Goal: Task Accomplishment & Management: Manage account settings

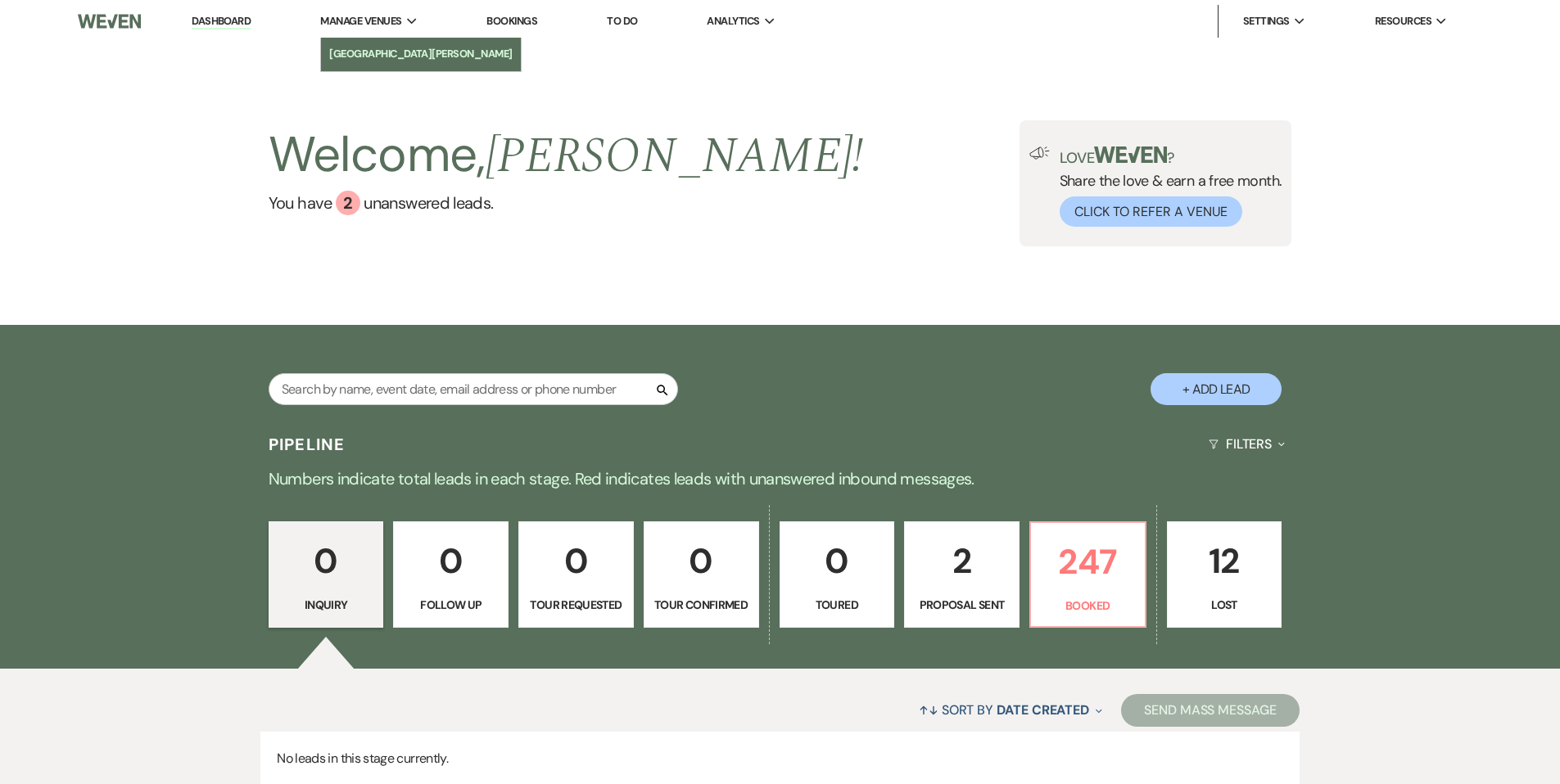
click at [382, 58] on li "[GEOGRAPHIC_DATA][PERSON_NAME]" at bounding box center [420, 54] width 184 height 17
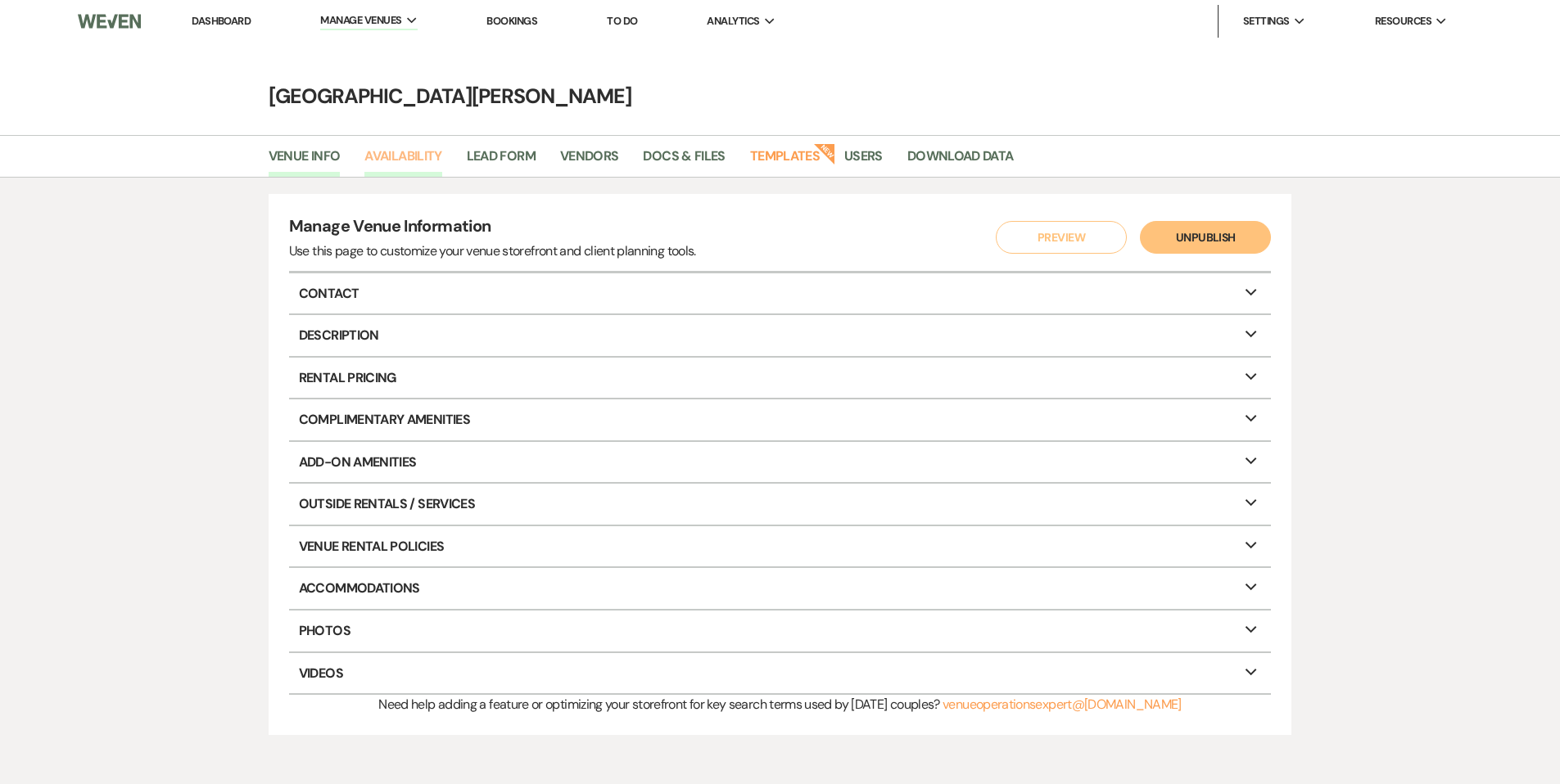
click at [424, 160] on link "Availability" at bounding box center [403, 161] width 77 height 31
select select "3"
select select "2026"
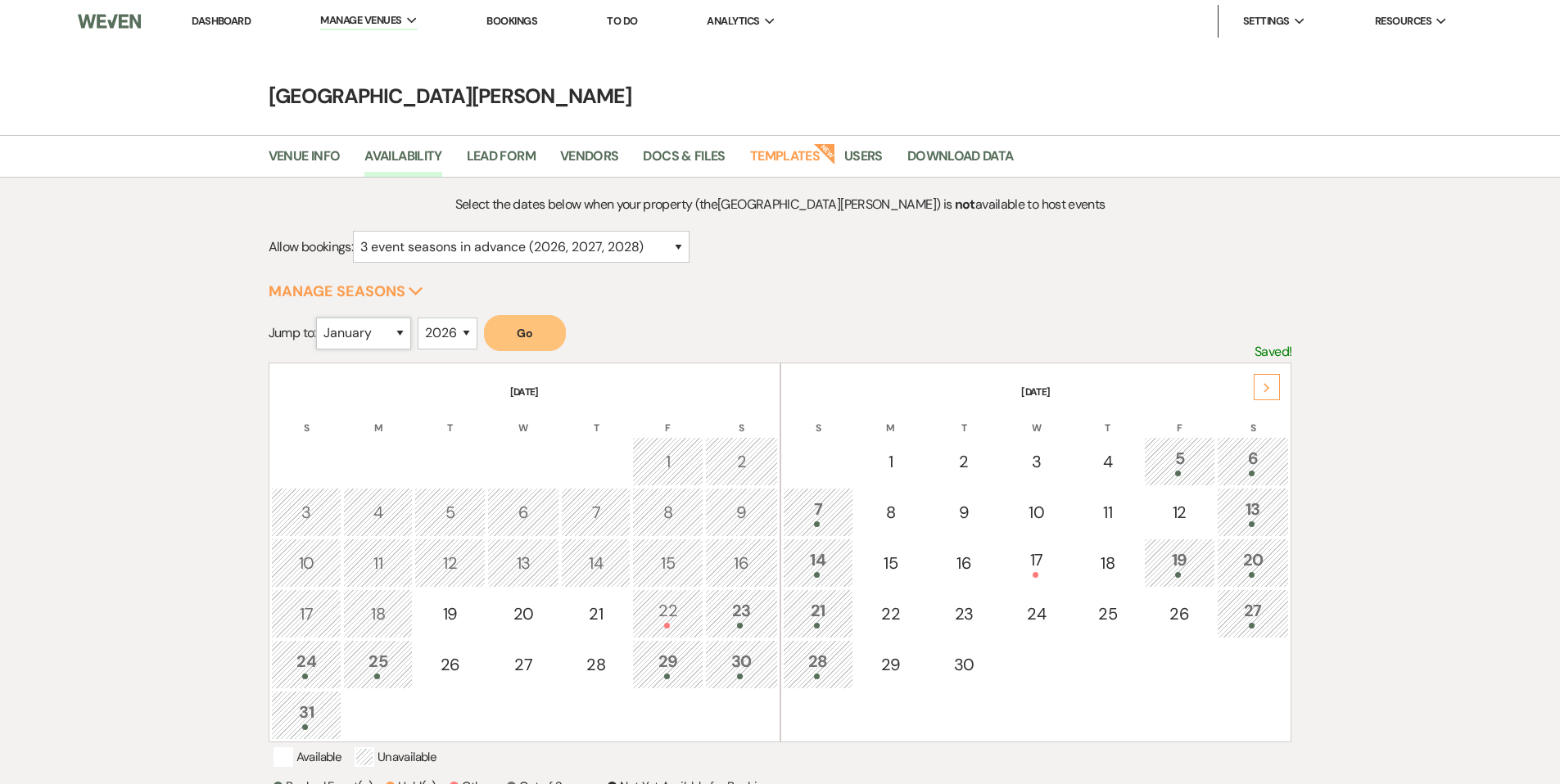
click at [395, 327] on select "January February March April May June July August September October November De…" at bounding box center [363, 334] width 95 height 32
select select "9"
click at [454, 333] on select "2025 2026 2027 2028 2029" at bounding box center [447, 334] width 60 height 32
select select "2027"
click at [521, 334] on button "Go" at bounding box center [524, 333] width 81 height 36
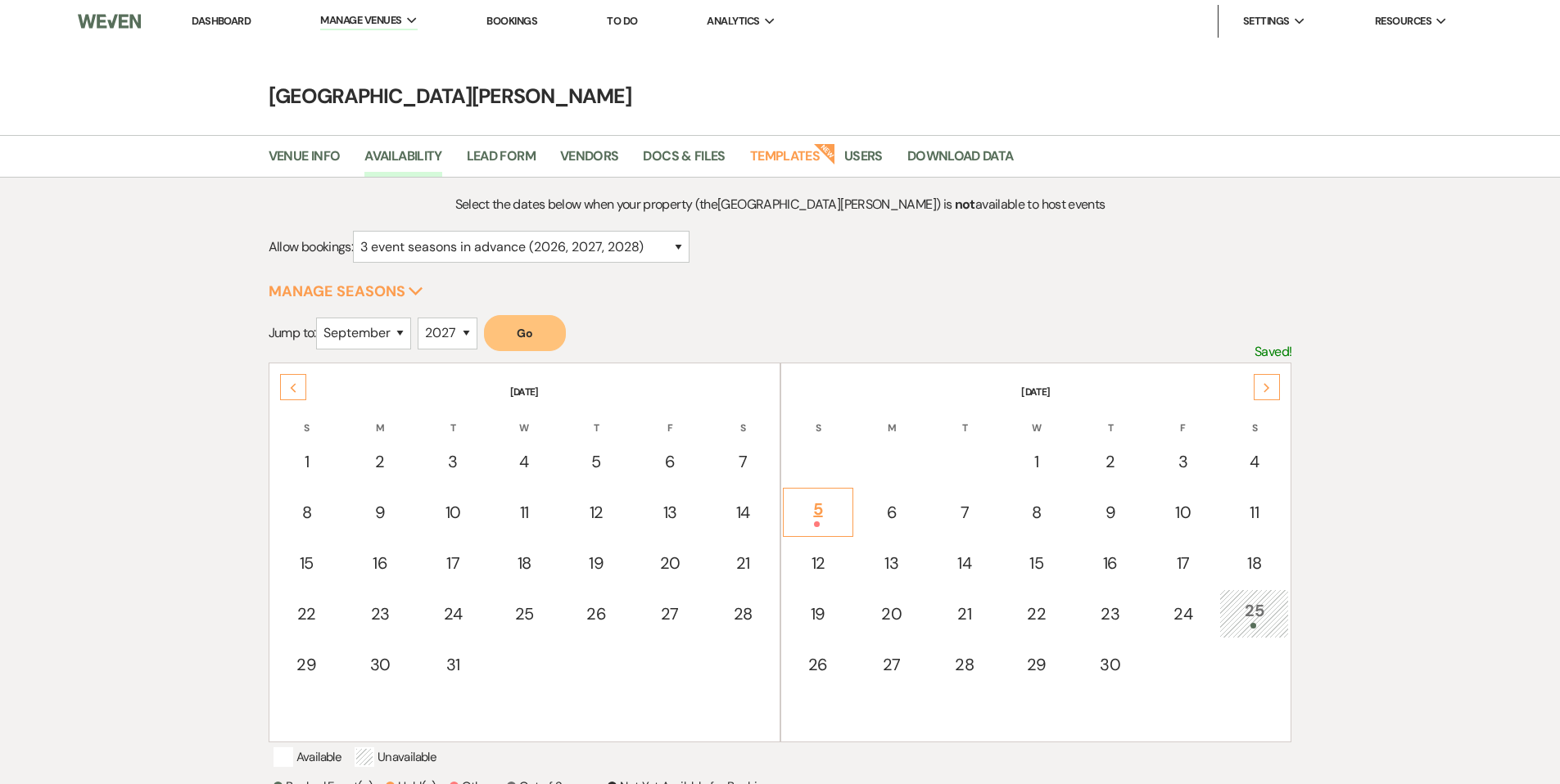
click at [834, 505] on div "5" at bounding box center [819, 511] width 53 height 30
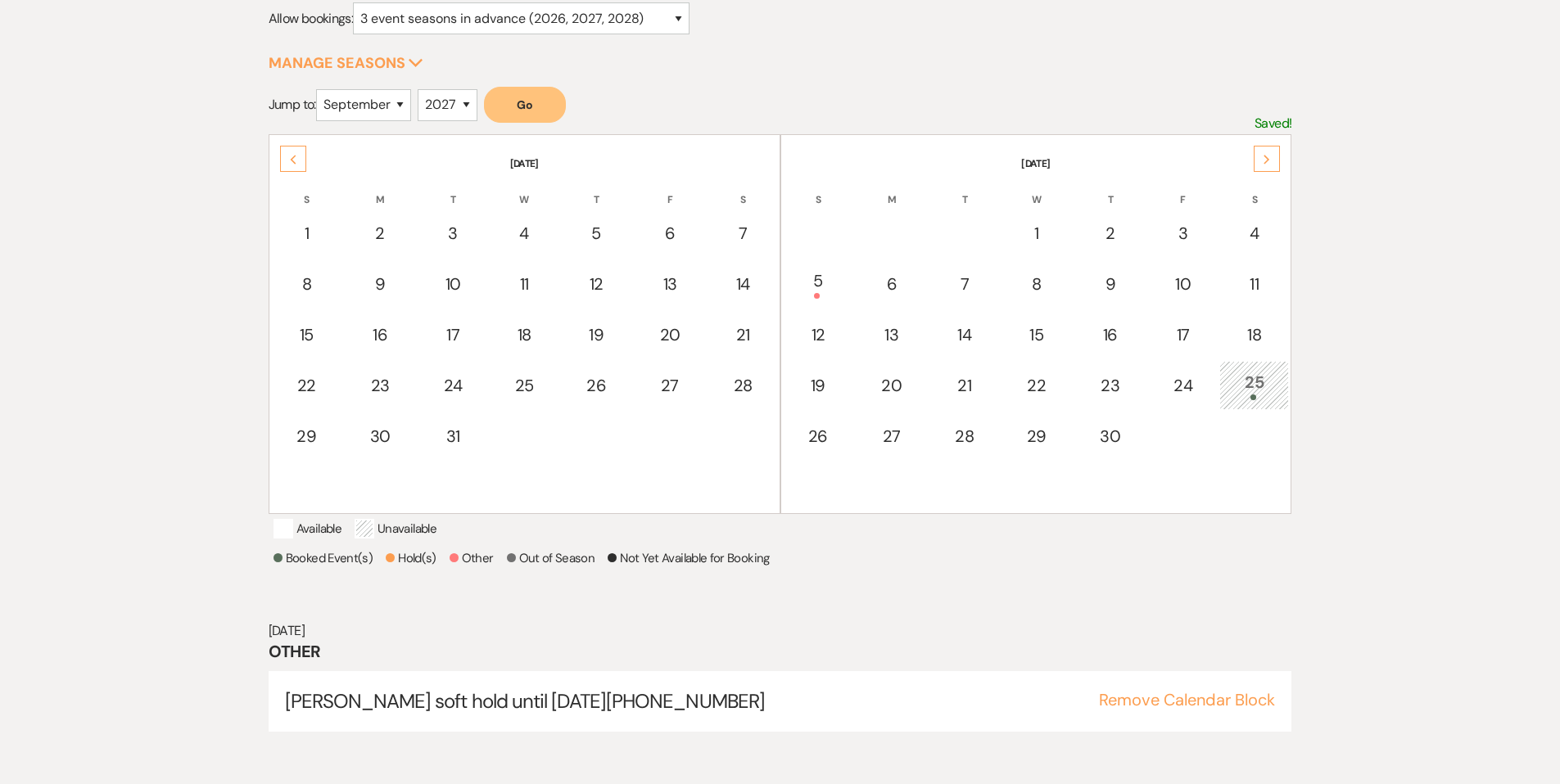
scroll to position [235, 0]
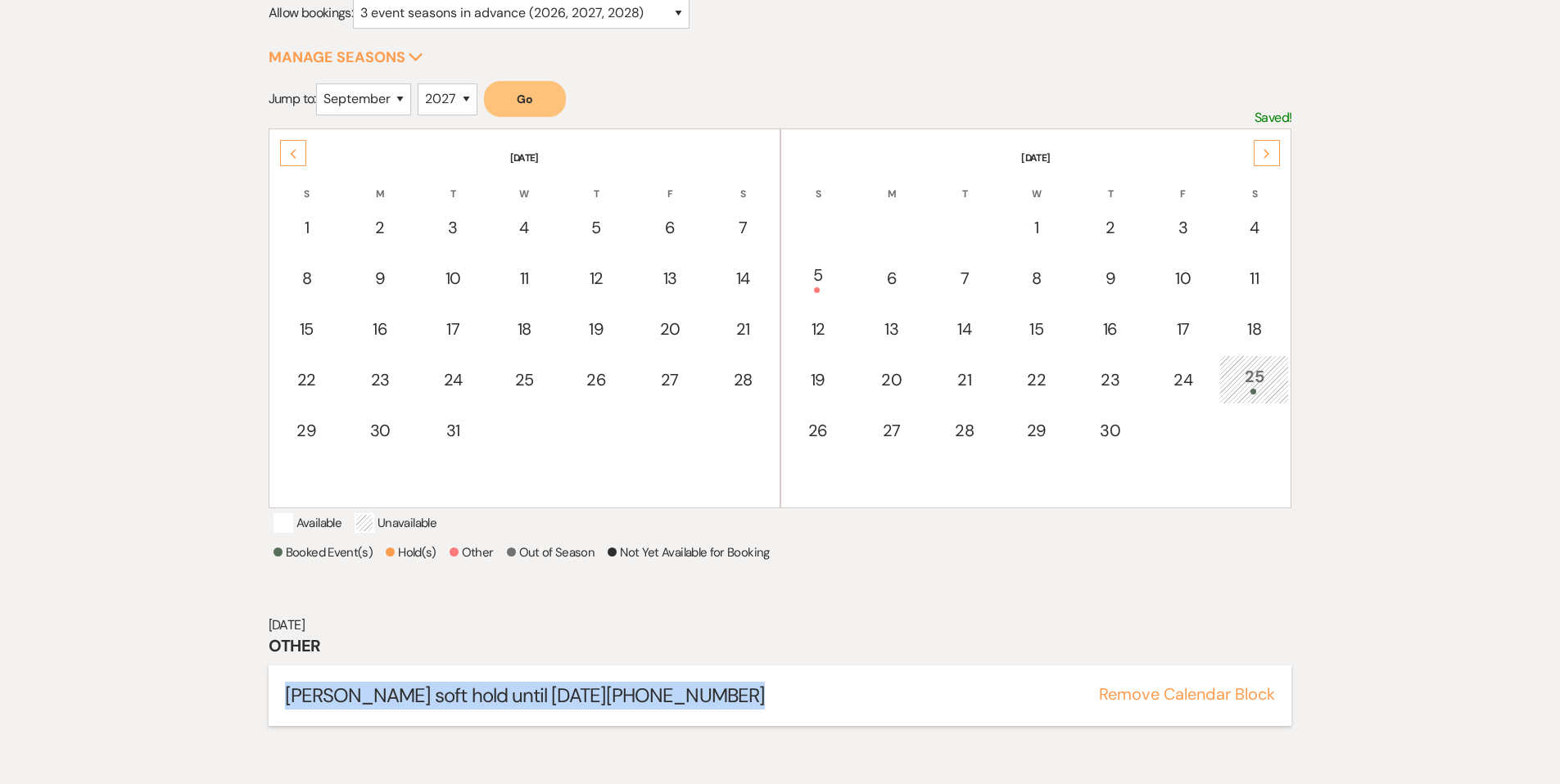
drag, startPoint x: 743, startPoint y: 715, endPoint x: 277, endPoint y: 718, distance: 466.0
click at [277, 718] on div "Alexis Ramby soft hold until 8/18/25 (937)956-9290 Remove Calendar Block" at bounding box center [780, 696] width 1024 height 61
copy span "Alexis Ramby soft hold until 8/18/25 (937)956-9290"
click at [1234, 703] on button "Remove Calendar Block" at bounding box center [1186, 694] width 176 height 17
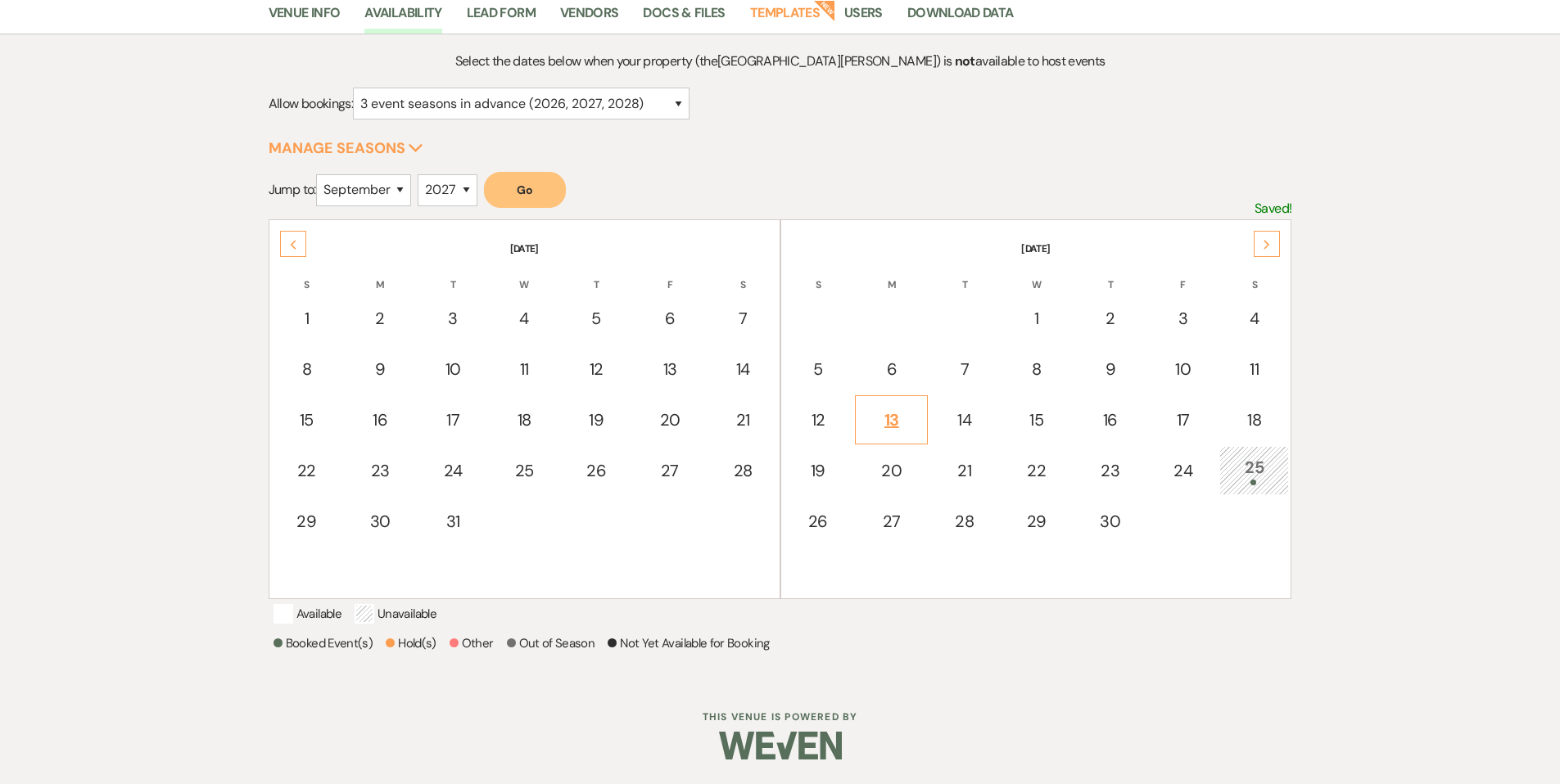
scroll to position [165, 0]
click at [805, 344] on td "5" at bounding box center [818, 369] width 72 height 49
select select "other"
select select "false"
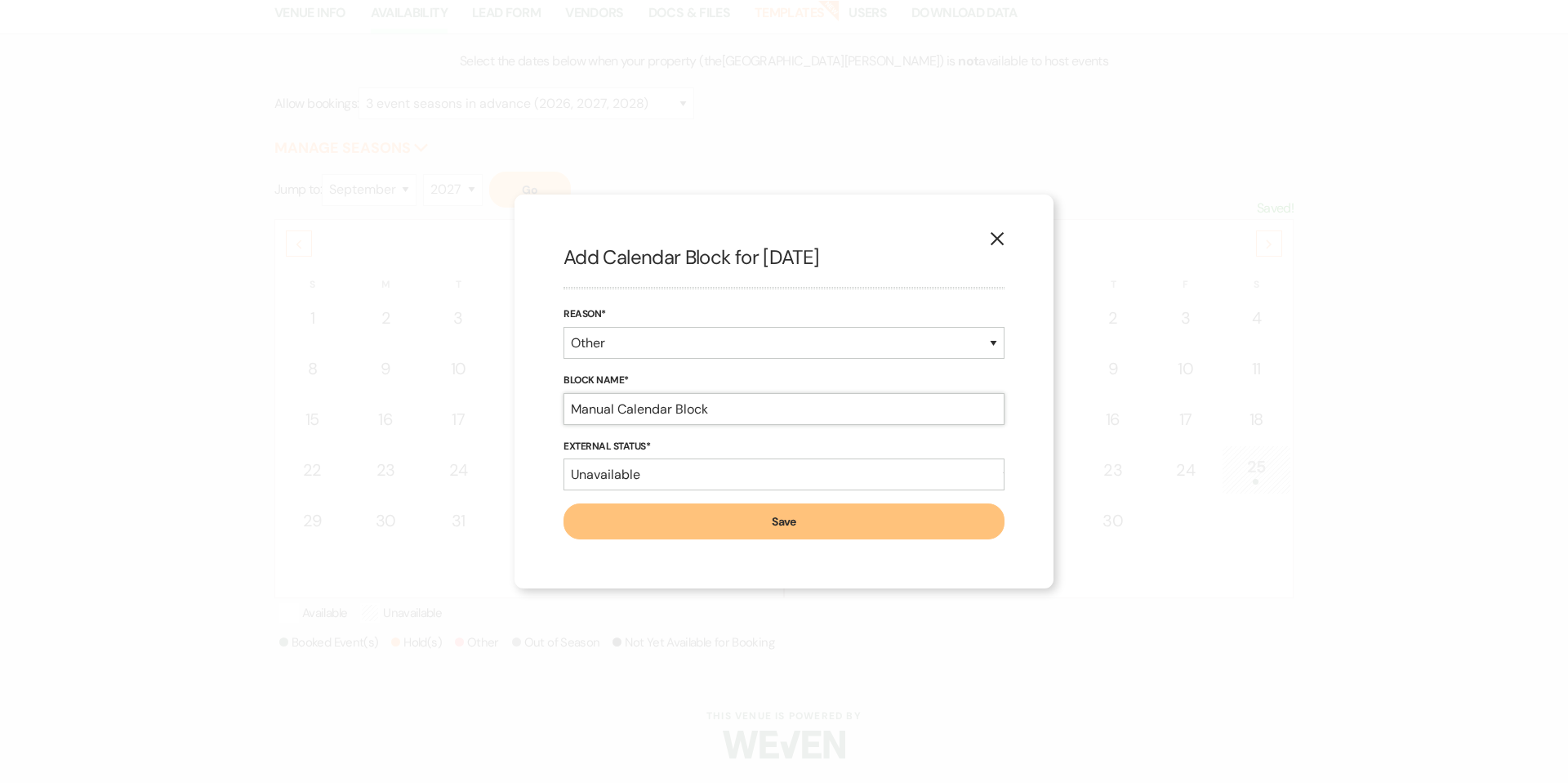
click at [730, 410] on input "Manual Calendar Block" at bounding box center [784, 409] width 441 height 32
paste input "Alexis Ramby soft hold until 8/18/25 (937)956-9290"
drag, startPoint x: 789, startPoint y: 411, endPoint x: 657, endPoint y: 416, distance: 132.1
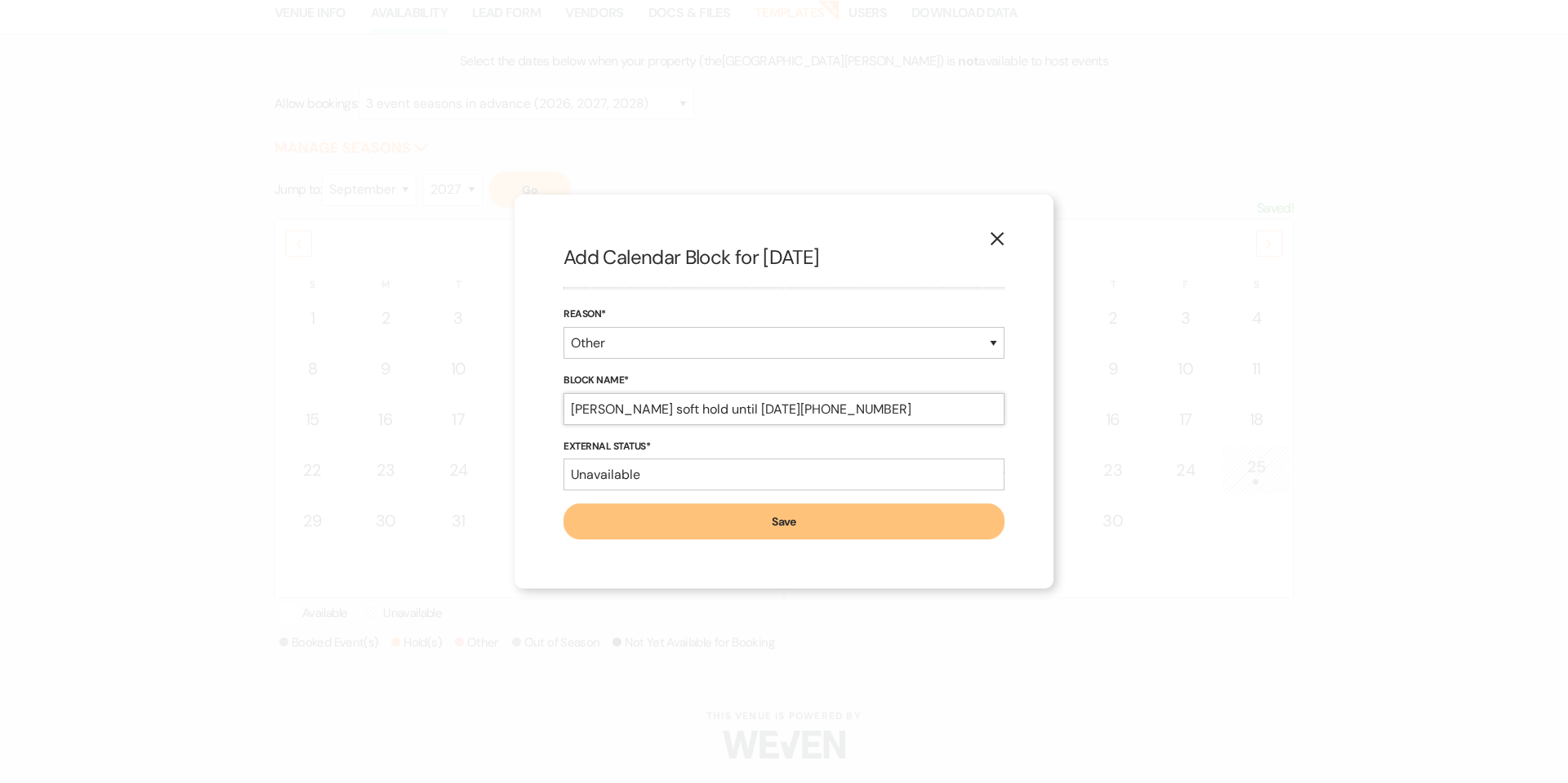
click at [657, 416] on input "Alexis Ramby soft hold until 8/18/25 (937)956-9290" at bounding box center [784, 409] width 441 height 32
click at [958, 419] on input "Alexis Ramby booking (937)956-9290" at bounding box center [784, 409] width 441 height 32
type input "Alexis Ramby booking (937)956-9290 ceremony off-site"
click at [847, 528] on button "Save" at bounding box center [784, 521] width 441 height 36
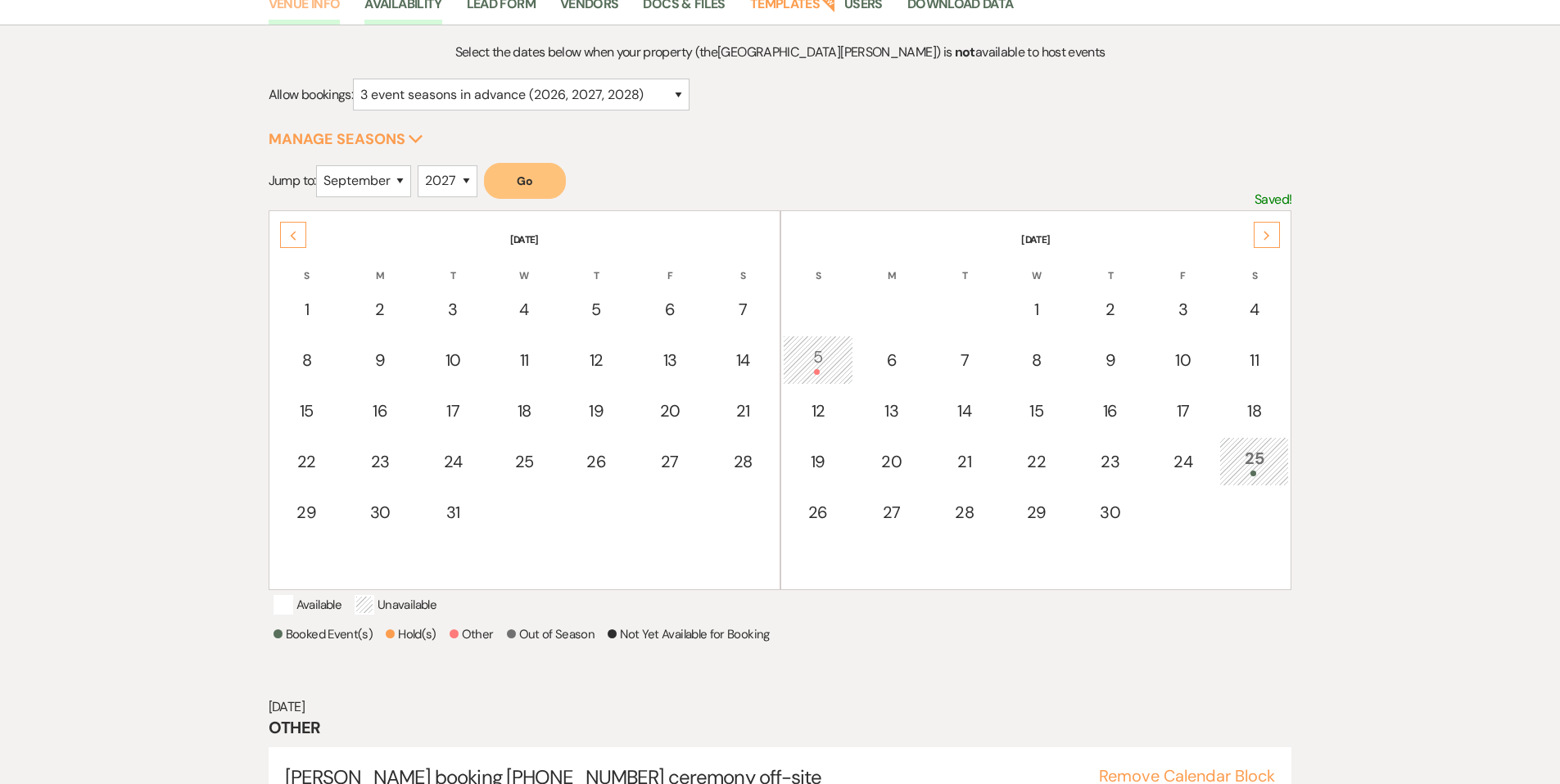
scroll to position [0, 0]
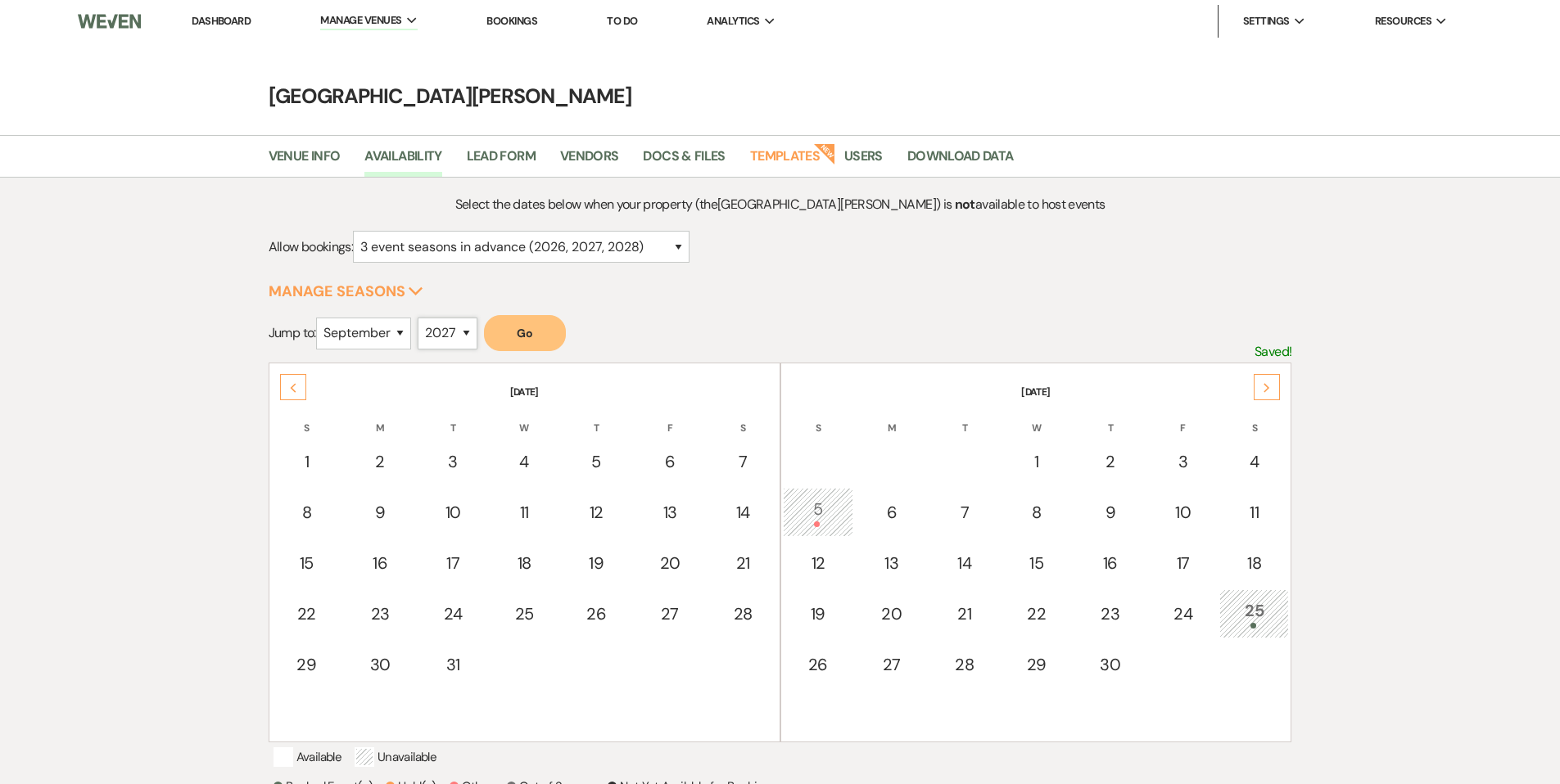
click at [460, 341] on select "2025 2026 2027 2028 2029" at bounding box center [447, 334] width 60 height 32
select select "2025"
click at [525, 340] on button "Go" at bounding box center [524, 333] width 81 height 36
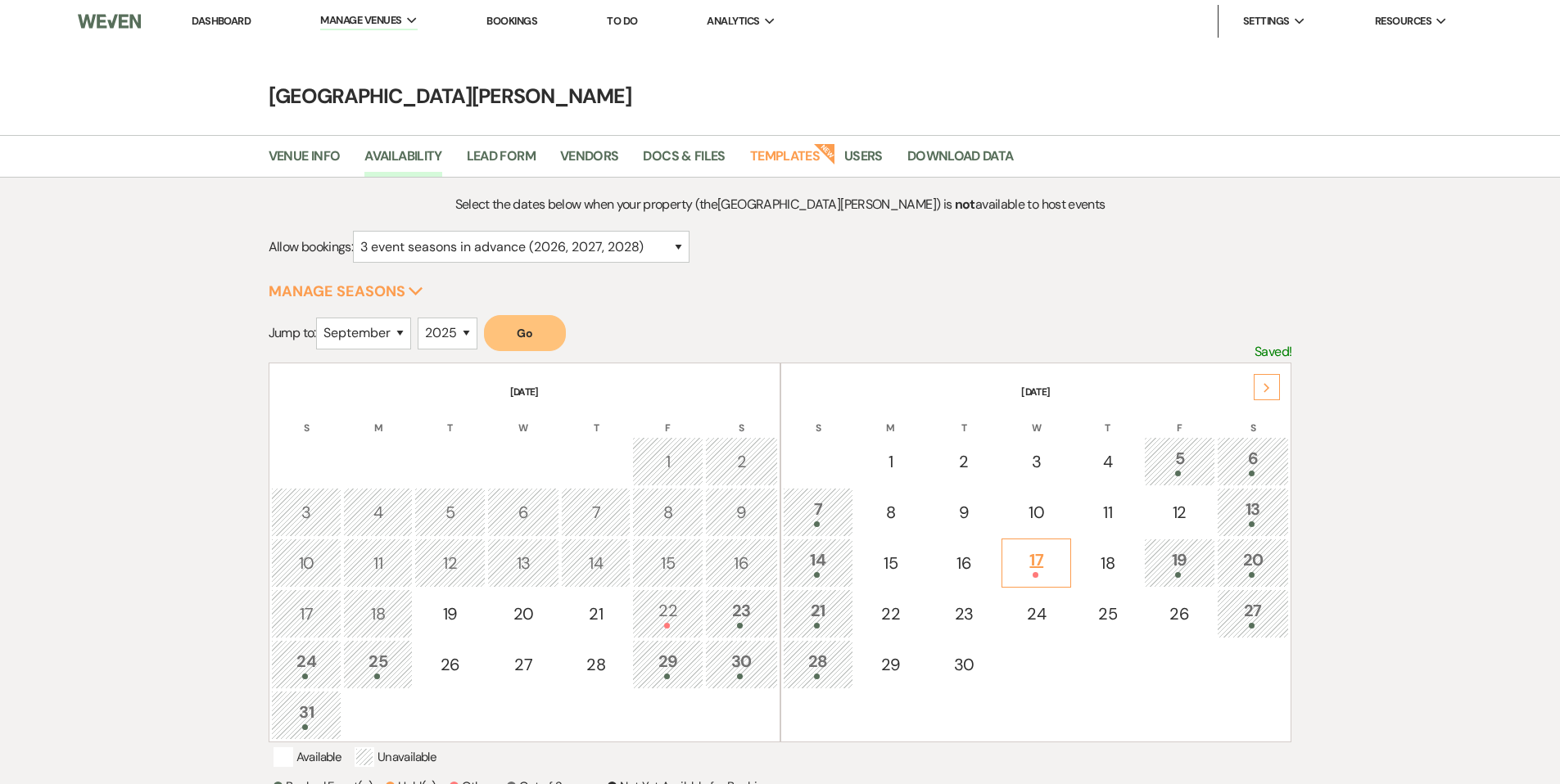
click at [1053, 564] on div "17" at bounding box center [1036, 562] width 52 height 30
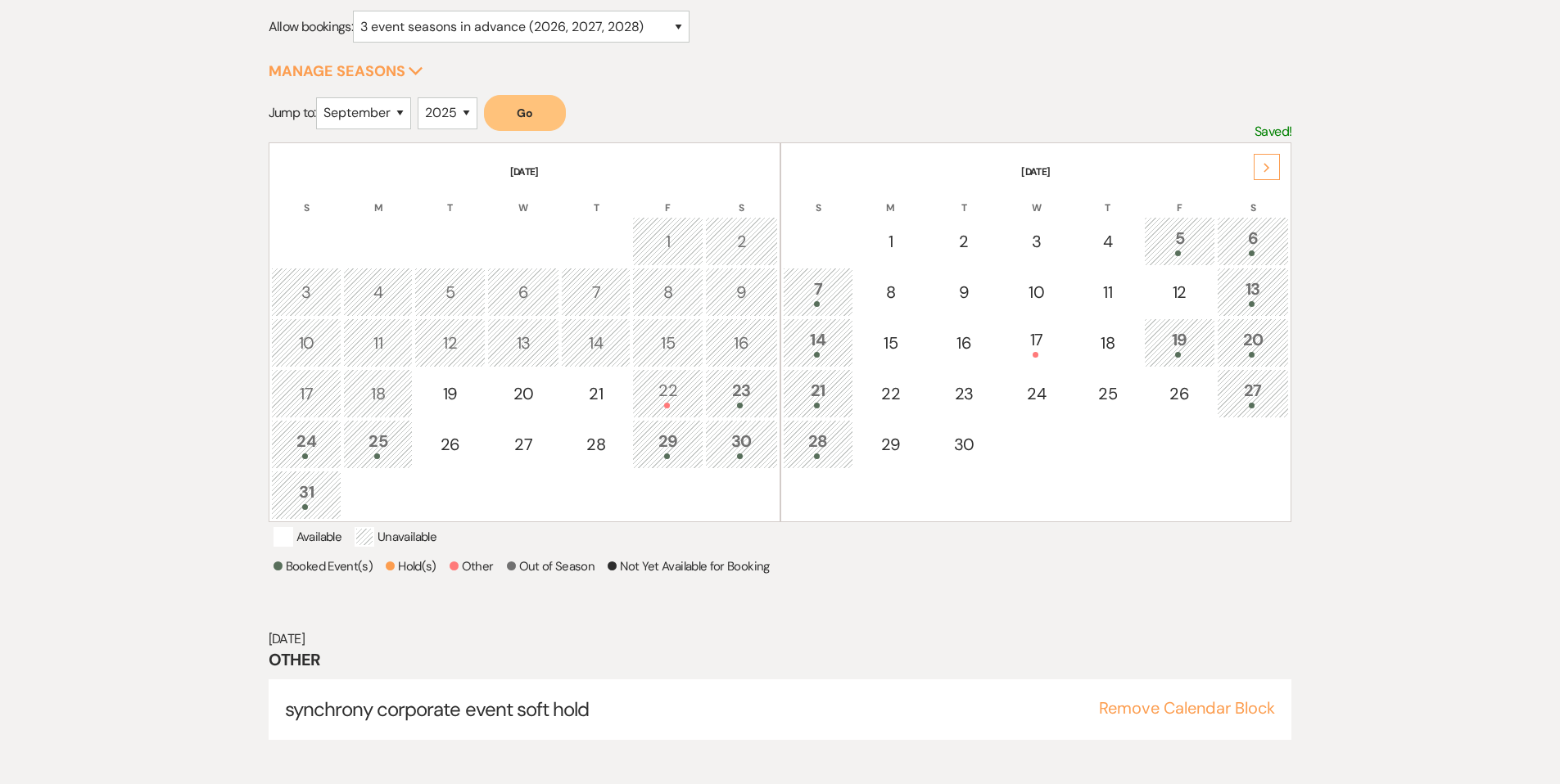
scroll to position [235, 0]
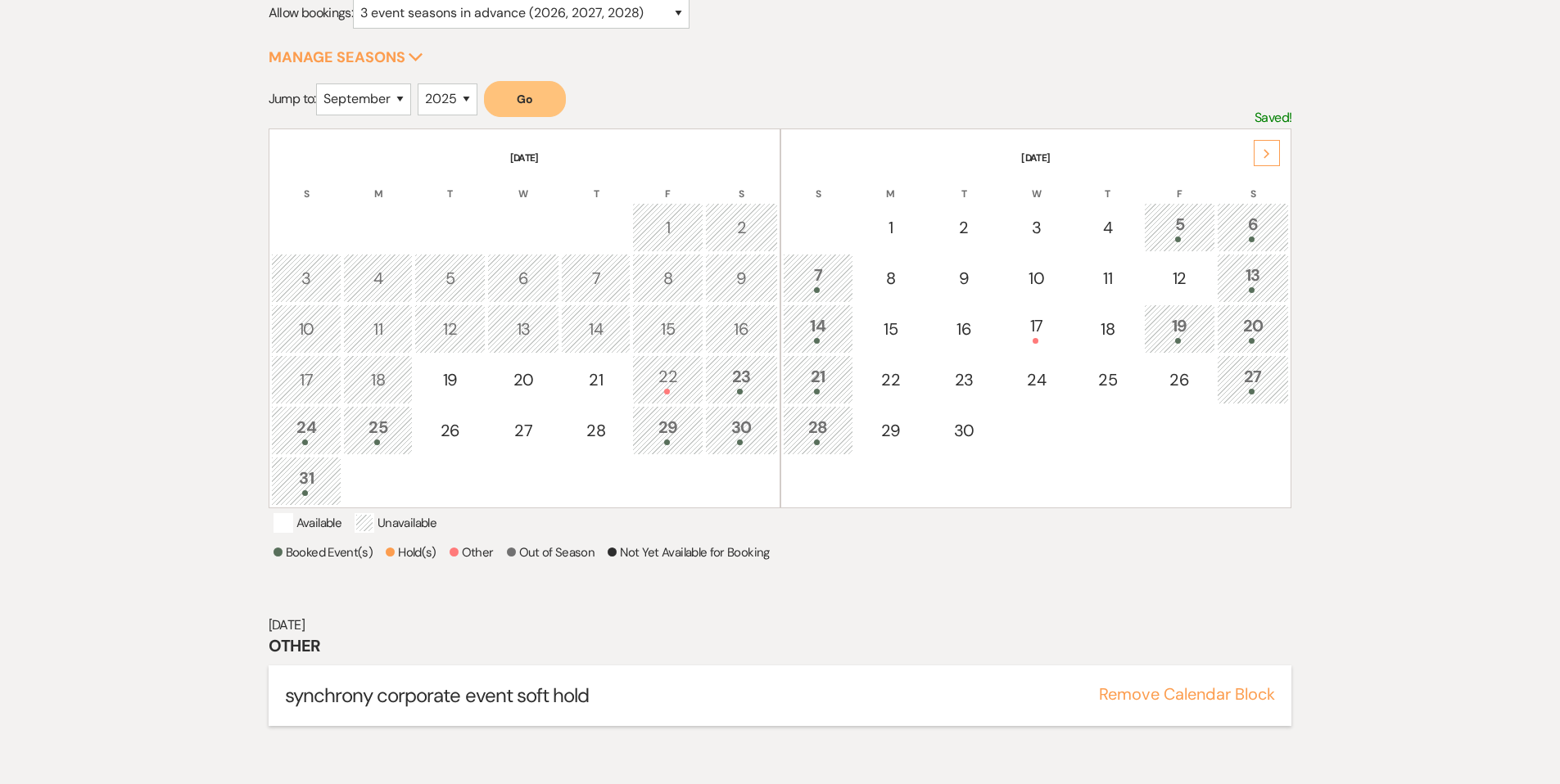
click at [1173, 703] on button "Remove Calendar Block" at bounding box center [1186, 694] width 176 height 17
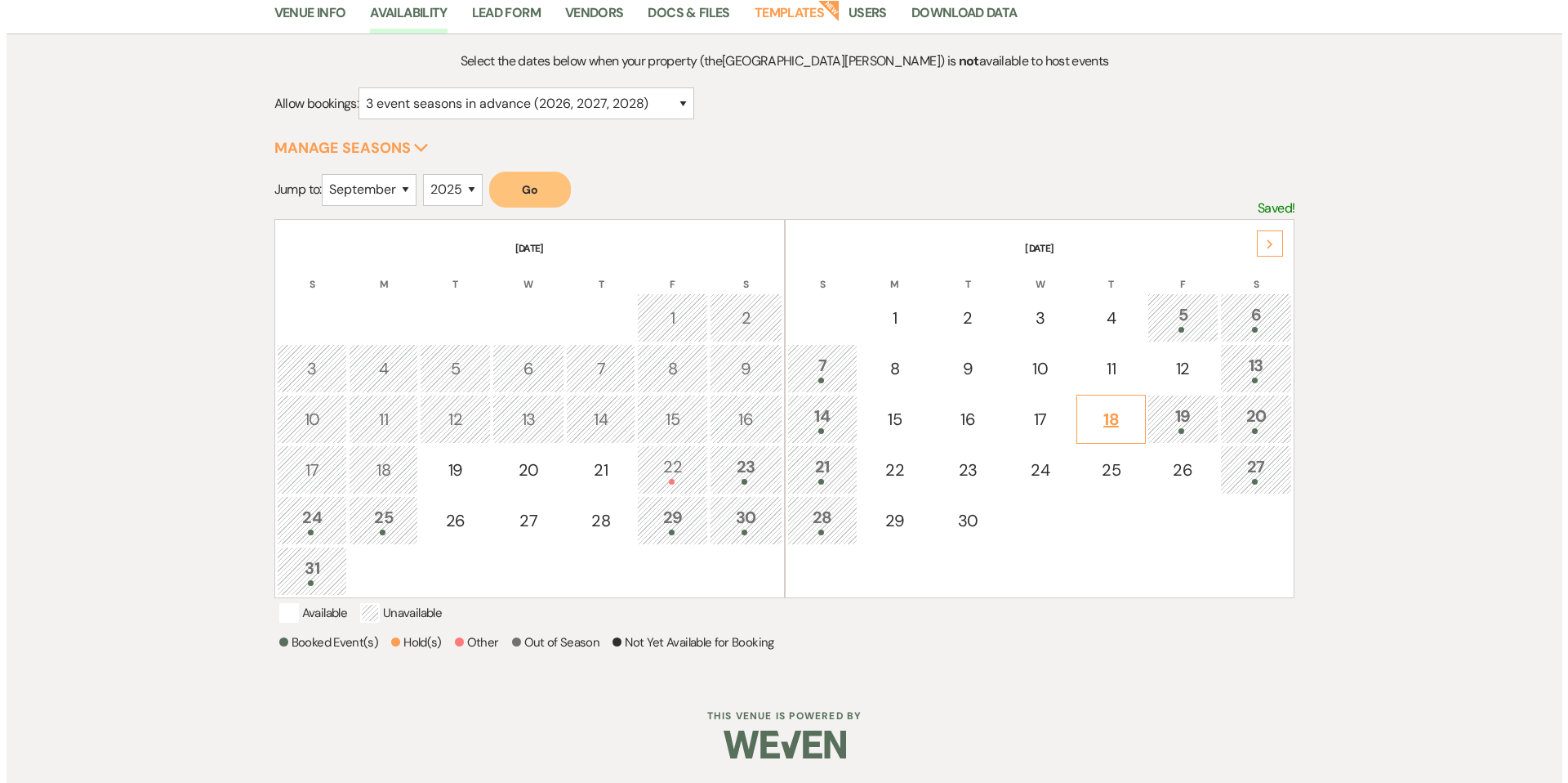
scroll to position [165, 0]
click at [1045, 408] on div "17" at bounding box center [1033, 418] width 52 height 24
select select "other"
select select "false"
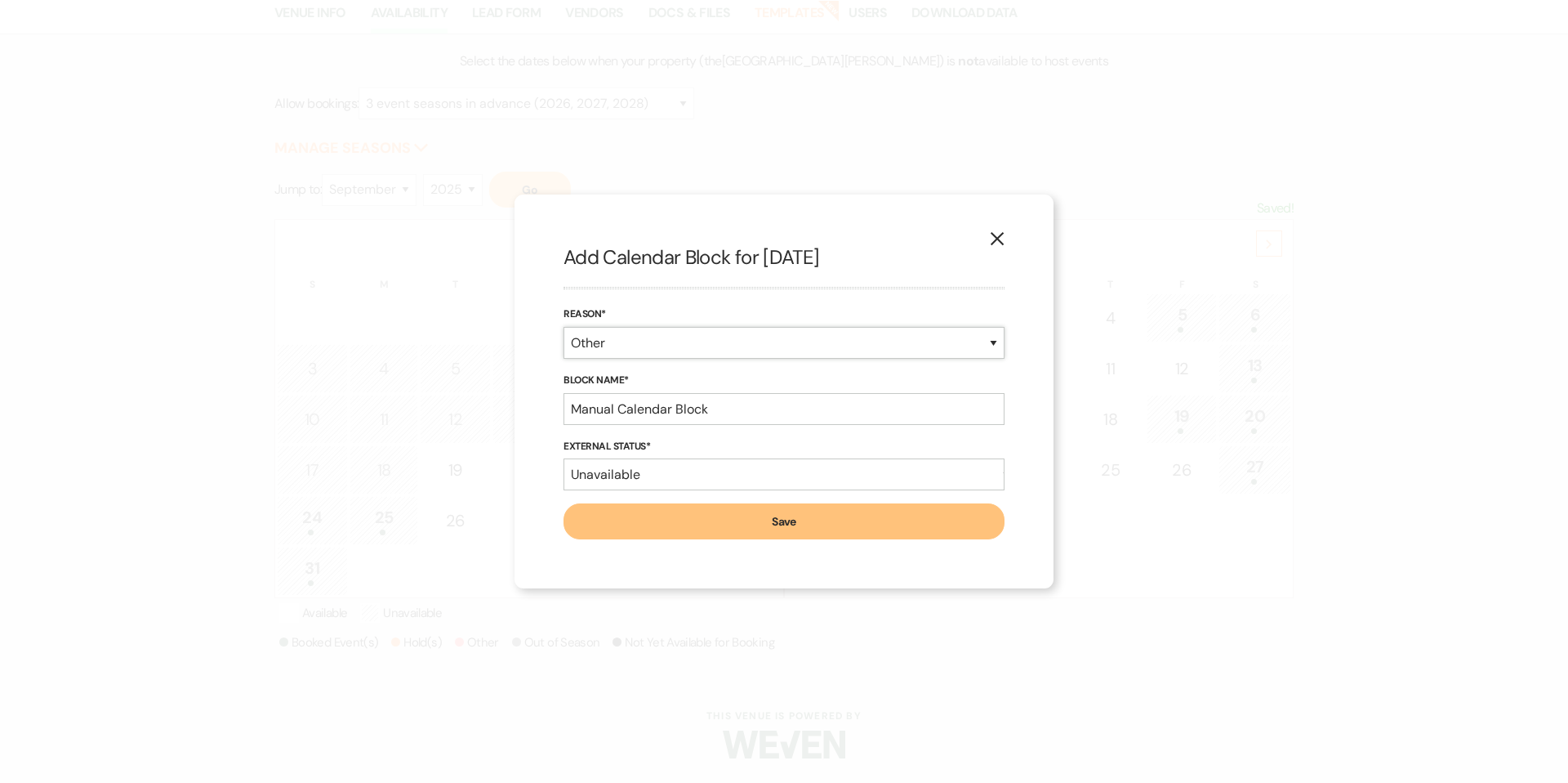
click at [646, 347] on select "Booked Event Hold Other" at bounding box center [784, 343] width 441 height 32
select select "bookedEvent"
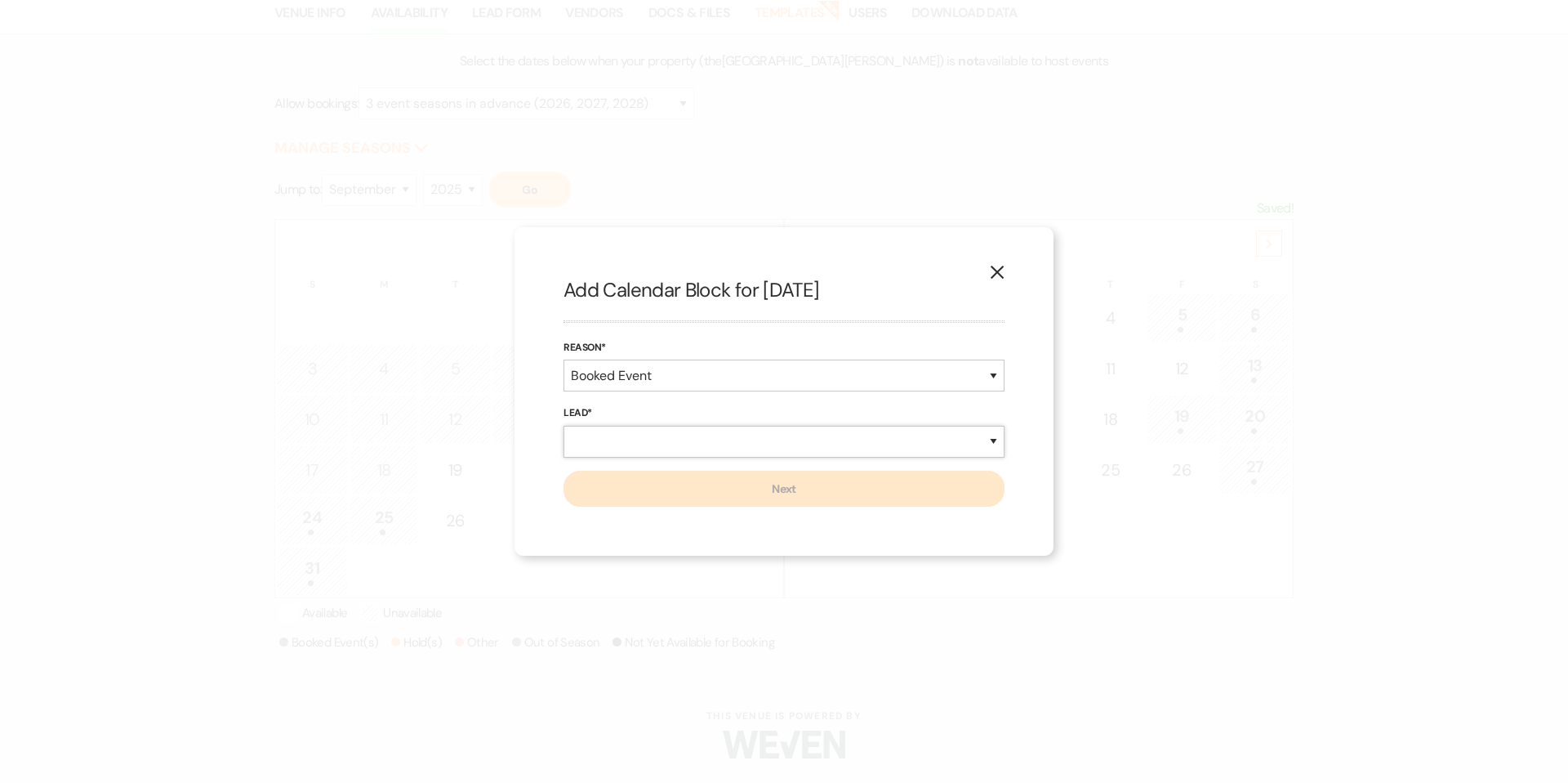
click at [732, 441] on select "New Lead Existing Lead" at bounding box center [784, 442] width 441 height 32
select select "newLead"
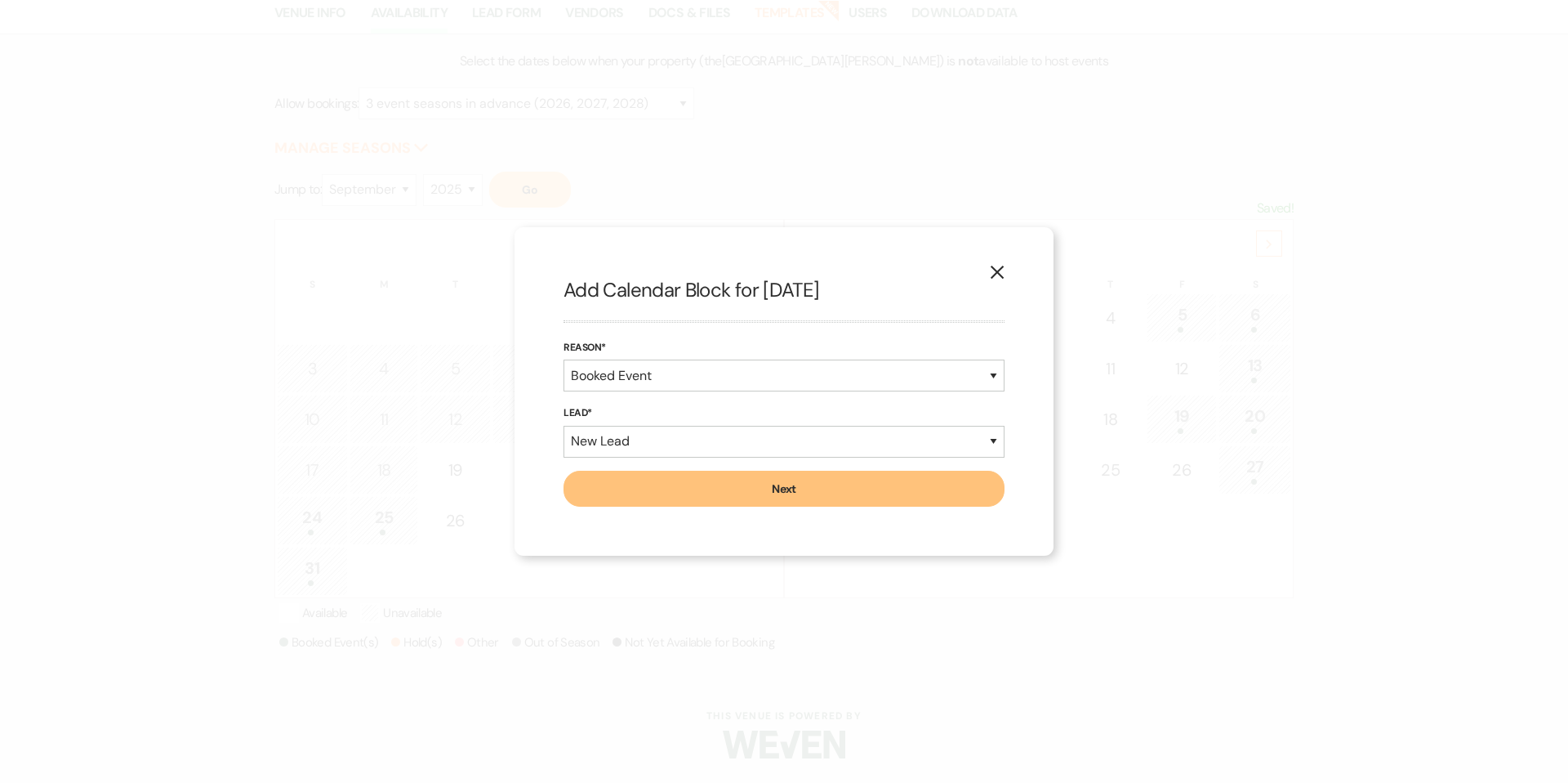
click at [741, 490] on button "Next" at bounding box center [784, 488] width 441 height 36
select select "7"
select select "822"
select select "false"
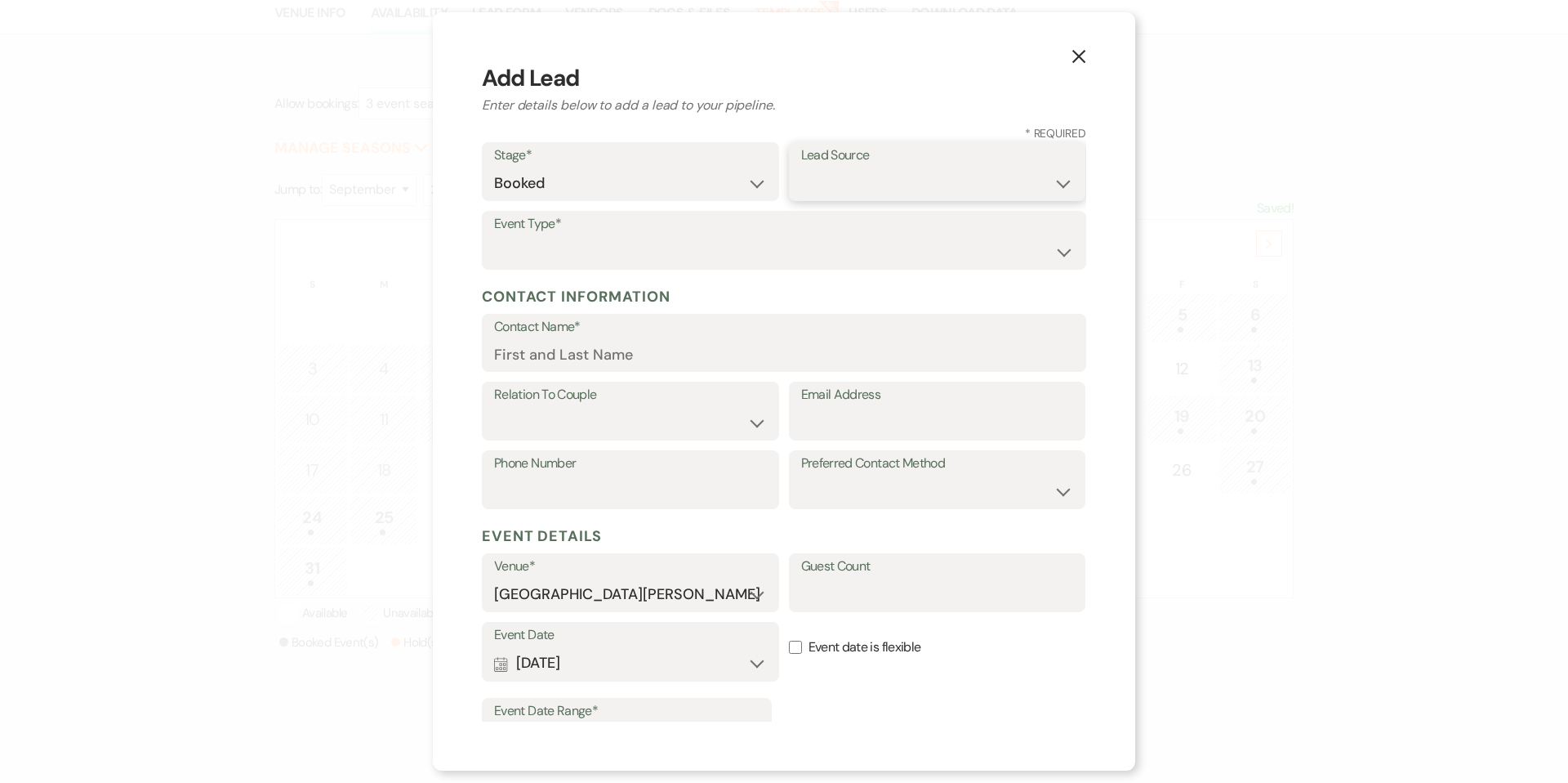
click at [830, 179] on select "Weven Venue Website Instagram Facebook Pinterest Google The Knot Wedding Wire H…" at bounding box center [937, 183] width 273 height 32
select select "12"
click at [598, 241] on select "Wedding Anniversary Party Baby Shower Bachelorette / Bachelor Party Birthday Pa…" at bounding box center [784, 252] width 580 height 32
select select "9"
click at [851, 421] on input "Email Address" at bounding box center [937, 422] width 273 height 32
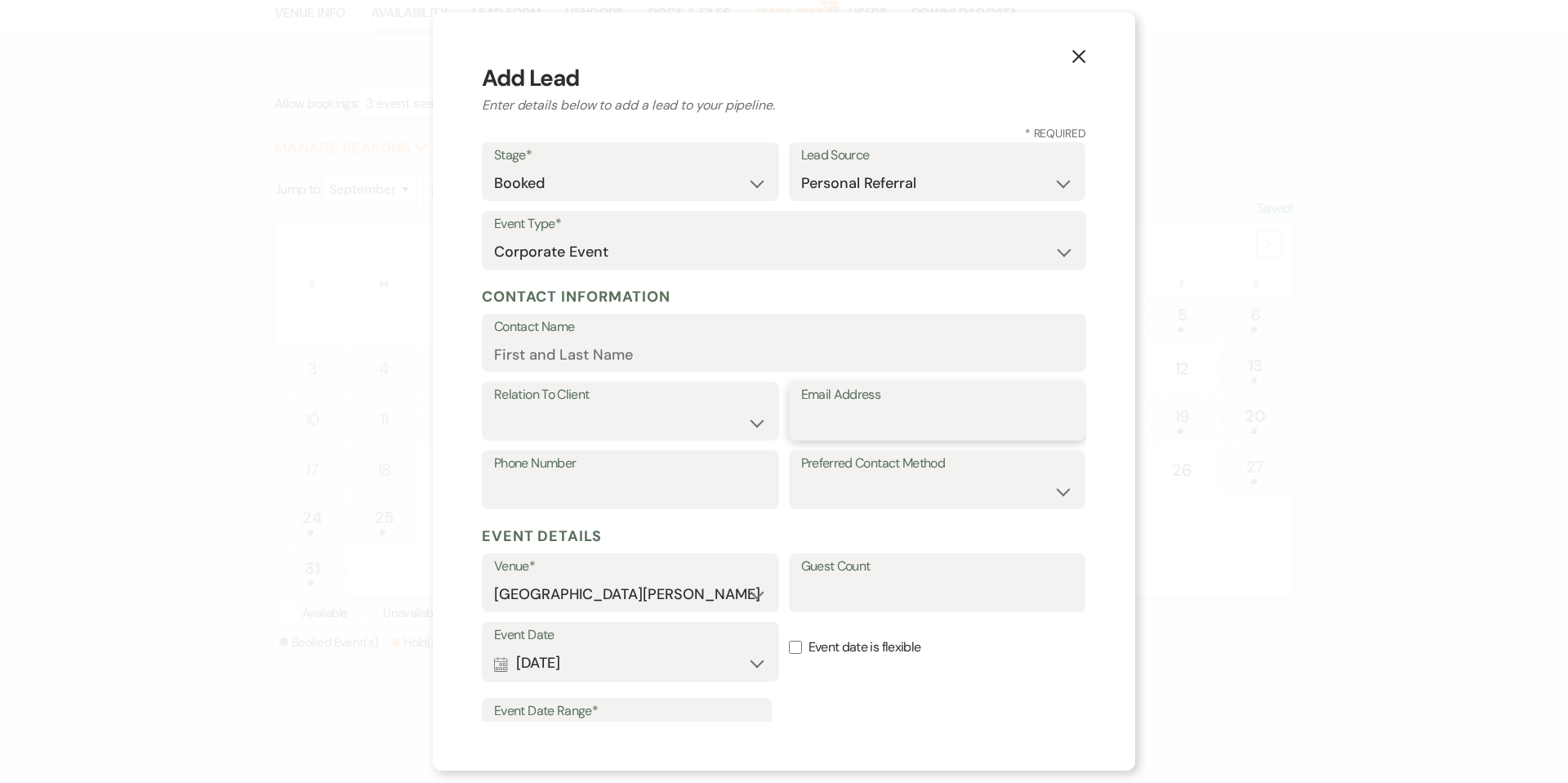
paste input "[PERSON_NAME][EMAIL_ADDRESS][PERSON_NAME][DOMAIN_NAME]"
type input "[PERSON_NAME][EMAIL_ADDRESS][PERSON_NAME][DOMAIN_NAME]"
click at [604, 420] on select "Client Event Planner Parent of Client Family Member Friend Other" at bounding box center [631, 422] width 273 height 32
select select "1"
click at [579, 366] on input "Contact Name" at bounding box center [784, 354] width 580 height 32
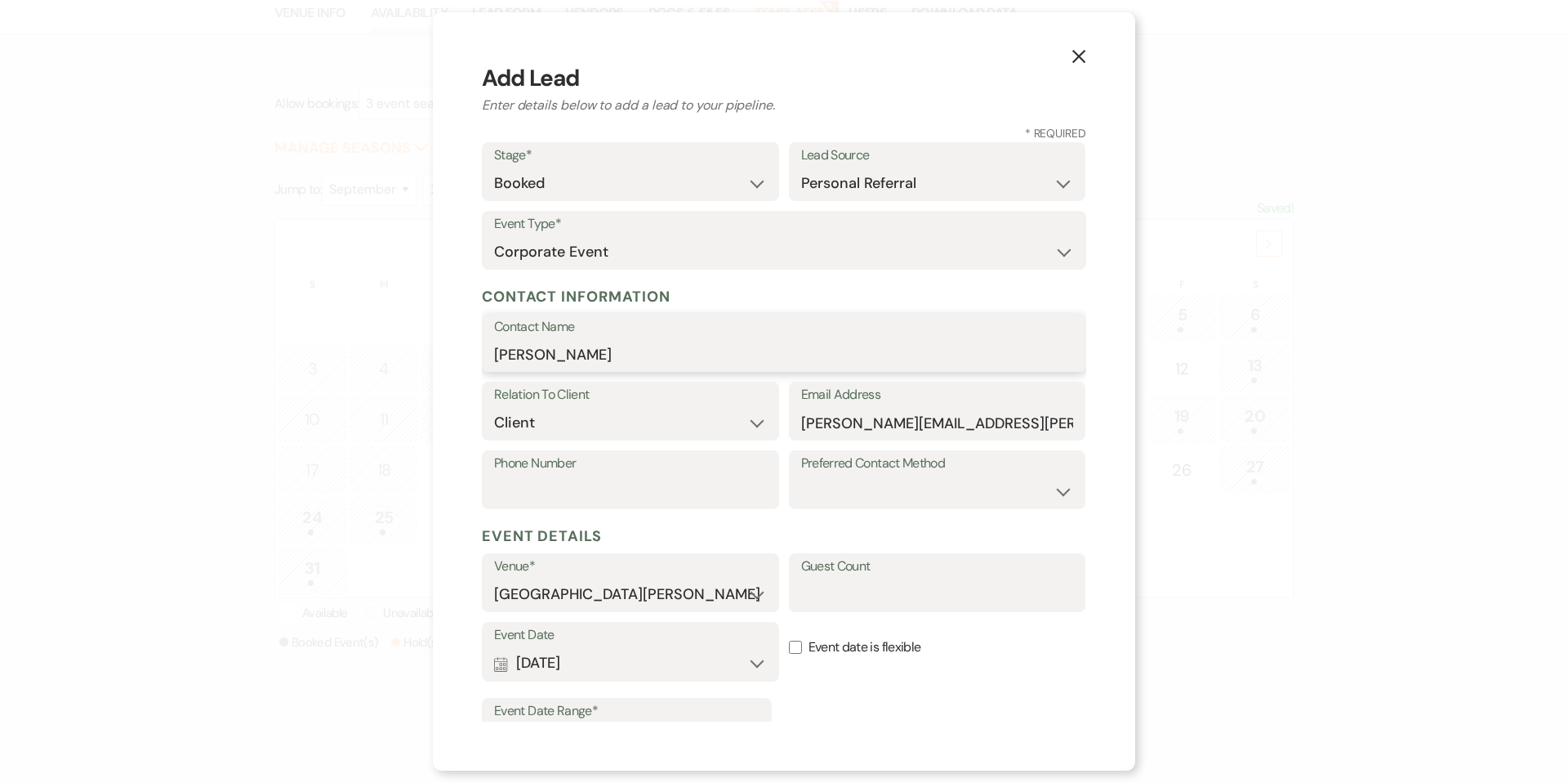
type input "[PERSON_NAME]"
click at [618, 492] on input "Phone Number" at bounding box center [631, 491] width 273 height 32
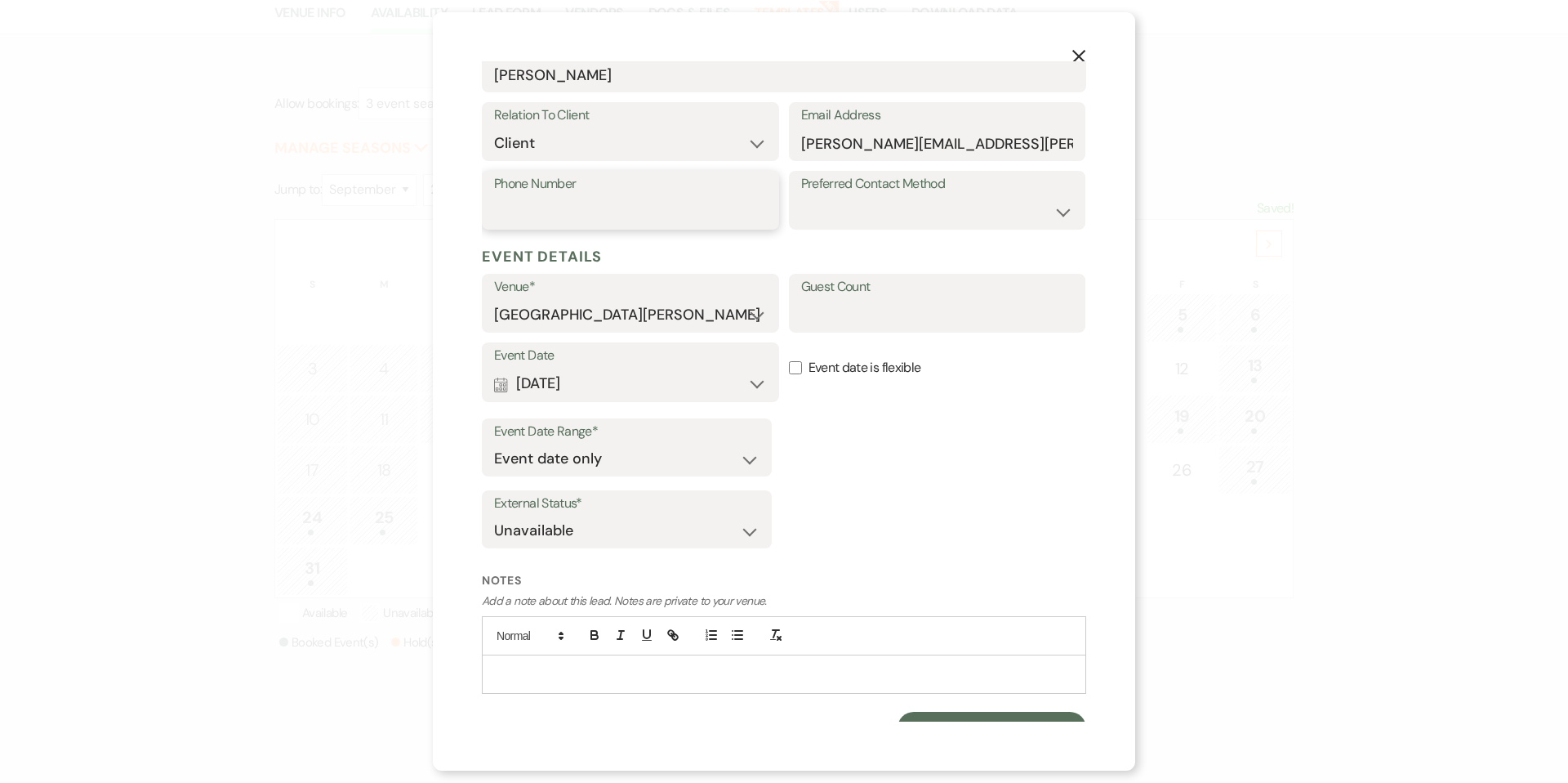
scroll to position [302, 0]
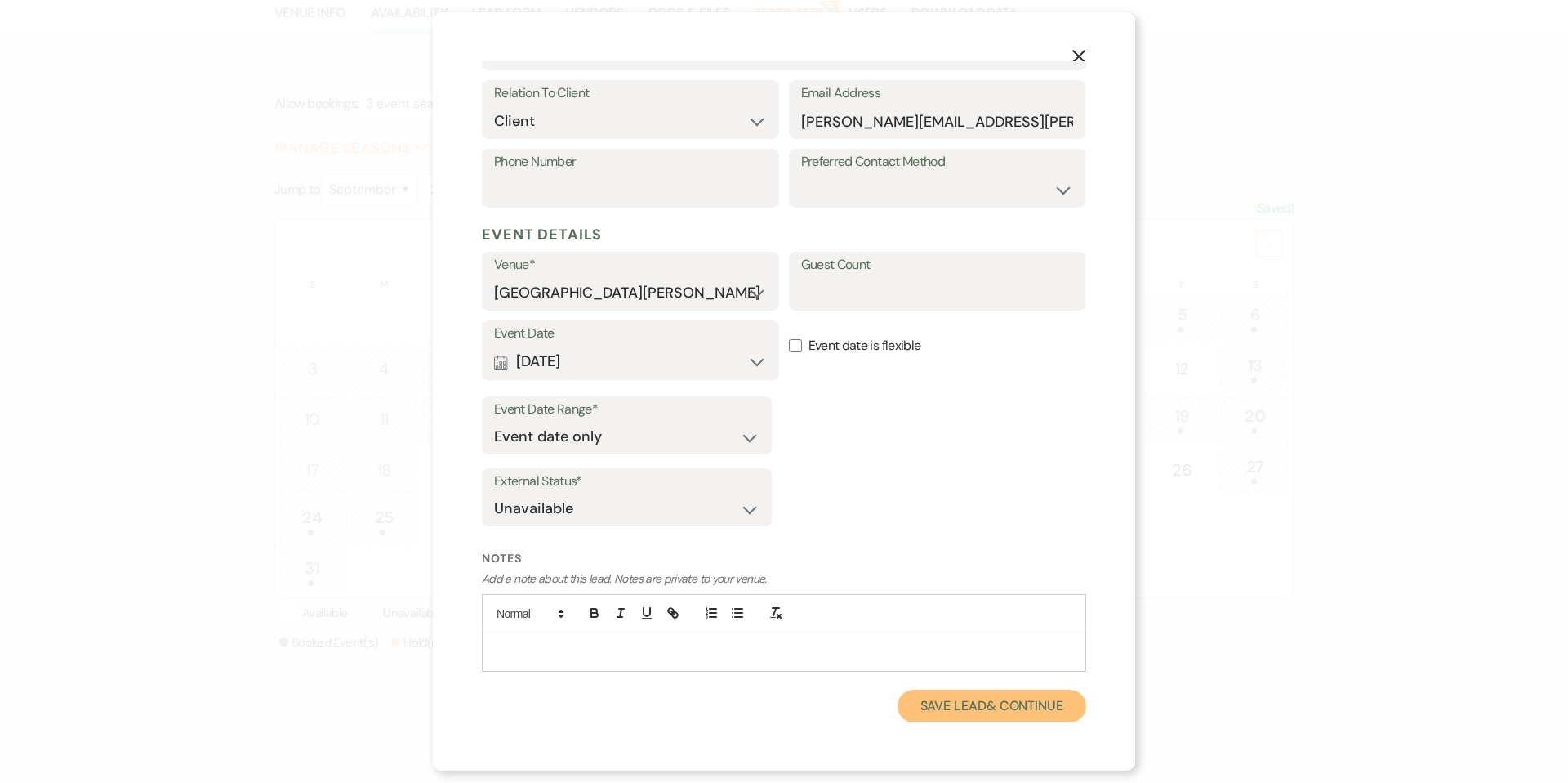
click at [990, 701] on button "Save Lead & Continue" at bounding box center [992, 706] width 189 height 32
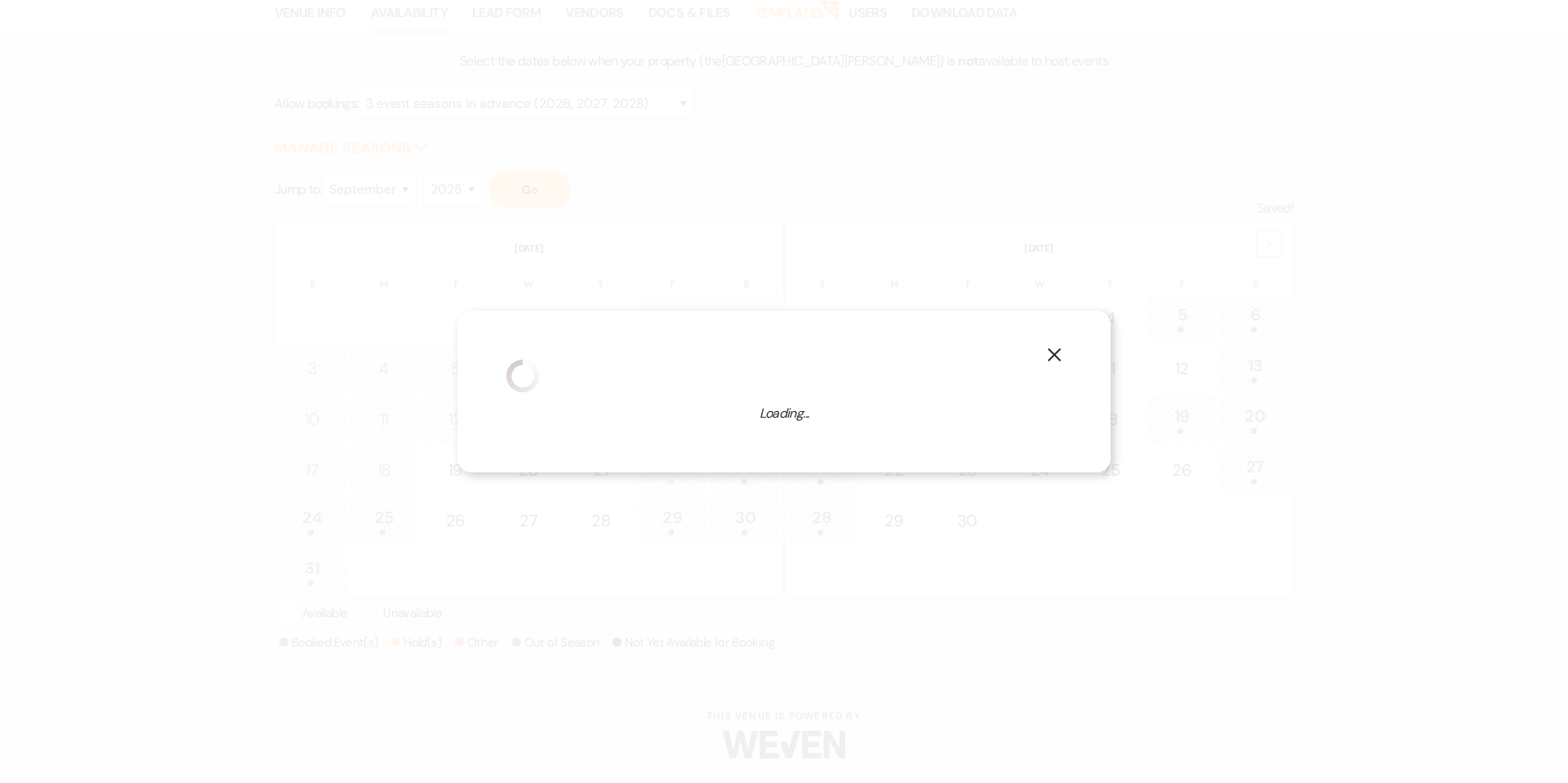
select select "9"
select select "822"
select select "false"
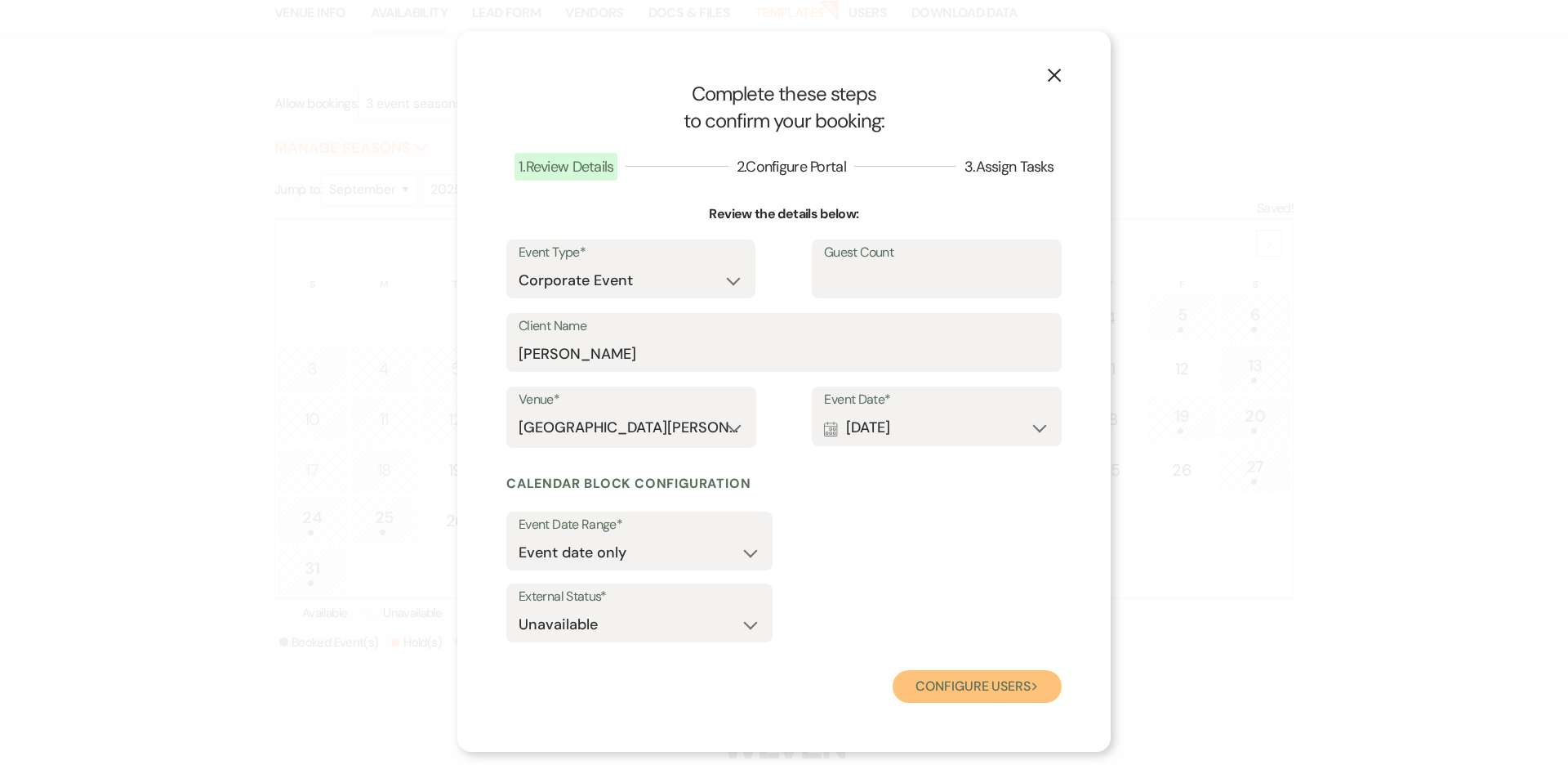
click at [1002, 695] on button "Configure users Next" at bounding box center [977, 686] width 169 height 32
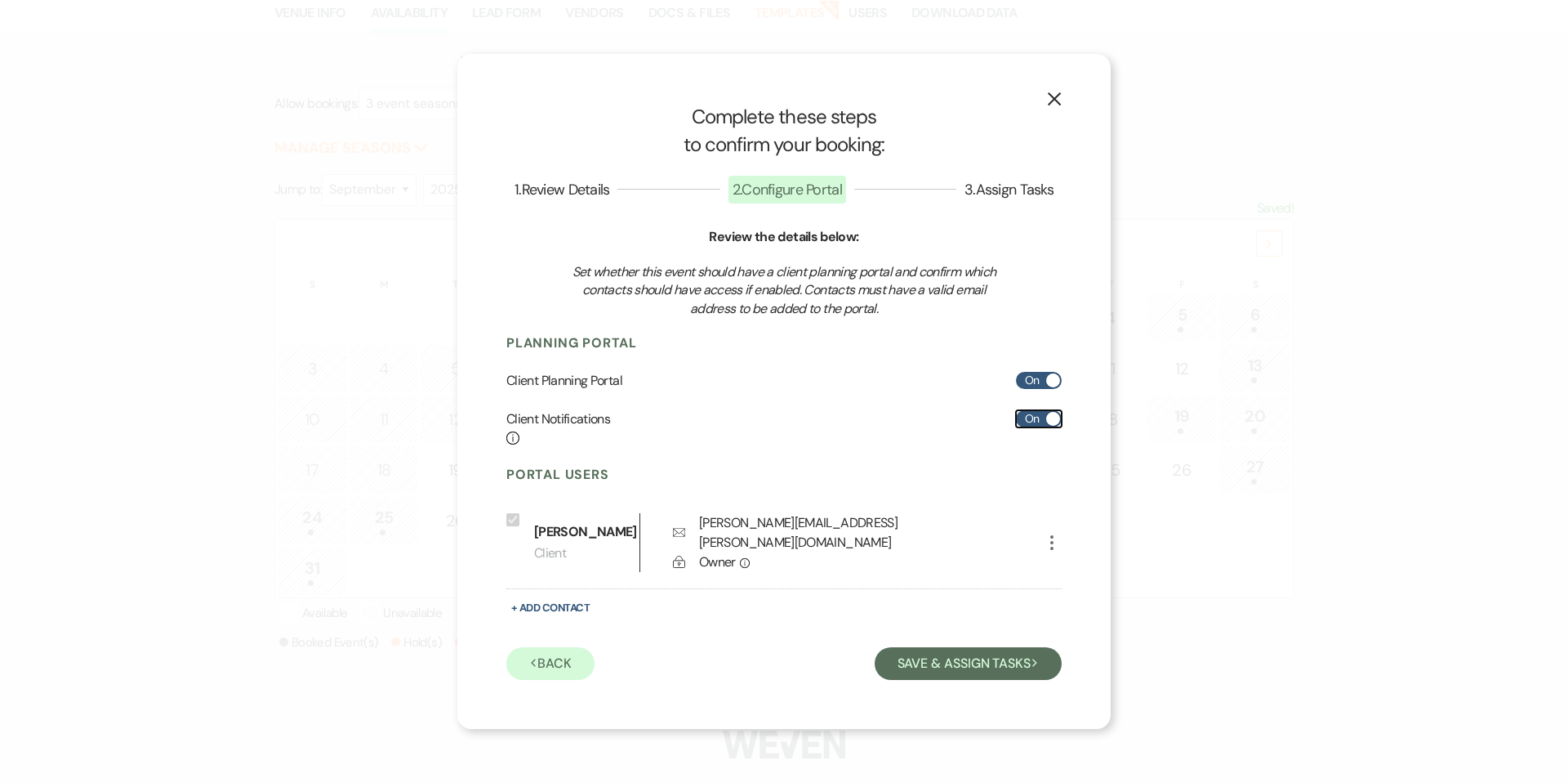
click at [1048, 427] on label "On" at bounding box center [1039, 419] width 46 height 18
click at [1048, 427] on input "On" at bounding box center [1039, 419] width 46 height 18
checkbox input "false"
click at [940, 658] on button "Save & Assign Tasks Next" at bounding box center [968, 663] width 187 height 32
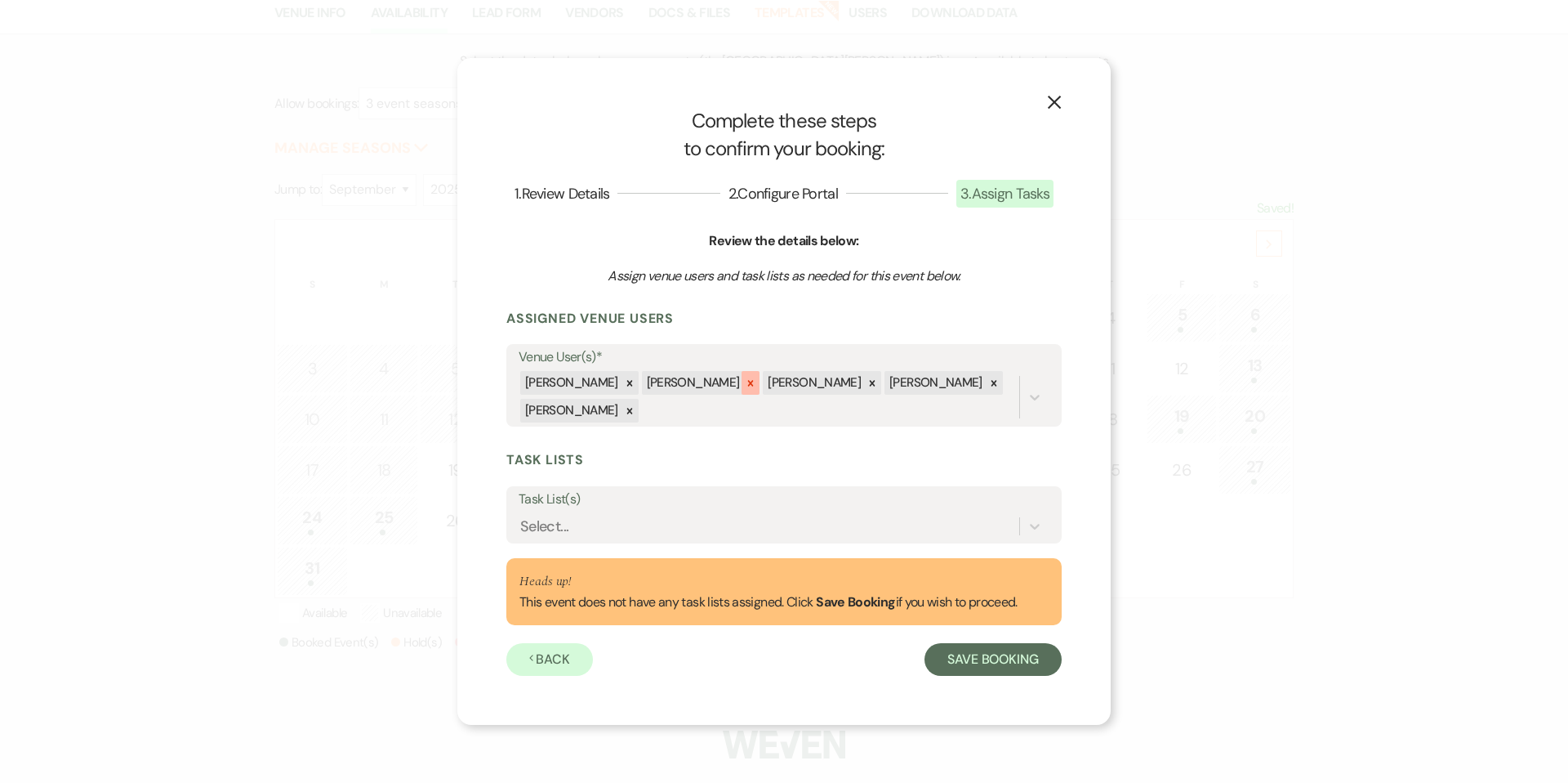
click at [745, 387] on icon at bounding box center [751, 383] width 12 height 12
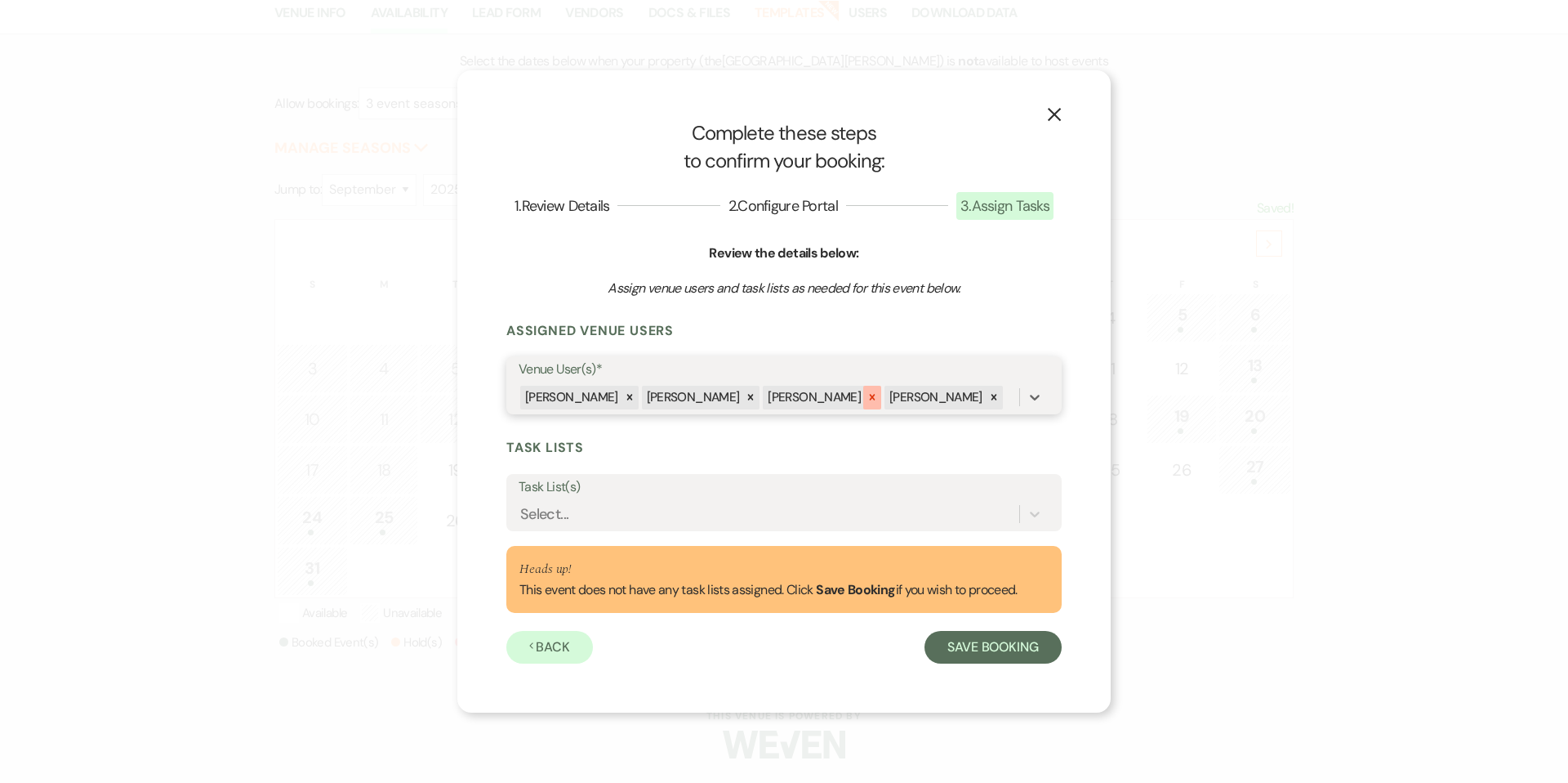
click at [864, 398] on div at bounding box center [873, 398] width 18 height 24
click at [966, 653] on button "Save Booking" at bounding box center [993, 647] width 137 height 32
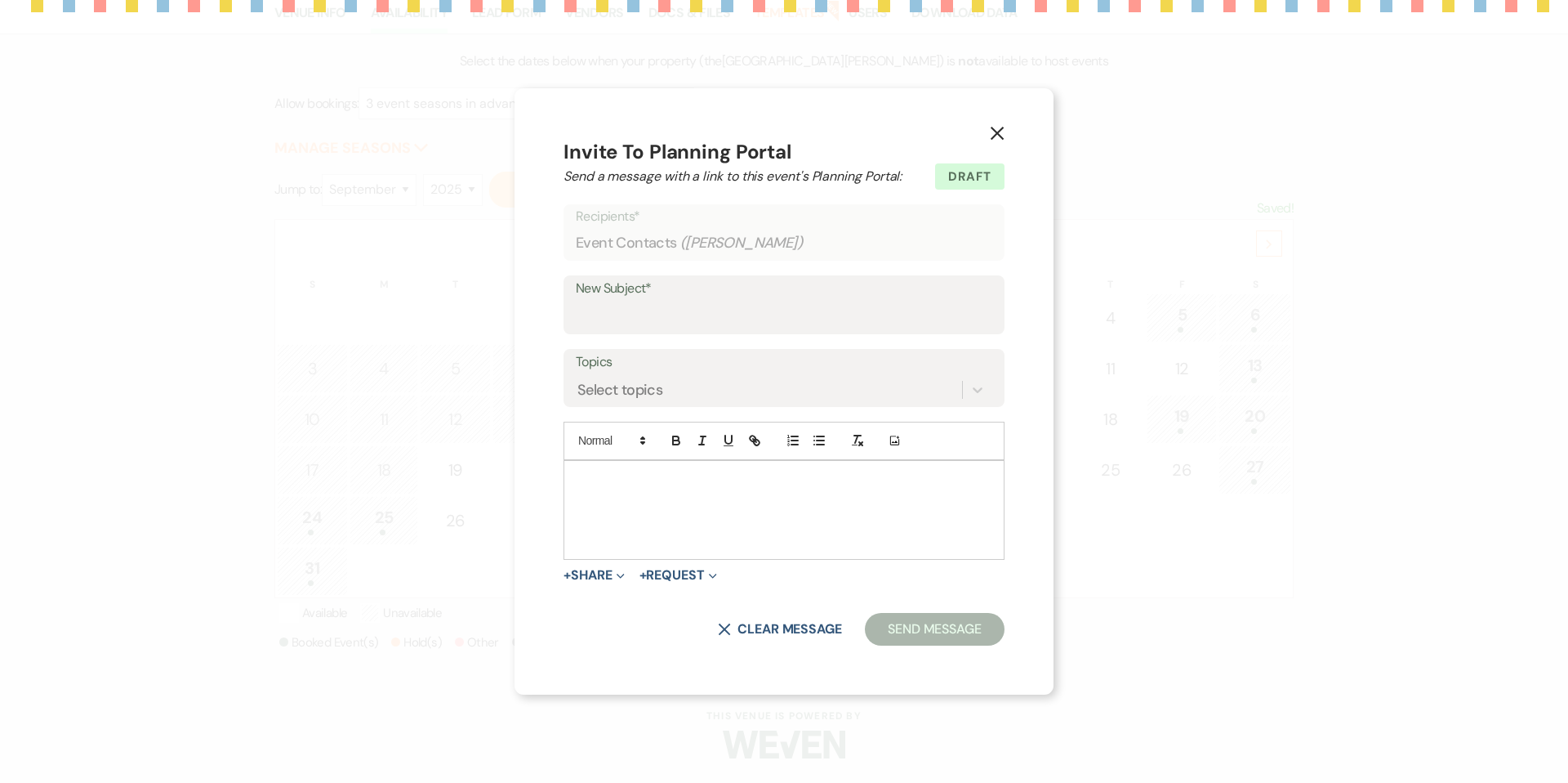
type input "Welcome to Your Planning Portal - Let's Get Started!"
select select "4658"
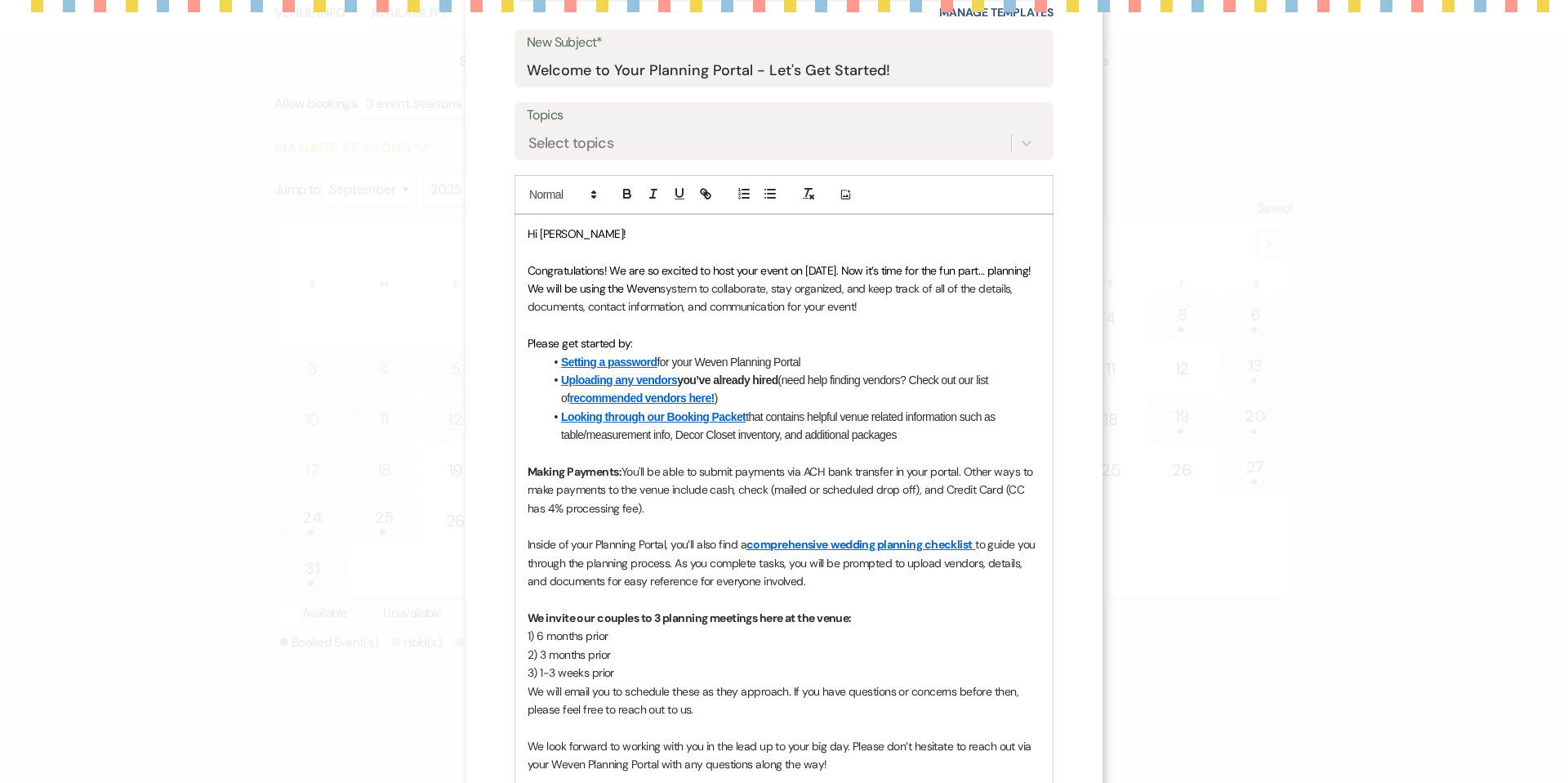
scroll to position [277, 0]
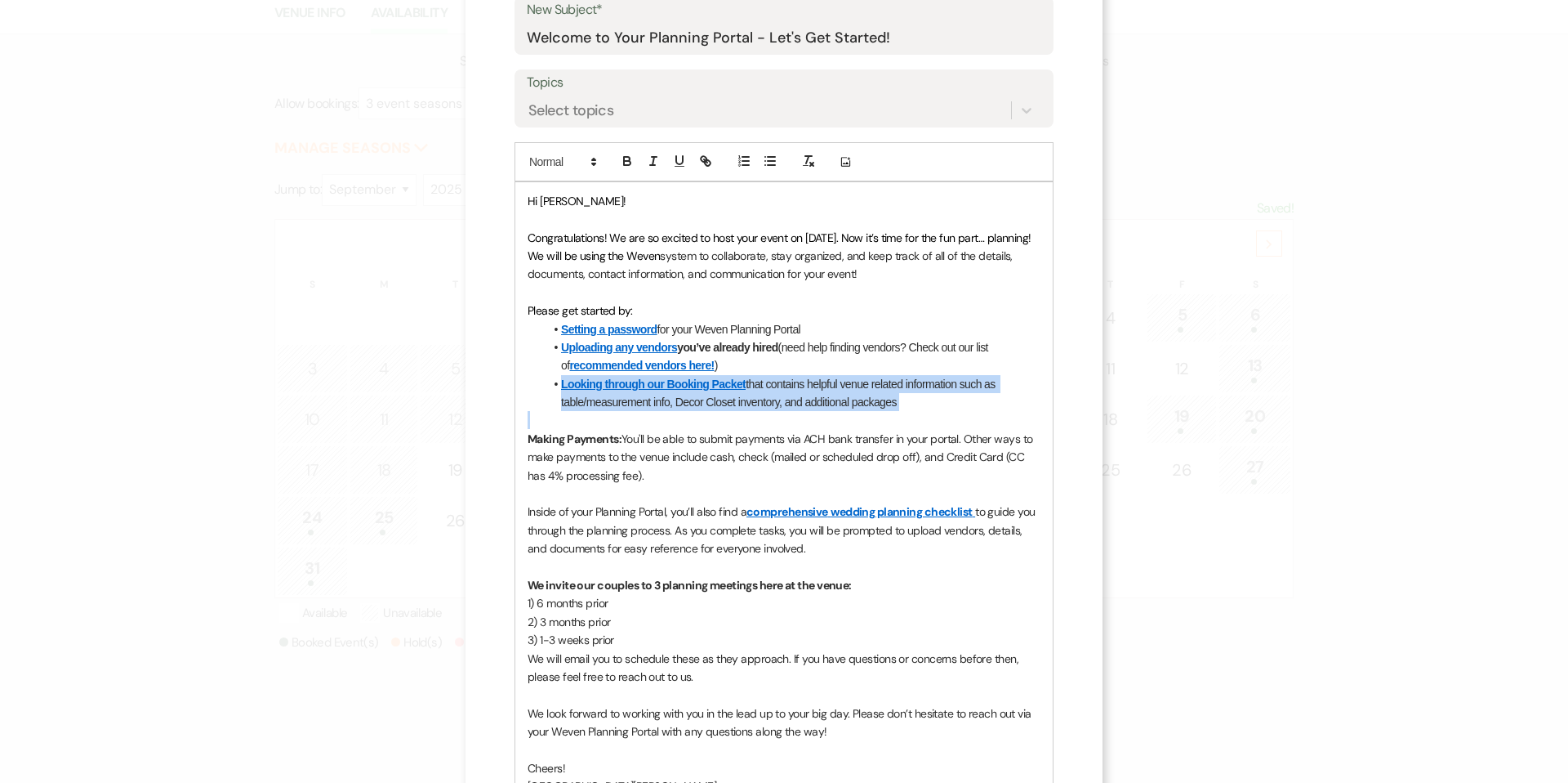
drag, startPoint x: 921, startPoint y: 412, endPoint x: 538, endPoint y: 375, distance: 384.8
click at [538, 375] on div "Hi Sonia! Congratulations! We are so excited to host your event on 09/17/2025. …" at bounding box center [784, 494] width 538 height 623
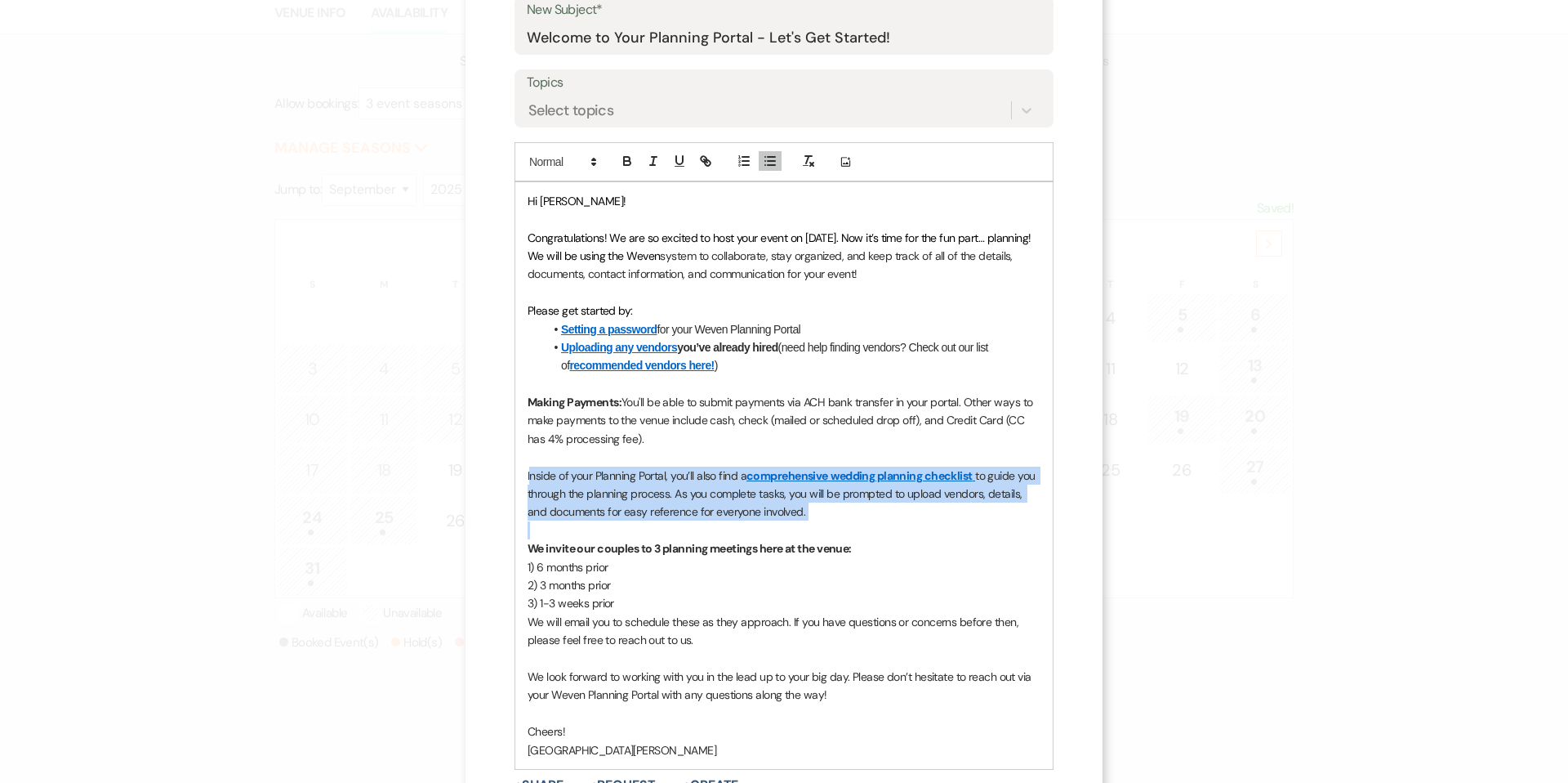
drag, startPoint x: 815, startPoint y: 529, endPoint x: 525, endPoint y: 473, distance: 295.4
click at [528, 521] on p at bounding box center [784, 530] width 513 height 18
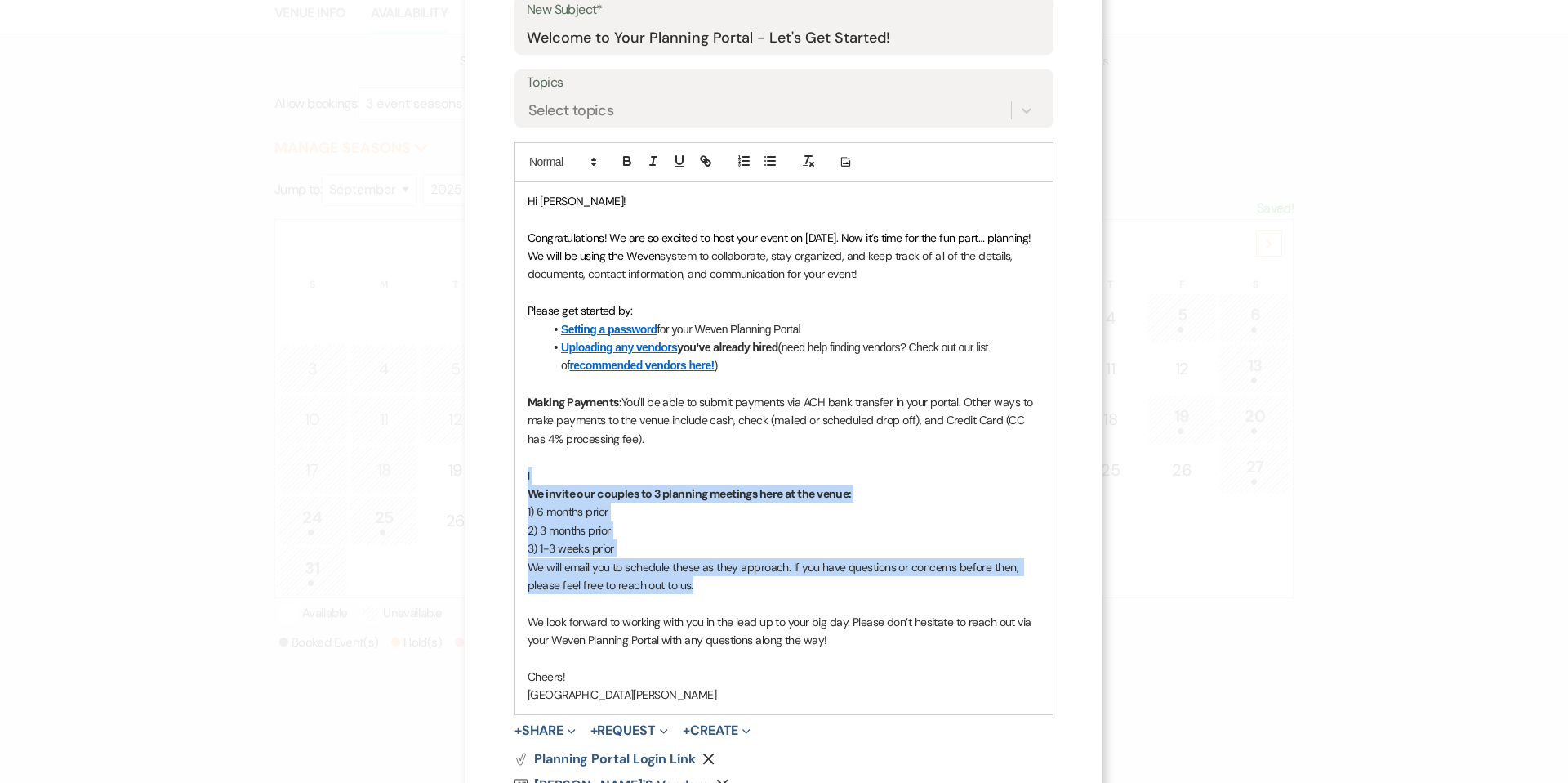
drag, startPoint x: 728, startPoint y: 589, endPoint x: 522, endPoint y: 466, distance: 239.9
click at [522, 466] on div "Hi Sonia! Congratulations! We are so excited to host your event on 09/17/2025. …" at bounding box center [784, 448] width 538 height 532
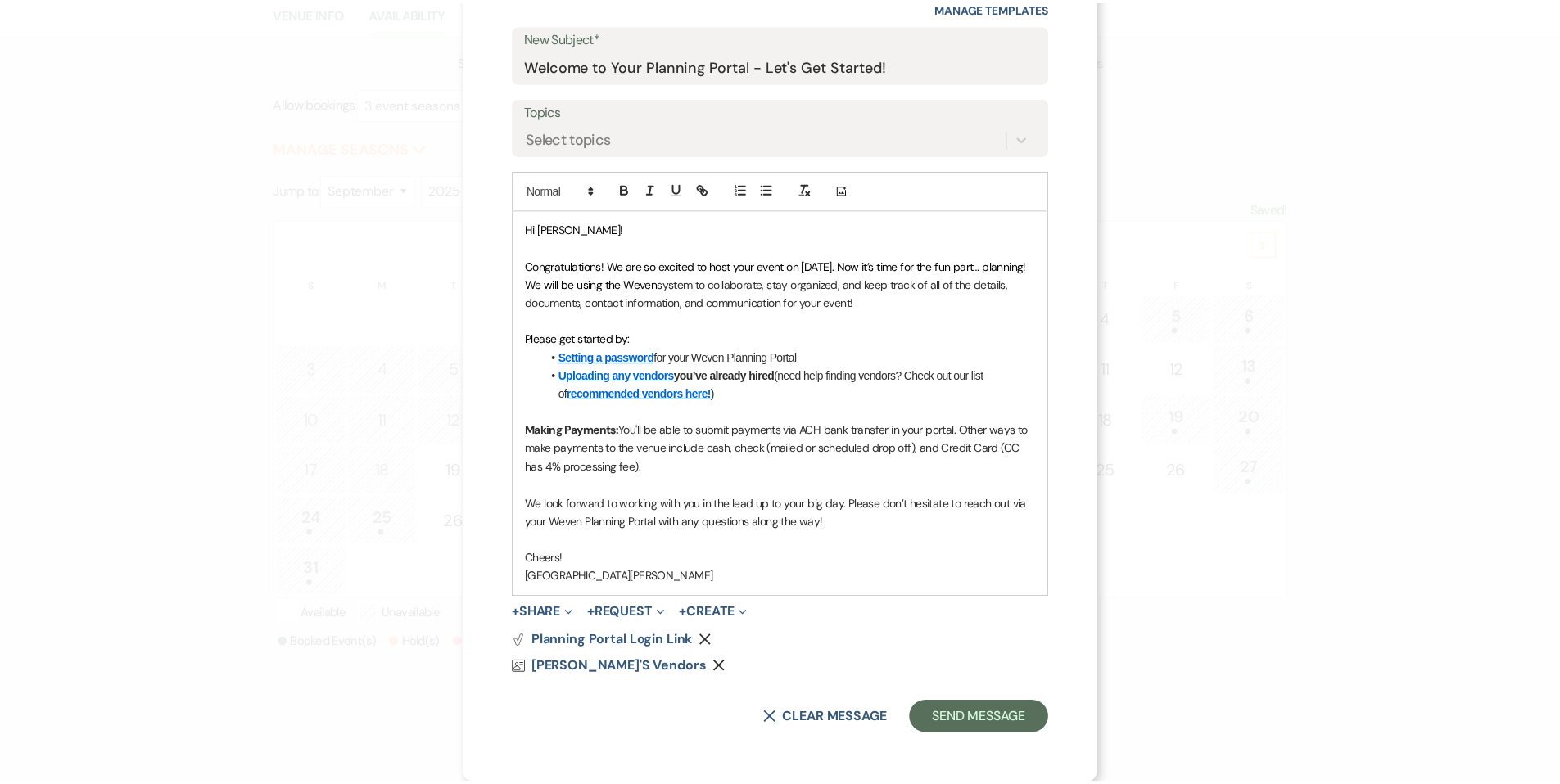
scroll to position [249, 0]
click at [998, 721] on button "Send Message" at bounding box center [986, 718] width 140 height 32
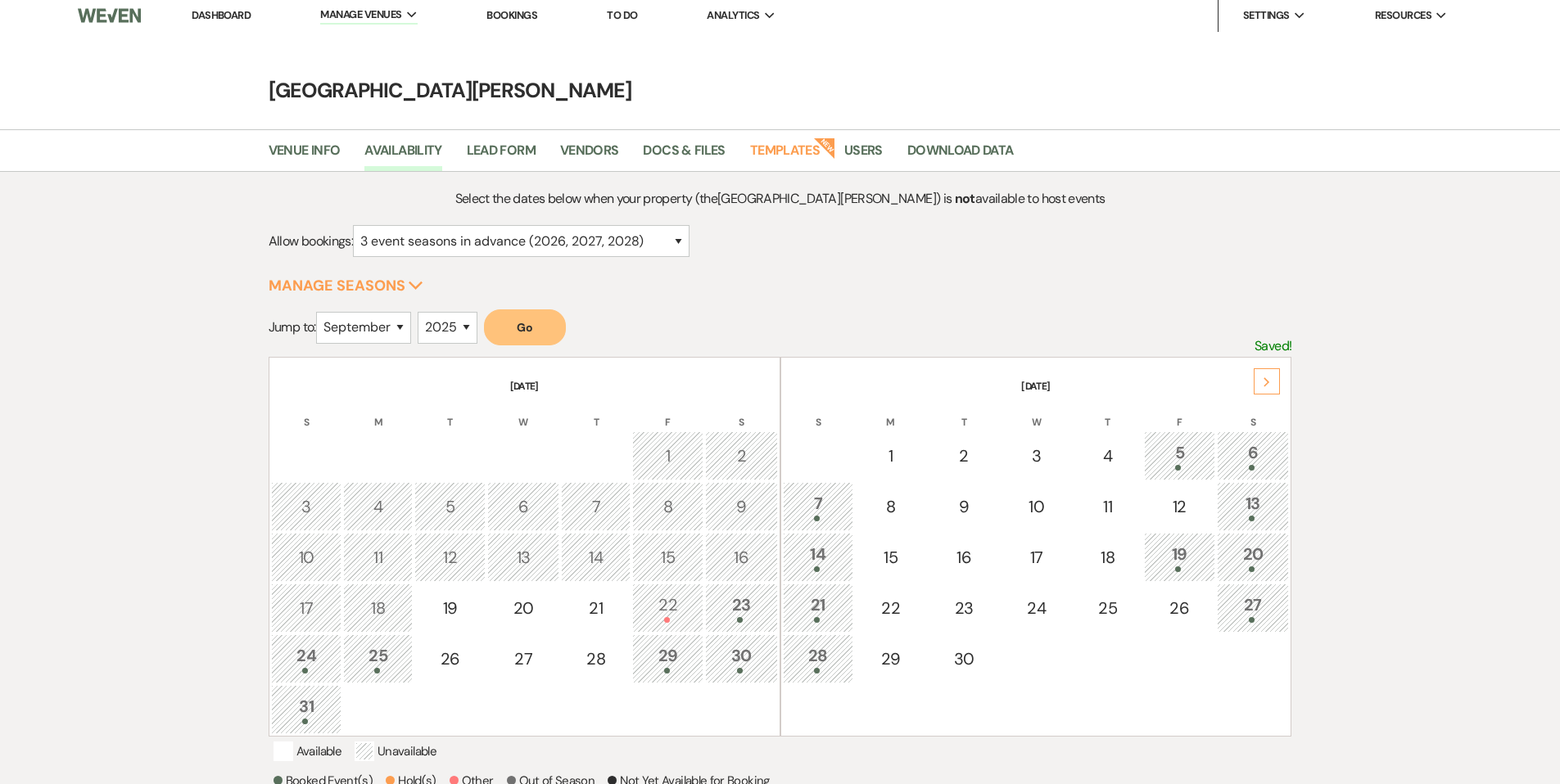
scroll to position [0, 0]
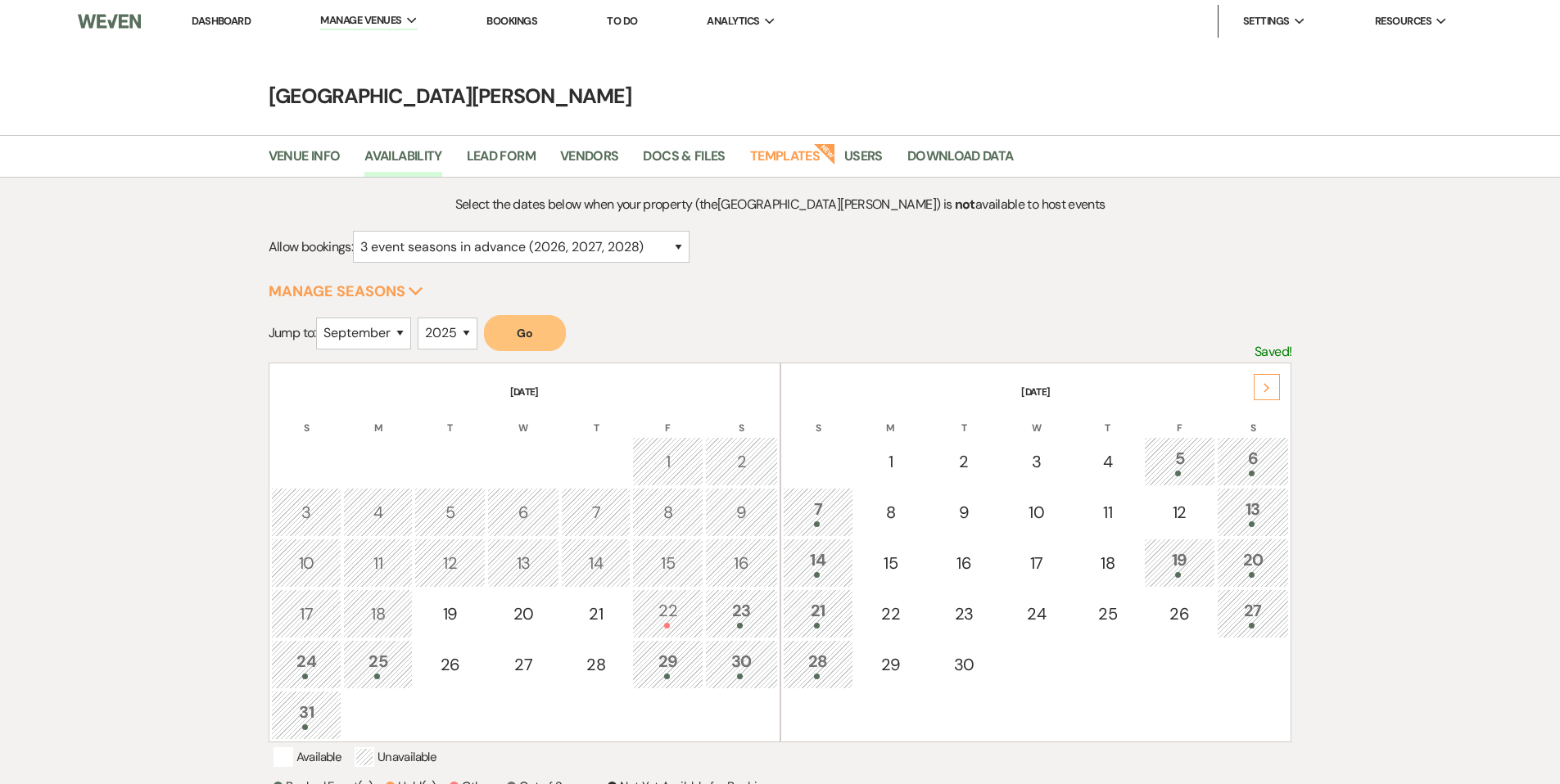
click at [220, 24] on link "Dashboard" at bounding box center [221, 21] width 59 height 14
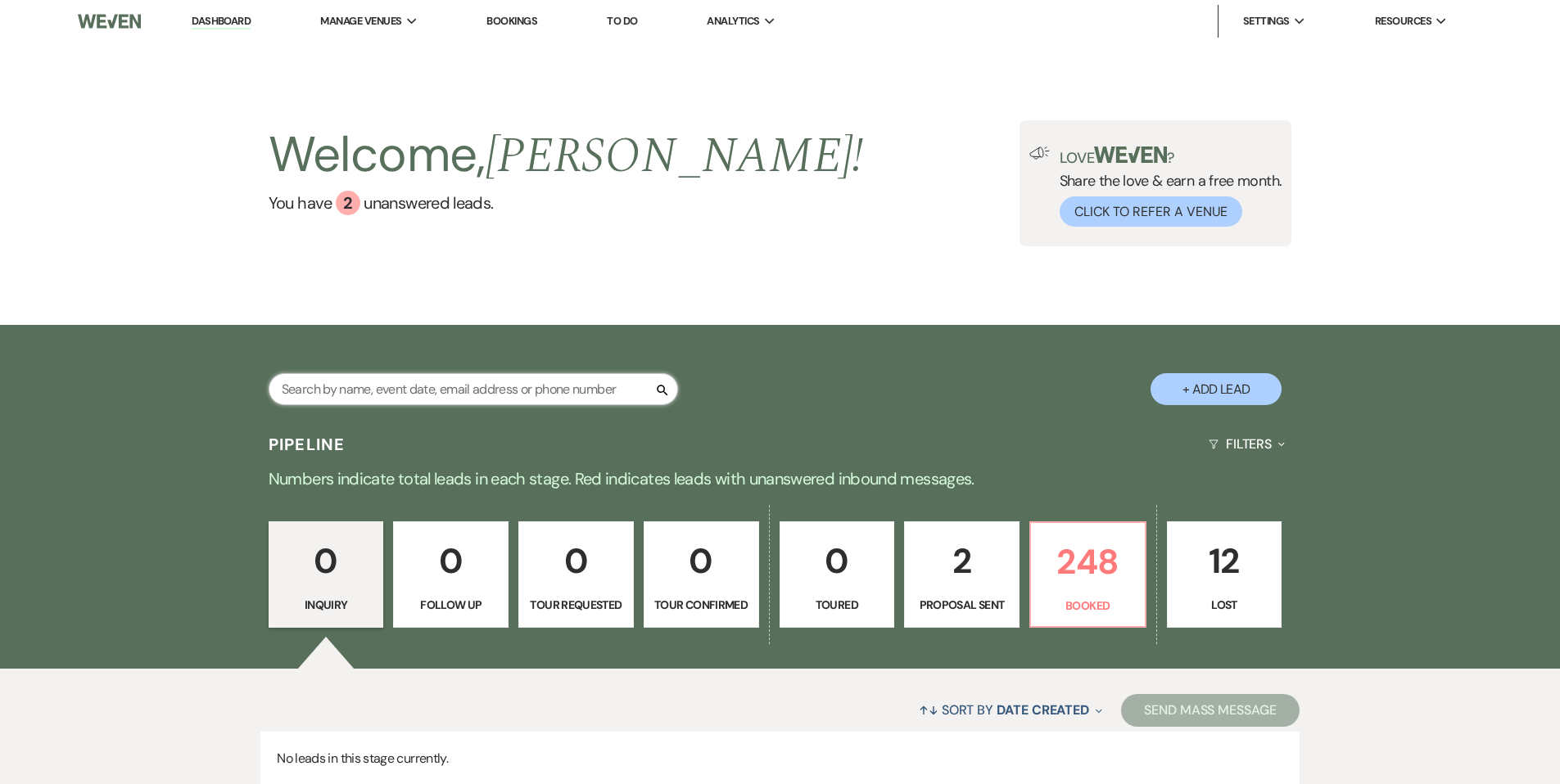
click at [508, 393] on input "text" at bounding box center [473, 389] width 409 height 32
type input "[PERSON_NAME]"
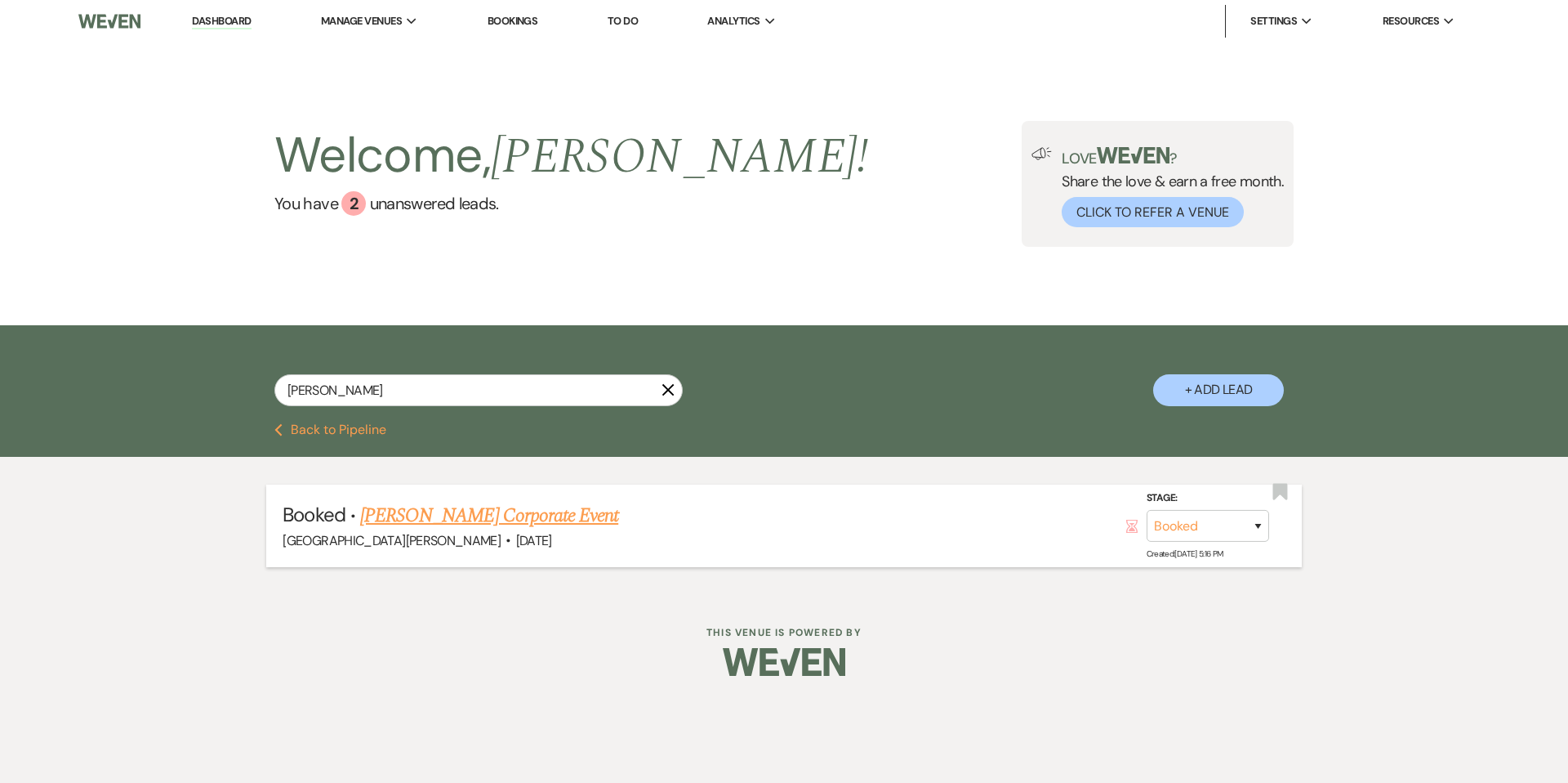
click at [557, 518] on link "Sonia Williams's Corporate Event" at bounding box center [490, 515] width 259 height 29
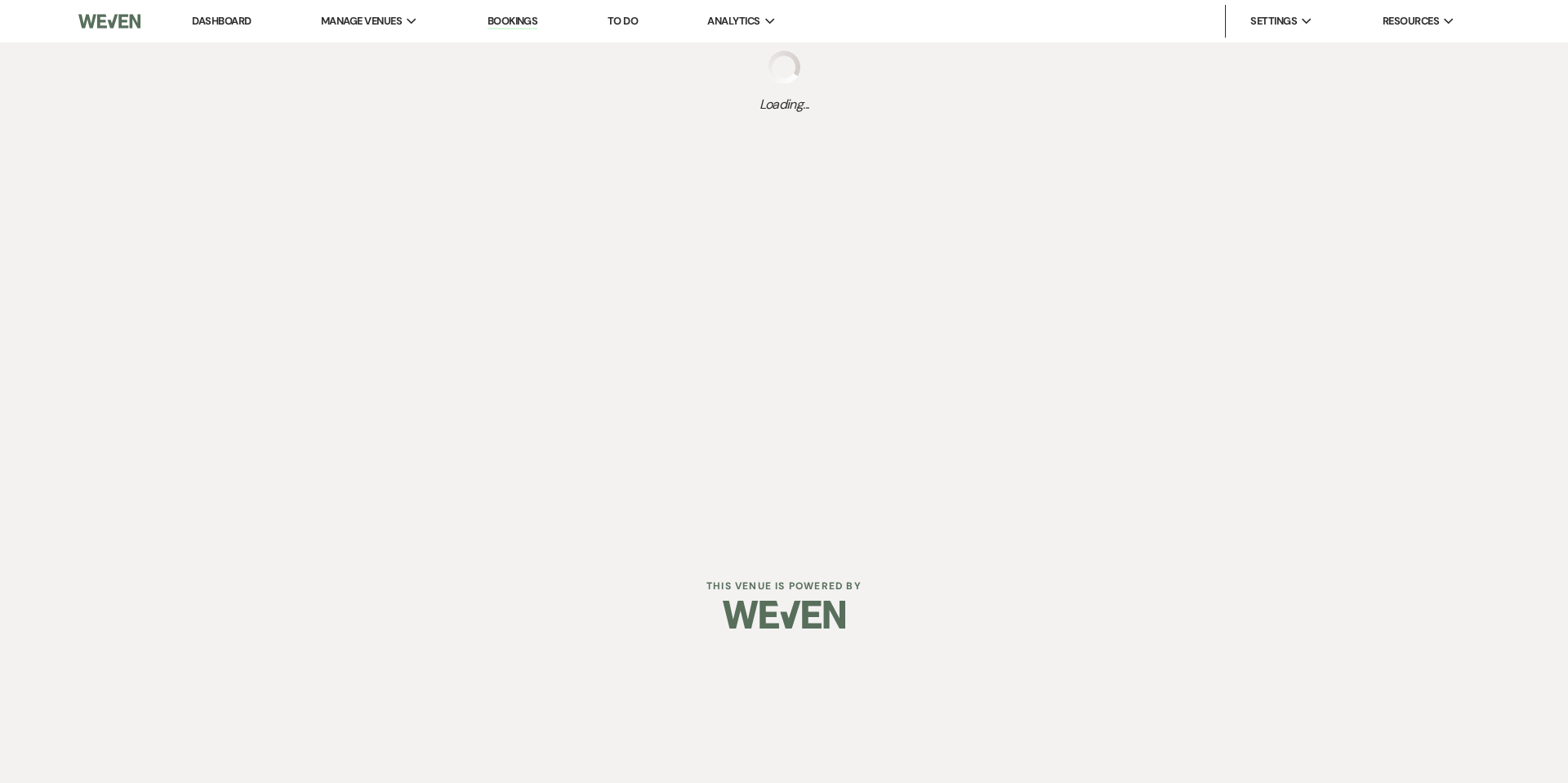
select select "12"
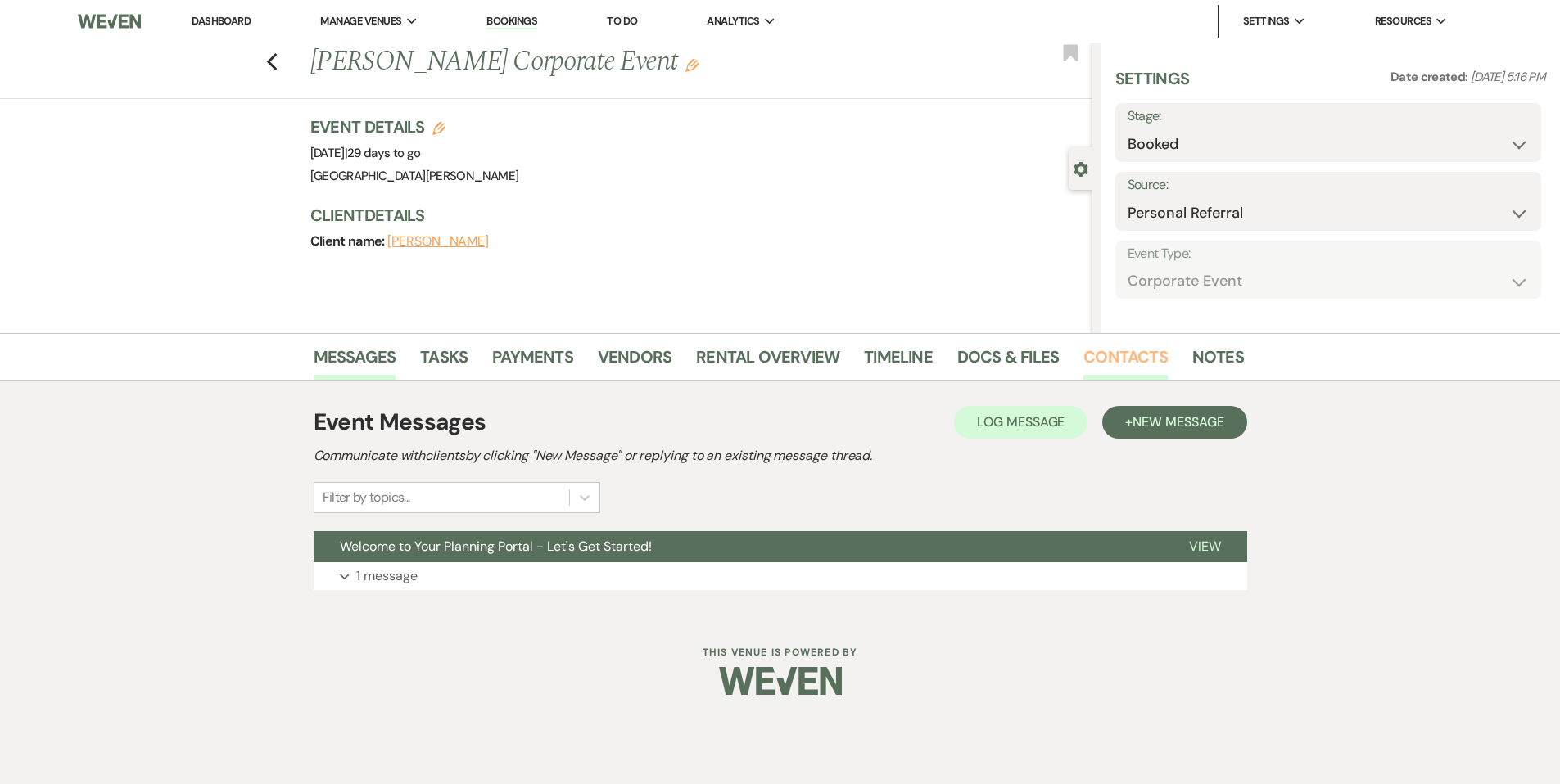
select select "9"
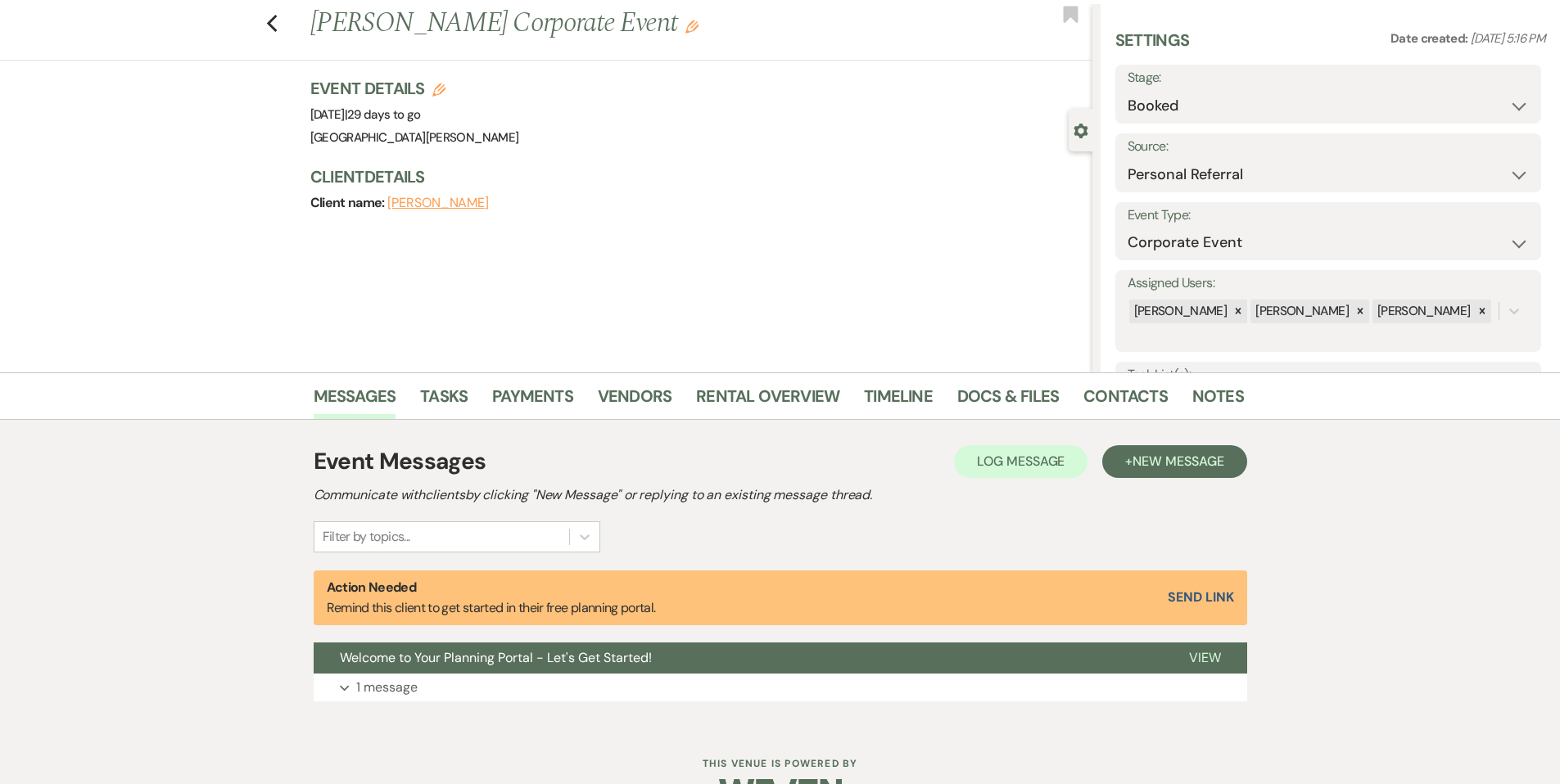
scroll to position [86, 0]
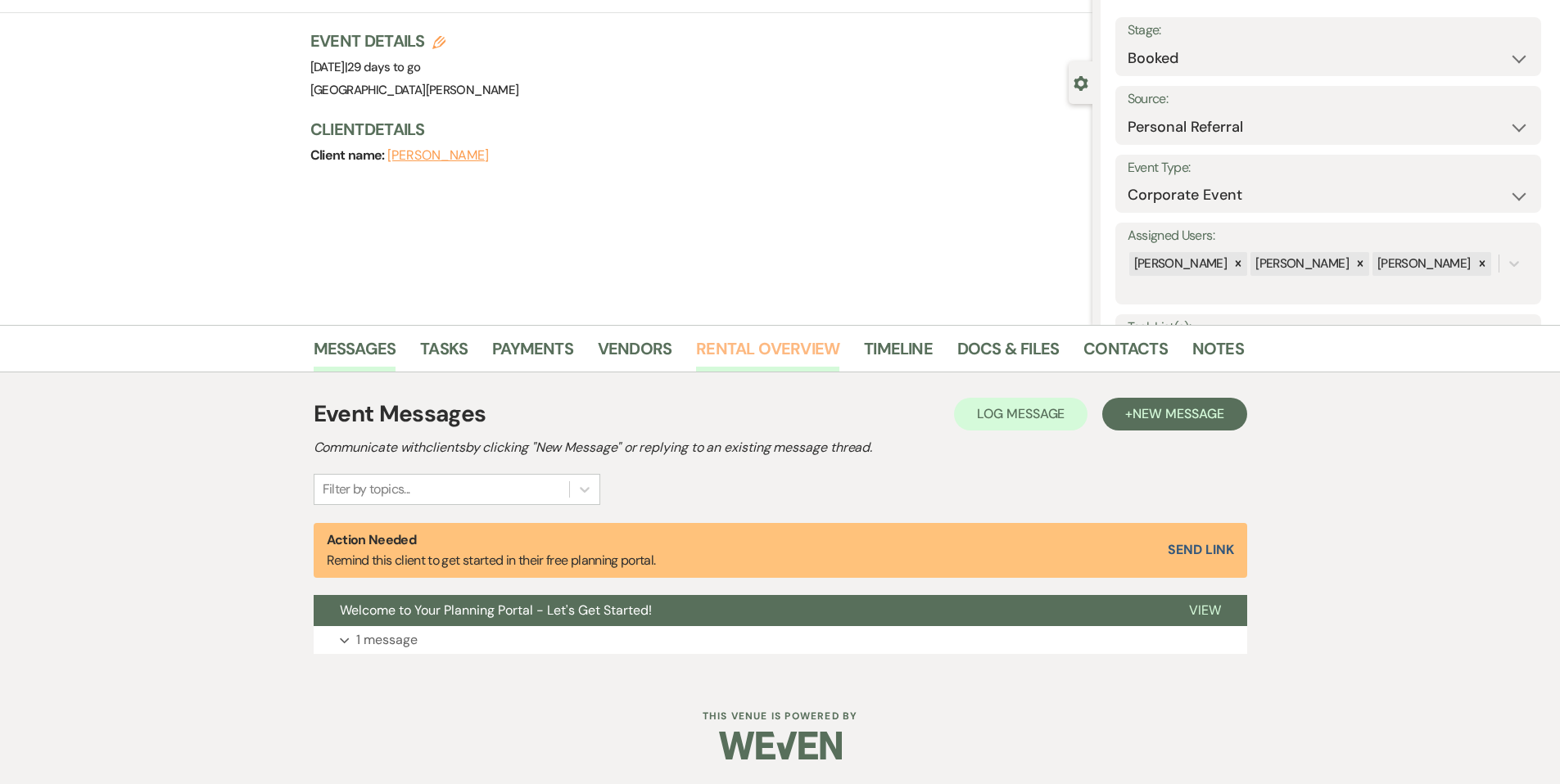
click at [748, 352] on link "Rental Overview" at bounding box center [768, 353] width 143 height 36
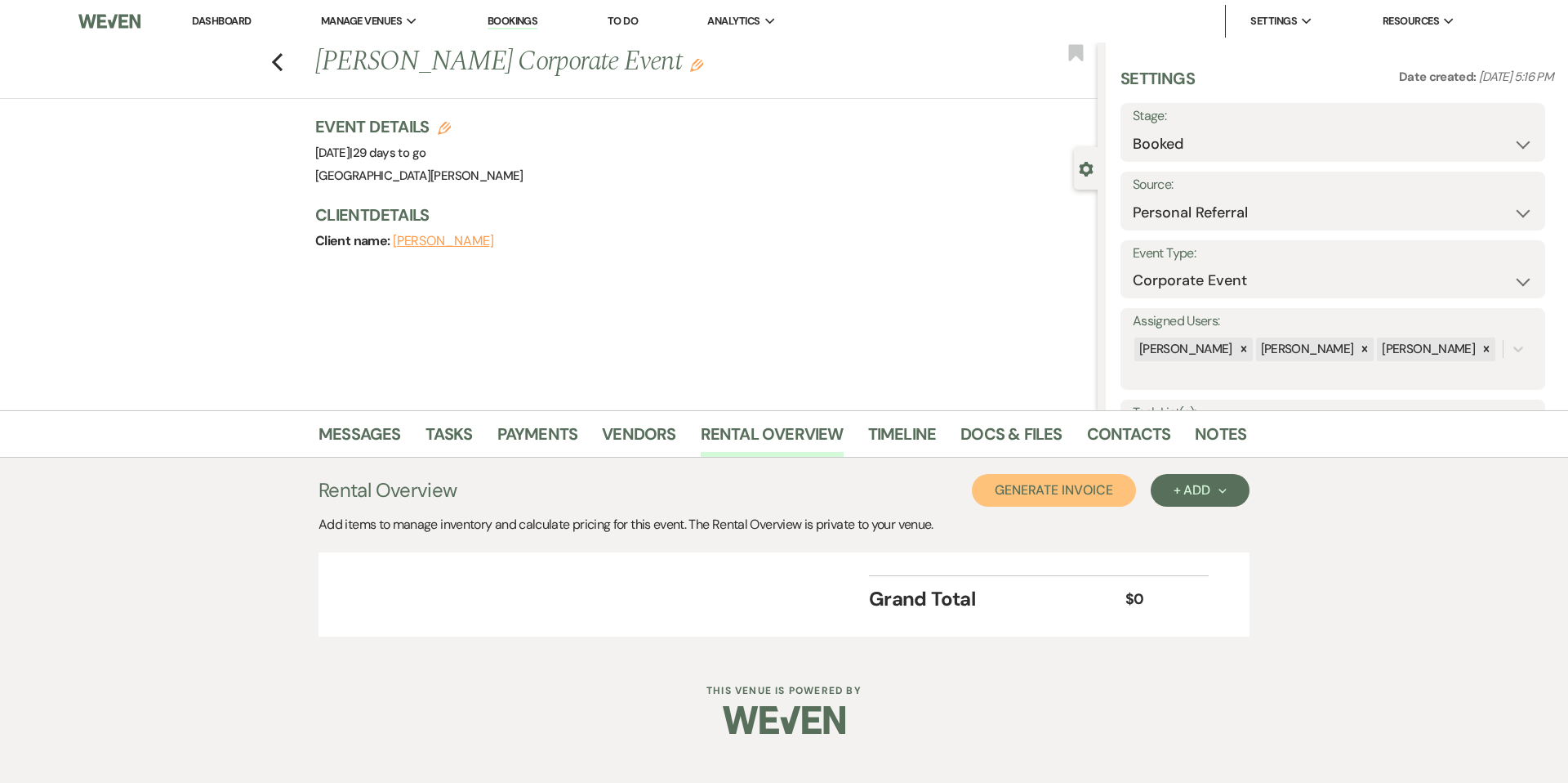
click at [1026, 498] on button "Generate Invoice" at bounding box center [1055, 490] width 165 height 32
click at [1075, 480] on button "Cancel" at bounding box center [1110, 490] width 98 height 32
click at [1189, 495] on div "+ Add Next" at bounding box center [1201, 490] width 53 height 13
click at [1182, 517] on button "Item" at bounding box center [1192, 527] width 82 height 25
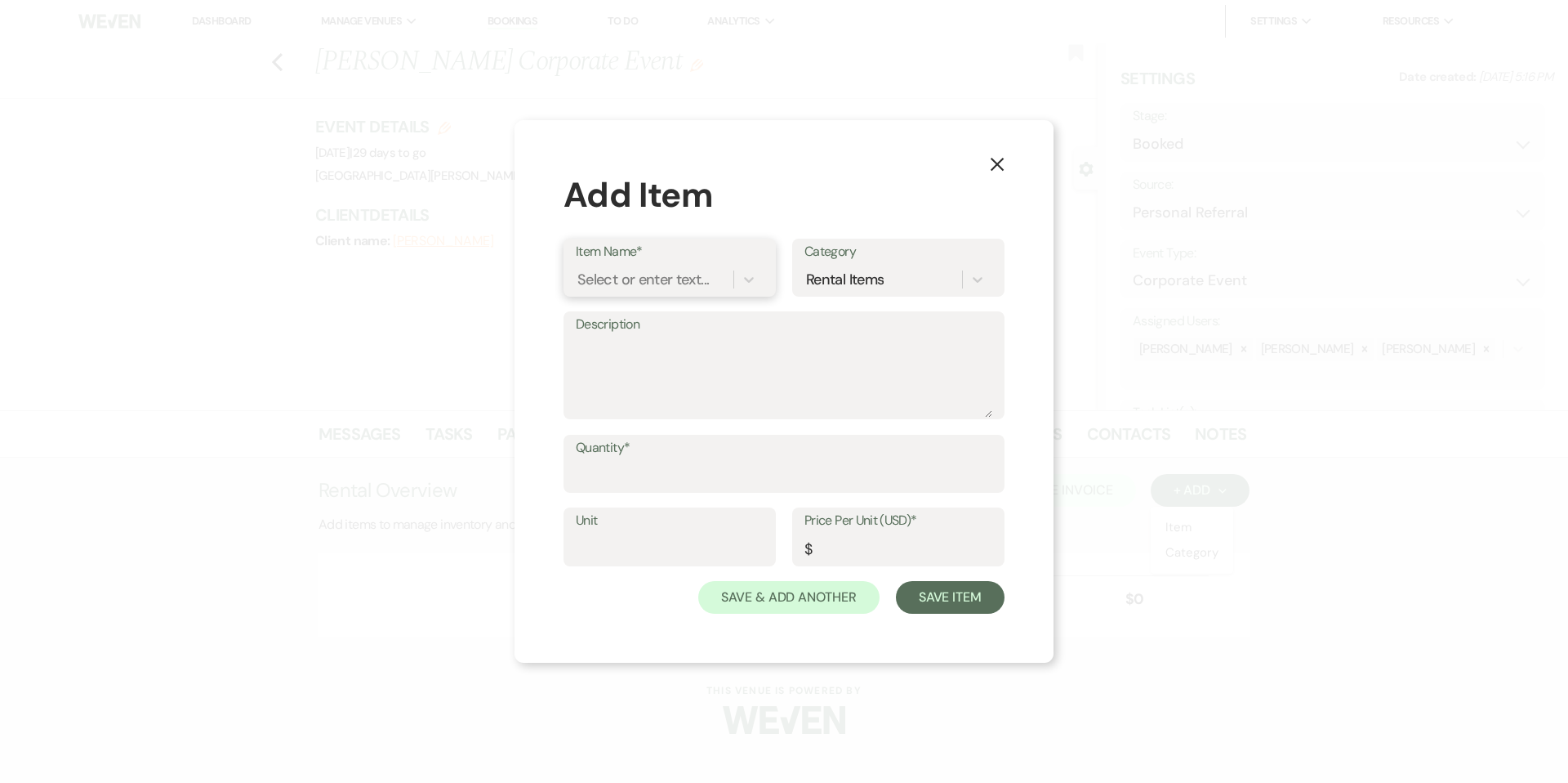
click at [647, 281] on div "Select or enter text..." at bounding box center [643, 279] width 131 height 23
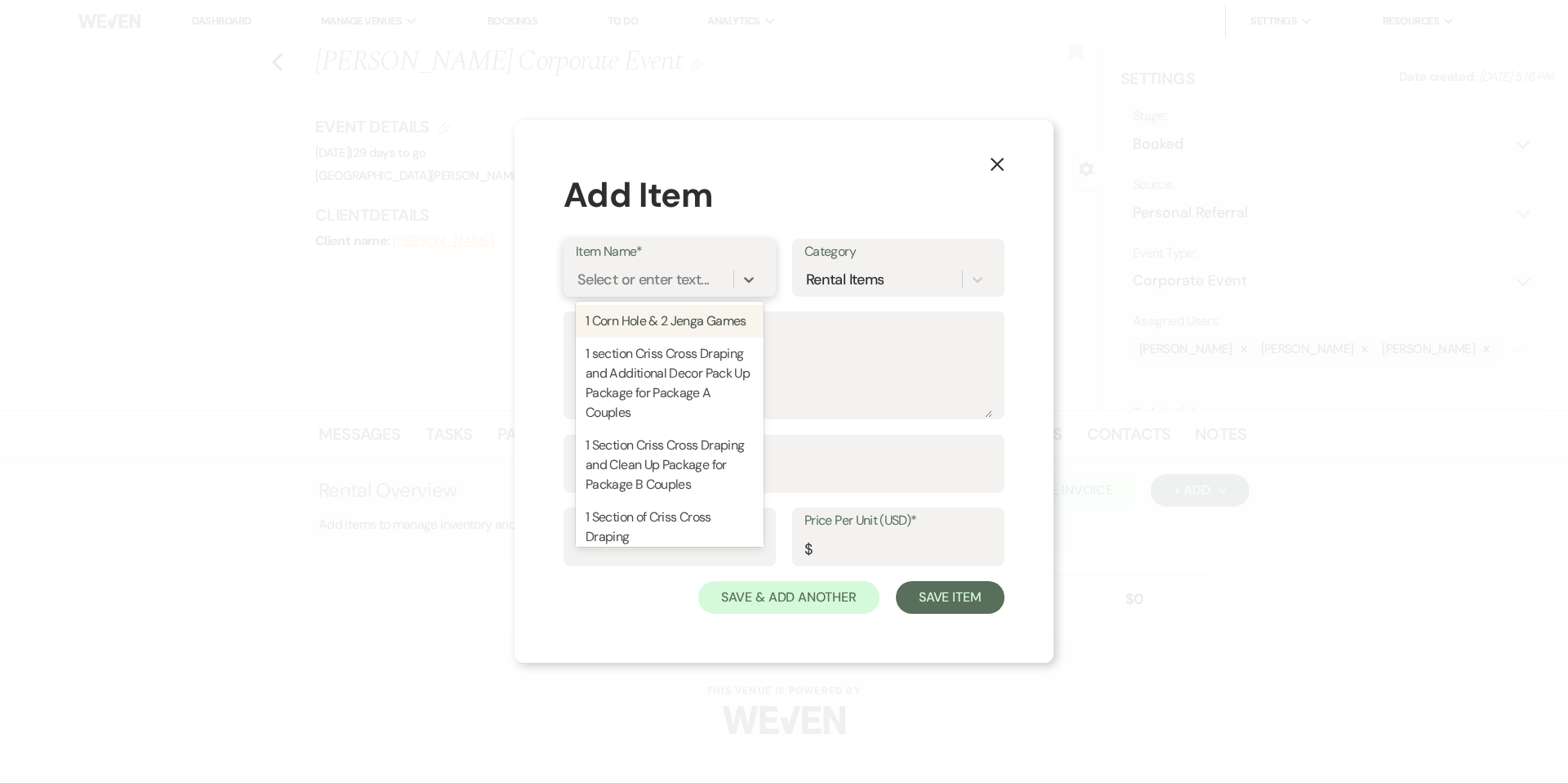
type input "e"
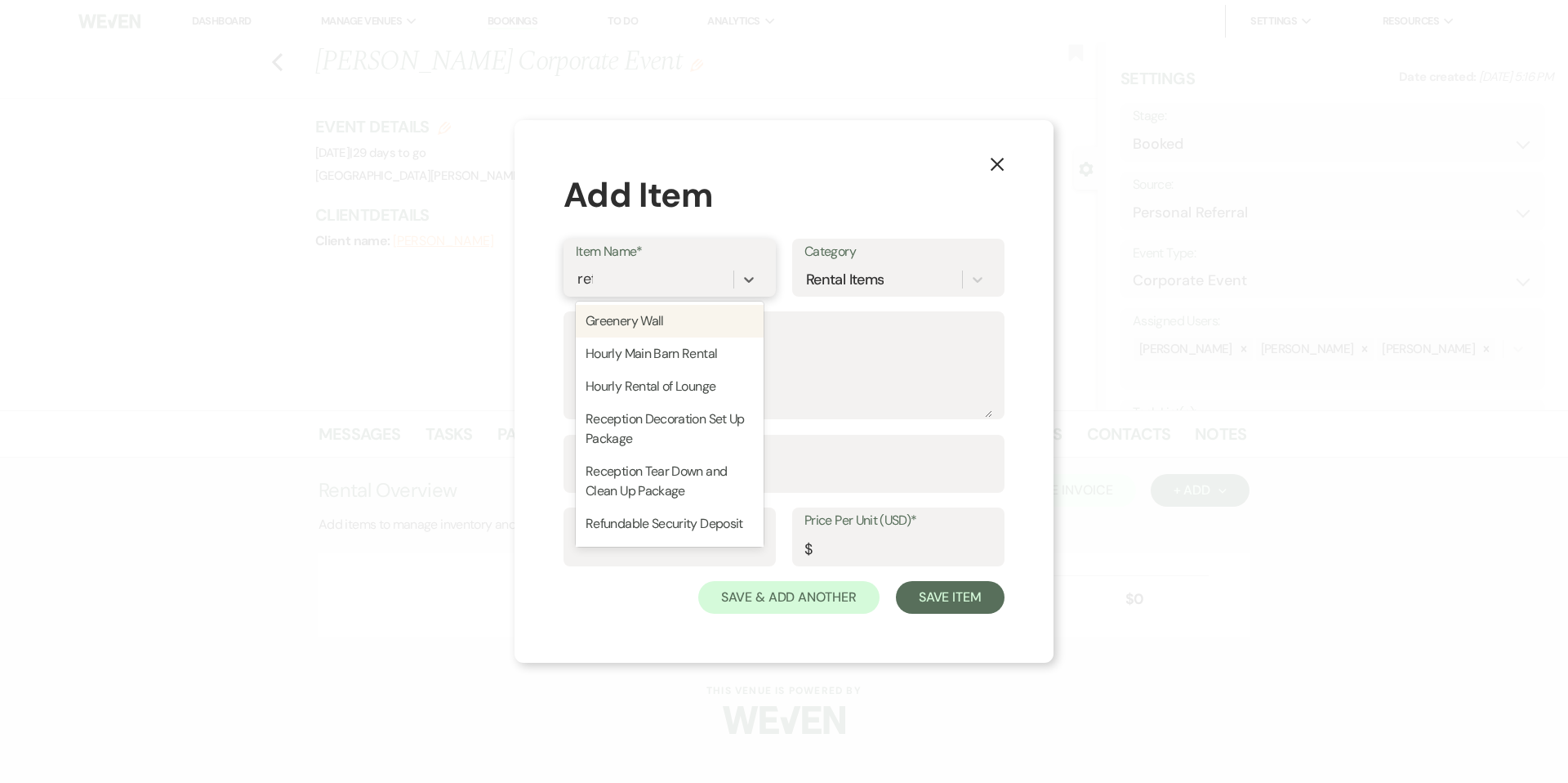
type input "refu"
click at [667, 318] on div "Refundable Security Deposit" at bounding box center [670, 320] width 188 height 32
type input "1"
type input "750"
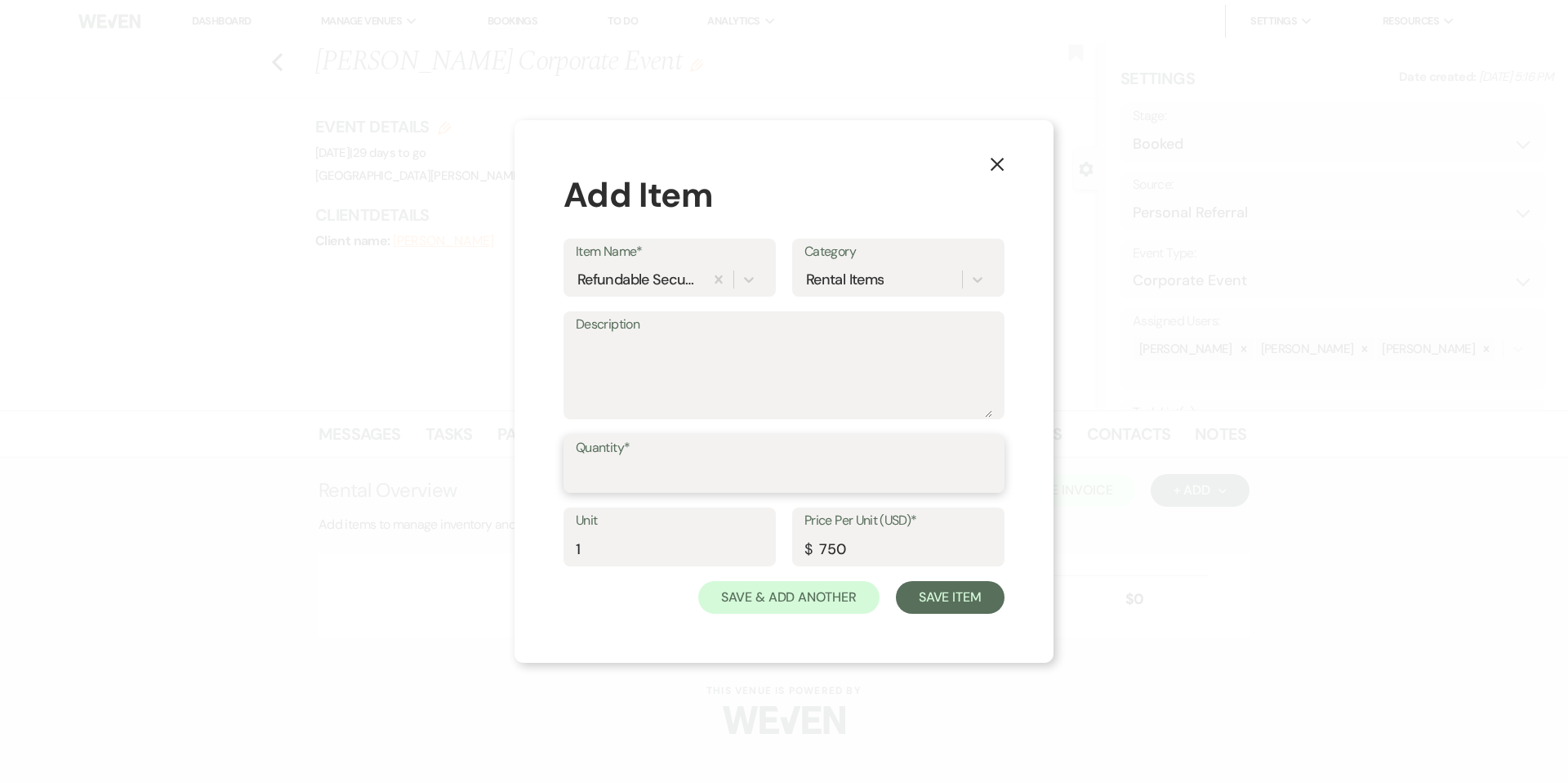
click at [687, 477] on input "Quantity*" at bounding box center [784, 475] width 416 height 32
type input "1"
click at [803, 600] on button "Save & Add Another" at bounding box center [788, 597] width 181 height 32
click at [657, 284] on div "Select or enter text..." at bounding box center [643, 279] width 131 height 23
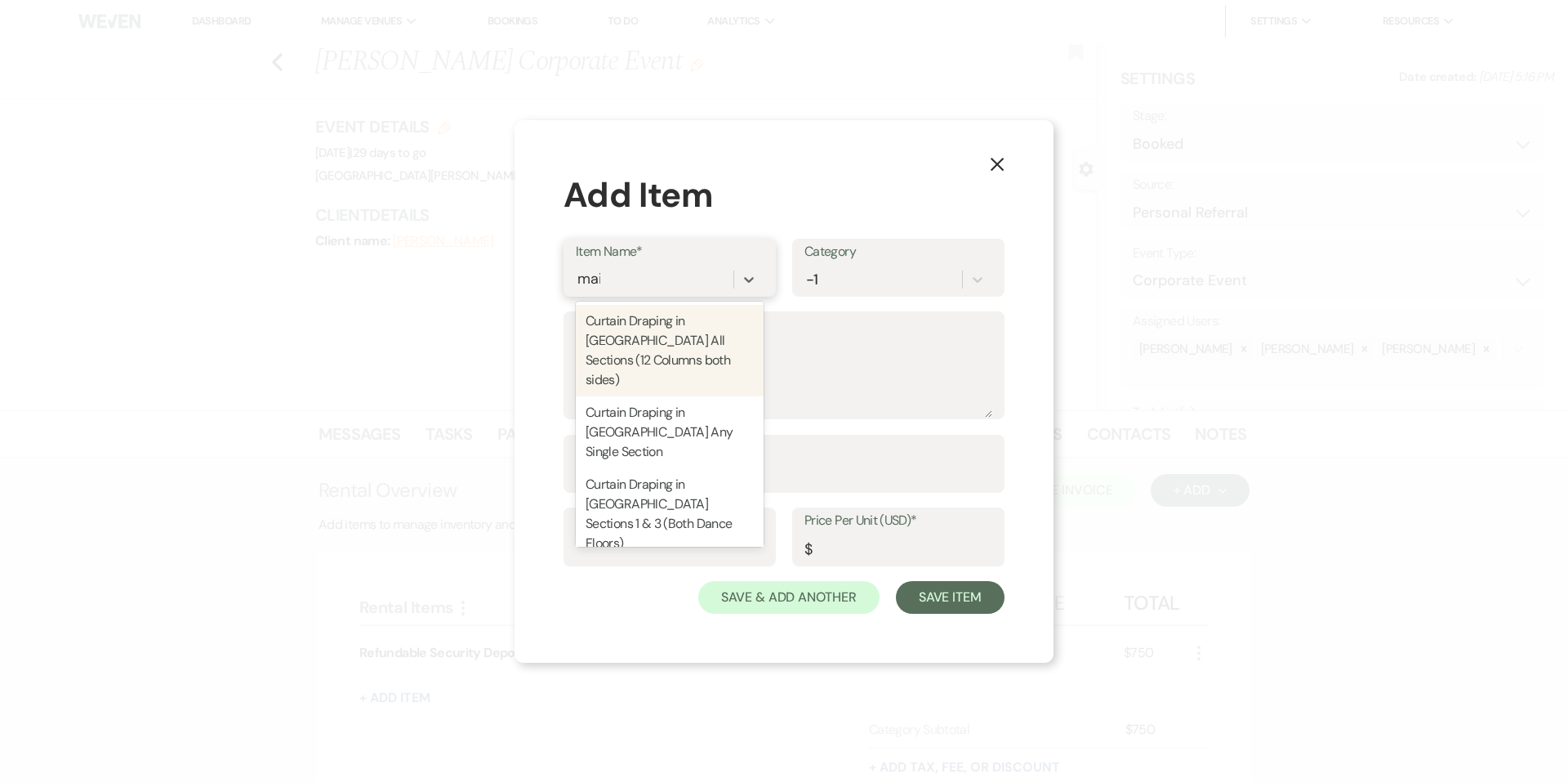
type input "main"
click at [686, 560] on div "Hourly Main Barn Rental" at bounding box center [670, 575] width 188 height 32
type textarea "Hourly Rental of the Main Barn, includes the entire site"
type input "1"
type input "500"
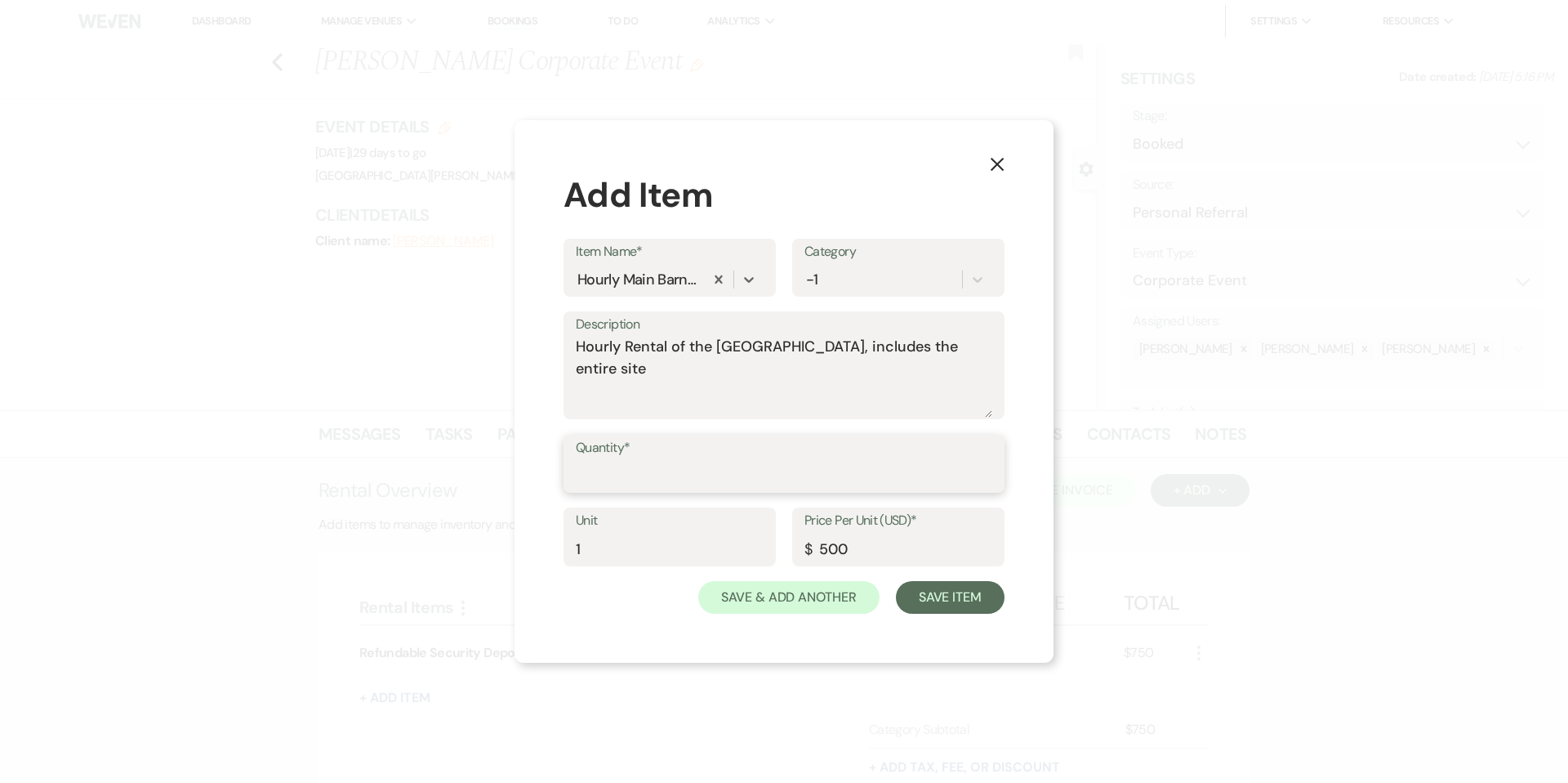
click at [670, 475] on input "Quantity*" at bounding box center [784, 475] width 416 height 32
type input "5"
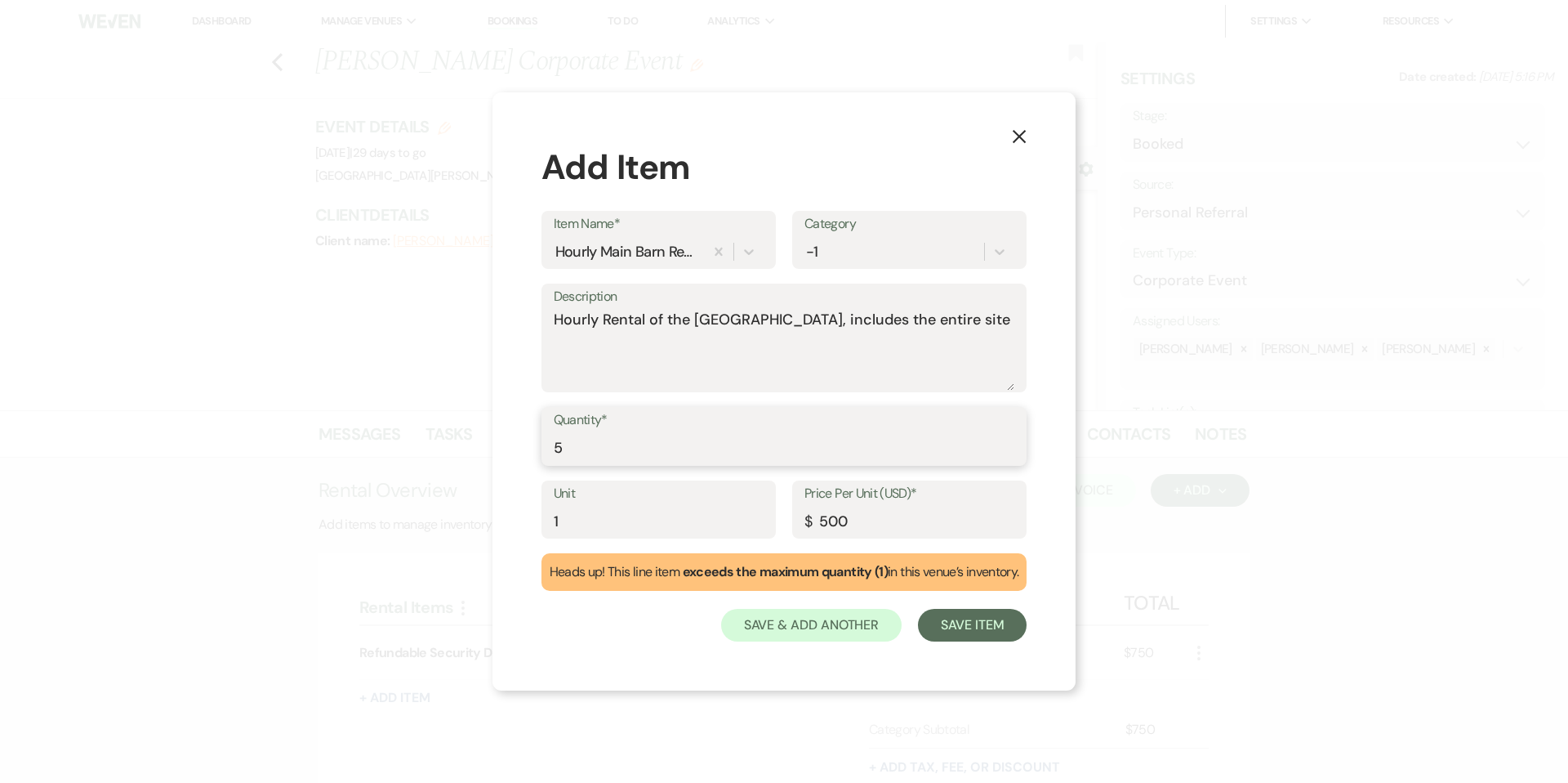
click at [642, 456] on input "5" at bounding box center [784, 448] width 461 height 32
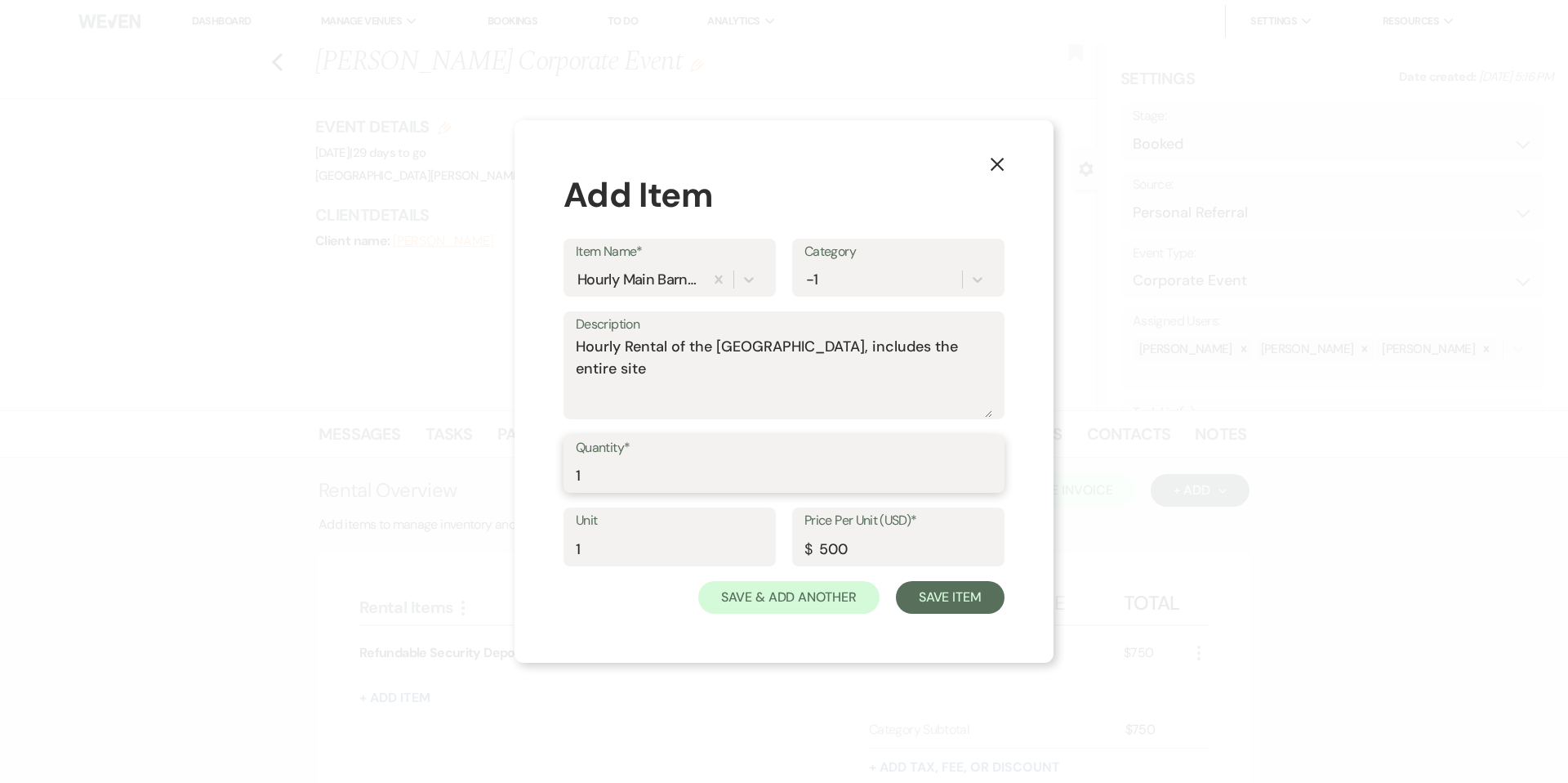
type input "1"
drag, startPoint x: 594, startPoint y: 543, endPoint x: 559, endPoint y: 544, distance: 35.0
click at [559, 544] on div "X Add Item Item Name* Hourly Main Barn Rental Category -1 Description Hourly Re…" at bounding box center [784, 392] width 539 height 544
type input "5"
click at [840, 598] on button "Save & Add Another" at bounding box center [788, 597] width 181 height 32
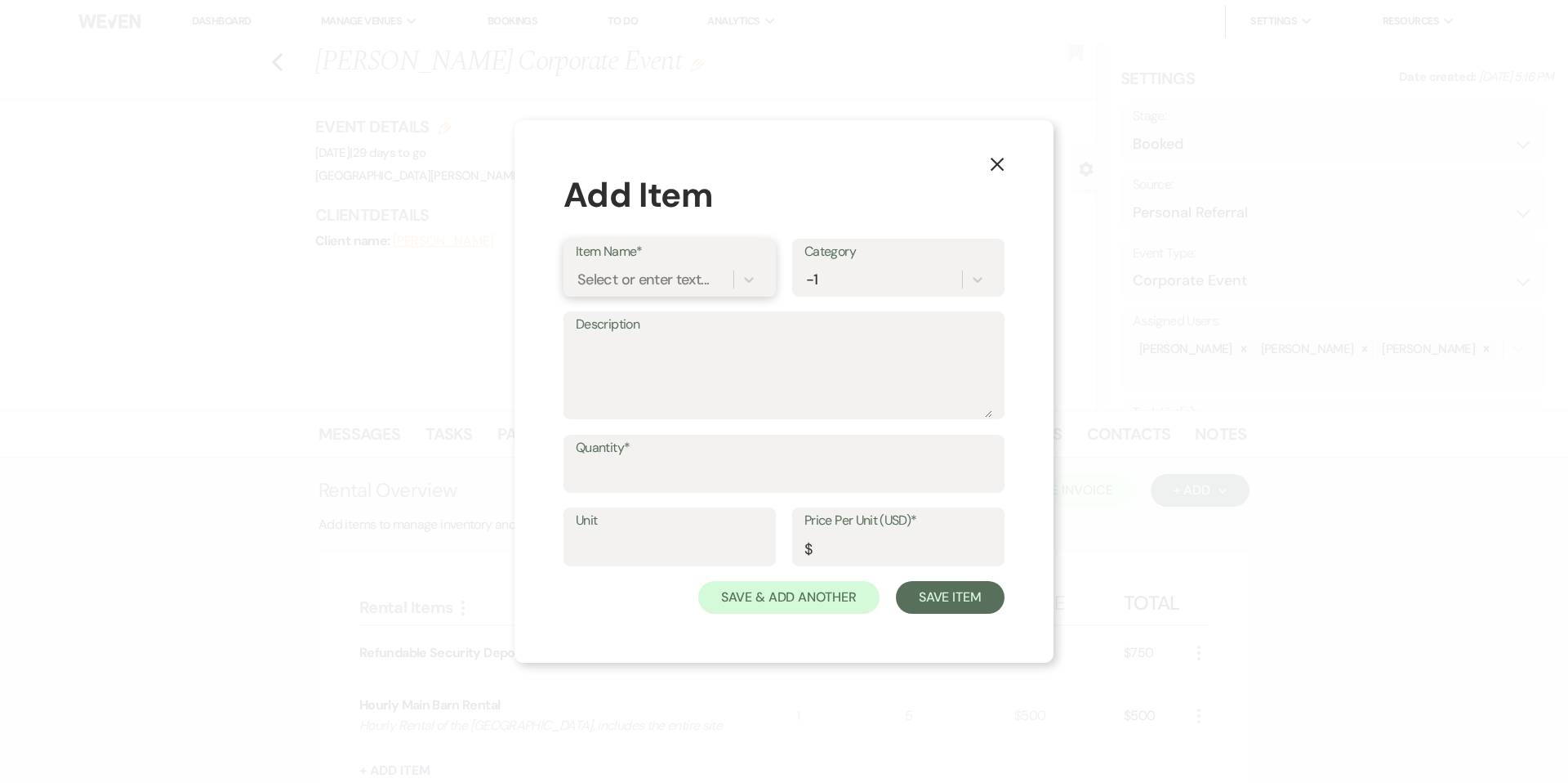
click at [647, 278] on div "Select or enter text..." at bounding box center [643, 279] width 131 height 23
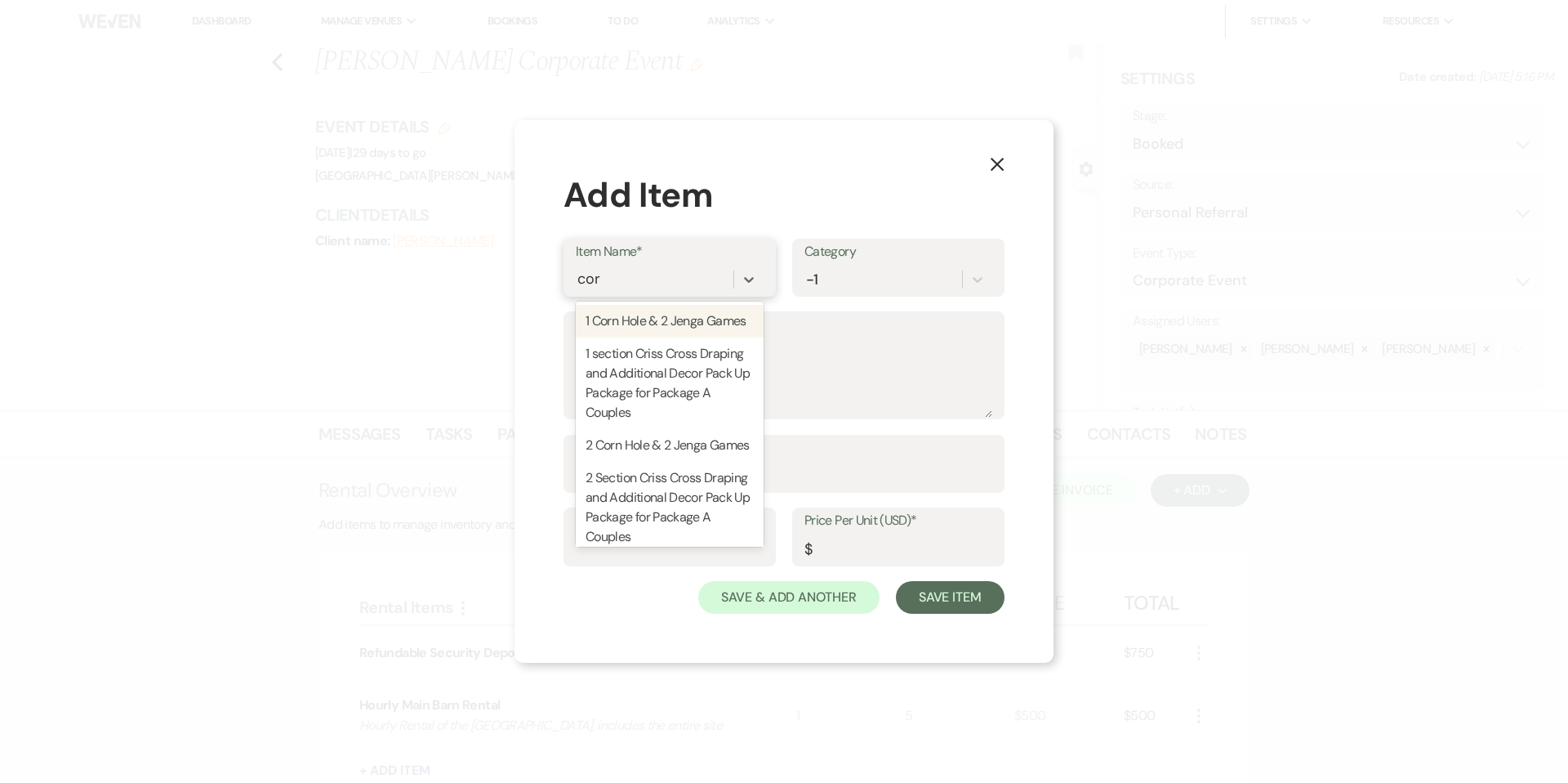
type input "corn"
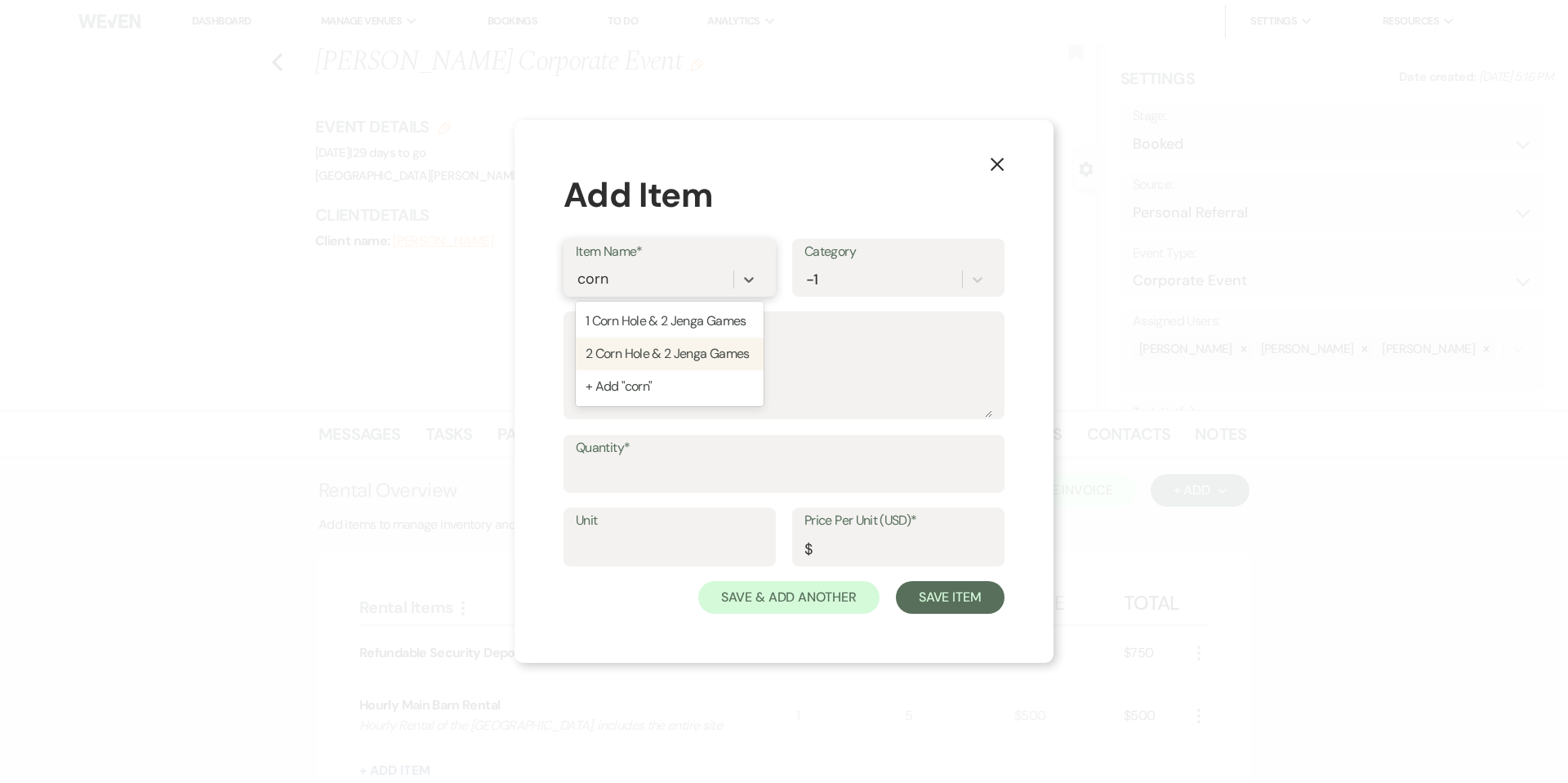
drag, startPoint x: 716, startPoint y: 353, endPoint x: 714, endPoint y: 387, distance: 34.1
click at [716, 353] on div "2 Corn Hole & 2 Jenga Games" at bounding box center [670, 353] width 188 height 32
type input "1"
type input "125"
click at [686, 480] on input "Quantity*" at bounding box center [784, 475] width 416 height 32
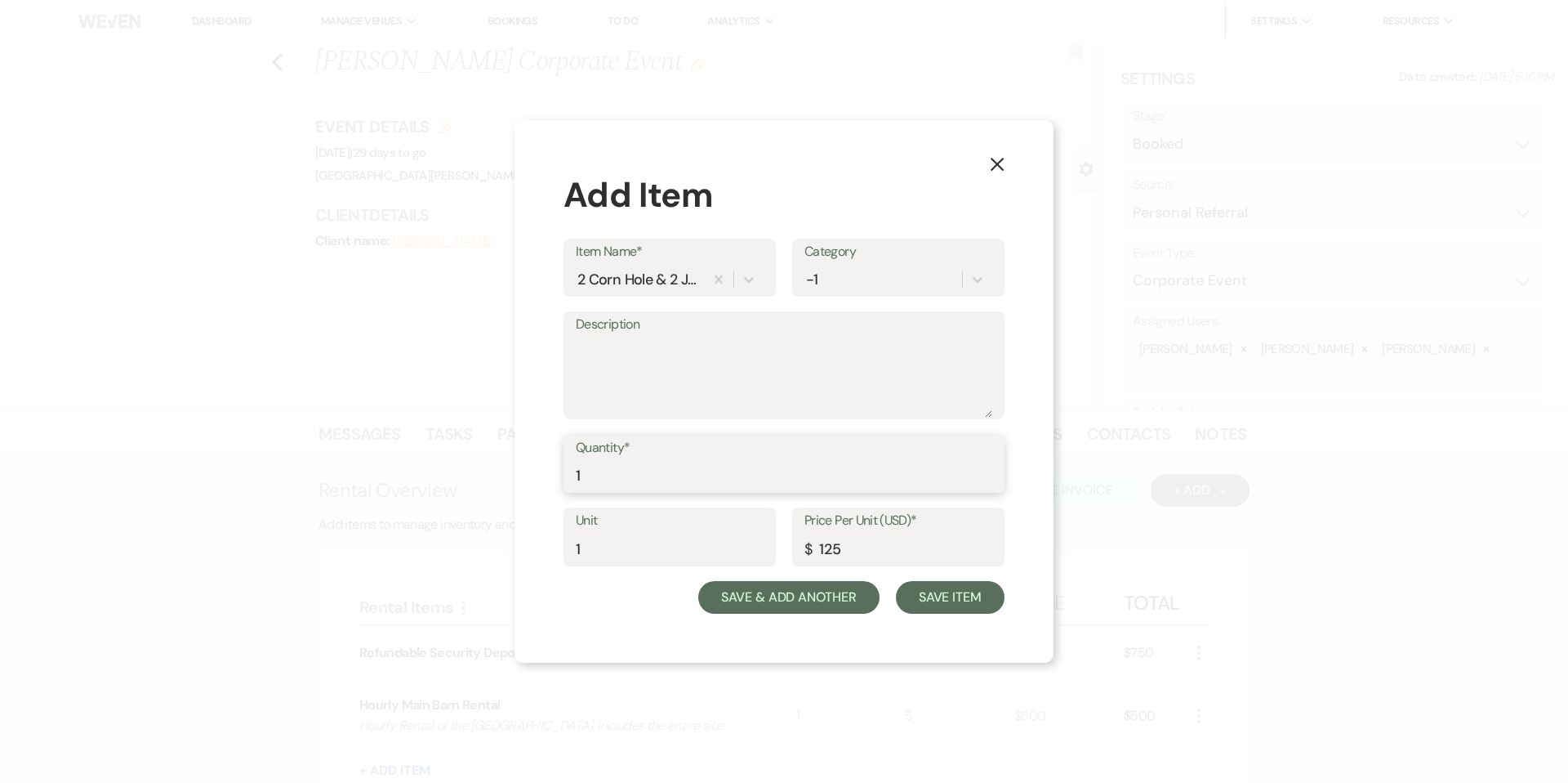
type input "1"
click at [800, 598] on button "Save & Add Another" at bounding box center [788, 597] width 181 height 32
click at [687, 284] on div "Select or enter text..." at bounding box center [643, 279] width 131 height 23
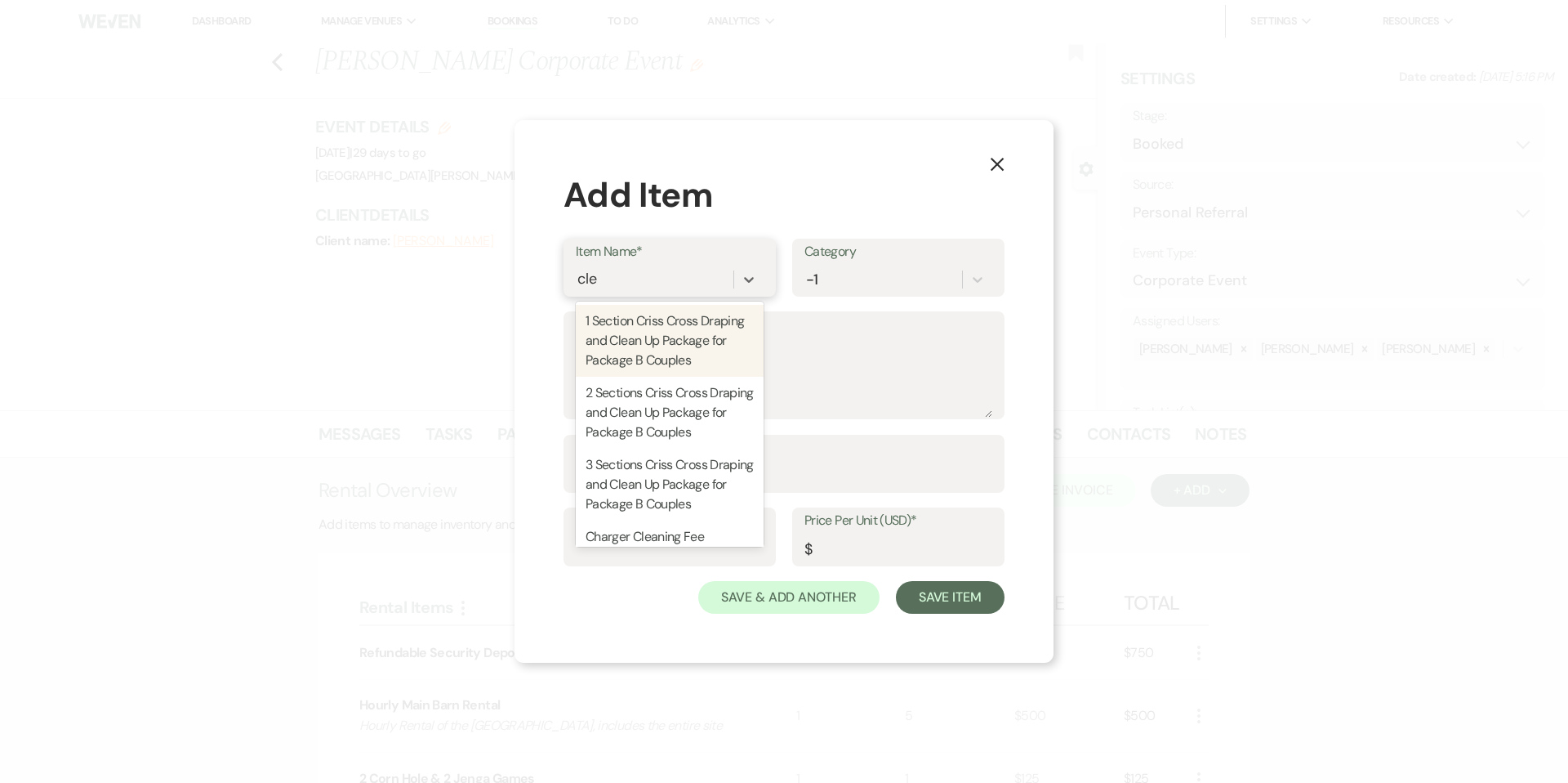
type input "clea"
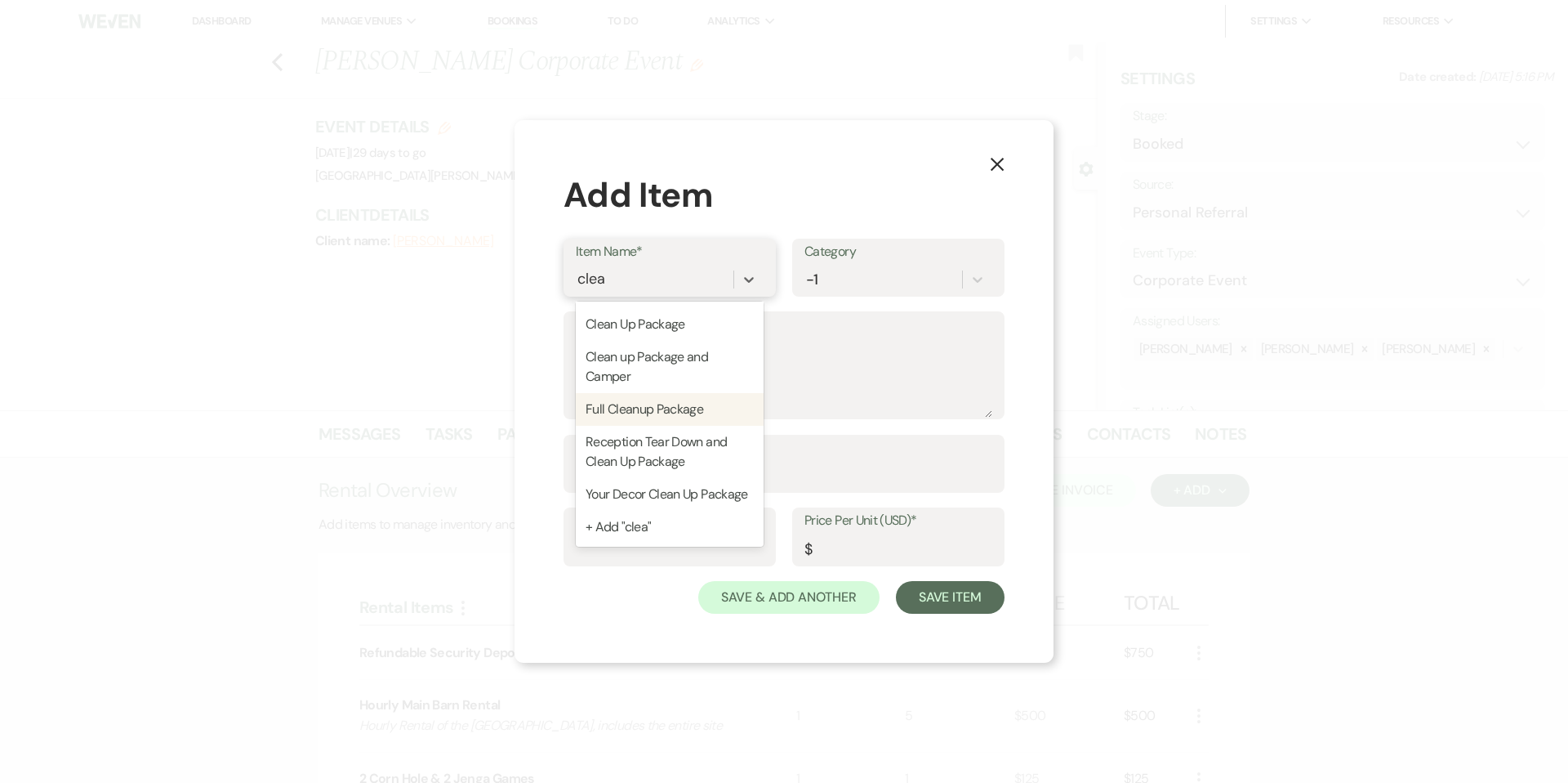
drag, startPoint x: 651, startPoint y: 395, endPoint x: 647, endPoint y: 418, distance: 23.3
click at [650, 395] on div "Full Cleanup Package" at bounding box center [670, 409] width 188 height 32
type textarea "Only for those couples with the Package B Wedding Rental. -We will collect your…"
type input "1"
type input "750"
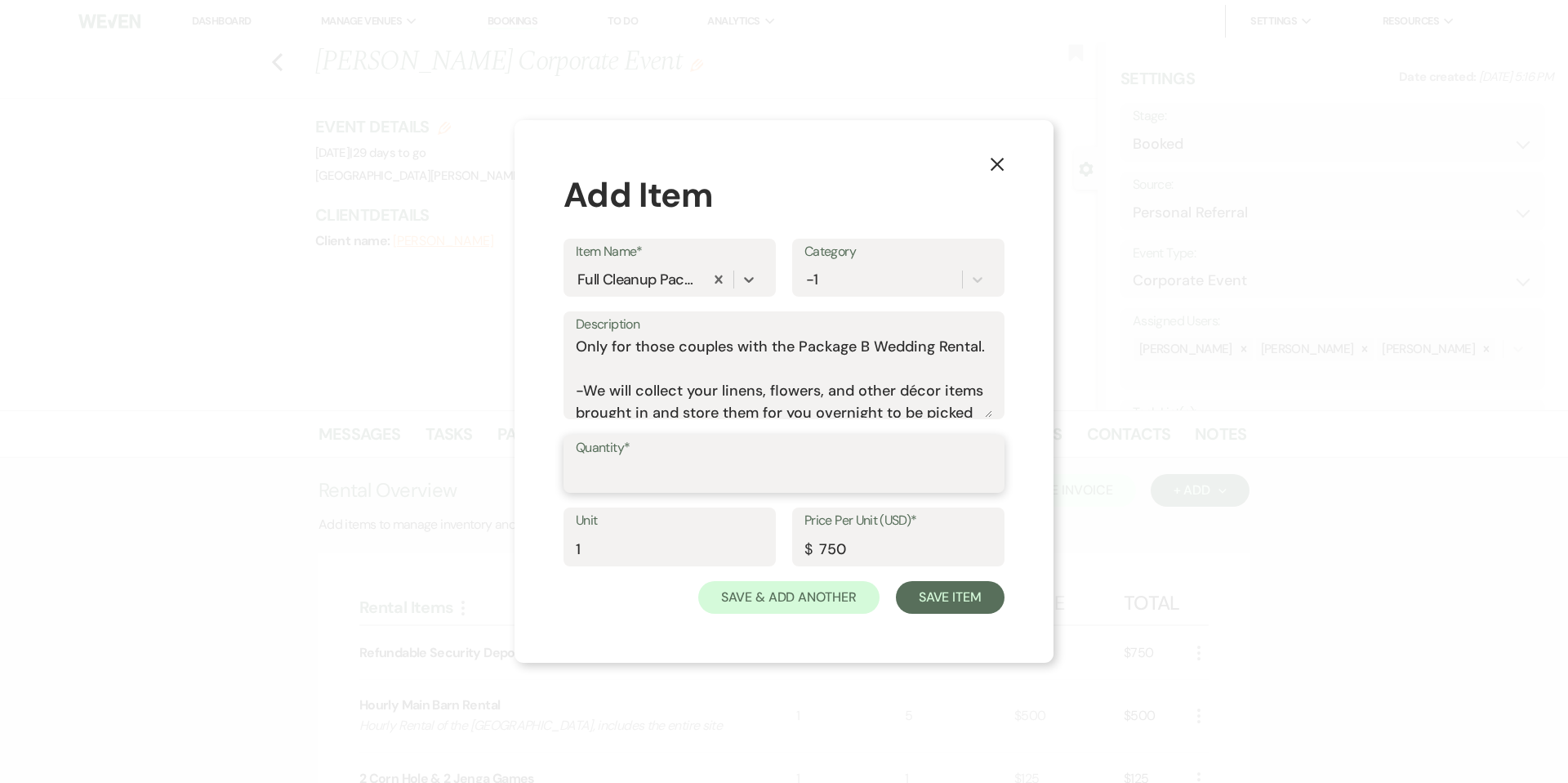
click at [657, 491] on div "Quantity*" at bounding box center [784, 465] width 441 height 59
type input "1"
click at [779, 588] on button "Save & Add Another" at bounding box center [788, 597] width 181 height 32
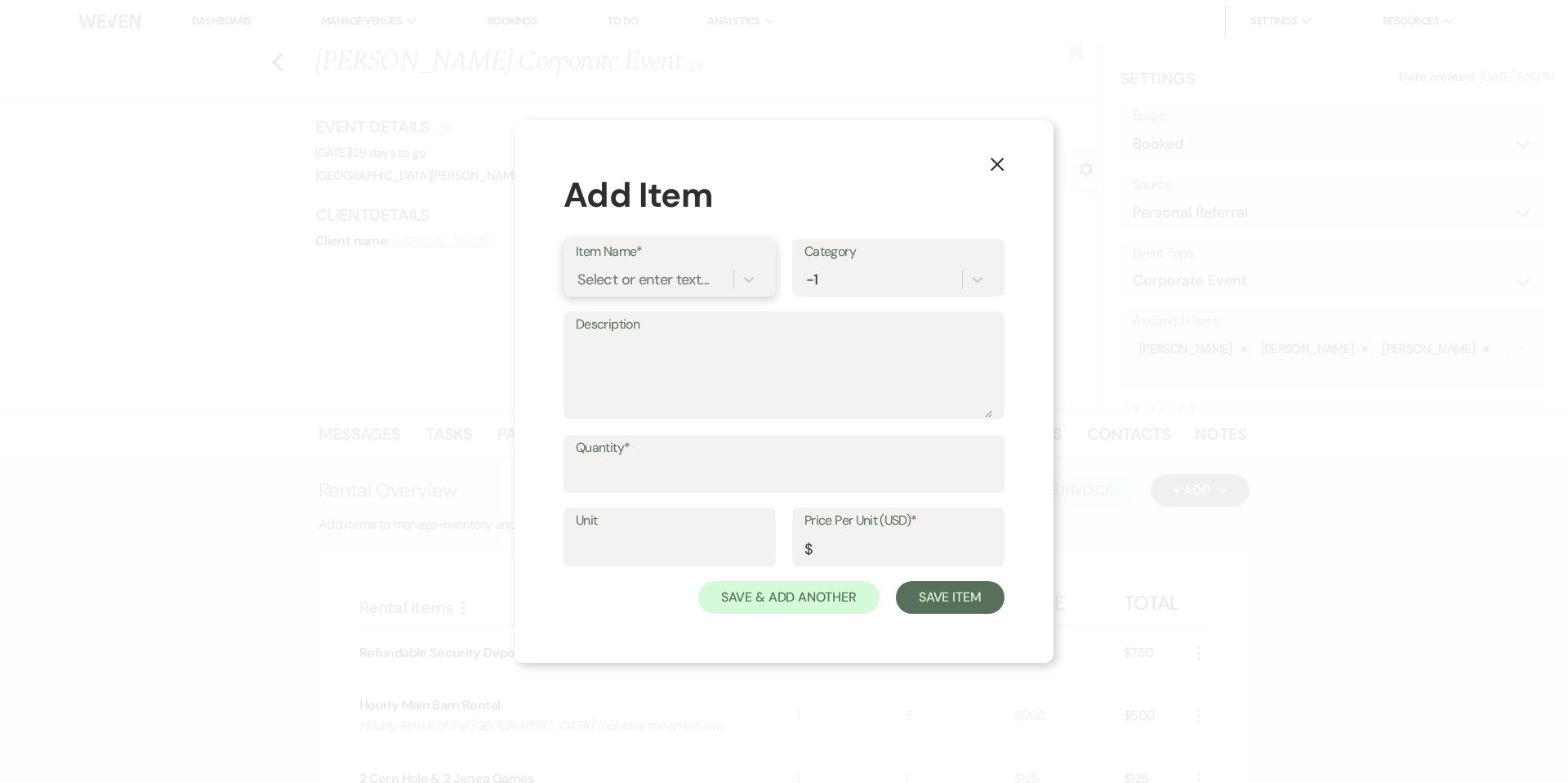
click at [639, 280] on div "Select or enter text..." at bounding box center [643, 279] width 131 height 23
type input "gree"
click at [663, 313] on div "Greenery Wall" at bounding box center [670, 320] width 188 height 32
type textarea "Faux greenery wall to add an elegant backdrop to your event"
type input "1"
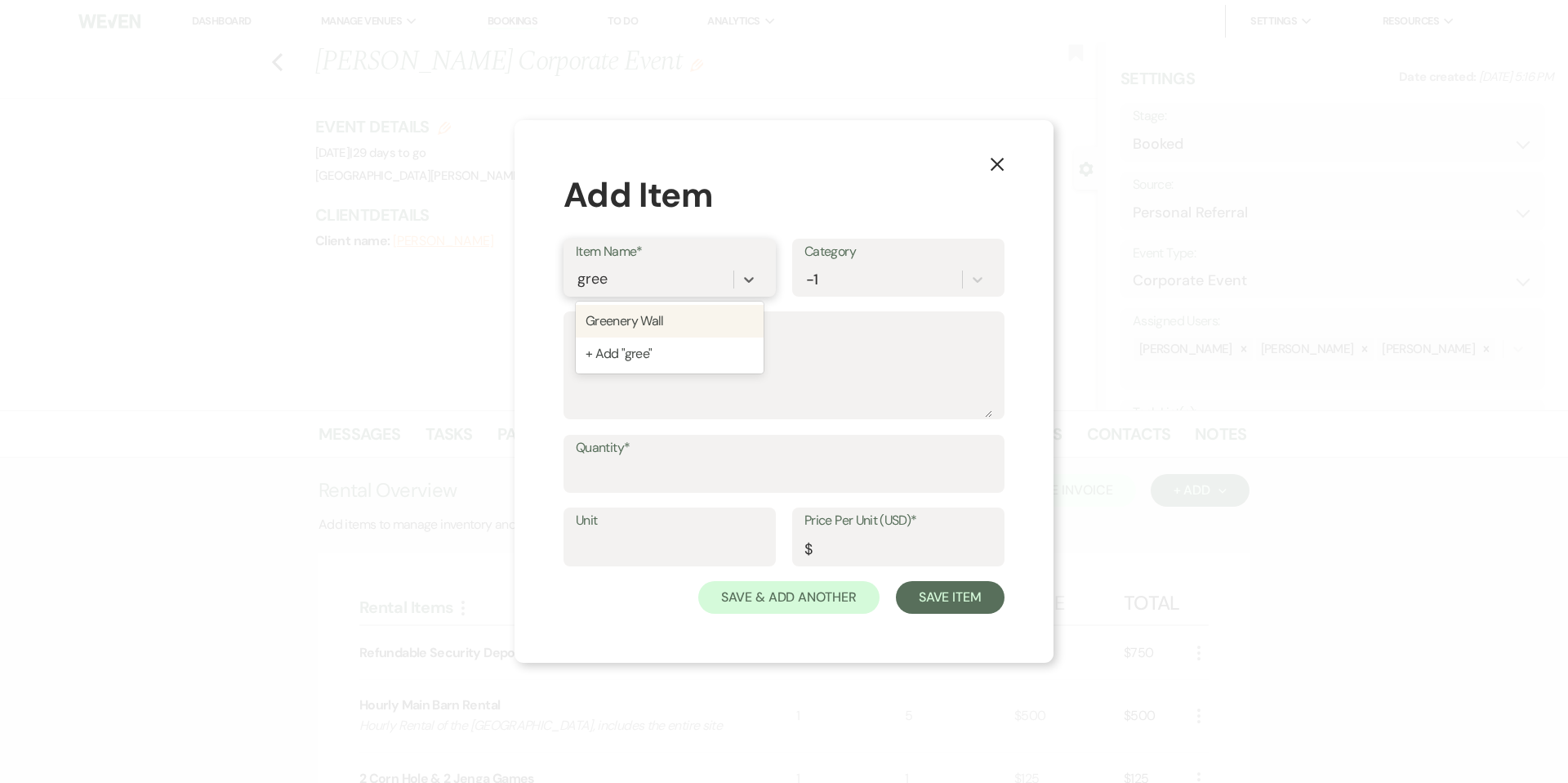
type input "250"
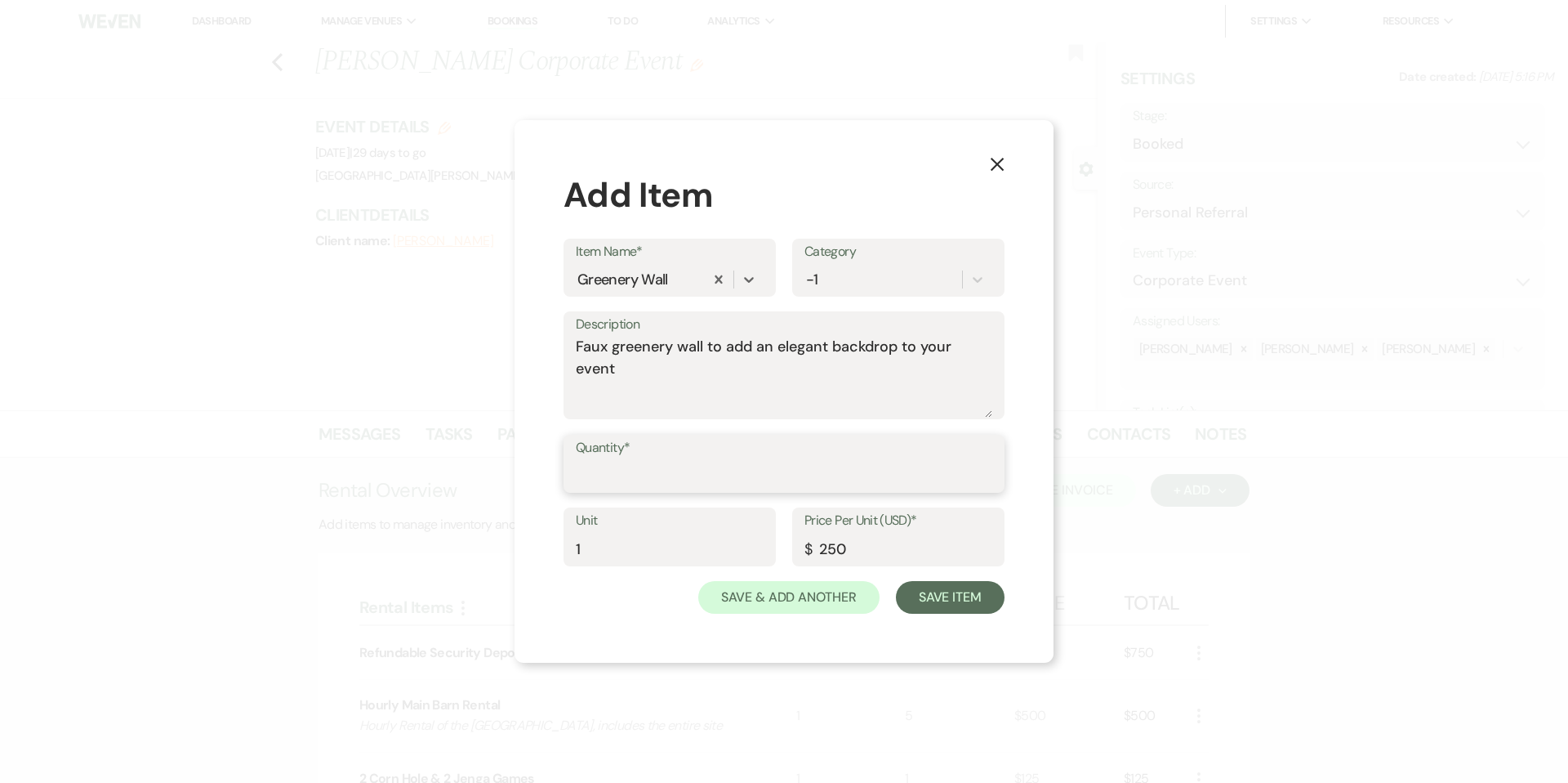
click at [672, 461] on input "Quantity*" at bounding box center [784, 475] width 416 height 32
type input "1"
click at [800, 604] on button "Save & Add Another" at bounding box center [788, 597] width 181 height 32
click at [642, 259] on label "Item Name*" at bounding box center [670, 252] width 188 height 24
click at [579, 269] on input "Item Name*" at bounding box center [579, 279] width 2 height 23
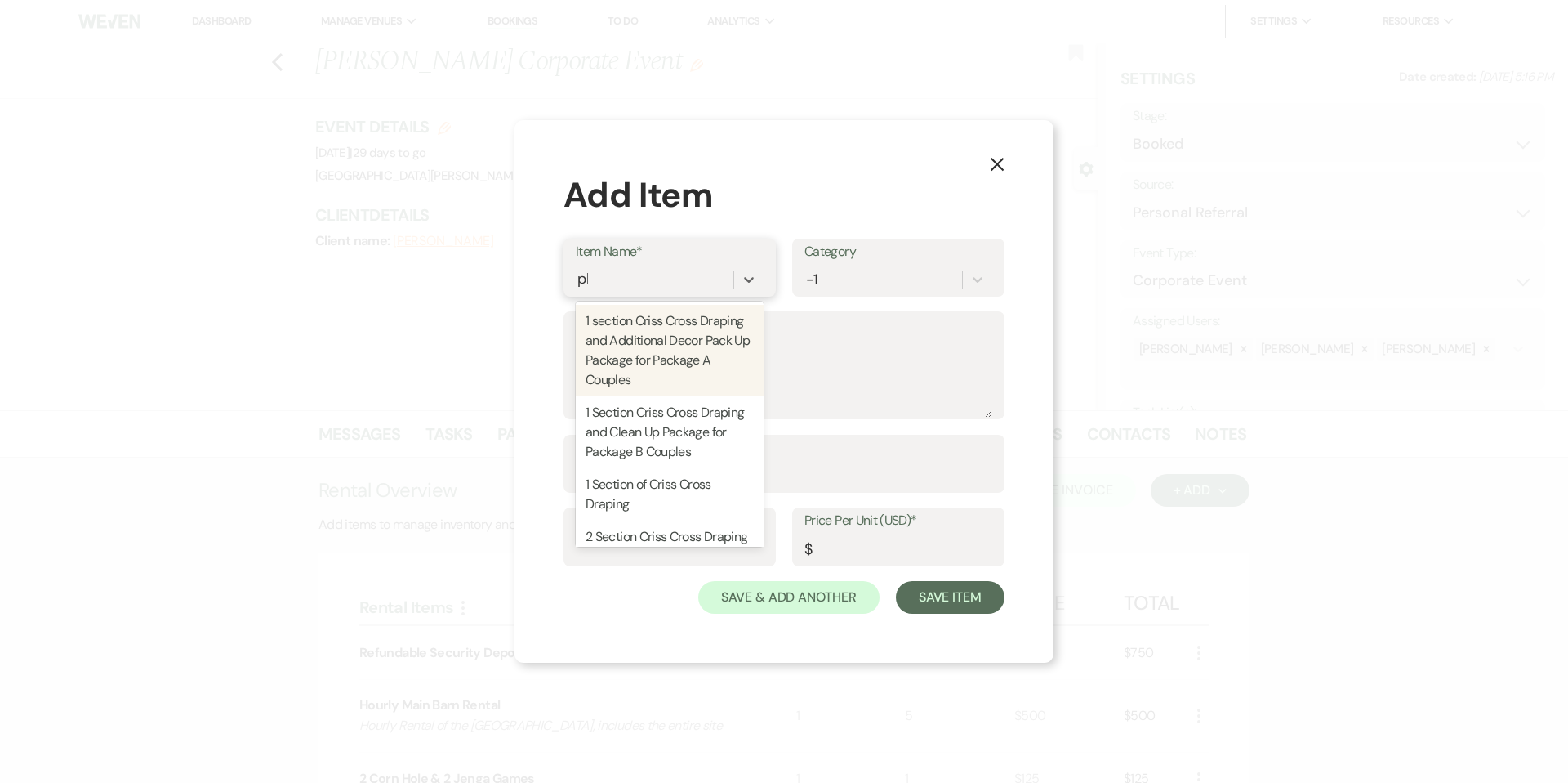
type input "pho"
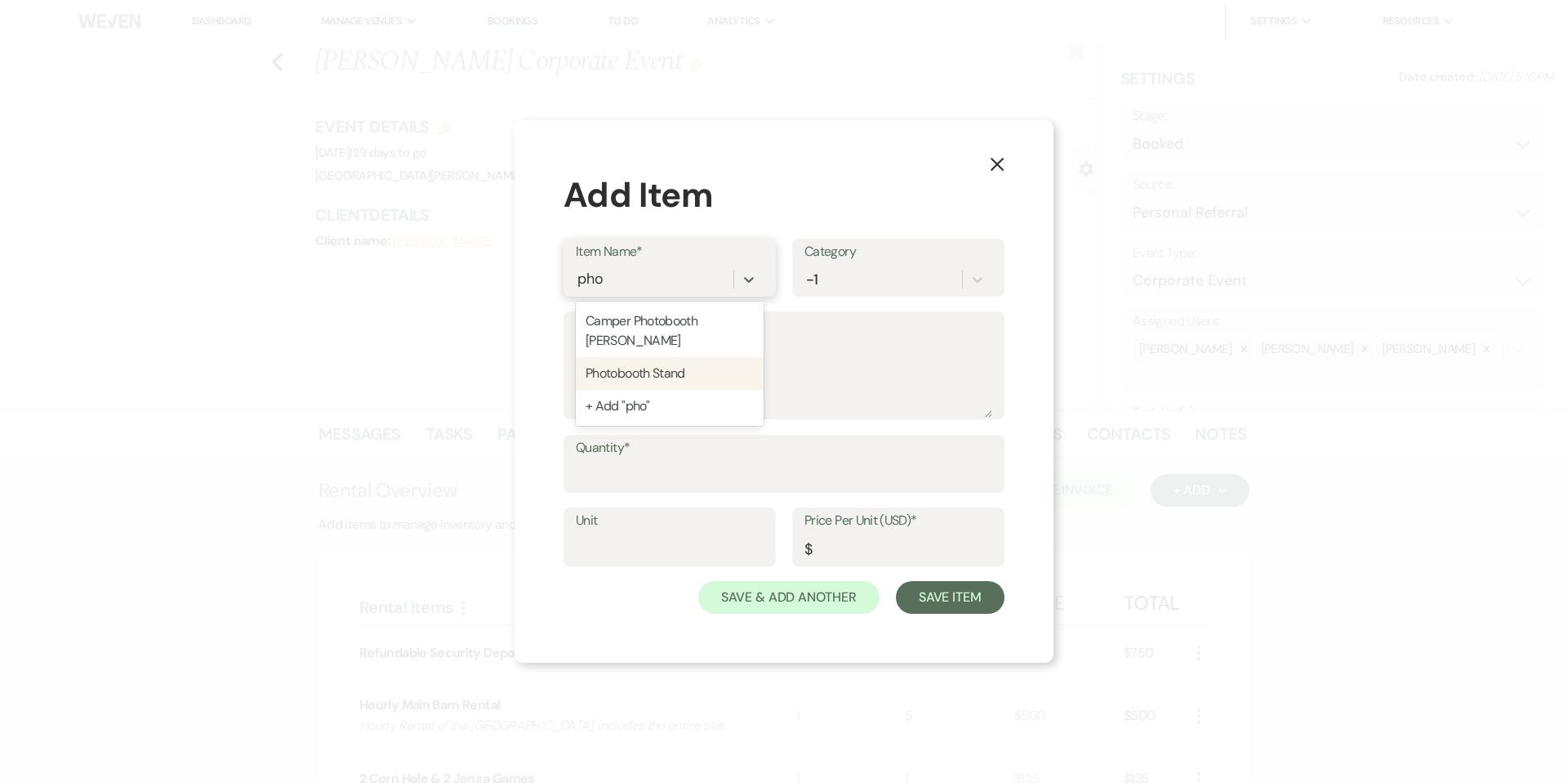
click at [677, 357] on div "Photobooth Stand" at bounding box center [670, 372] width 188 height 32
type input "1"
type input "400"
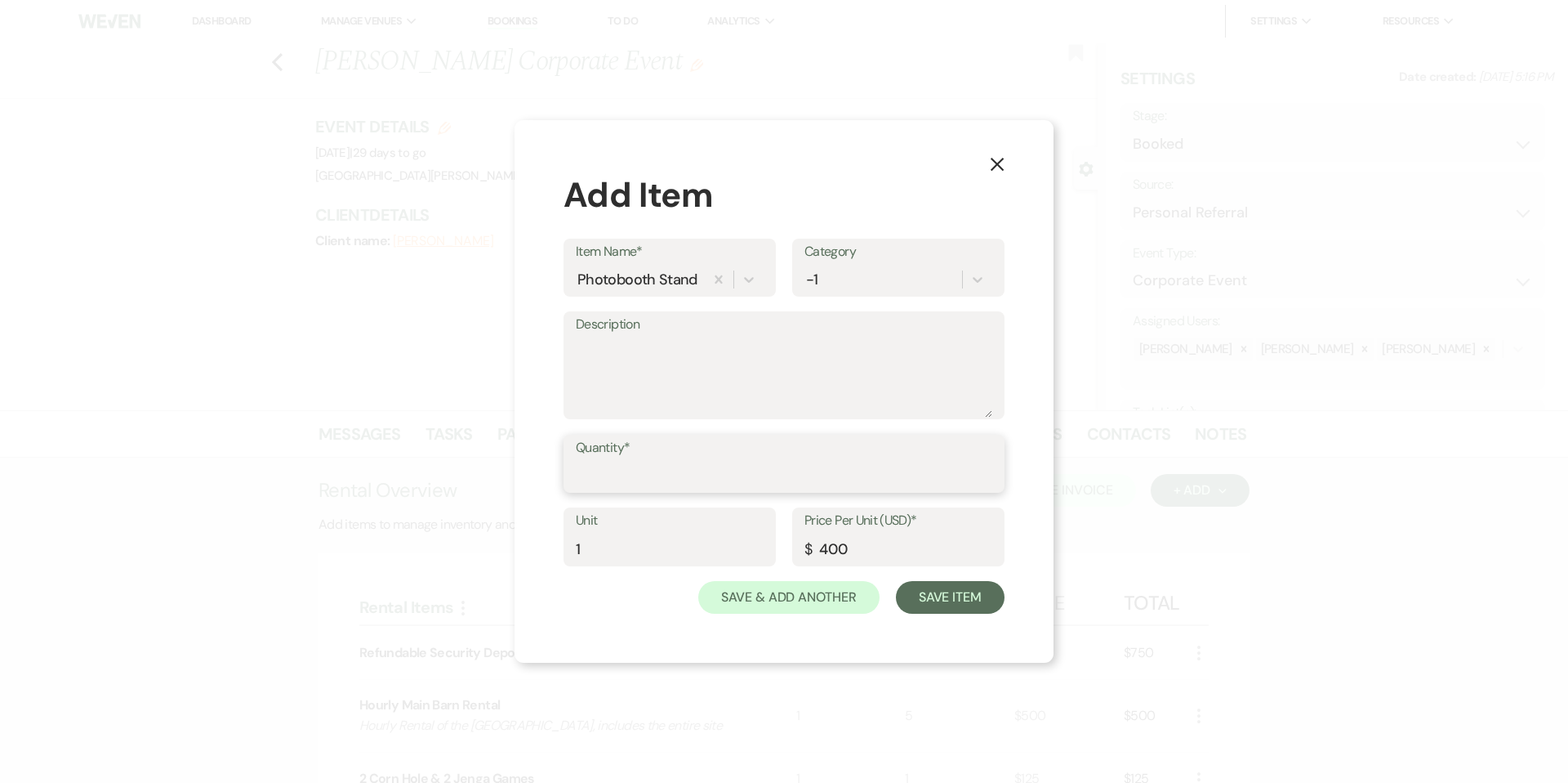
drag, startPoint x: 698, startPoint y: 480, endPoint x: 743, endPoint y: 468, distance: 46.6
click at [698, 480] on input "Quantity*" at bounding box center [784, 475] width 416 height 32
type input "1"
click at [977, 605] on button "Save Item" at bounding box center [950, 597] width 109 height 32
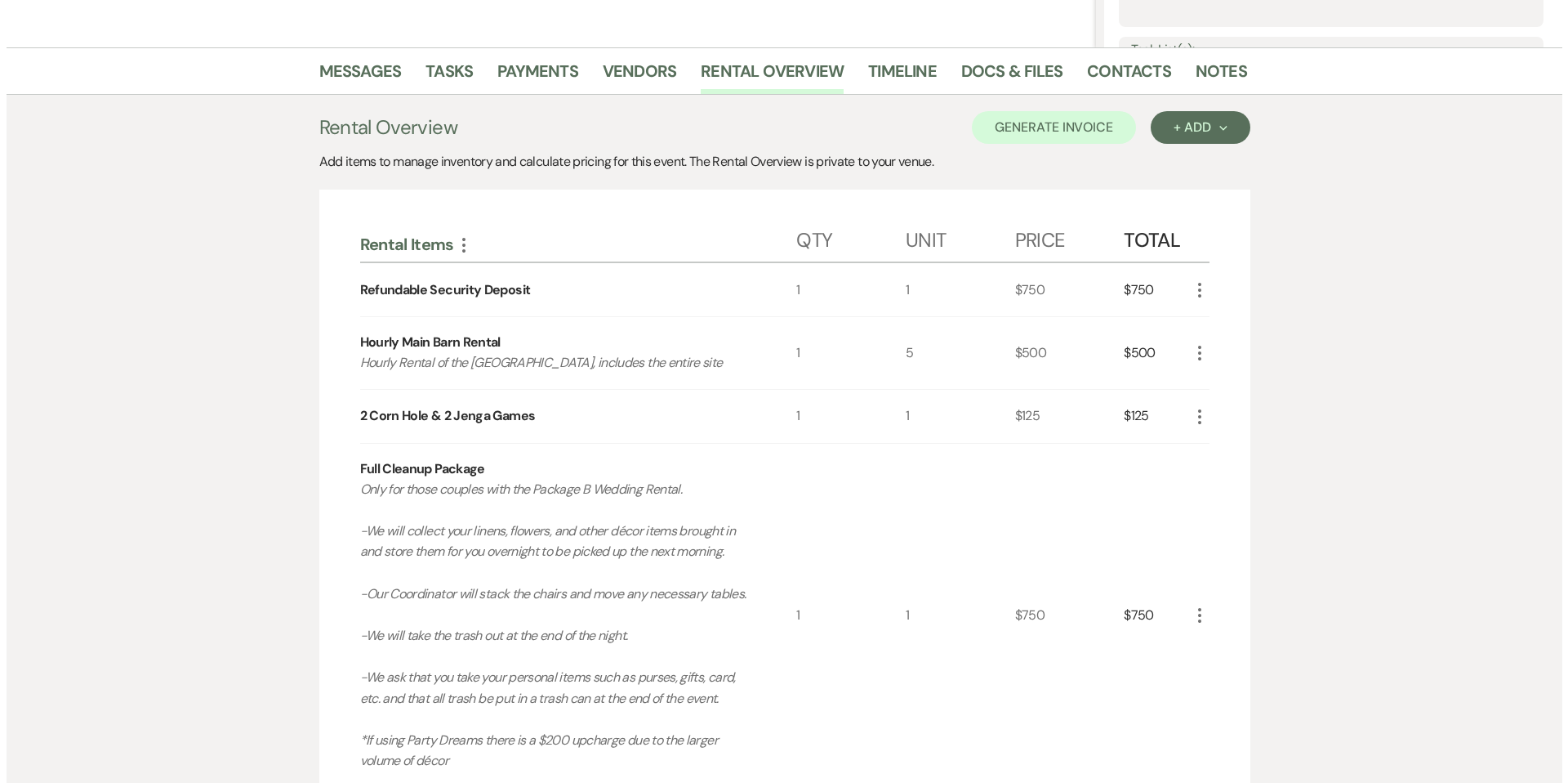
scroll to position [368, 0]
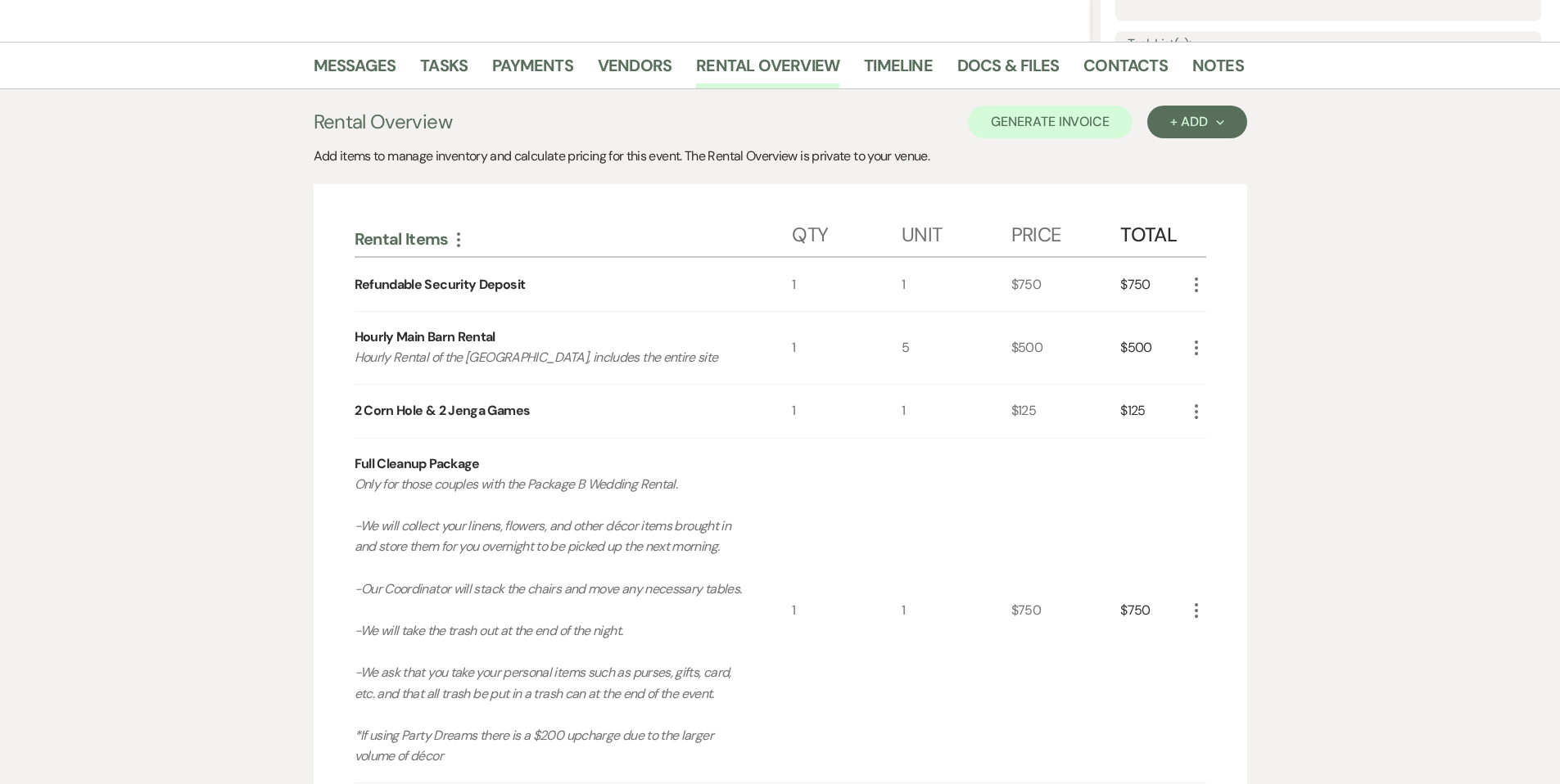
click at [1197, 343] on icon "More" at bounding box center [1197, 347] width 20 height 20
click at [1213, 383] on button "Pencil Edit" at bounding box center [1229, 380] width 85 height 26
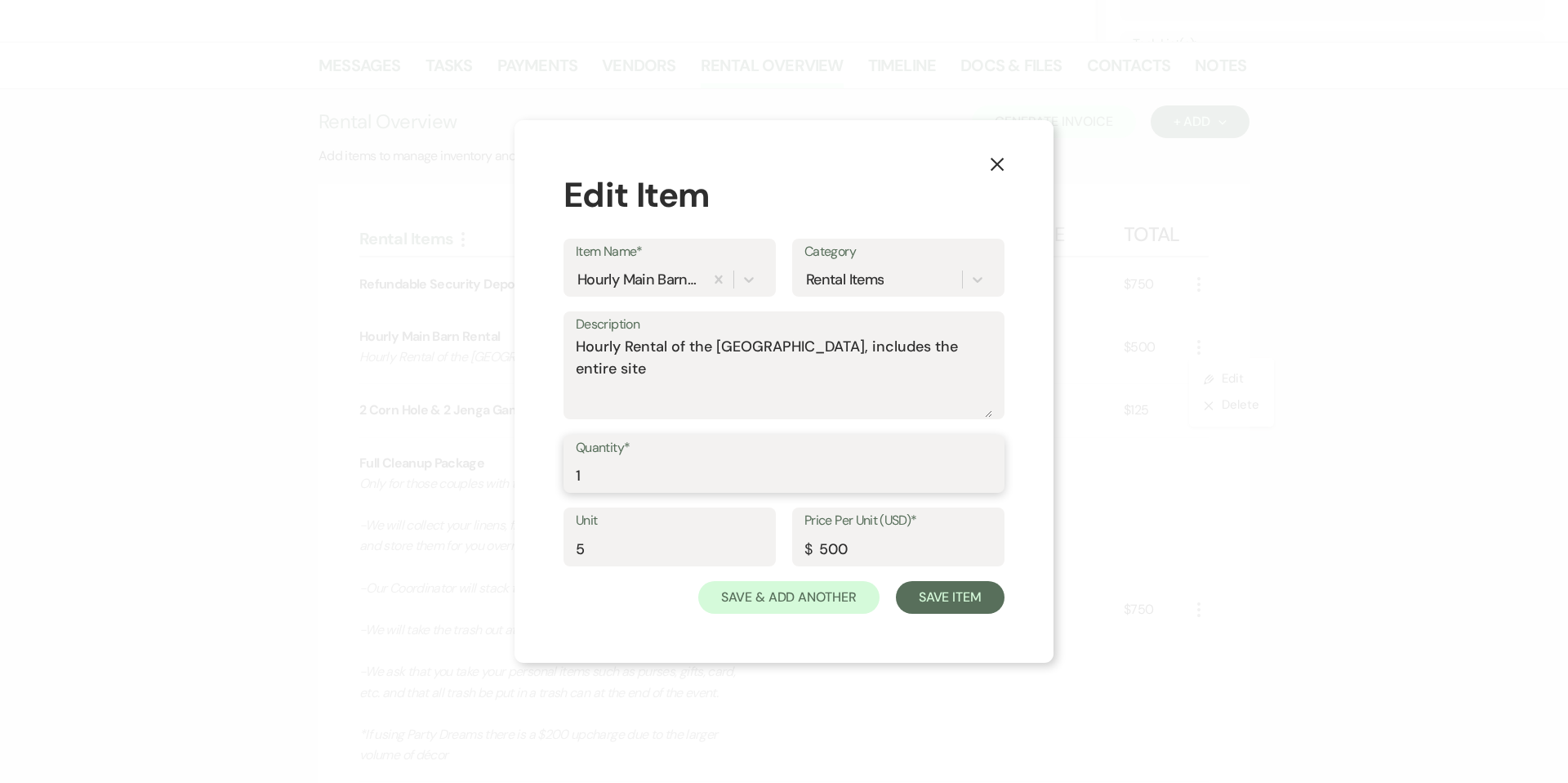
drag, startPoint x: 673, startPoint y: 471, endPoint x: 544, endPoint y: 475, distance: 129.1
click at [544, 475] on div "X Edit Item Item Name* Hourly Main Barn Rental Category Rental Items Descriptio…" at bounding box center [784, 392] width 539 height 544
drag, startPoint x: 618, startPoint y: 563, endPoint x: 579, endPoint y: 563, distance: 39.0
click at [579, 563] on input "5" at bounding box center [670, 549] width 188 height 32
drag, startPoint x: 589, startPoint y: 552, endPoint x: 706, endPoint y: 571, distance: 118.5
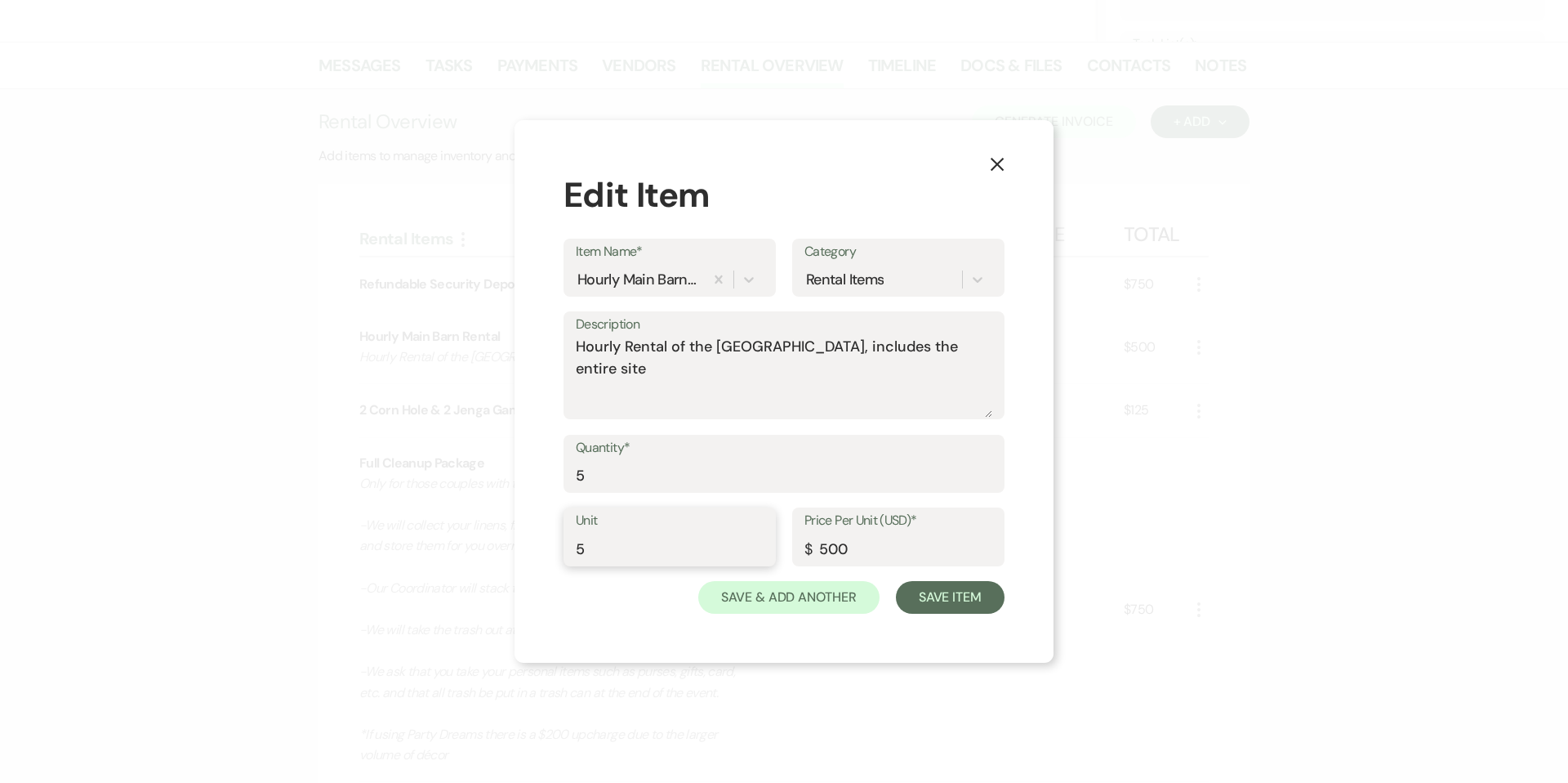
click at [570, 555] on div "Unit 5" at bounding box center [670, 537] width 213 height 59
click at [784, 596] on button "Save & Add Another" at bounding box center [788, 597] width 181 height 32
type input "1"
click at [968, 621] on div "X Edit Item Item Name* Hourly Main Barn Rental Category Rental Items Descriptio…" at bounding box center [784, 392] width 539 height 544
click at [961, 605] on button "Save Item" at bounding box center [950, 597] width 109 height 32
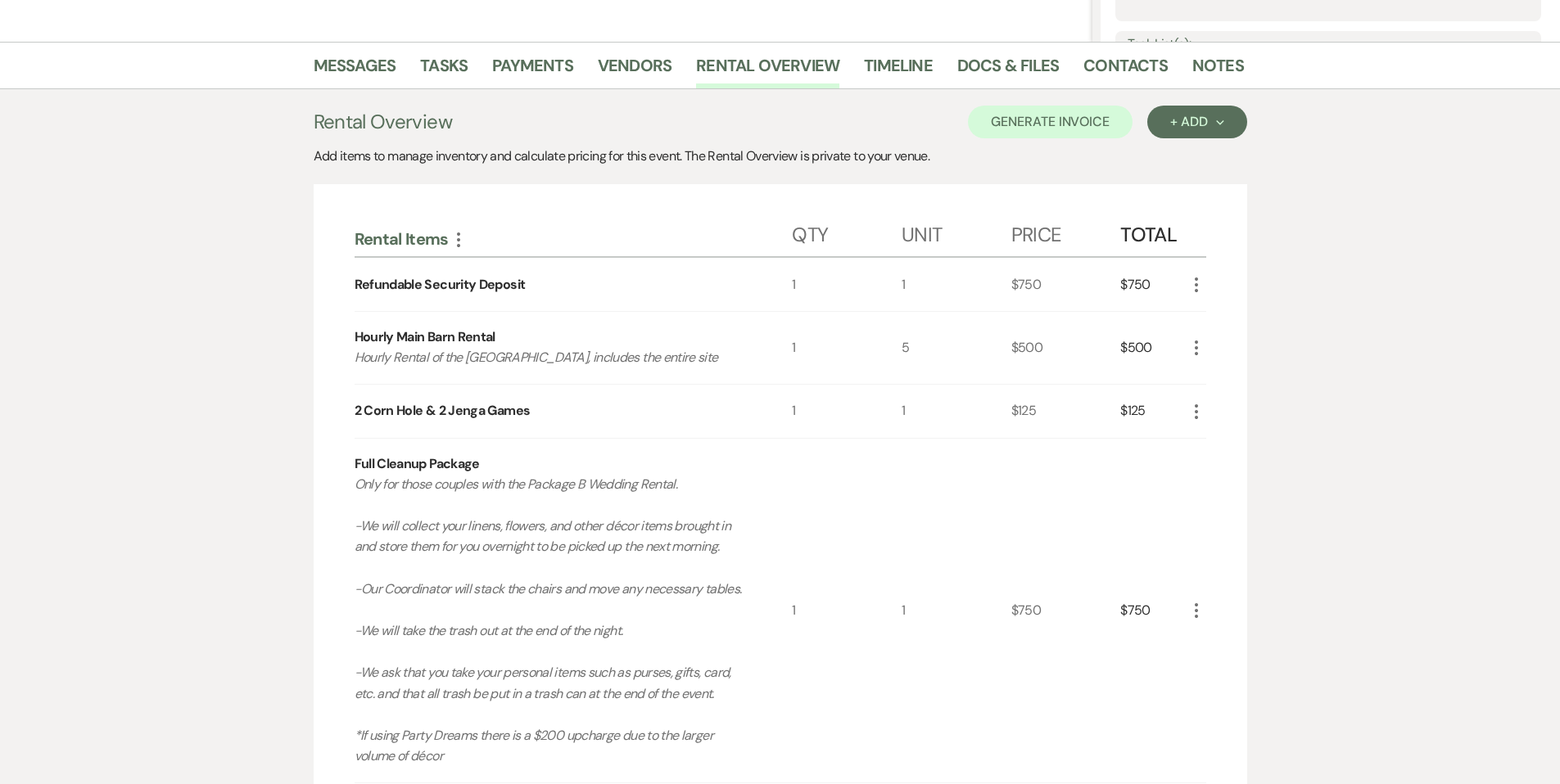
click at [1200, 350] on icon "More" at bounding box center [1197, 347] width 20 height 20
click at [1210, 372] on button "Pencil Edit" at bounding box center [1229, 380] width 85 height 26
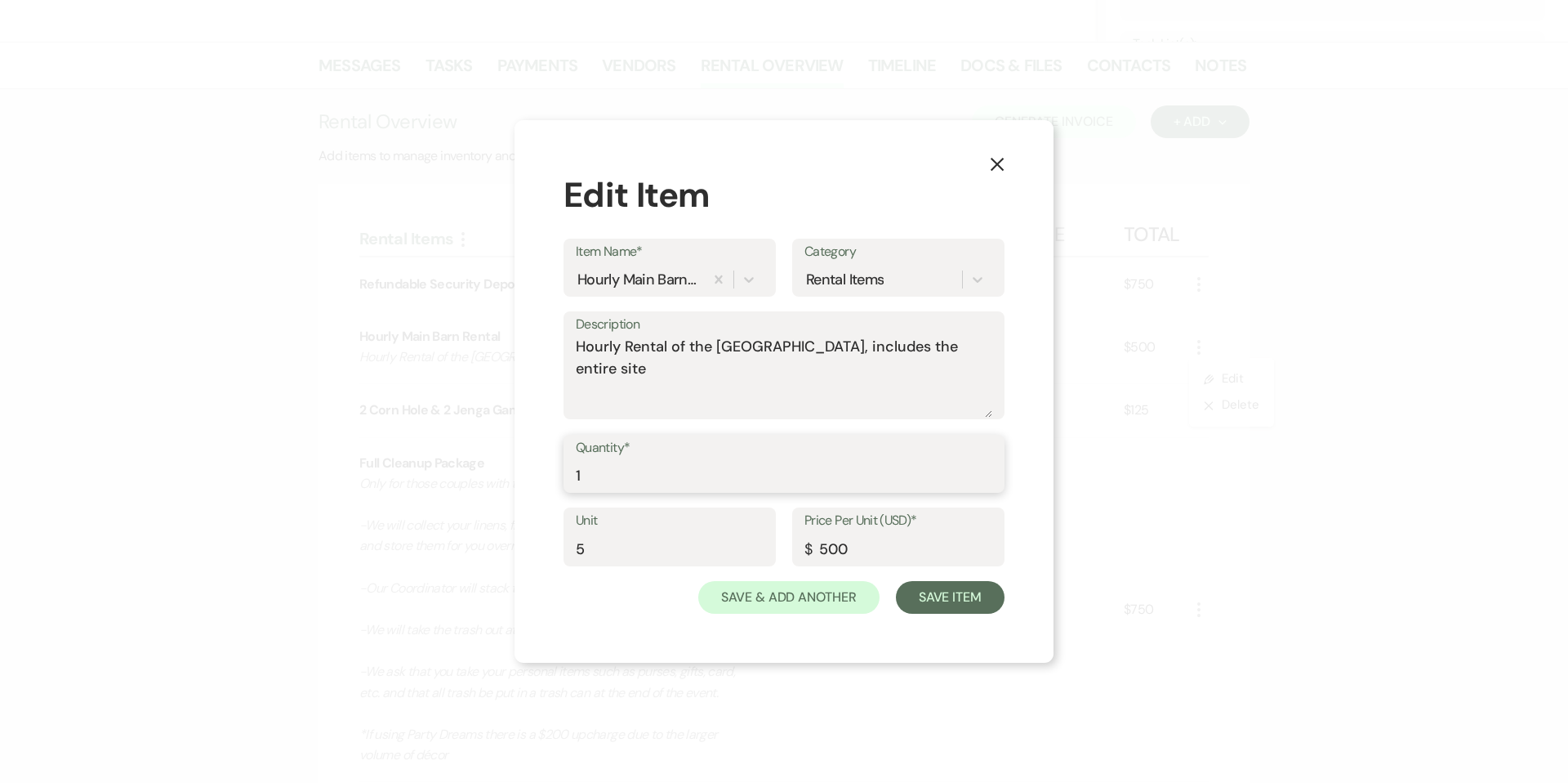
click at [626, 472] on input "1" at bounding box center [784, 475] width 416 height 32
type input "5"
drag, startPoint x: 613, startPoint y: 549, endPoint x: 552, endPoint y: 545, distance: 61.1
click at [552, 545] on div "X Edit Item Item Name* Hourly Main Barn Rental Category Rental Items Descriptio…" at bounding box center [784, 392] width 539 height 544
type input "1"
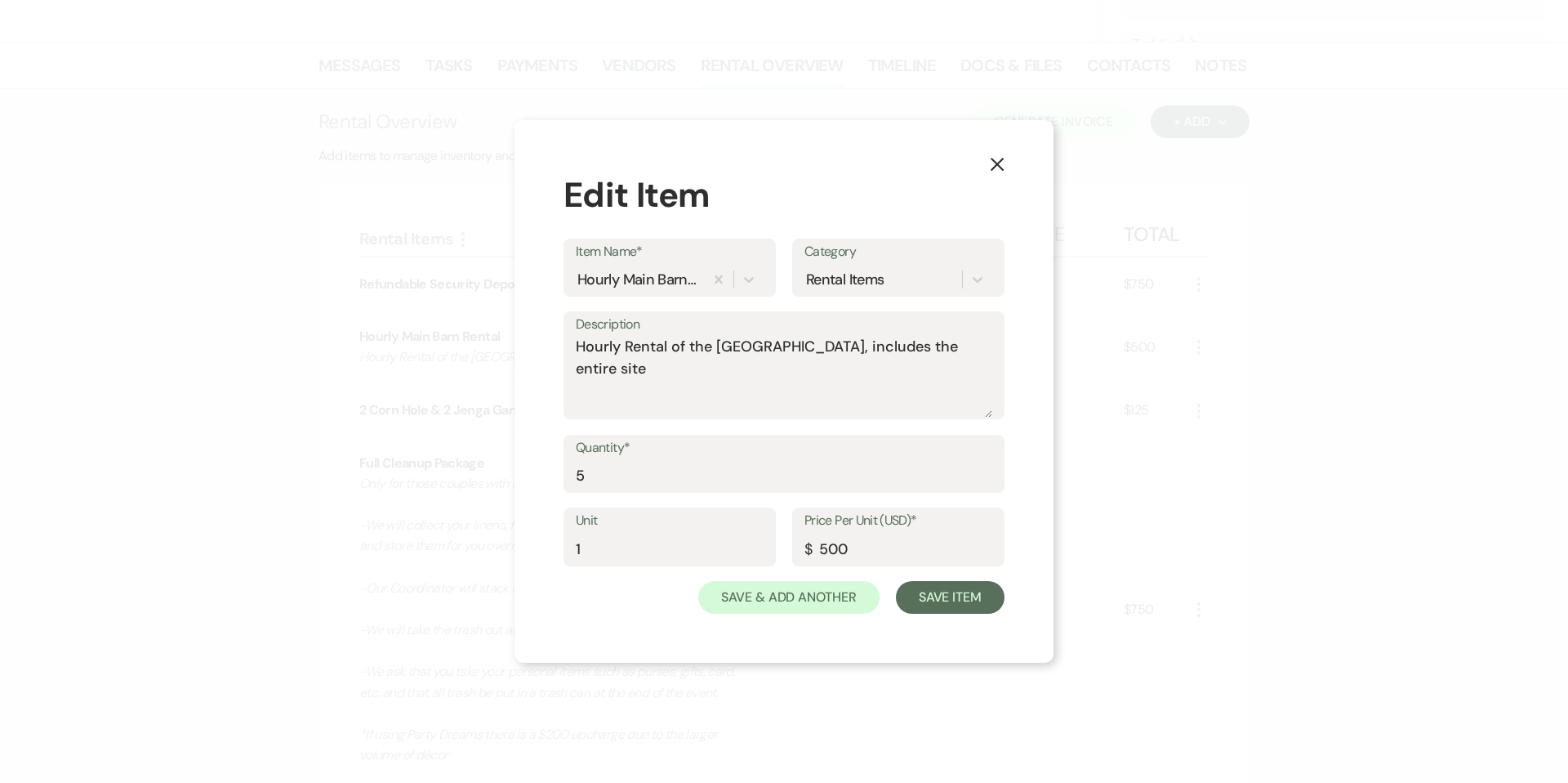
click at [942, 613] on div "X Edit Item Item Name* Hourly Main Barn Rental Category Rental Items Descriptio…" at bounding box center [784, 392] width 539 height 544
click at [942, 605] on button "Save Item" at bounding box center [950, 597] width 109 height 32
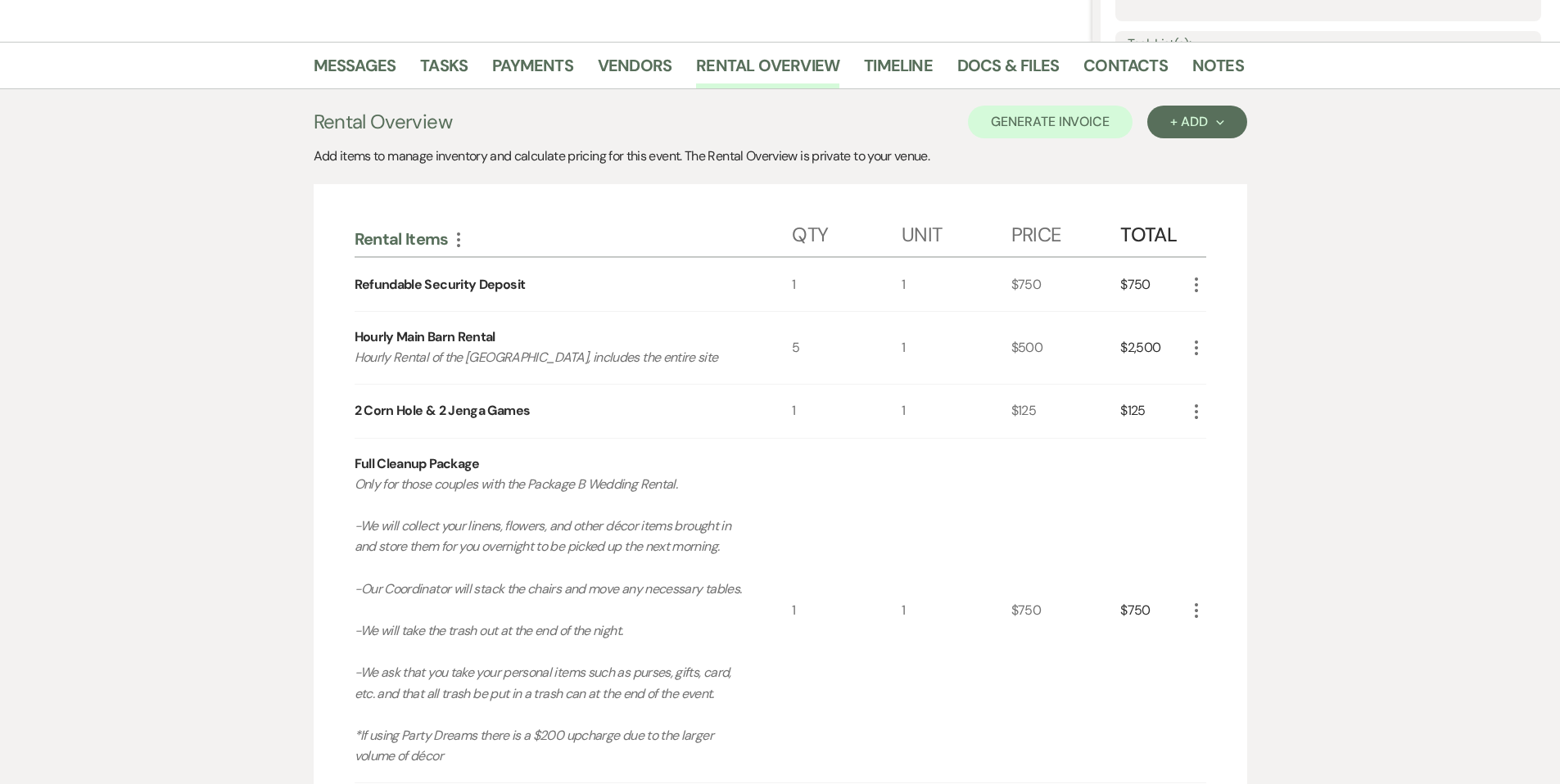
click at [1199, 346] on icon "More" at bounding box center [1197, 347] width 20 height 20
click at [1216, 373] on button "Pencil Edit" at bounding box center [1229, 380] width 85 height 26
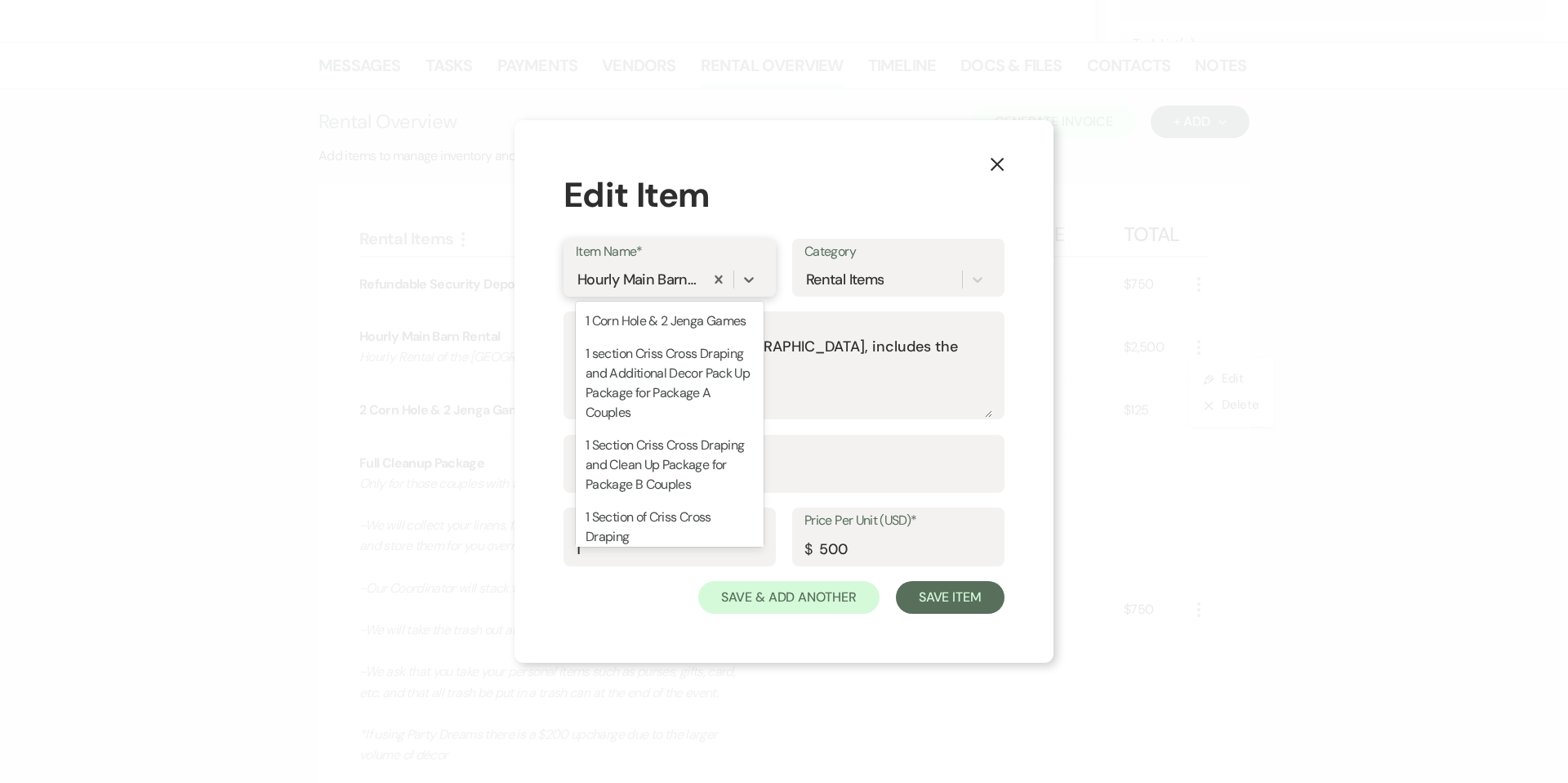
click at [641, 272] on div "Hourly Main Barn Rental" at bounding box center [639, 279] width 121 height 23
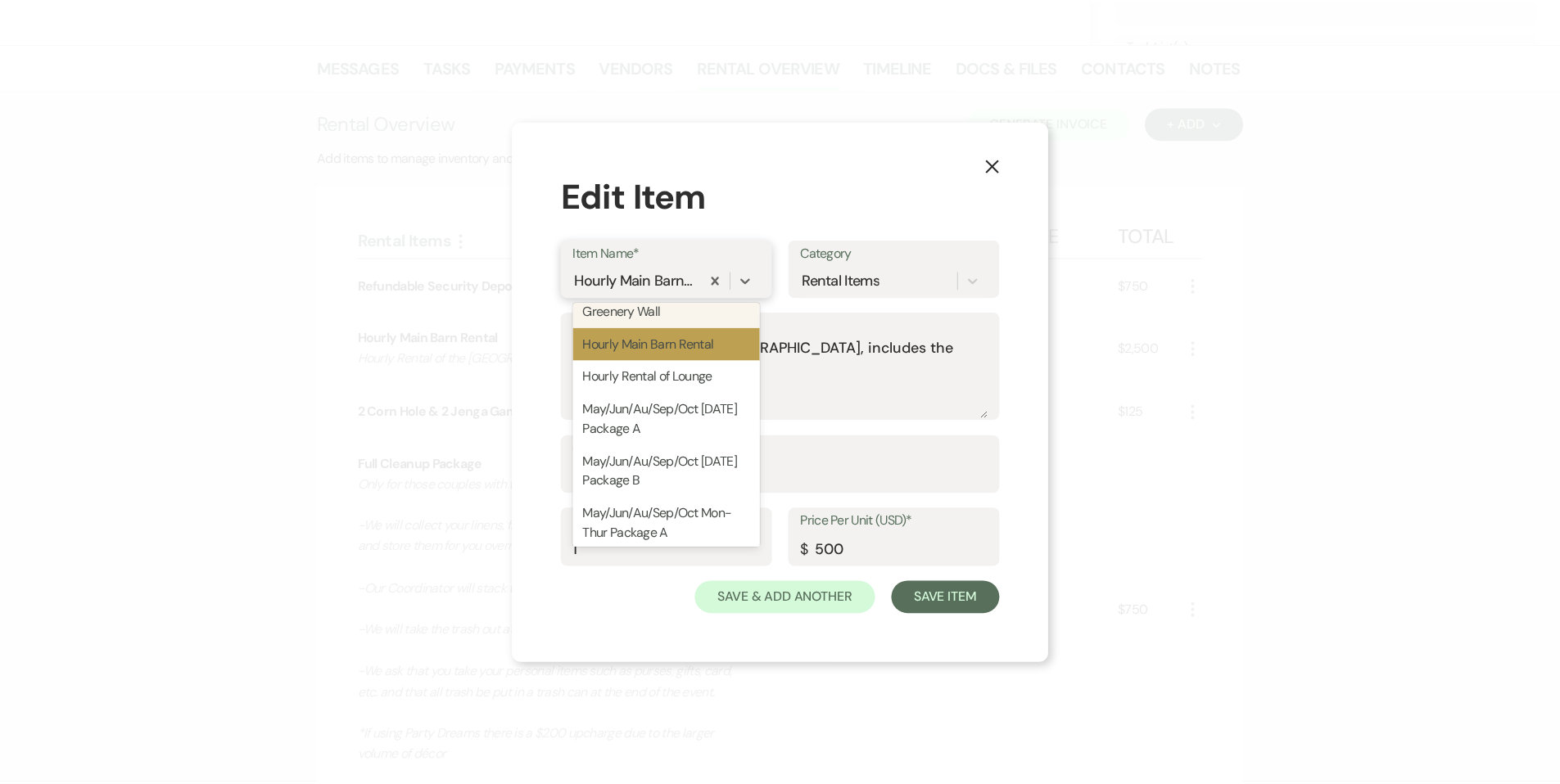
scroll to position [1980, 0]
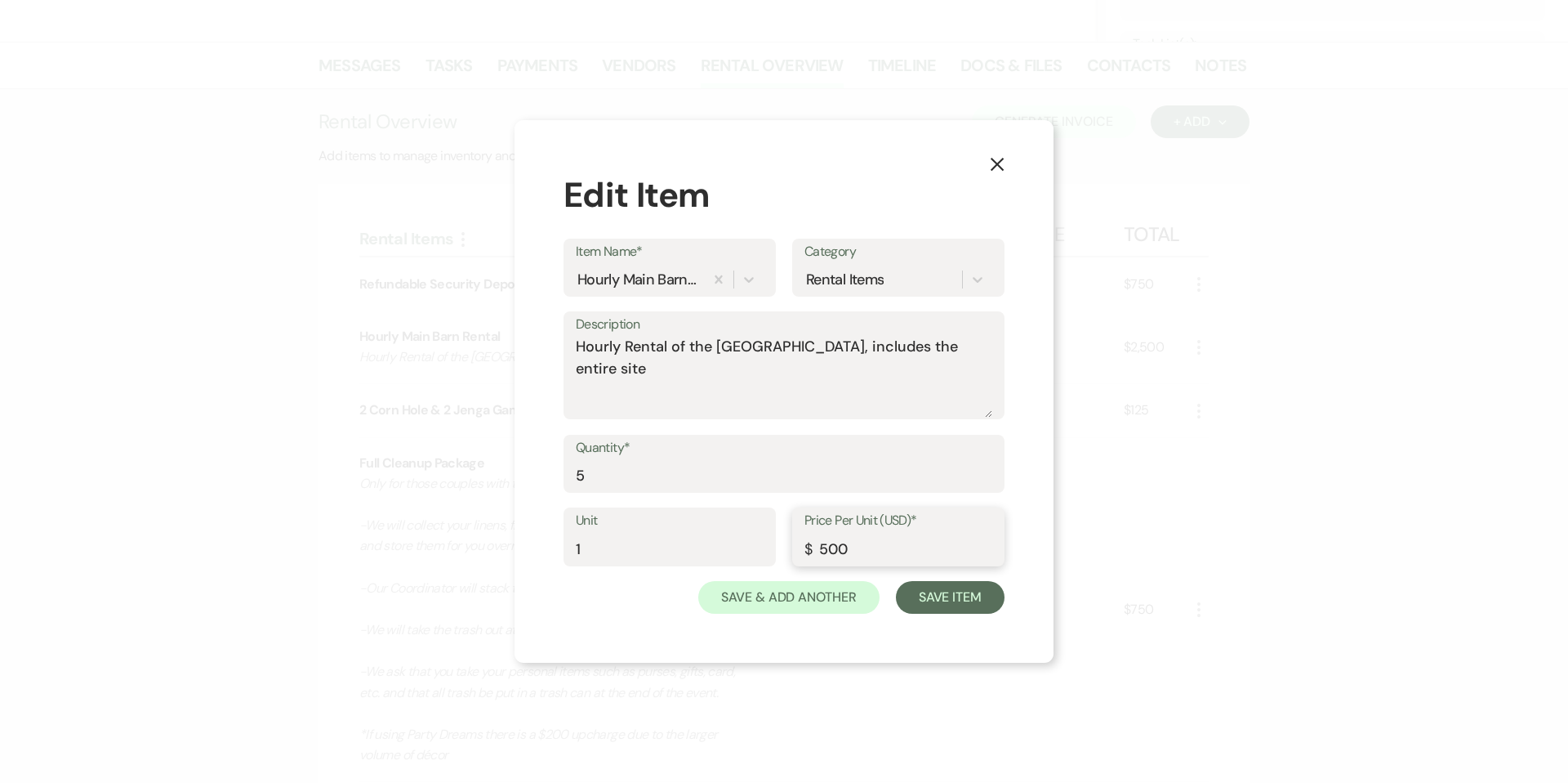
drag, startPoint x: 864, startPoint y: 547, endPoint x: 822, endPoint y: 550, distance: 42.1
click at [822, 550] on input "500" at bounding box center [899, 549] width 188 height 32
type input "350"
click at [964, 329] on label "Description" at bounding box center [784, 324] width 416 height 24
click at [964, 336] on textarea "Hourly Rental of the Main Barn, includes the entire site" at bounding box center [784, 376] width 416 height 81
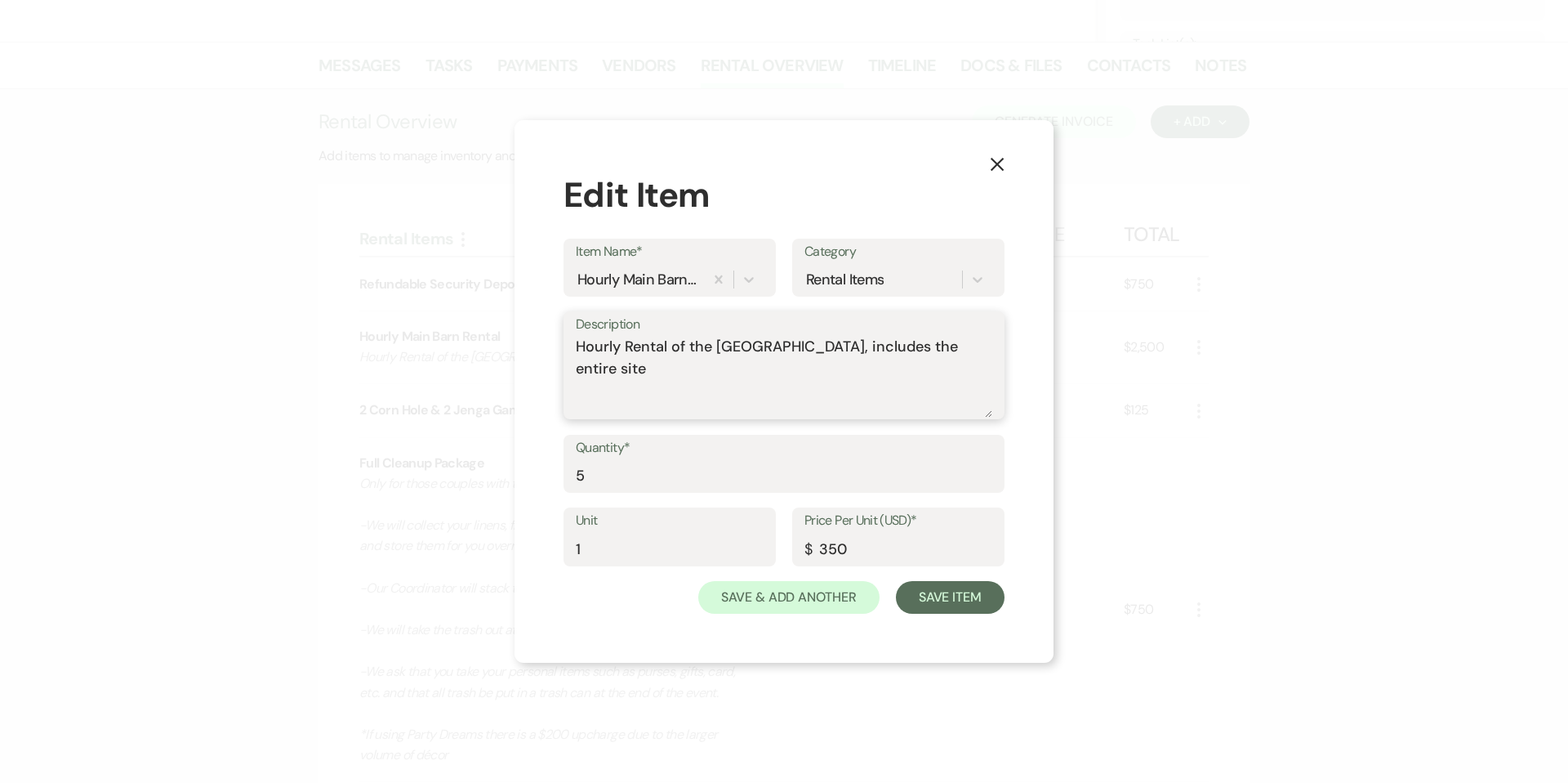
click at [965, 340] on textarea "Hourly Rental of the Main Barn, includes the entire site" at bounding box center [784, 376] width 416 height 81
type textarea "Hourly Rental of the Main Barn, includes the entire site Week day price"
click at [960, 592] on button "Save Item" at bounding box center [950, 597] width 109 height 32
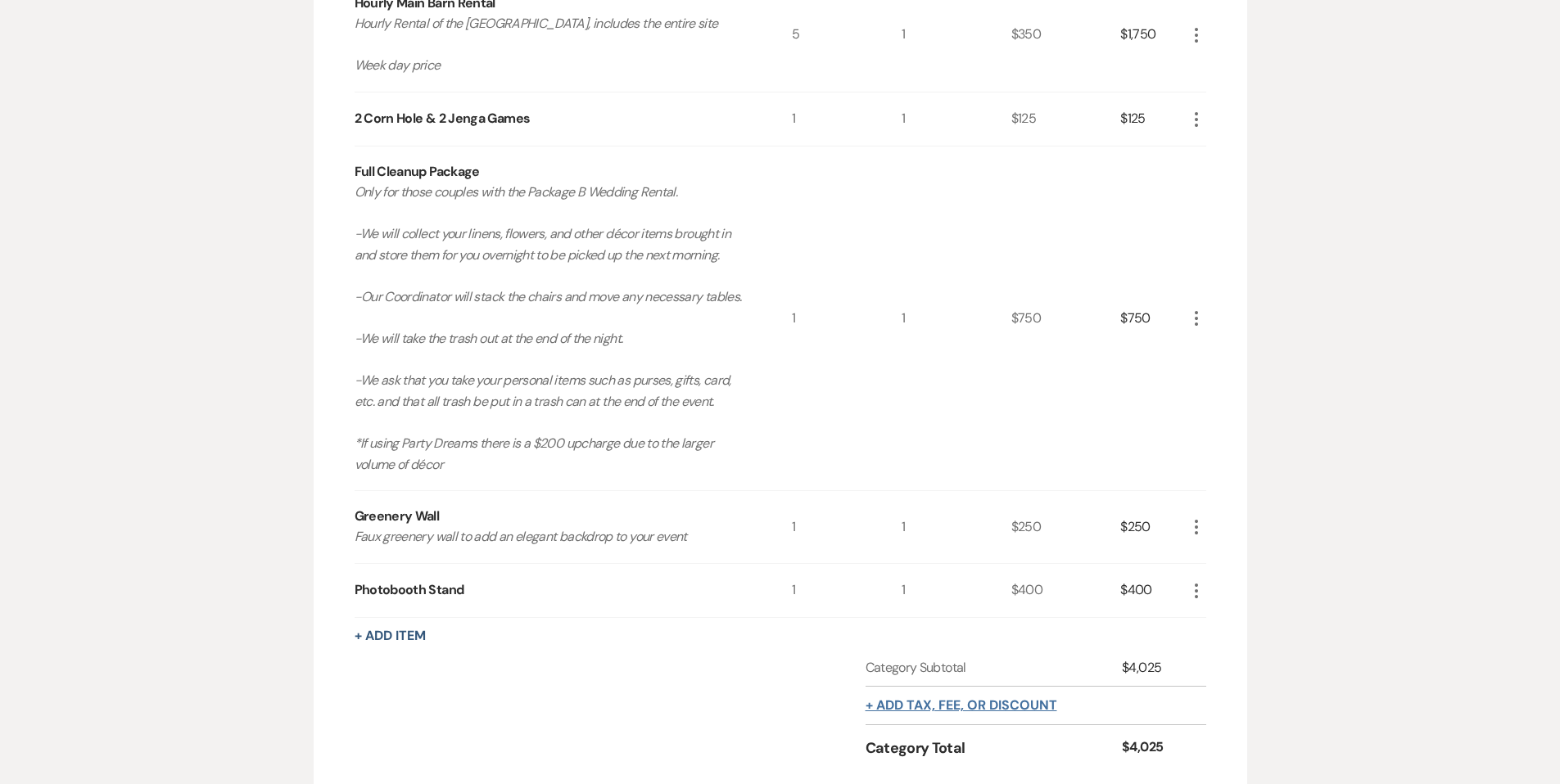
scroll to position [902, 0]
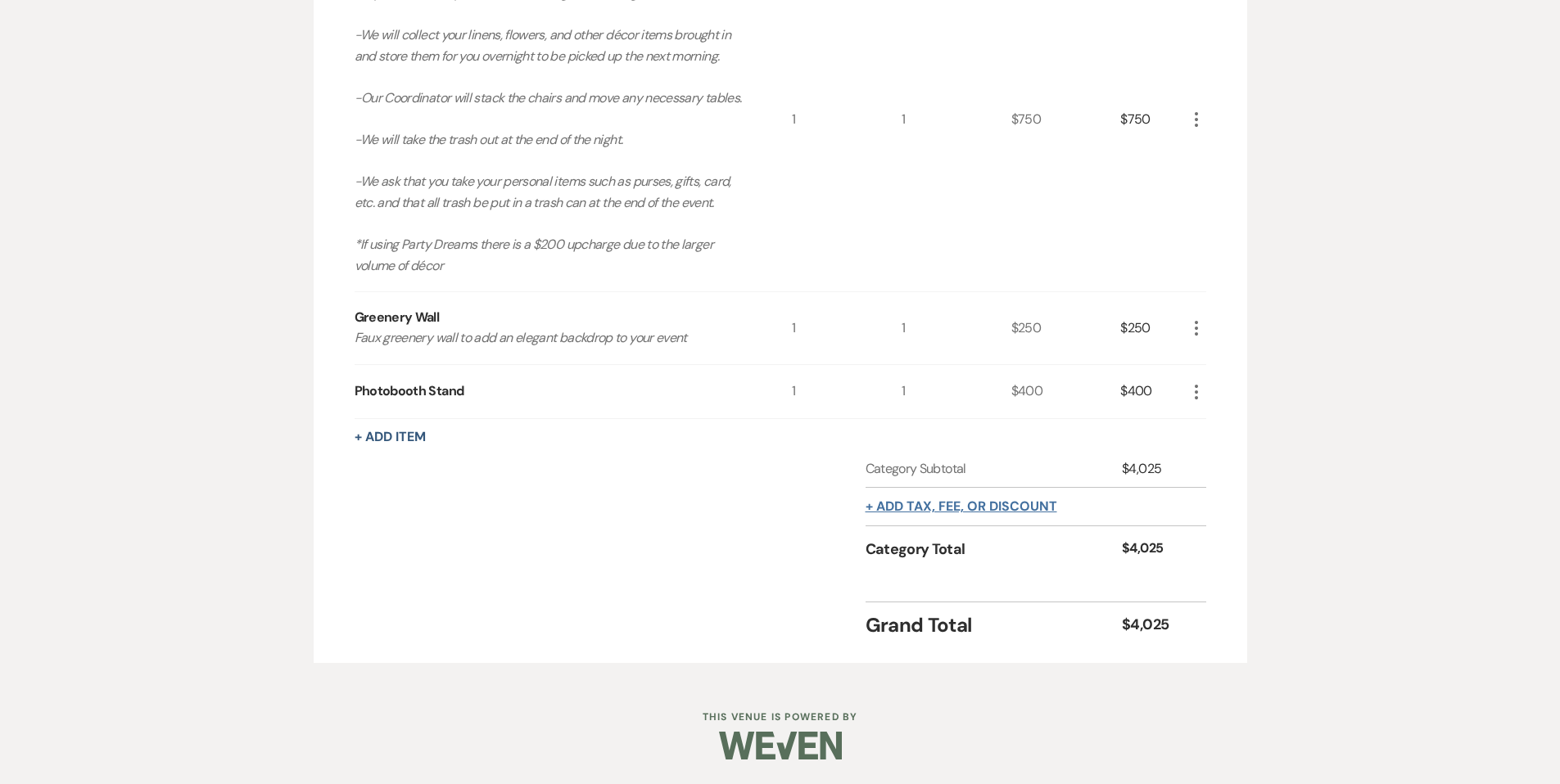
click at [1028, 505] on button "+ Add tax, fee, or discount" at bounding box center [961, 506] width 191 height 13
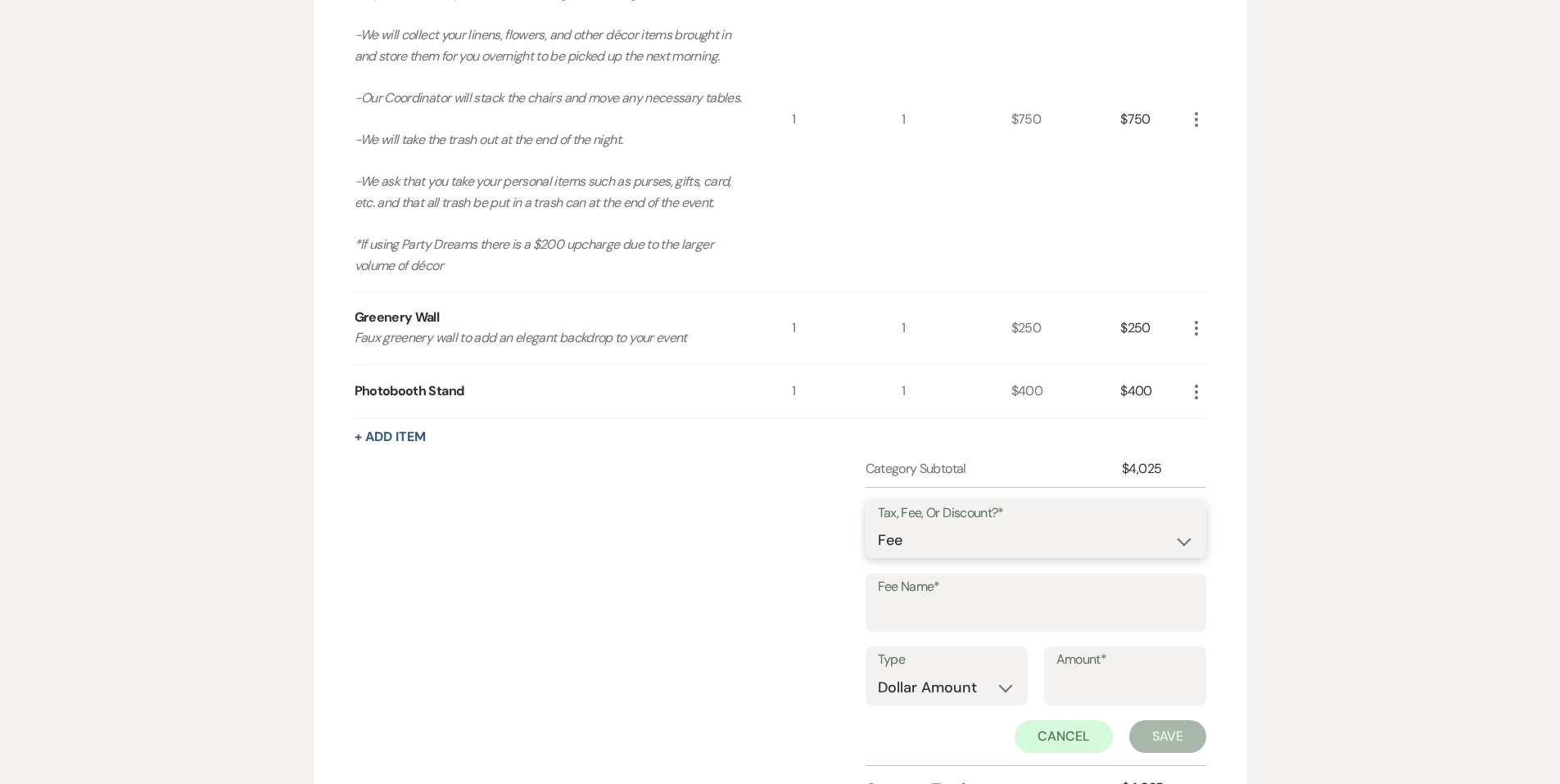
click at [991, 548] on select "Fee Discount Tax" at bounding box center [1036, 541] width 316 height 32
select select "3"
click at [985, 608] on input "Fee Name*" at bounding box center [1036, 614] width 316 height 32
type input "Sales Tax"
click at [967, 685] on select "Dollar Amount Percentage" at bounding box center [946, 688] width 137 height 32
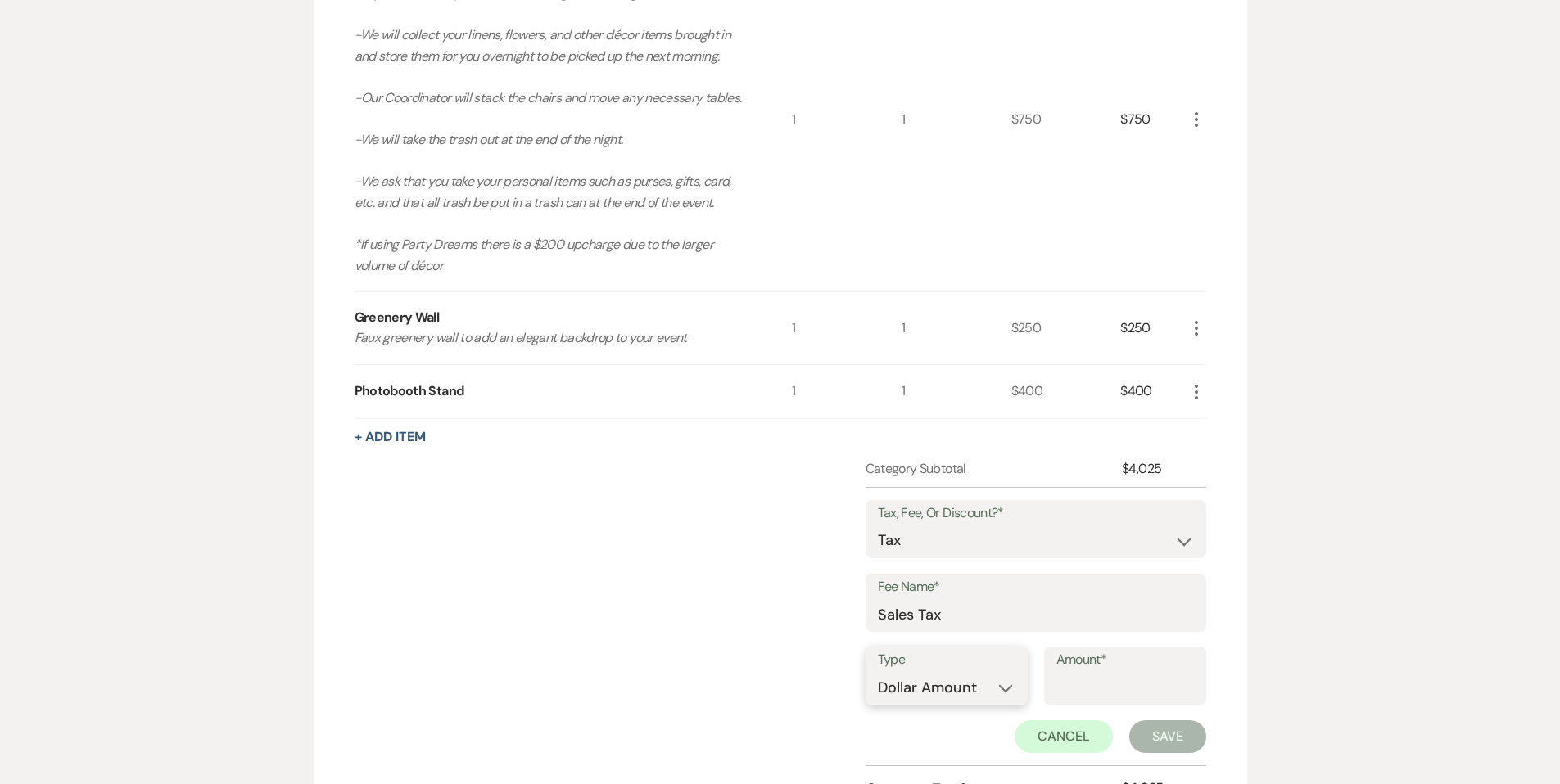
select select "false"
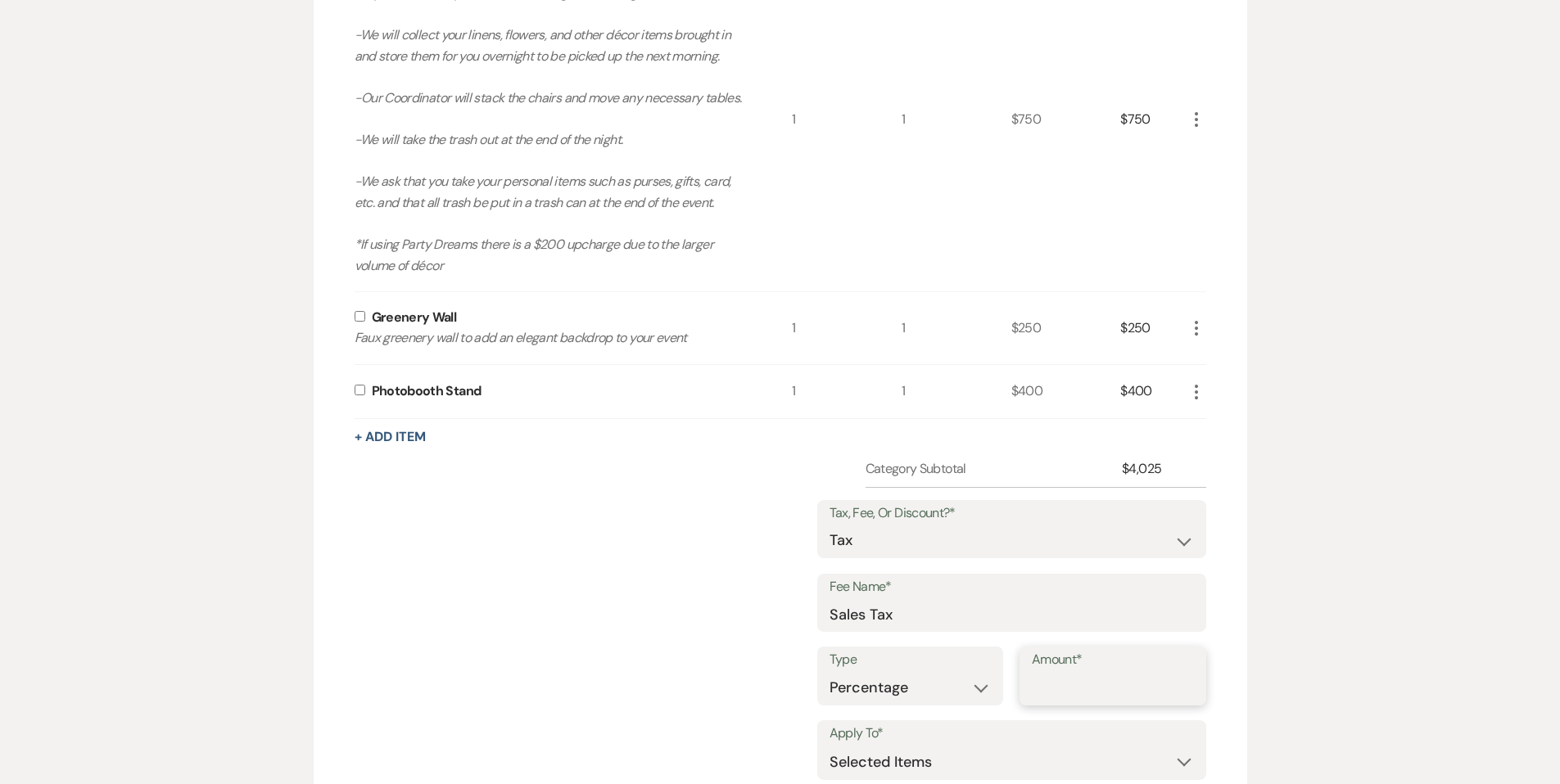
click at [1083, 693] on input "Amount*" at bounding box center [1112, 688] width 162 height 32
type input "6.75"
click at [364, 390] on input "checkbox" at bounding box center [359, 390] width 11 height 11
checkbox input "true"
click at [355, 316] on input "checkbox" at bounding box center [359, 316] width 11 height 11
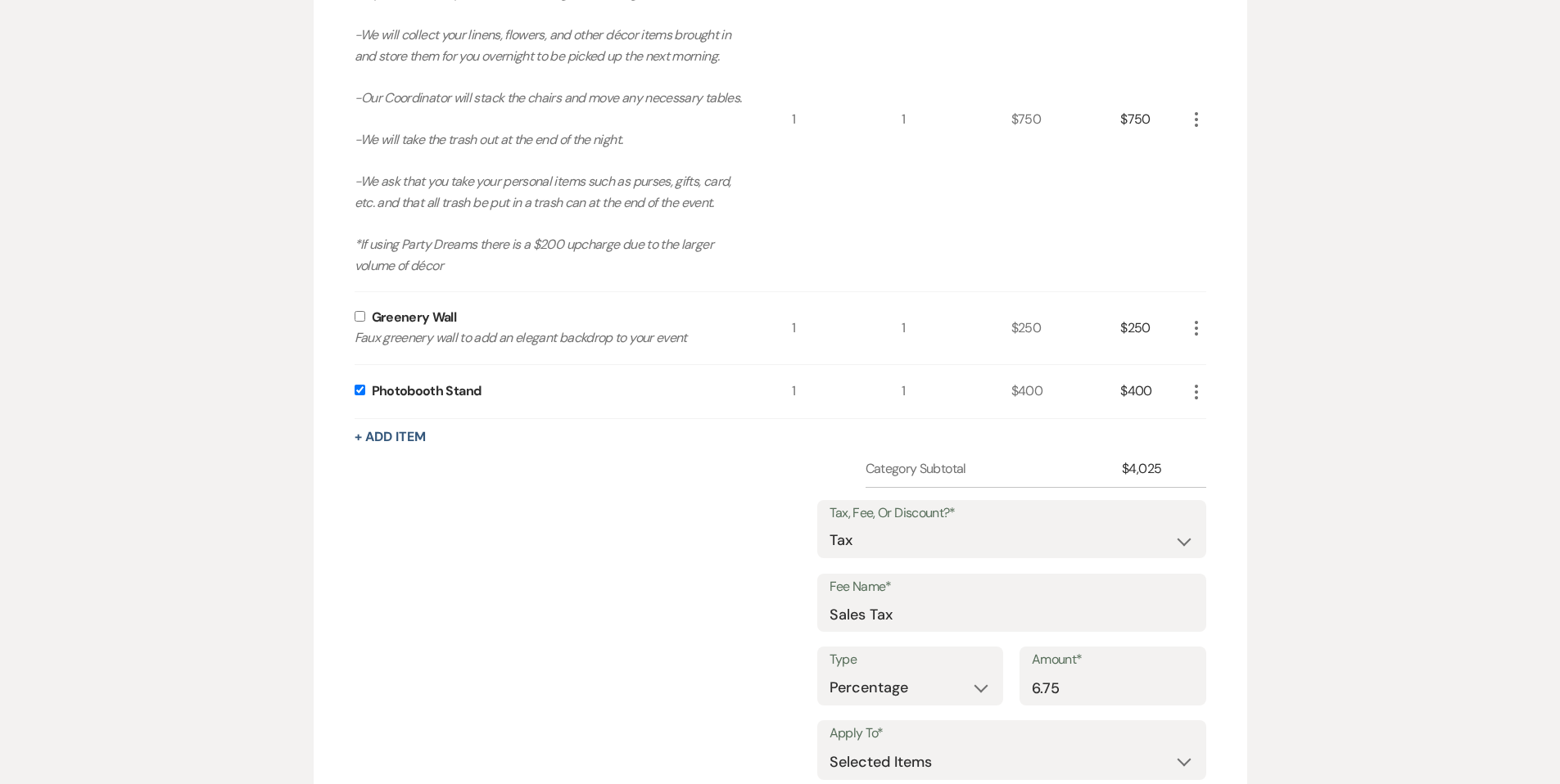
checkbox input "true"
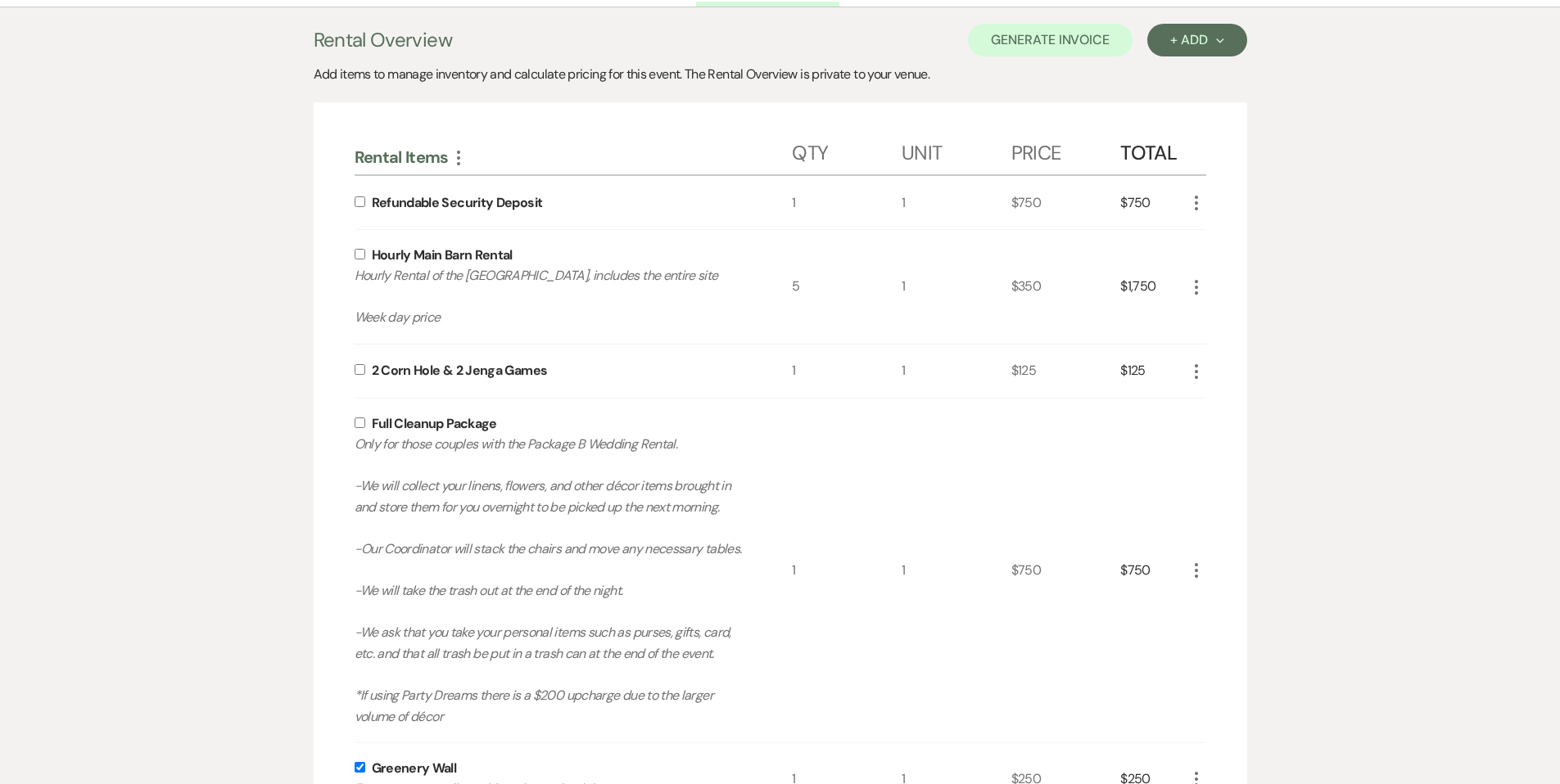
scroll to position [341, 0]
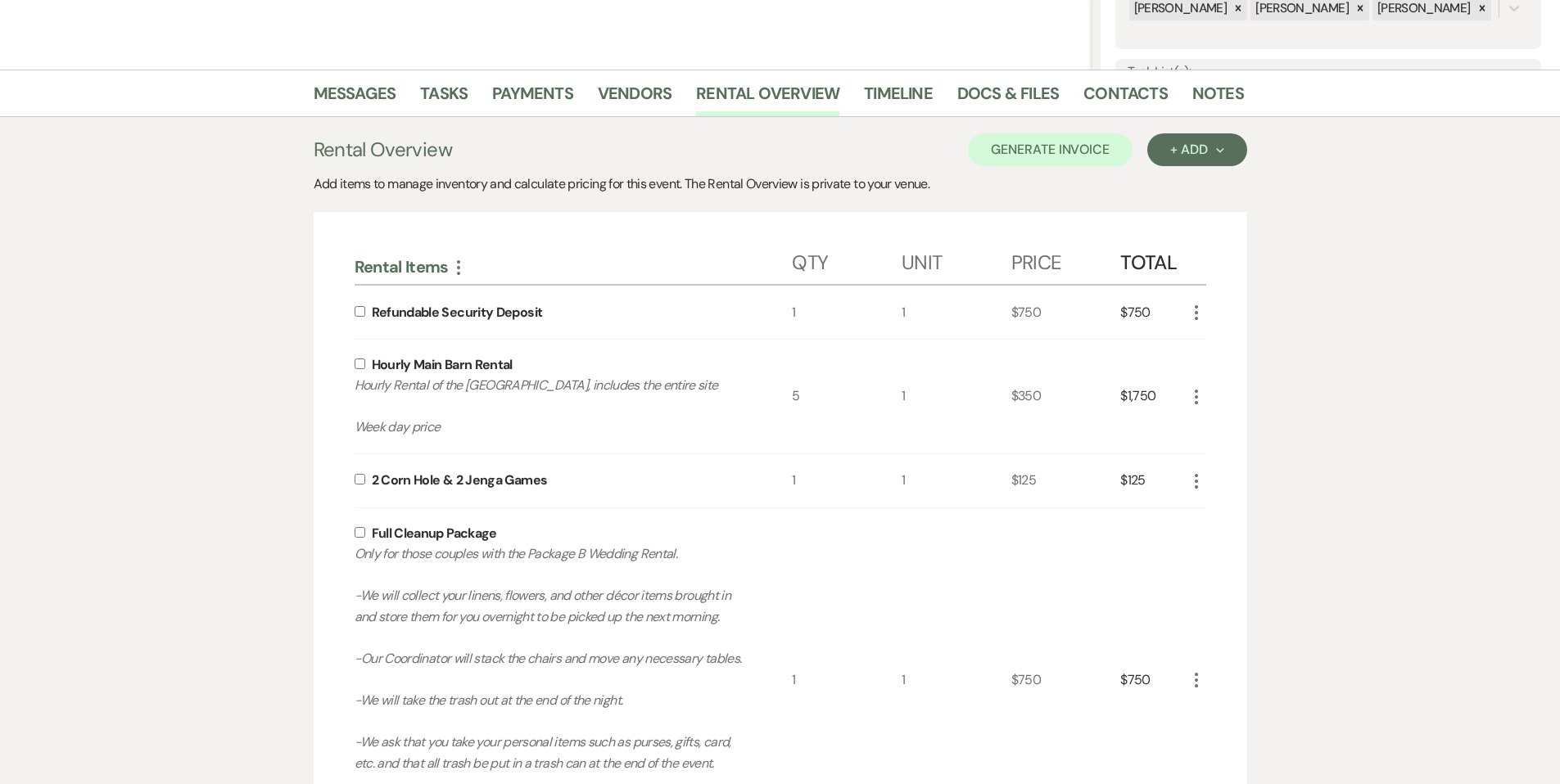
click at [361, 537] on input "checkbox" at bounding box center [359, 532] width 11 height 11
checkbox input "true"
click at [361, 476] on input "checkbox" at bounding box center [359, 479] width 11 height 11
checkbox input "true"
click at [357, 360] on input "checkbox" at bounding box center [359, 363] width 11 height 11
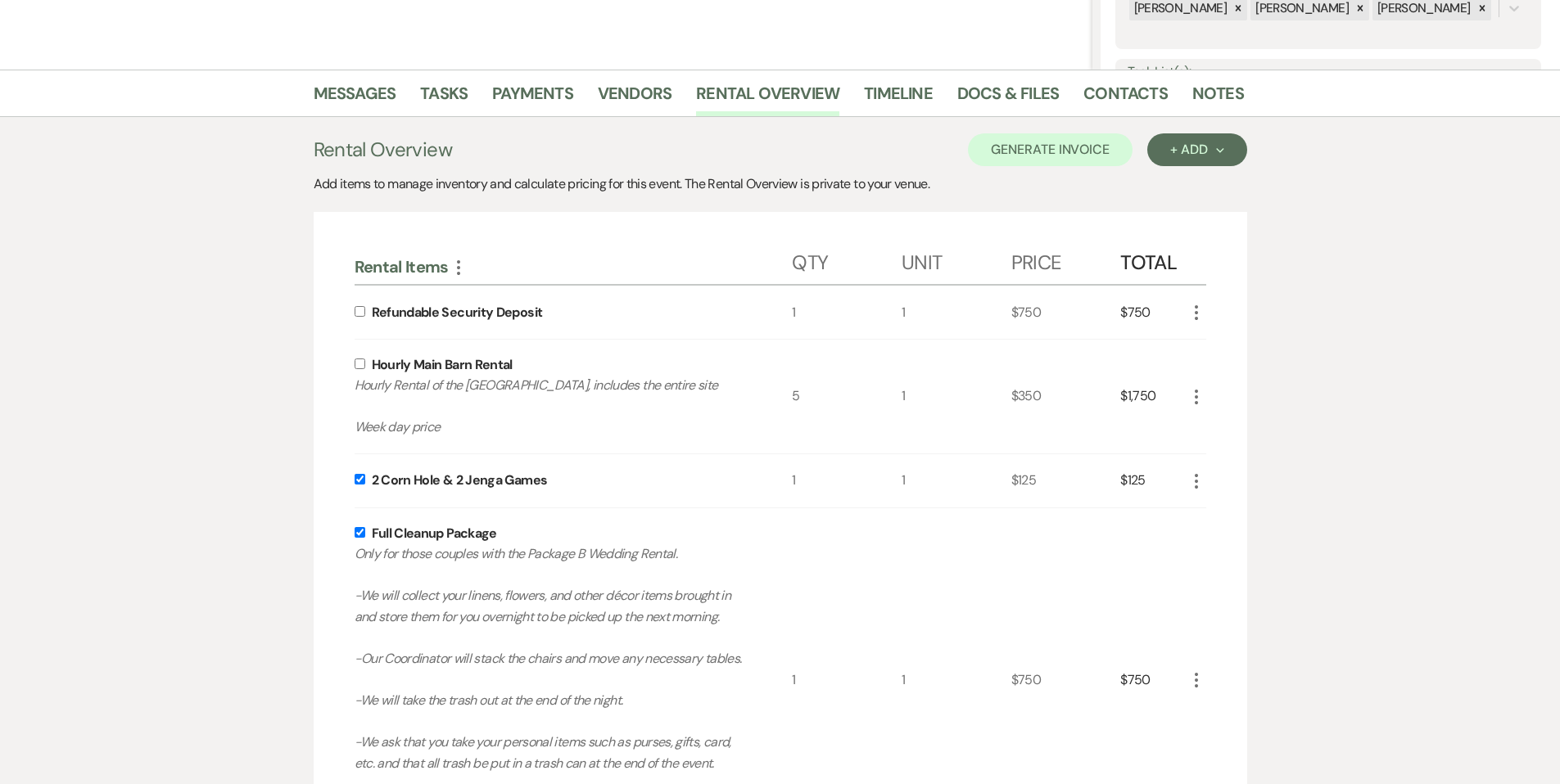
checkbox input "true"
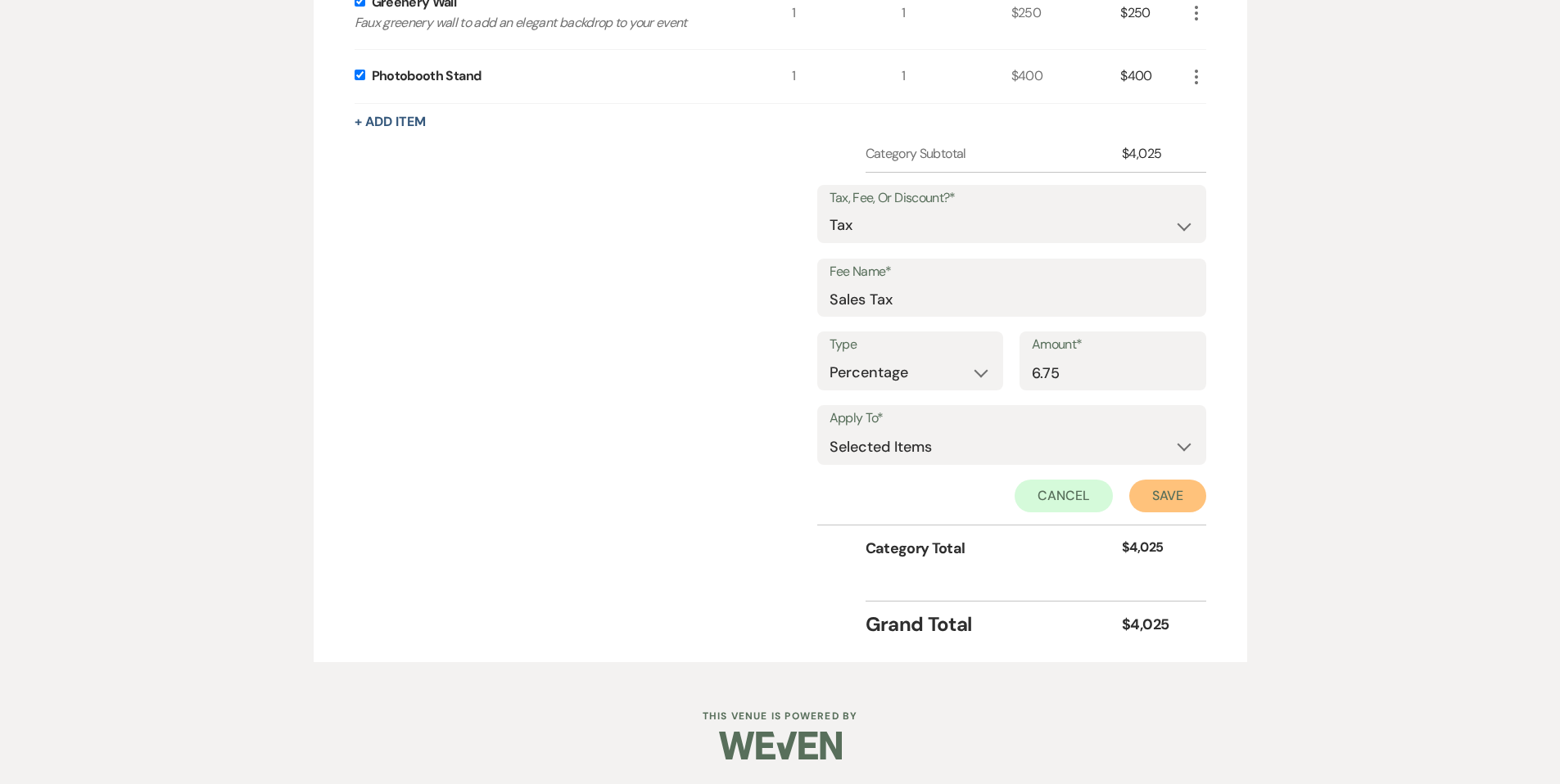
drag, startPoint x: 1179, startPoint y: 499, endPoint x: 1215, endPoint y: 481, distance: 40.2
click at [1178, 499] on button "Save" at bounding box center [1167, 496] width 77 height 32
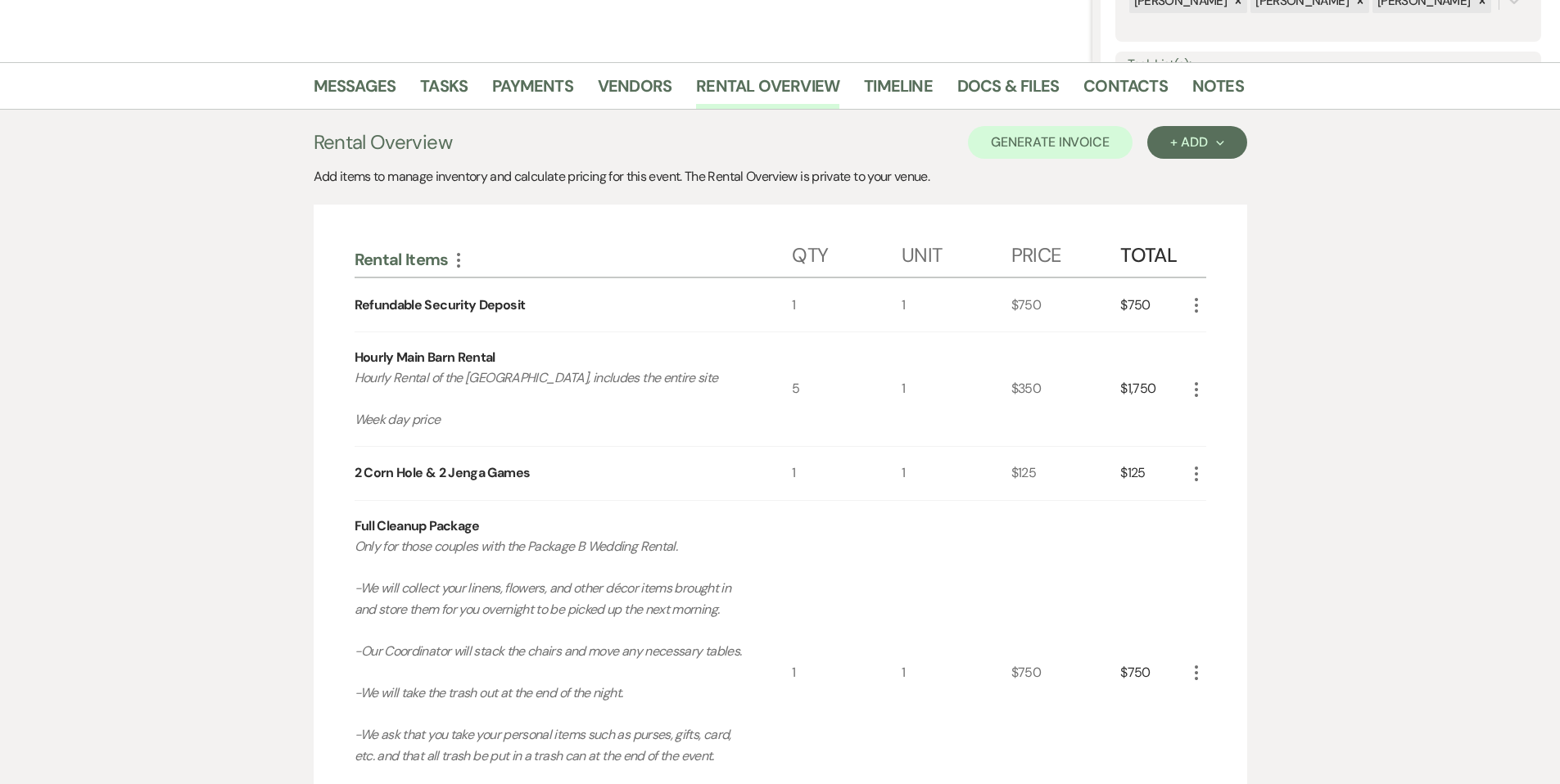
scroll to position [0, 0]
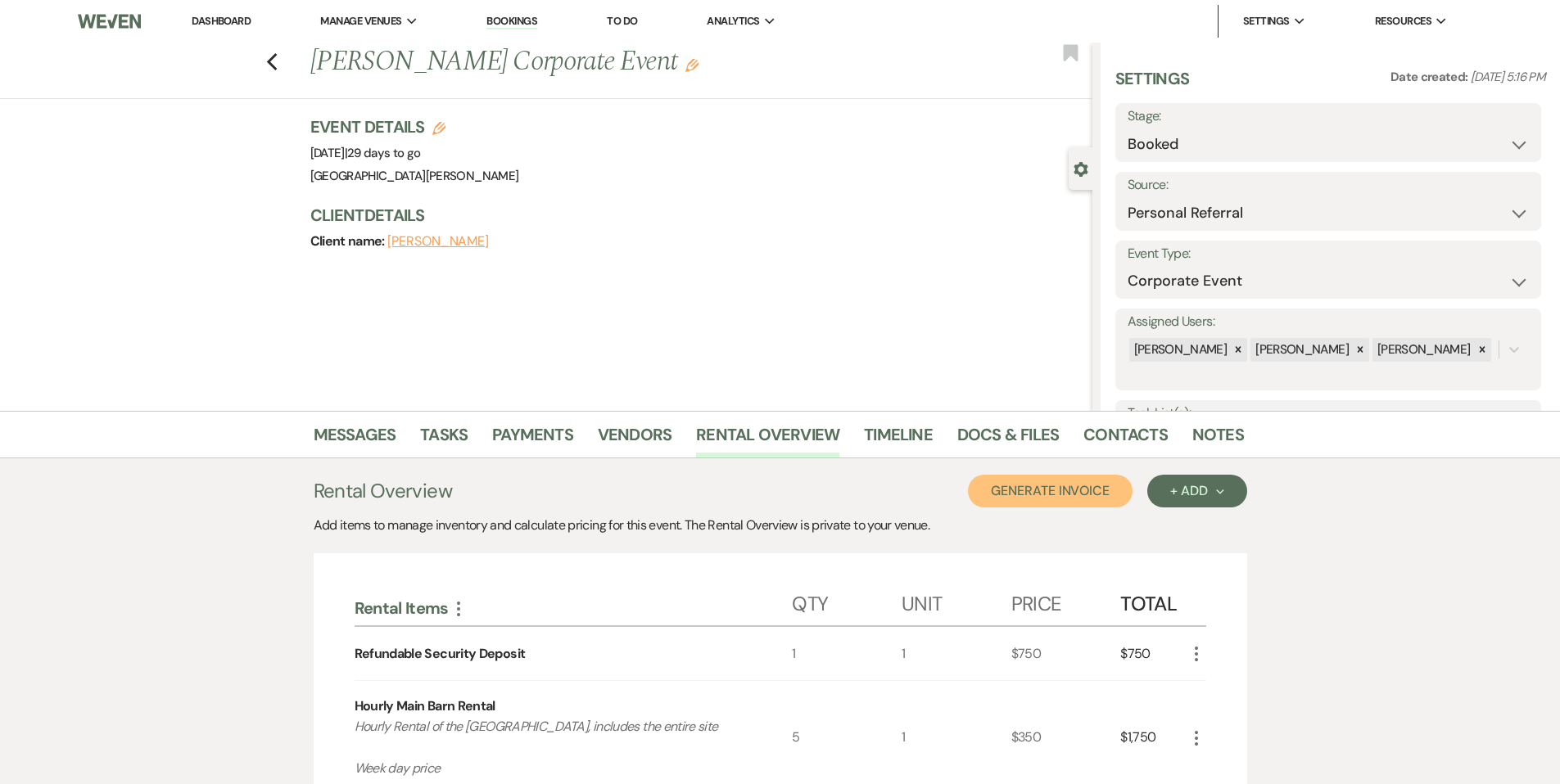
click at [1041, 486] on button "Generate Invoice" at bounding box center [1050, 491] width 165 height 32
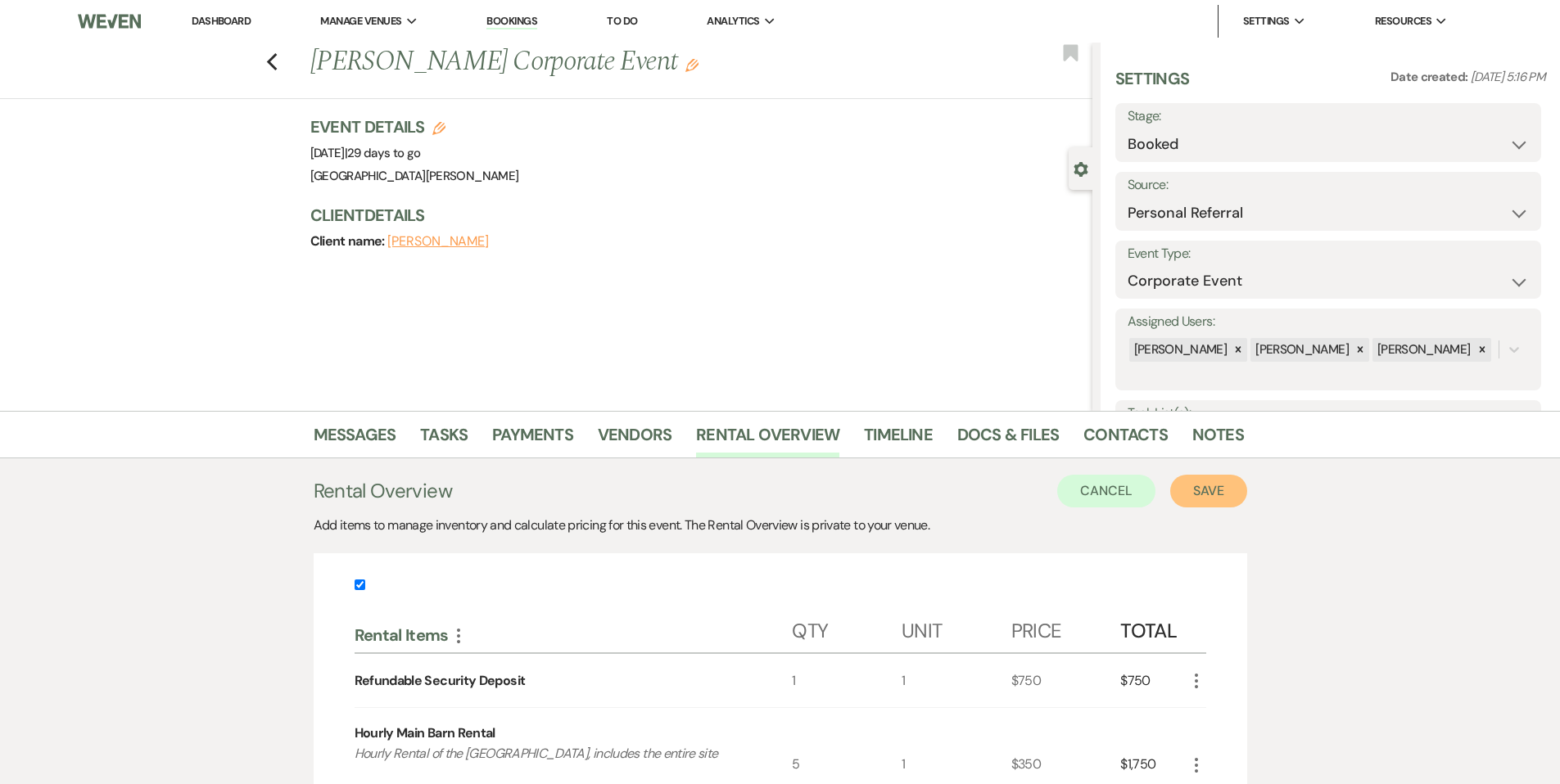
click at [1211, 487] on button "Save" at bounding box center [1209, 491] width 77 height 32
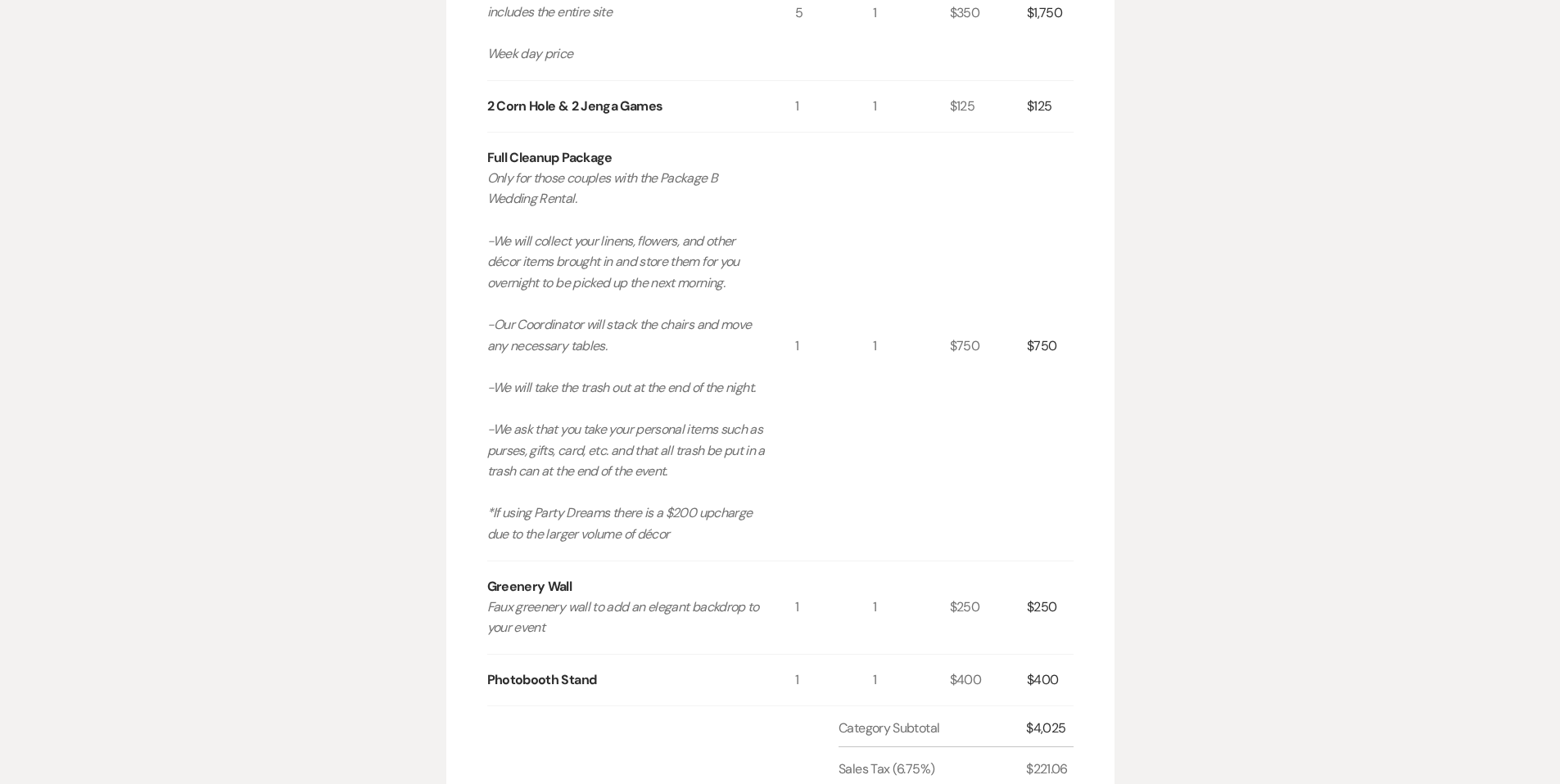
scroll to position [1216, 0]
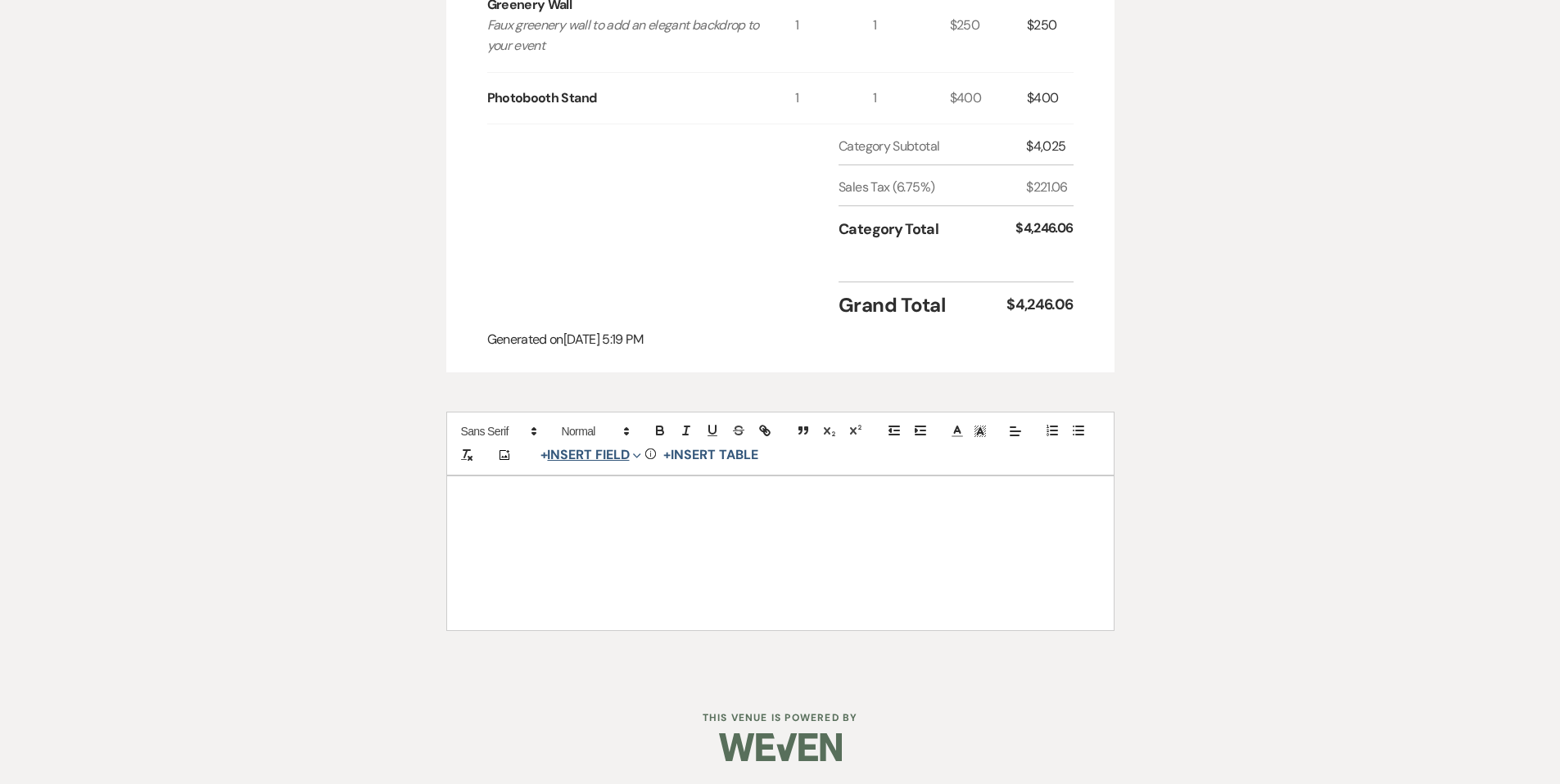
click at [610, 451] on button "+ Insert Field Expand" at bounding box center [591, 455] width 113 height 20
click at [619, 546] on button "Signature Field" at bounding box center [594, 549] width 123 height 29
select select "signatureField"
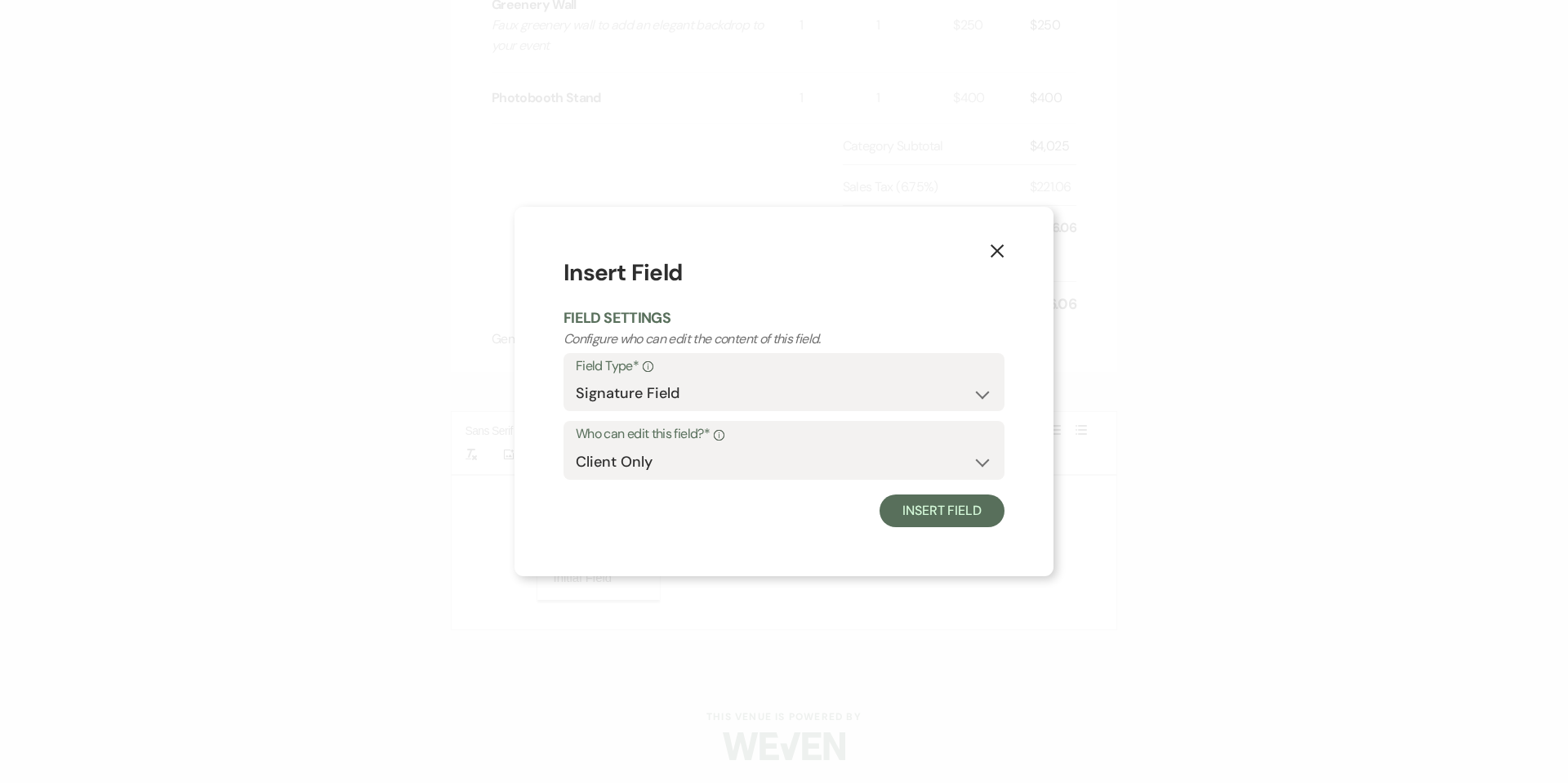
click at [934, 536] on div "X Insert Field Field Settings Configure who can edit the content of this field.…" at bounding box center [784, 391] width 539 height 369
click at [930, 520] on button "Insert Field" at bounding box center [942, 511] width 125 height 32
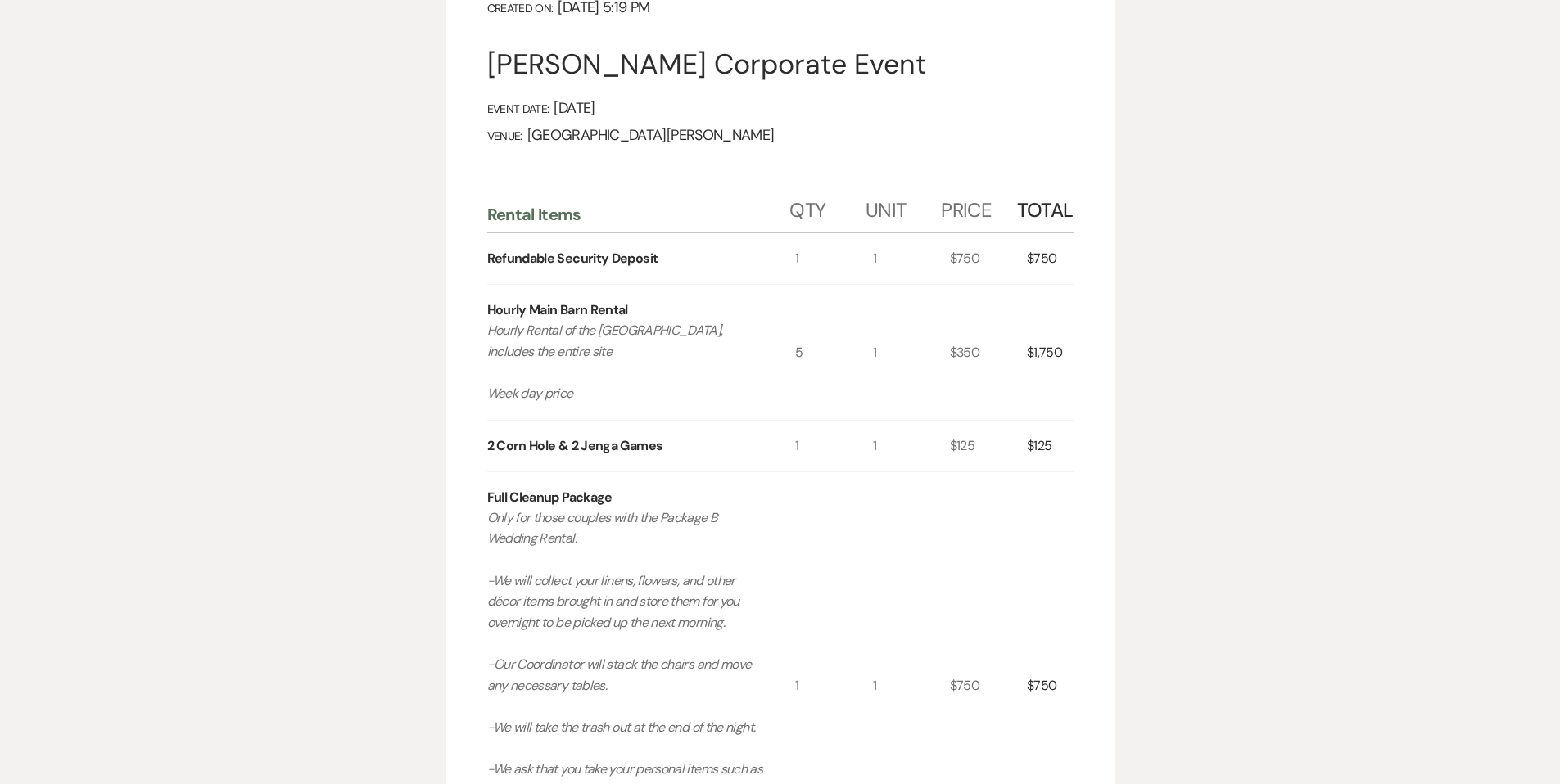
scroll to position [0, 0]
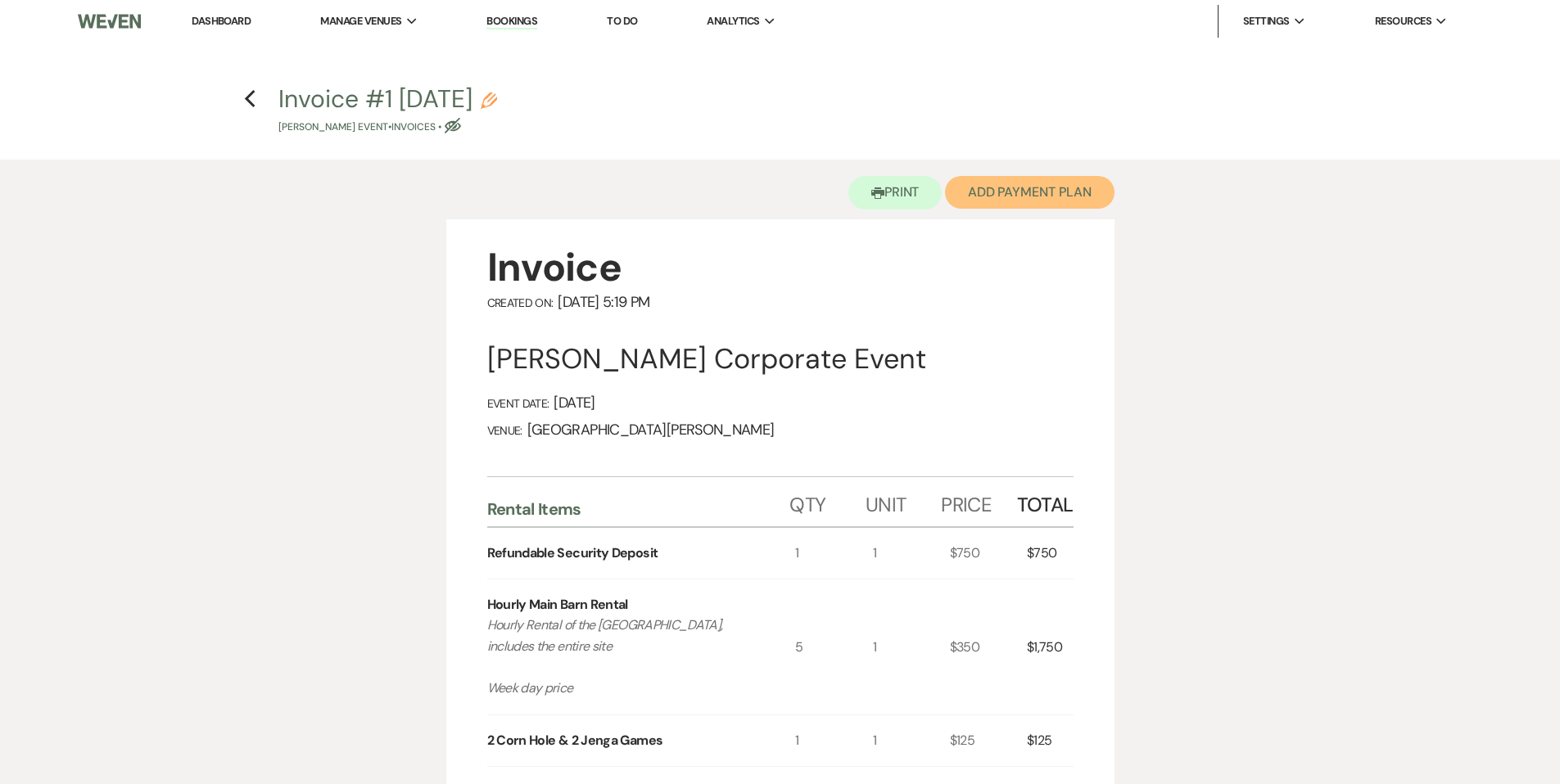
click at [1063, 199] on button "Add Payment Plan" at bounding box center [1030, 191] width 170 height 32
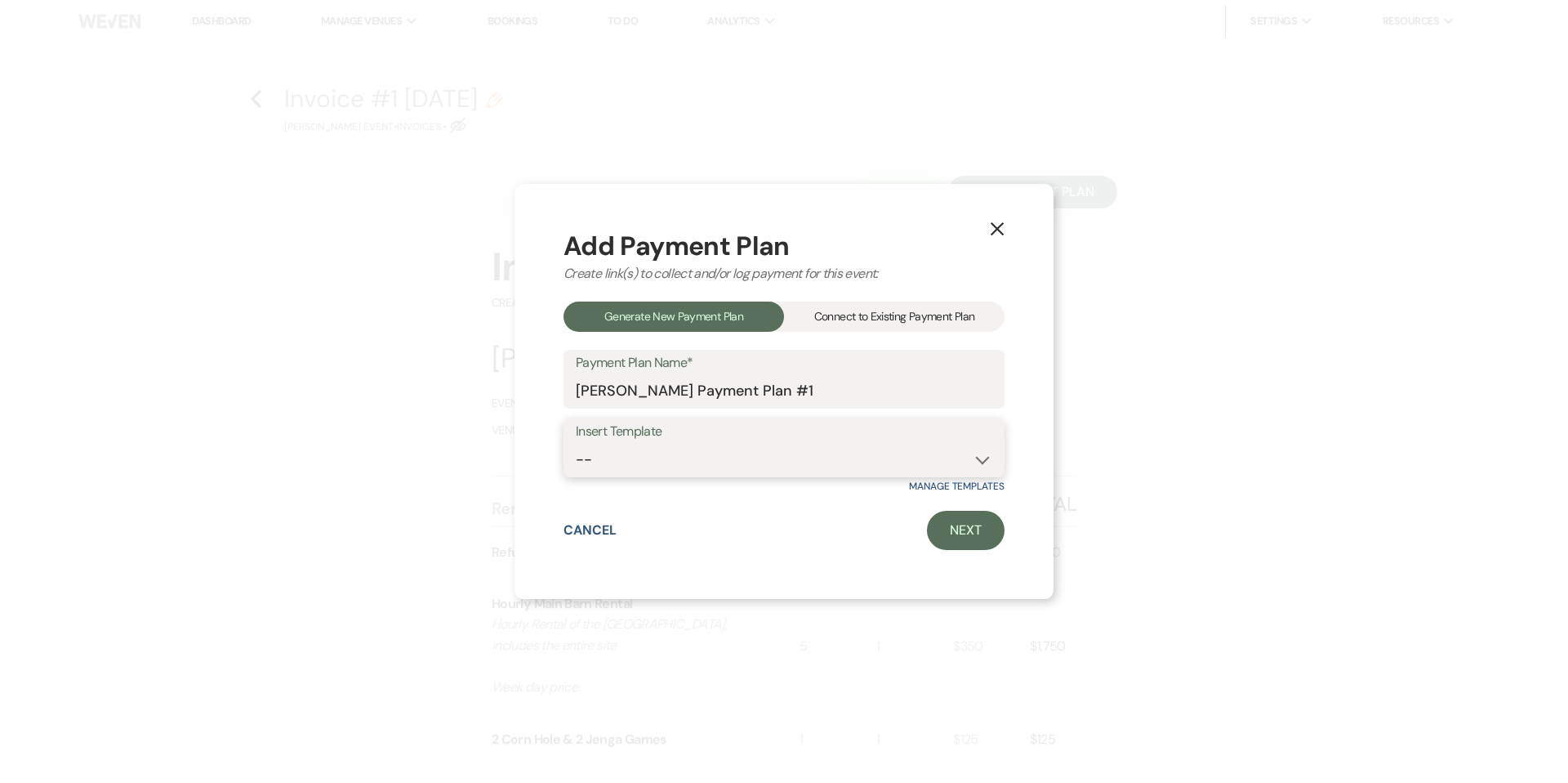
click at [825, 465] on select "-- Regular Plan: deposit, 3 payments, security deposit" at bounding box center [784, 460] width 416 height 32
select select "332"
click at [970, 547] on link "Next" at bounding box center [966, 530] width 77 height 39
select select "27568"
select select "2"
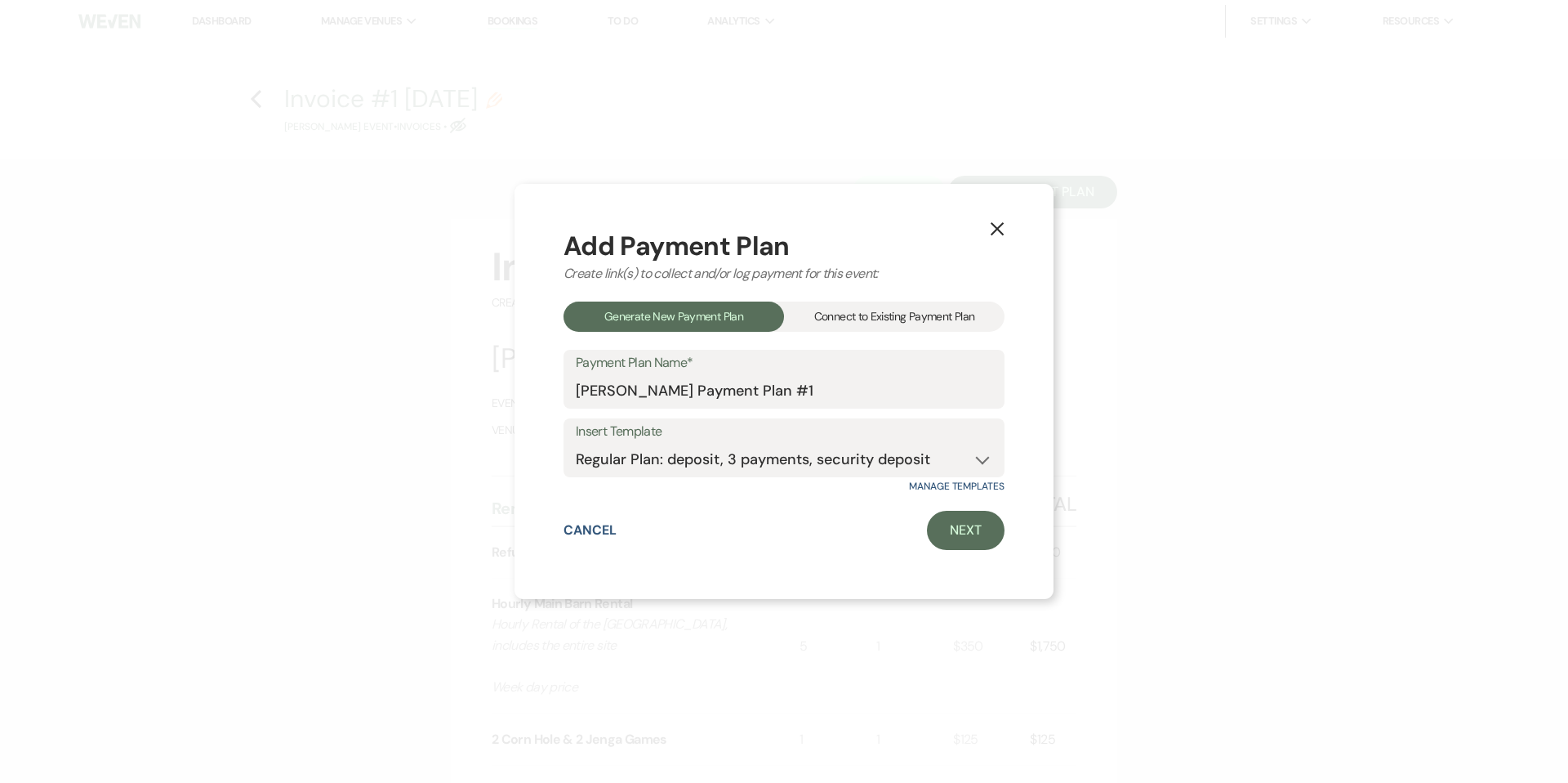
select select "flat"
select select "true"
select select "client"
select select "days"
select select "2"
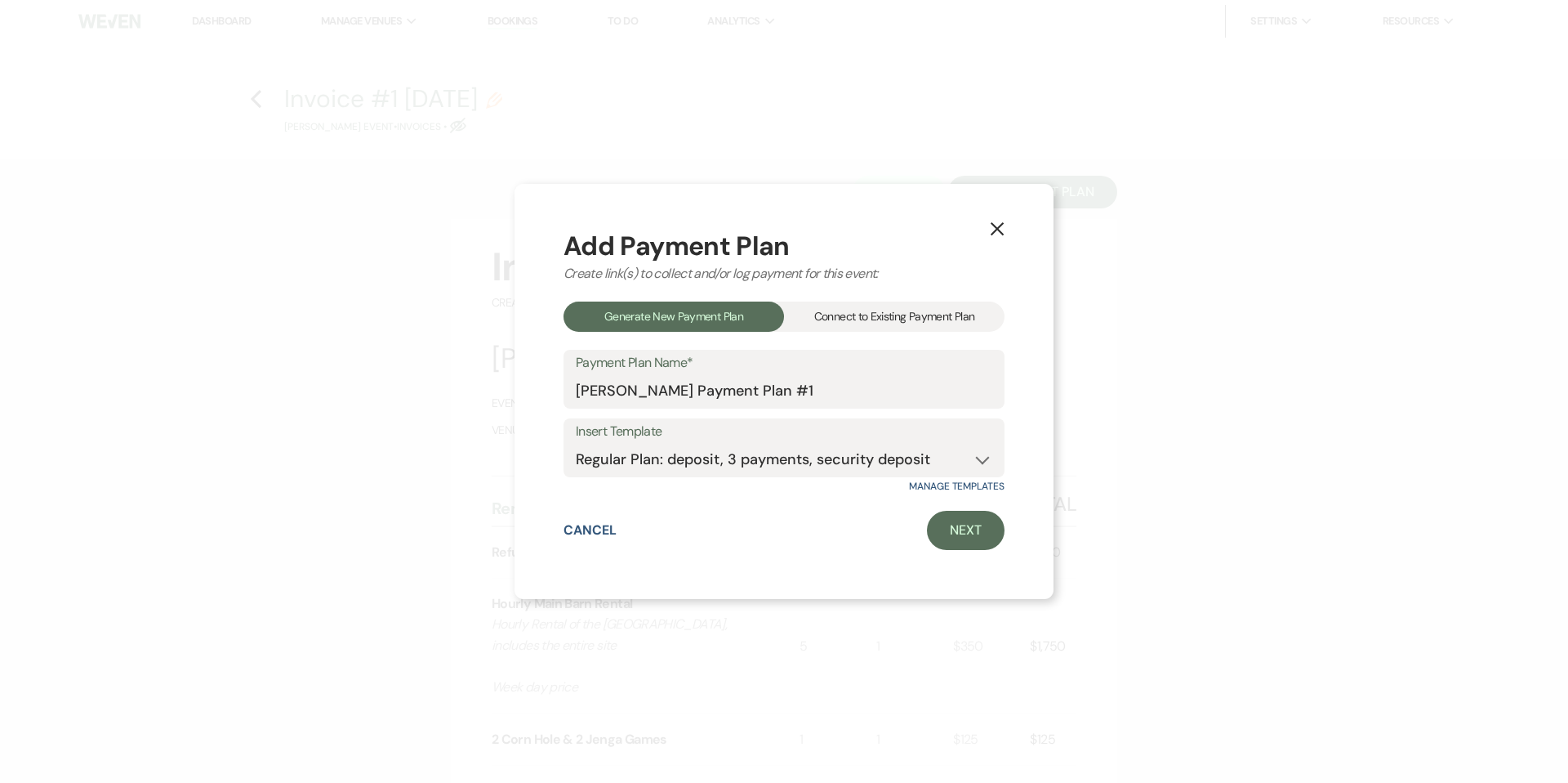
select select "percentage"
select select "true"
select select "client"
select select "months"
select select "client"
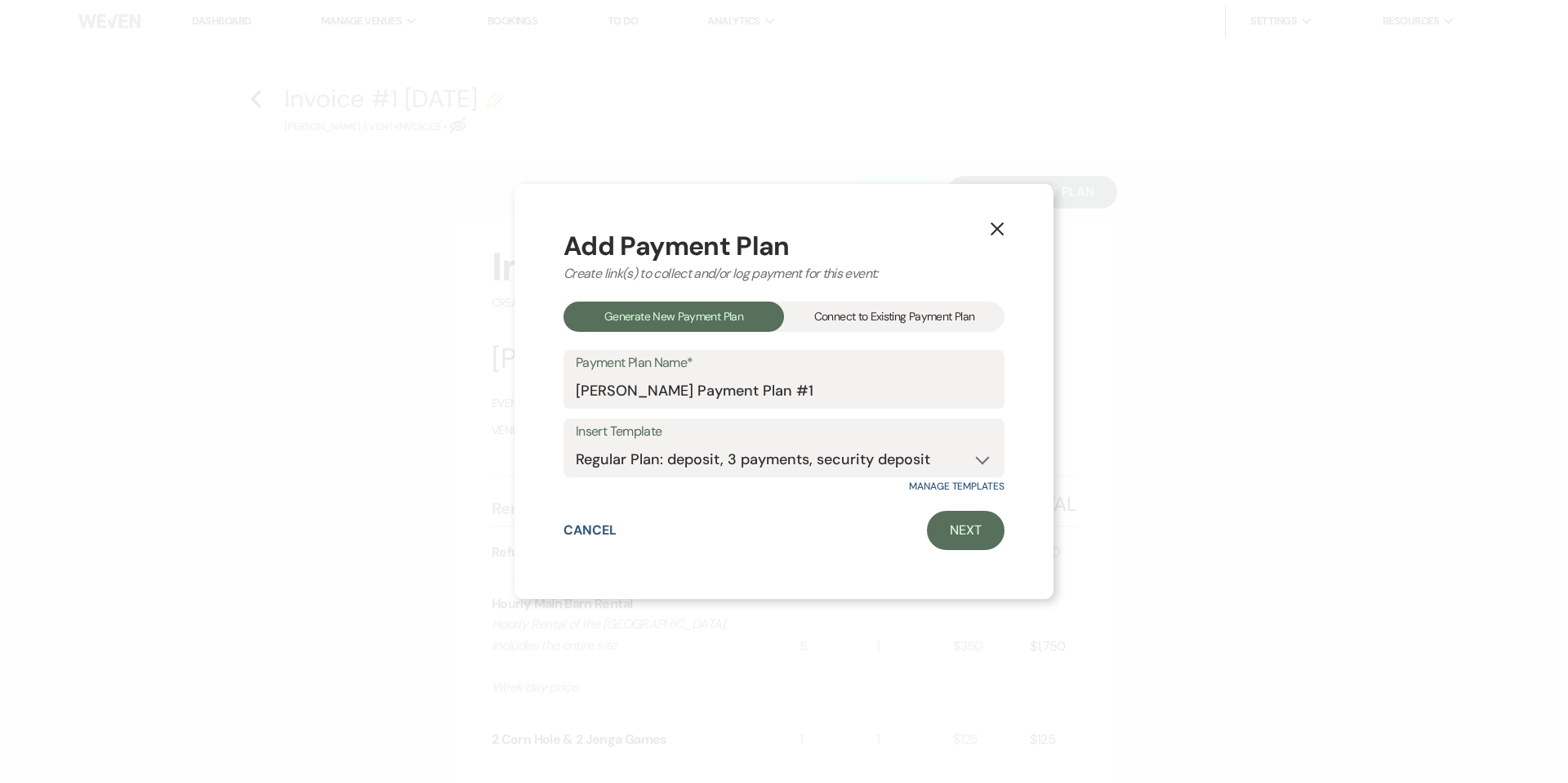
select select "days"
select select "client"
select select "weeks"
select select "2"
select select "percentage"
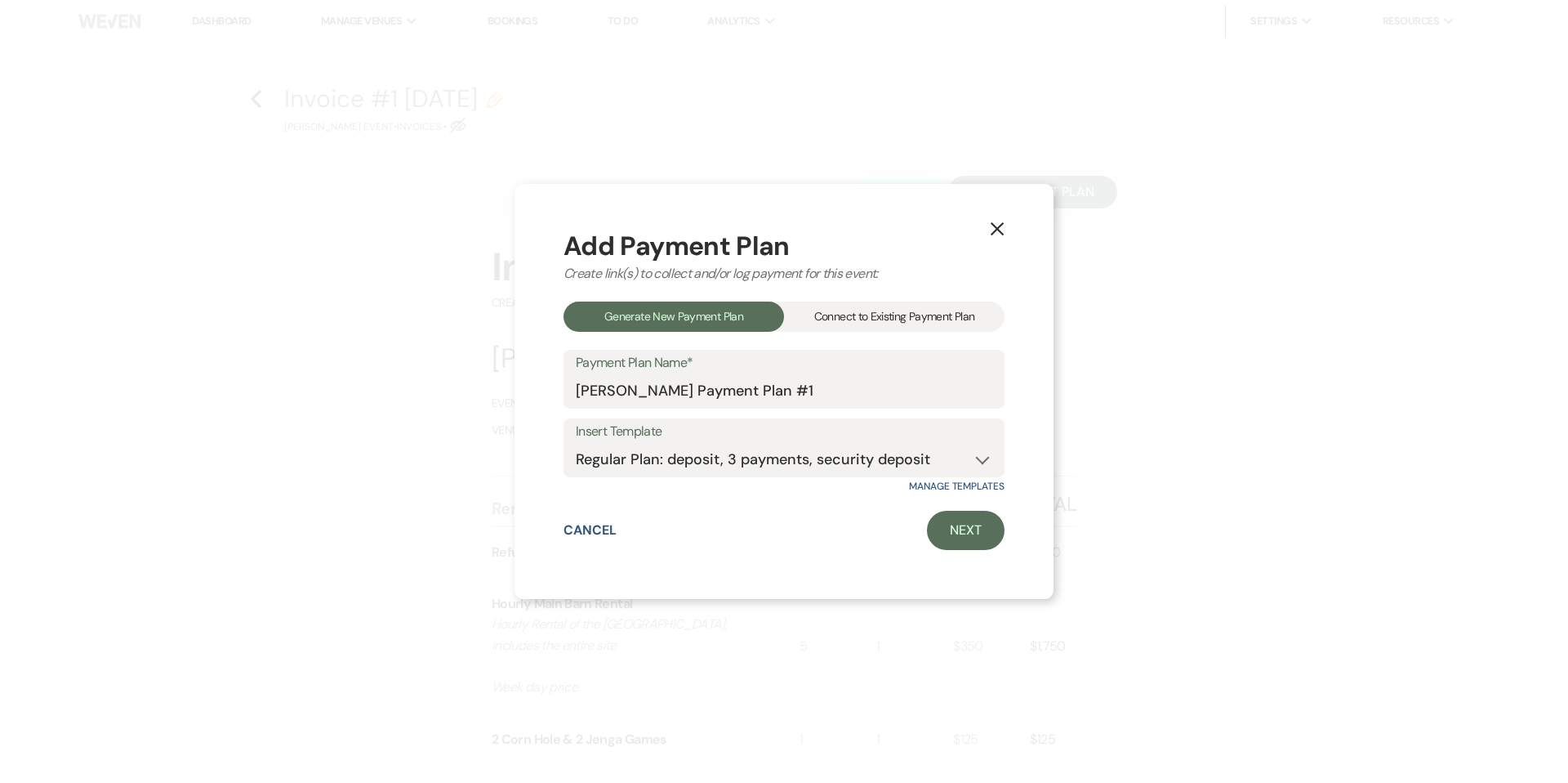
select select "true"
select select "client"
select select "months"
select select "client"
select select "weeks"
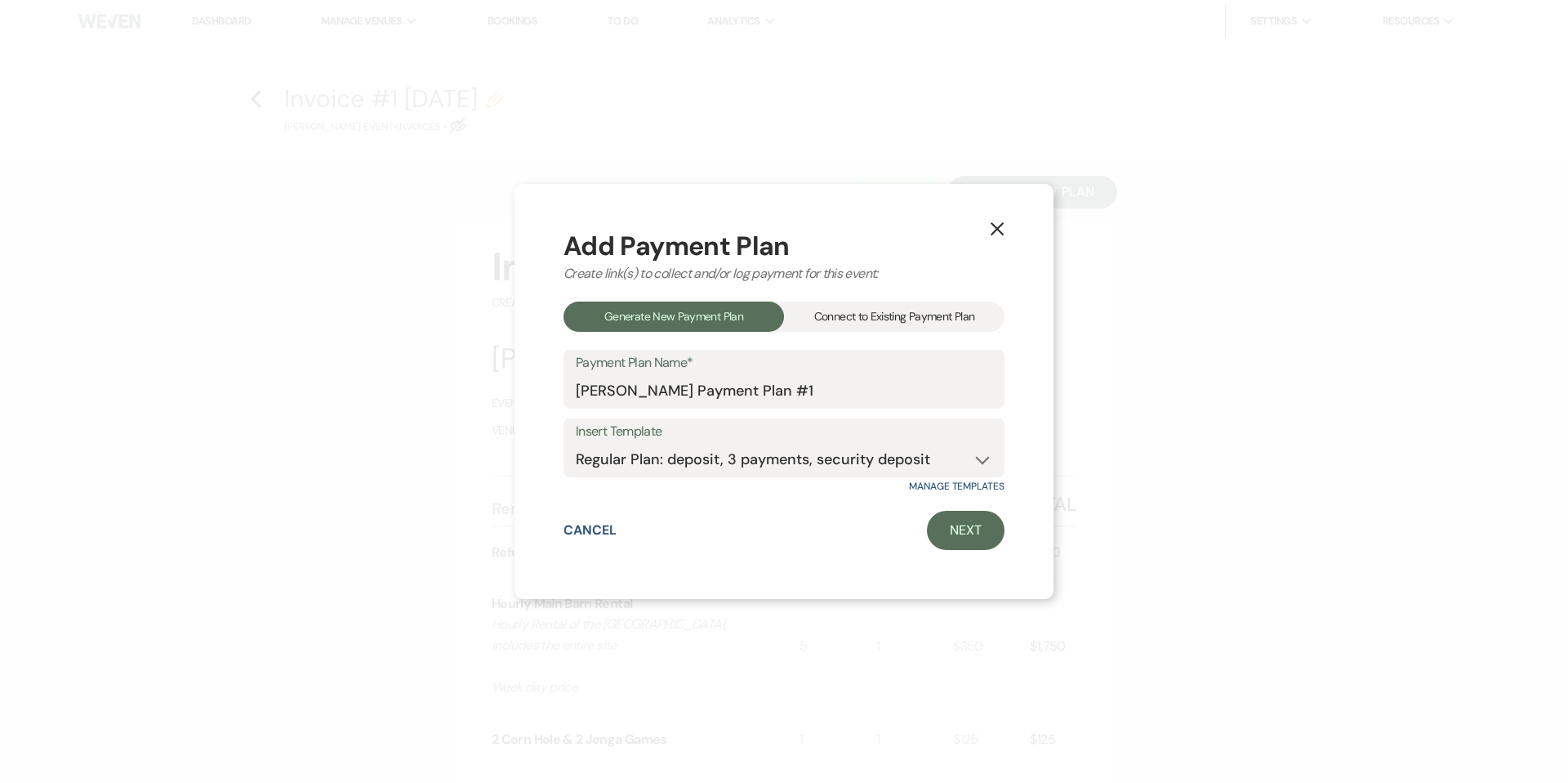
select select "client"
select select "days"
select select "2"
select select "percentage"
select select "true"
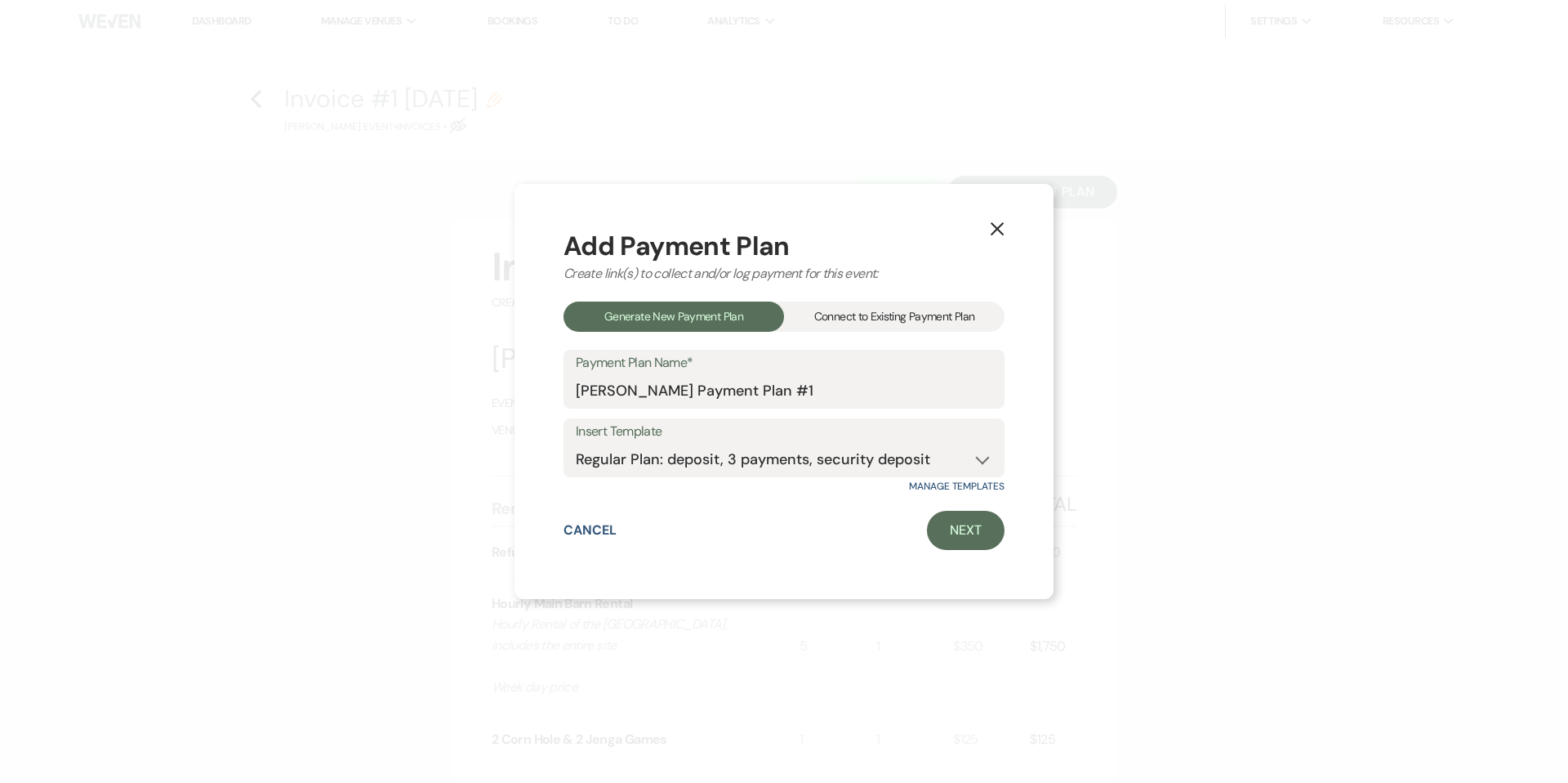
select select "client"
select select "weeks"
select select "client"
select select "months"
select select "client"
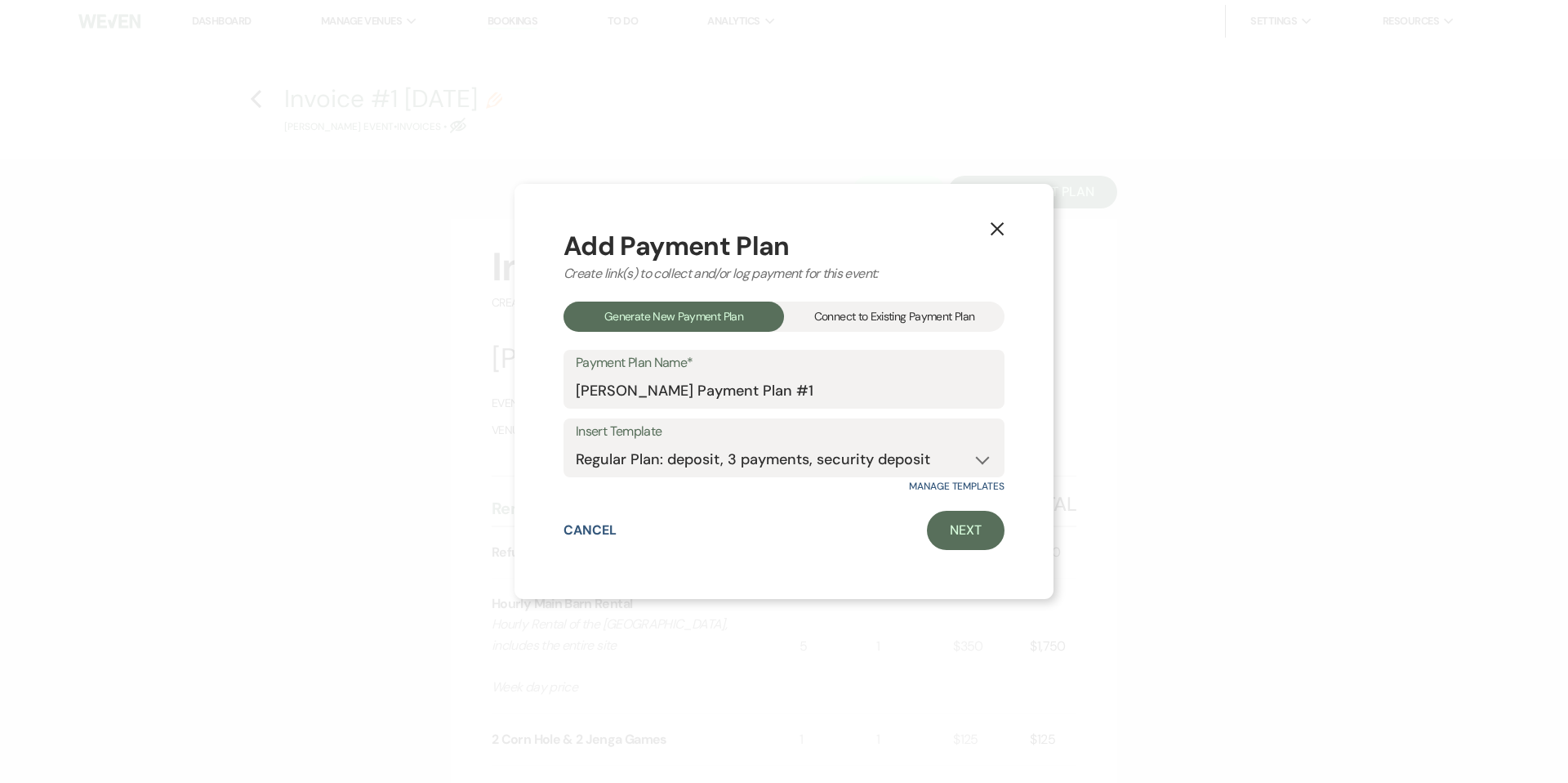
select select "days"
select select "2"
select select "flat"
select select "true"
select select "client"
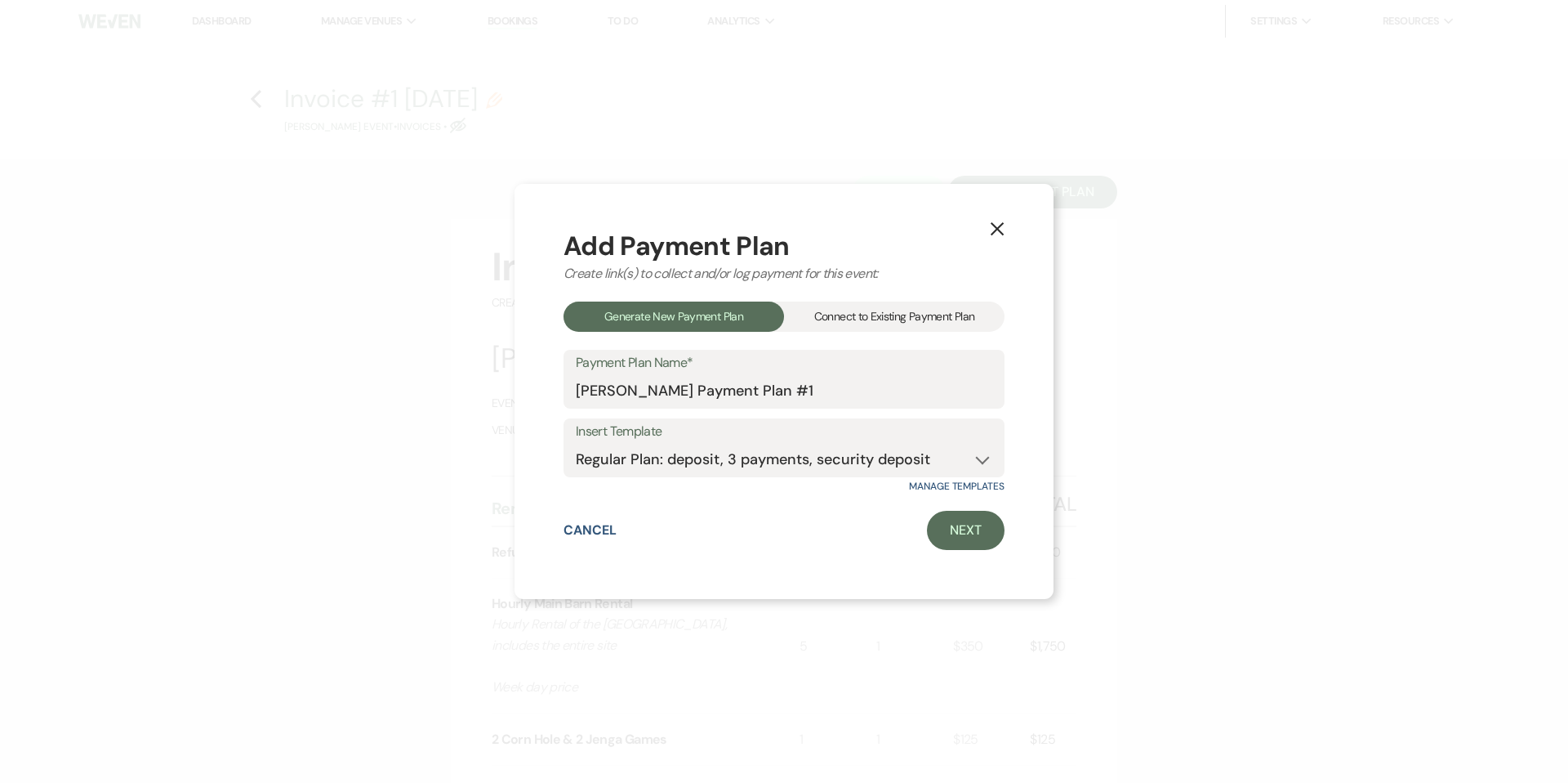
select select "weeks"
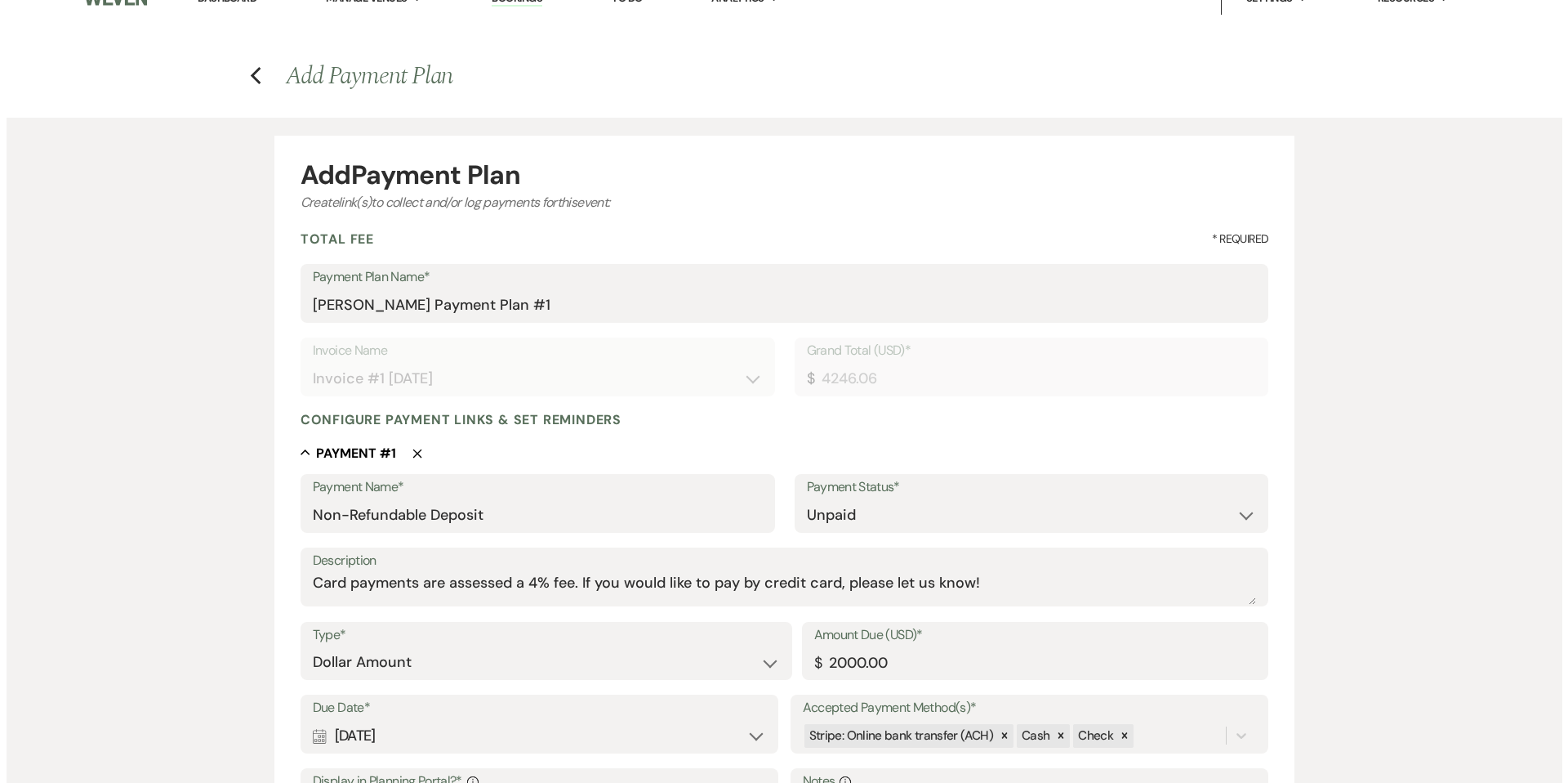
scroll to position [42, 0]
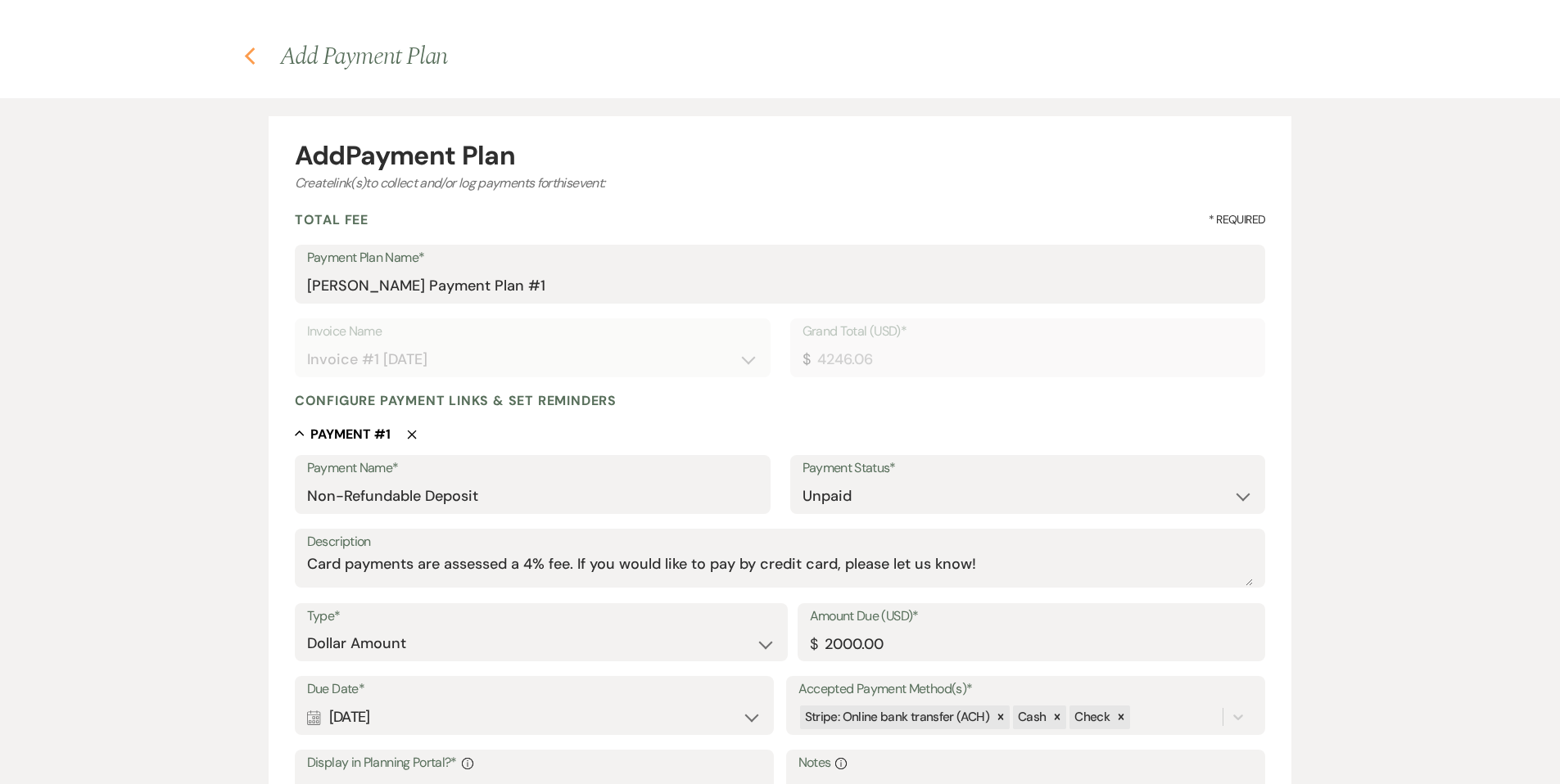
click at [249, 57] on use "button" at bounding box center [249, 56] width 11 height 18
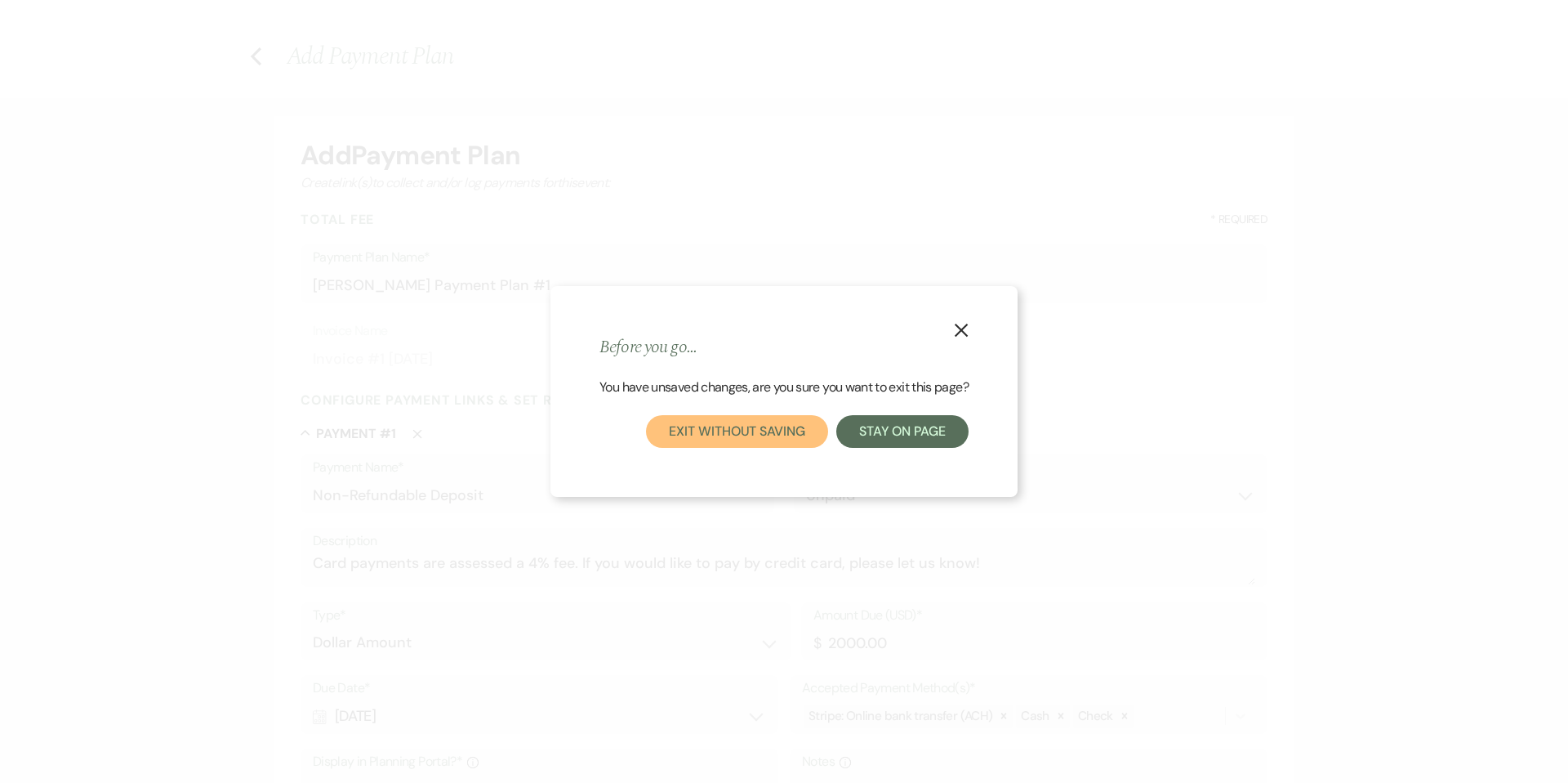
click at [776, 442] on button "Exit without saving" at bounding box center [736, 431] width 181 height 32
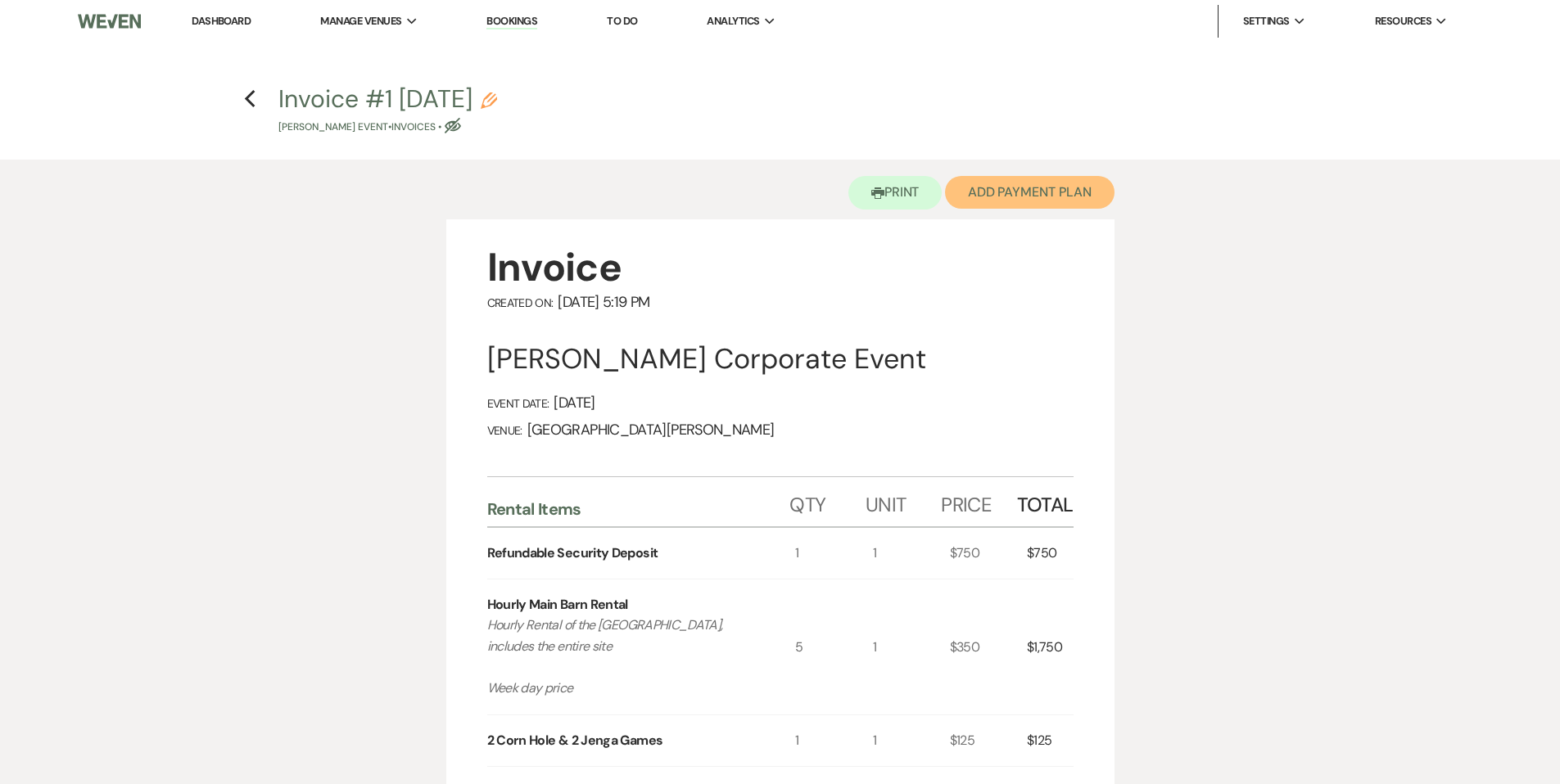
click at [1002, 193] on button "Add Payment Plan" at bounding box center [1030, 191] width 170 height 32
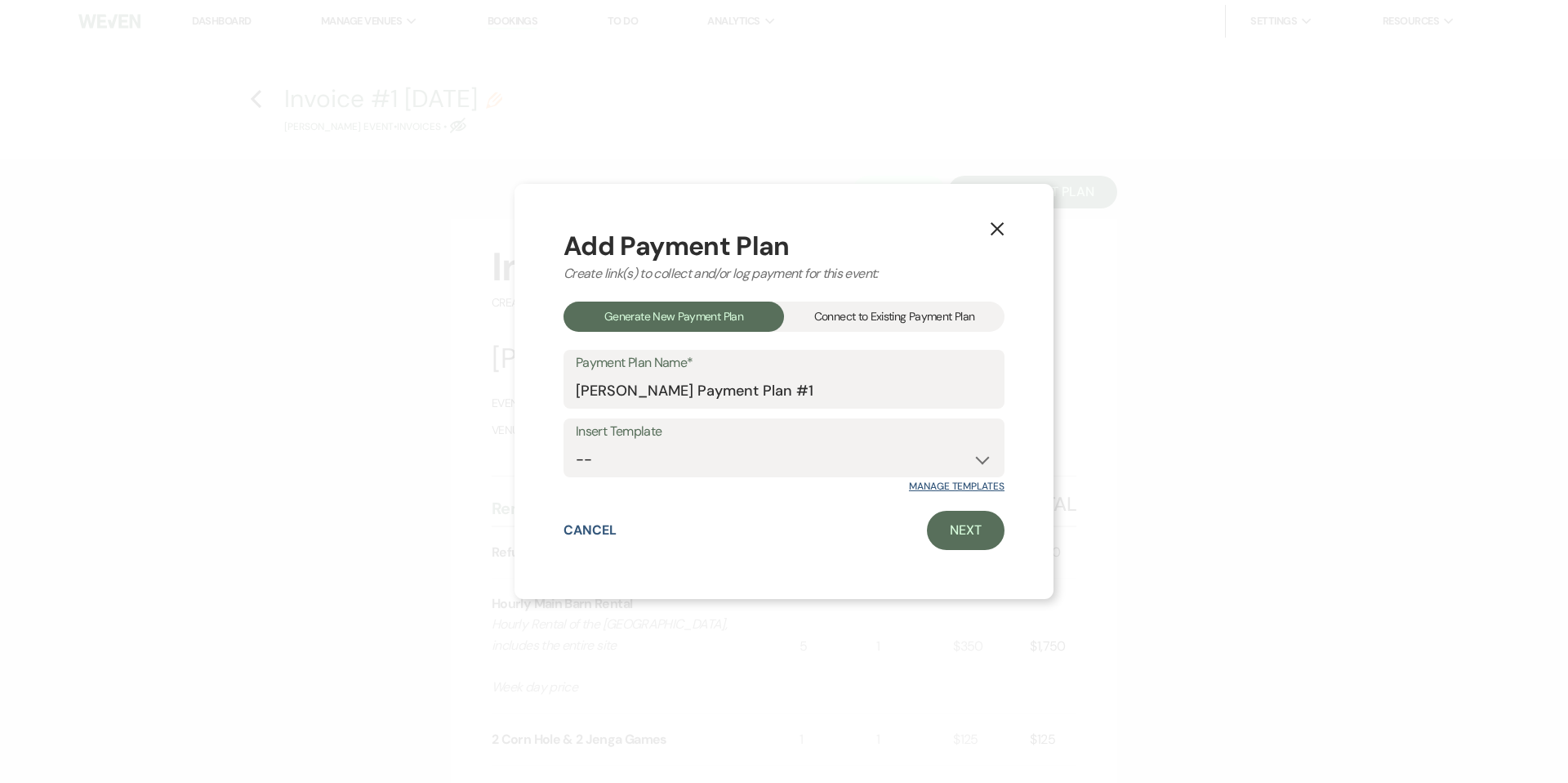
click at [989, 485] on link "Manage Templates" at bounding box center [957, 486] width 96 height 13
click at [988, 538] on link "Next" at bounding box center [966, 530] width 77 height 39
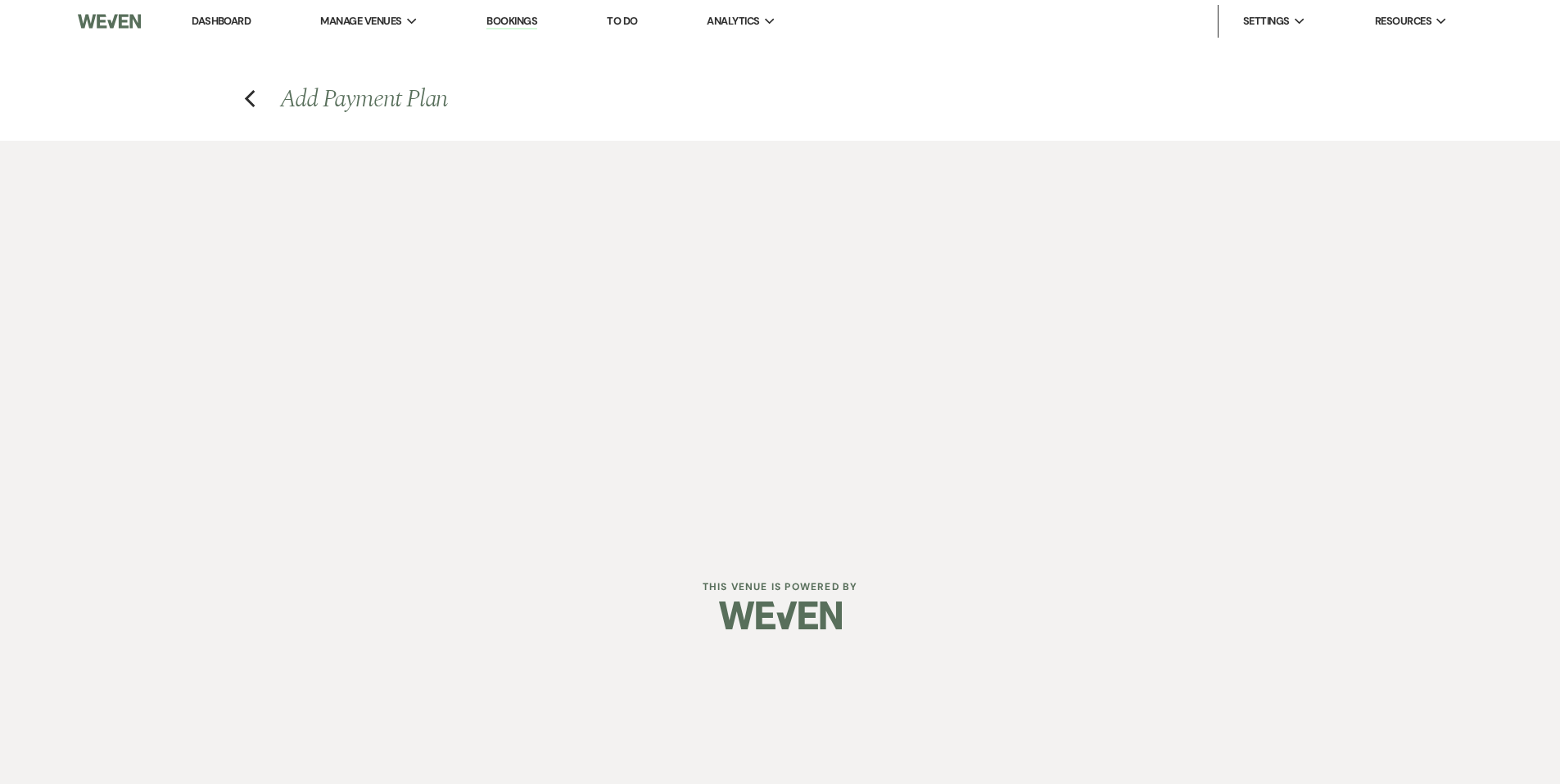
select select "27568"
select select "2"
select select "percentage"
select select "true"
select select "client"
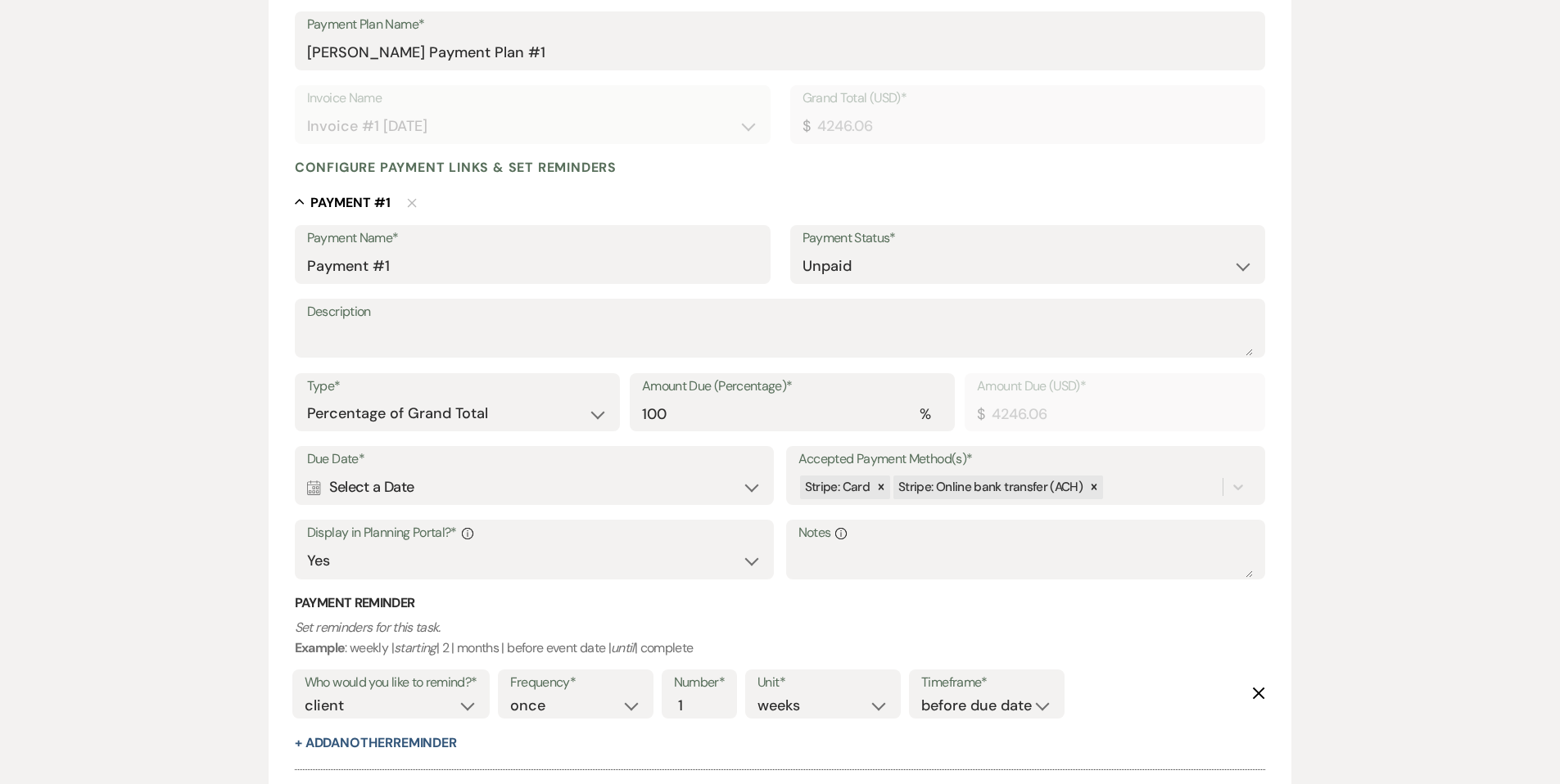
scroll to position [460, 0]
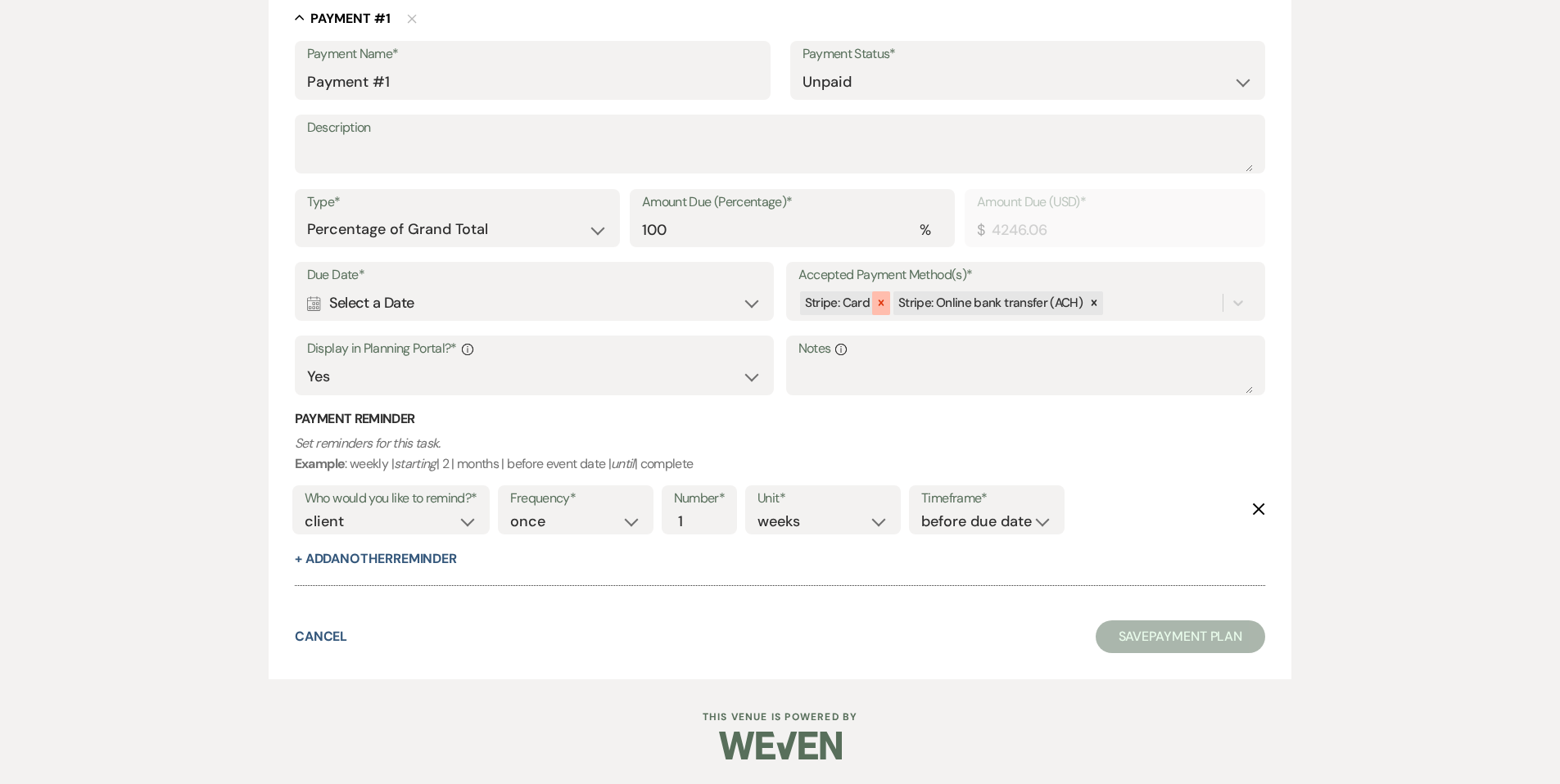
click at [883, 303] on icon at bounding box center [882, 303] width 12 height 12
click at [703, 308] on div "Calendar Select a Date Expand" at bounding box center [535, 303] width 456 height 32
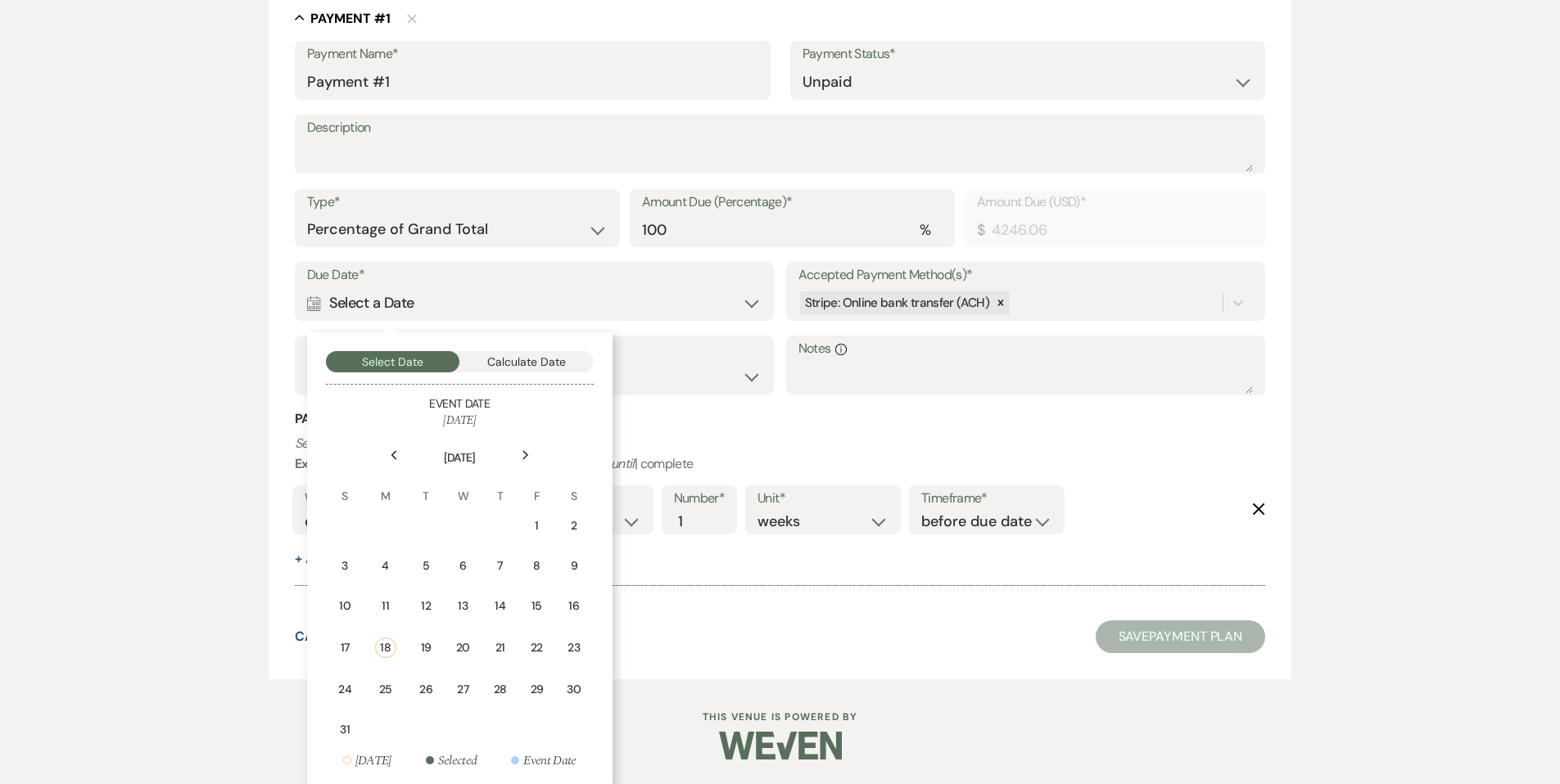
click at [530, 456] on div "Next" at bounding box center [525, 454] width 27 height 26
click at [395, 456] on icon "Previous" at bounding box center [394, 455] width 8 height 10
click at [392, 697] on div "25" at bounding box center [386, 690] width 22 height 18
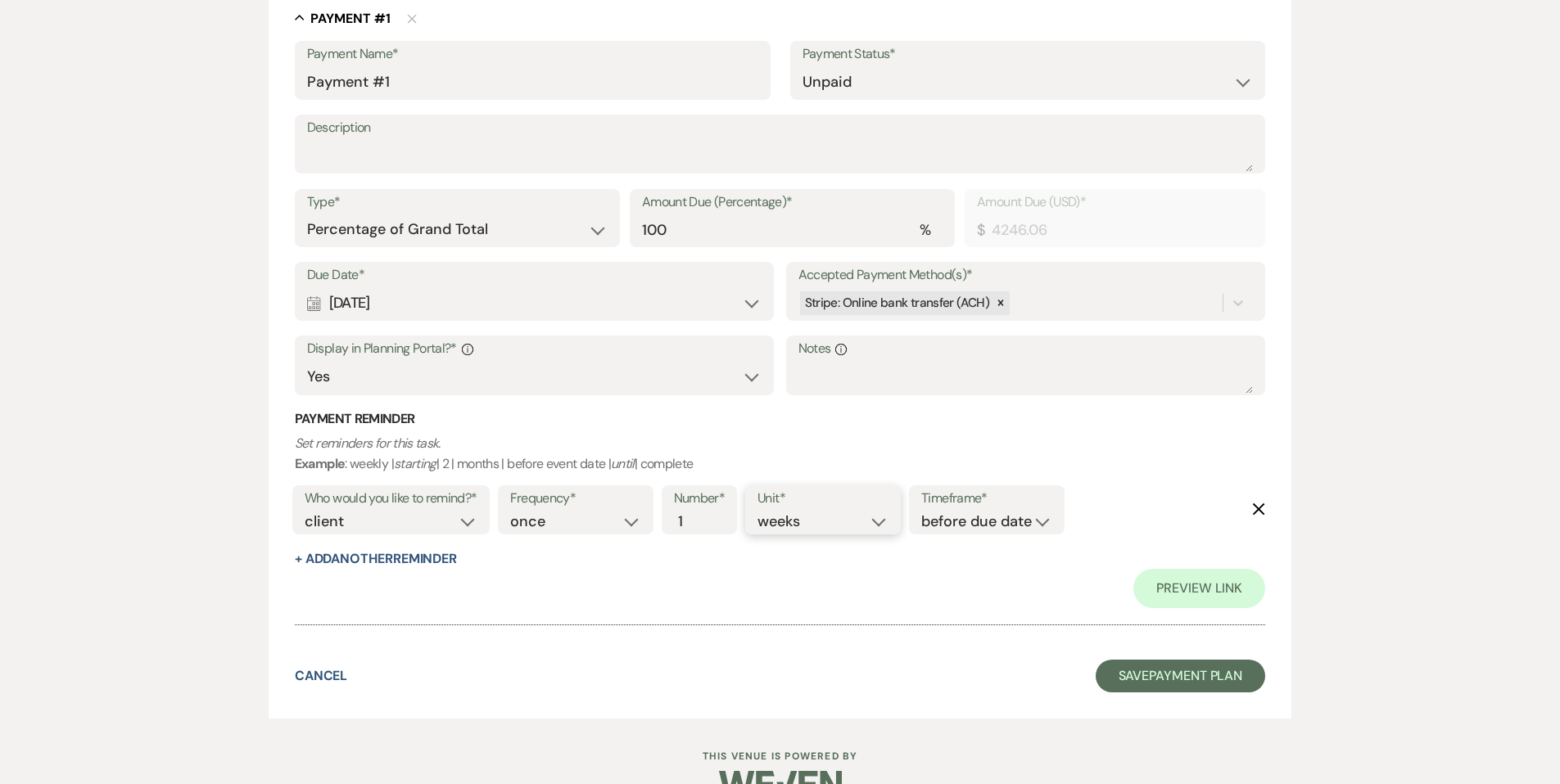
click at [835, 512] on select "days weeks months" at bounding box center [823, 521] width 131 height 23
select select "days"
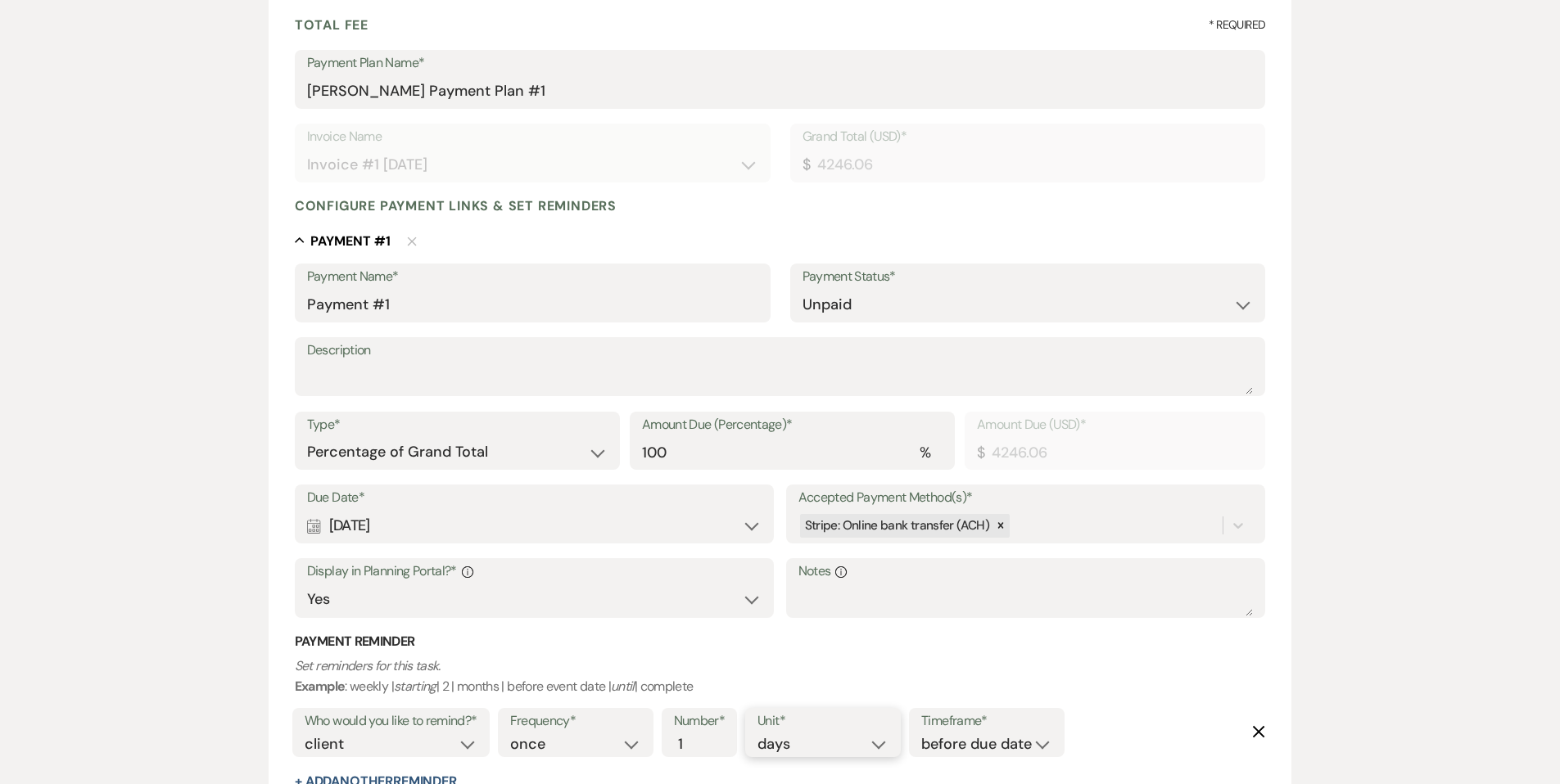
scroll to position [159, 0]
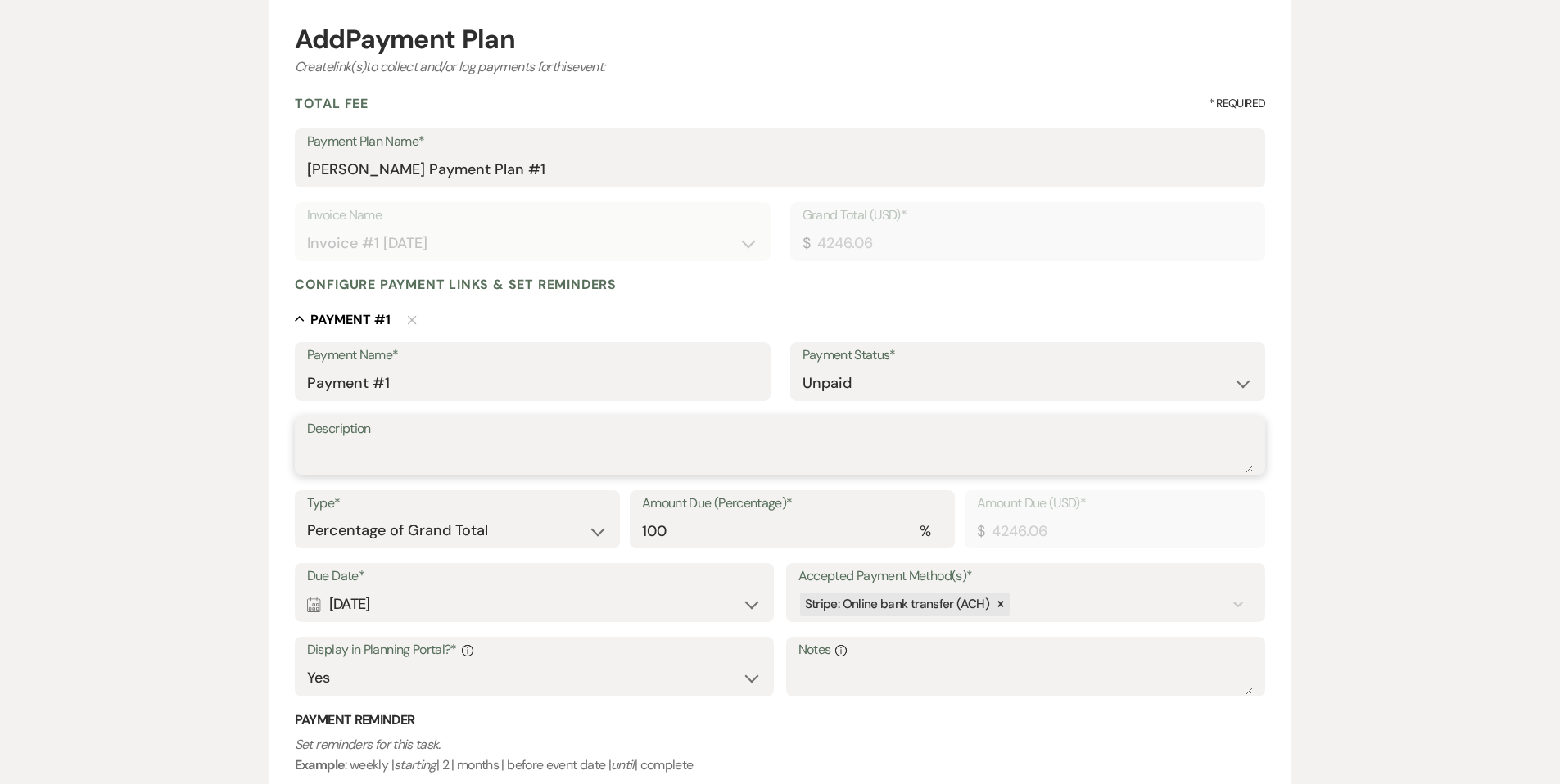
click at [540, 452] on textarea "Description" at bounding box center [780, 456] width 946 height 32
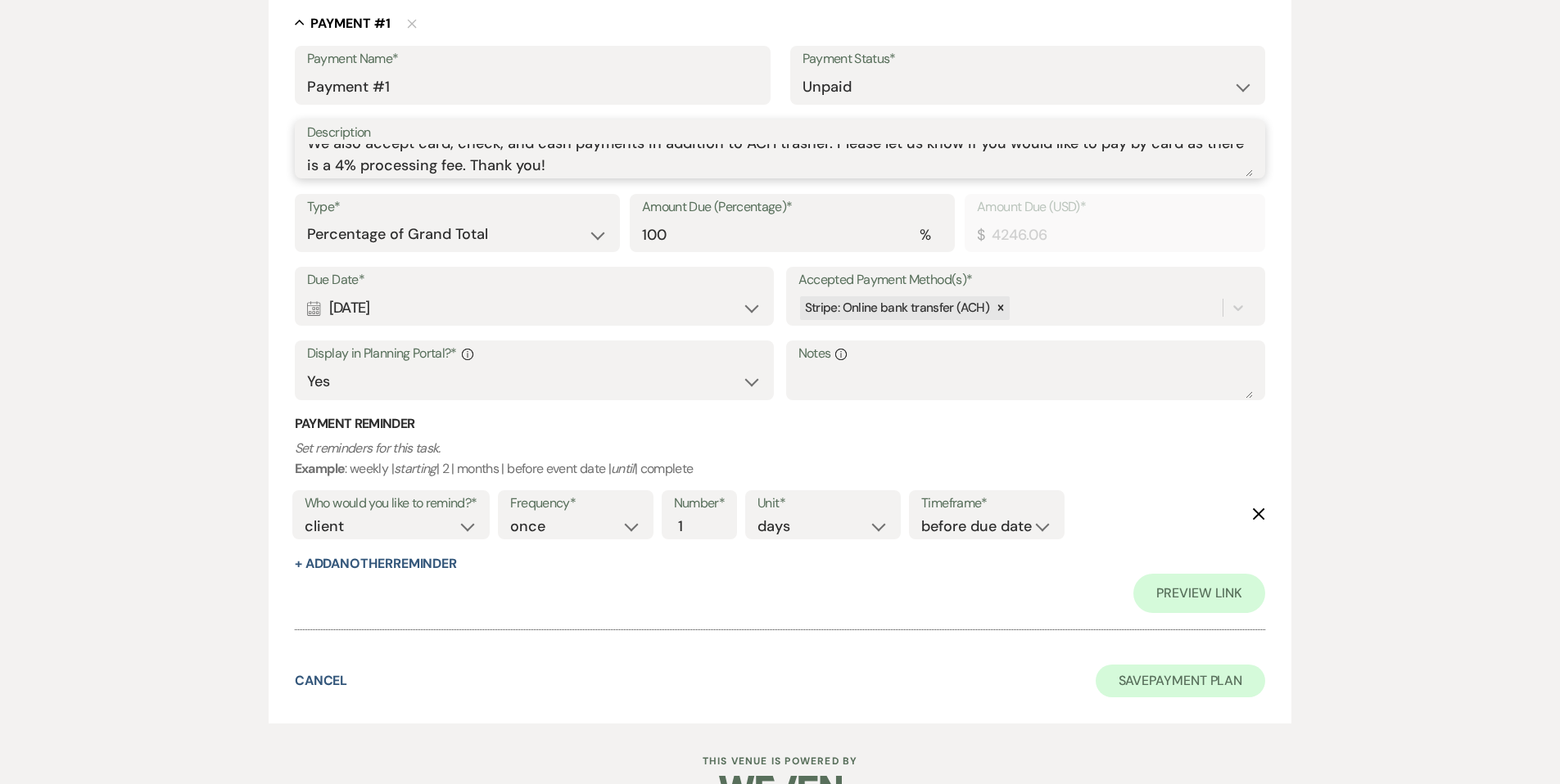
scroll to position [499, 0]
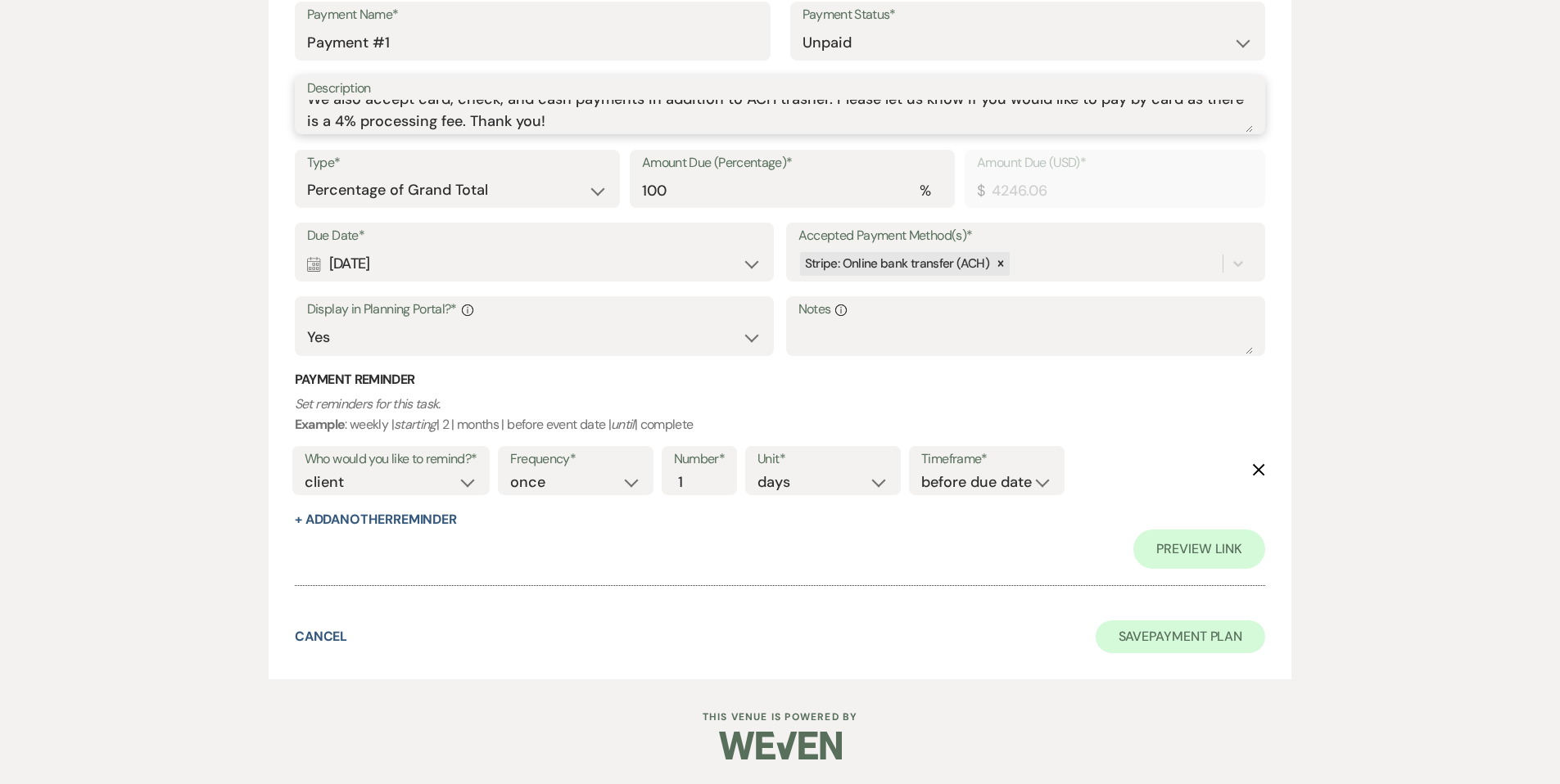
type textarea "We also accept card, check, and cash payments in addition to ACH trasner. Pleas…"
click at [1188, 649] on button "Save Payment Plan" at bounding box center [1180, 636] width 170 height 32
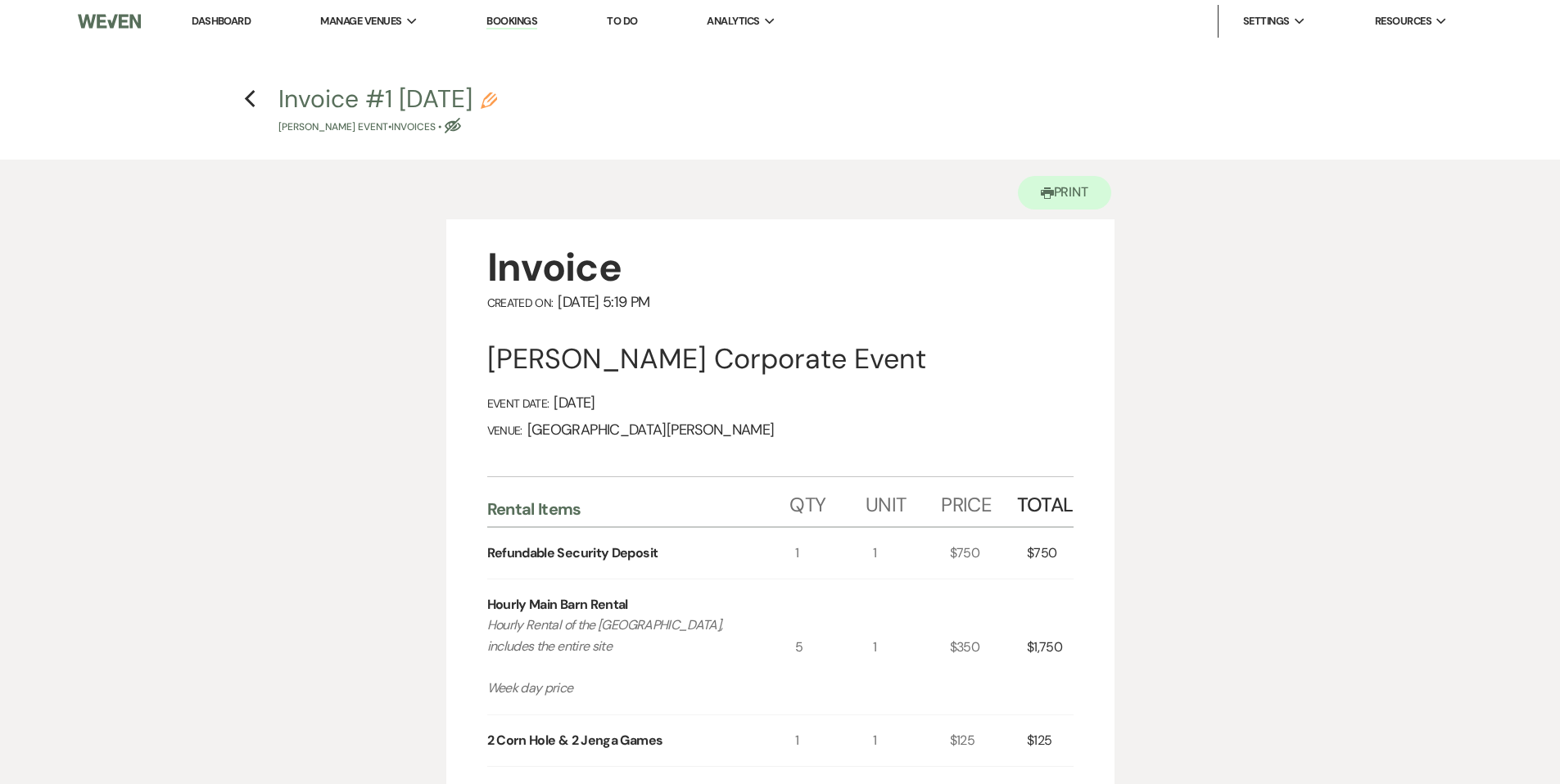
click at [461, 131] on icon "Eye Blocked" at bounding box center [453, 126] width 17 height 17
select select "22"
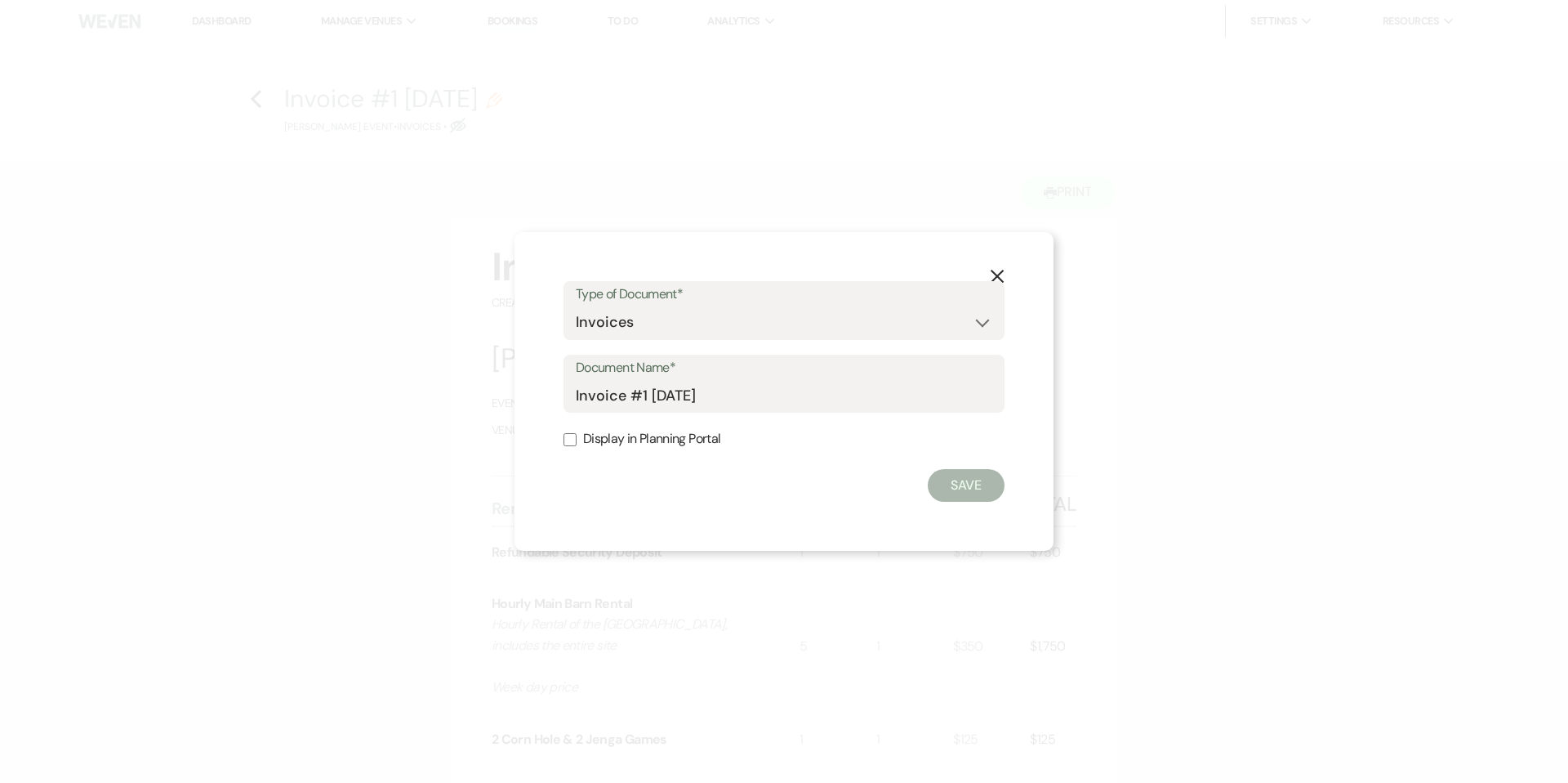
drag, startPoint x: 696, startPoint y: 437, endPoint x: 766, endPoint y: 461, distance: 74.0
click at [697, 436] on label "Display in Planning Portal" at bounding box center [784, 439] width 441 height 24
click at [577, 436] on input "Display in Planning Portal" at bounding box center [570, 439] width 13 height 13
checkbox input "true"
click at [988, 495] on button "Save" at bounding box center [967, 485] width 76 height 32
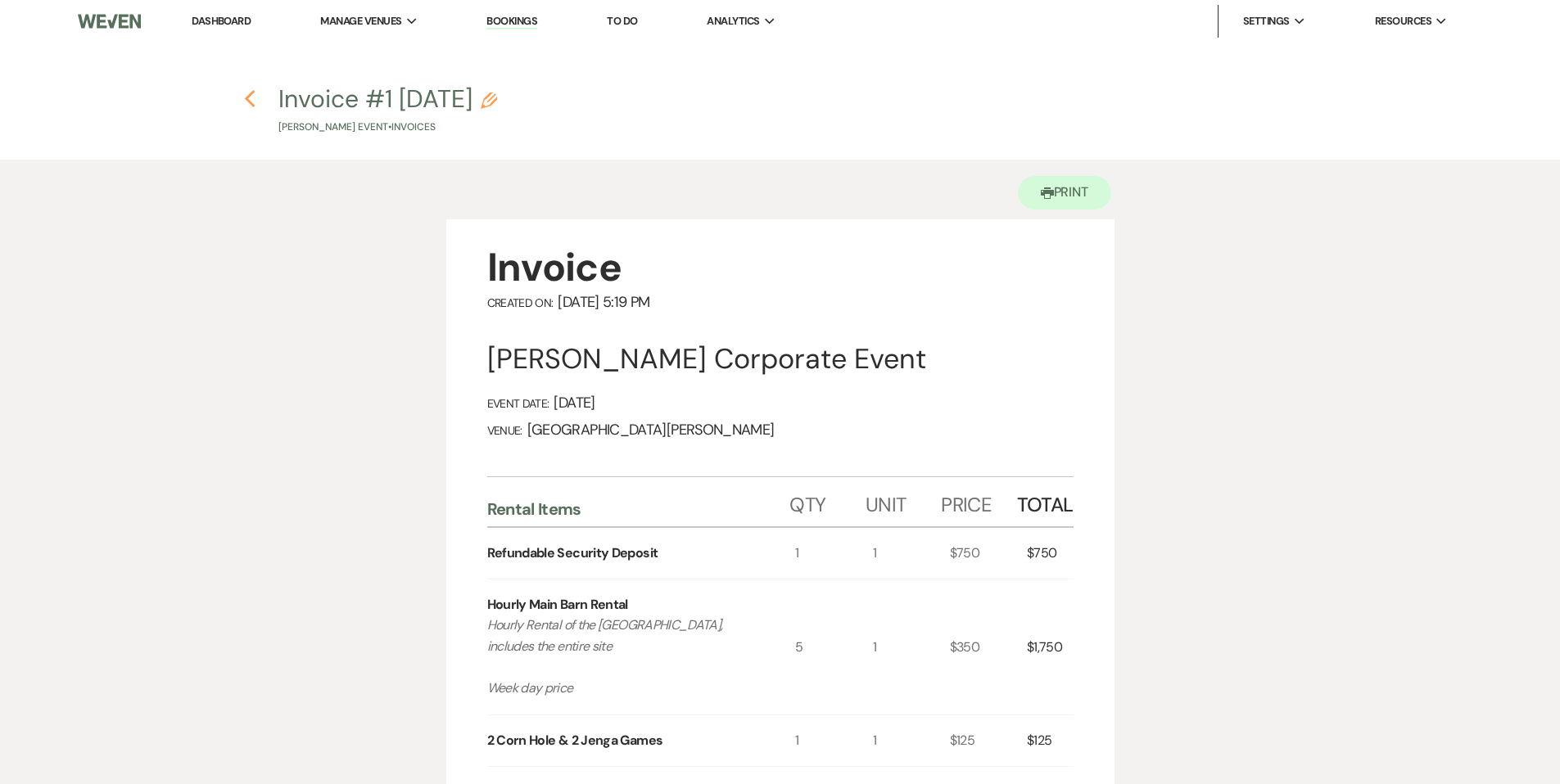
click at [254, 108] on icon "Previous" at bounding box center [250, 99] width 13 height 20
select select "12"
select select "9"
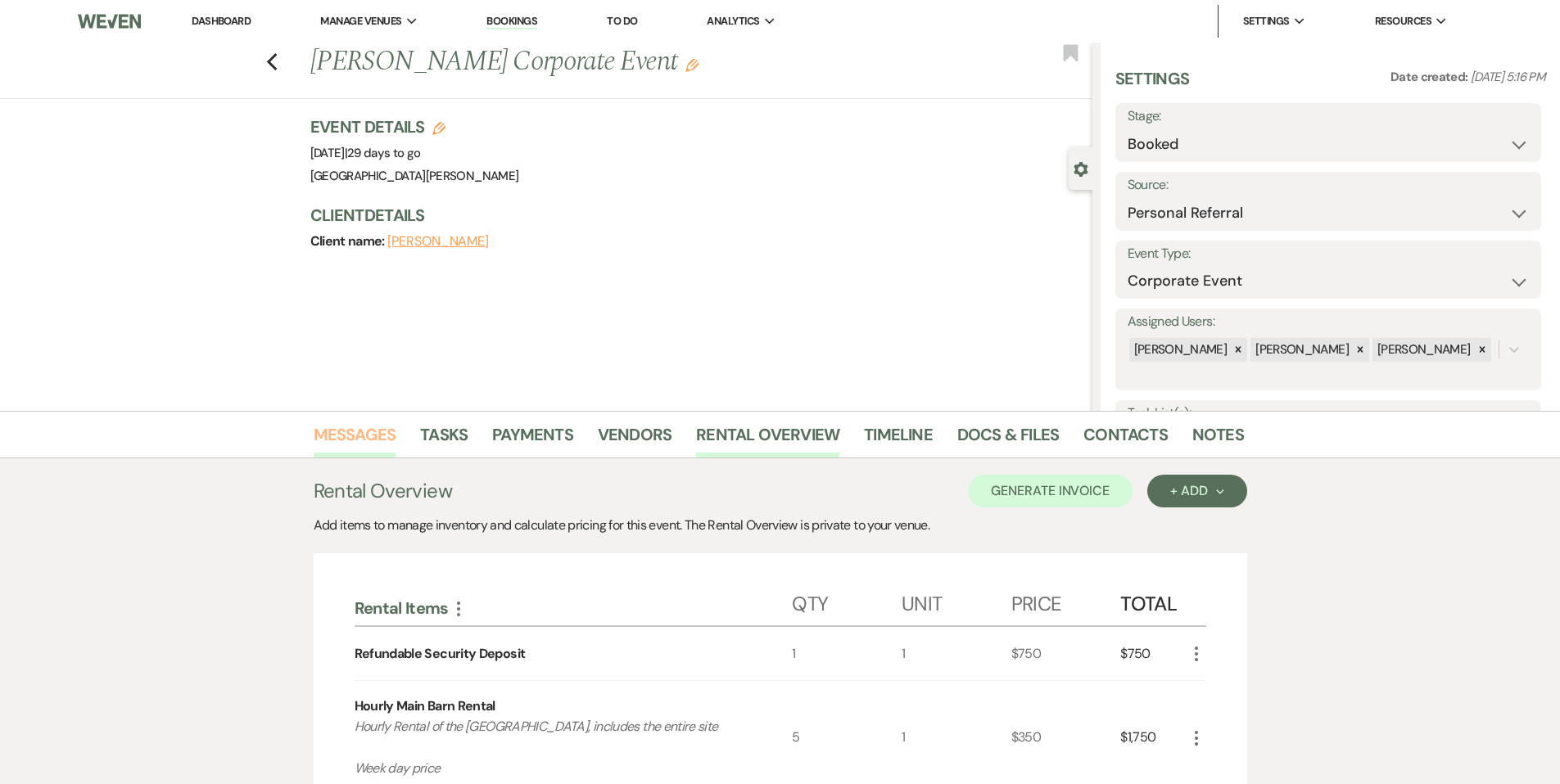
click at [375, 437] on link "Messages" at bounding box center [354, 440] width 82 height 36
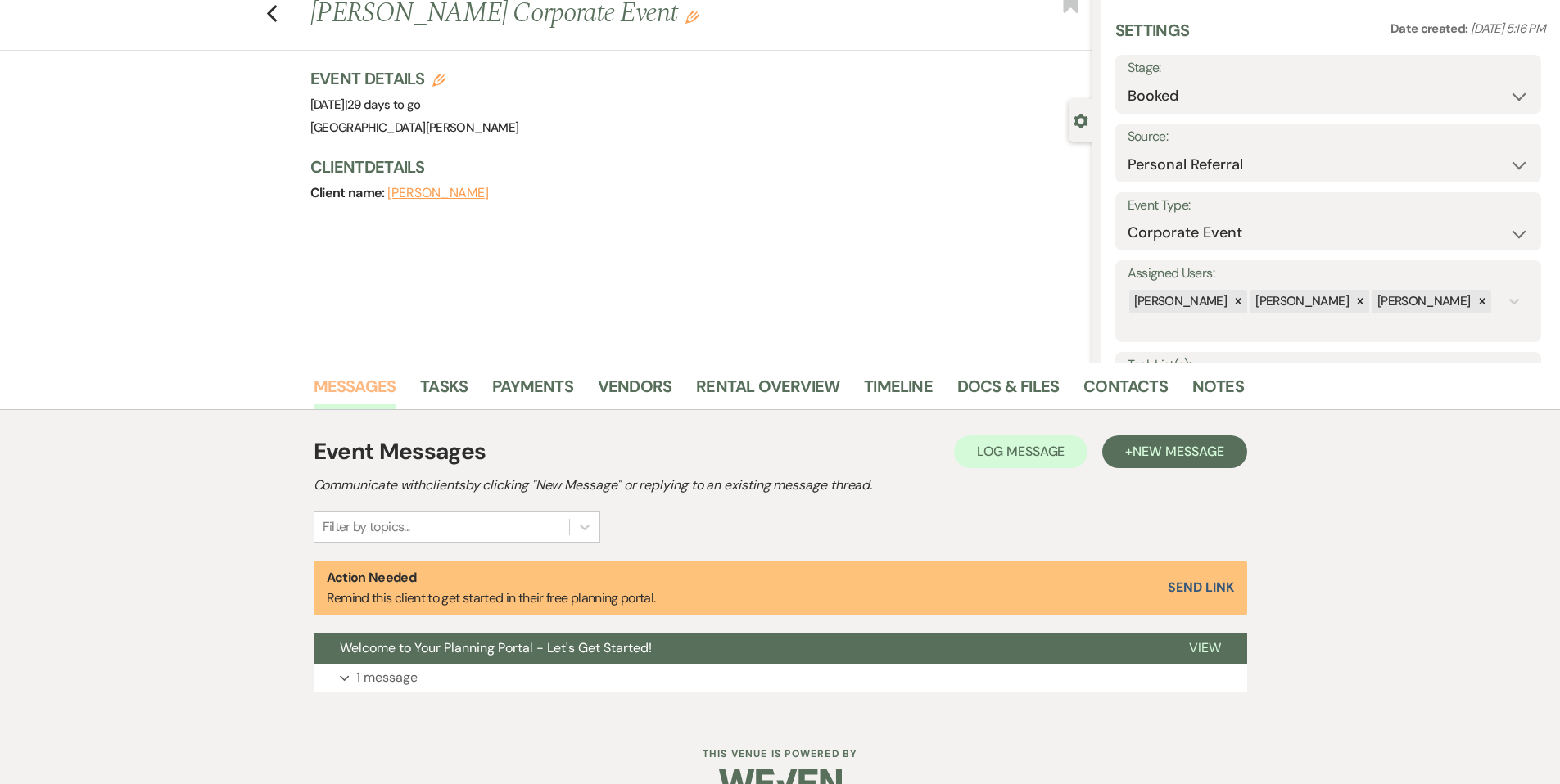
scroll to position [86, 0]
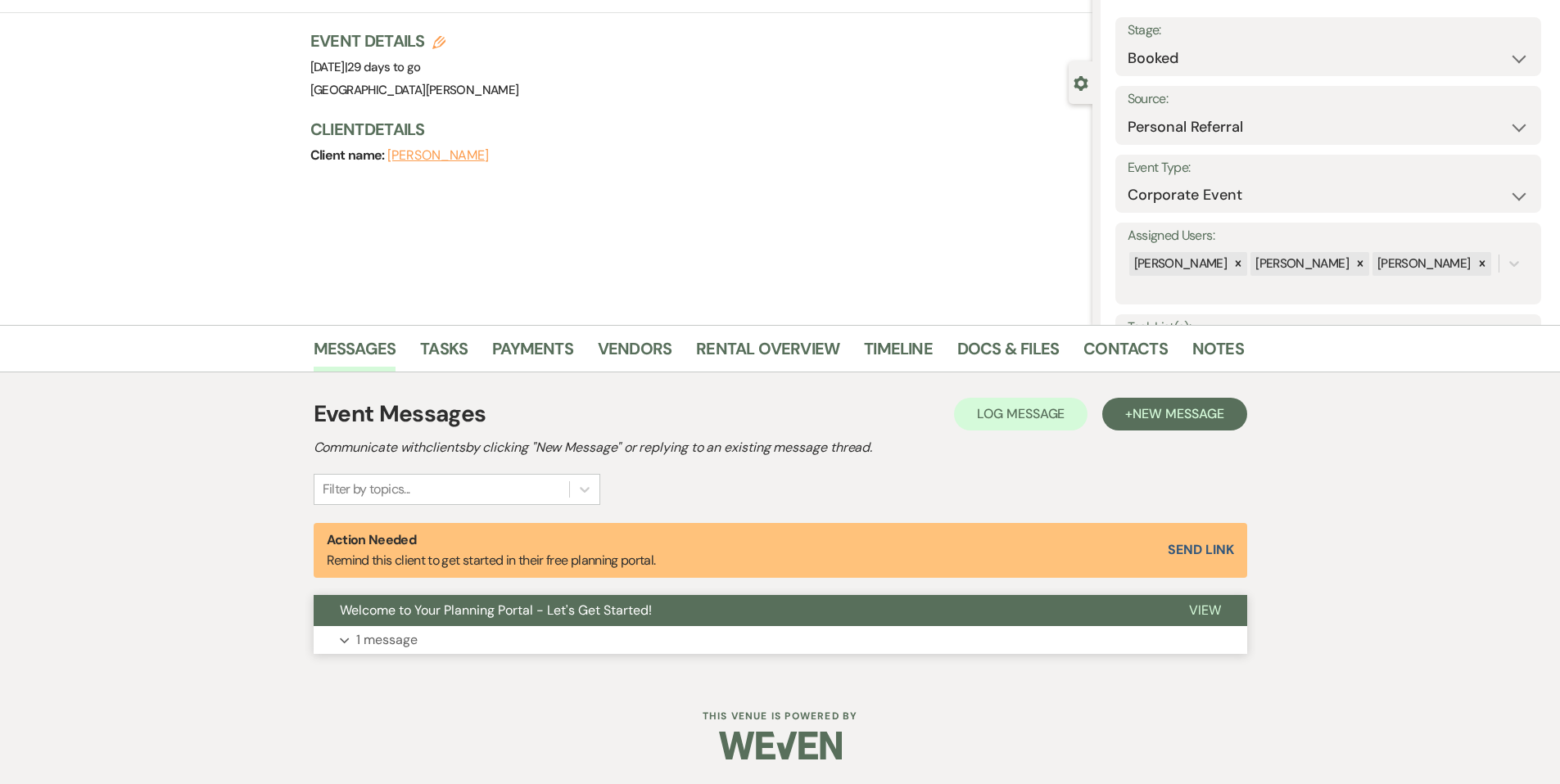
click at [846, 621] on button "Welcome to Your Planning Portal - Let's Get Started!" at bounding box center [737, 610] width 849 height 31
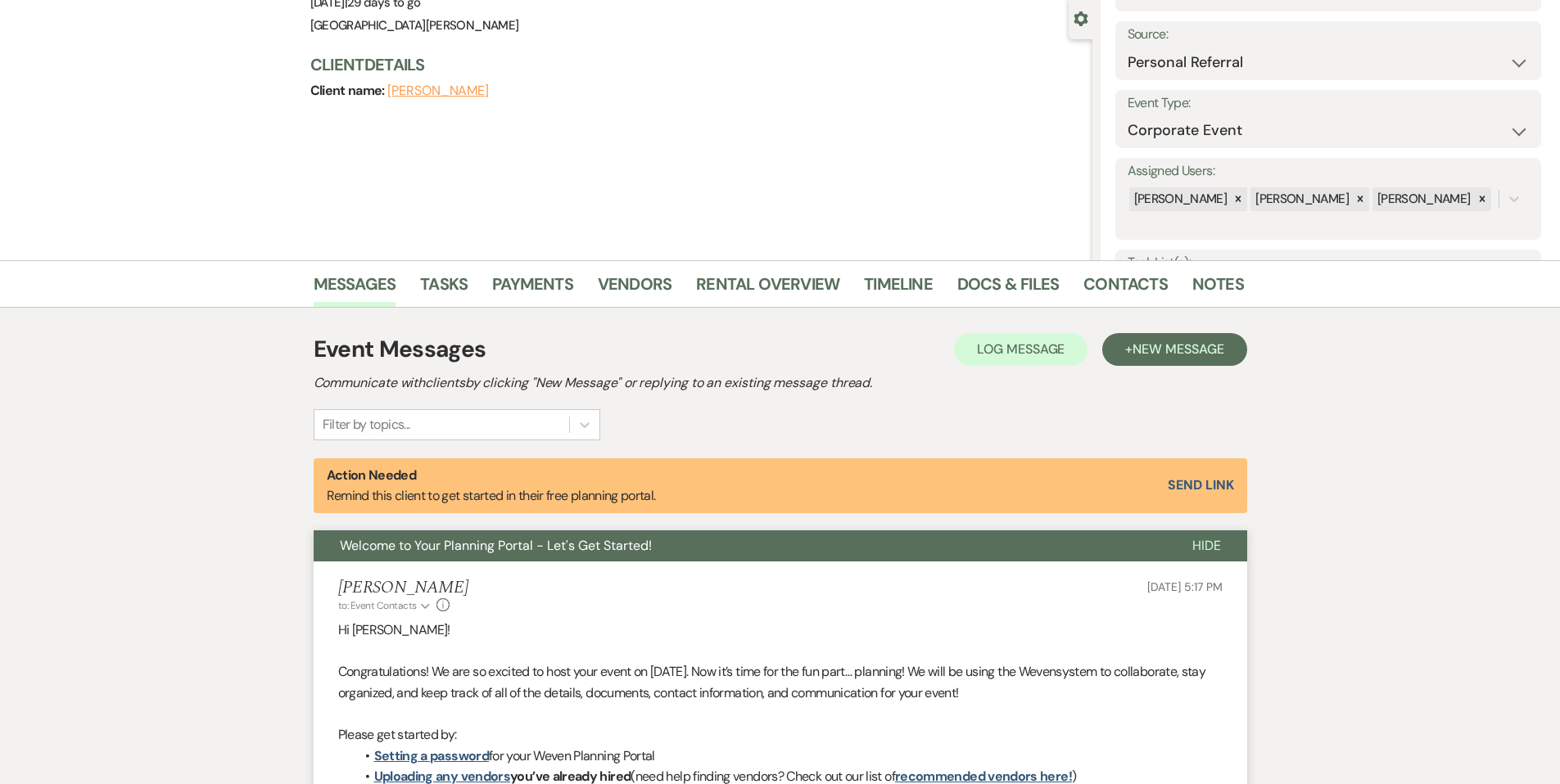
scroll to position [407, 0]
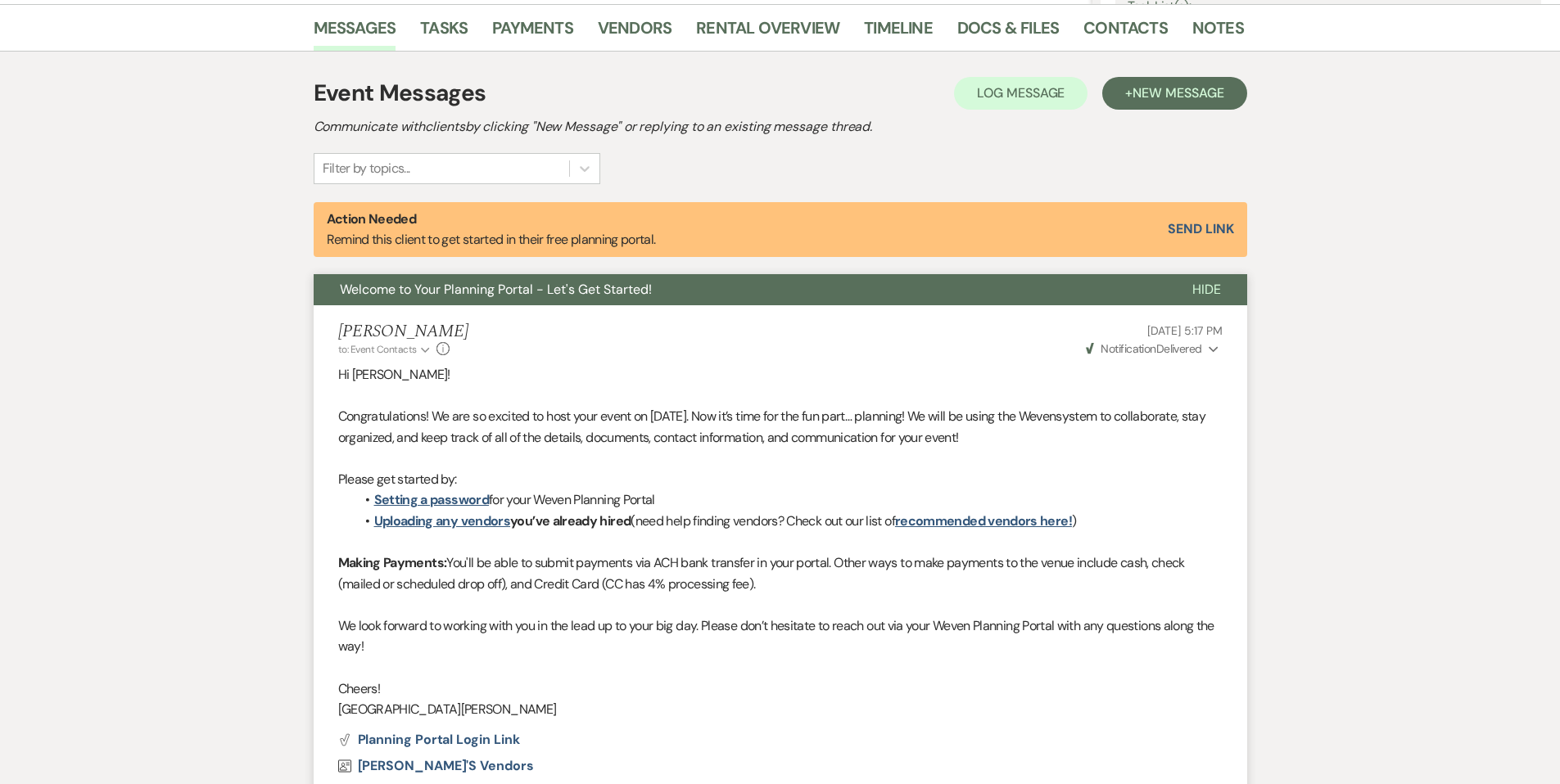
click at [1184, 348] on span "Weven Check Notification Delivered" at bounding box center [1144, 348] width 116 height 15
click at [1183, 349] on span "Weven Check Notification Delivered" at bounding box center [1144, 348] width 116 height 15
click at [1101, 34] on link "Contacts" at bounding box center [1125, 32] width 84 height 36
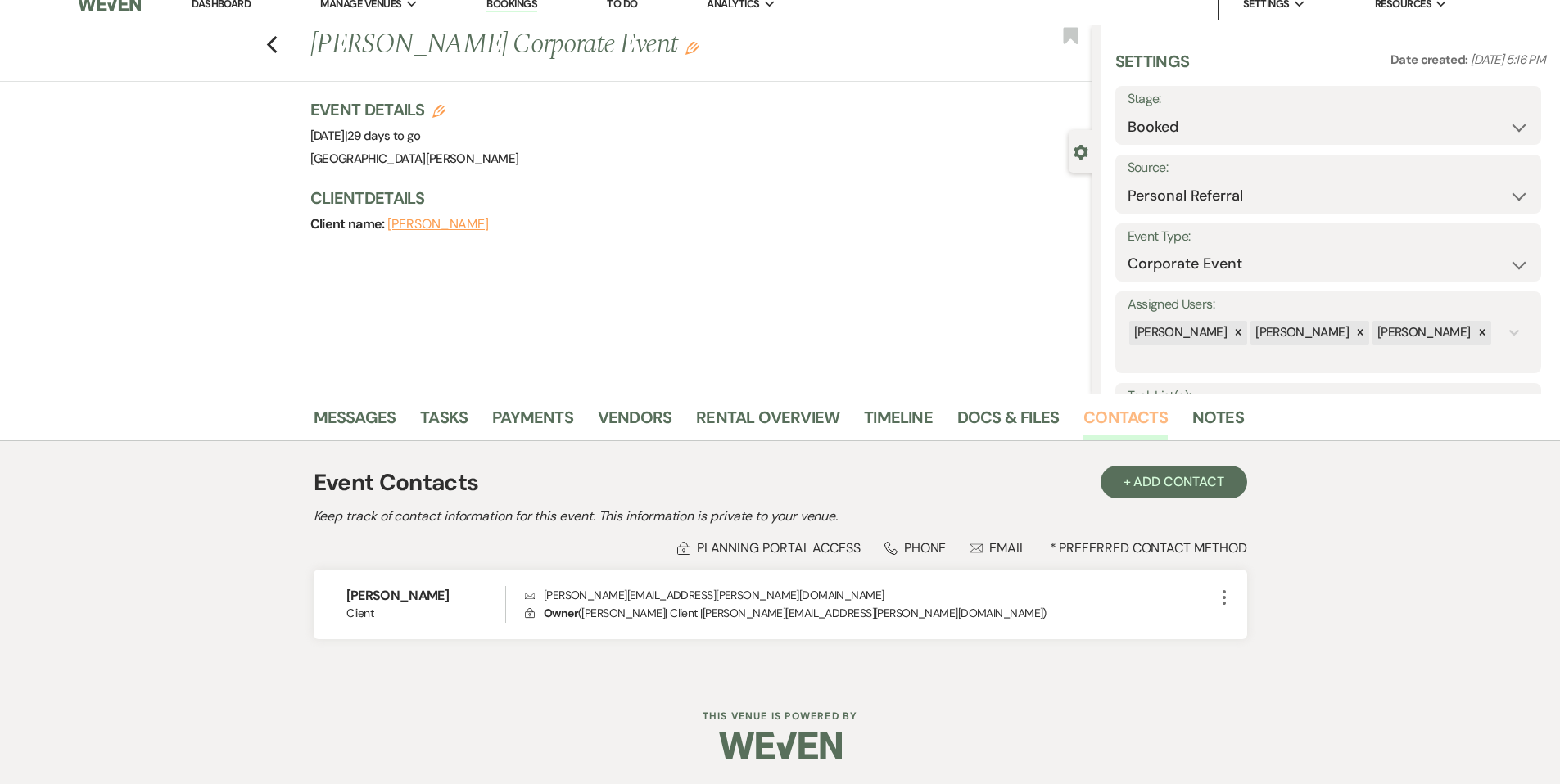
scroll to position [18, 0]
click at [366, 422] on link "Messages" at bounding box center [354, 422] width 82 height 36
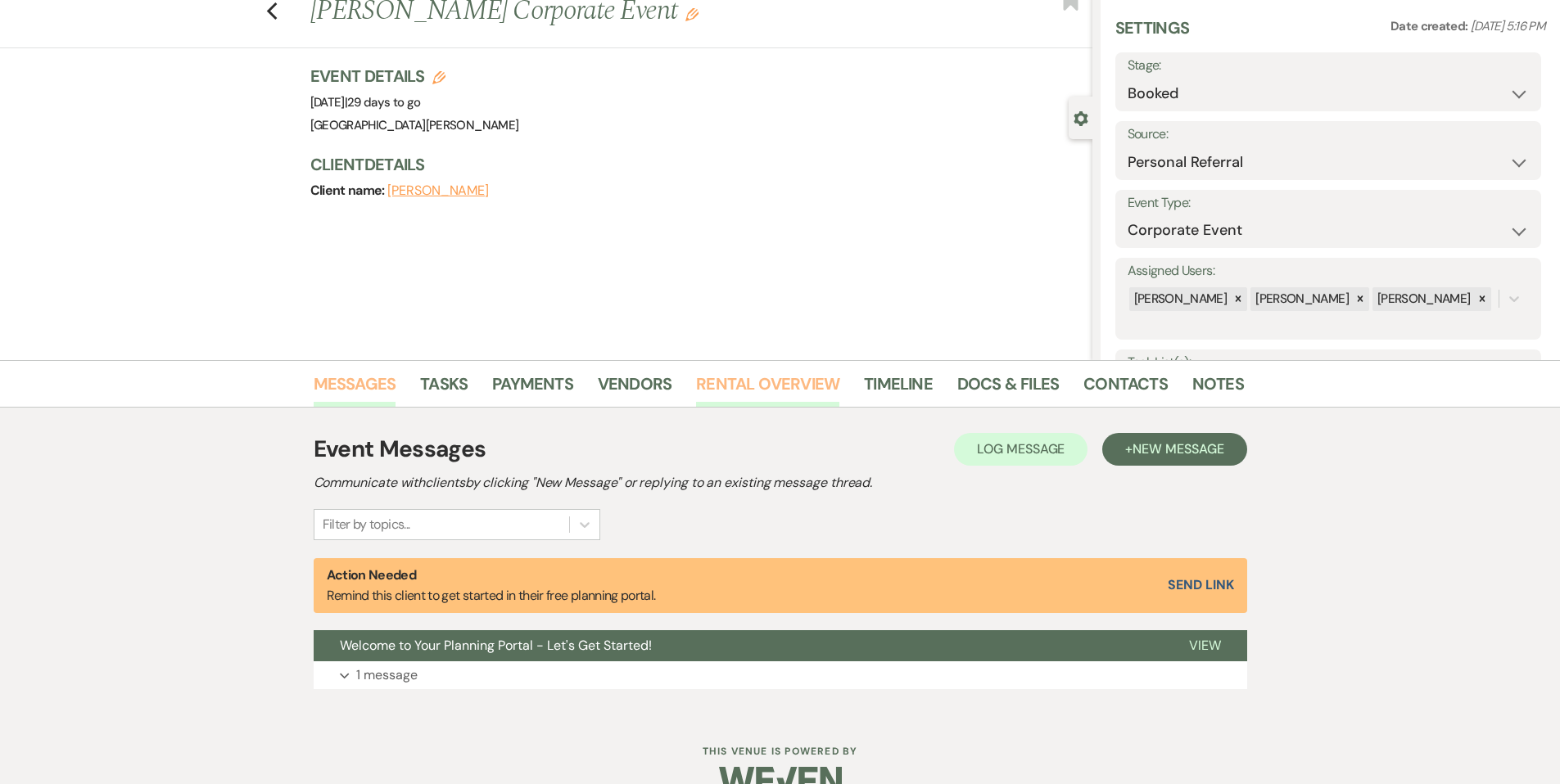
scroll to position [86, 0]
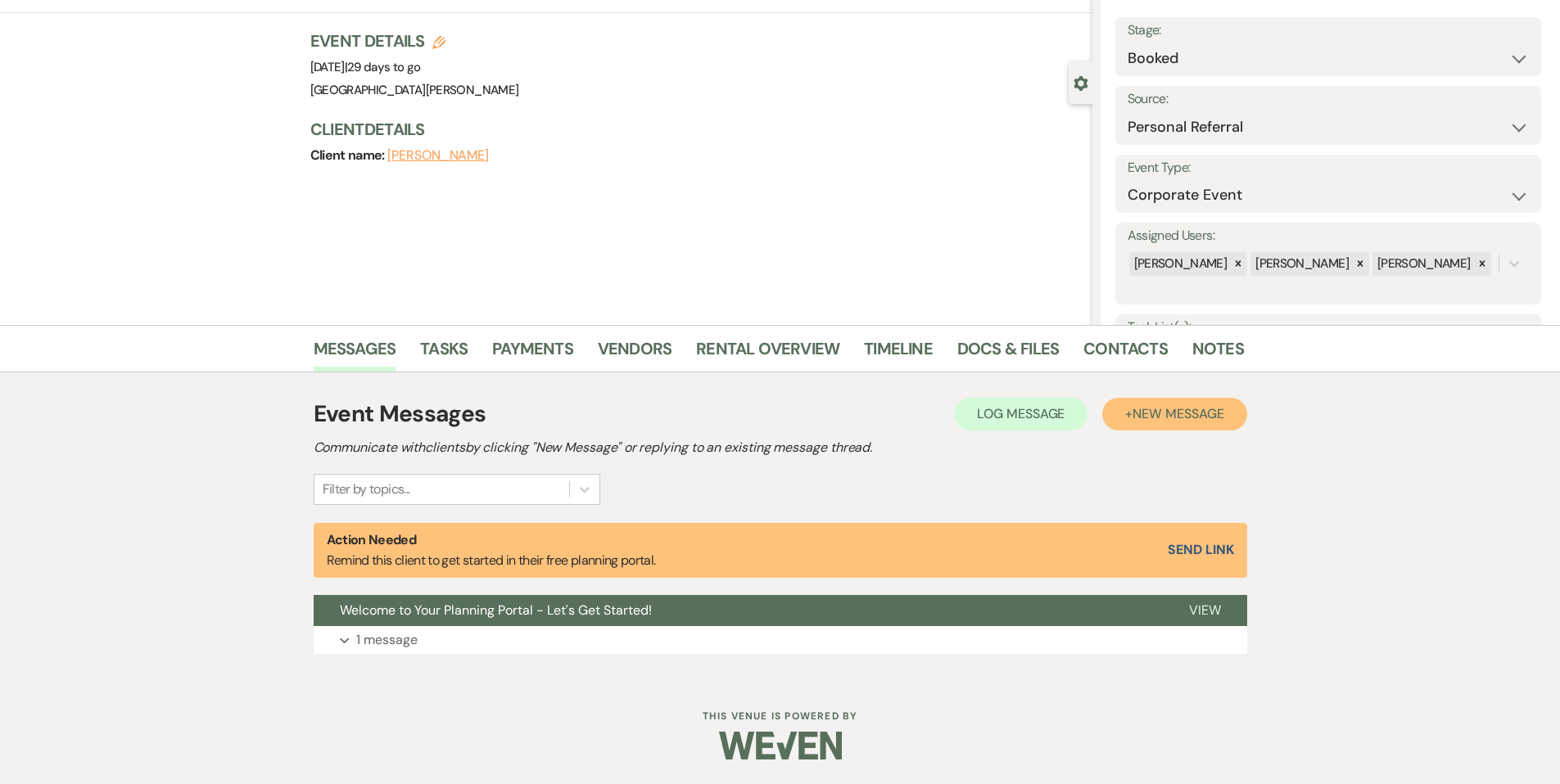
click at [1139, 422] on span "New Message" at bounding box center [1178, 414] width 91 height 18
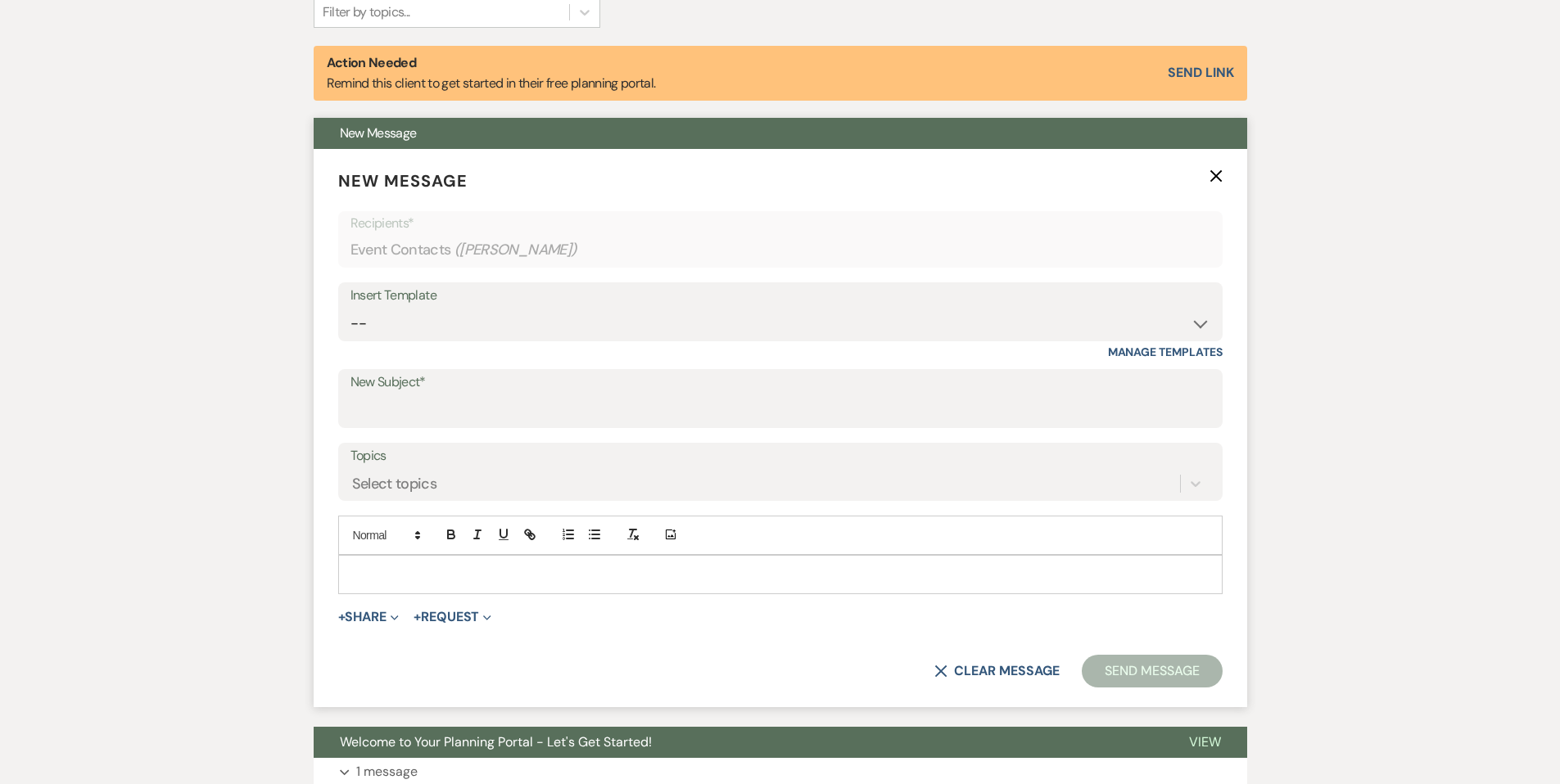
scroll to position [694, 0]
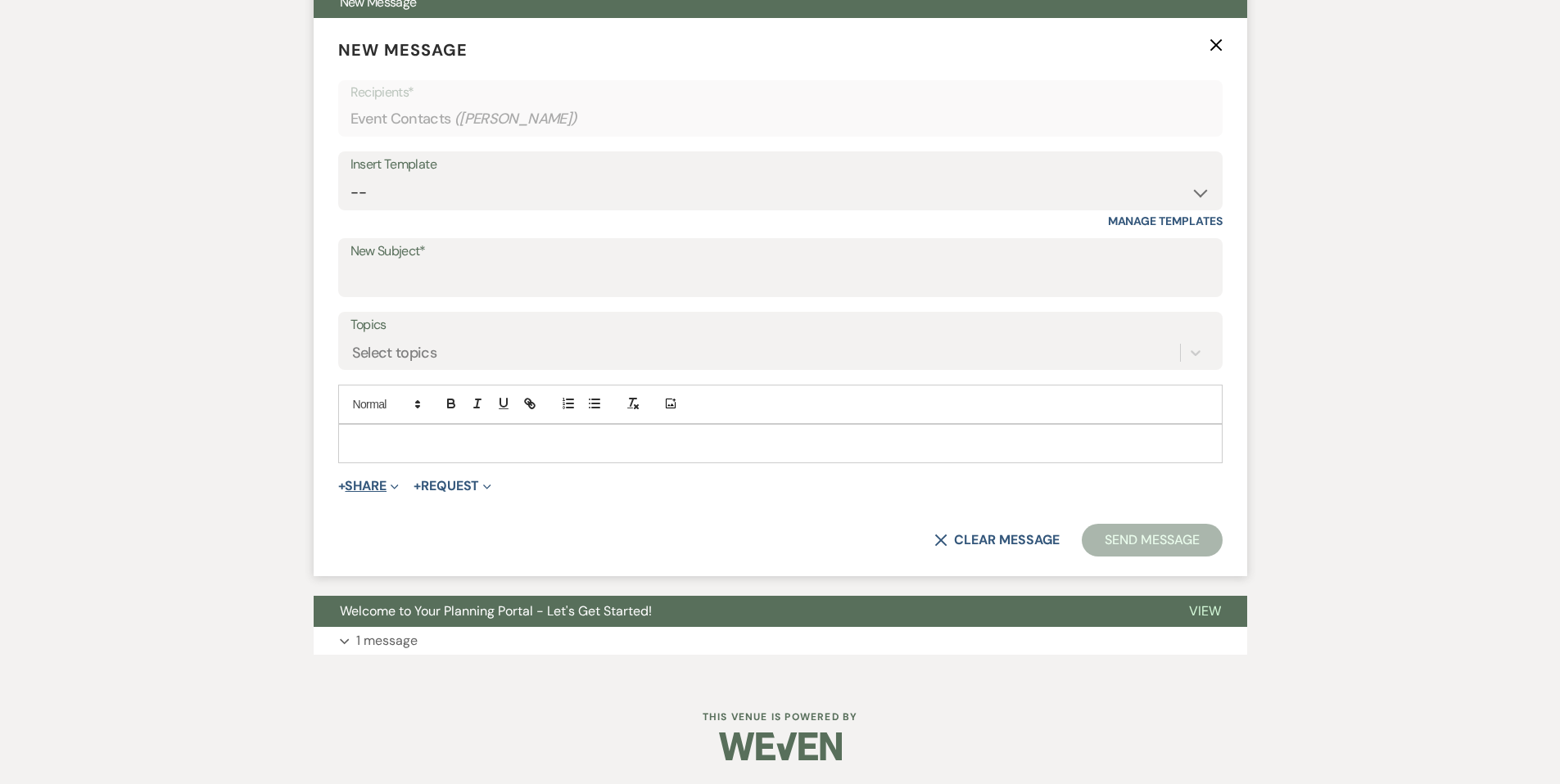
click at [367, 480] on button "+ Share Expand" at bounding box center [368, 486] width 62 height 13
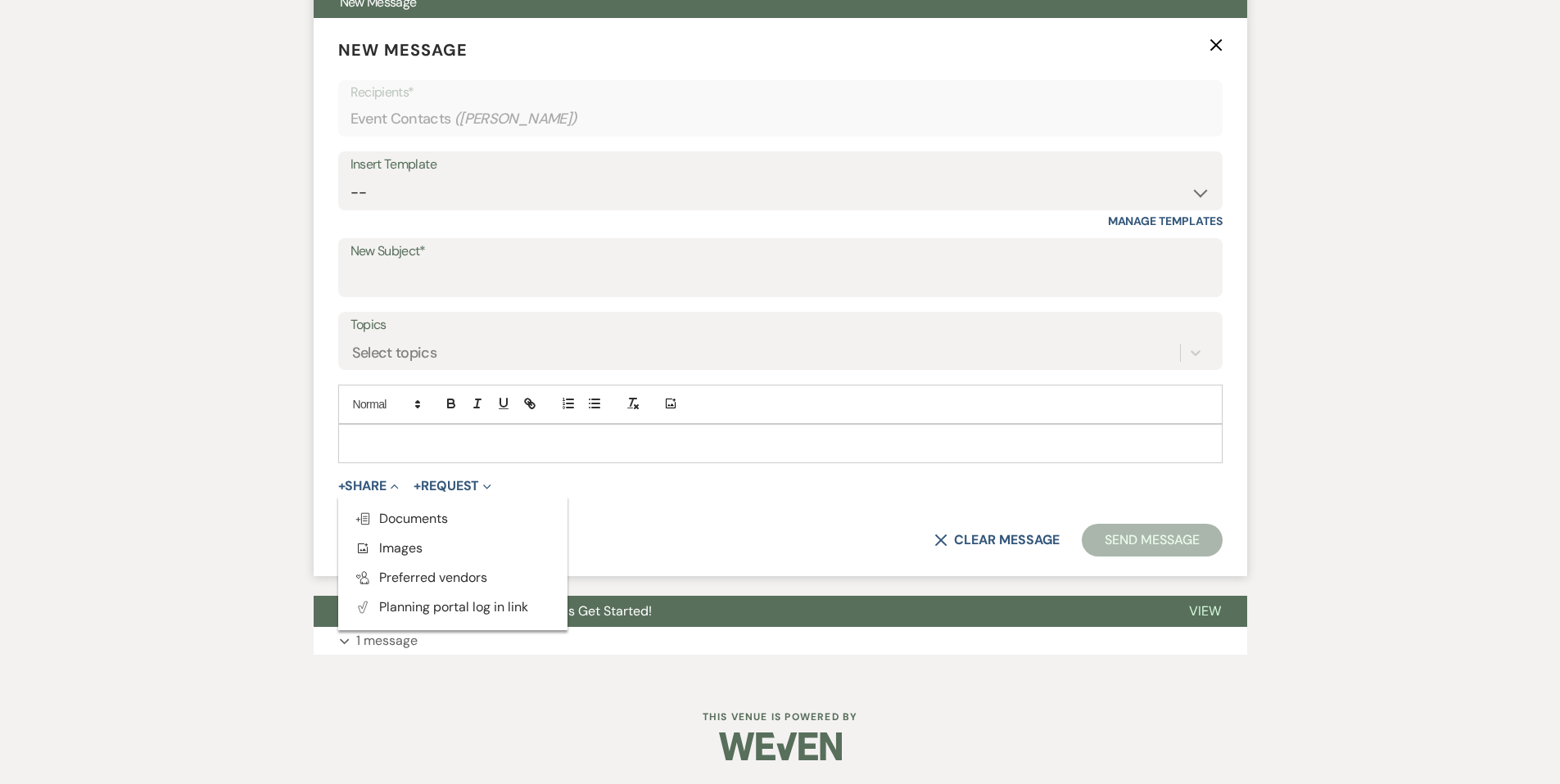
click at [437, 600] on button "Plan Portal Link Planning portal log in link" at bounding box center [453, 607] width 230 height 29
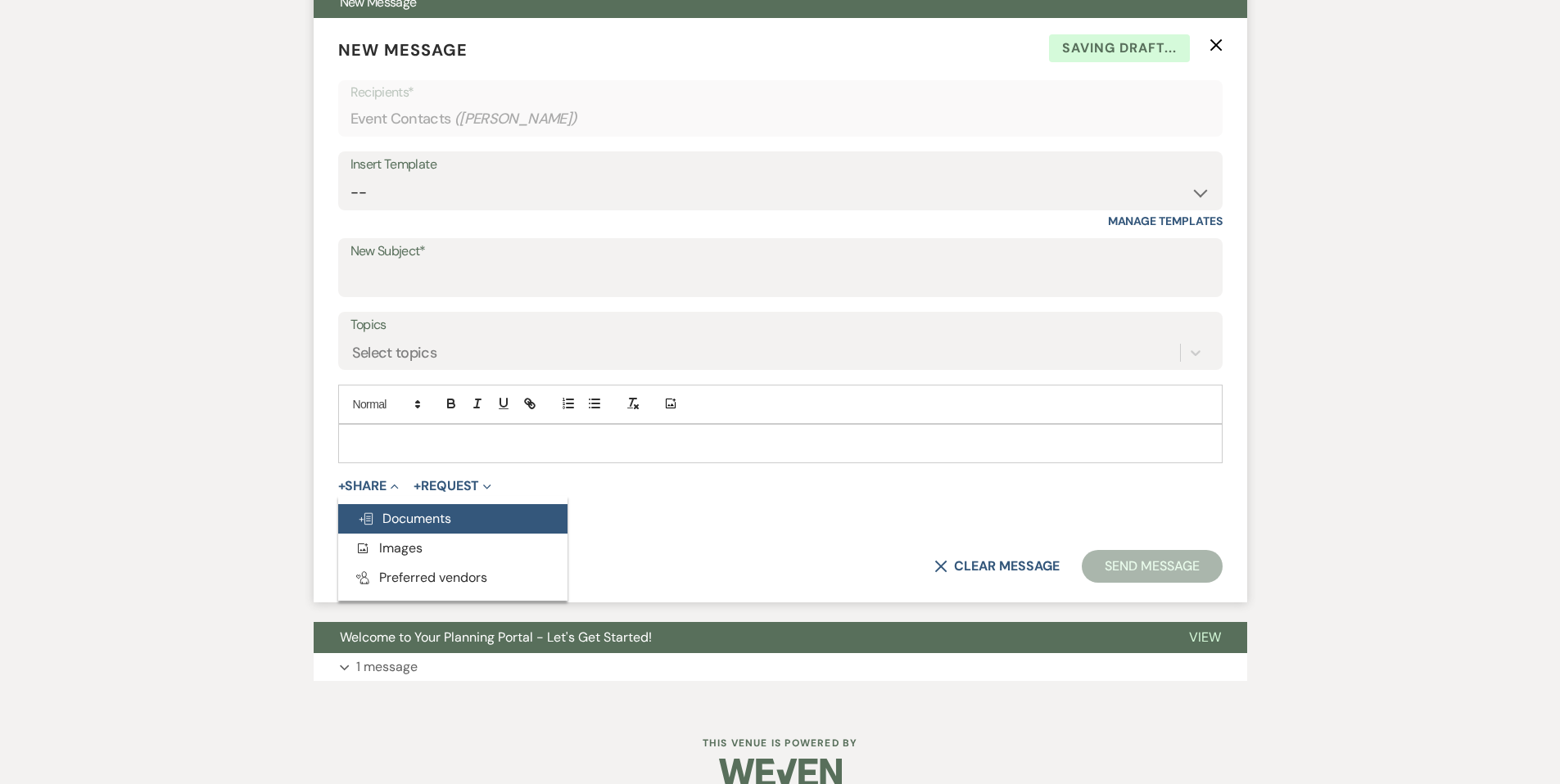
click at [432, 523] on span "Doc Upload Documents" at bounding box center [403, 519] width 93 height 18
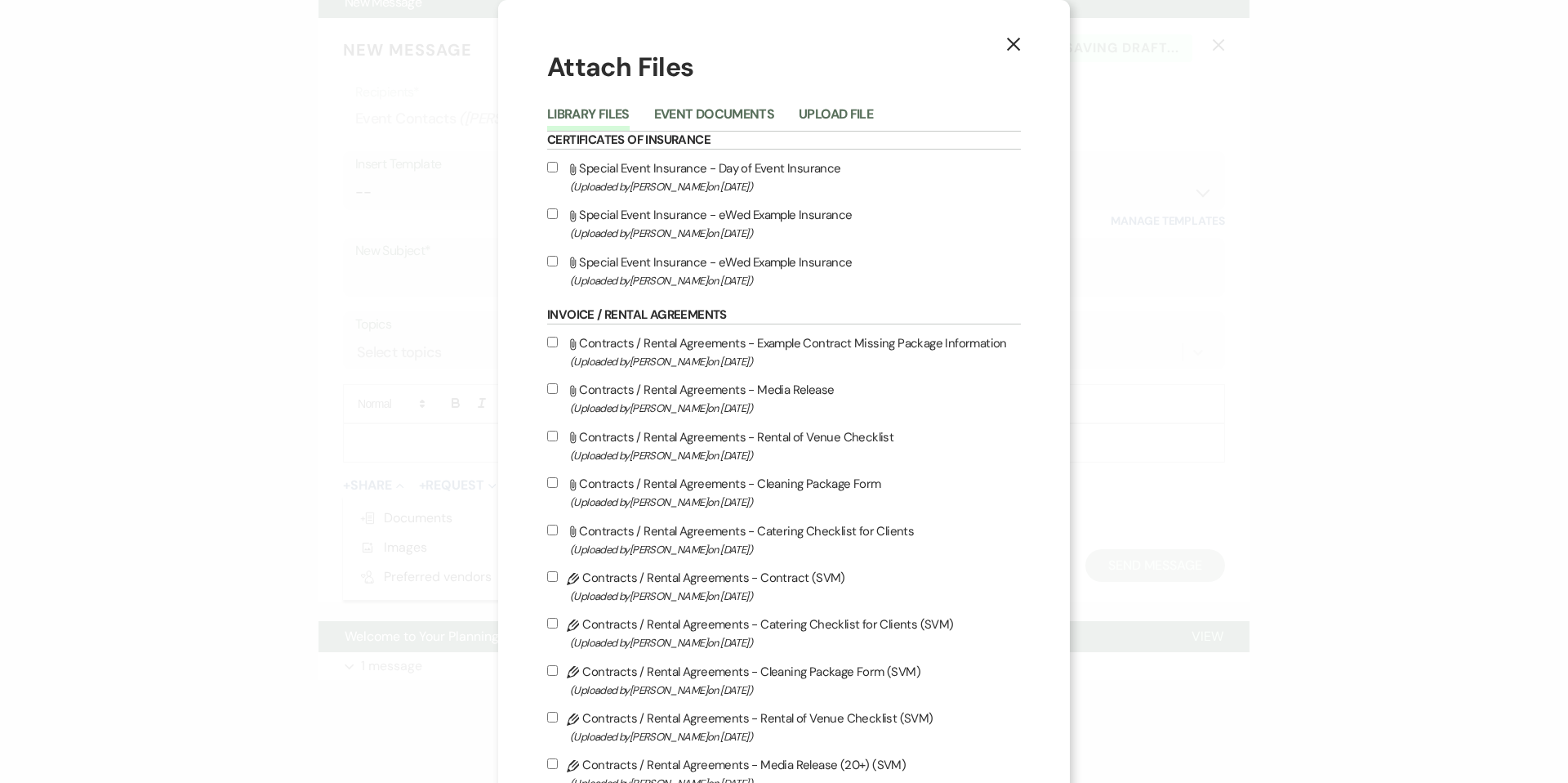
click at [667, 122] on button "Event Documents" at bounding box center [714, 119] width 120 height 23
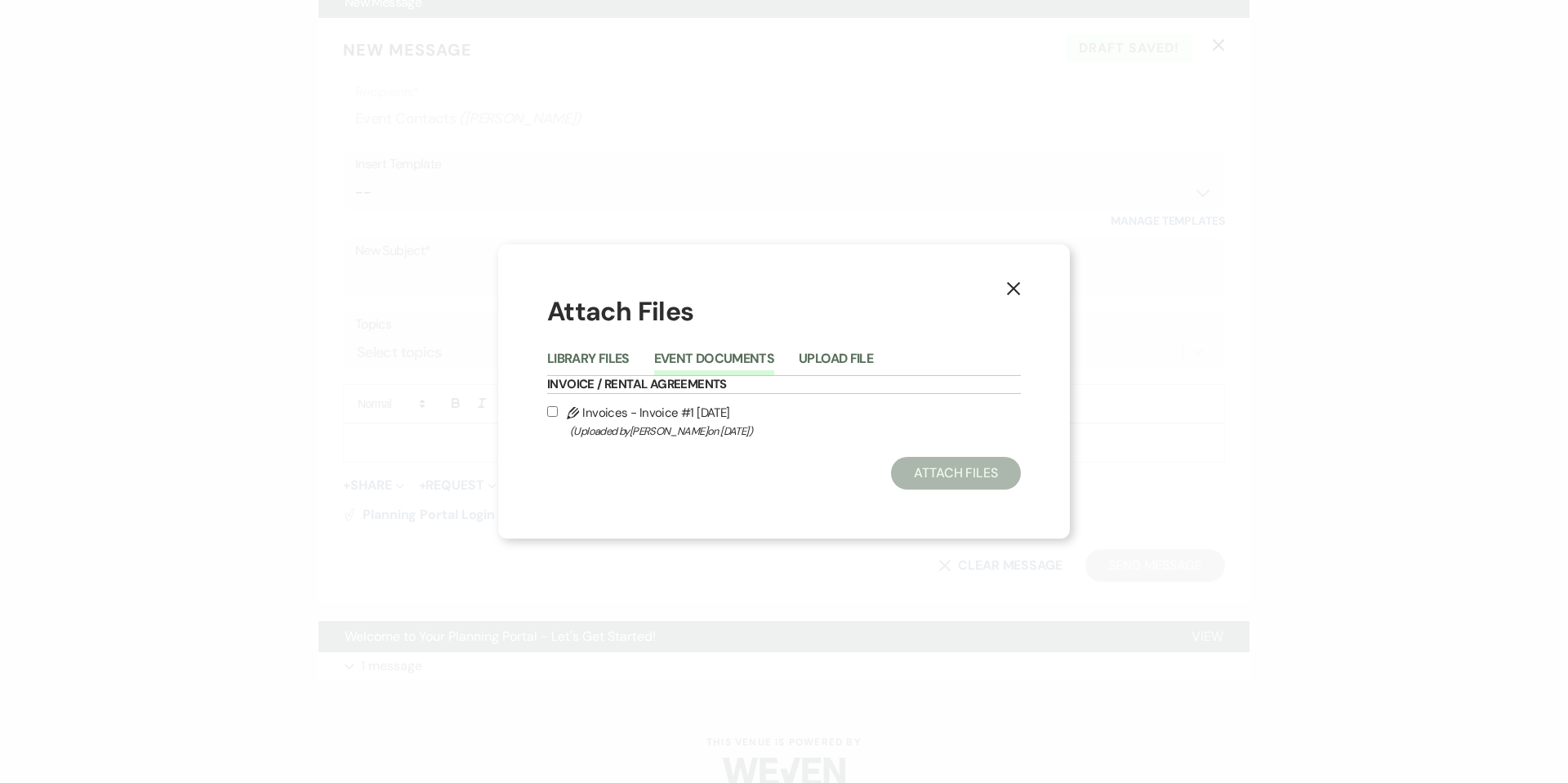
click at [618, 421] on span "(Uploaded by Alison Beaulieu on Aug 18th, 2025 )" at bounding box center [795, 430] width 451 height 19
click at [558, 416] on input "Pencil Invoices - Invoice #1 8-18-2025 (Uploaded by Alison Beaulieu on Aug 18th…" at bounding box center [552, 412] width 11 height 11
checkbox input "true"
click at [938, 475] on button "Attach Files" at bounding box center [956, 472] width 130 height 32
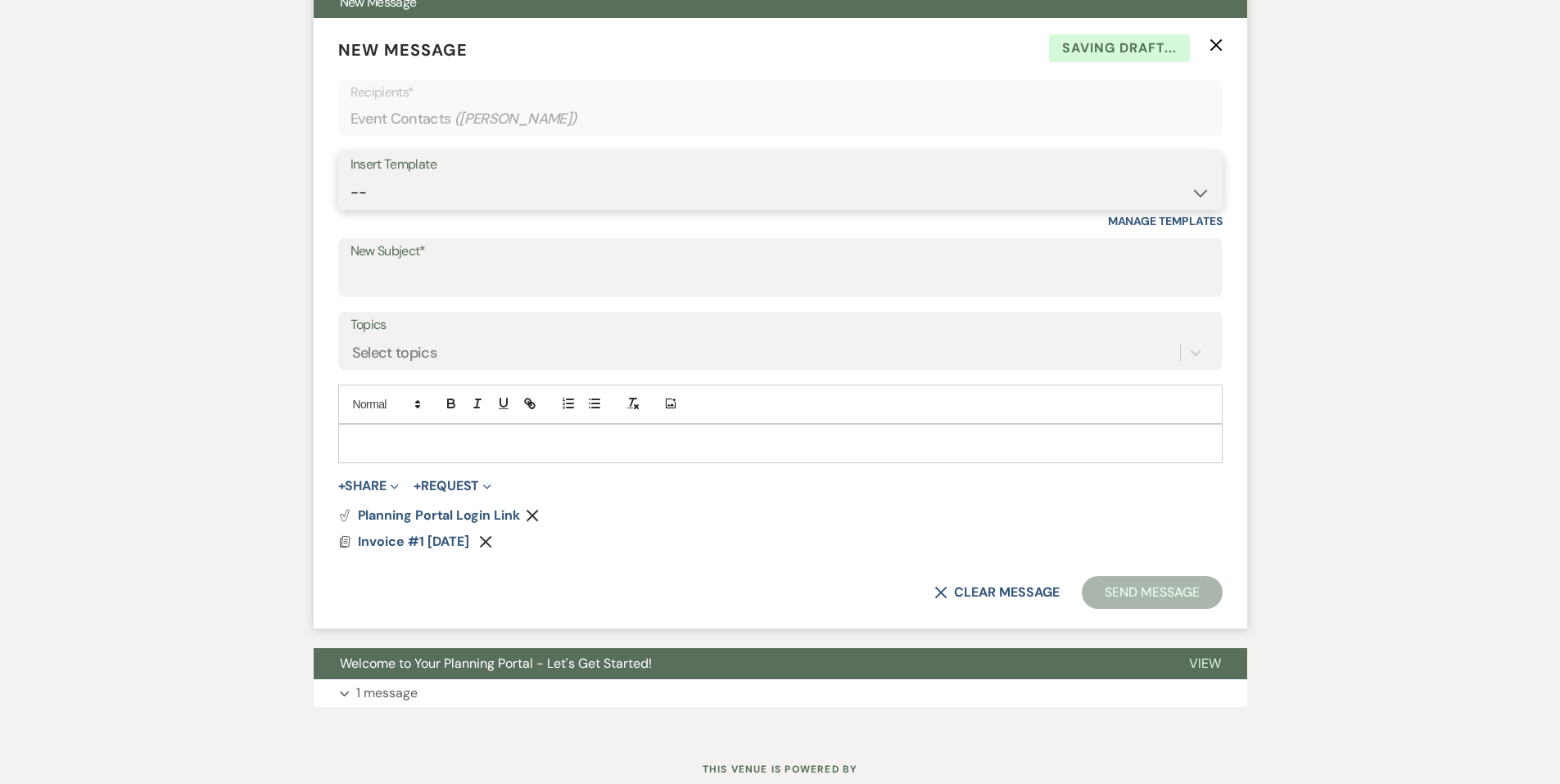
click at [385, 187] on select "-- SVM Initial Inquiry Response SVM Planning Portal Introduction and Booking Pa…" at bounding box center [780, 192] width 860 height 32
select select "4984"
type input "Your Contract for [GEOGRAPHIC_DATA][PERSON_NAME]!"
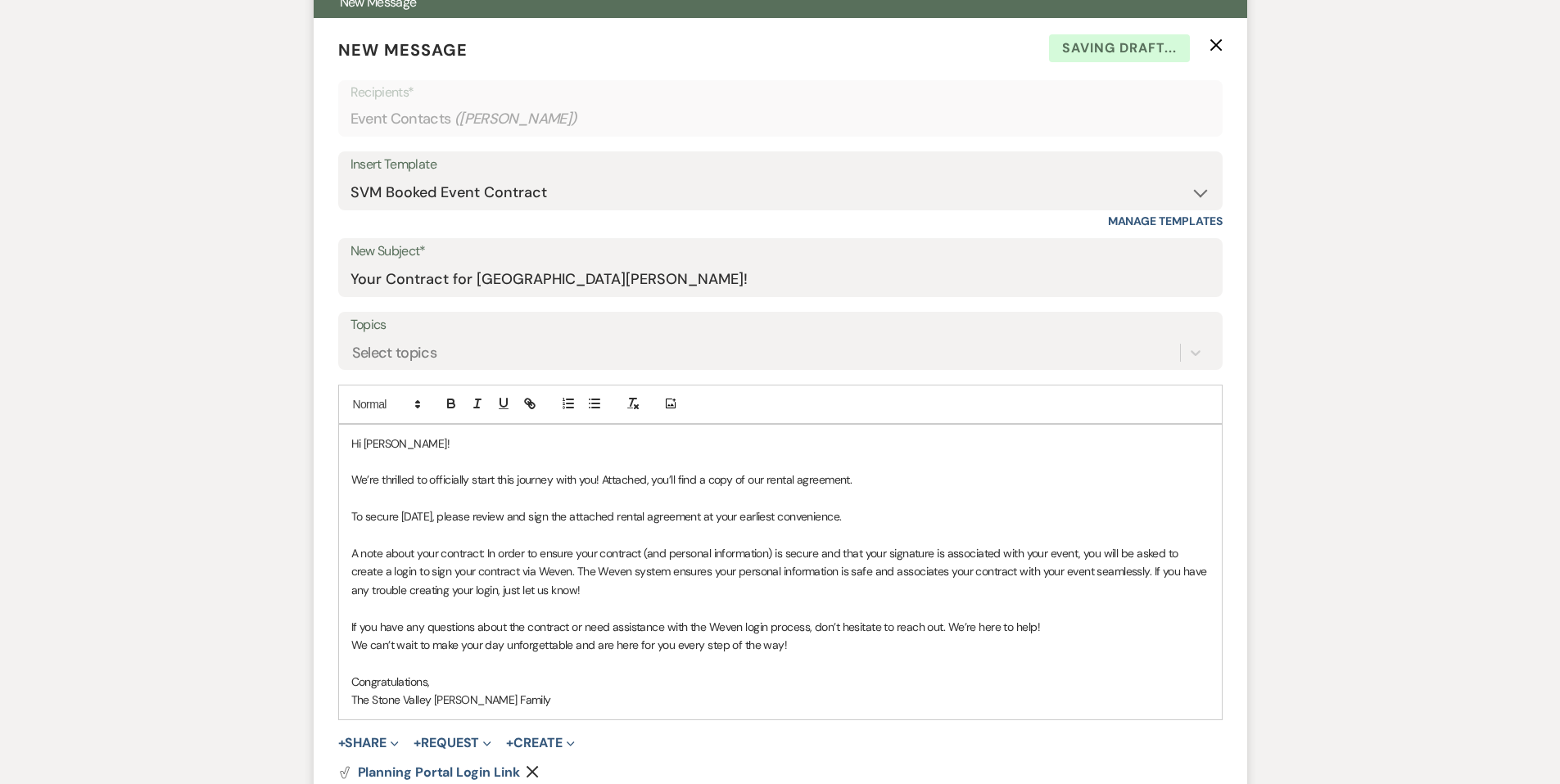
click at [883, 521] on p "To secure 09/17/2025, please review and sign the attached rental agreement at y…" at bounding box center [780, 516] width 858 height 18
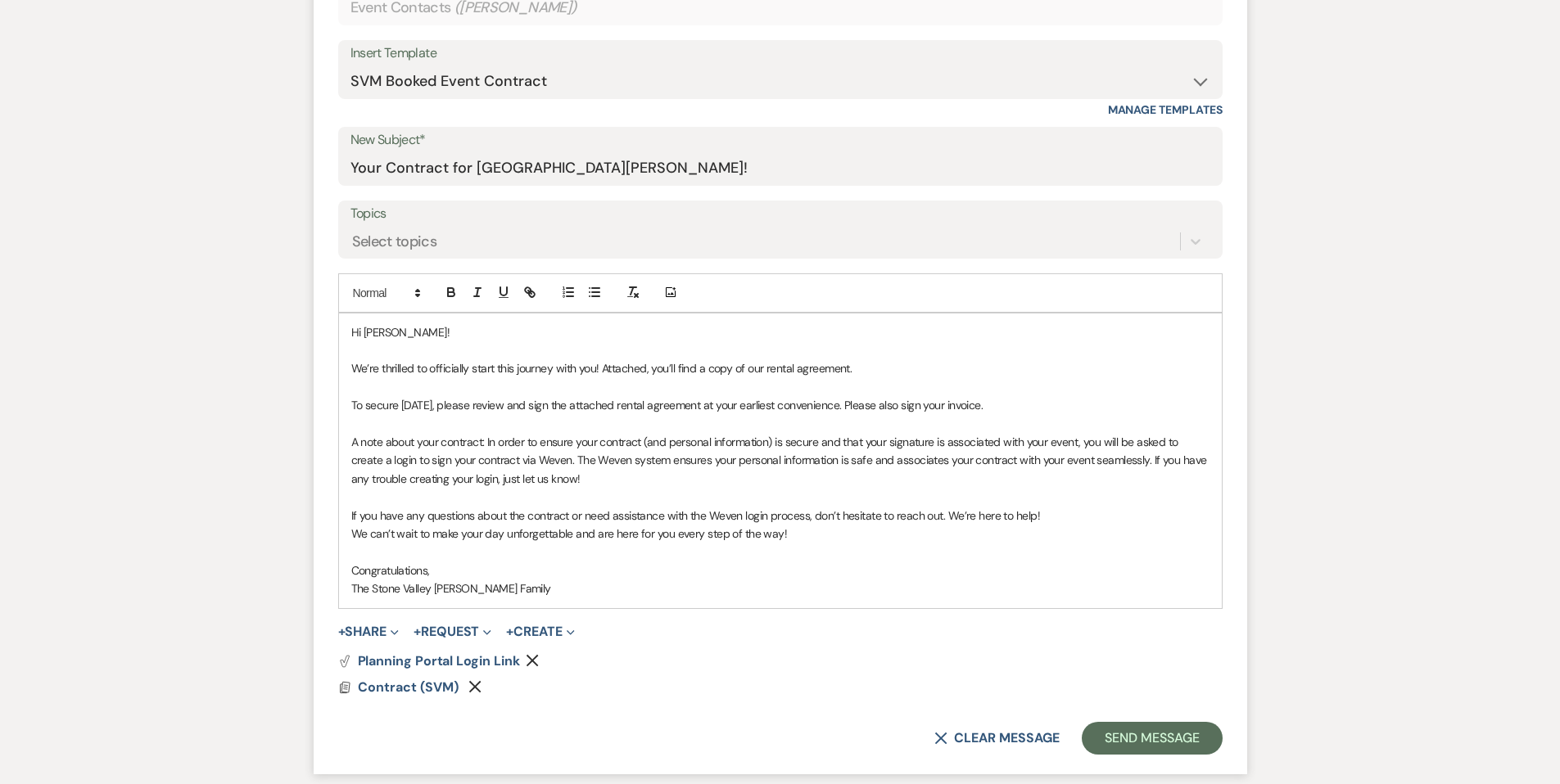
scroll to position [810, 0]
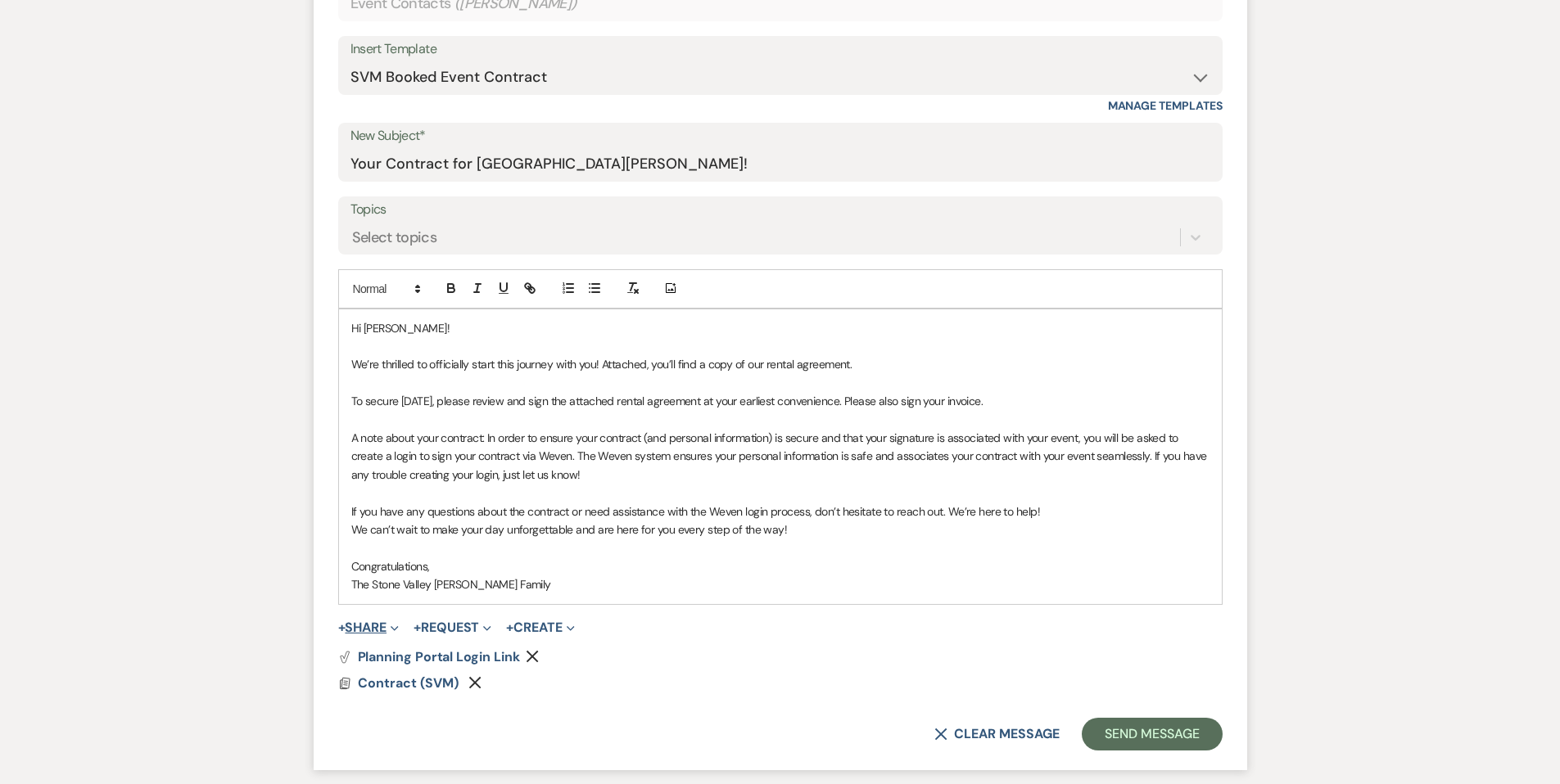
click at [361, 628] on button "+ Share Expand" at bounding box center [368, 627] width 62 height 13
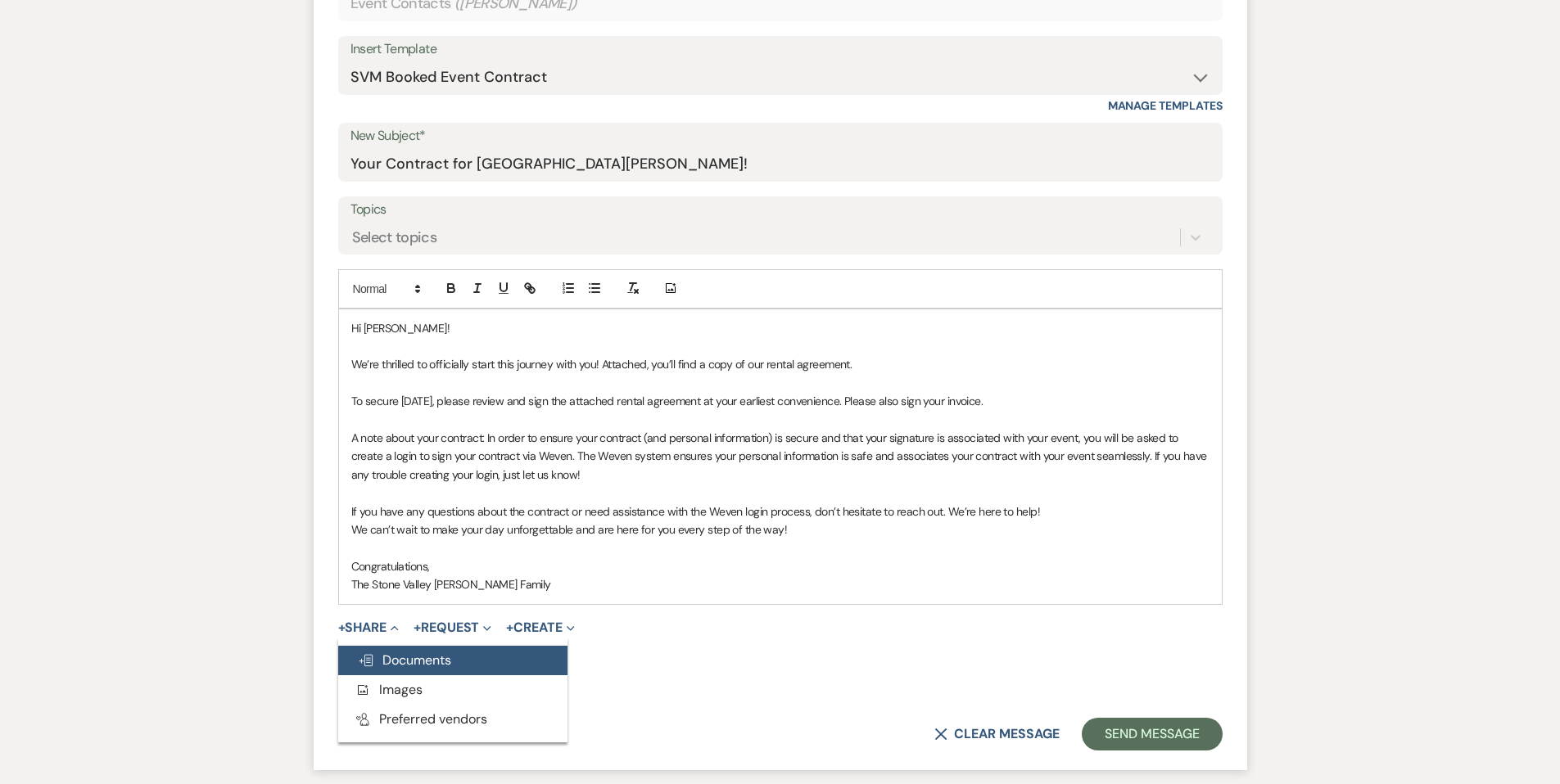
click at [408, 666] on span "Doc Upload Documents" at bounding box center [403, 660] width 93 height 18
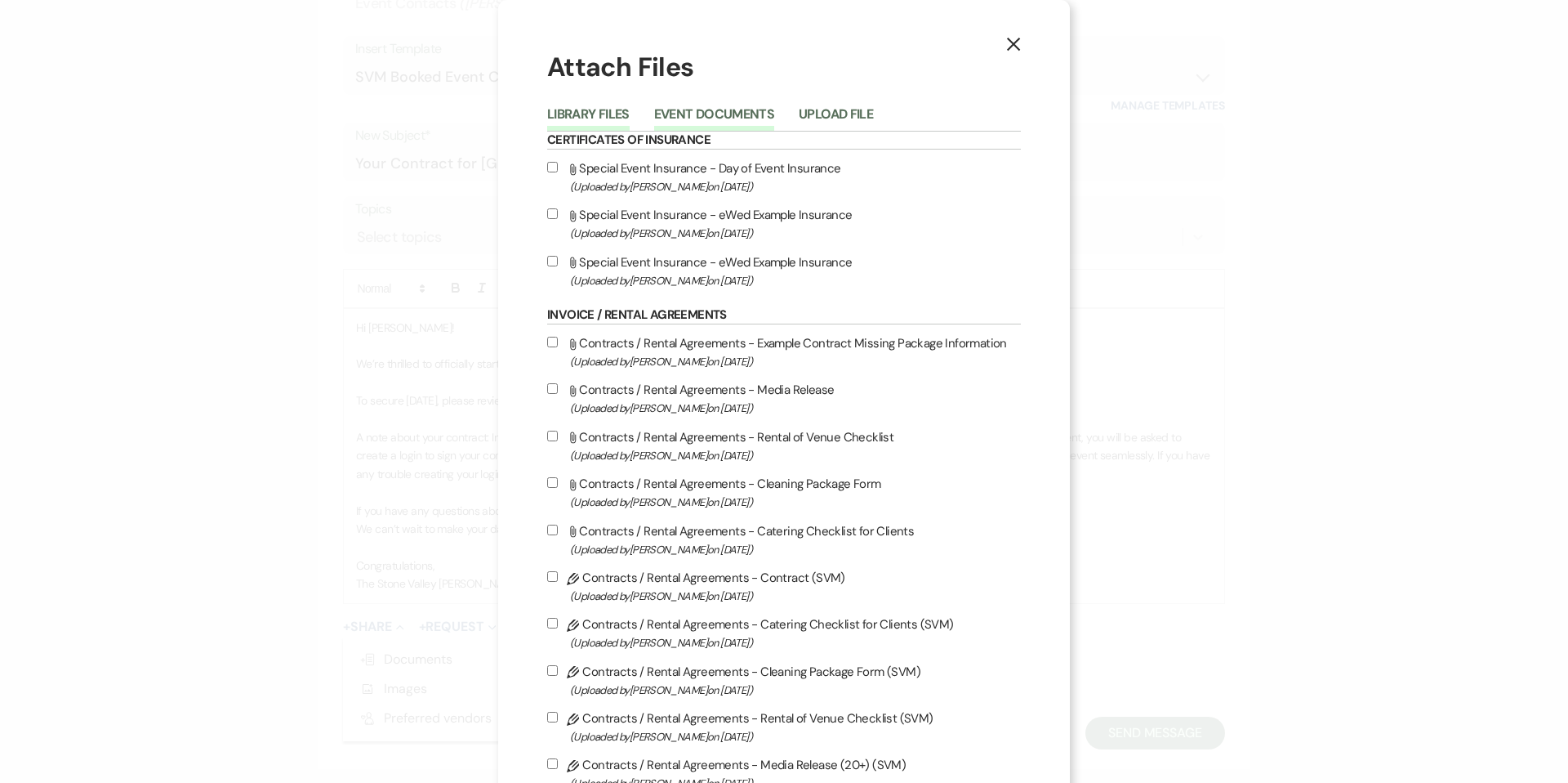
click at [675, 112] on button "Event Documents" at bounding box center [714, 119] width 120 height 23
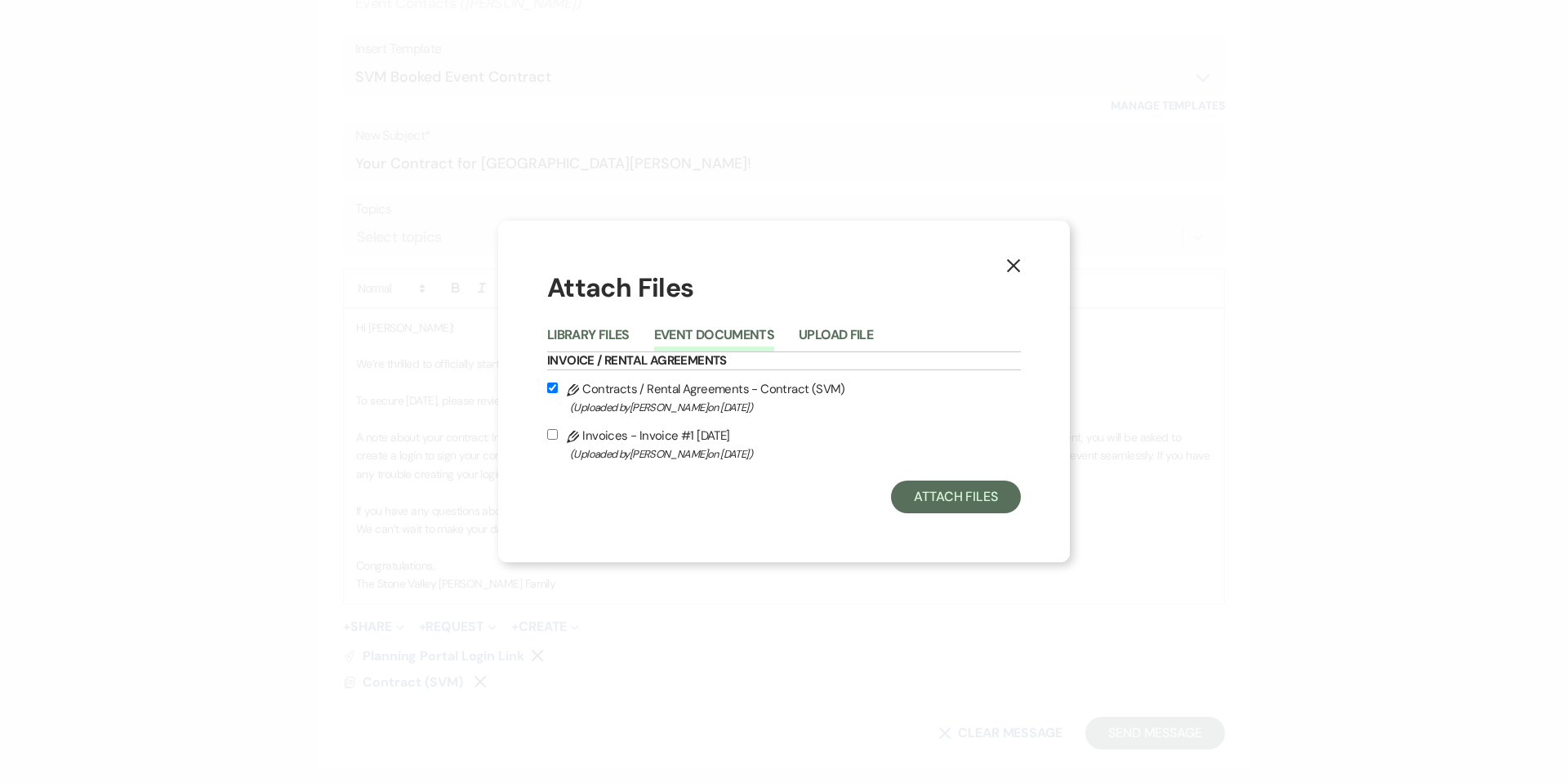
click at [615, 430] on label "Pencil Invoices - Invoice #1 8-18-2025 (Uploaded by Alison Beaulieu on Aug 18th…" at bounding box center [784, 444] width 474 height 38
click at [558, 430] on input "Pencil Invoices - Invoice #1 8-18-2025 (Uploaded by Alison Beaulieu on Aug 18th…" at bounding box center [552, 434] width 11 height 11
checkbox input "true"
click at [924, 490] on button "Attach Files" at bounding box center [956, 496] width 130 height 32
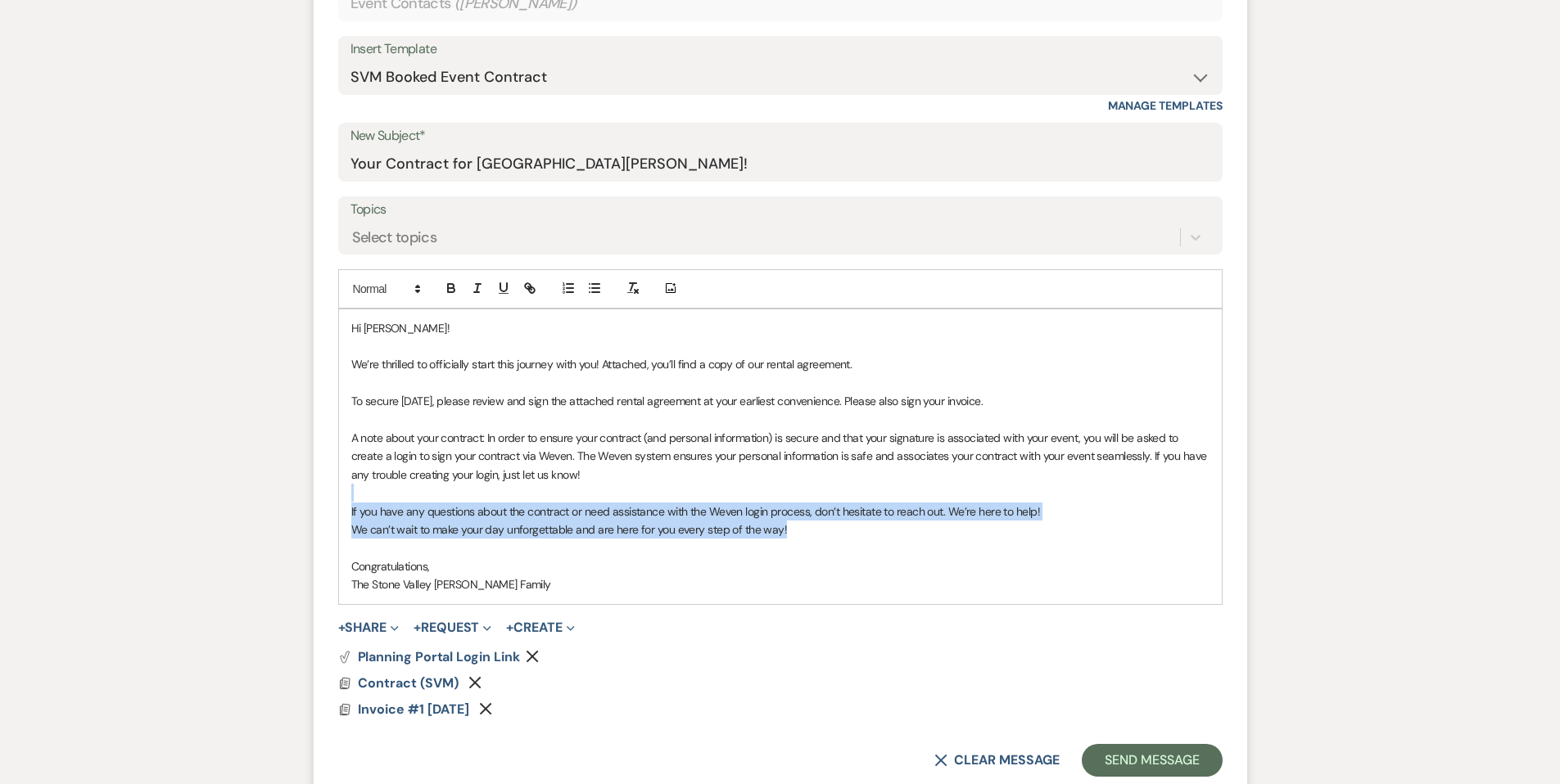
drag, startPoint x: 804, startPoint y: 531, endPoint x: 351, endPoint y: 494, distance: 454.5
click at [352, 495] on div "Hi Sonia! We’re thrilled to officially start this journey with you! Attached, y…" at bounding box center [780, 456] width 883 height 294
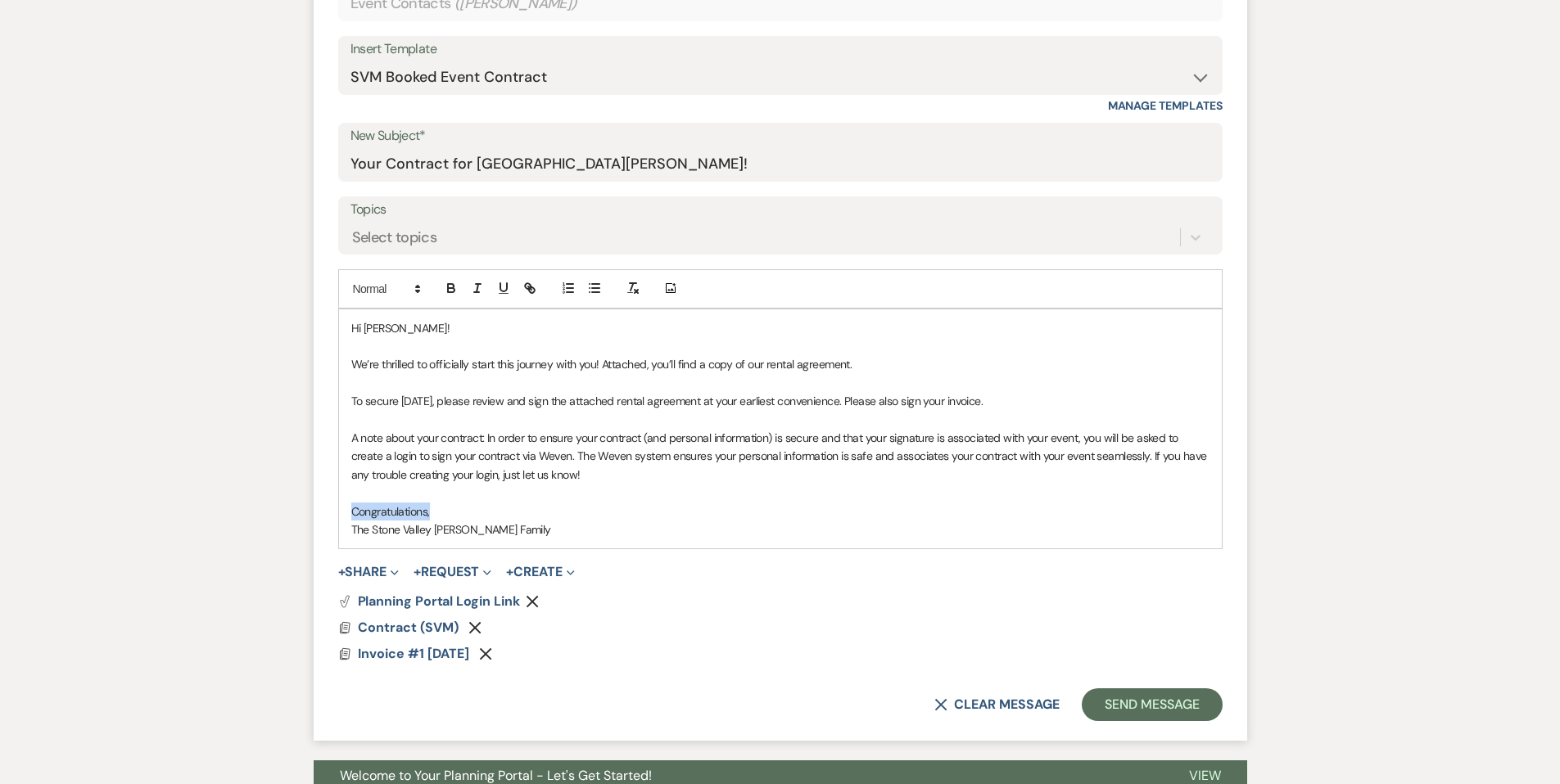
drag, startPoint x: 430, startPoint y: 512, endPoint x: 345, endPoint y: 509, distance: 85.1
click at [345, 509] on div "Hi Sonia! We’re thrilled to officially start this journey with you! Attached, y…" at bounding box center [780, 429] width 883 height 239
click at [1156, 692] on button "Send Message" at bounding box center [1152, 704] width 140 height 32
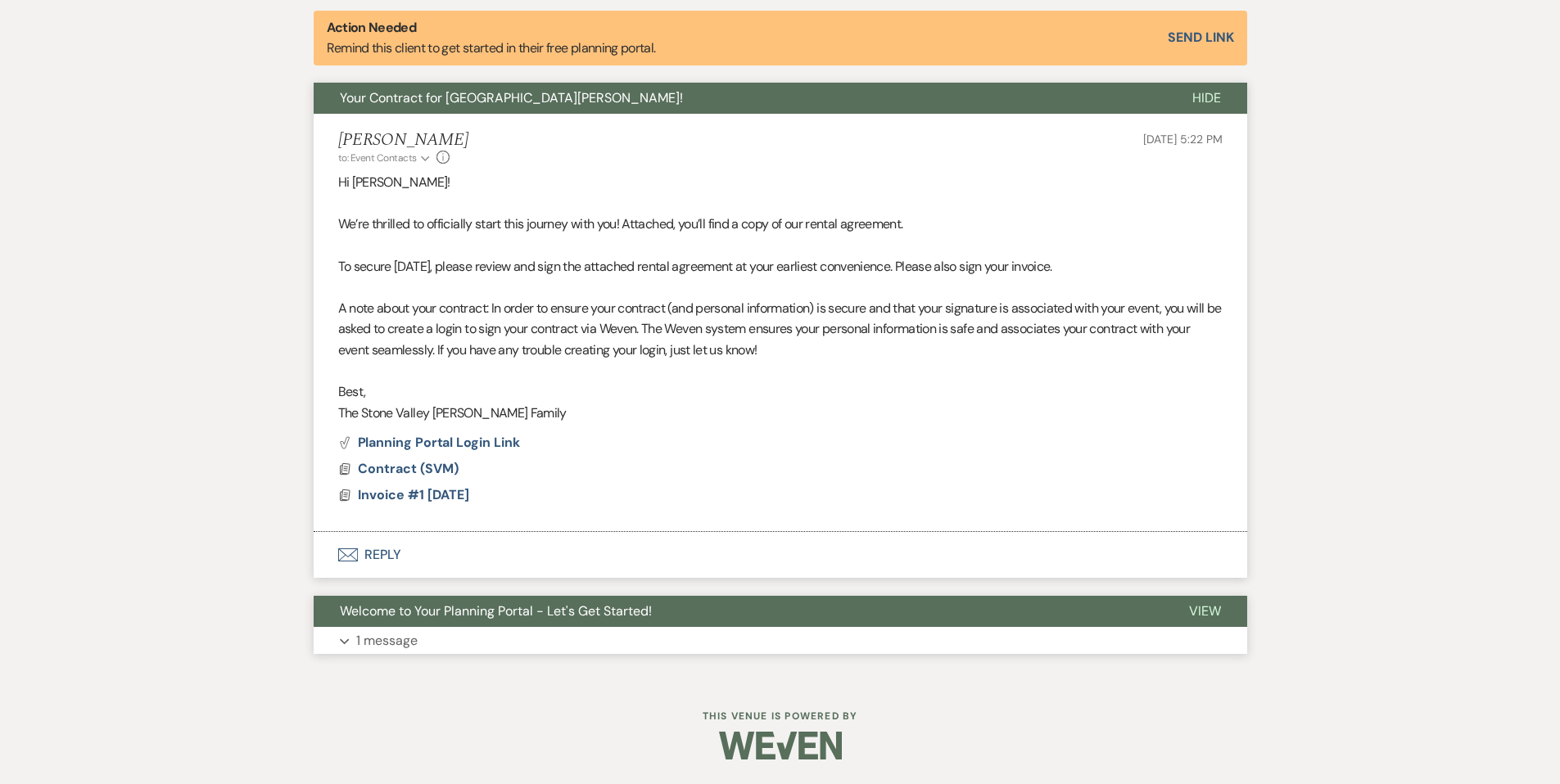
scroll to position [0, 0]
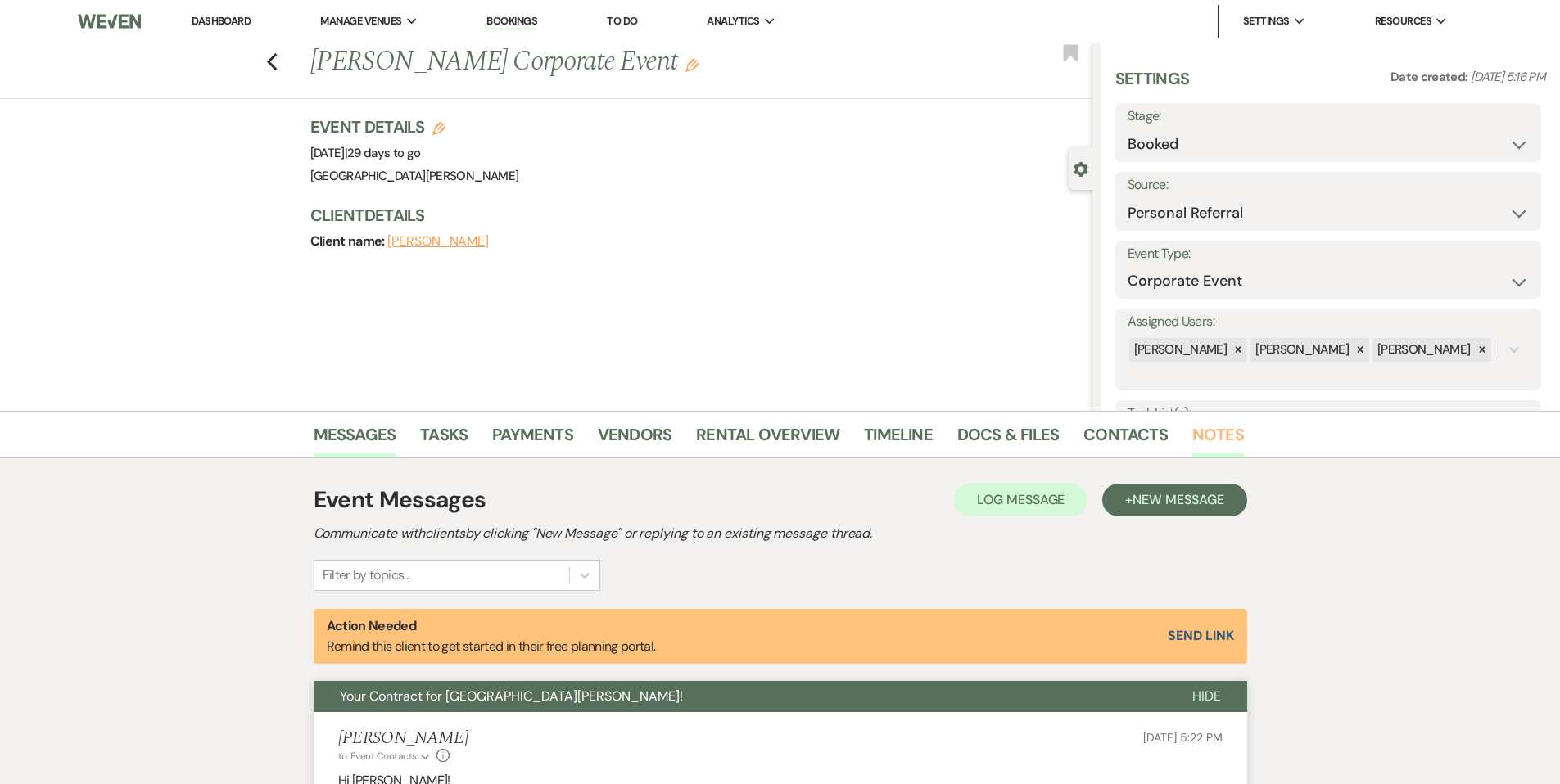
click at [1201, 432] on link "Notes" at bounding box center [1217, 440] width 52 height 36
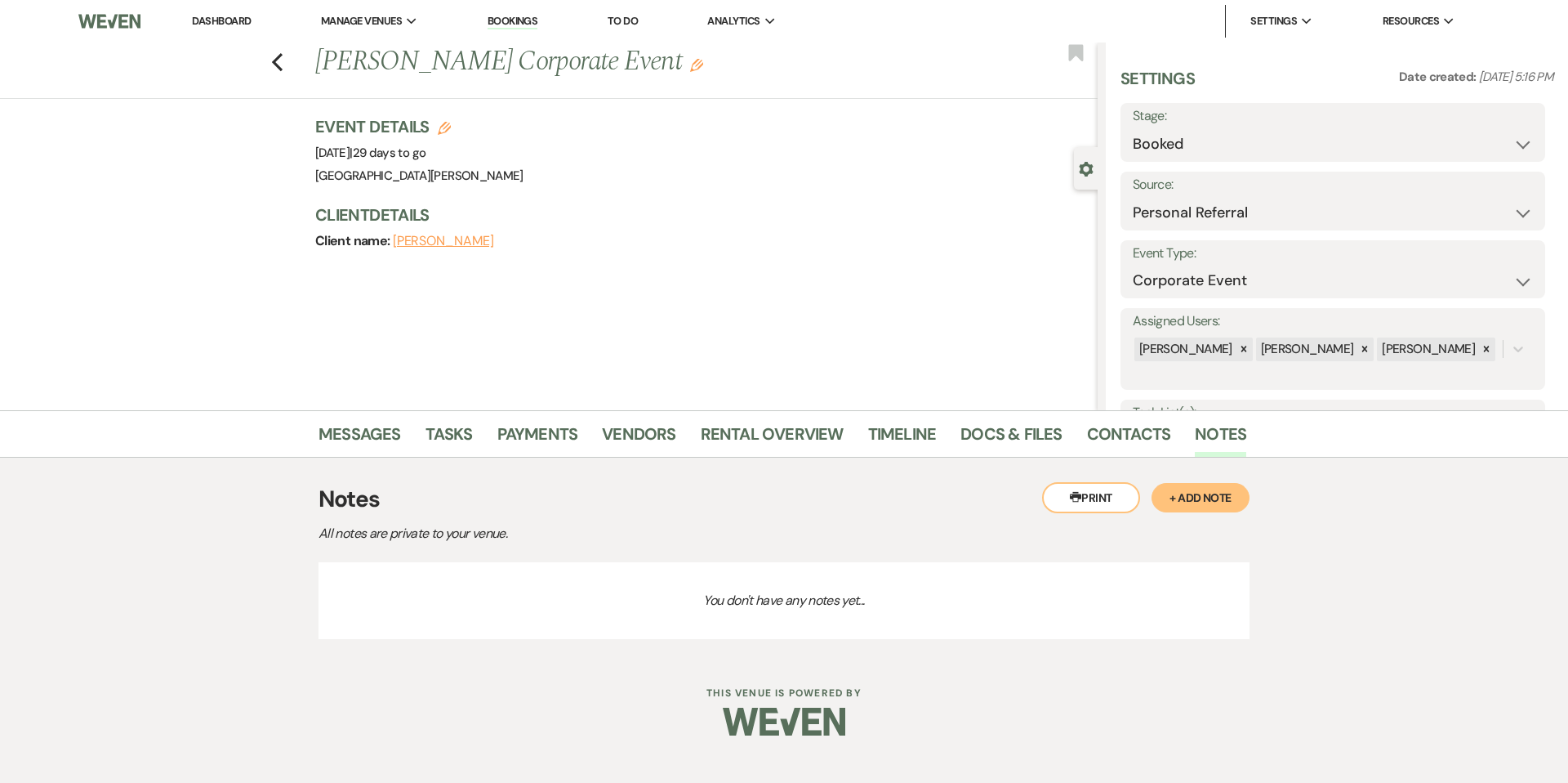
click at [1220, 501] on button "+ Add Note" at bounding box center [1201, 498] width 98 height 29
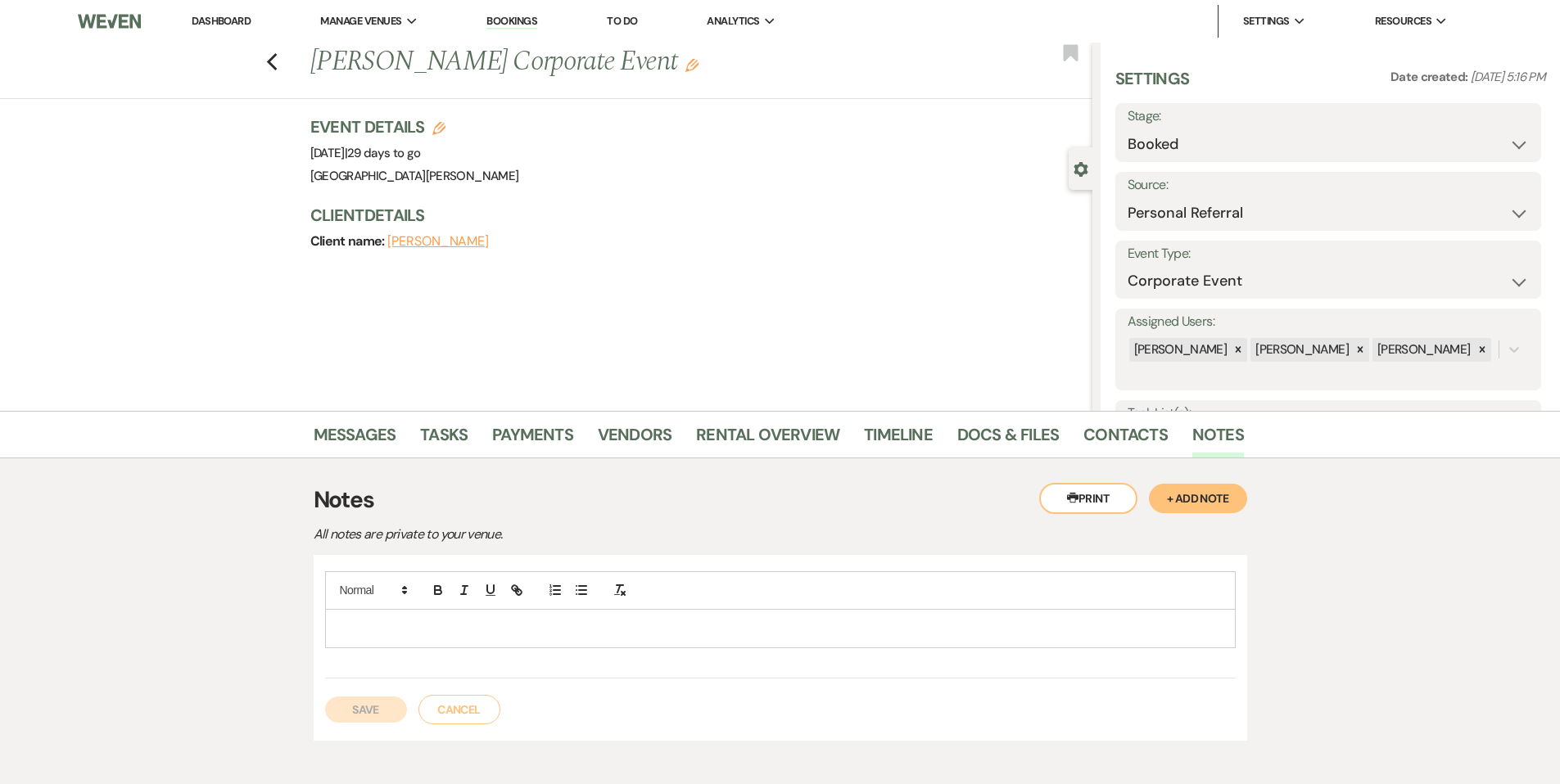
click at [1123, 633] on p at bounding box center [780, 628] width 885 height 18
click at [358, 711] on button "Save" at bounding box center [365, 709] width 81 height 26
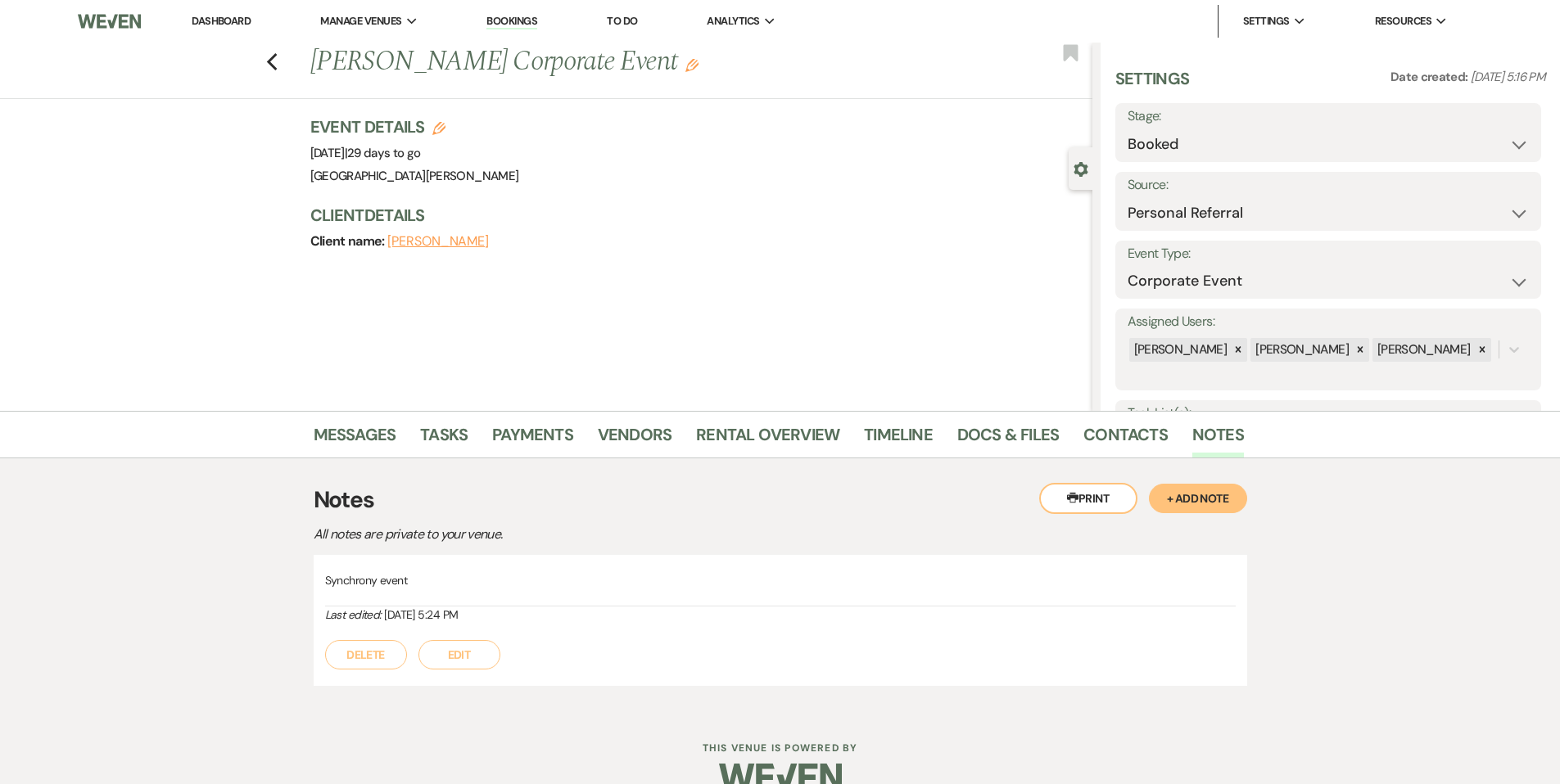
click at [224, 19] on link "Dashboard" at bounding box center [221, 21] width 59 height 14
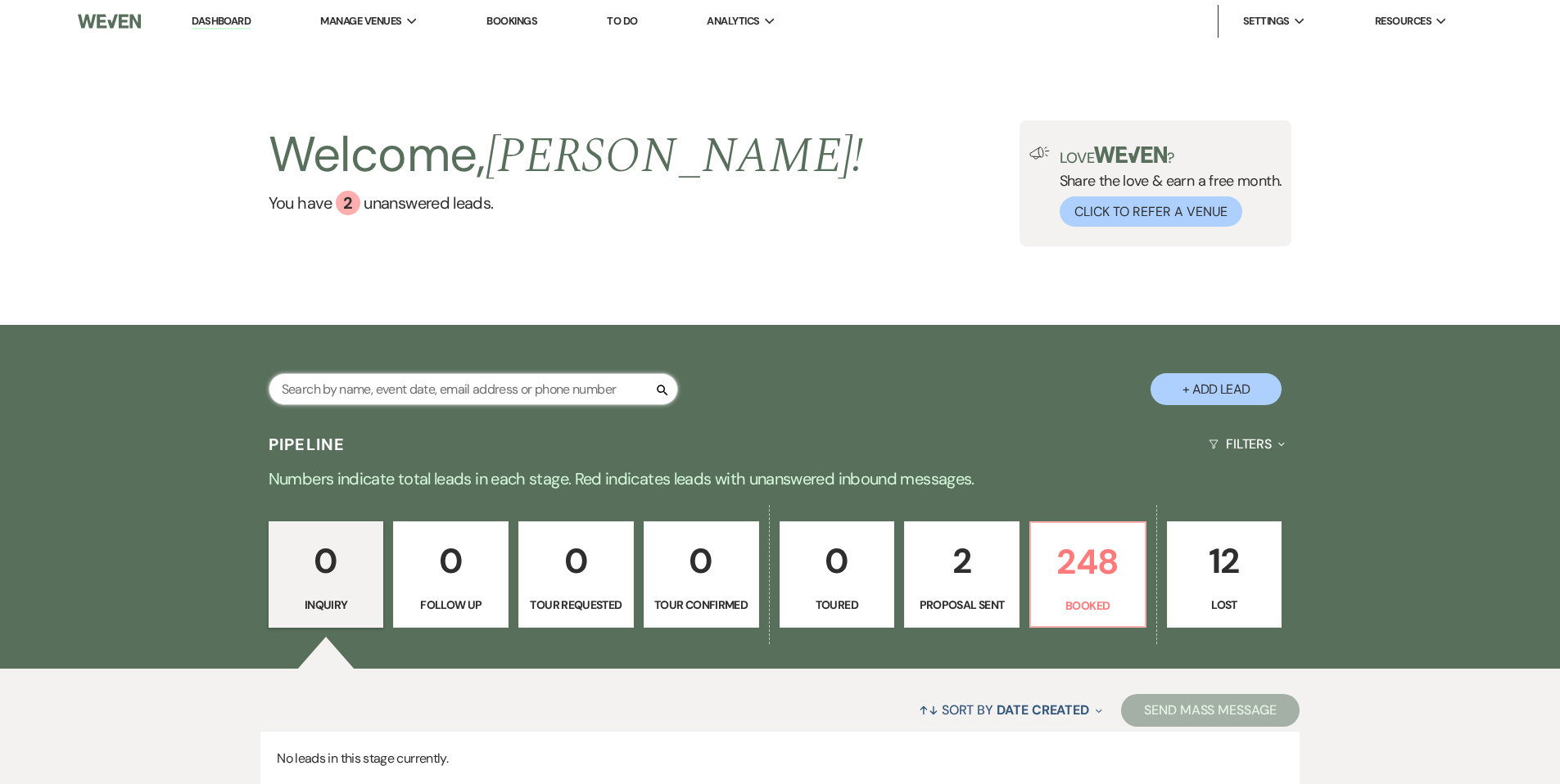
click at [585, 392] on input "text" at bounding box center [473, 389] width 409 height 32
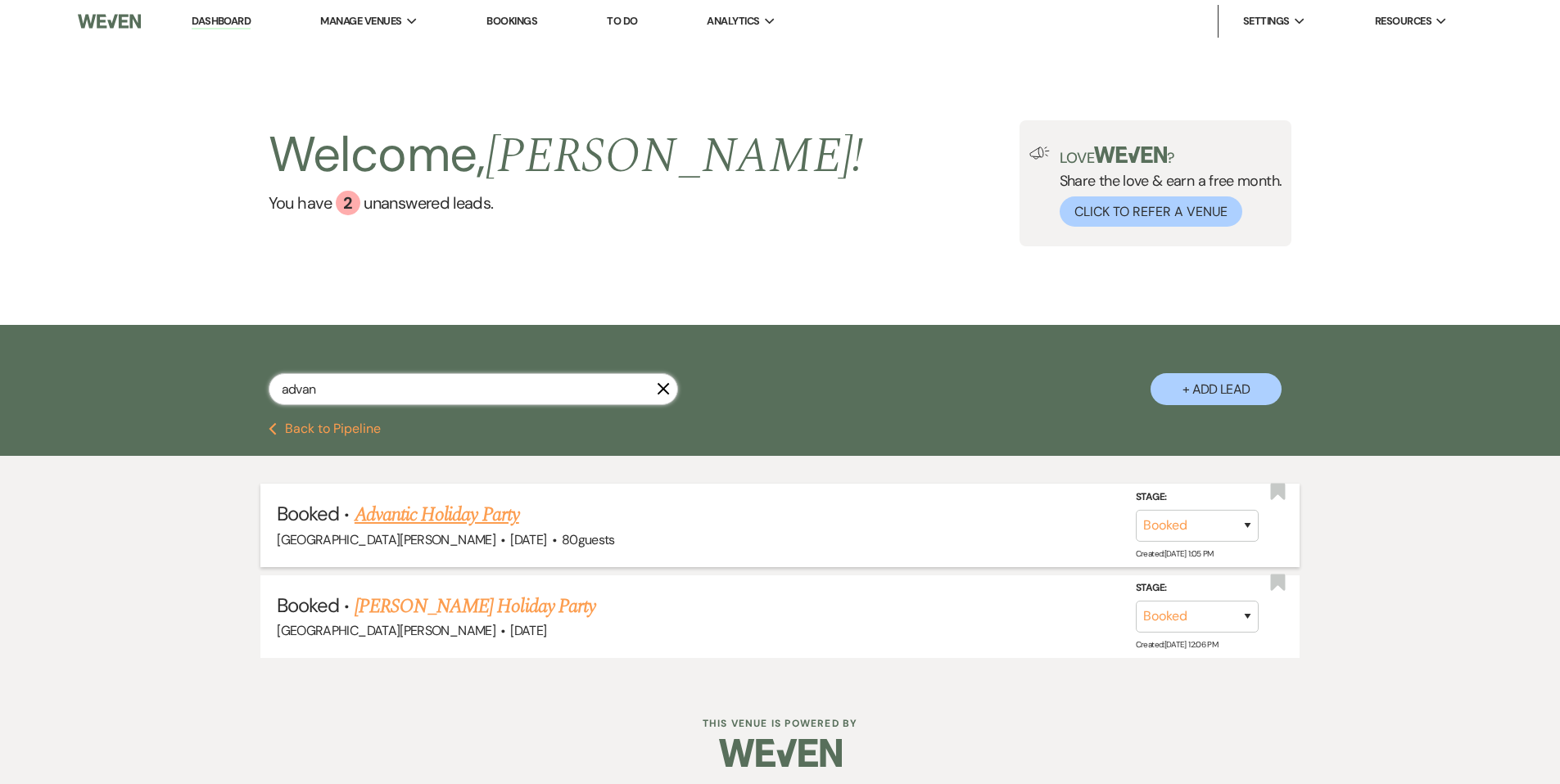
type input "advan"
click at [511, 523] on link "Advantic Holiday Party" at bounding box center [437, 515] width 165 height 29
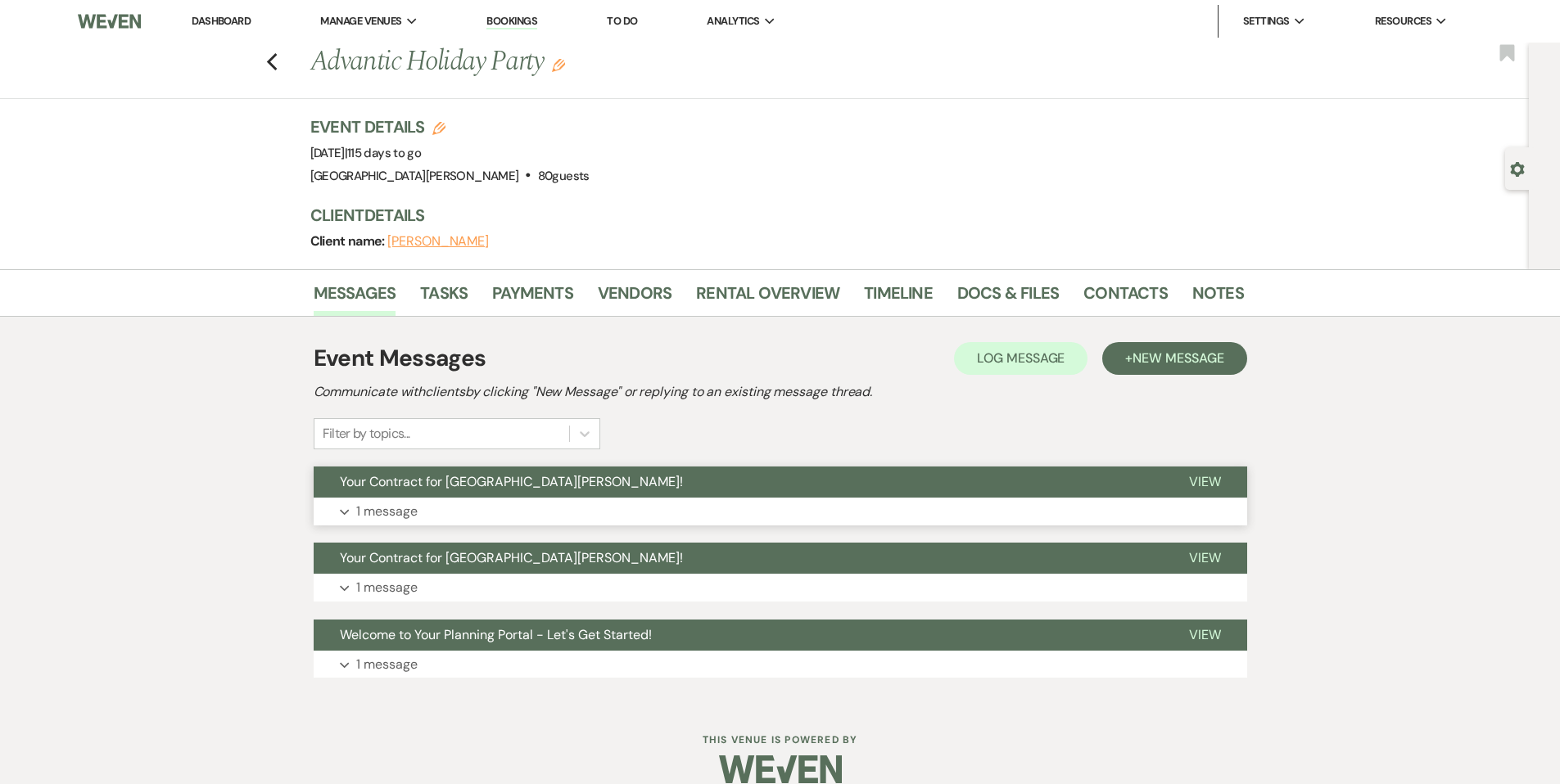
click at [602, 487] on button "Your Contract for [GEOGRAPHIC_DATA][PERSON_NAME]!" at bounding box center [737, 482] width 849 height 31
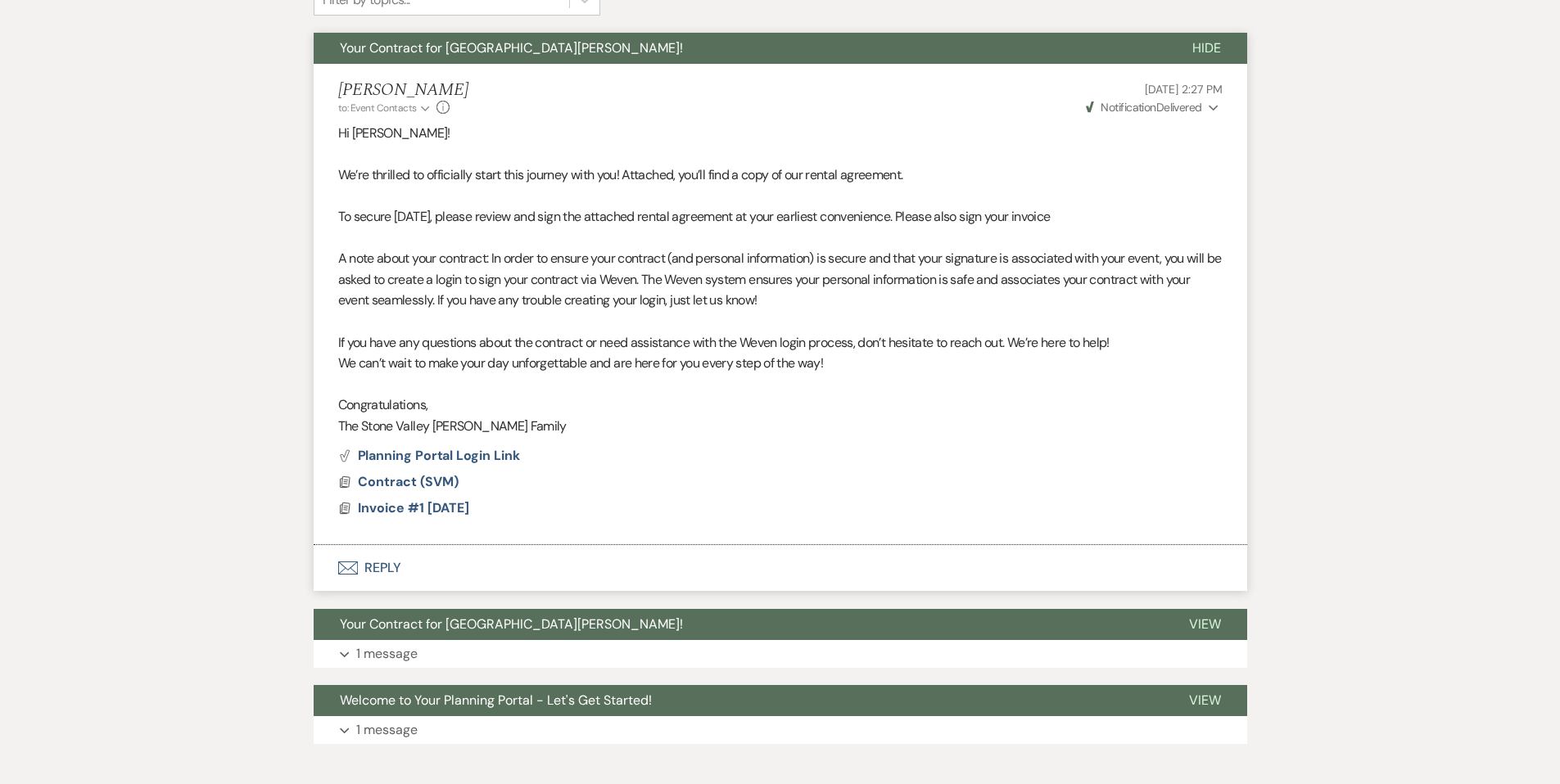
scroll to position [524, 0]
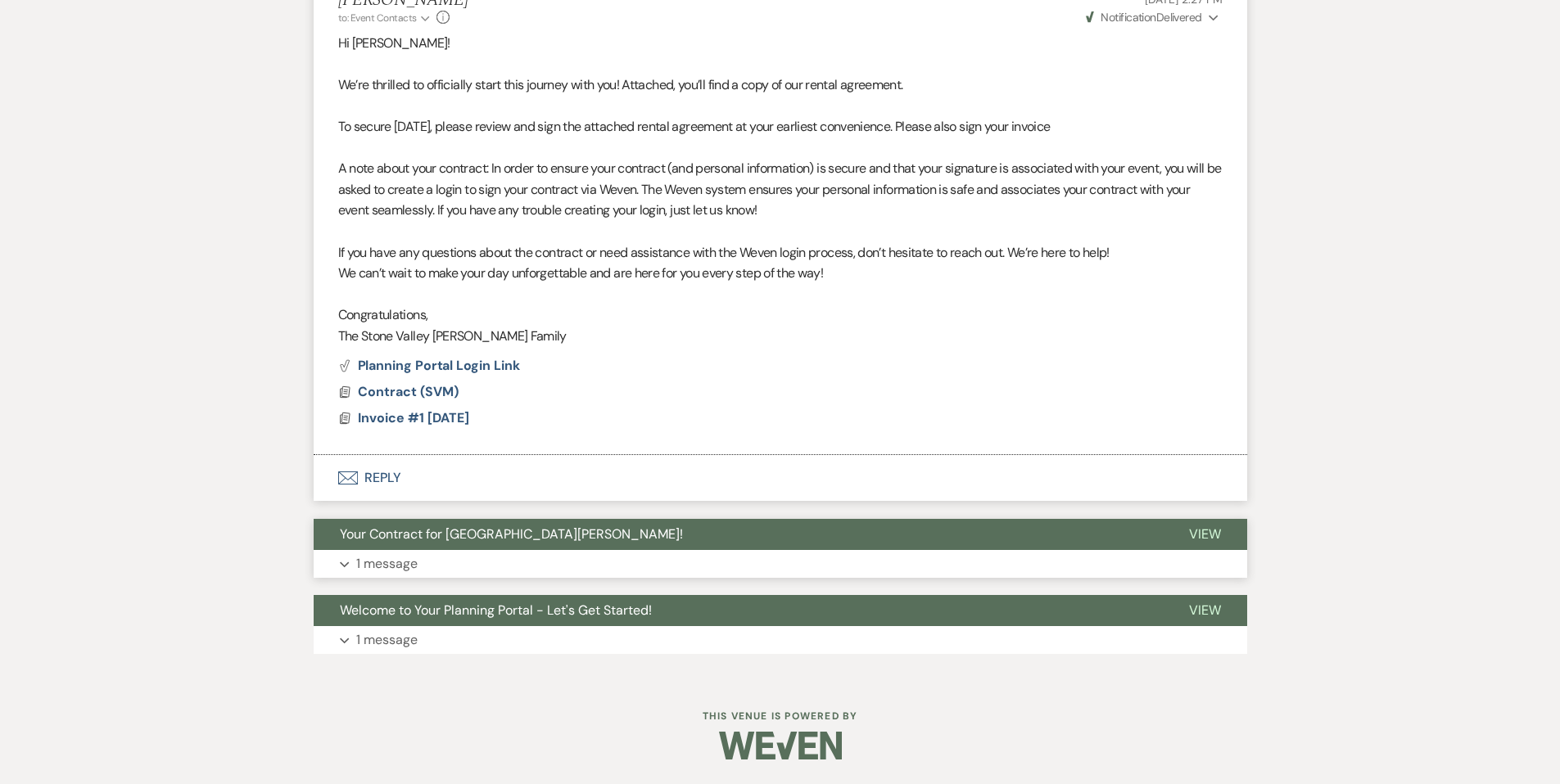
click at [599, 569] on button "Expand 1 message" at bounding box center [780, 564] width 934 height 27
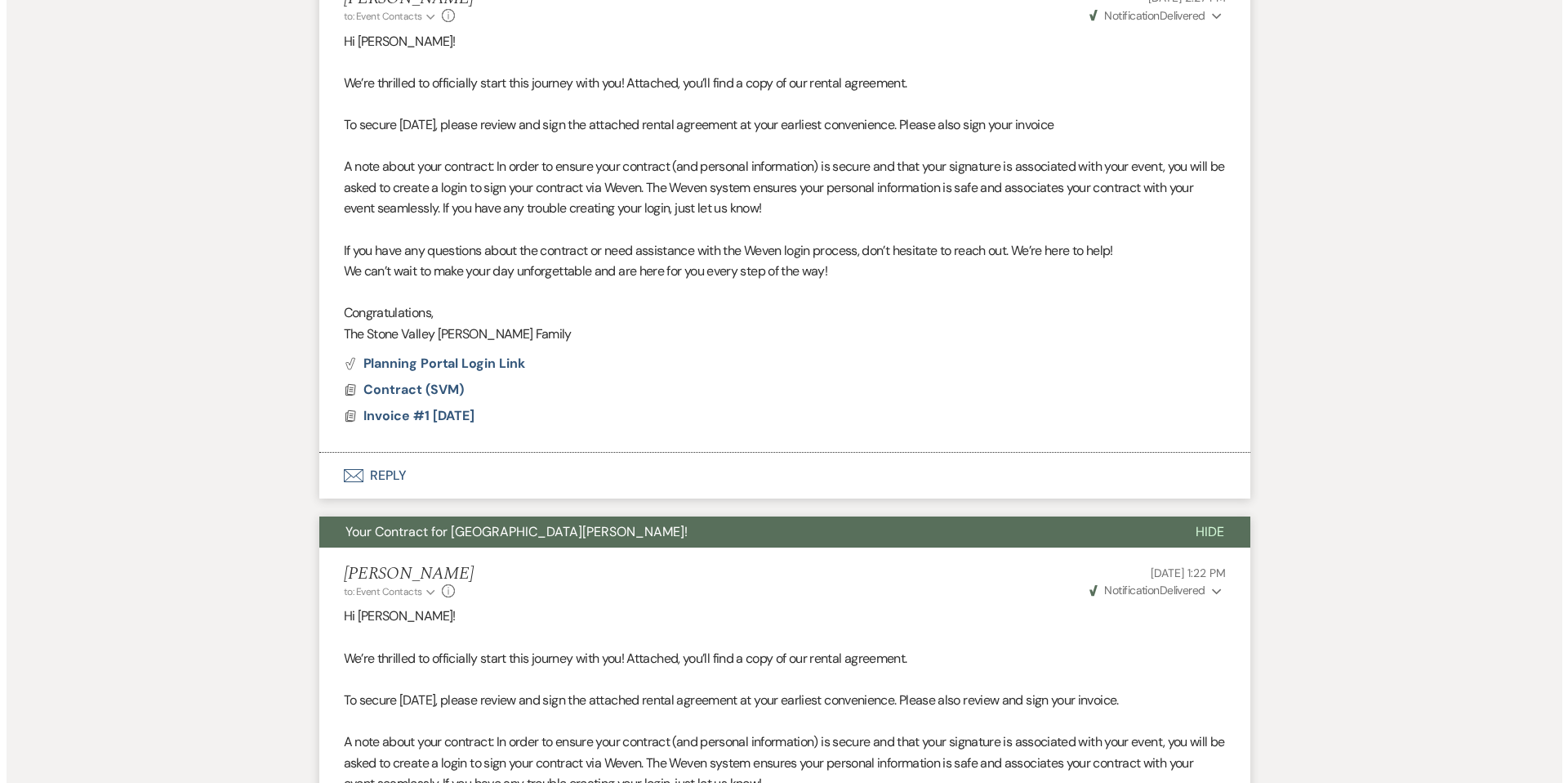
scroll to position [996, 0]
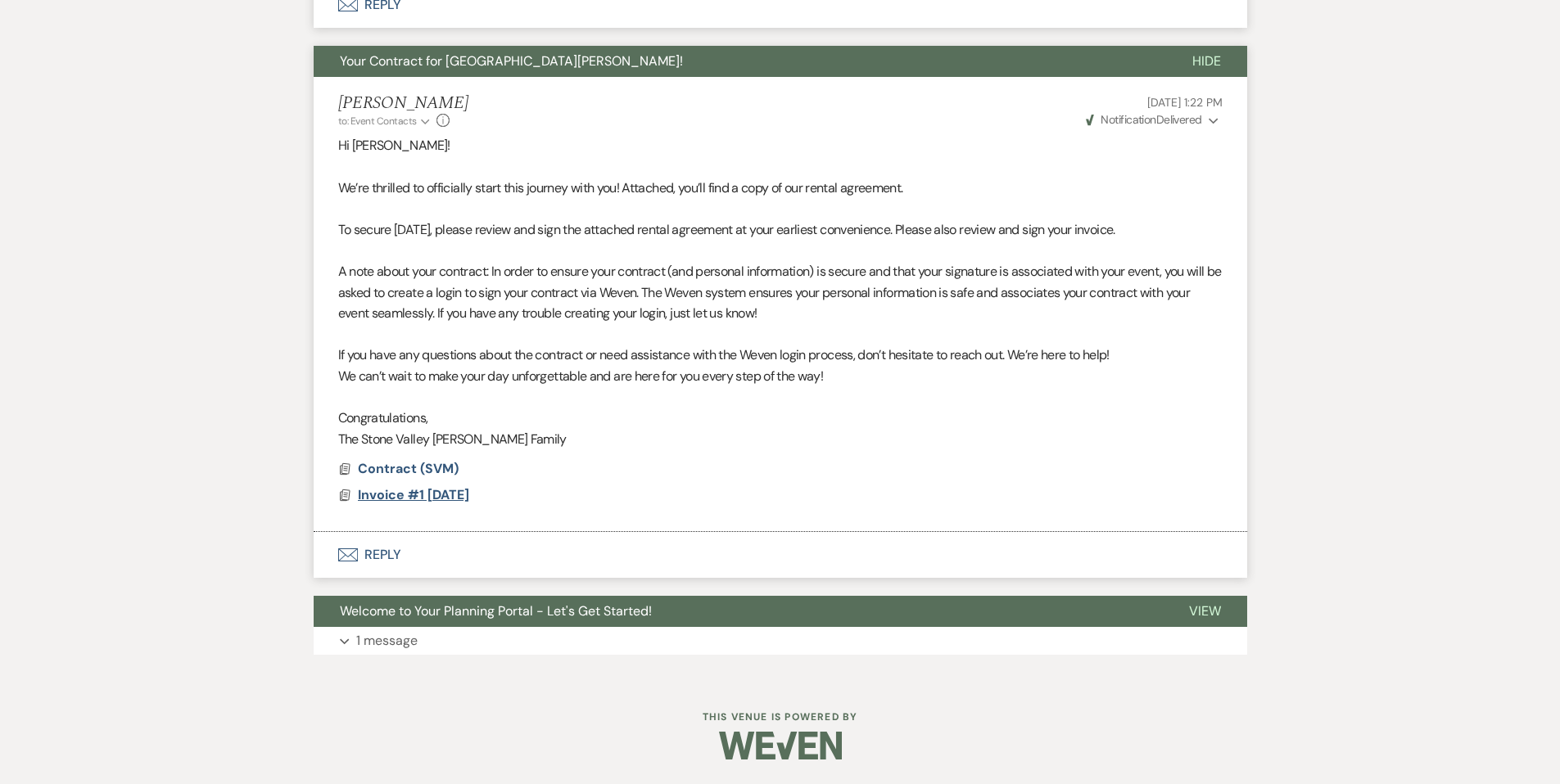
click at [453, 495] on span "Invoice #1 7-18-2025" at bounding box center [412, 495] width 111 height 18
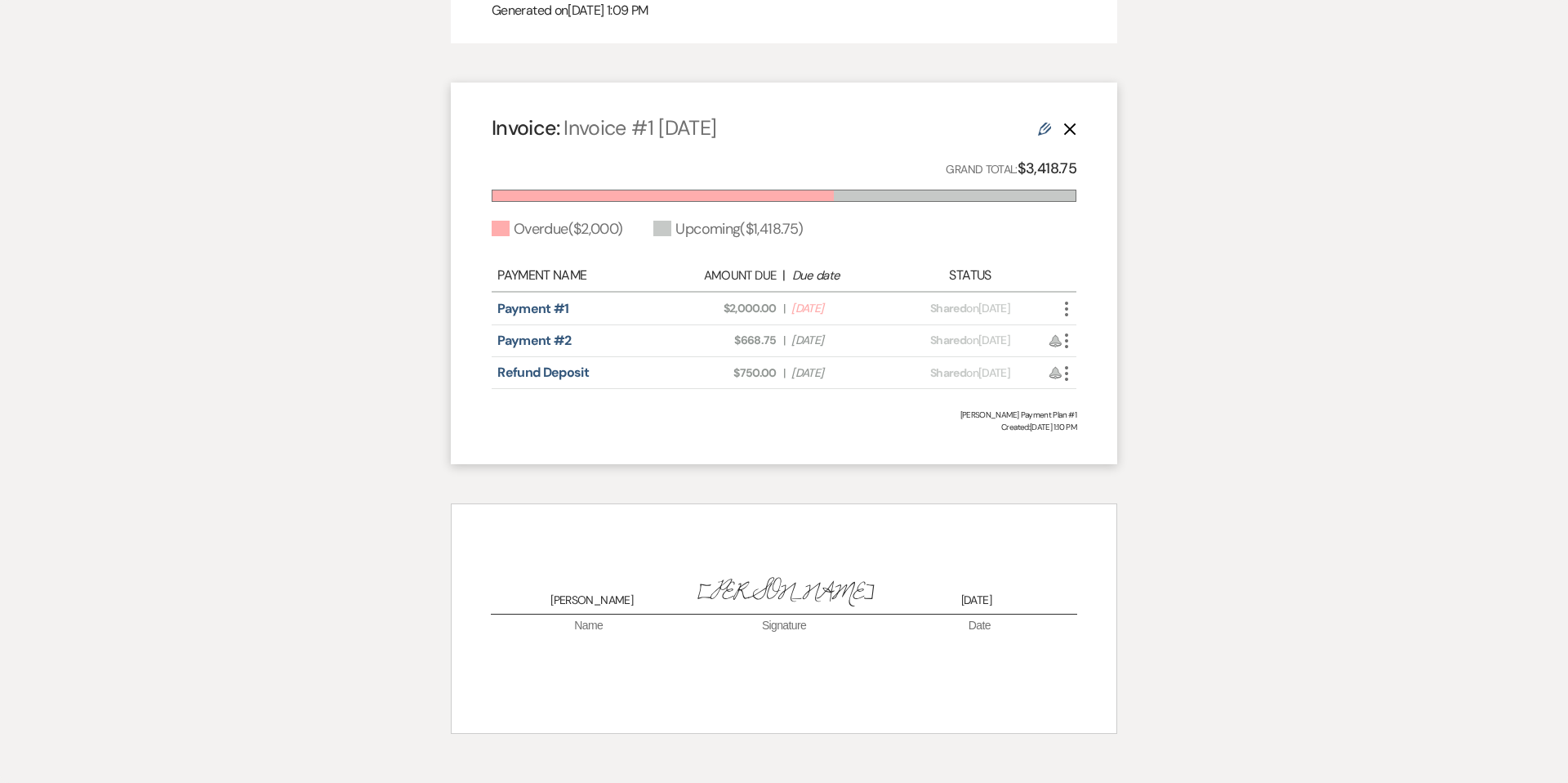
scroll to position [0, 0]
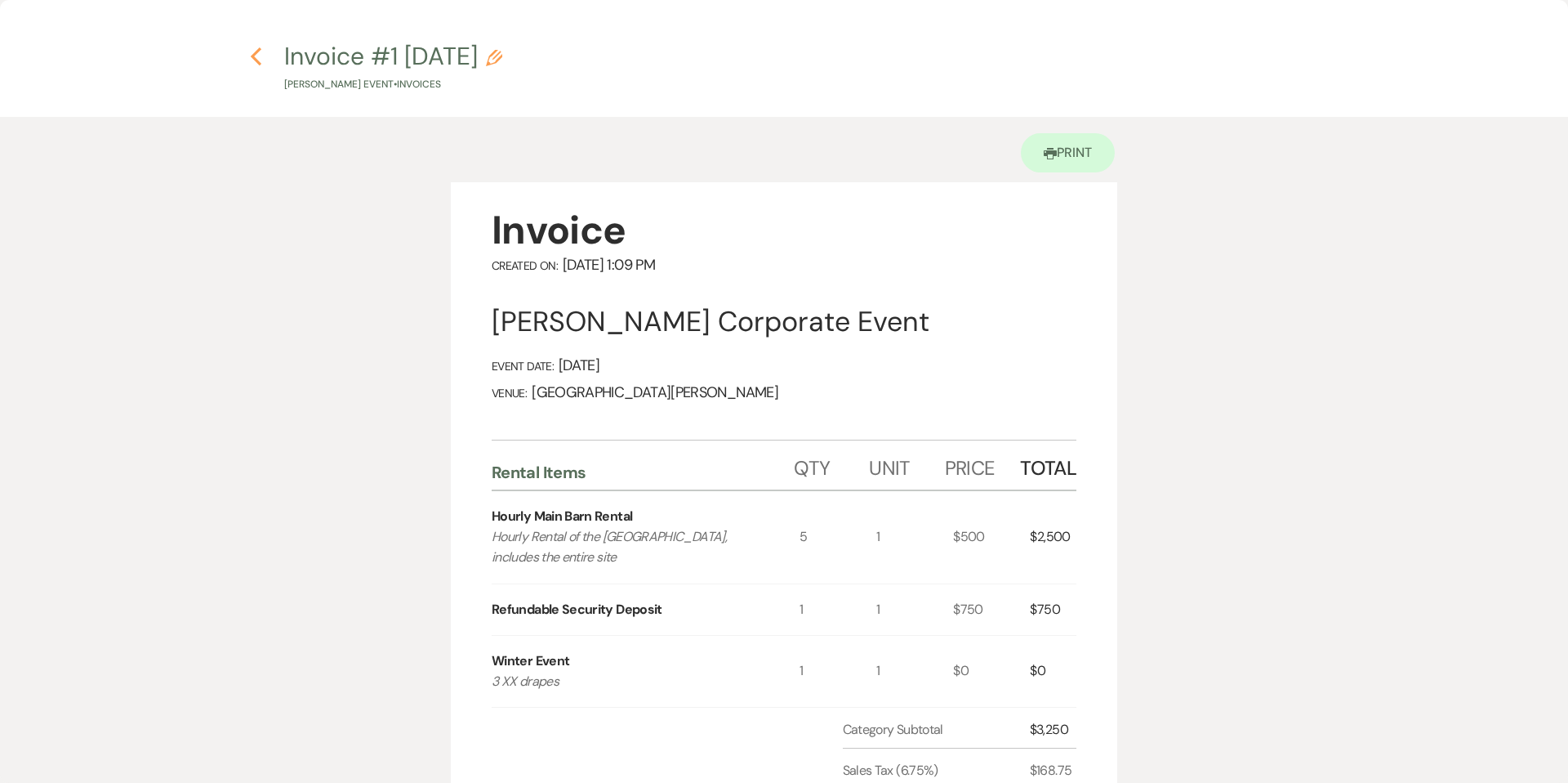
click at [254, 65] on icon "Previous" at bounding box center [256, 57] width 13 height 20
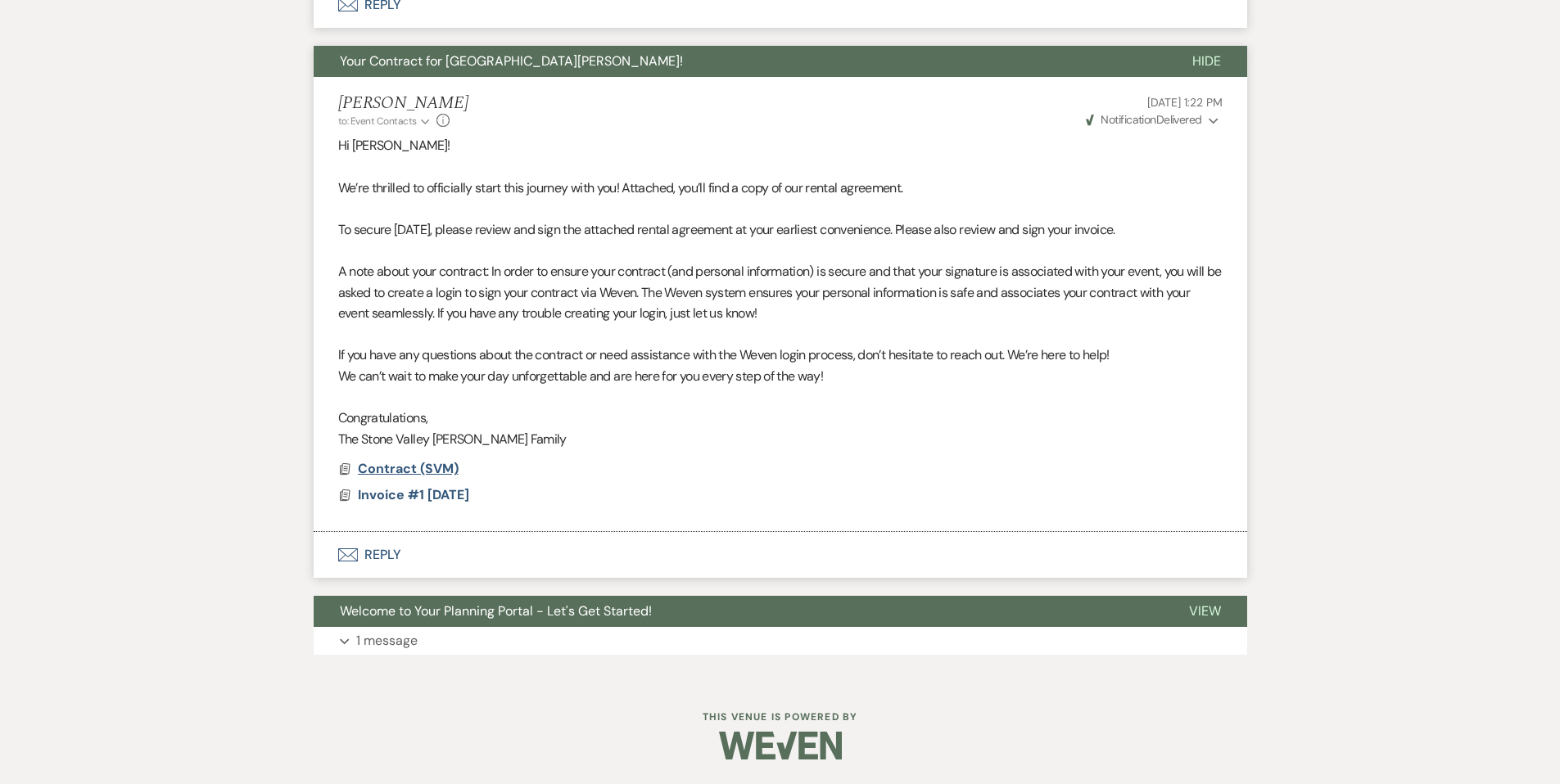
click at [429, 462] on span "Contract (SVM)" at bounding box center [407, 469] width 101 height 18
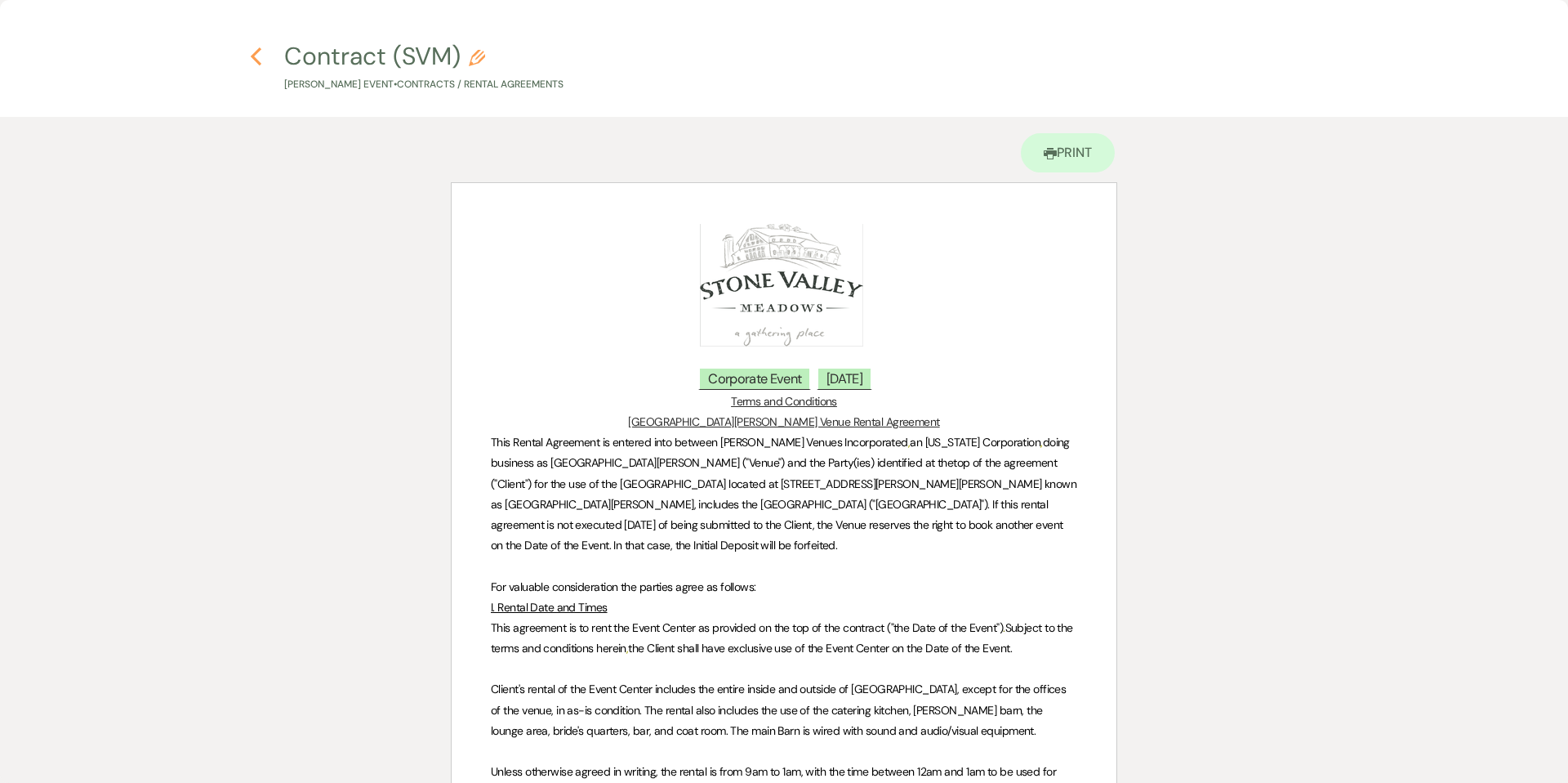
click at [255, 48] on icon "Previous" at bounding box center [256, 57] width 13 height 20
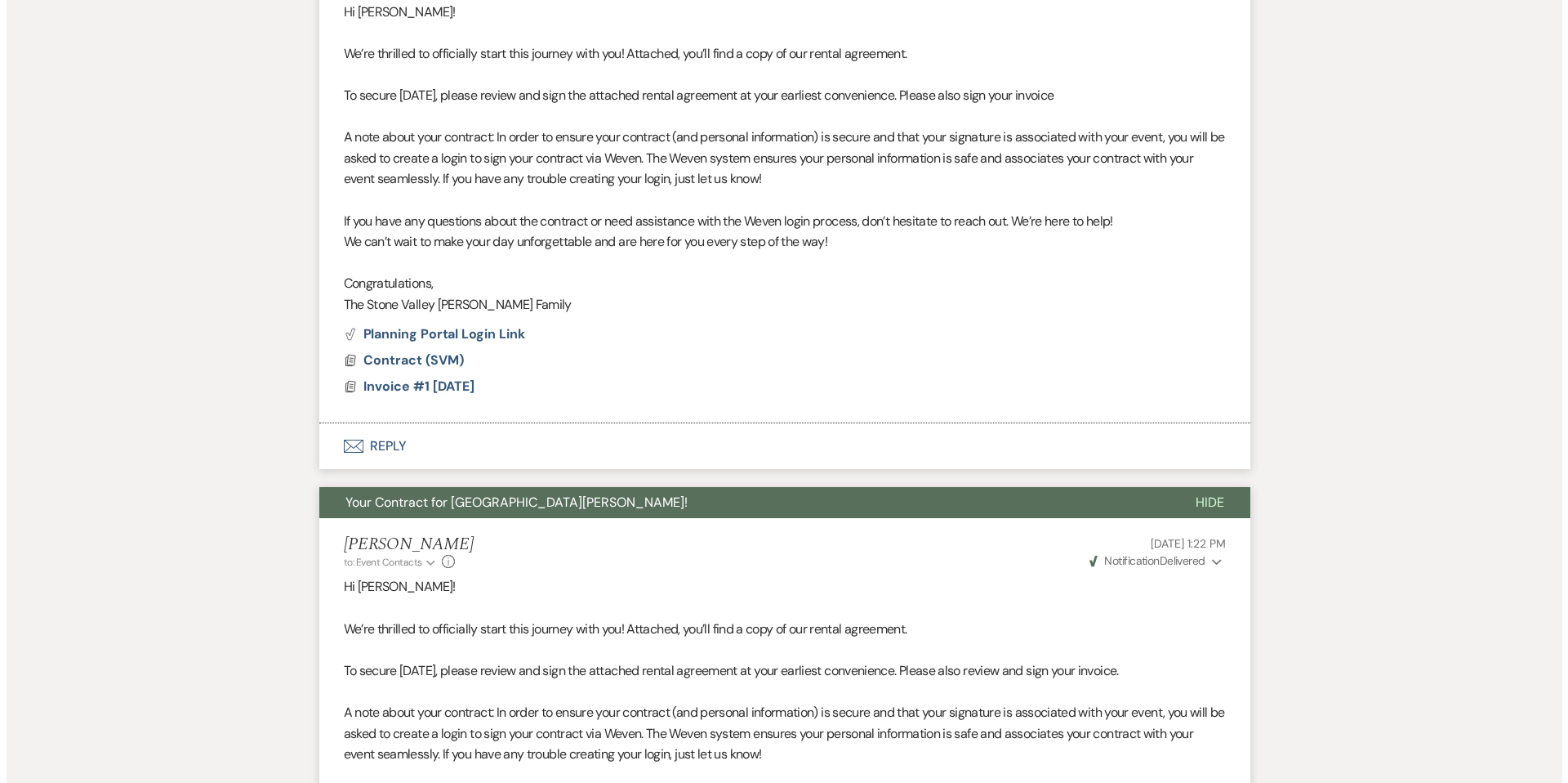
scroll to position [421, 0]
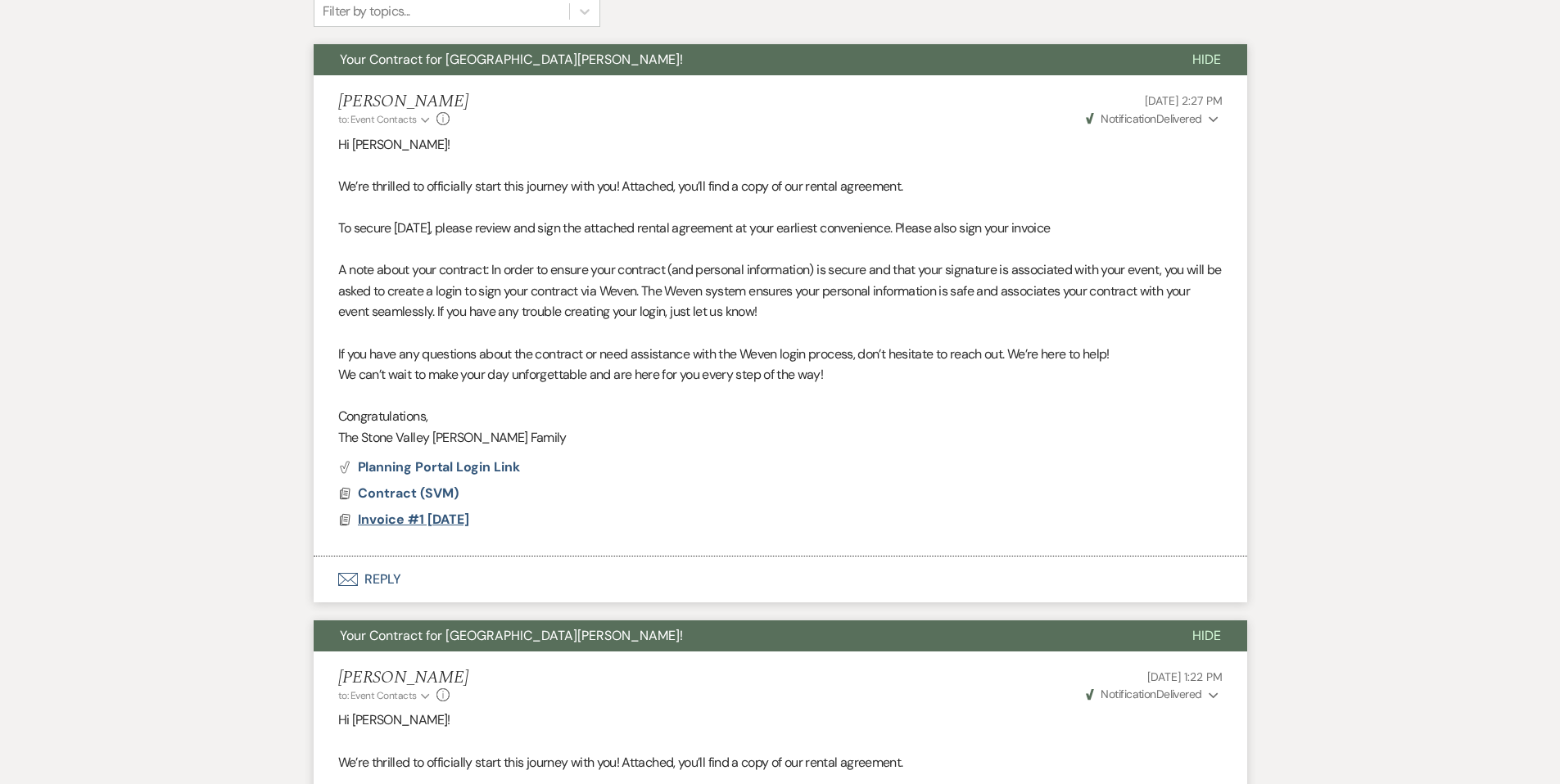
click at [469, 517] on span "Invoice #1 7-18-2025" at bounding box center [412, 519] width 111 height 18
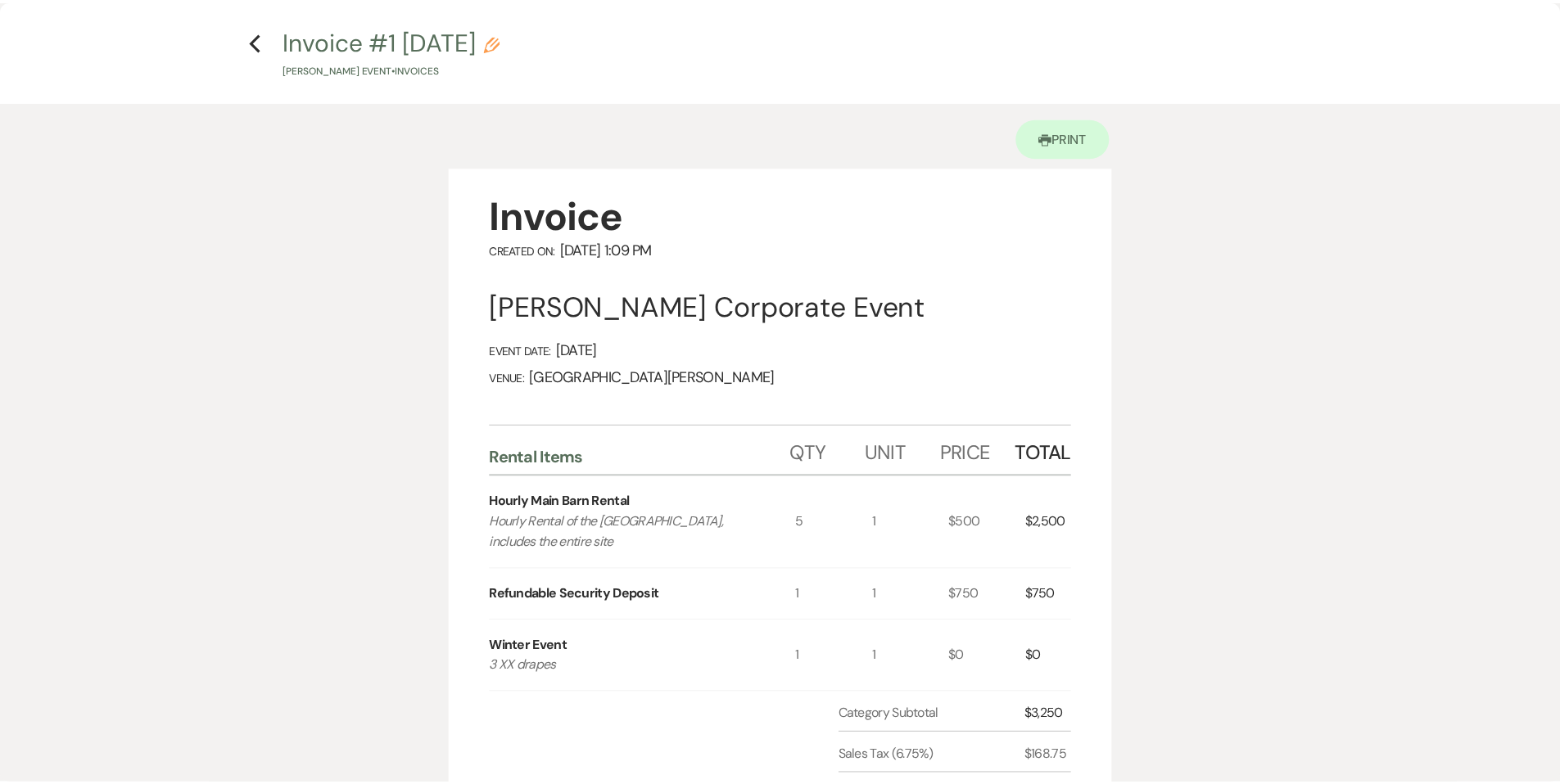
scroll to position [0, 0]
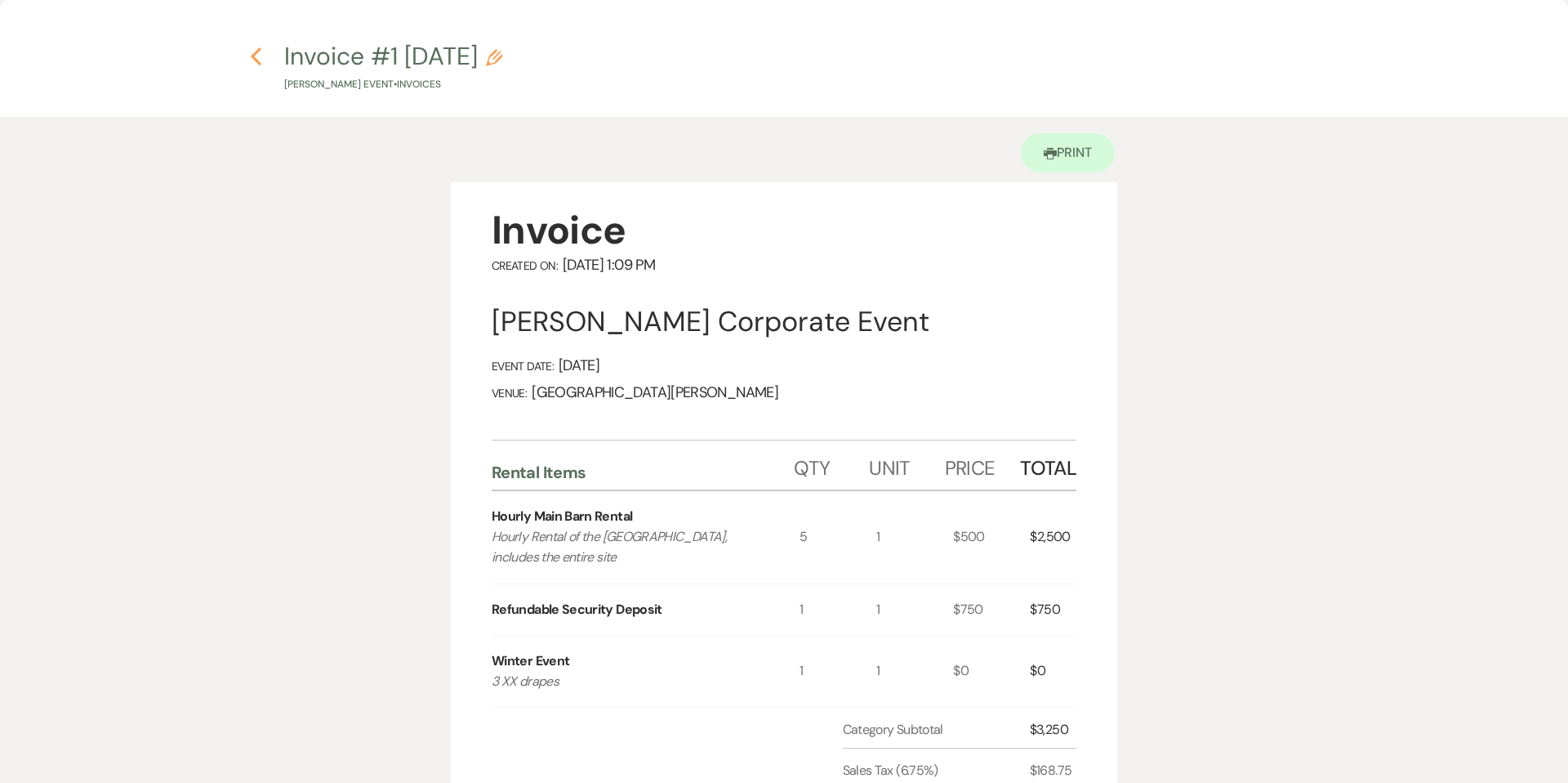
click at [253, 57] on use "button" at bounding box center [256, 56] width 11 height 18
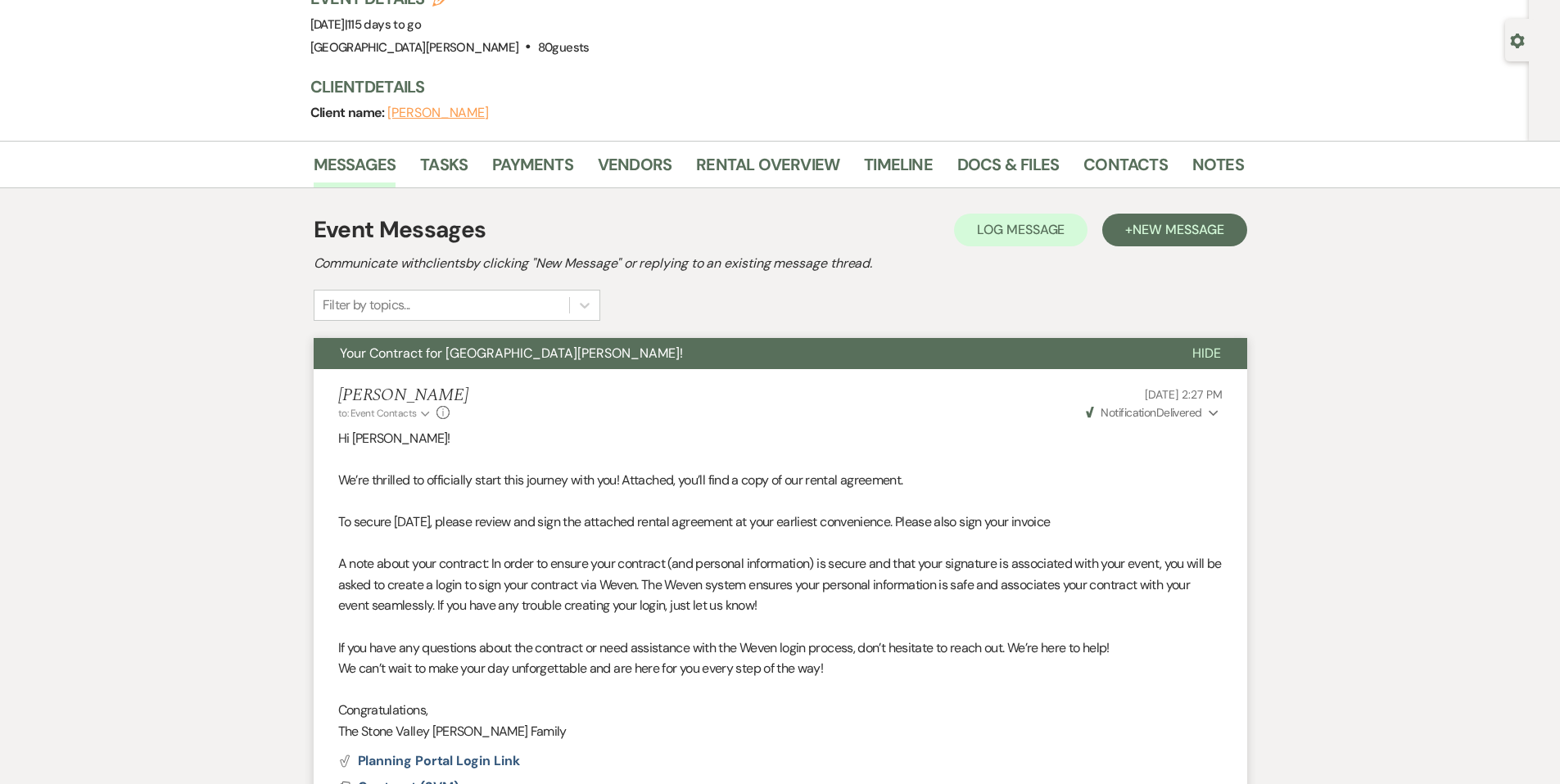
scroll to position [111, 0]
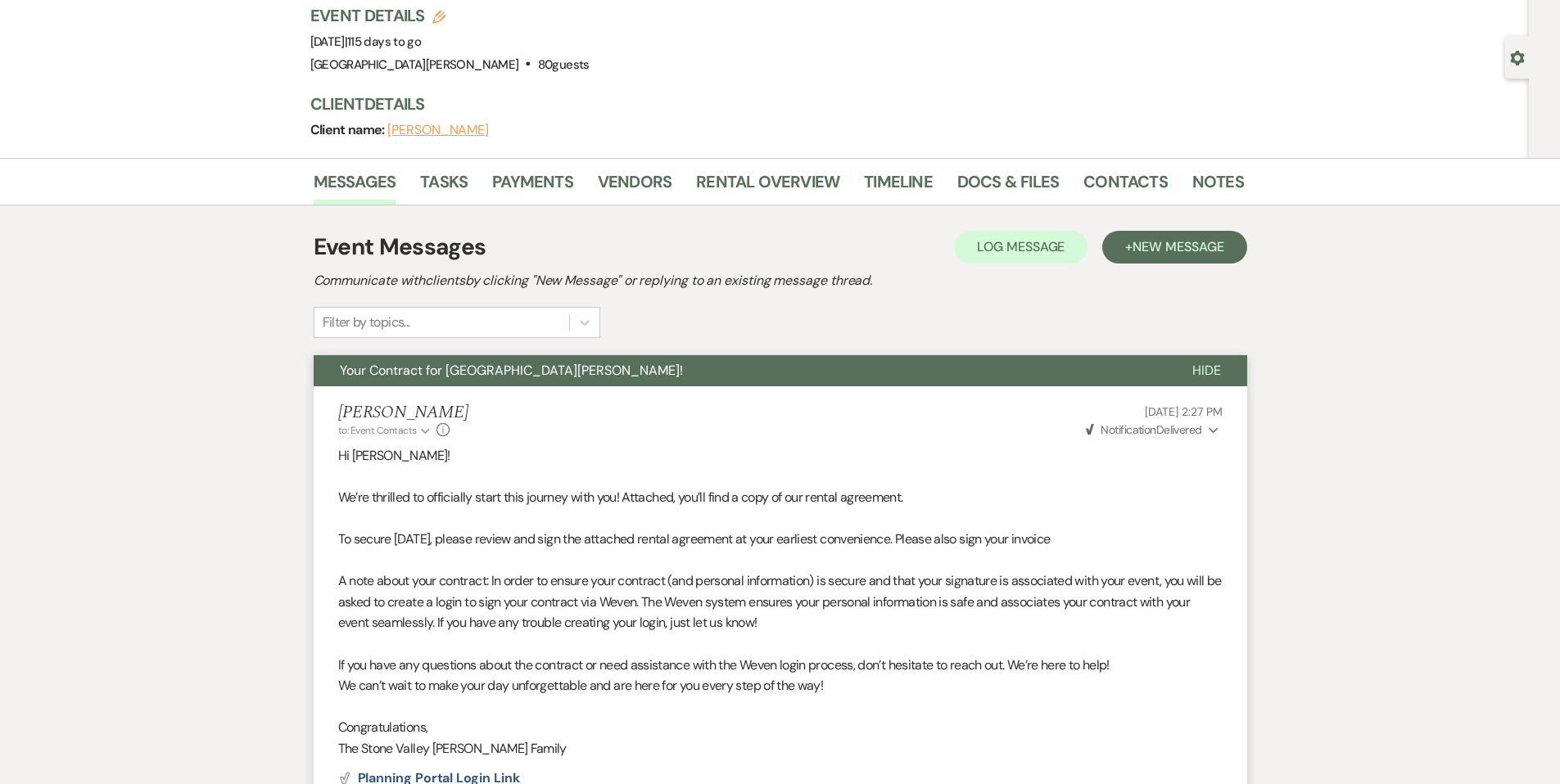
click at [1514, 66] on div "Gear Settings" at bounding box center [1521, 57] width 31 height 42
click at [1515, 62] on icon "Gear" at bounding box center [1517, 58] width 15 height 15
select select "14"
select select "9"
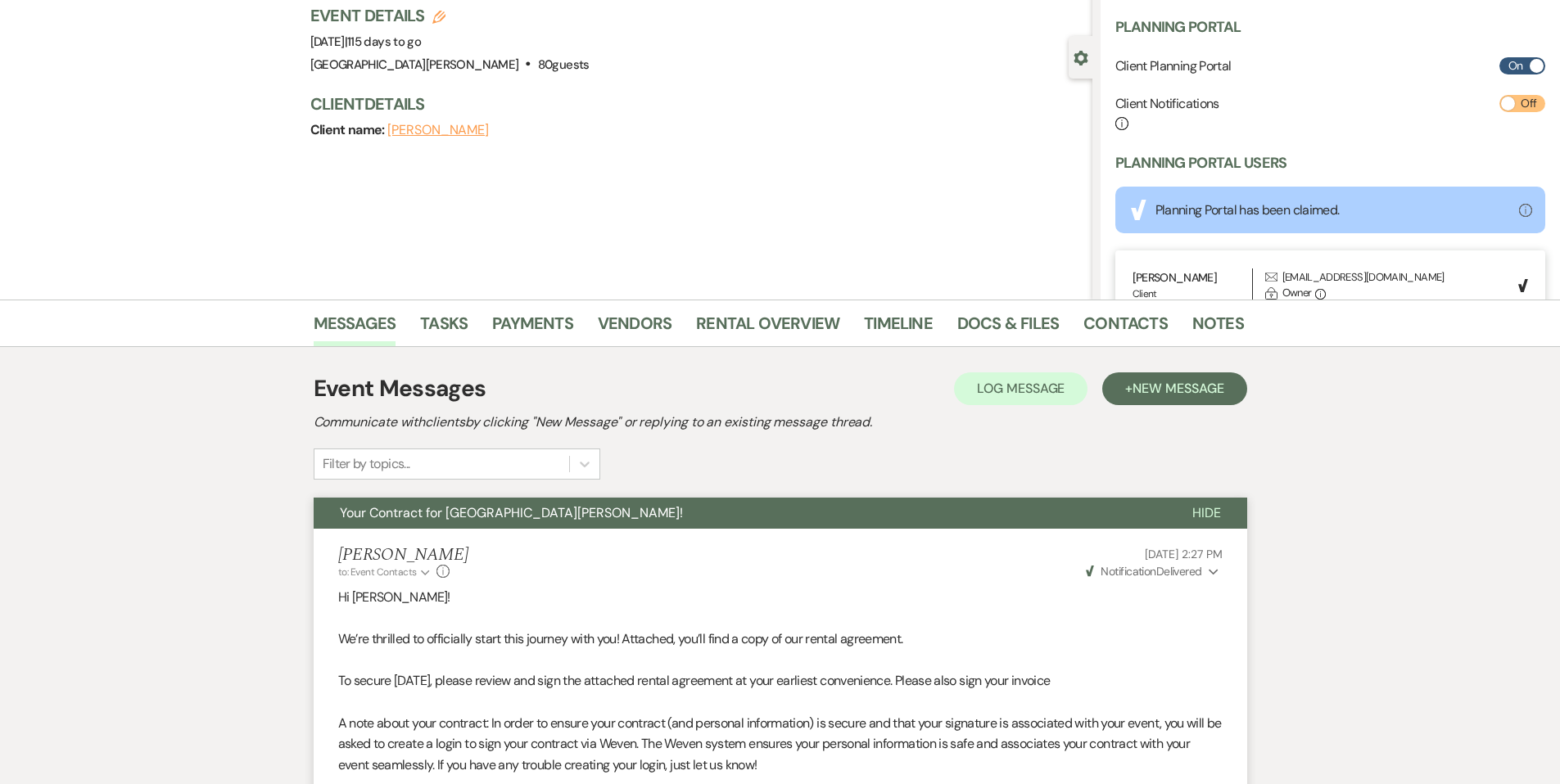
scroll to position [424, 0]
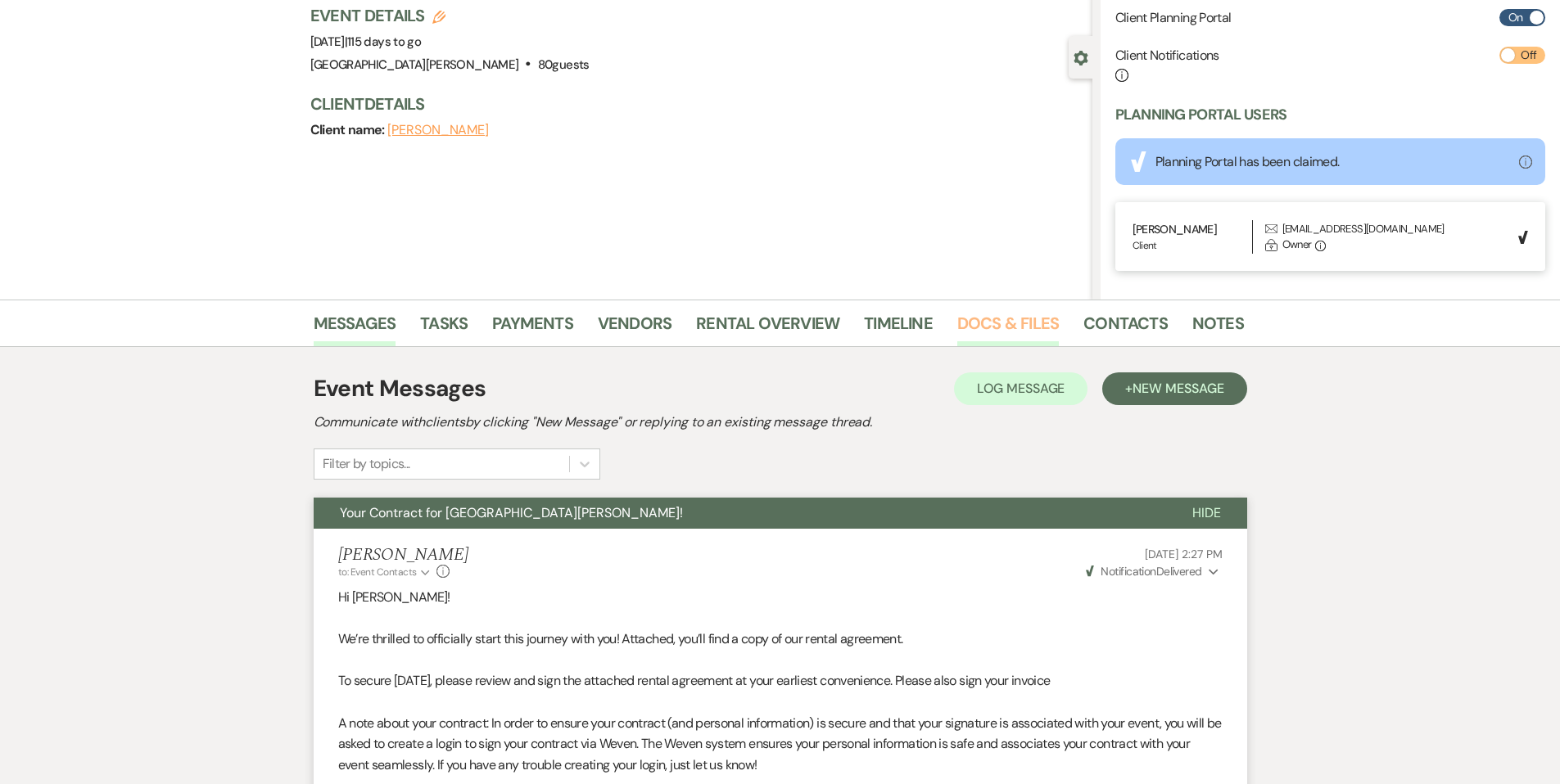
click at [1034, 333] on link "Docs & Files" at bounding box center [1007, 328] width 101 height 36
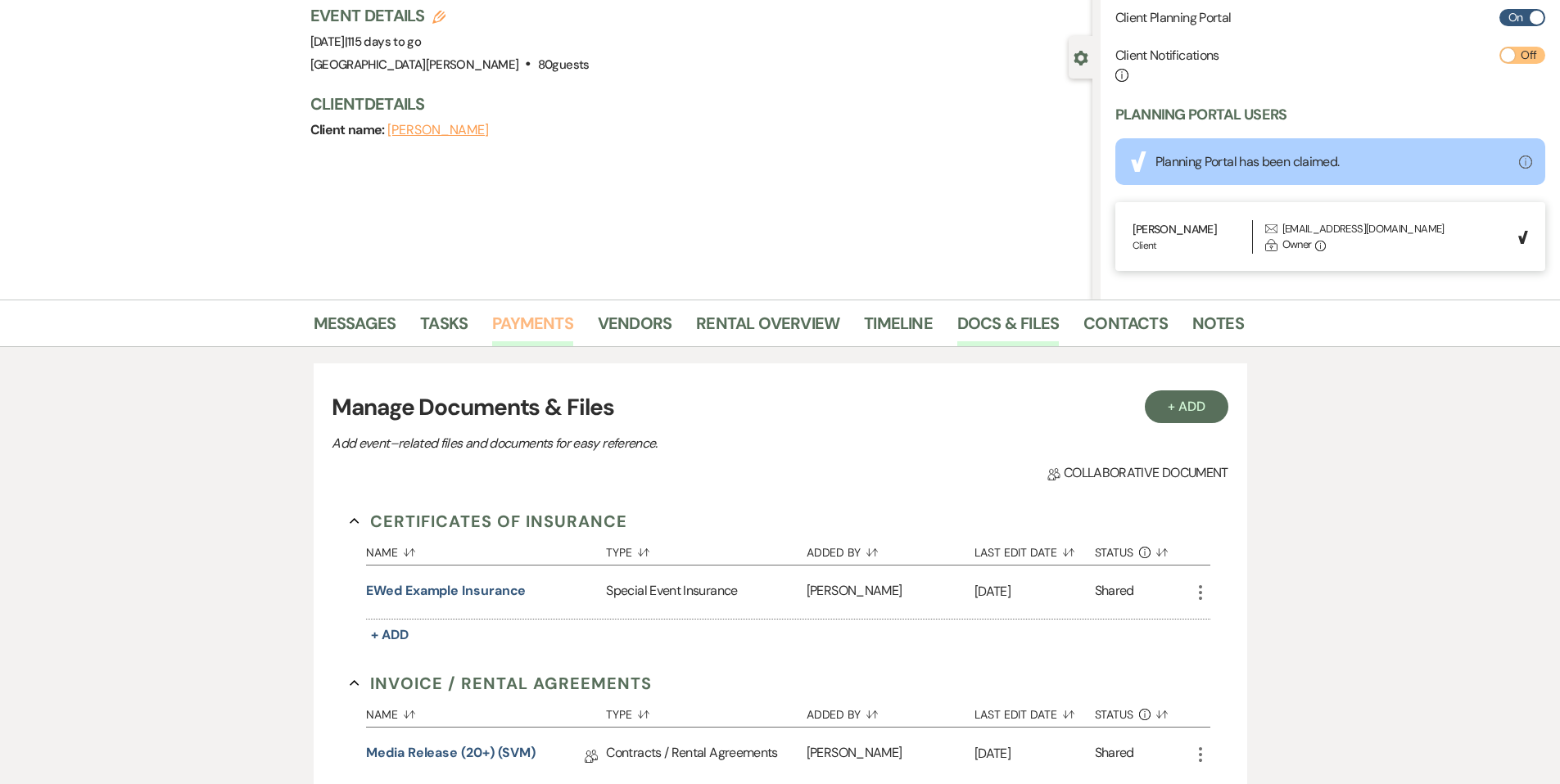
click at [546, 338] on link "Payments" at bounding box center [532, 328] width 81 height 36
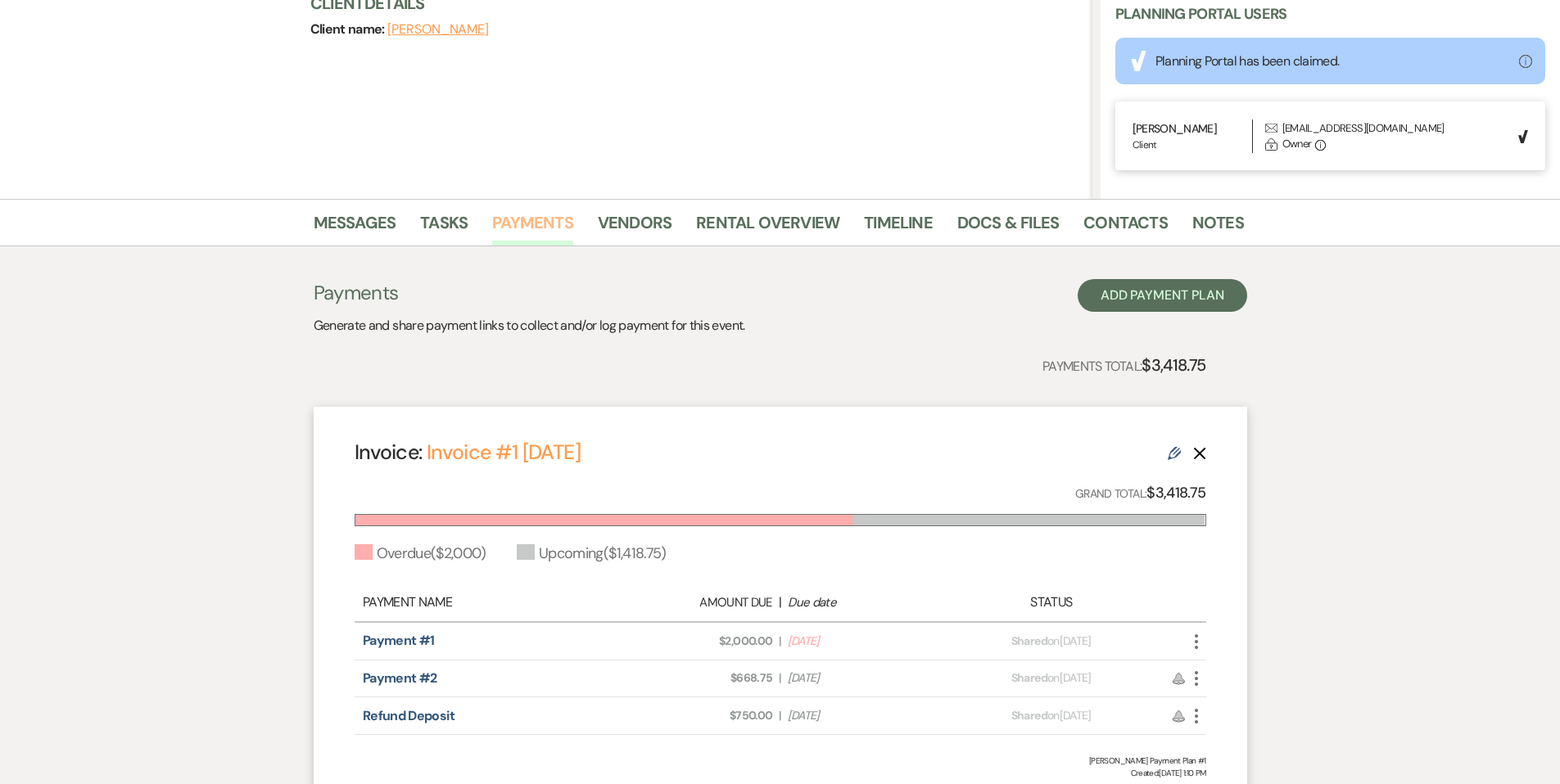
scroll to position [236, 0]
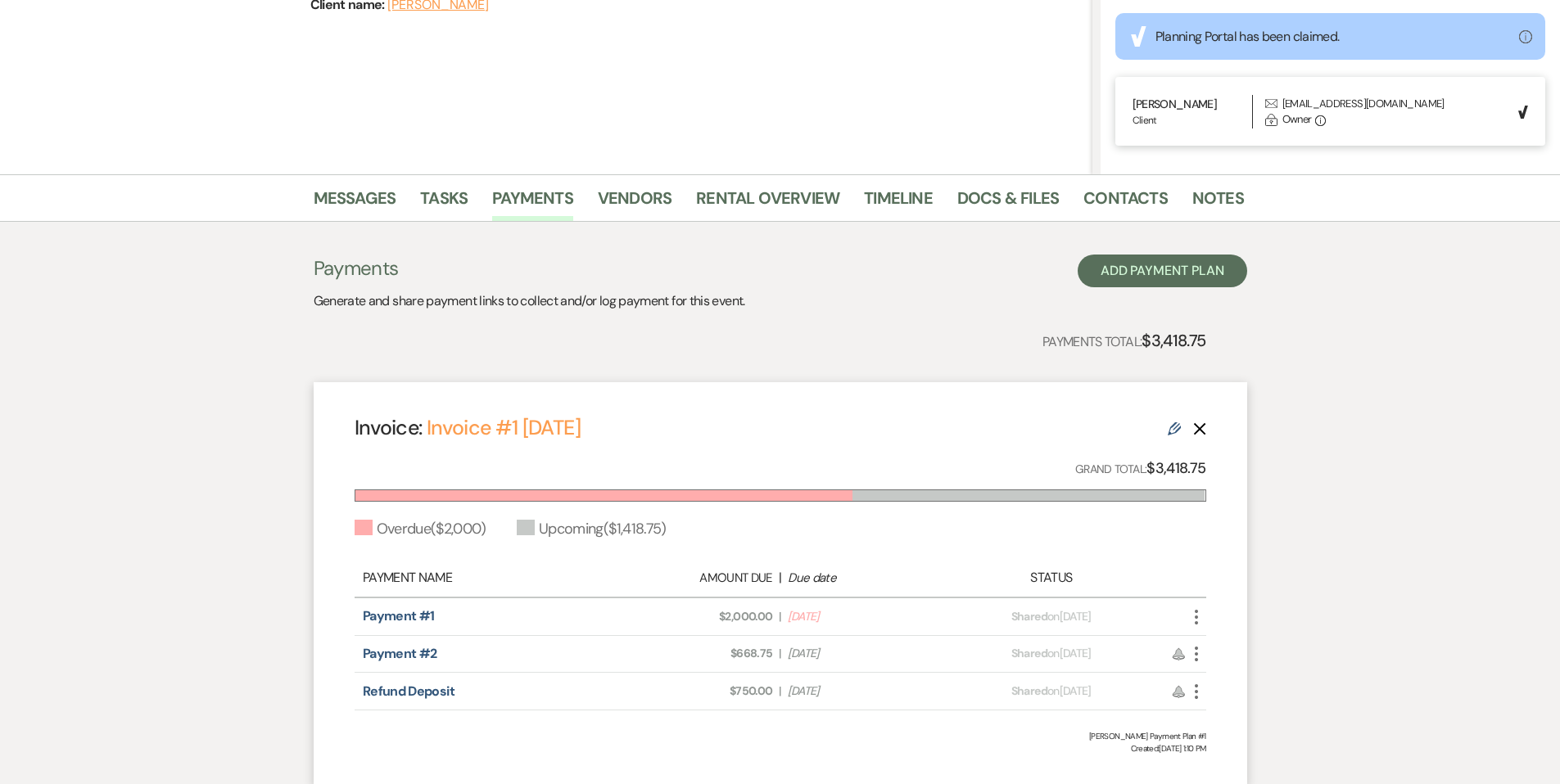
click at [1196, 619] on icon "More" at bounding box center [1197, 617] width 20 height 20
click at [1251, 742] on link "Pencil Edit" at bounding box center [1269, 732] width 165 height 27
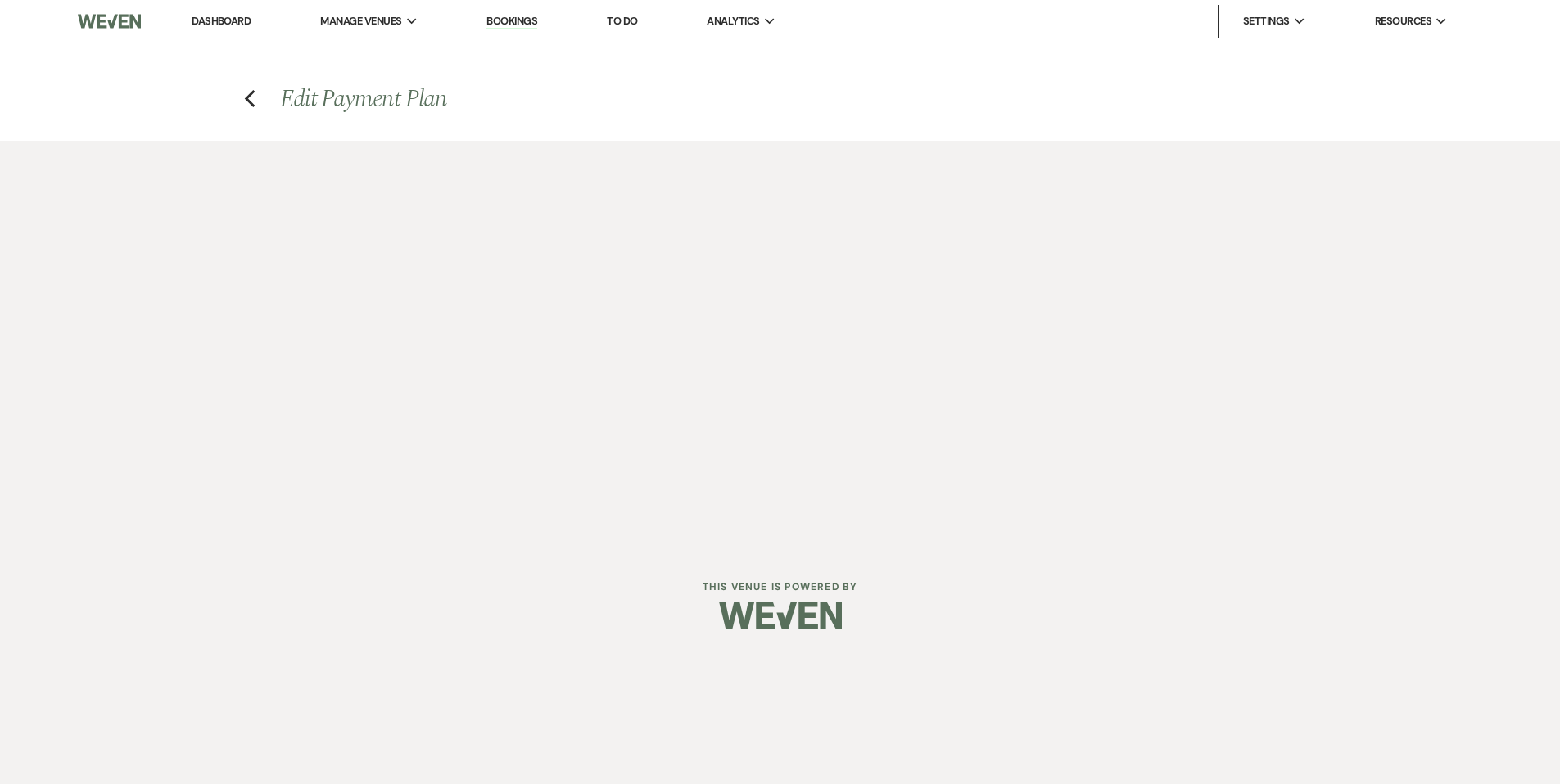
select select "26132"
select select "2"
select select "flat"
select select "true"
select select "2"
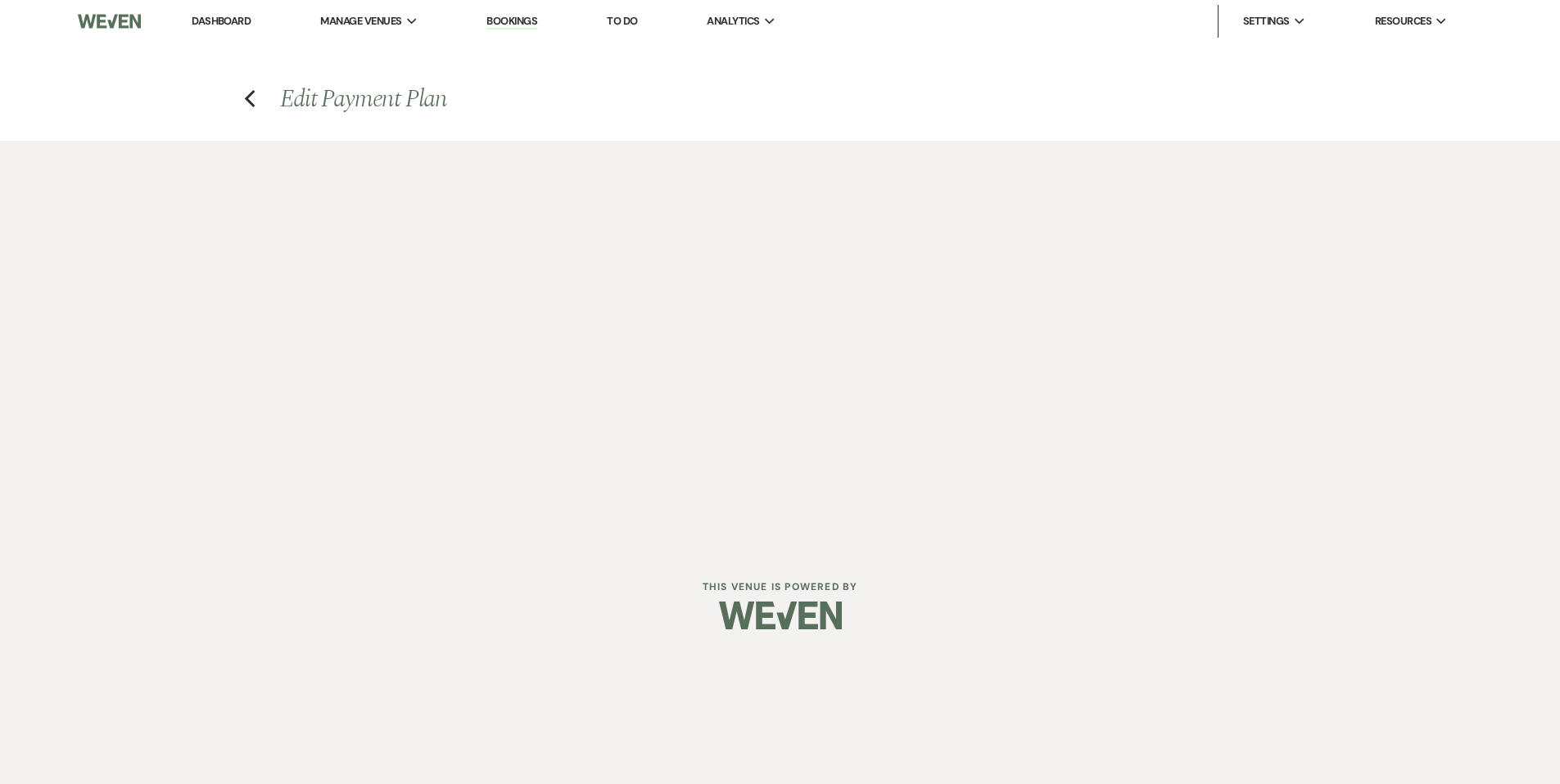
select select "flat"
select select "true"
select select "client"
select select "weeks"
select select "2"
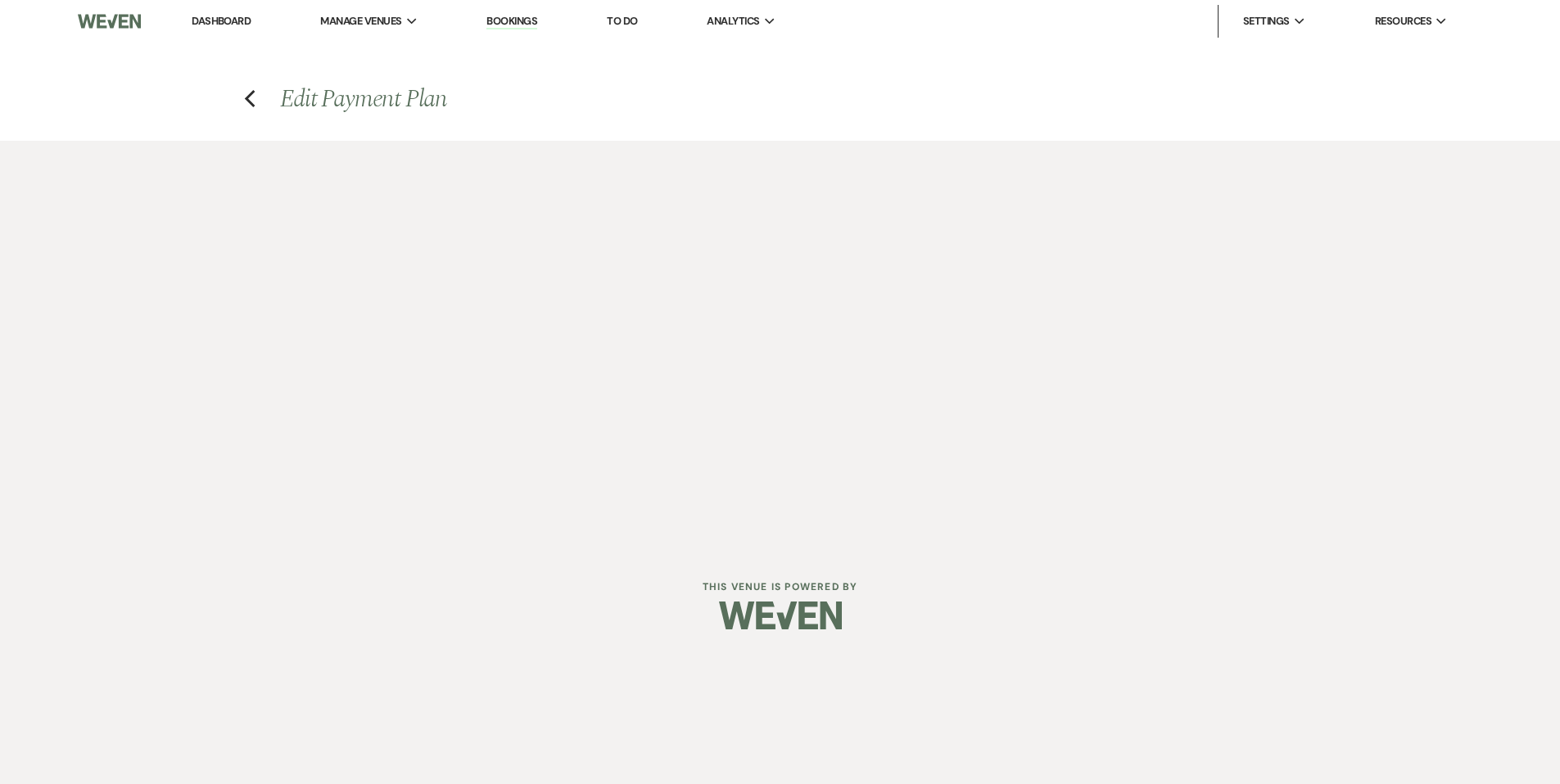
select select "flat"
select select "true"
select select "client"
select select "weeks"
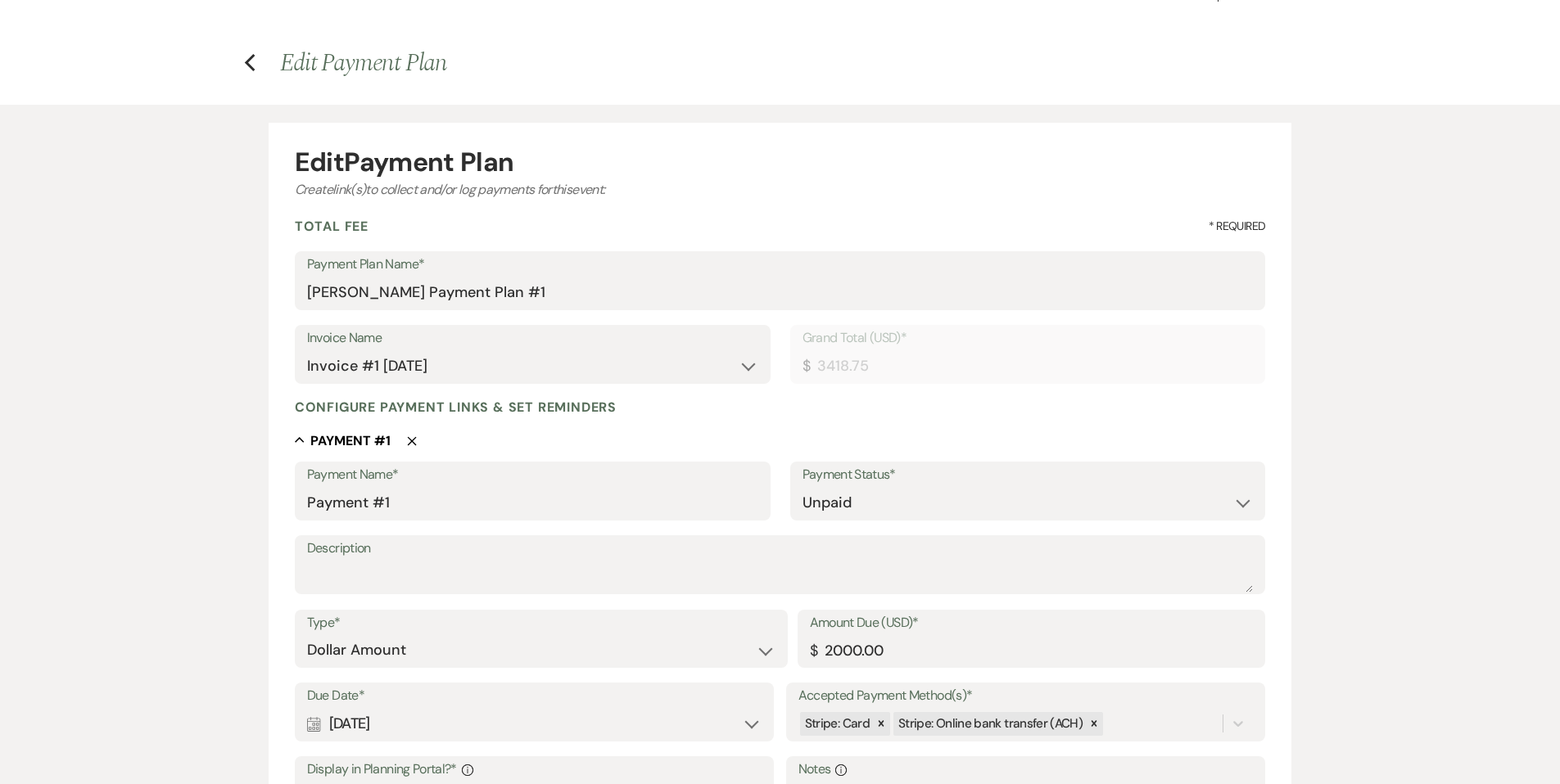
scroll to position [57, 0]
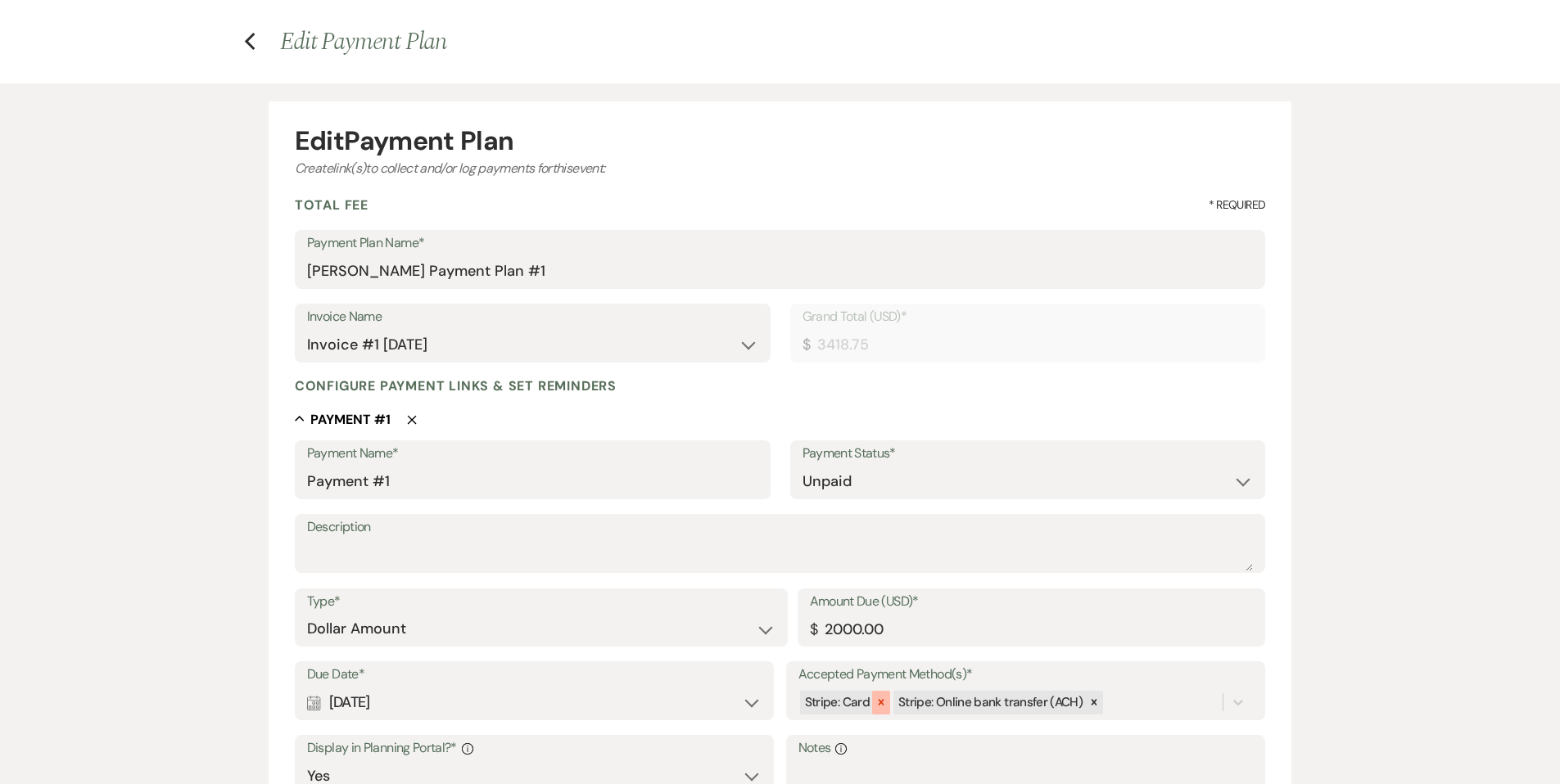
click at [883, 706] on icon at bounding box center [882, 703] width 12 height 12
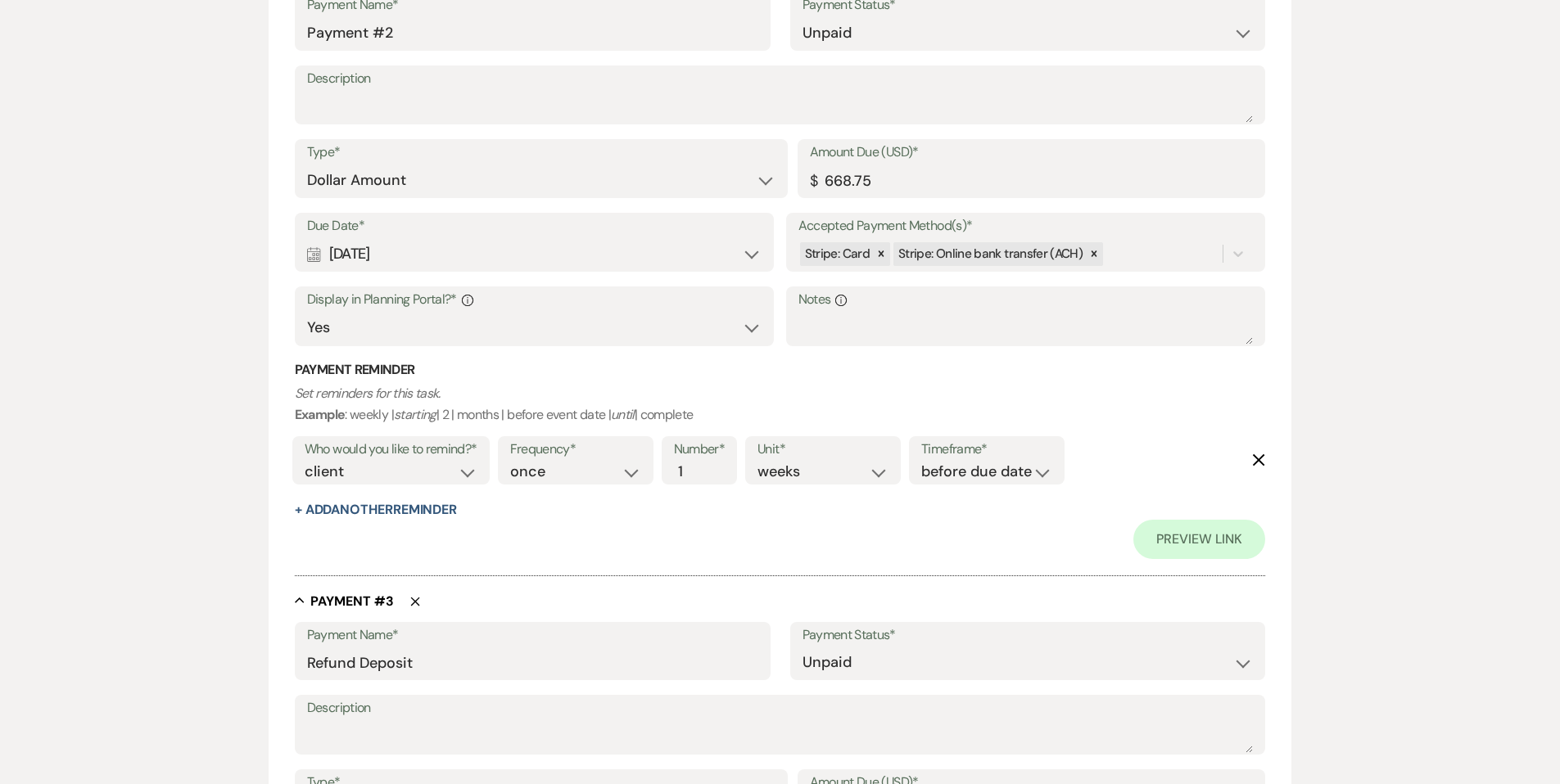
scroll to position [1121, 0]
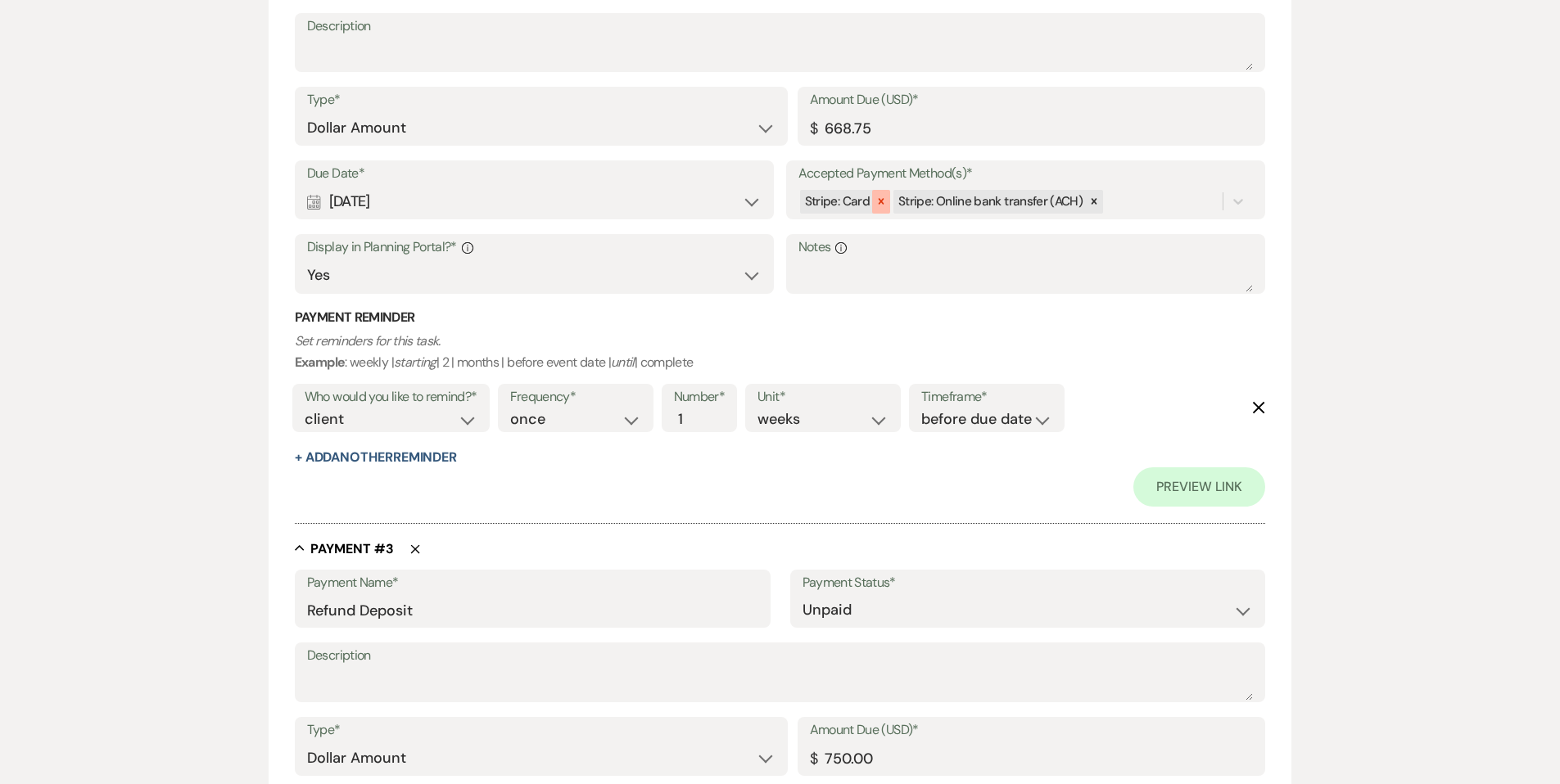
click at [882, 205] on icon at bounding box center [882, 201] width 12 height 12
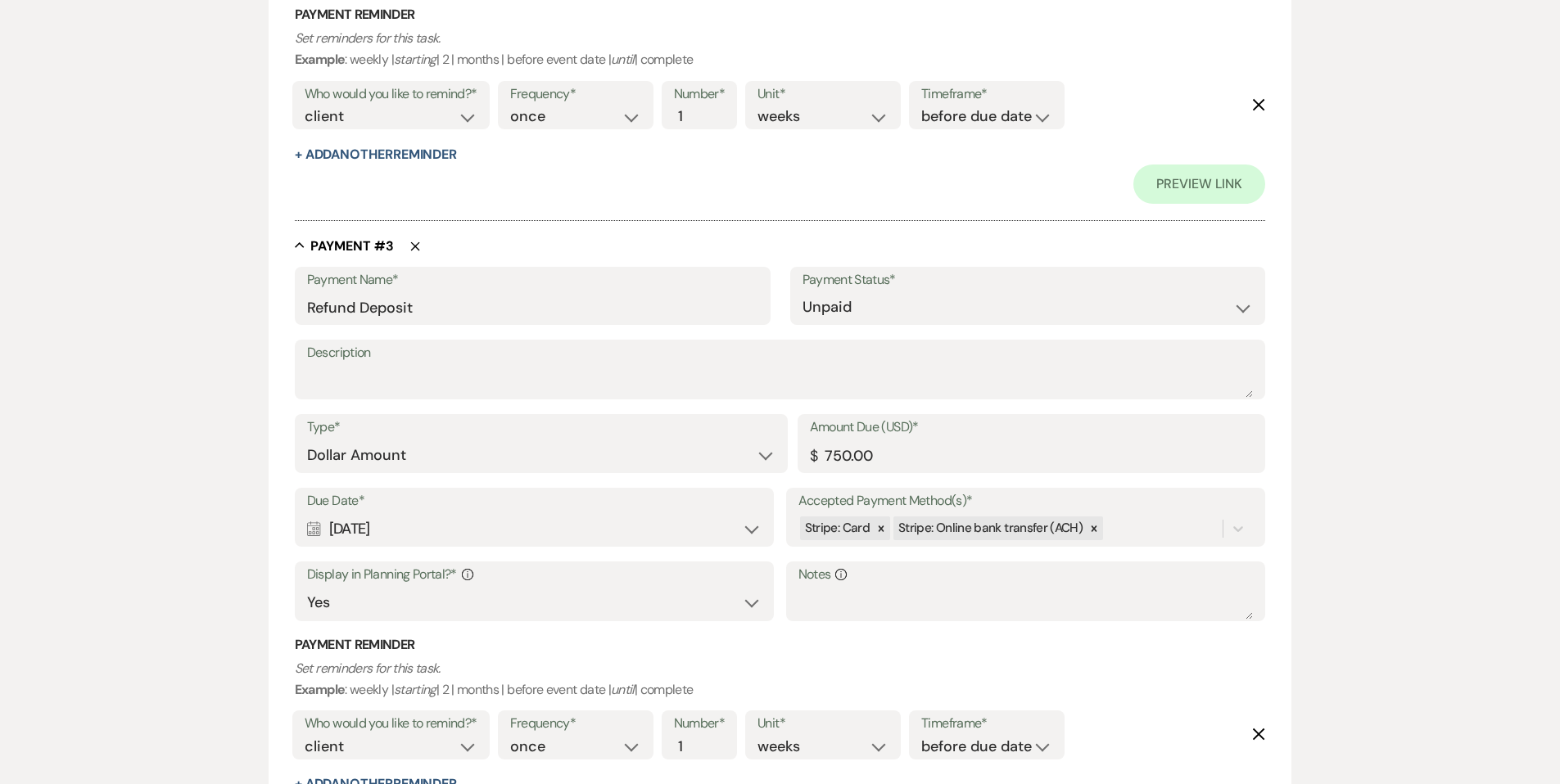
scroll to position [1547, 0]
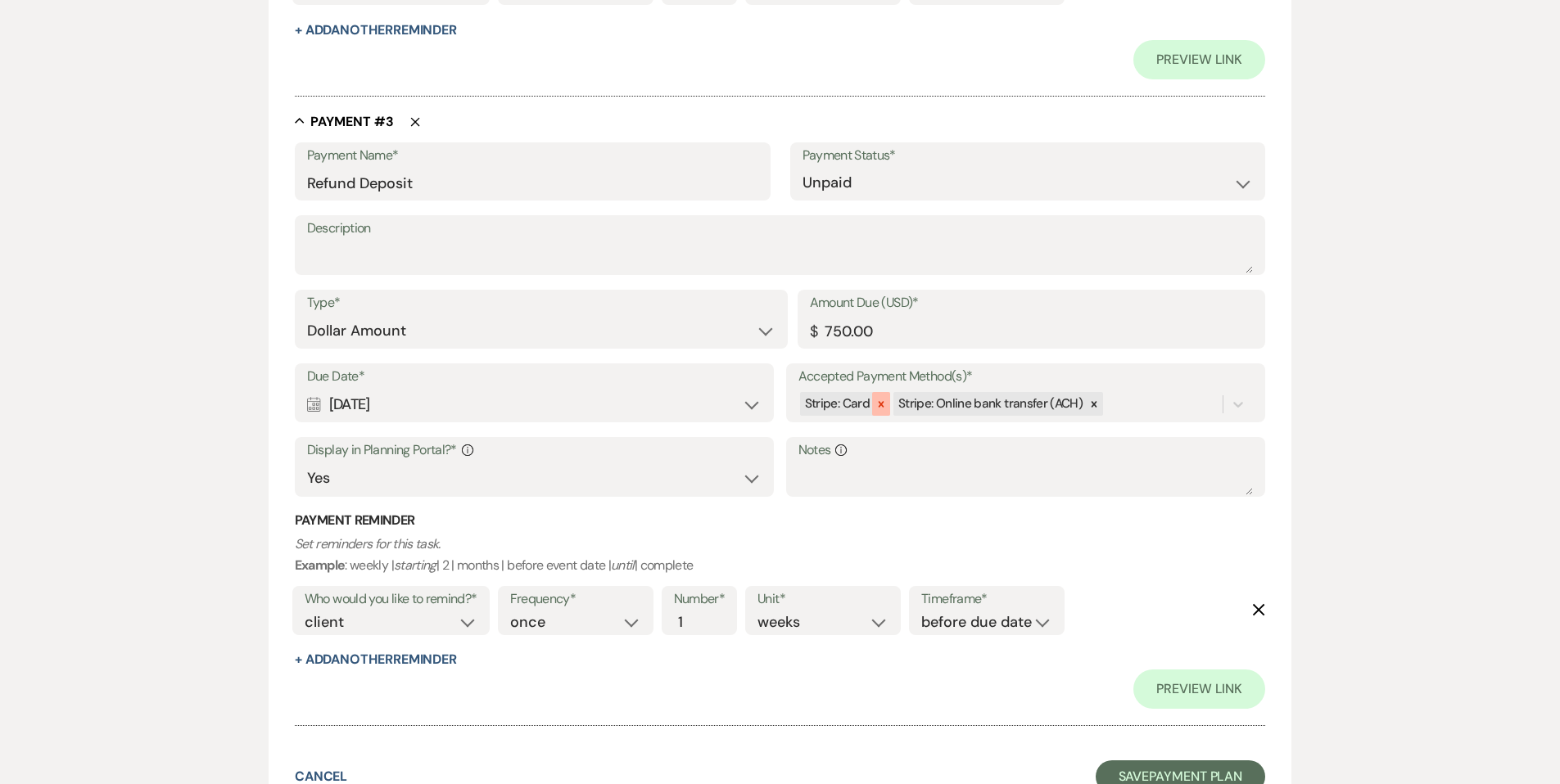
click at [877, 396] on div at bounding box center [881, 404] width 18 height 24
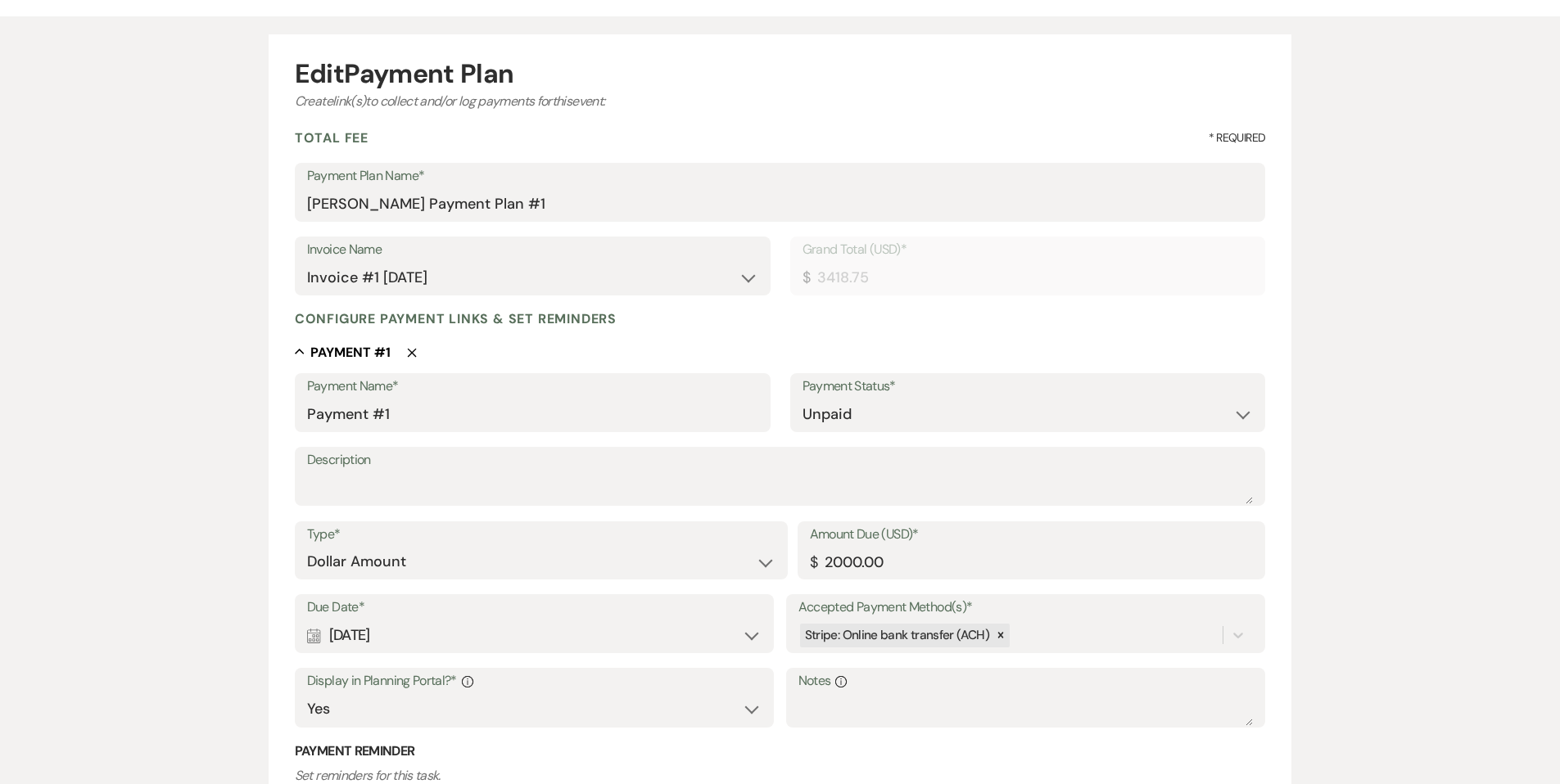
scroll to position [136, 0]
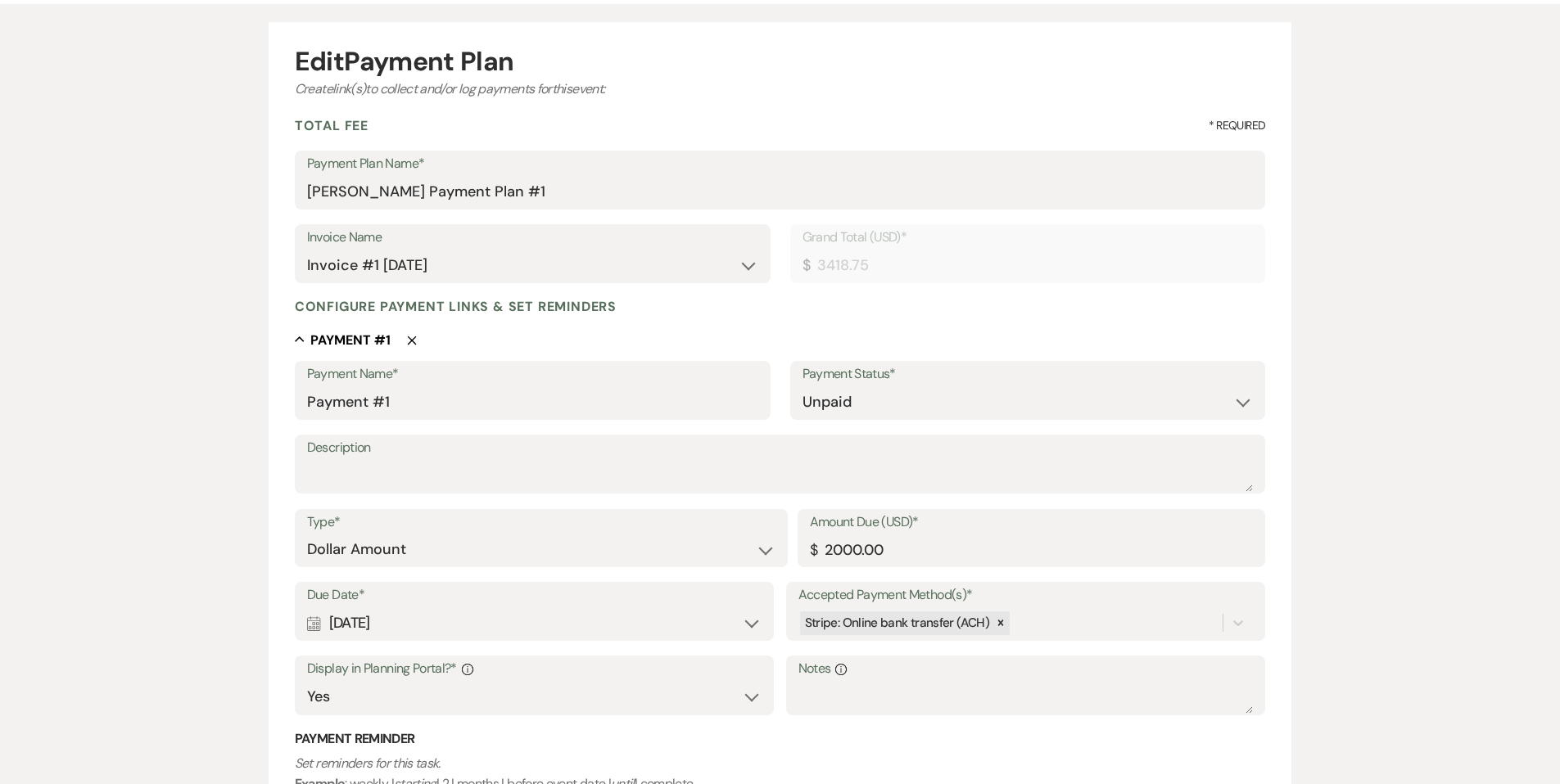
click at [394, 619] on div "Calendar Jul 25, 2025 Expand" at bounding box center [535, 623] width 456 height 32
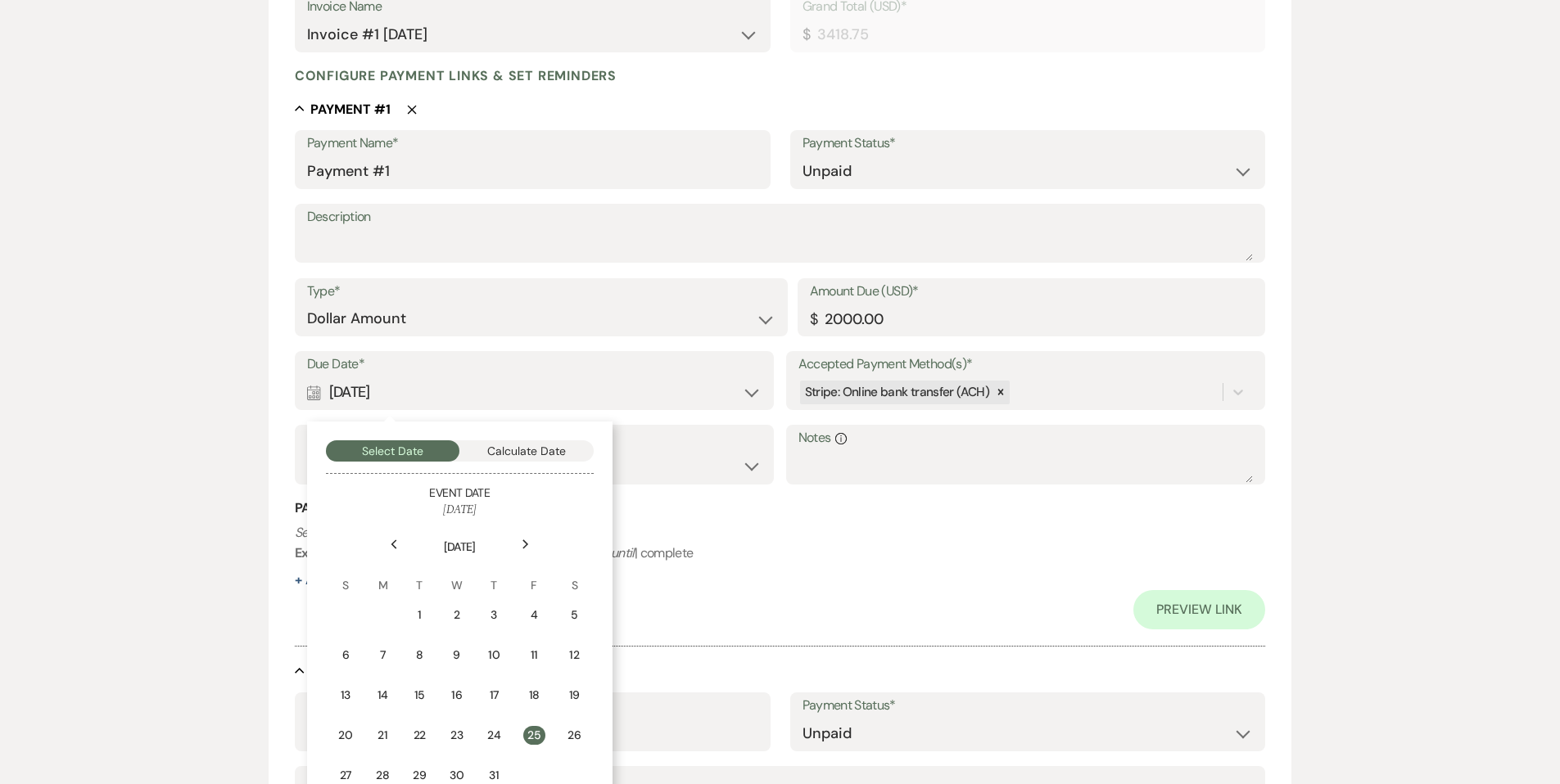
scroll to position [532, 0]
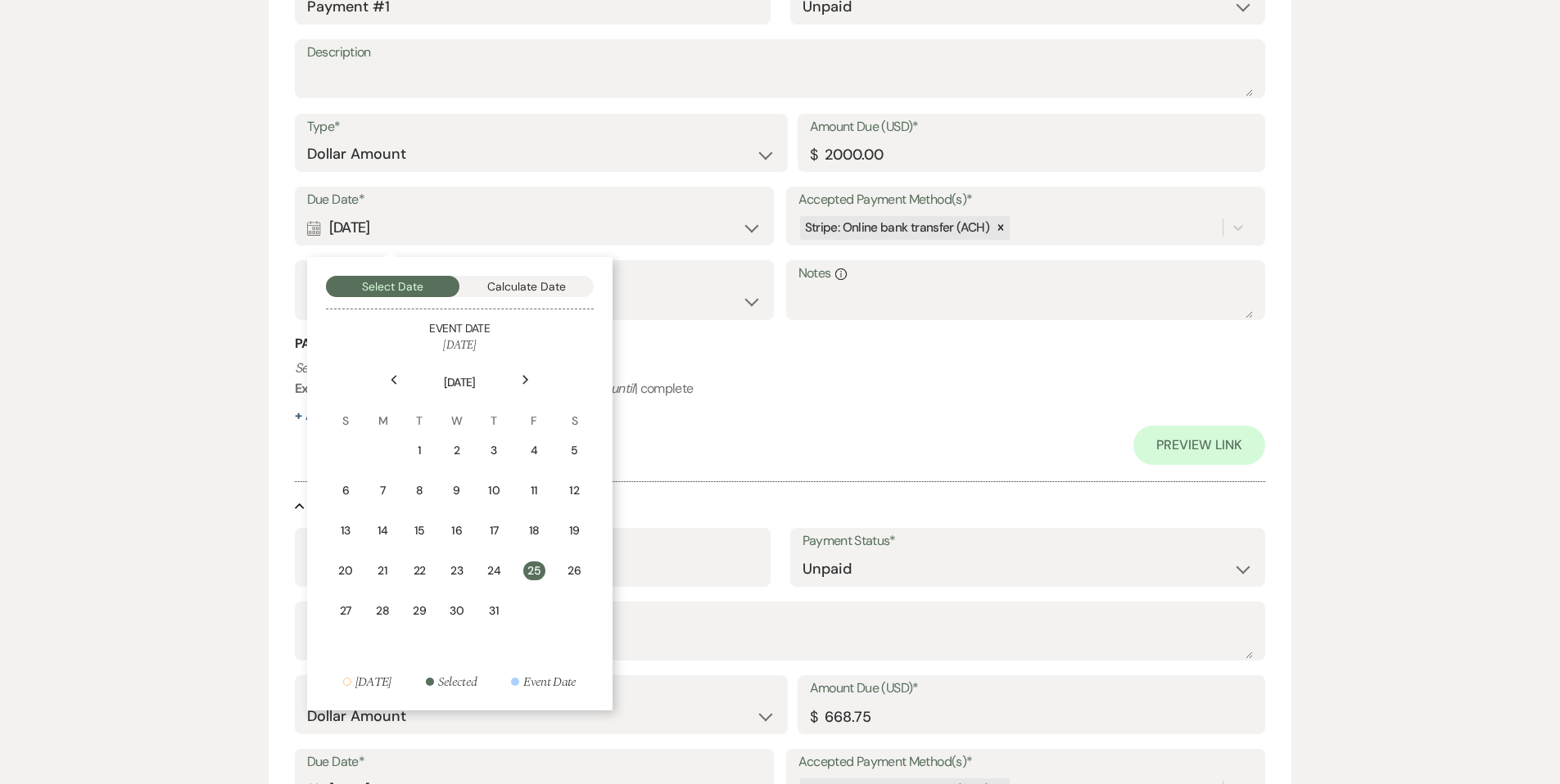
click at [530, 390] on div "Next" at bounding box center [525, 380] width 27 height 26
click at [459, 580] on div "20" at bounding box center [462, 573] width 15 height 18
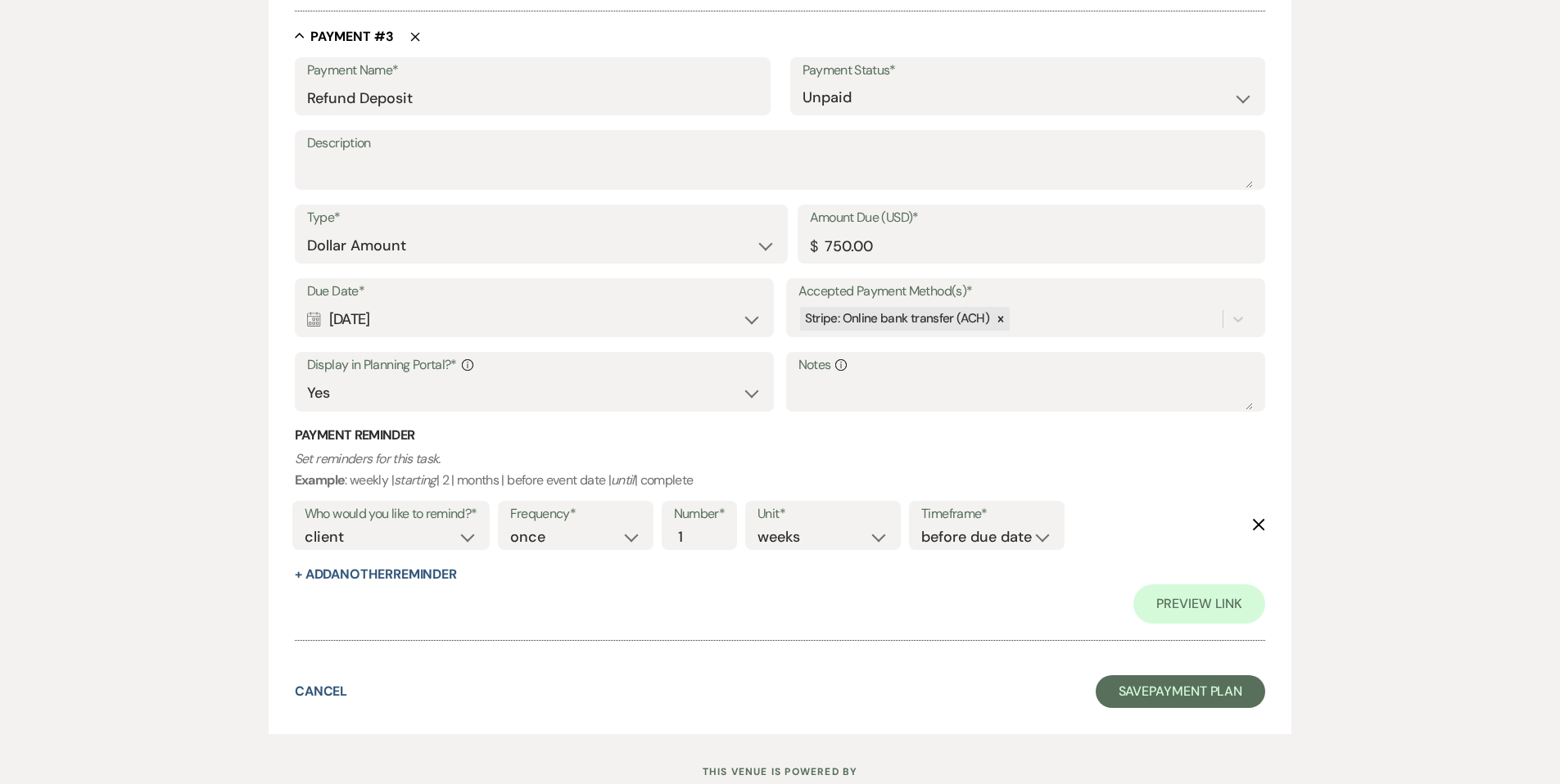
scroll to position [1689, 0]
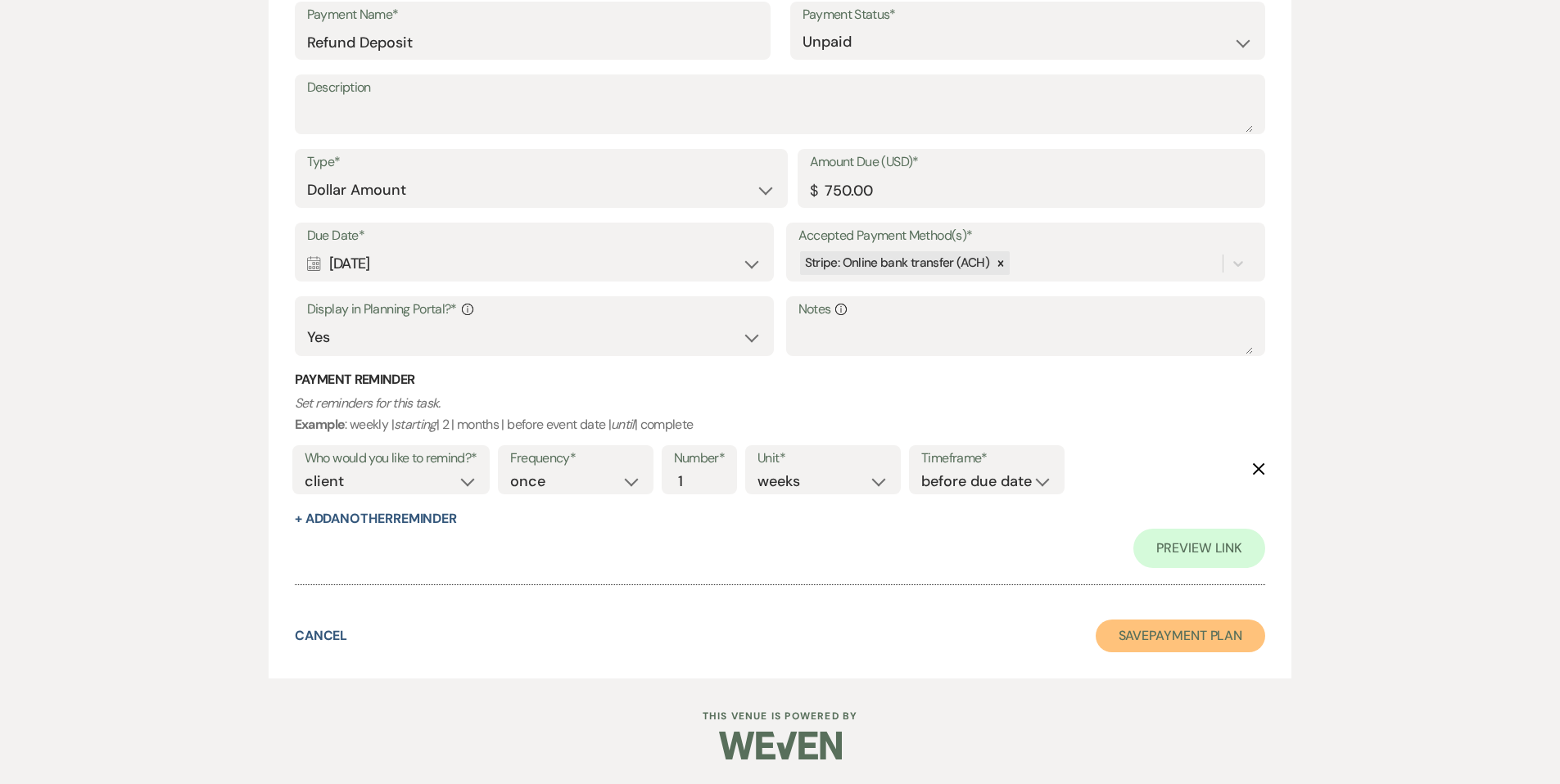
click at [1152, 636] on button "Save Payment Plan" at bounding box center [1180, 635] width 170 height 32
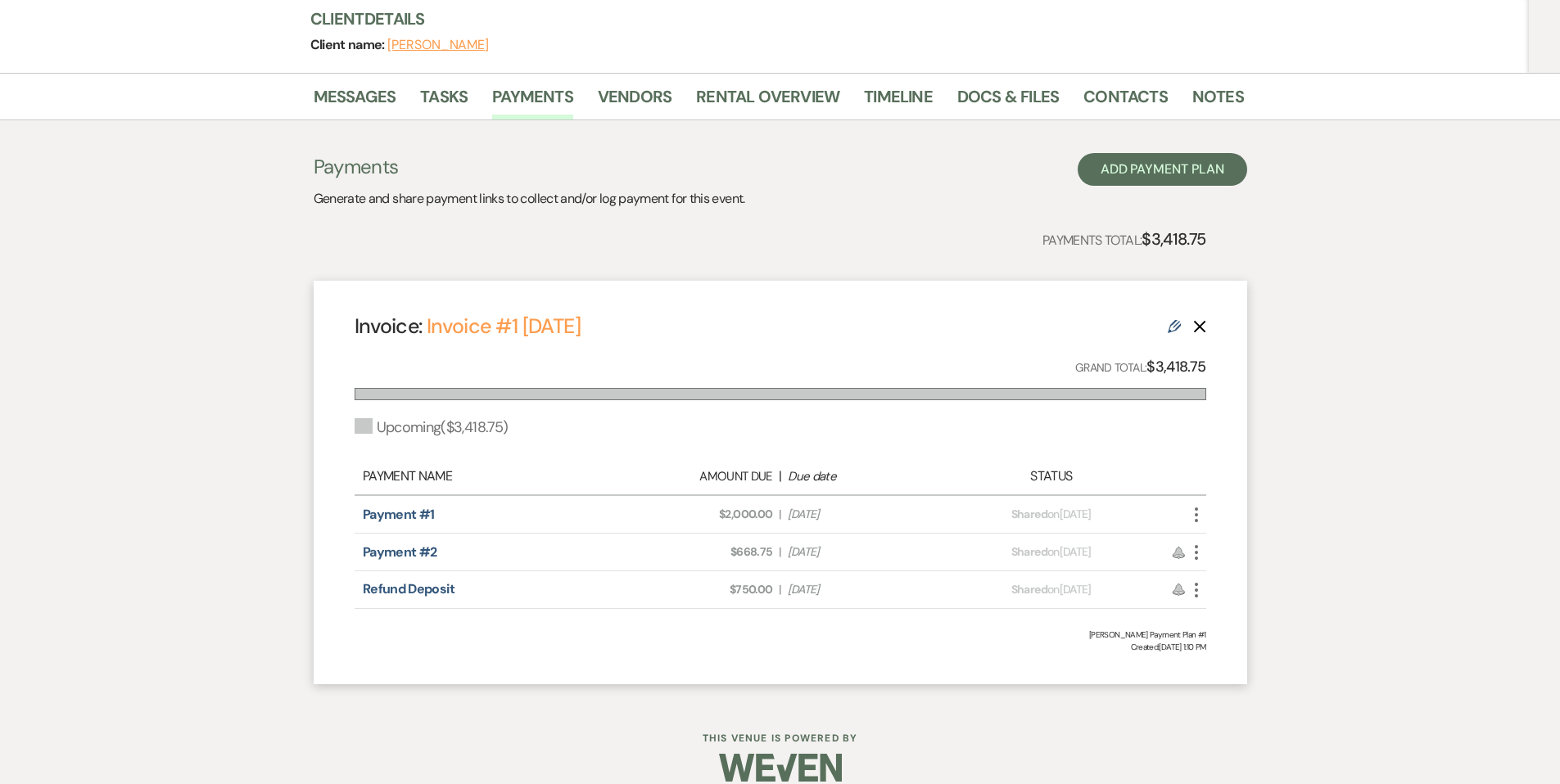
scroll to position [219, 0]
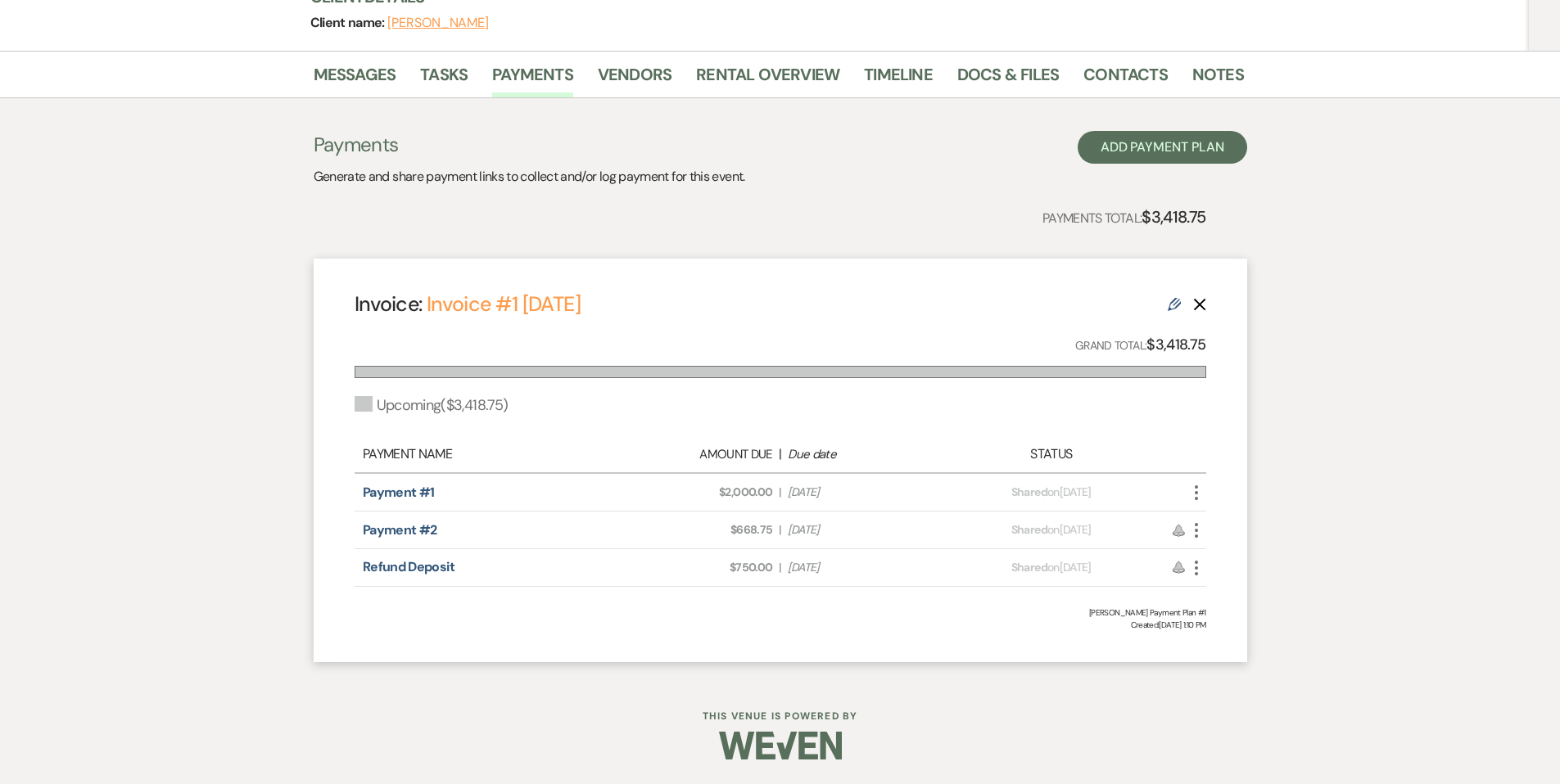
click at [1201, 497] on icon "More" at bounding box center [1197, 493] width 20 height 20
click at [1245, 614] on link "Pencil Edit" at bounding box center [1269, 608] width 165 height 27
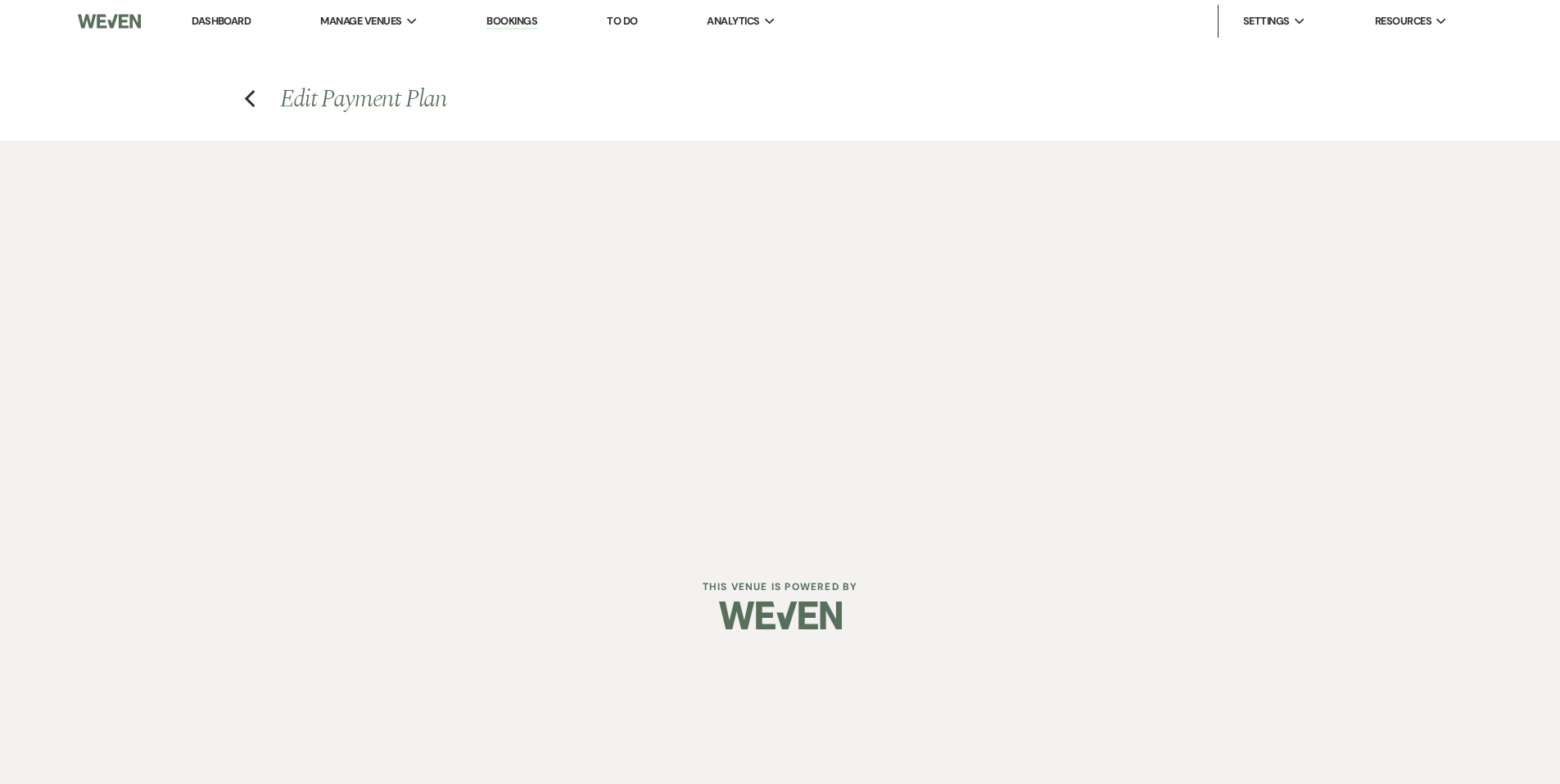
select select "26132"
select select "2"
select select "flat"
select select "true"
select select "2"
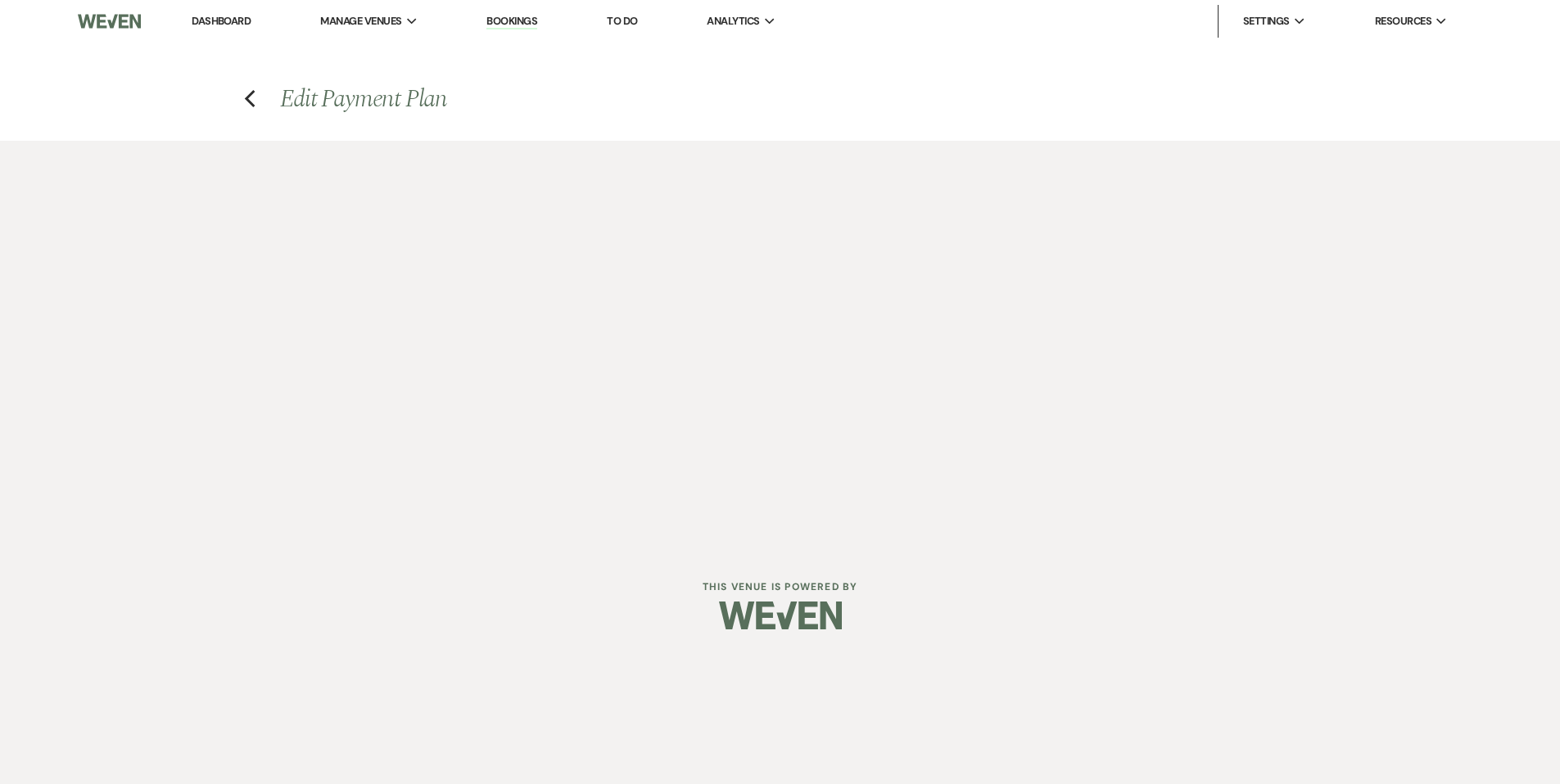
select select "flat"
select select "true"
select select "client"
select select "weeks"
select select "2"
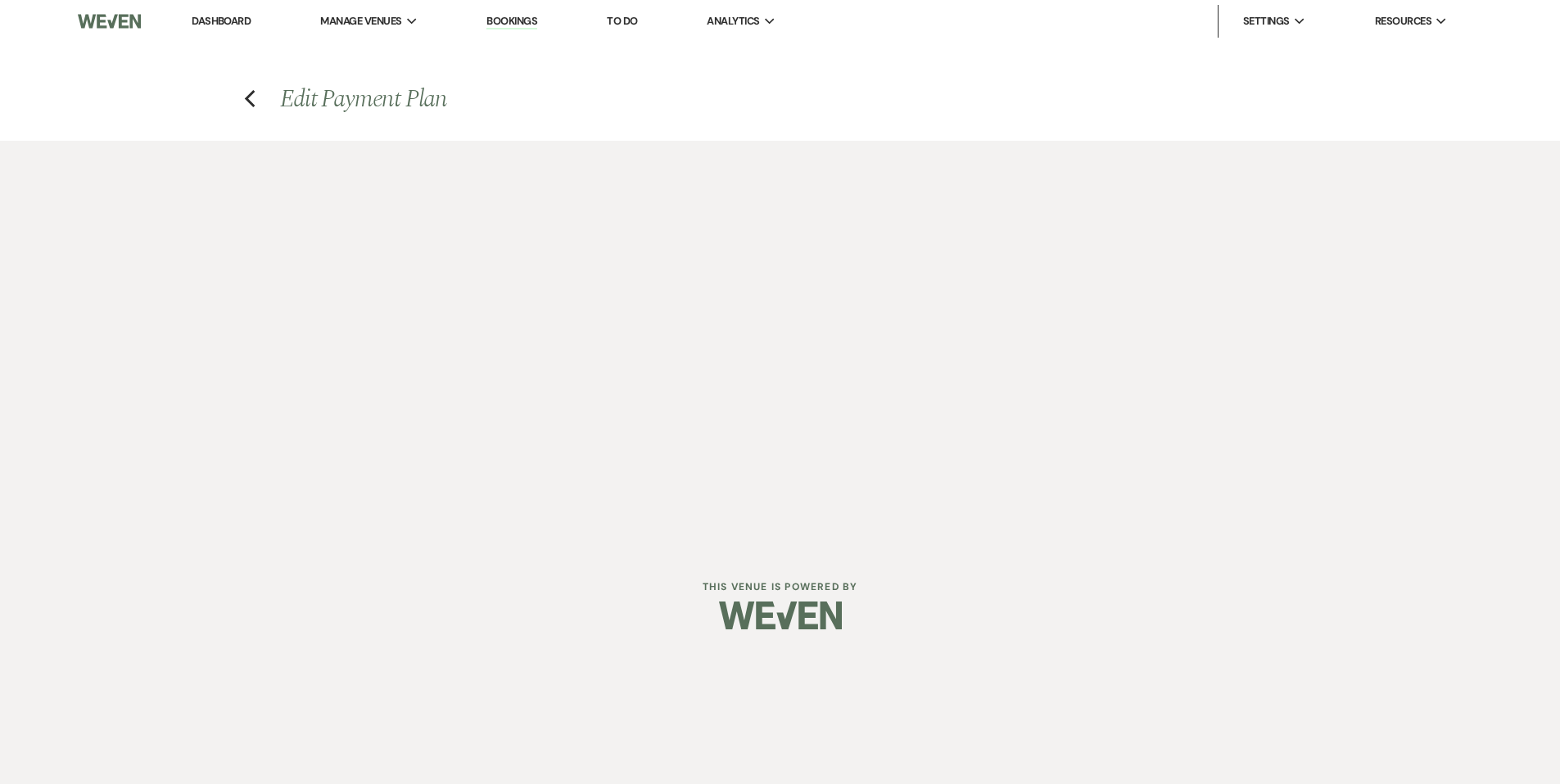
select select "flat"
select select "true"
select select "client"
select select "weeks"
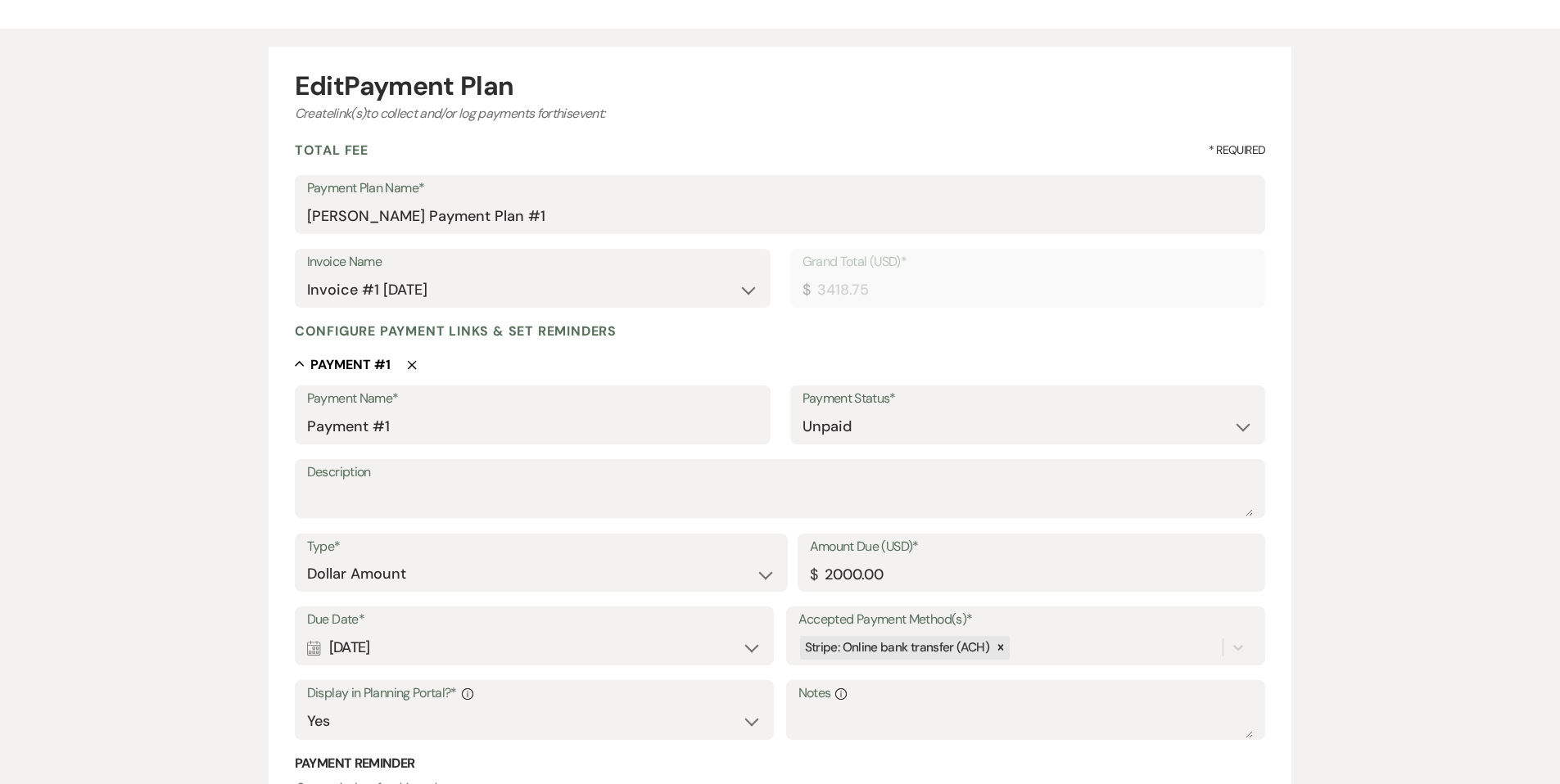
scroll to position [471, 0]
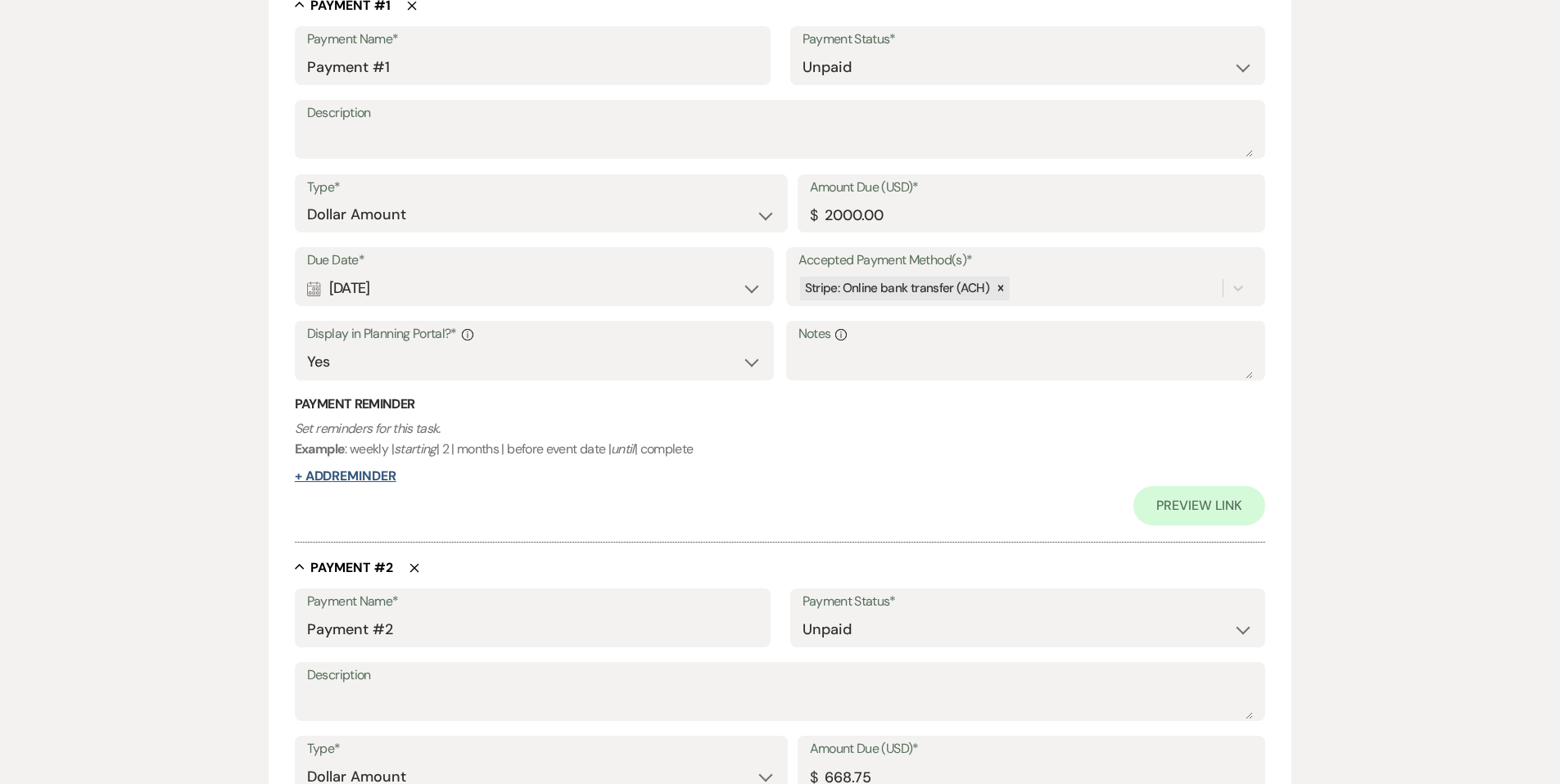
click at [388, 481] on button "+ Add Reminder" at bounding box center [345, 476] width 101 height 13
select select "client"
select select "days"
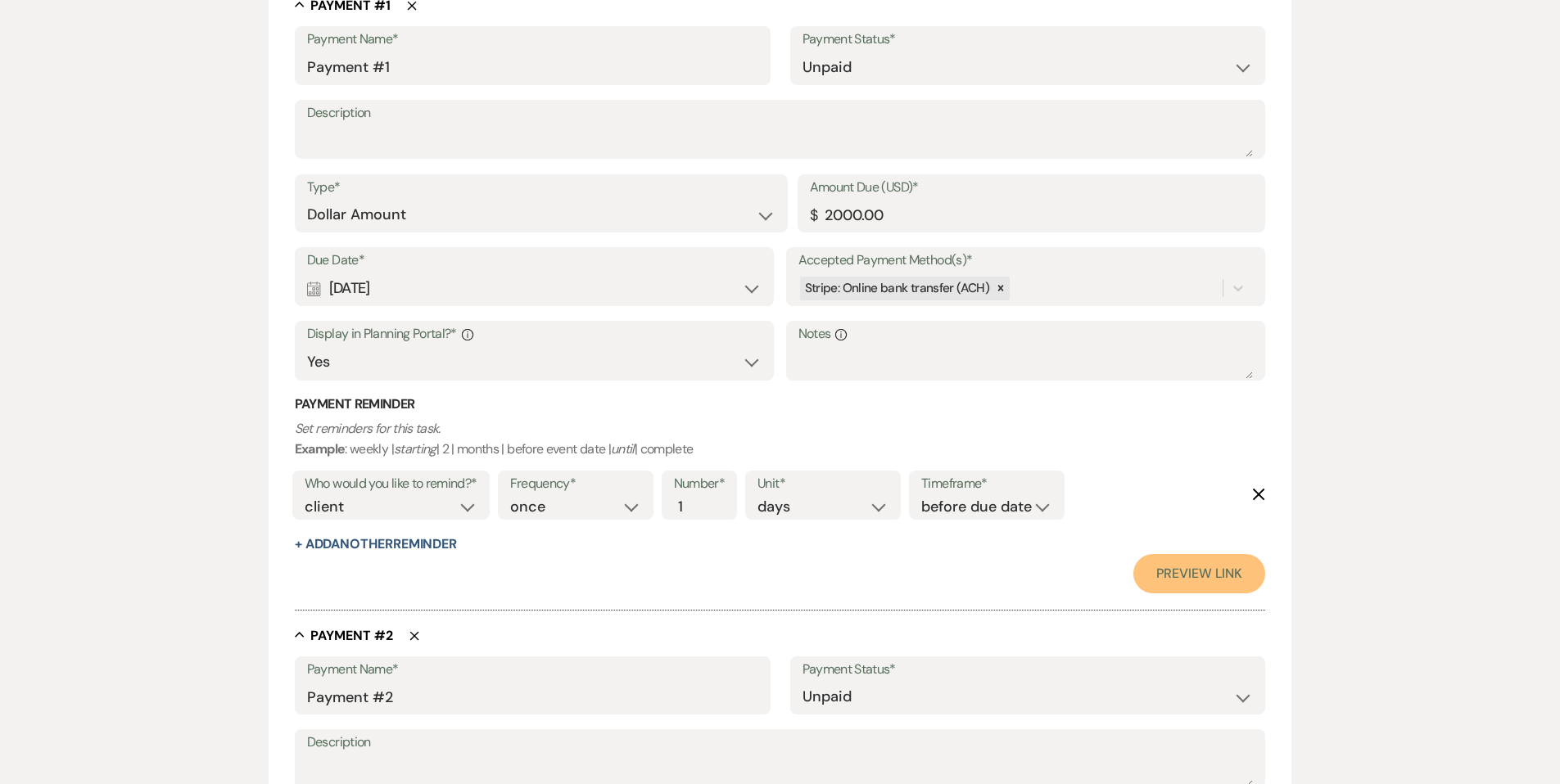
click at [1167, 580] on link "Preview Link" at bounding box center [1199, 574] width 132 height 39
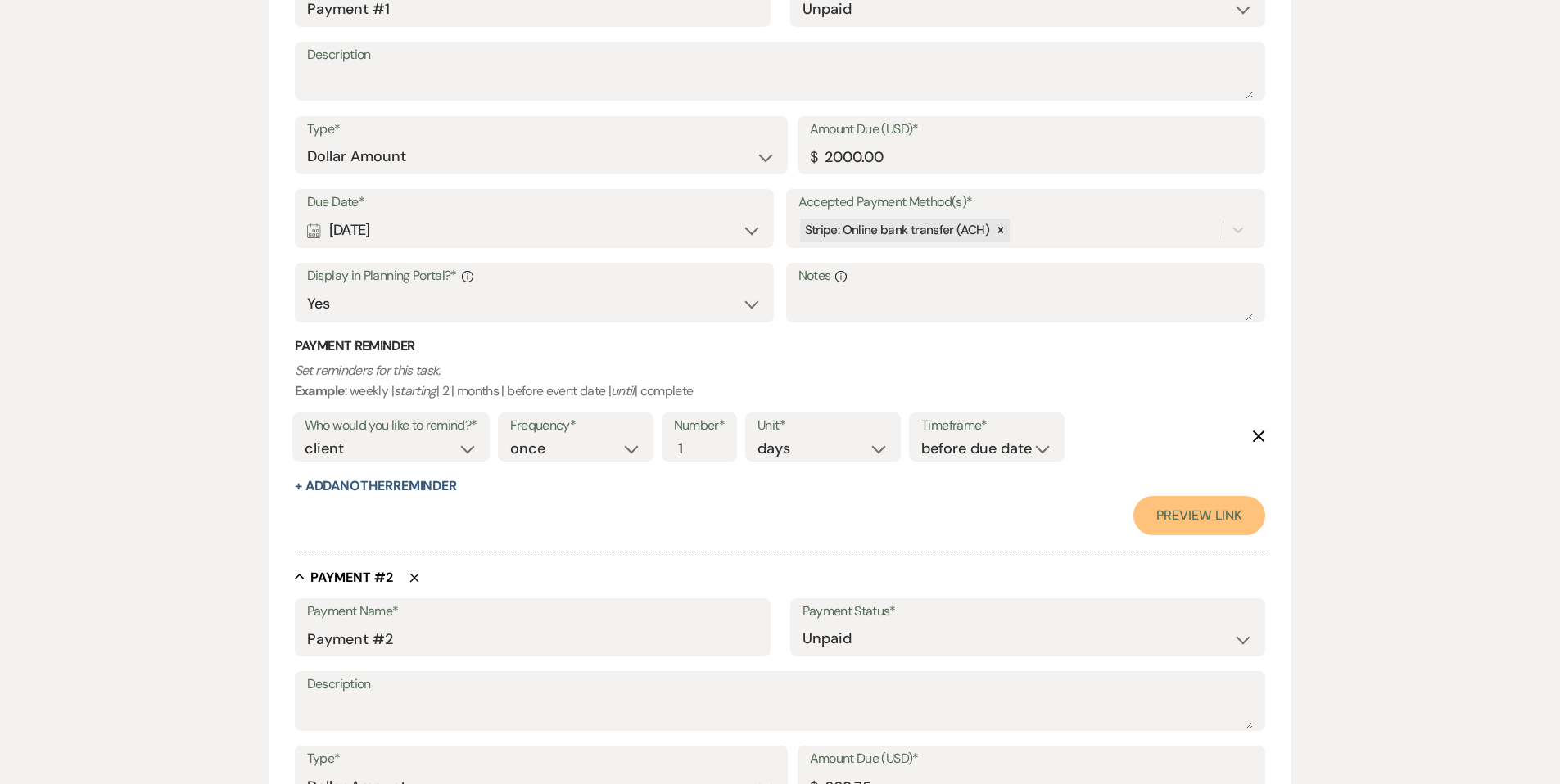
scroll to position [0, 0]
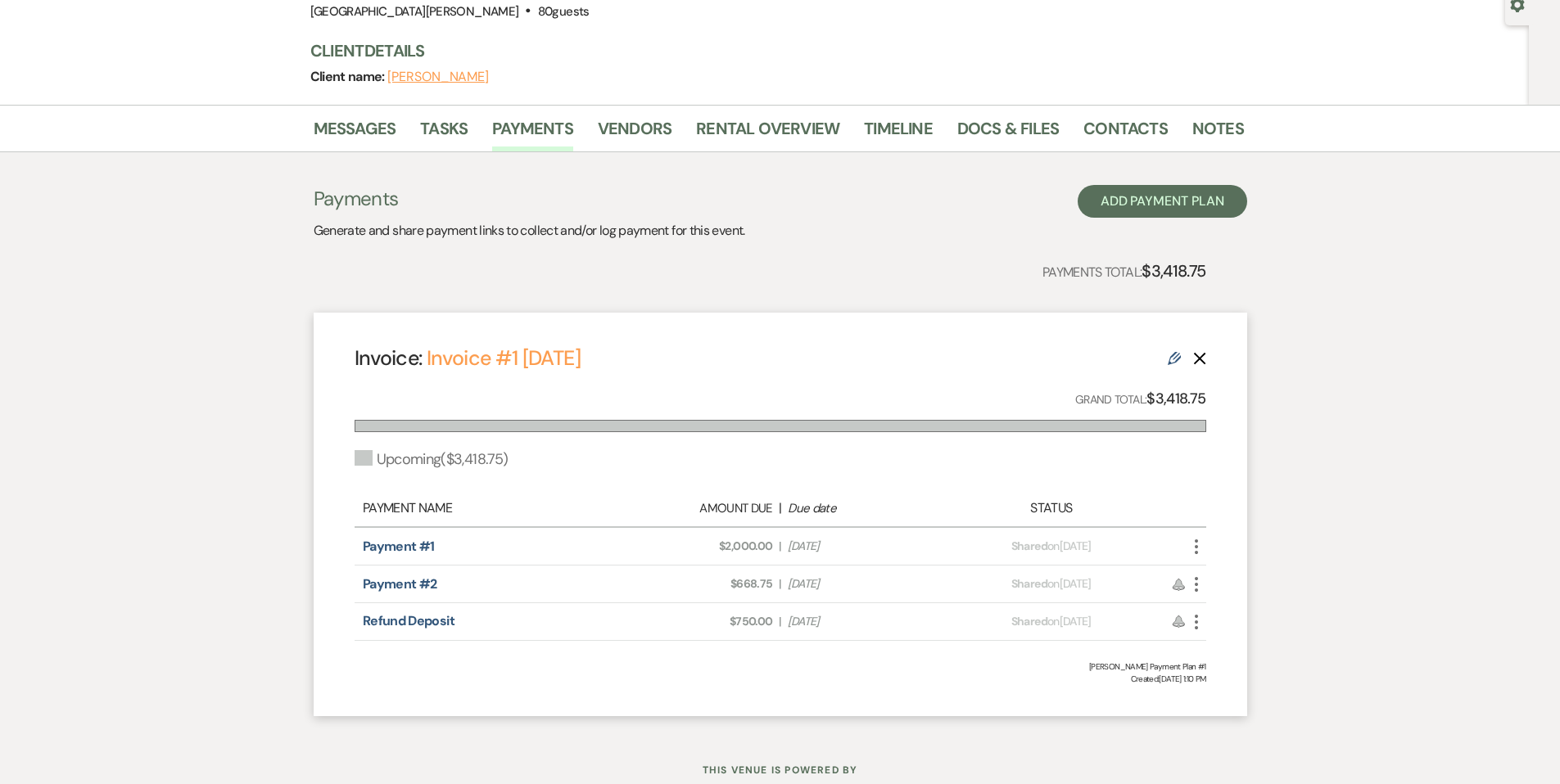
scroll to position [219, 0]
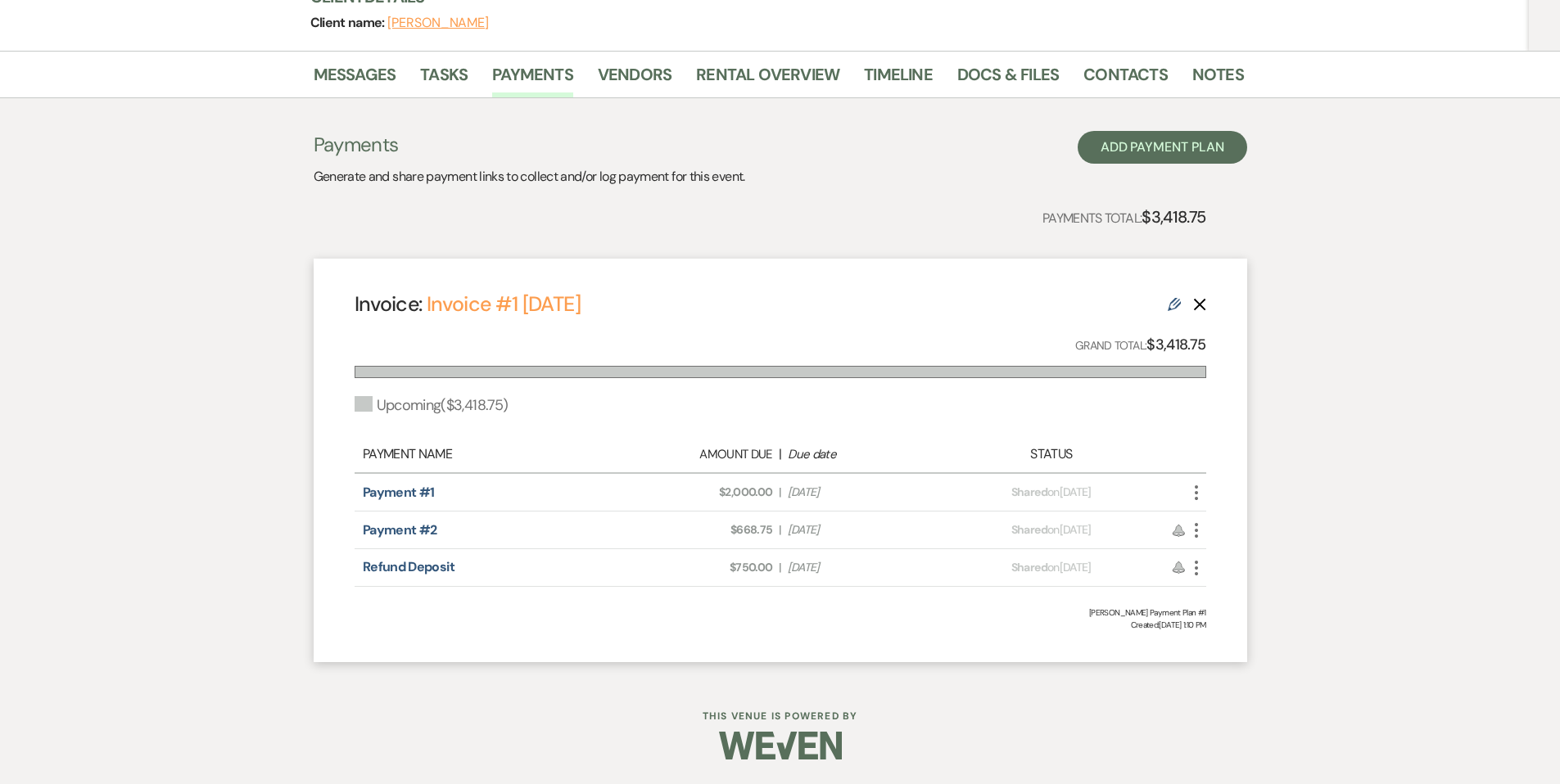
click at [1199, 491] on icon "More" at bounding box center [1197, 493] width 20 height 20
click at [1262, 604] on link "Pencil Edit" at bounding box center [1269, 608] width 165 height 27
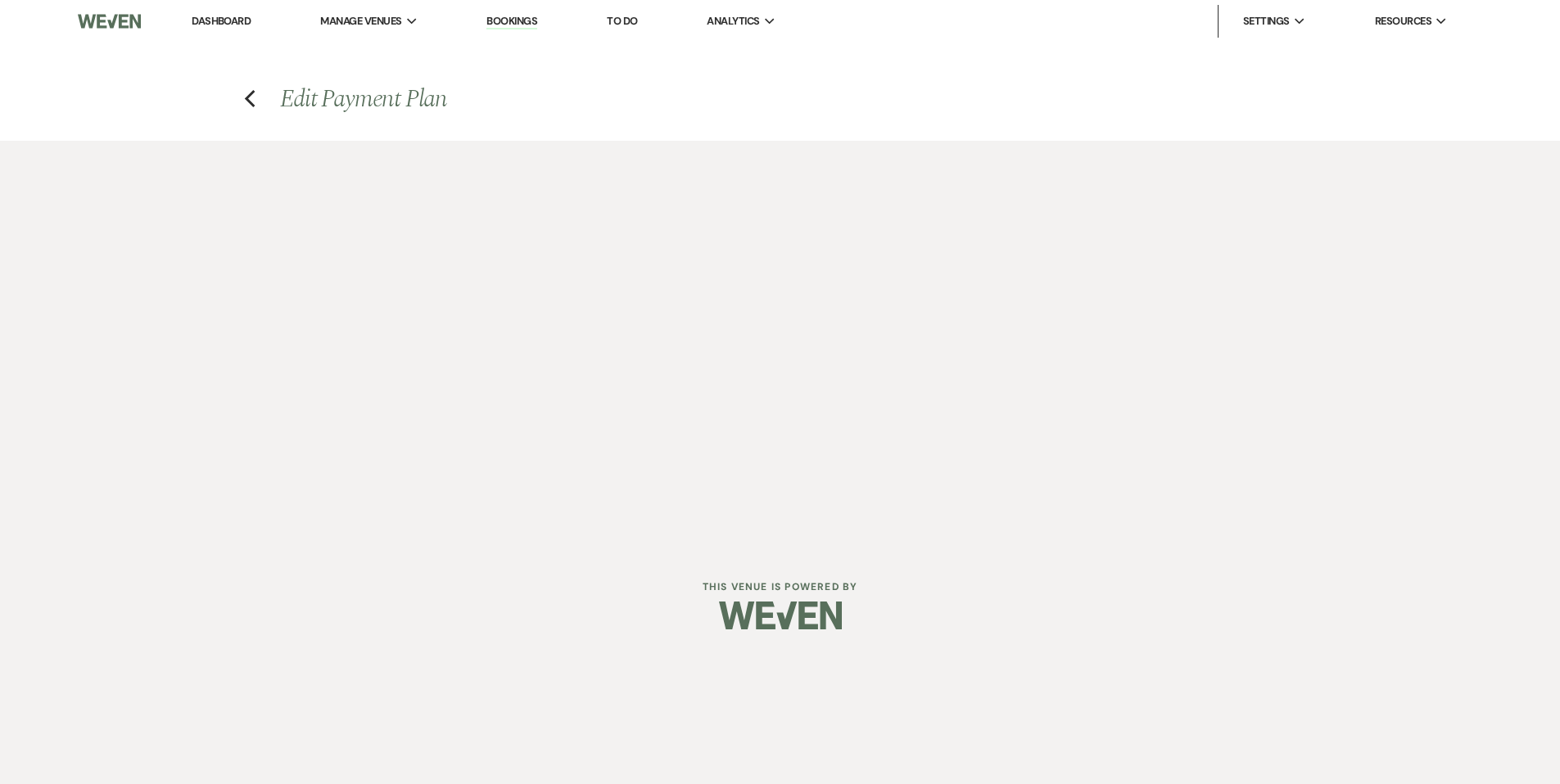
select select "26132"
select select "2"
select select "flat"
select select "true"
select select "2"
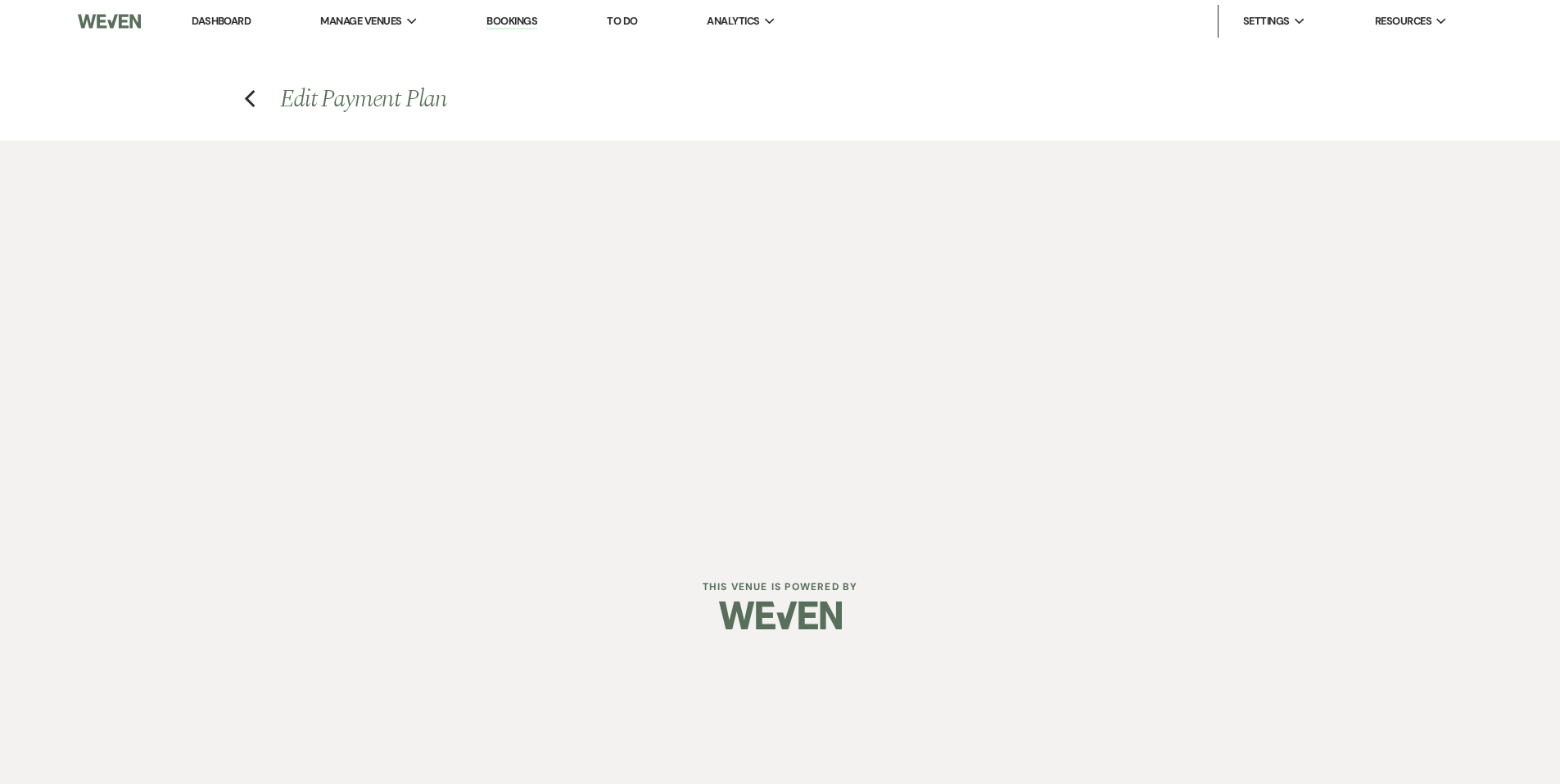
select select "flat"
select select "true"
select select "client"
select select "weeks"
select select "2"
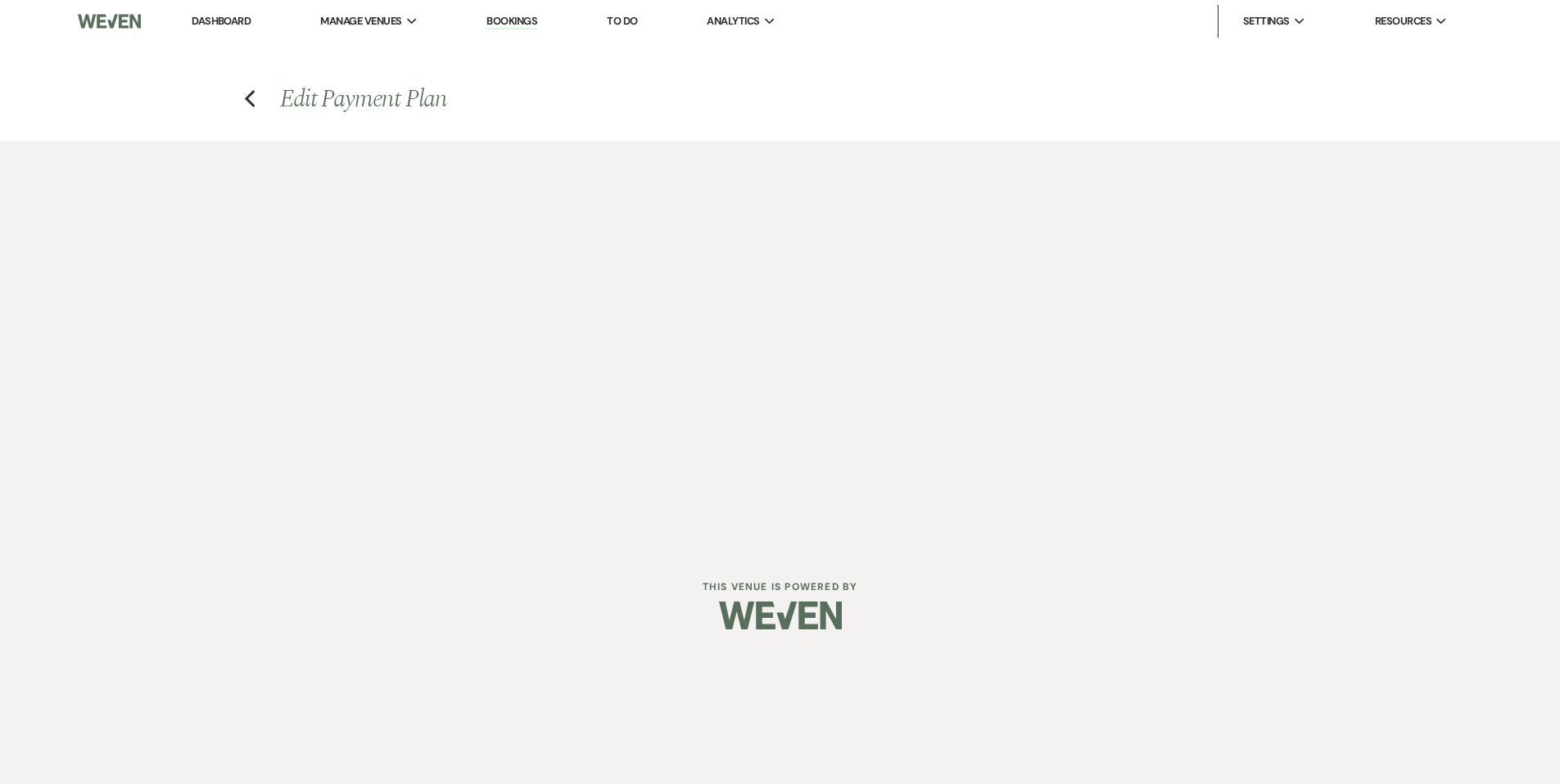
select select "flat"
select select "true"
select select "client"
select select "weeks"
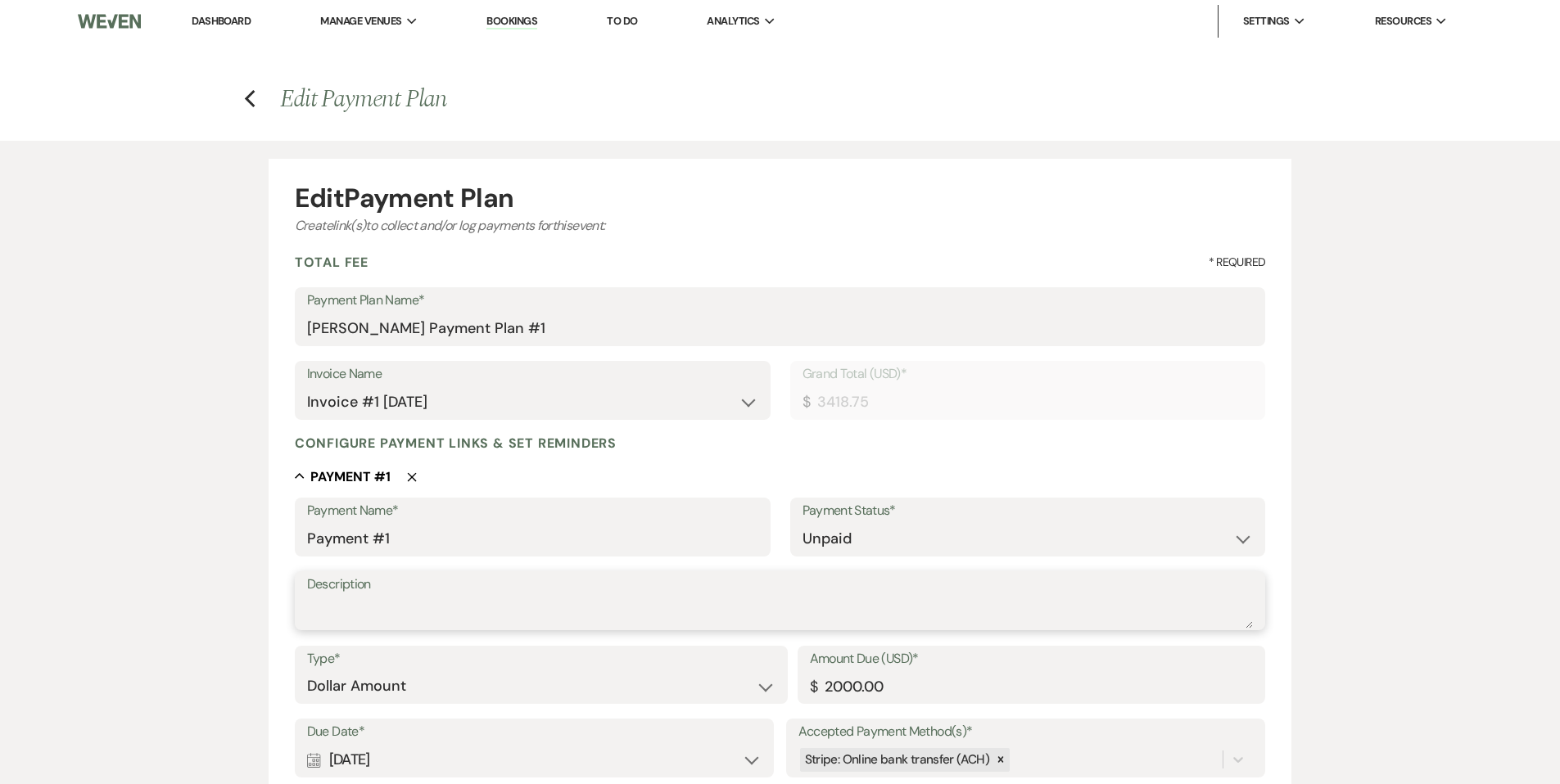
click at [542, 611] on textarea "Description" at bounding box center [780, 611] width 946 height 32
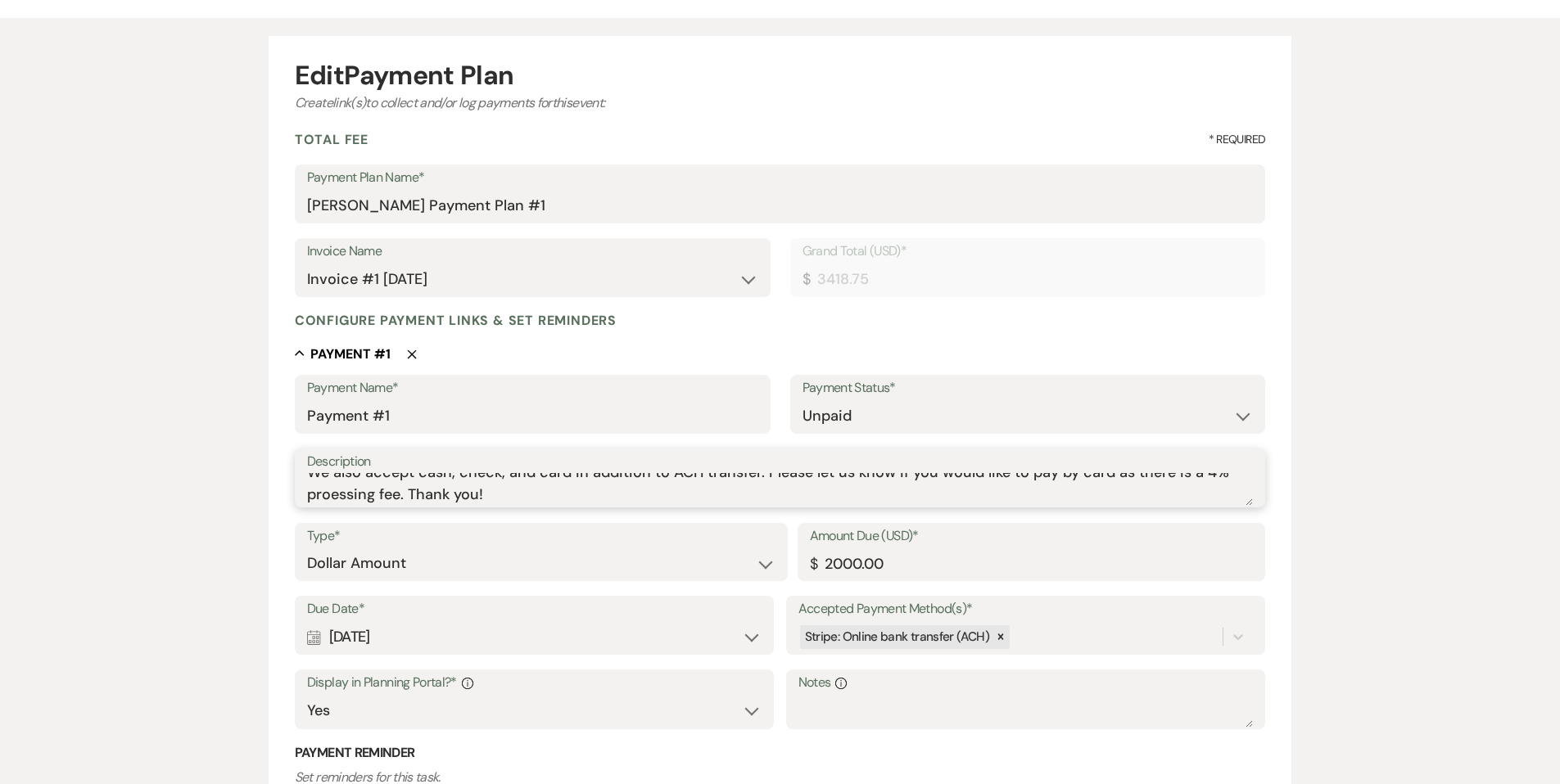
scroll to position [402, 0]
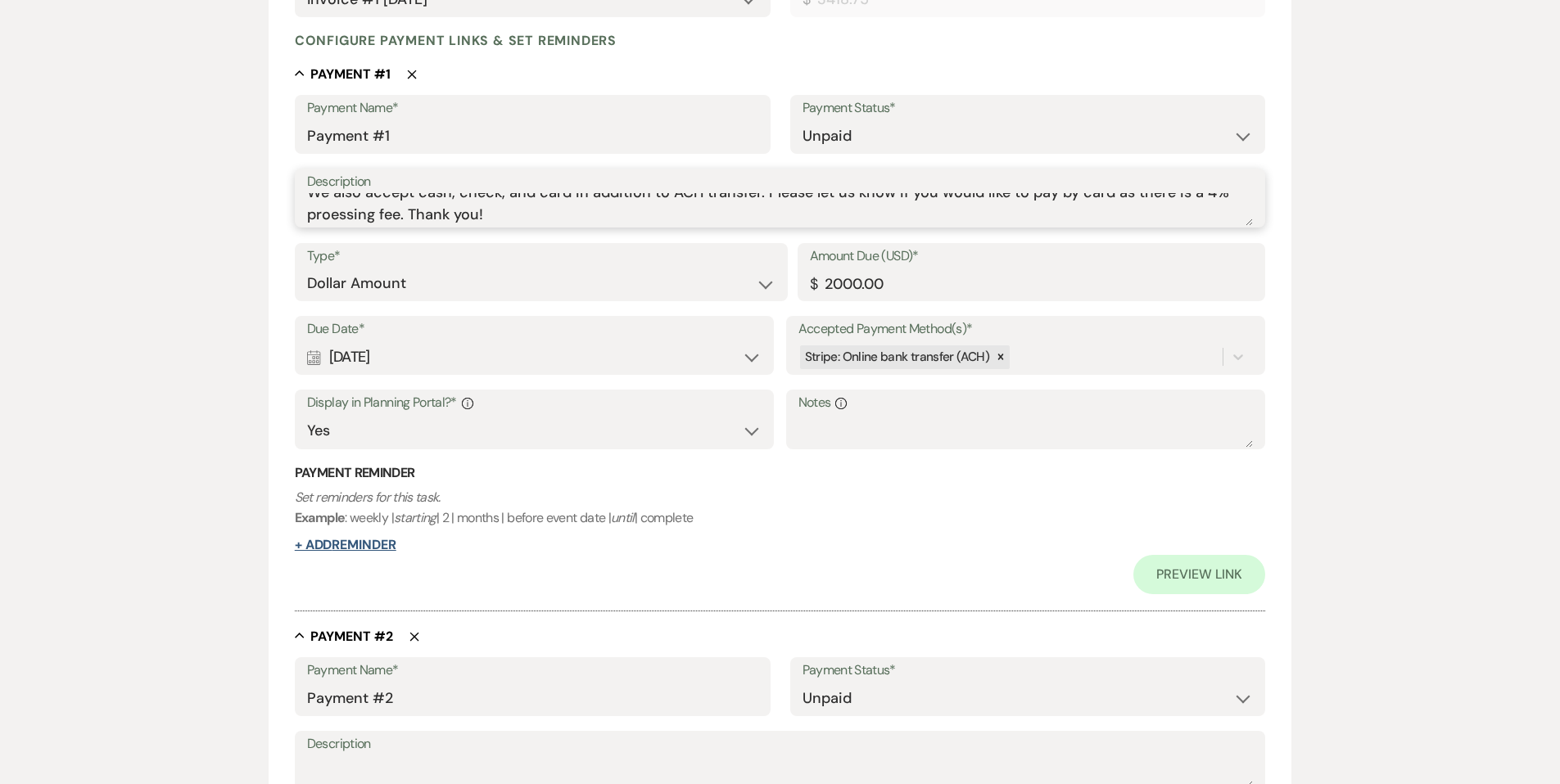
type textarea "We also accept cash, check, and card in addition to ACH transfer. Please let us…"
click at [380, 549] on button "+ Add Reminder" at bounding box center [345, 545] width 101 height 13
select select "client"
select select "days"
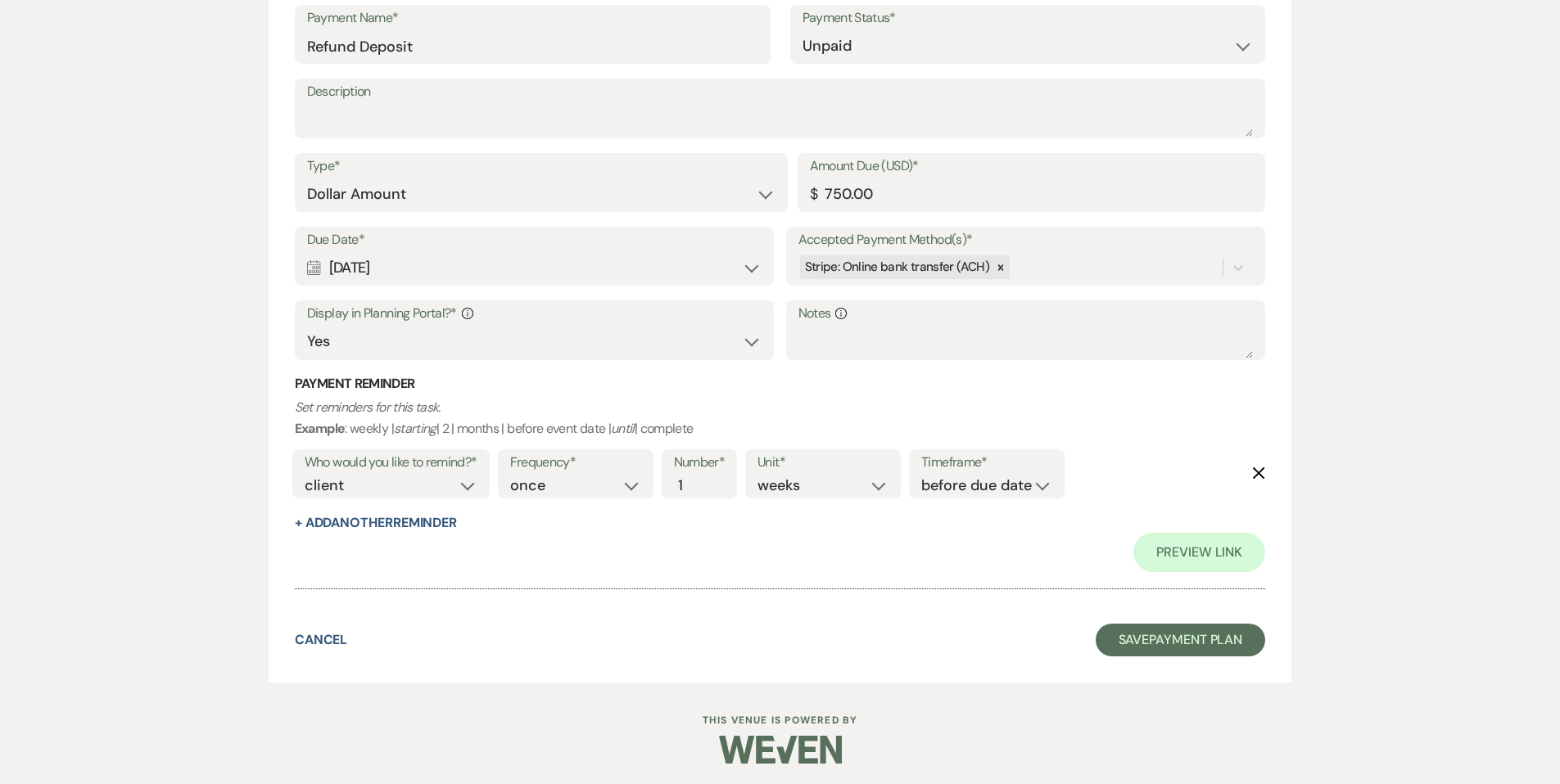
scroll to position [1756, 0]
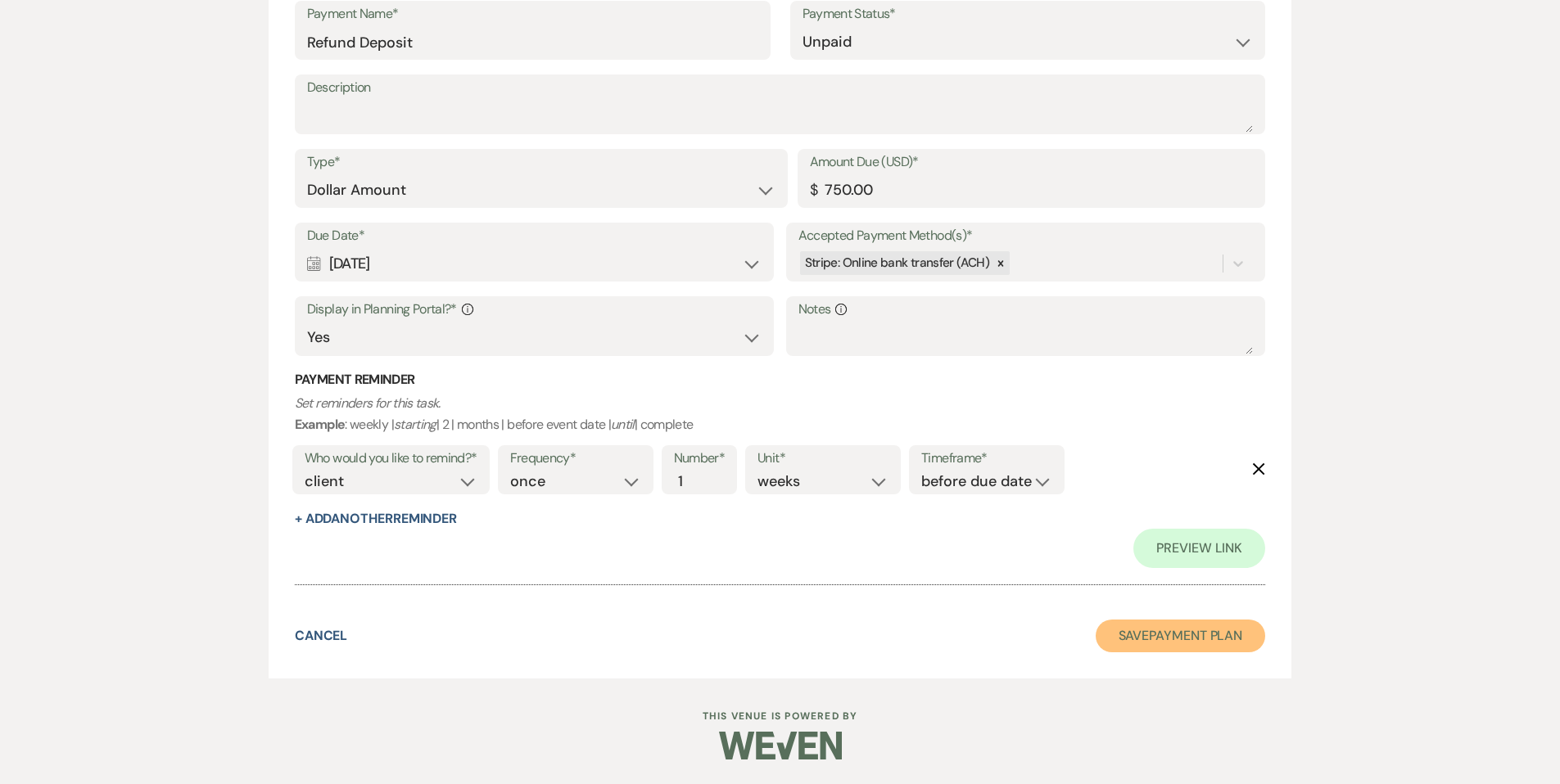
click at [1197, 630] on button "Save Payment Plan" at bounding box center [1180, 635] width 170 height 32
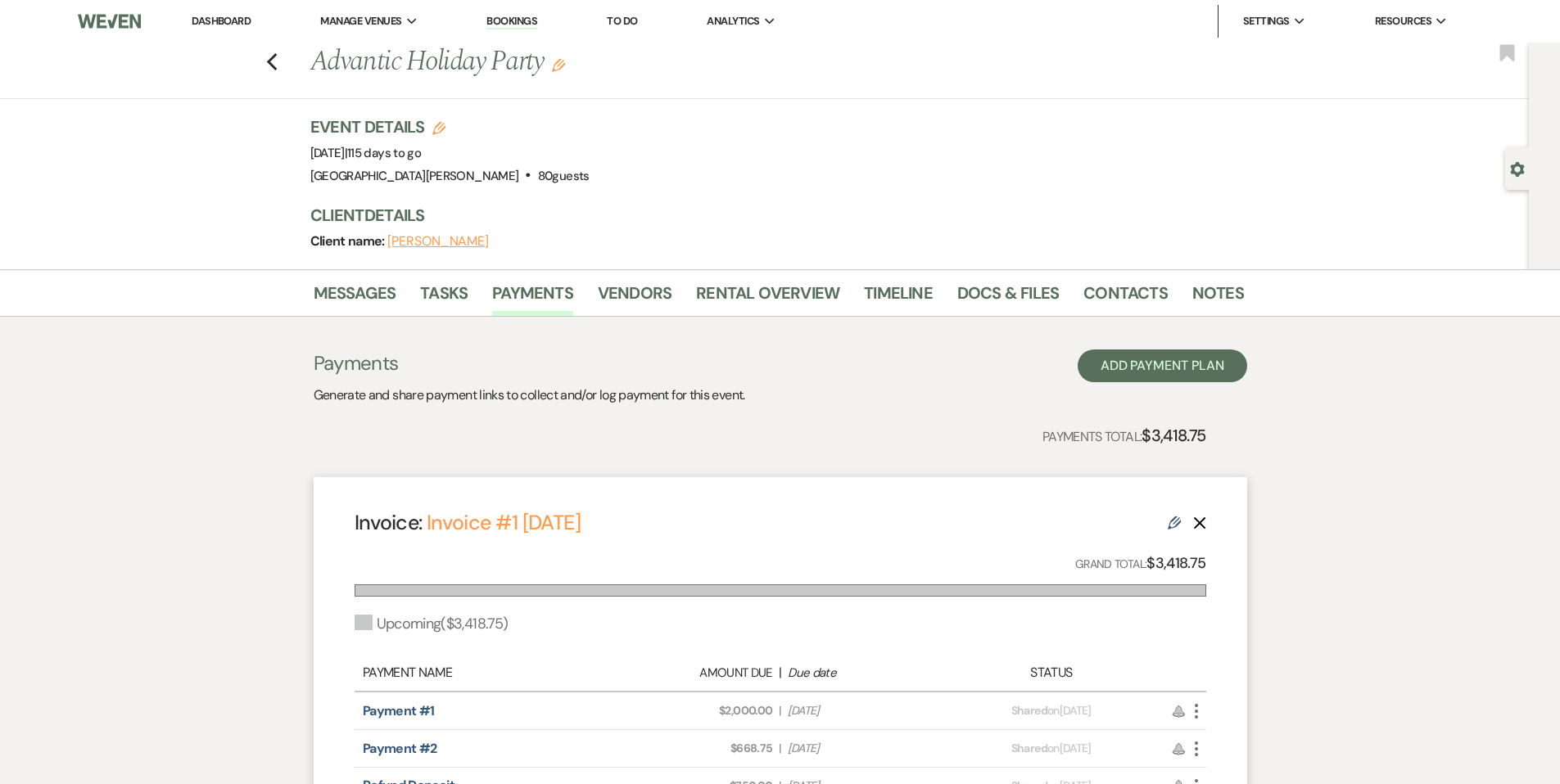
click at [1520, 175] on icon "Gear" at bounding box center [1517, 169] width 15 height 15
select select "14"
select select "9"
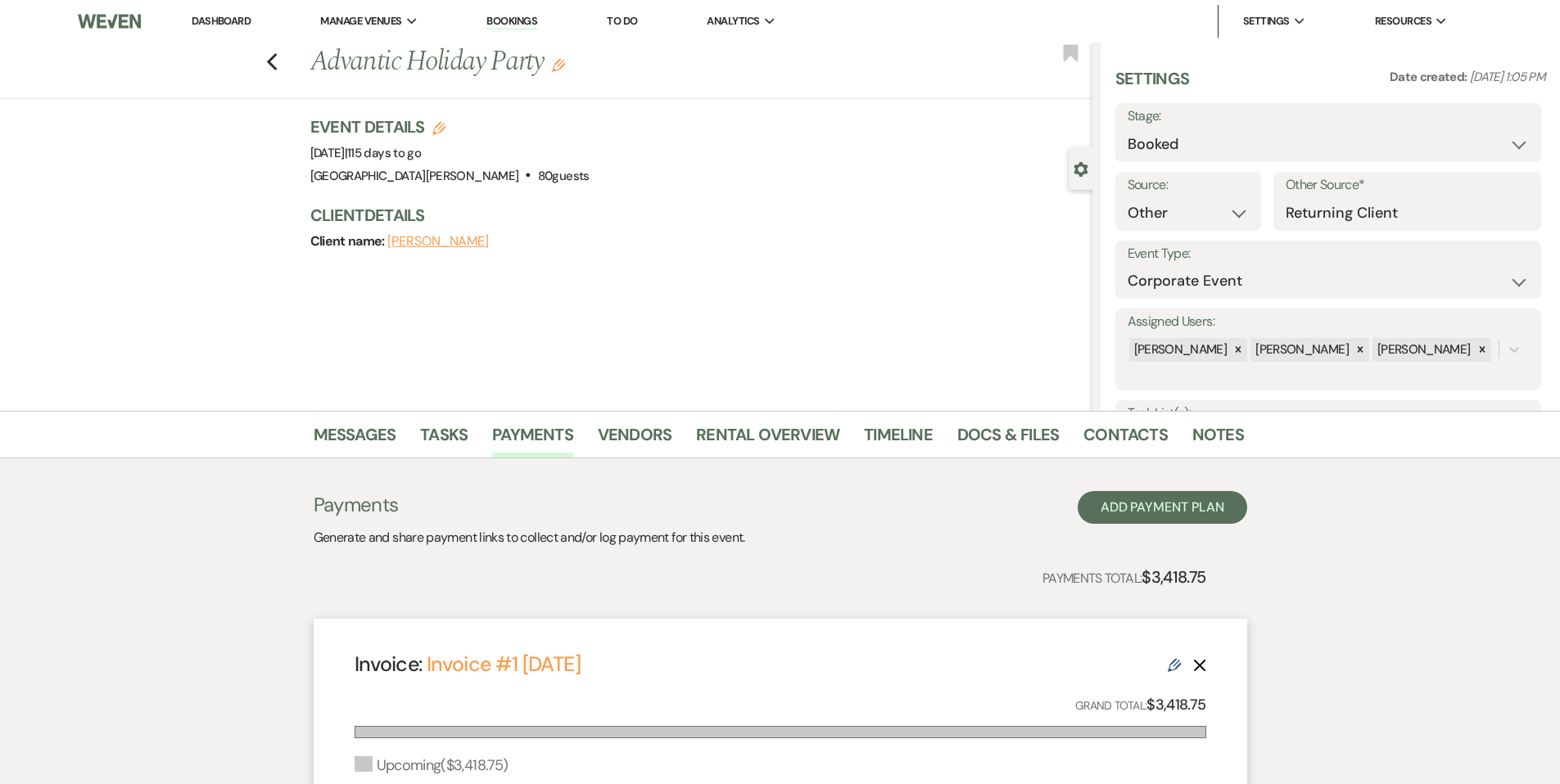
scroll to position [287, 0]
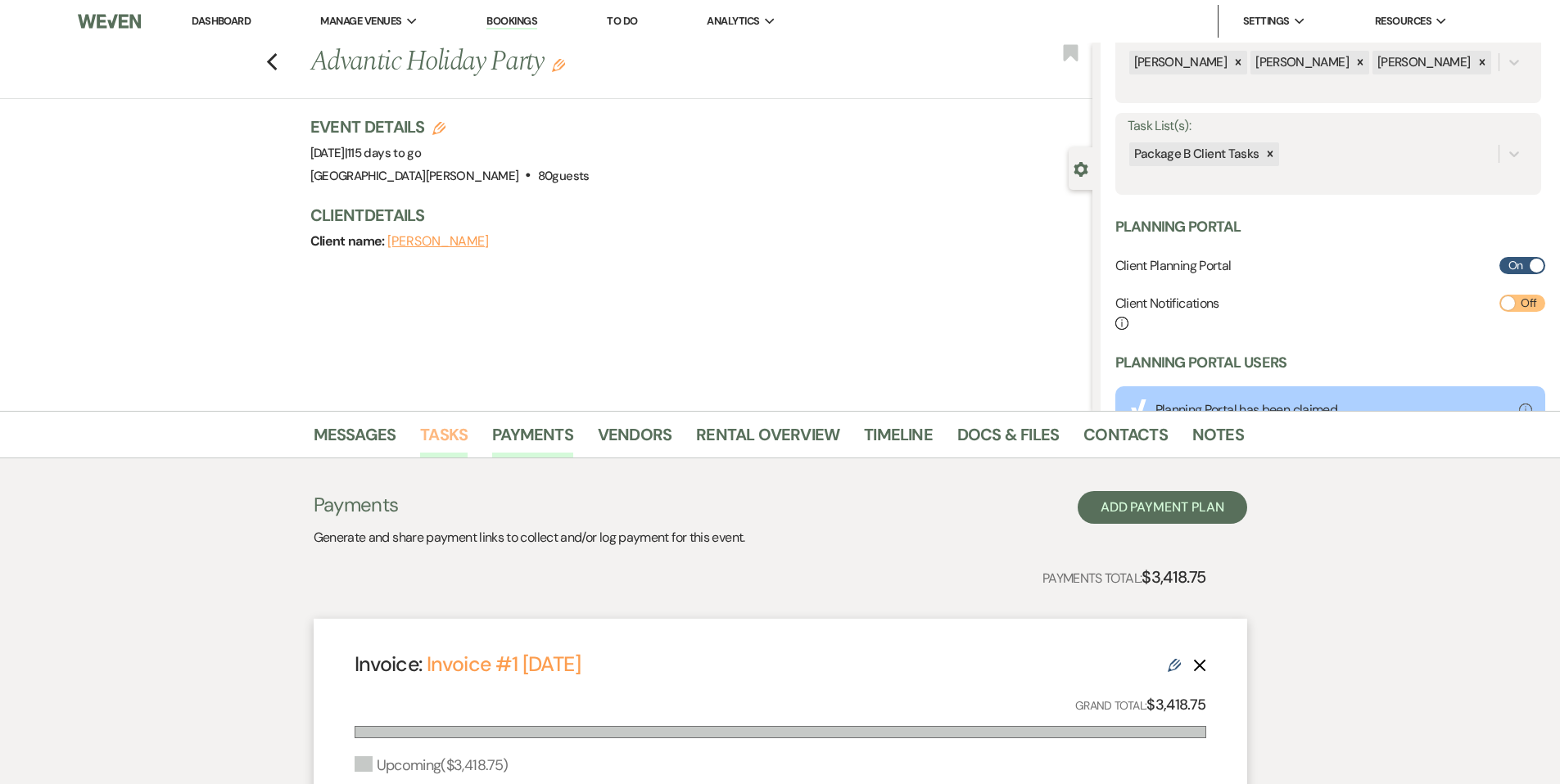
click at [456, 443] on link "Tasks" at bounding box center [444, 440] width 47 height 36
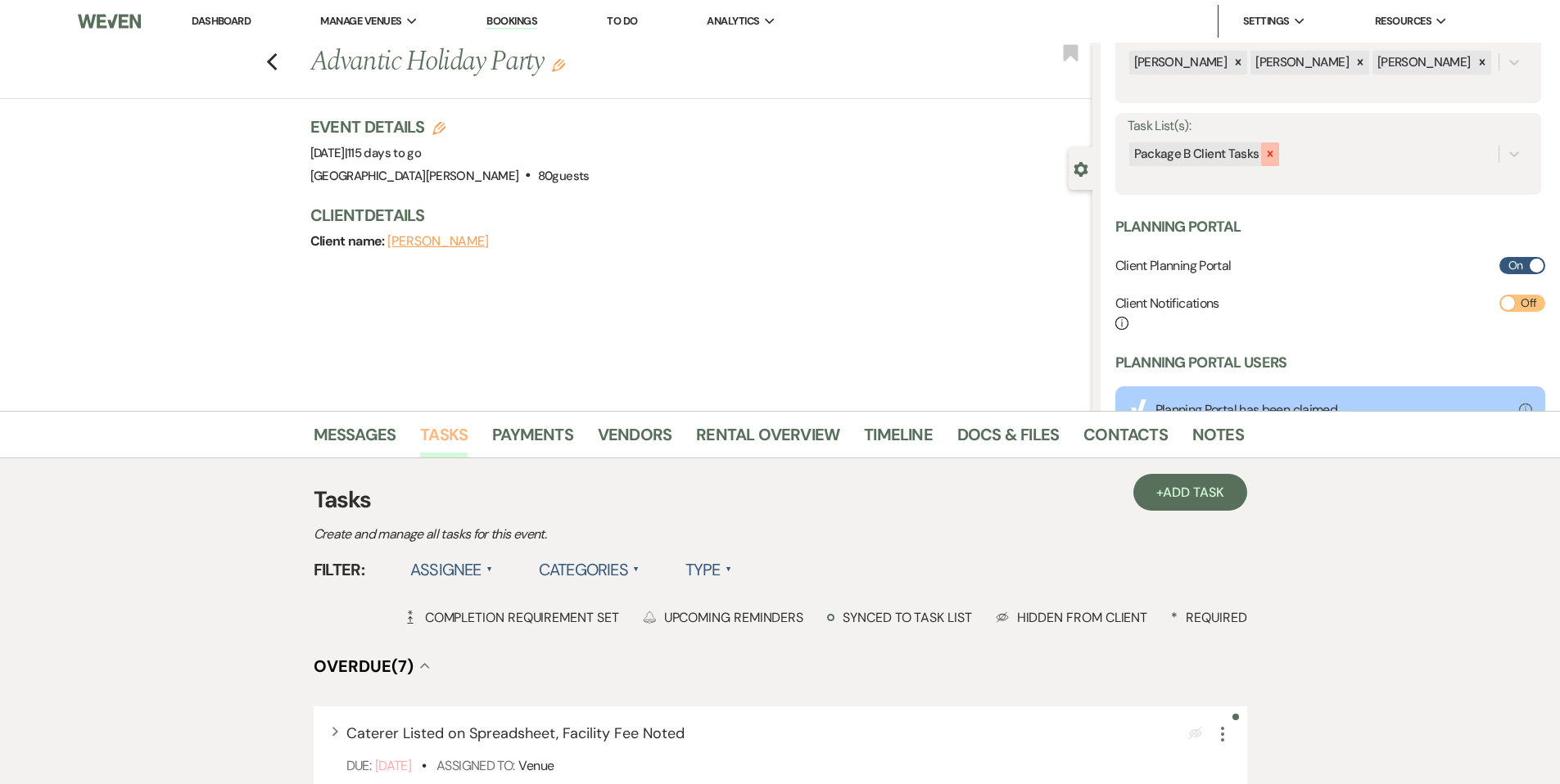
click at [1270, 155] on icon at bounding box center [1270, 154] width 12 height 12
click at [1471, 157] on button "Save" at bounding box center [1496, 153] width 89 height 32
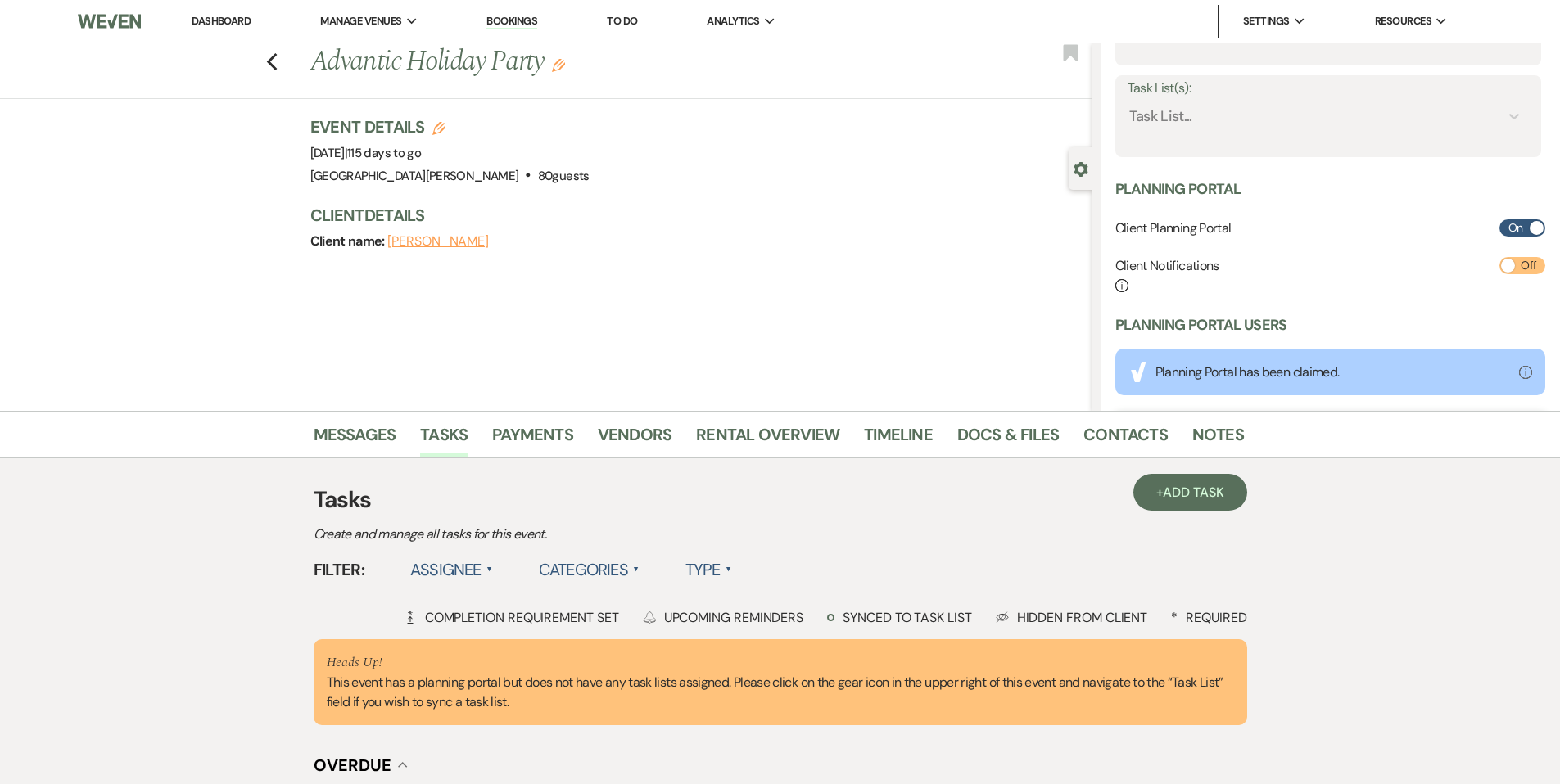
scroll to position [442, 0]
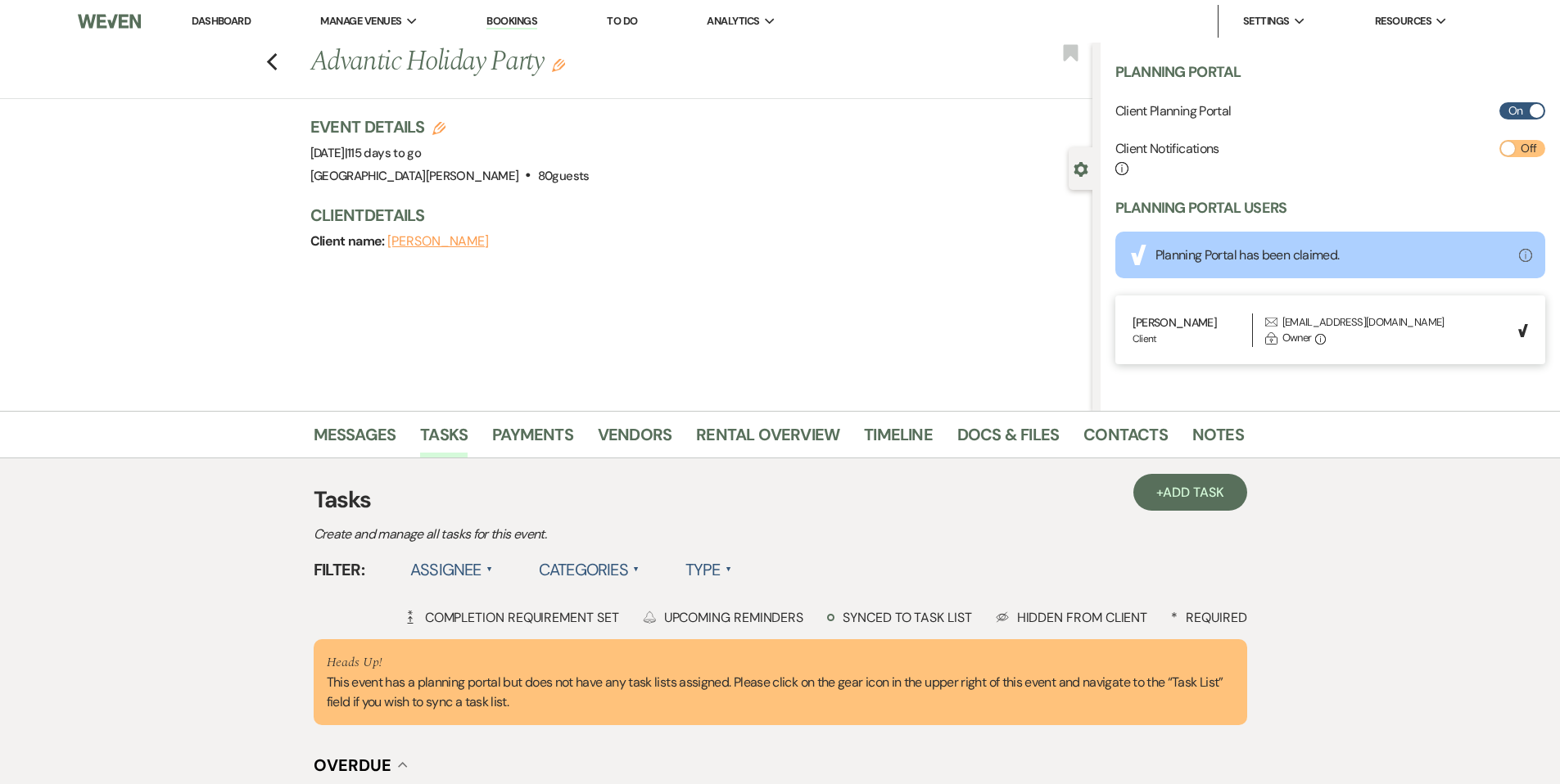
click at [1501, 145] on span at bounding box center [1508, 148] width 14 height 14
click at [1500, 145] on input "Off" at bounding box center [1522, 149] width 46 height 18
checkbox input "true"
click at [225, 20] on link "Dashboard" at bounding box center [221, 21] width 59 height 14
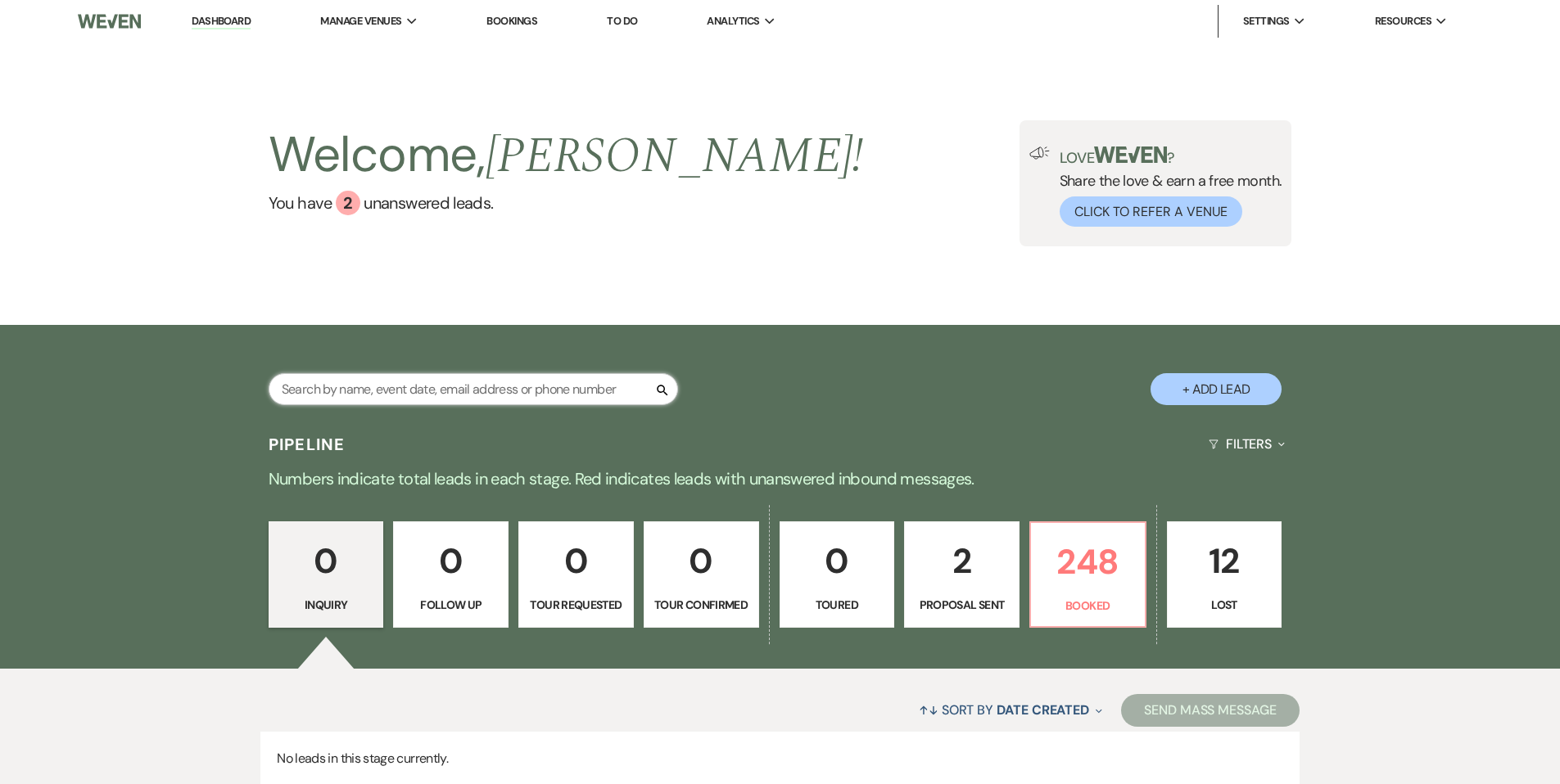
click at [501, 383] on input "text" at bounding box center [473, 389] width 409 height 32
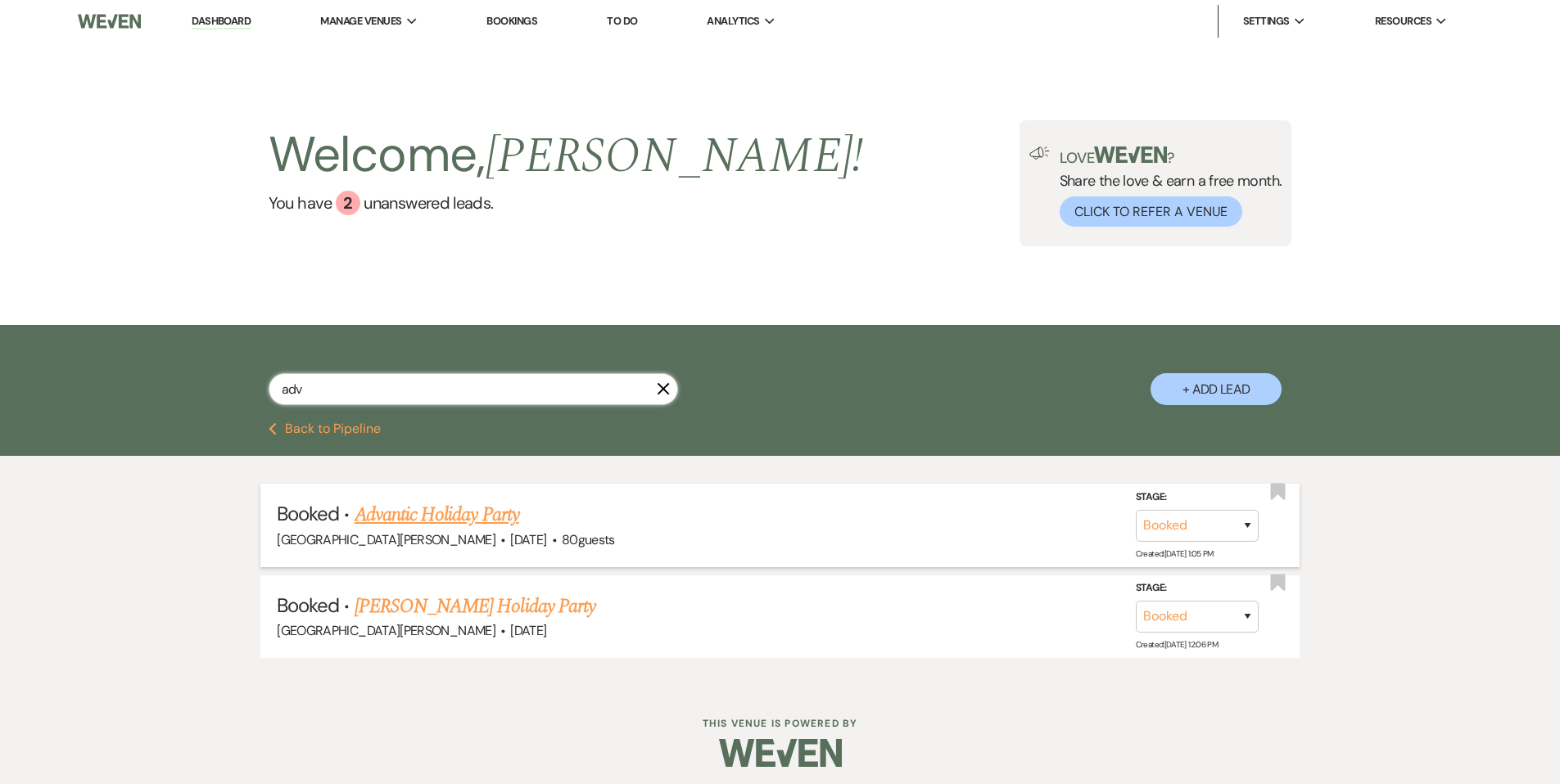
type input "adv"
click at [498, 519] on link "Advantic Holiday Party" at bounding box center [437, 515] width 165 height 29
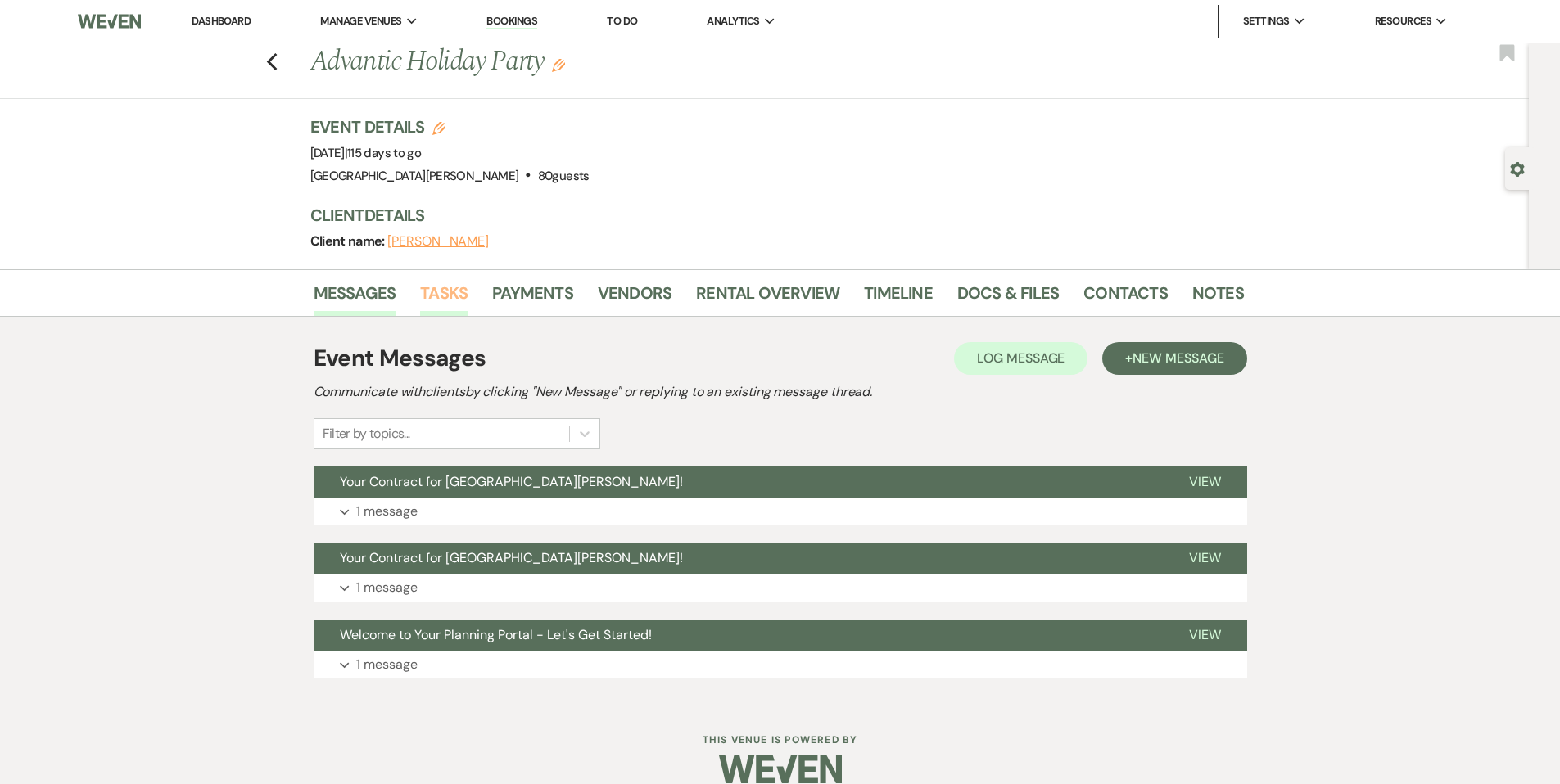
click at [440, 292] on link "Tasks" at bounding box center [444, 297] width 47 height 36
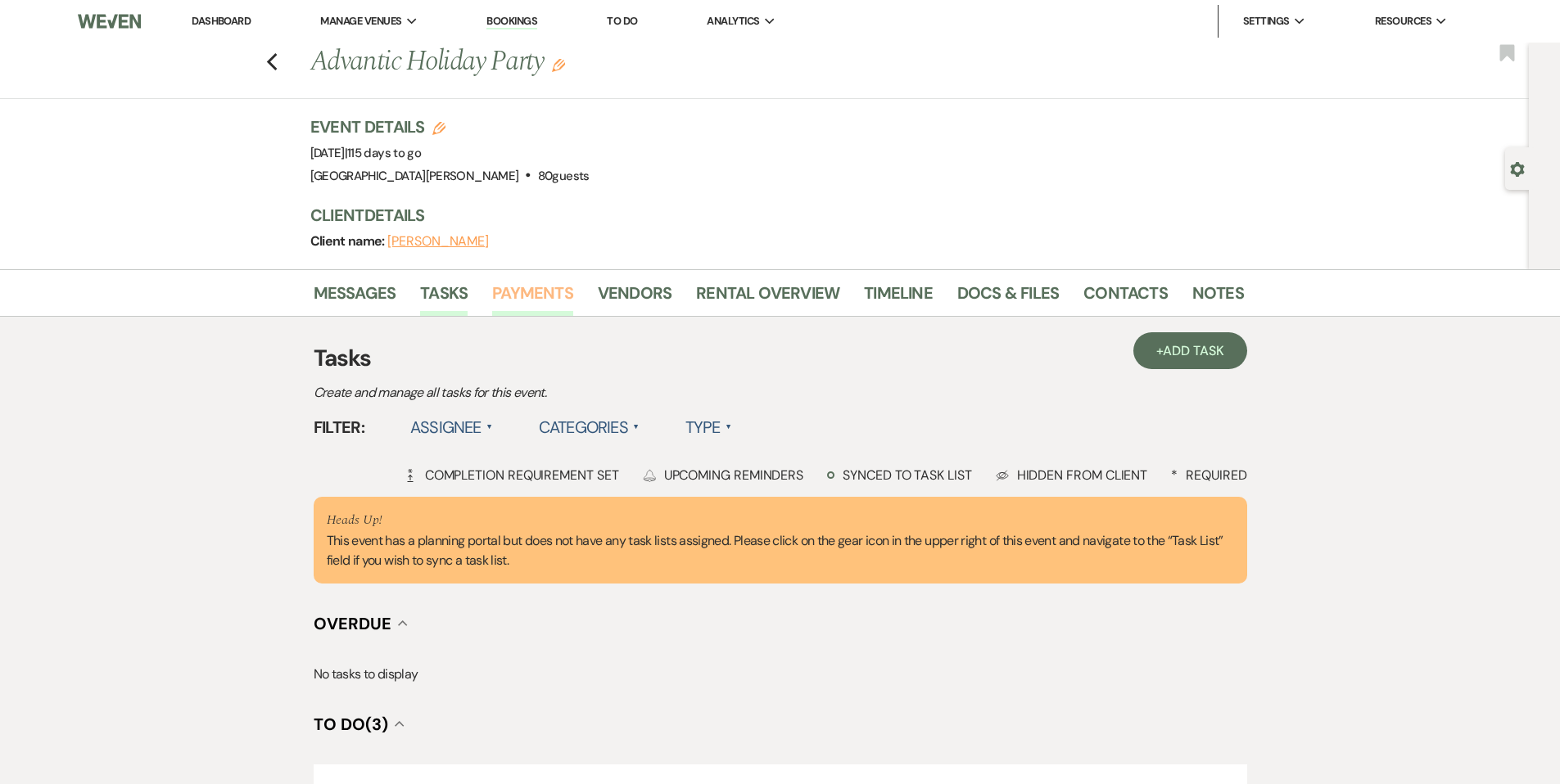
click at [511, 288] on link "Payments" at bounding box center [532, 297] width 81 height 36
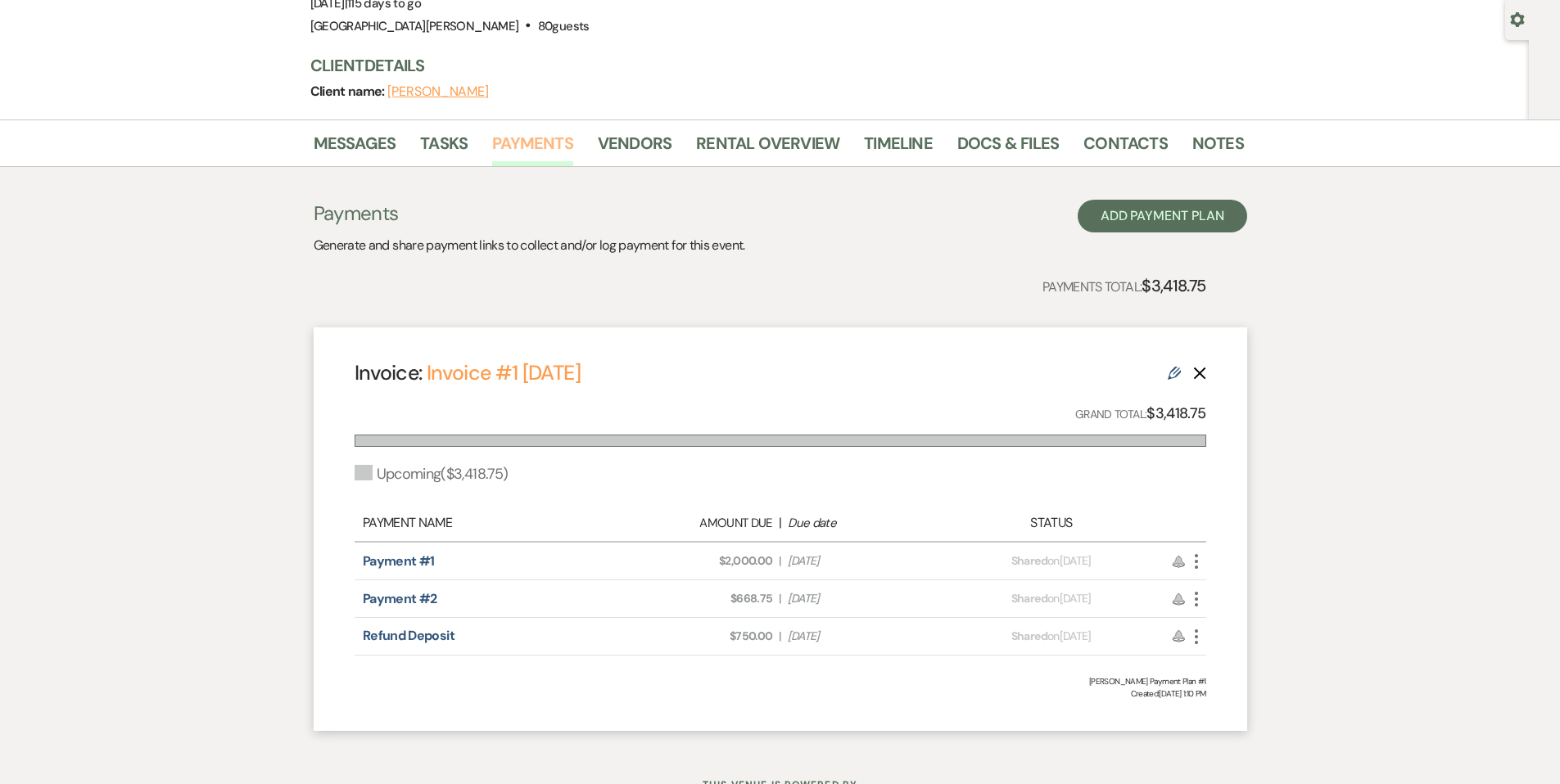
scroll to position [68, 0]
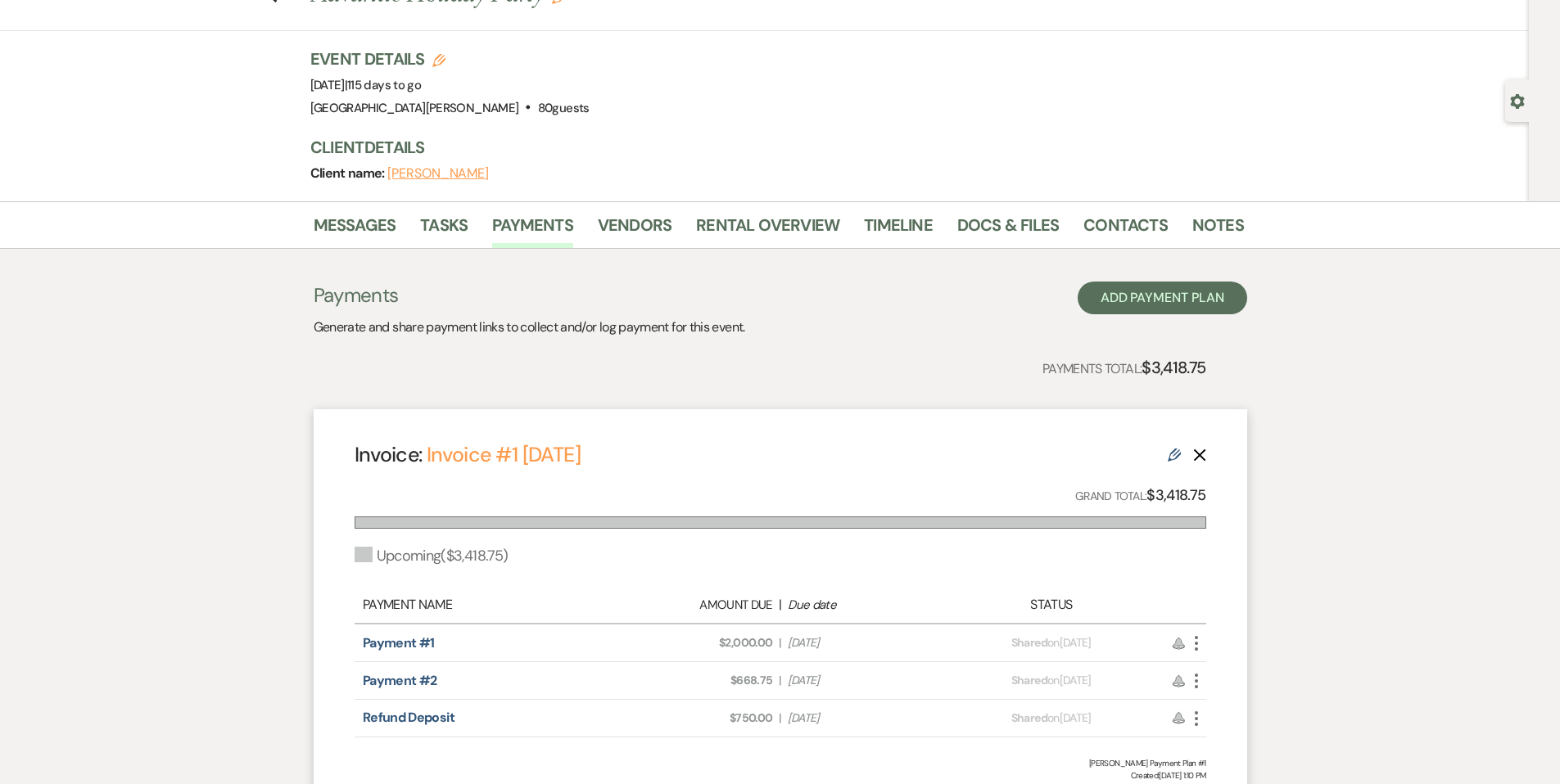
click at [1517, 98] on icon "Gear" at bounding box center [1517, 101] width 15 height 15
select select "14"
select select "9"
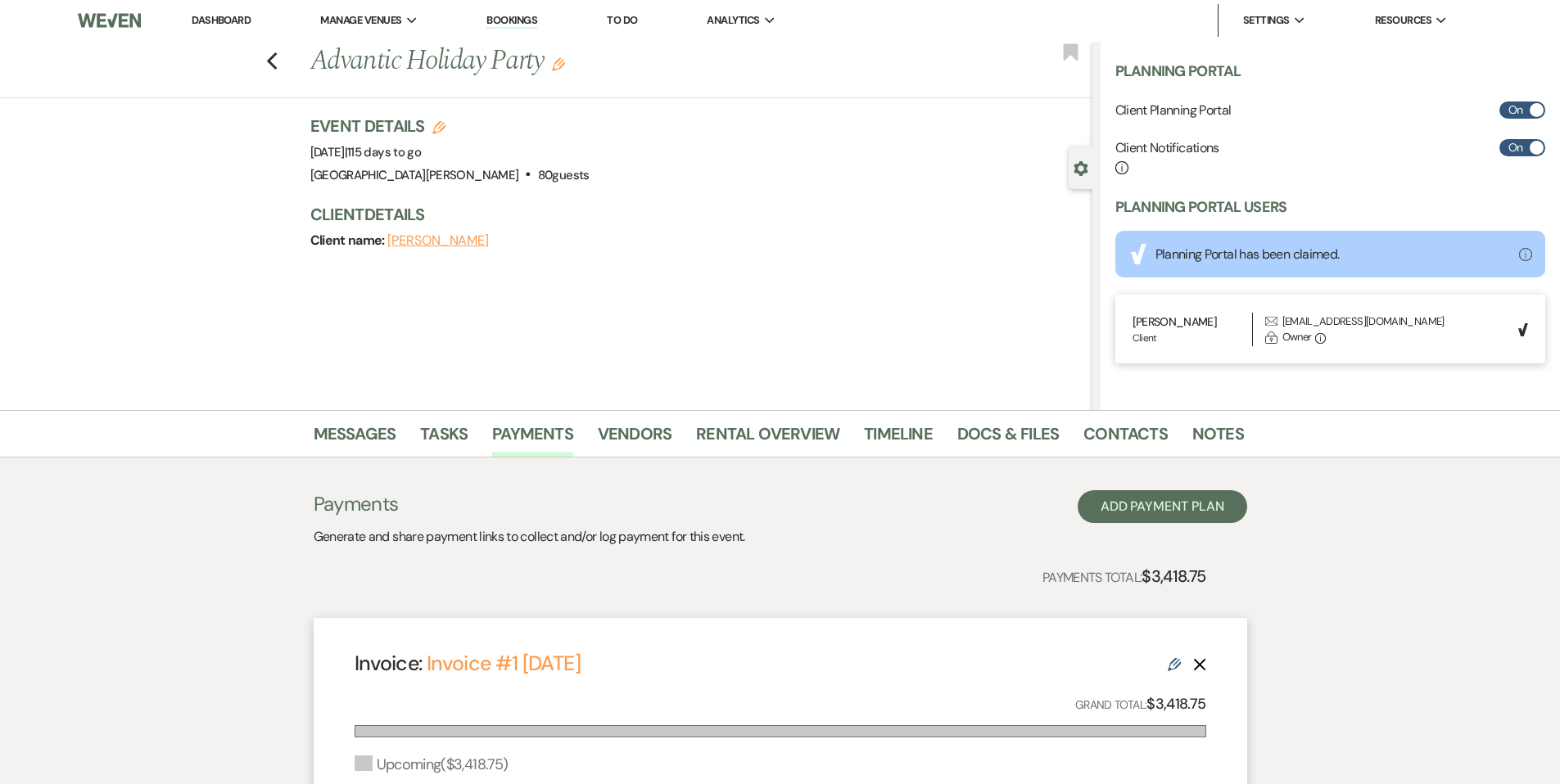
scroll to position [0, 0]
click at [224, 14] on link "Dashboard" at bounding box center [221, 21] width 59 height 14
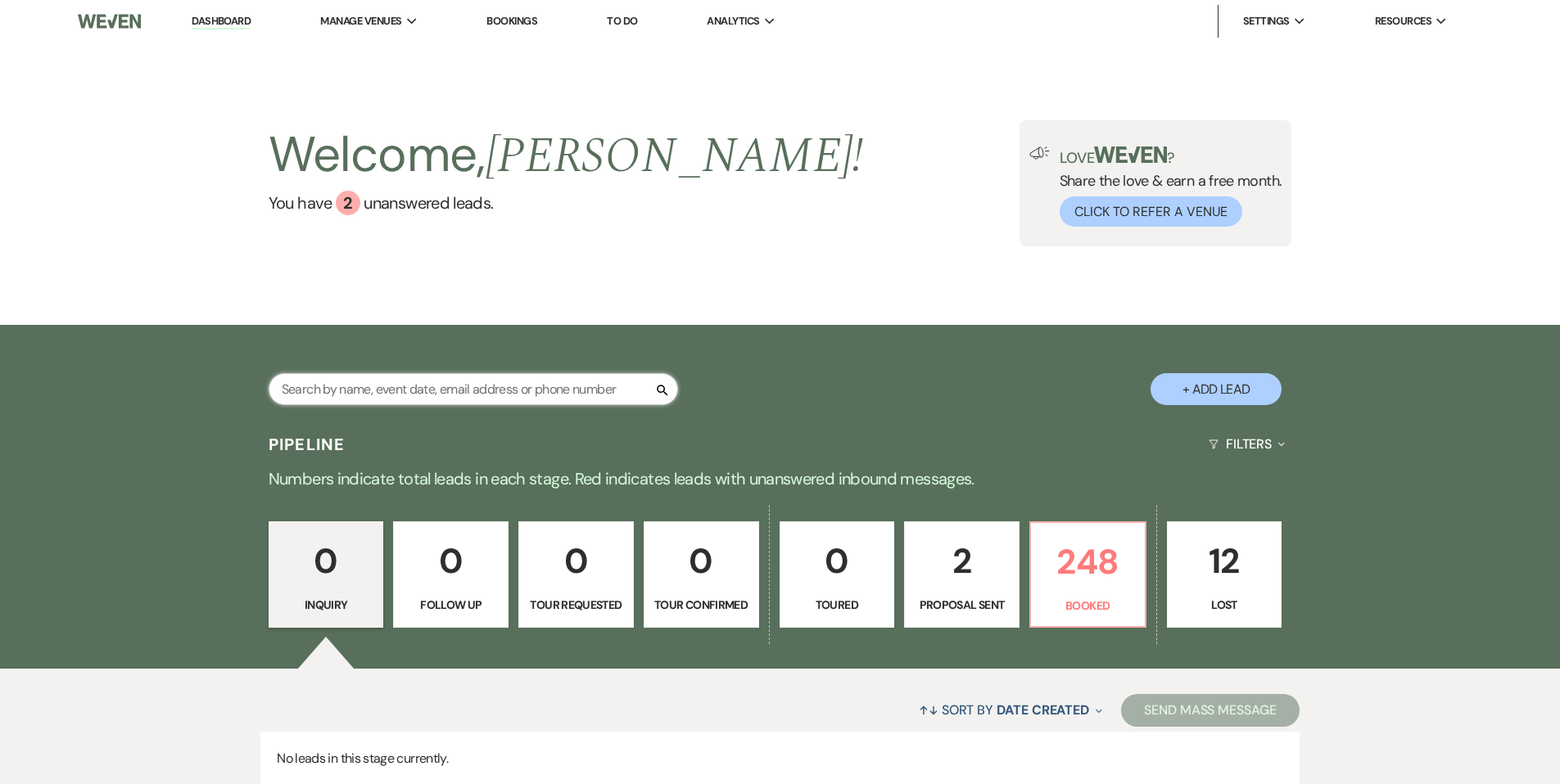
click at [631, 377] on input "text" at bounding box center [473, 389] width 409 height 32
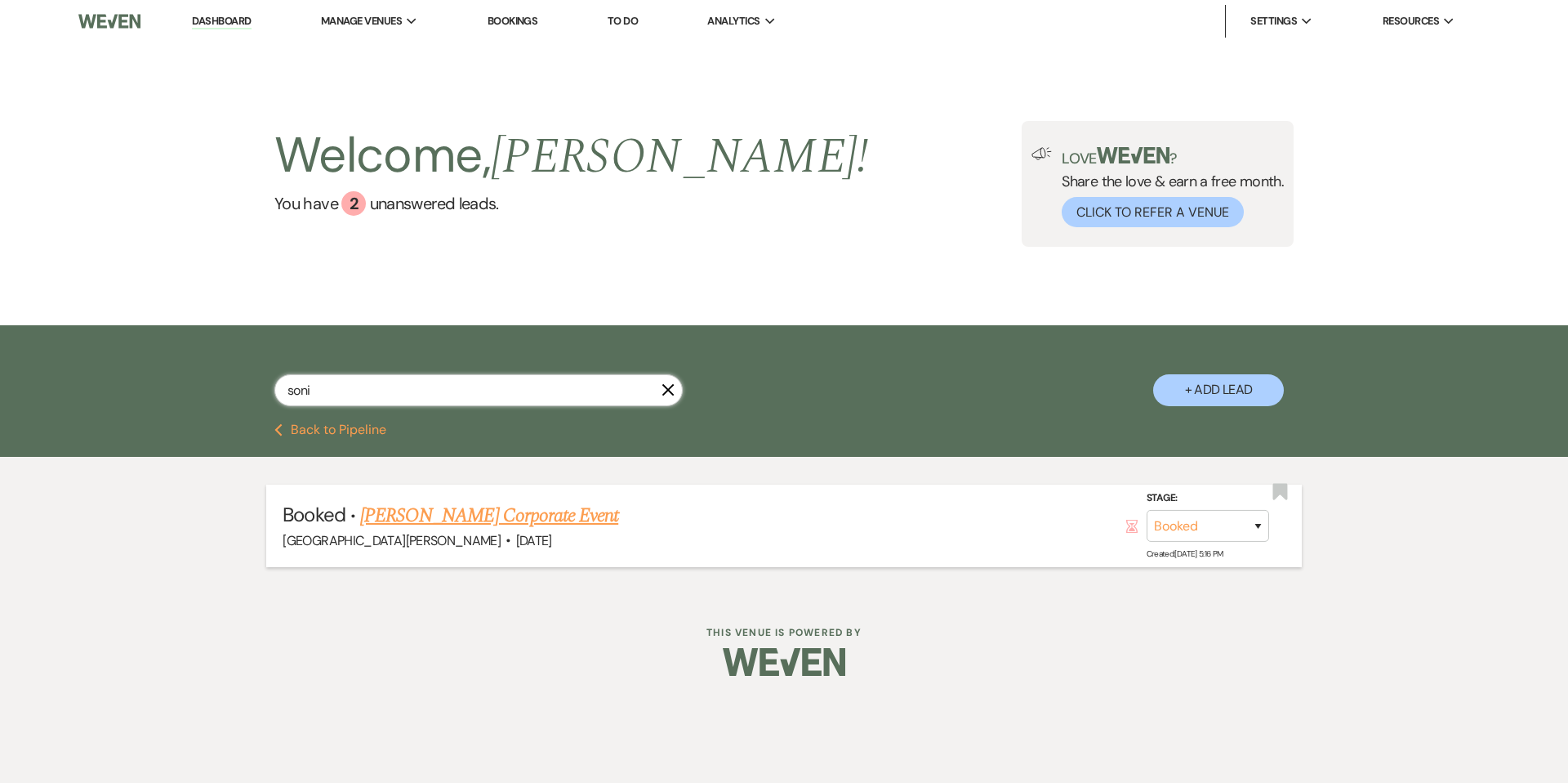
type input "soni"
click at [536, 510] on link "Sonia Williams's Corporate Event" at bounding box center [490, 515] width 259 height 29
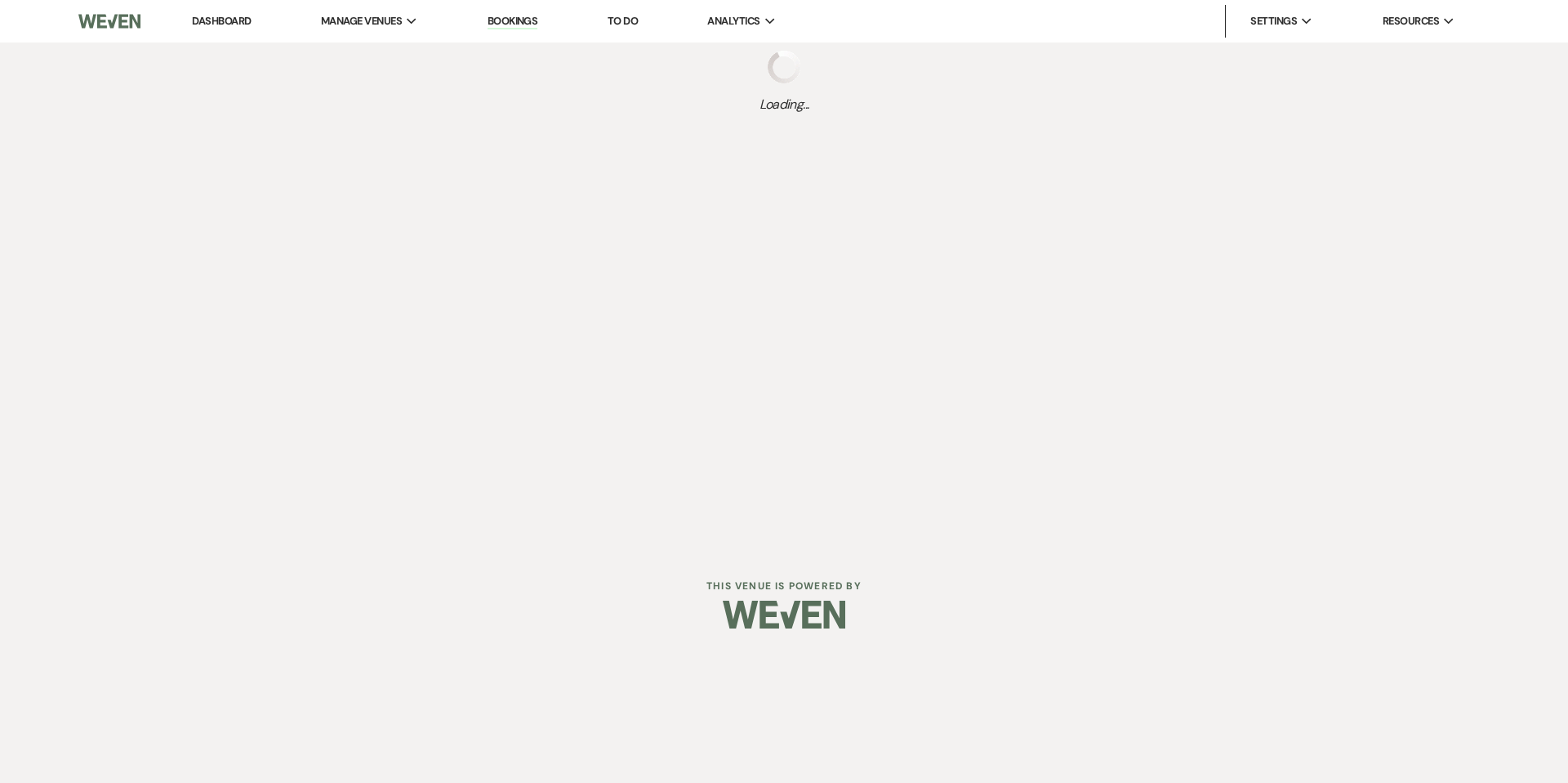
select select "12"
select select "9"
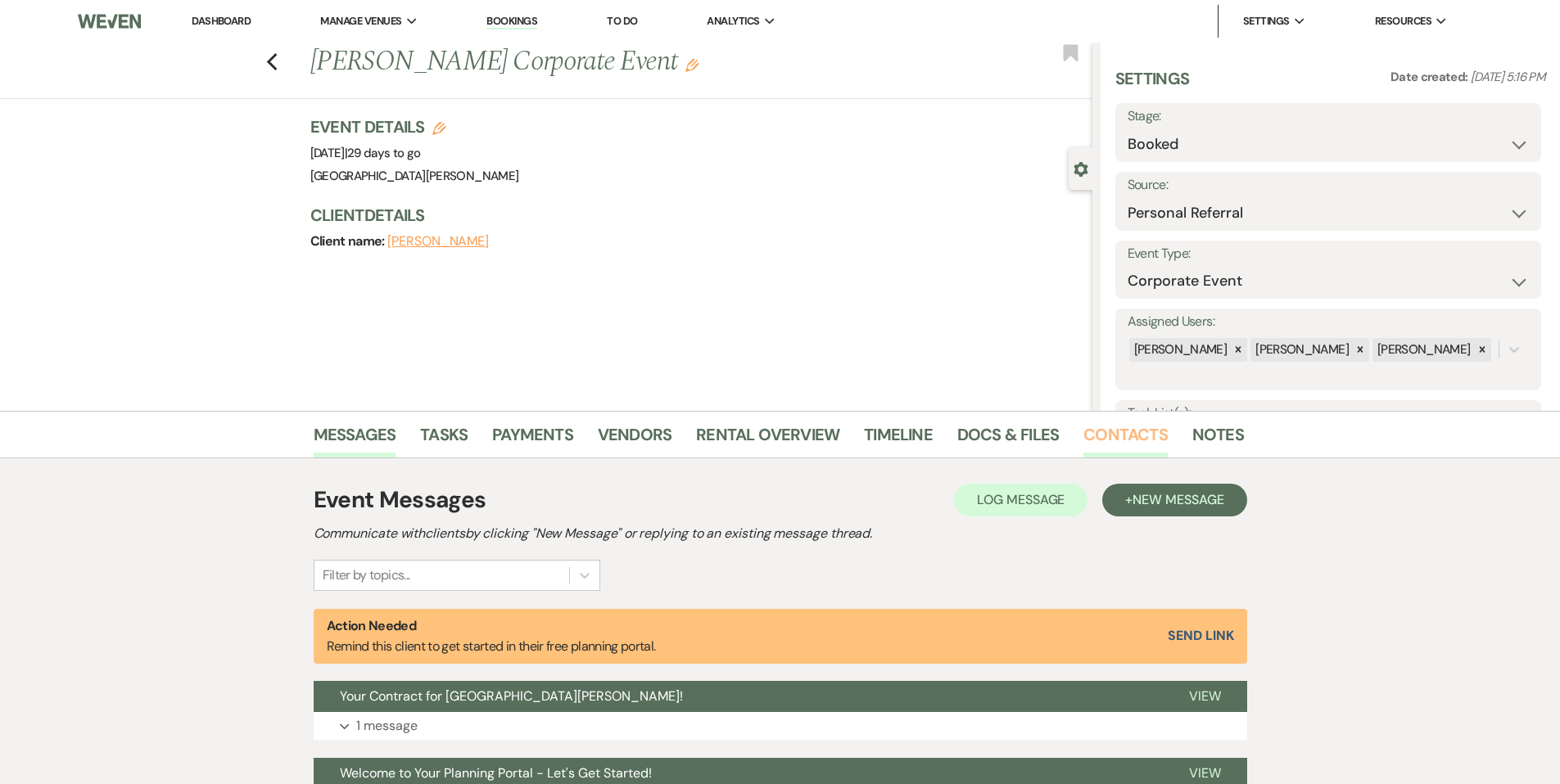
click at [1125, 424] on link "Contacts" at bounding box center [1125, 440] width 84 height 36
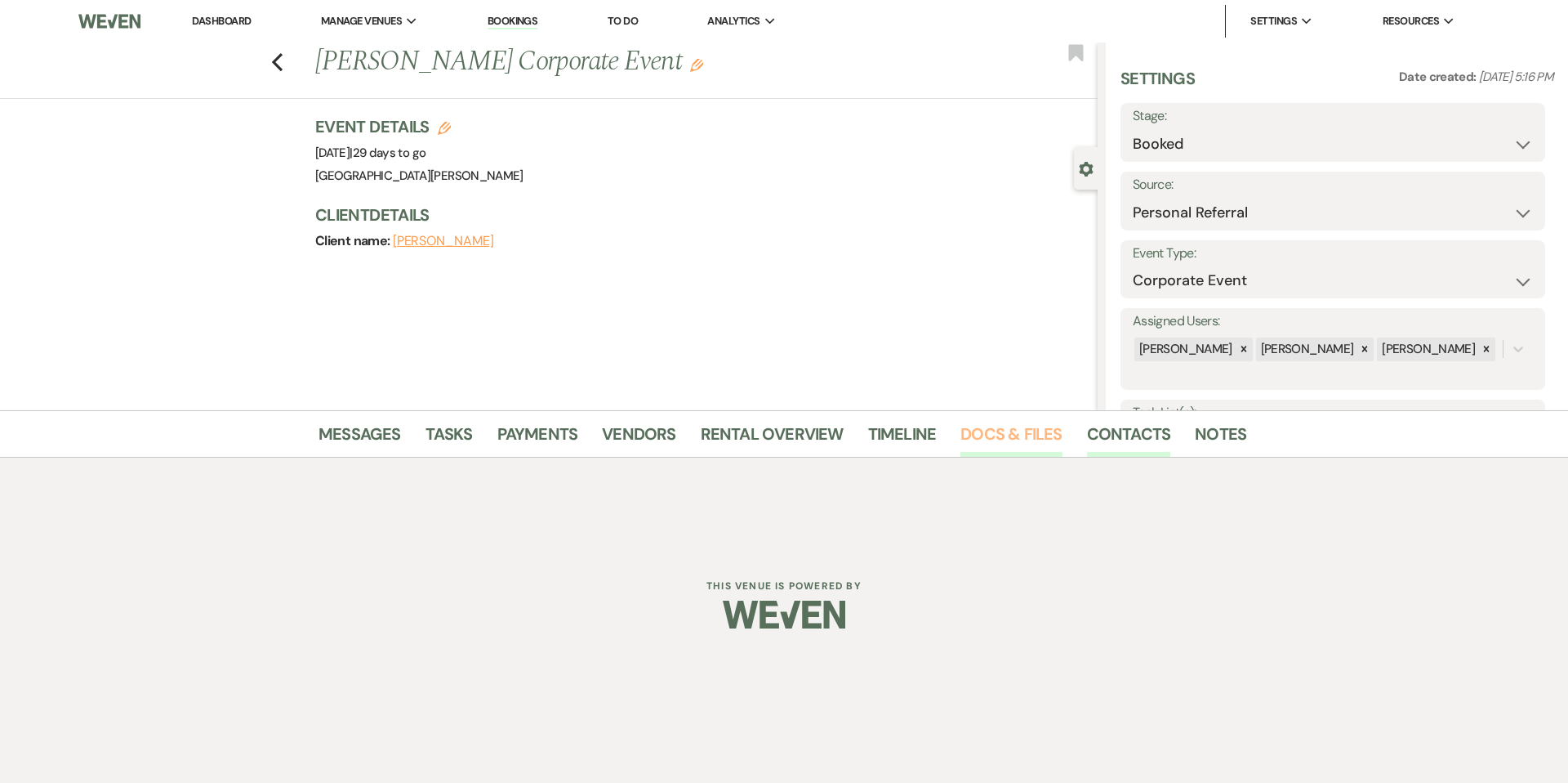
click at [1003, 434] on link "Docs & Files" at bounding box center [1011, 439] width 101 height 36
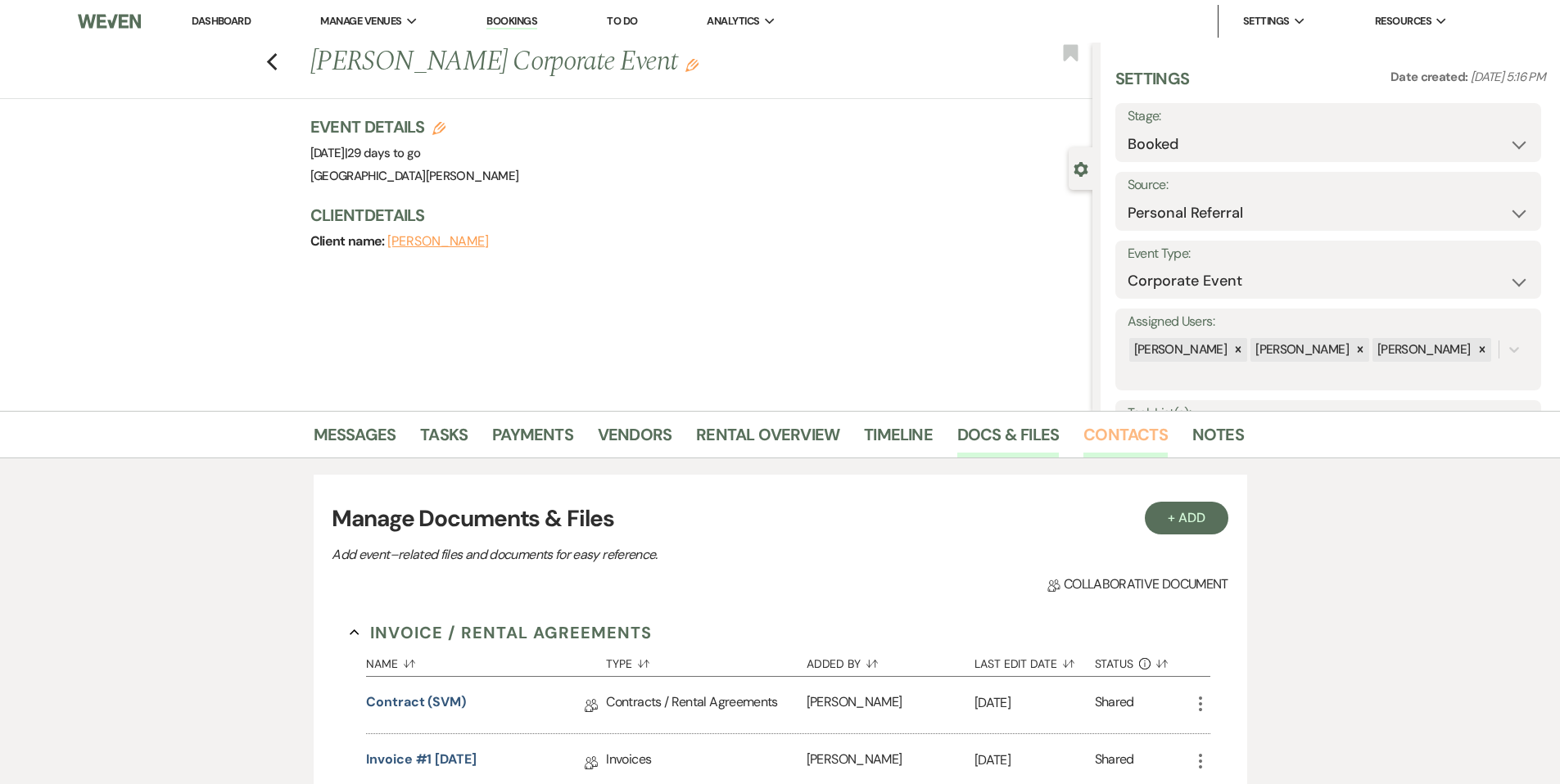
click at [1098, 438] on link "Contacts" at bounding box center [1125, 440] width 84 height 36
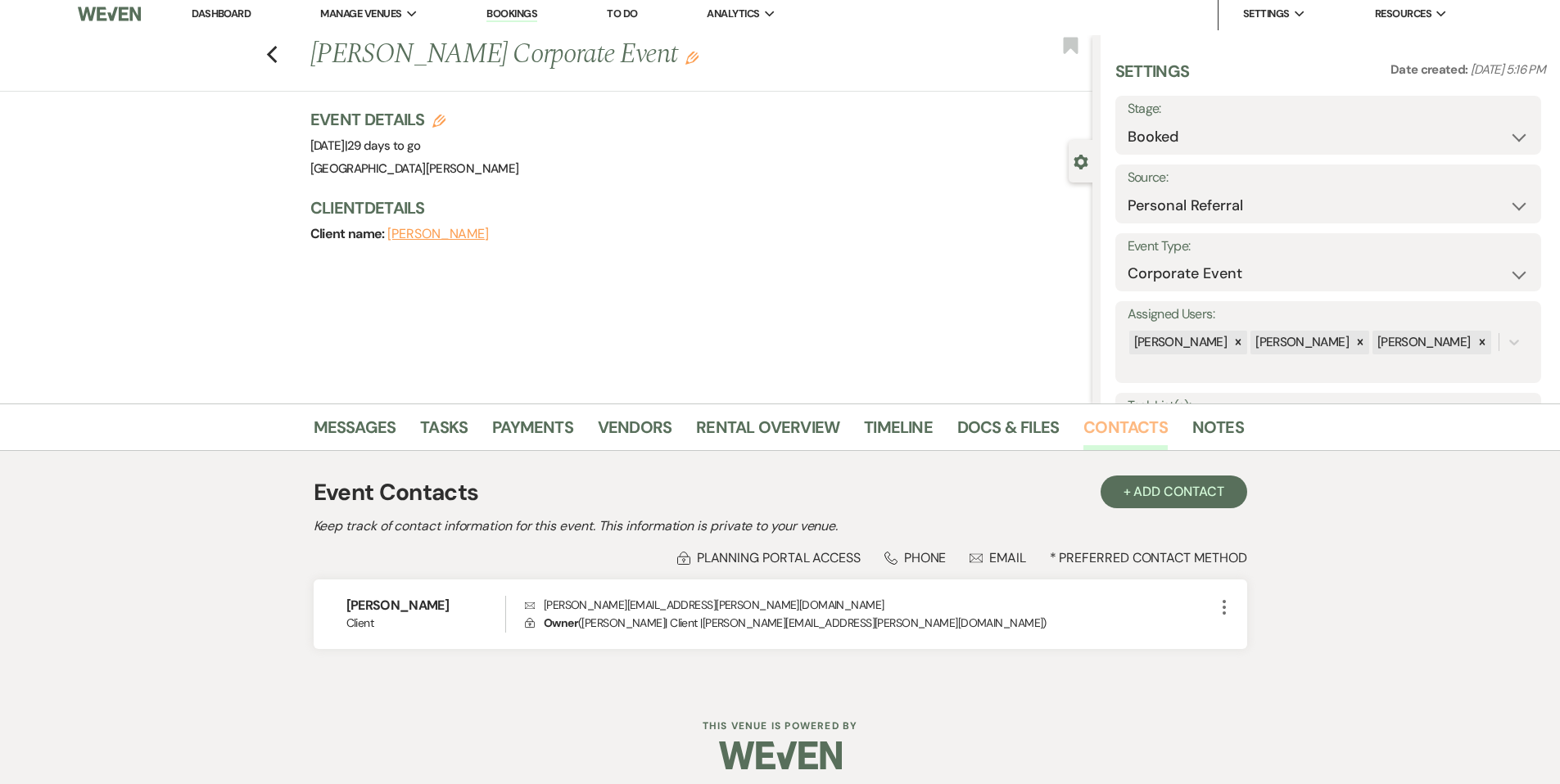
scroll to position [18, 0]
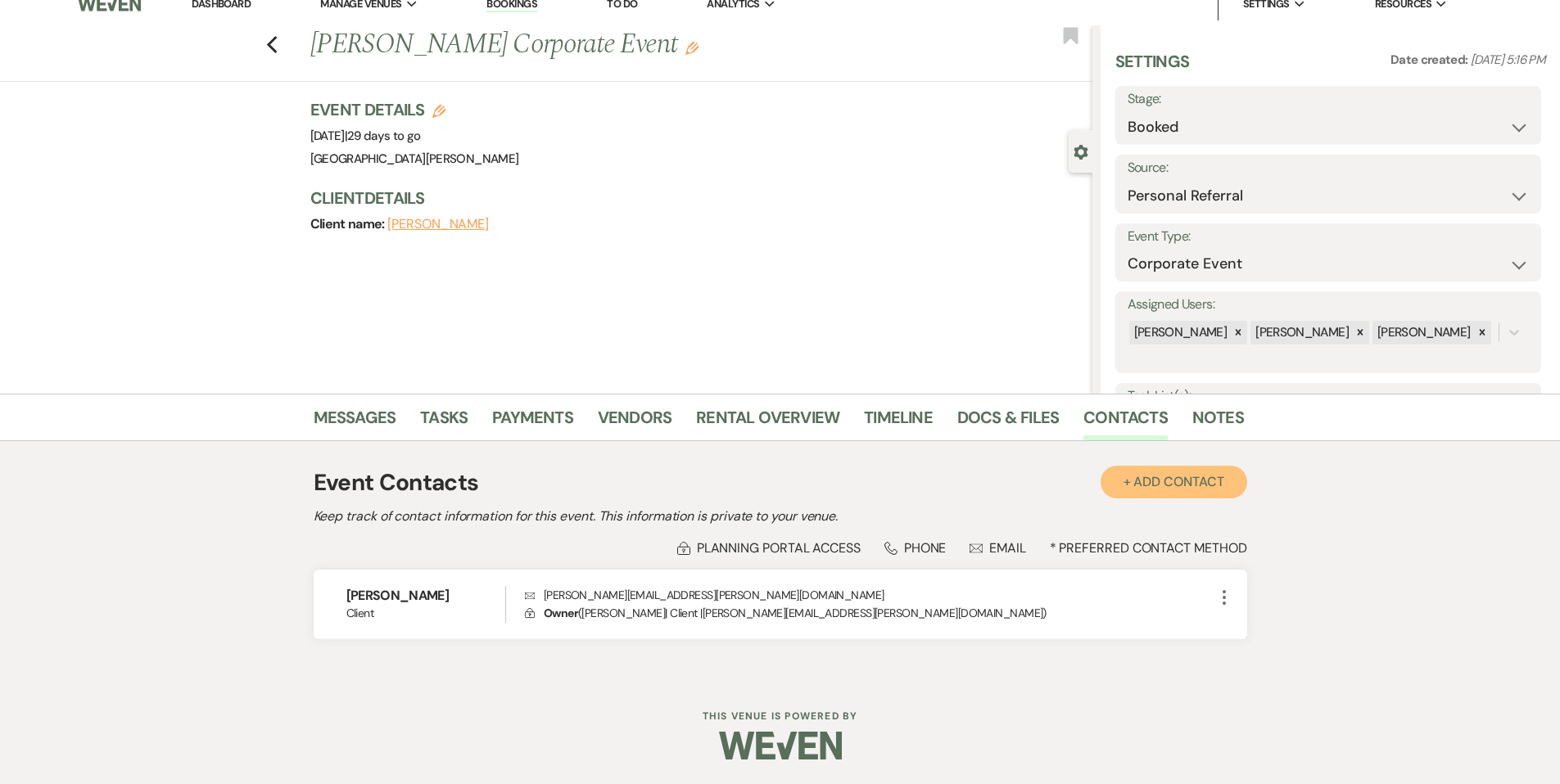
click at [1165, 488] on button "+ Add Contact" at bounding box center [1173, 482] width 146 height 32
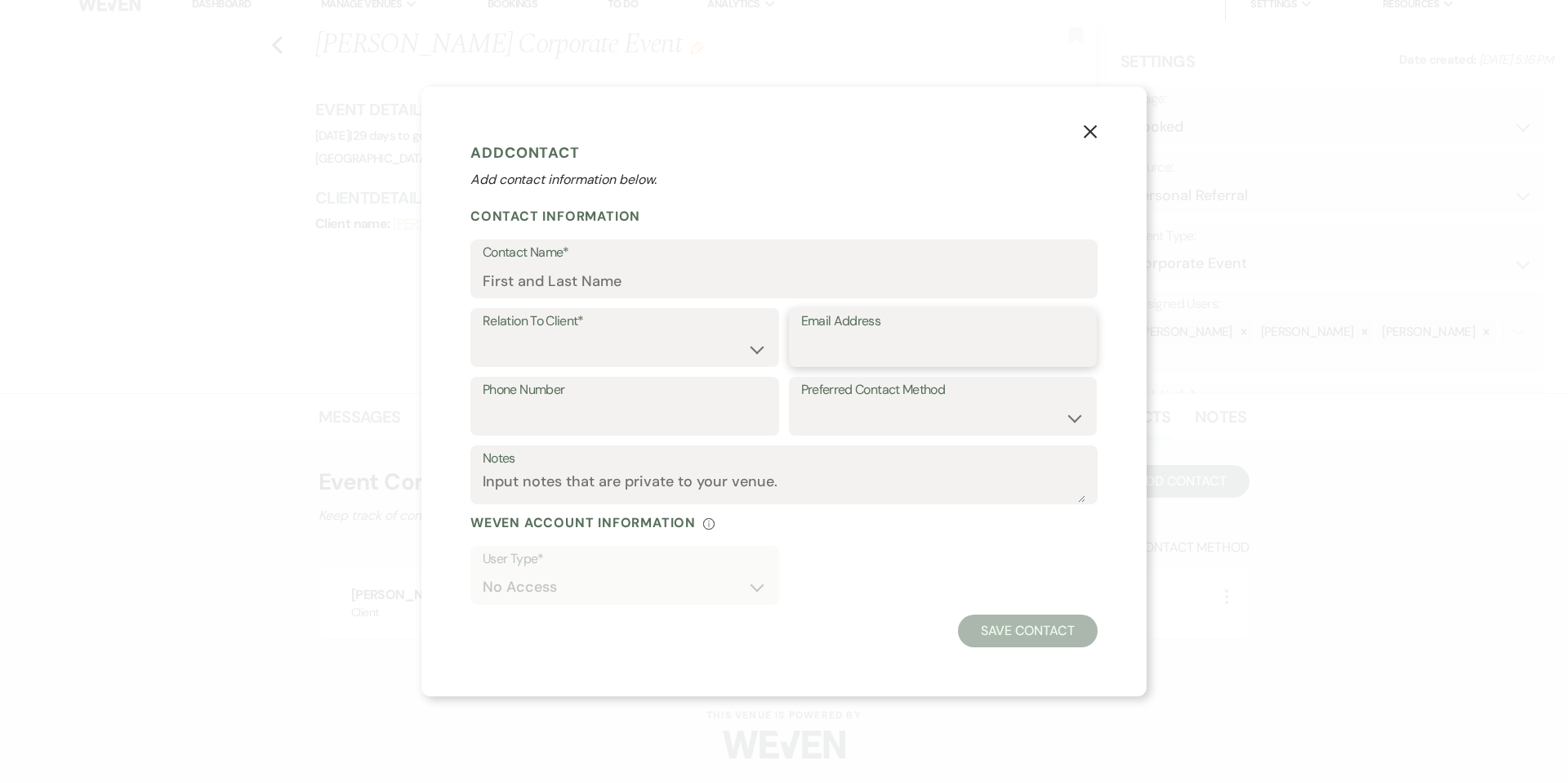
click at [862, 357] on input "Email Address" at bounding box center [943, 349] width 284 height 32
paste input "[PERSON_NAME][EMAIL_ADDRESS][PERSON_NAME][DOMAIN_NAME]"
type input "[PERSON_NAME][EMAIL_ADDRESS][PERSON_NAME][DOMAIN_NAME]"
click at [661, 347] on select "Client Event Planner Parent of Client Family Member Friend Other" at bounding box center [625, 349] width 284 height 32
select select "1"
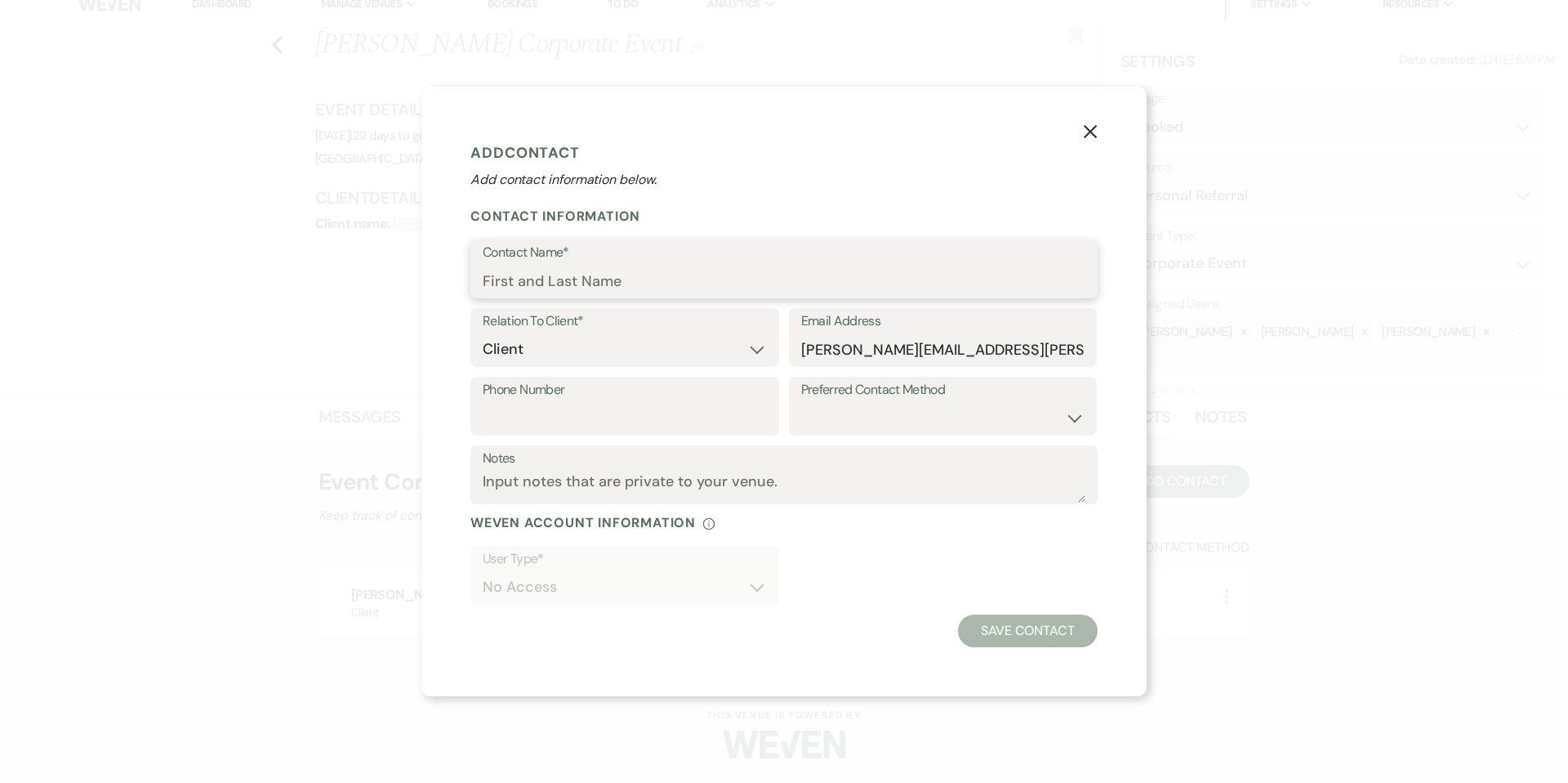
click at [612, 280] on input "Contact Name*" at bounding box center [784, 280] width 603 height 32
type input "[PERSON_NAME]"
click at [1036, 633] on button "Save Contact" at bounding box center [1027, 630] width 140 height 32
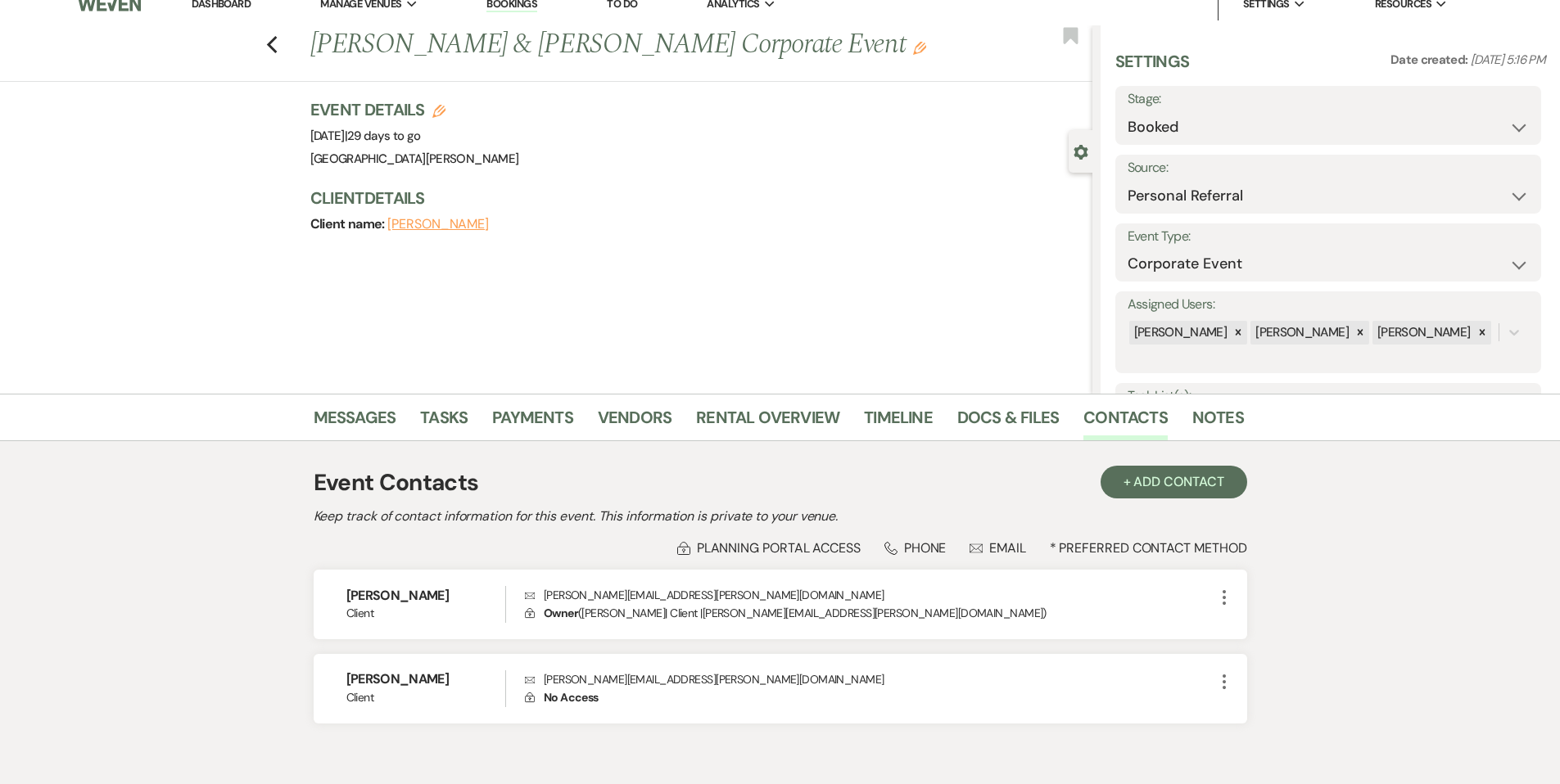
scroll to position [39, 0]
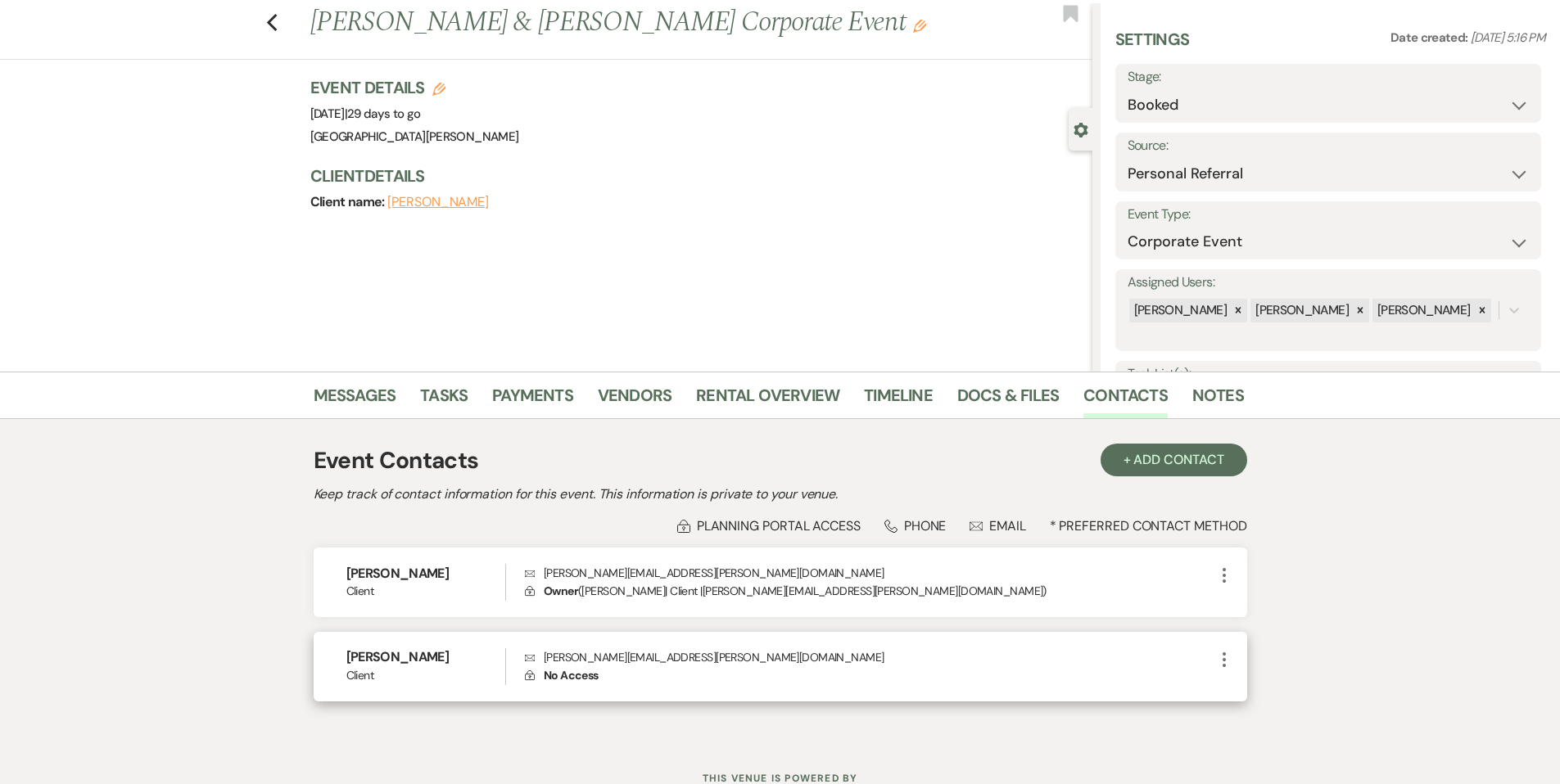
click at [1222, 667] on icon "More" at bounding box center [1224, 659] width 20 height 20
click at [1238, 693] on use "button" at bounding box center [1240, 691] width 13 height 13
select select "1"
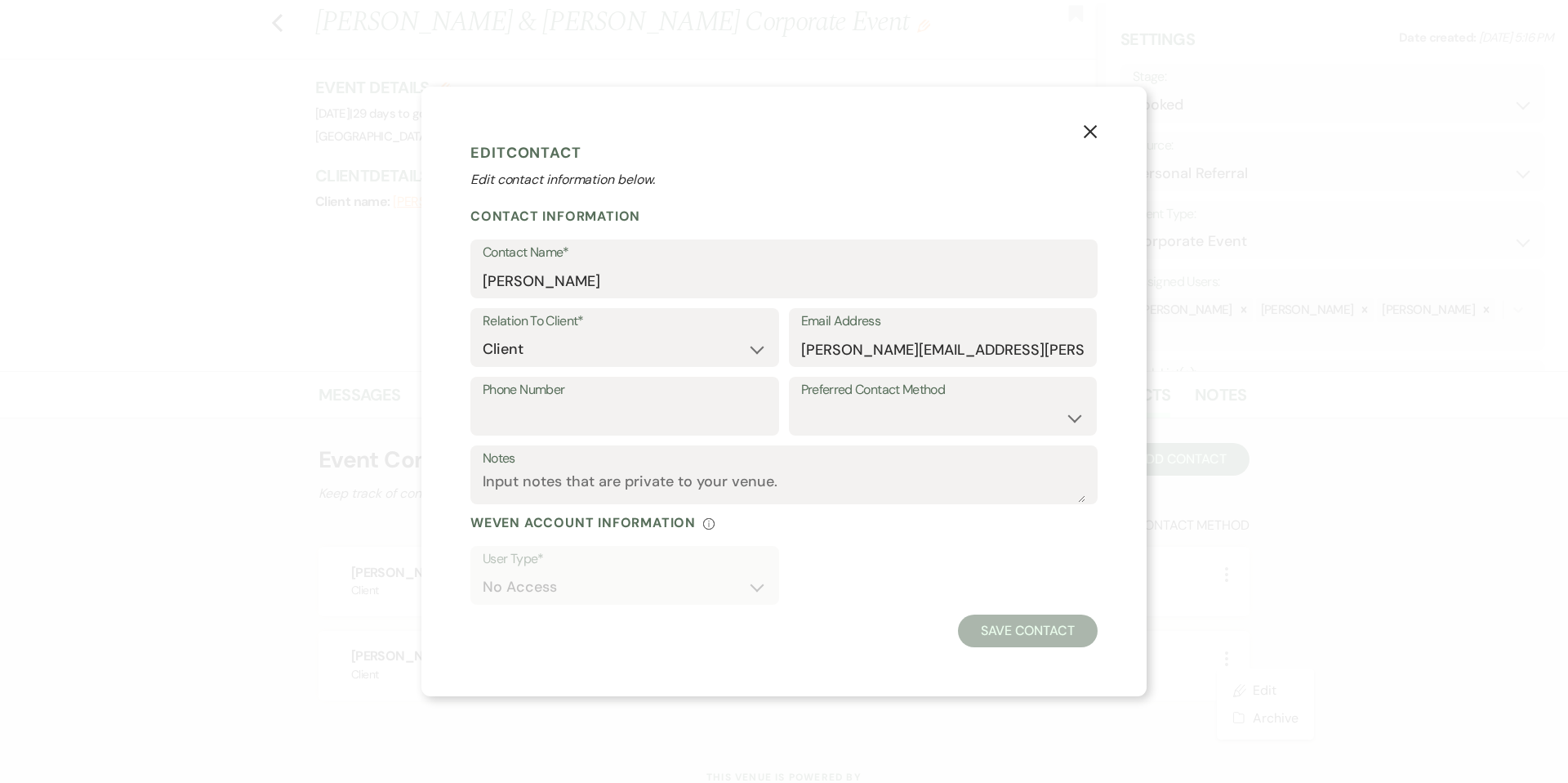
click at [1088, 133] on use "button" at bounding box center [1090, 131] width 13 height 13
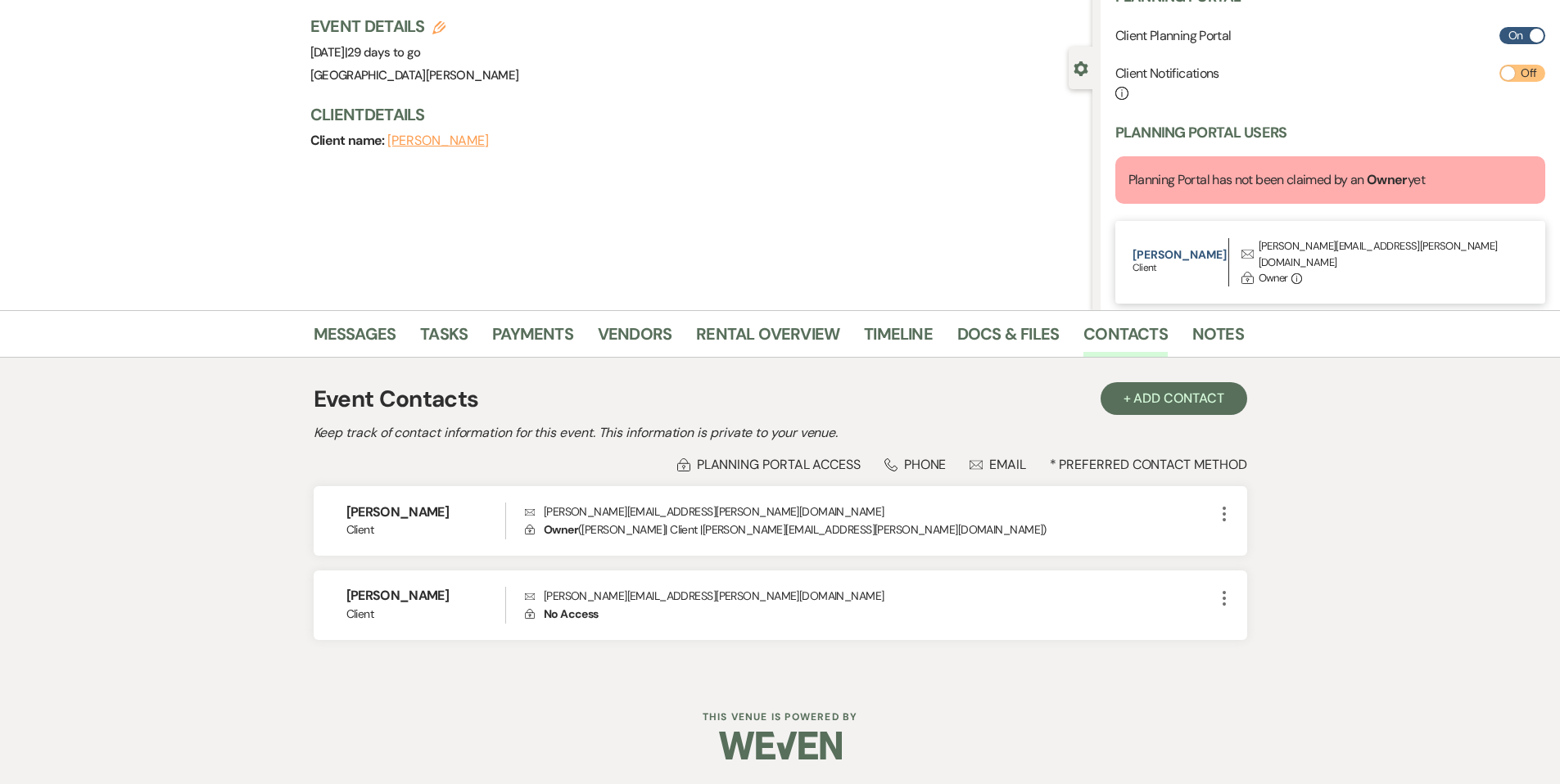
scroll to position [460, 0]
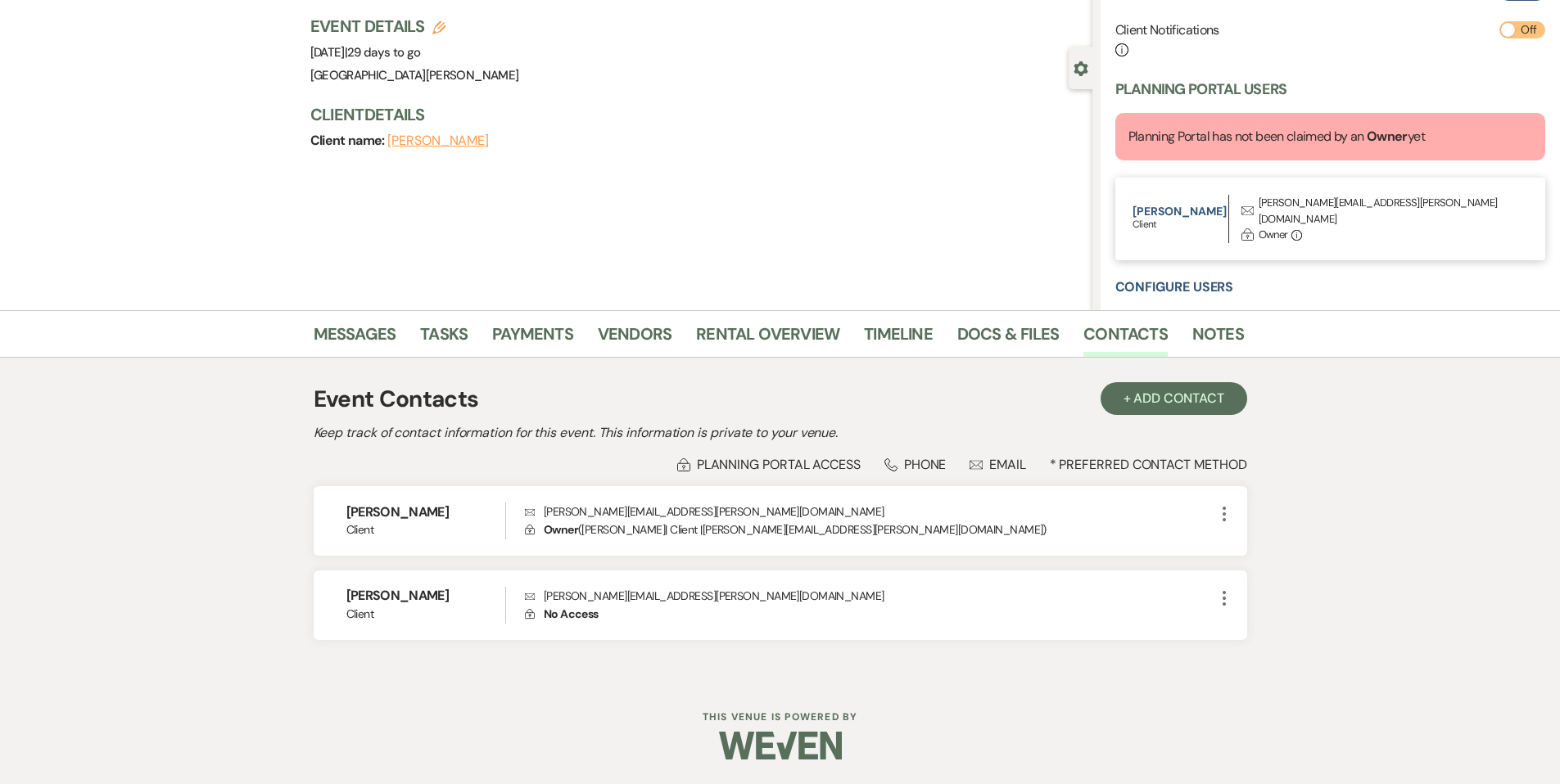
click at [1177, 256] on div "Planning Portal Client Planning Portal On Client Notifications Info Off Plannin…" at bounding box center [1330, 124] width 431 height 362
click at [1176, 281] on button "Configure Users" at bounding box center [1174, 287] width 119 height 13
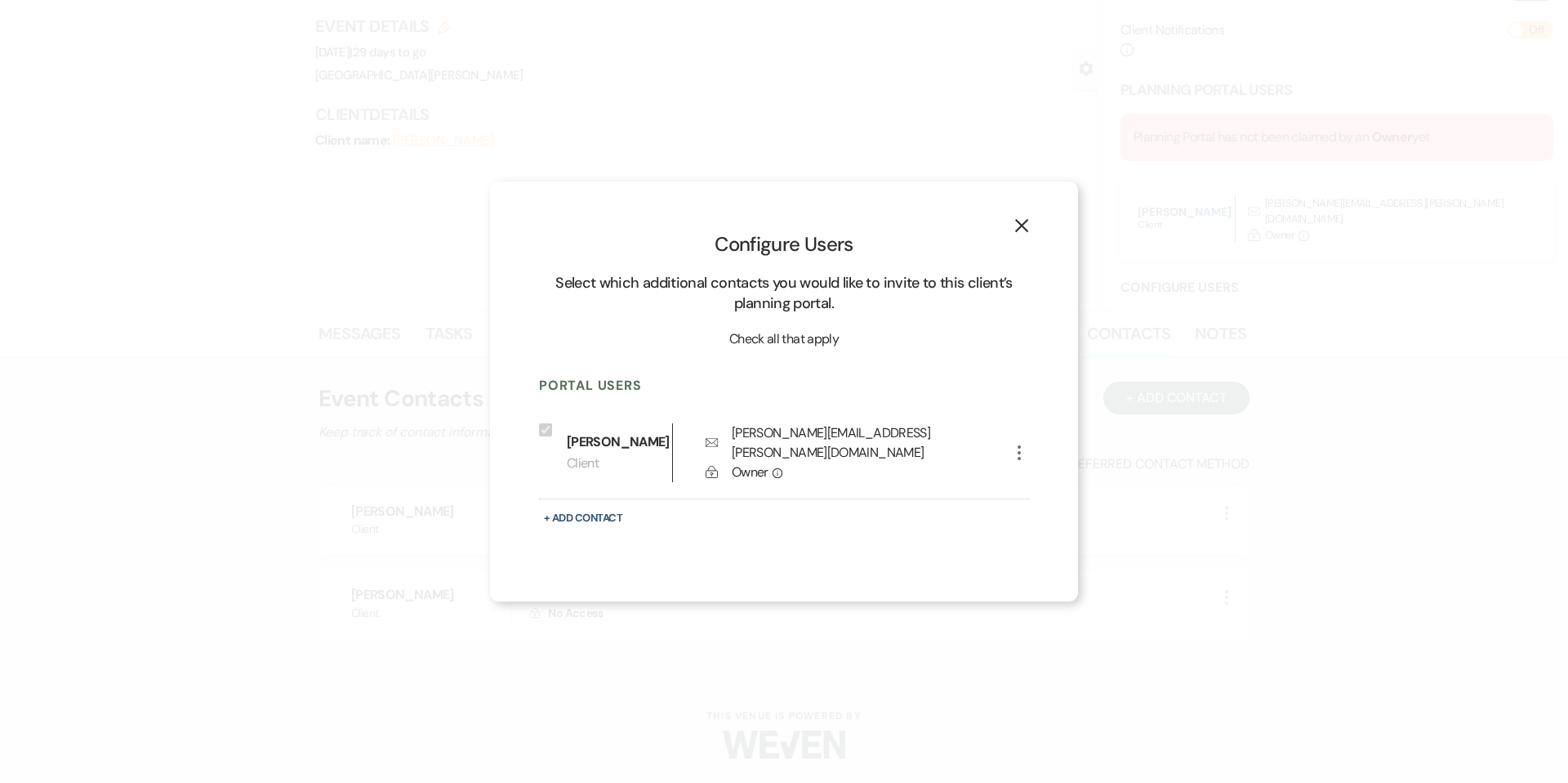
click at [594, 514] on button "+ Add Contact" at bounding box center [583, 517] width 88 height 21
select select "6"
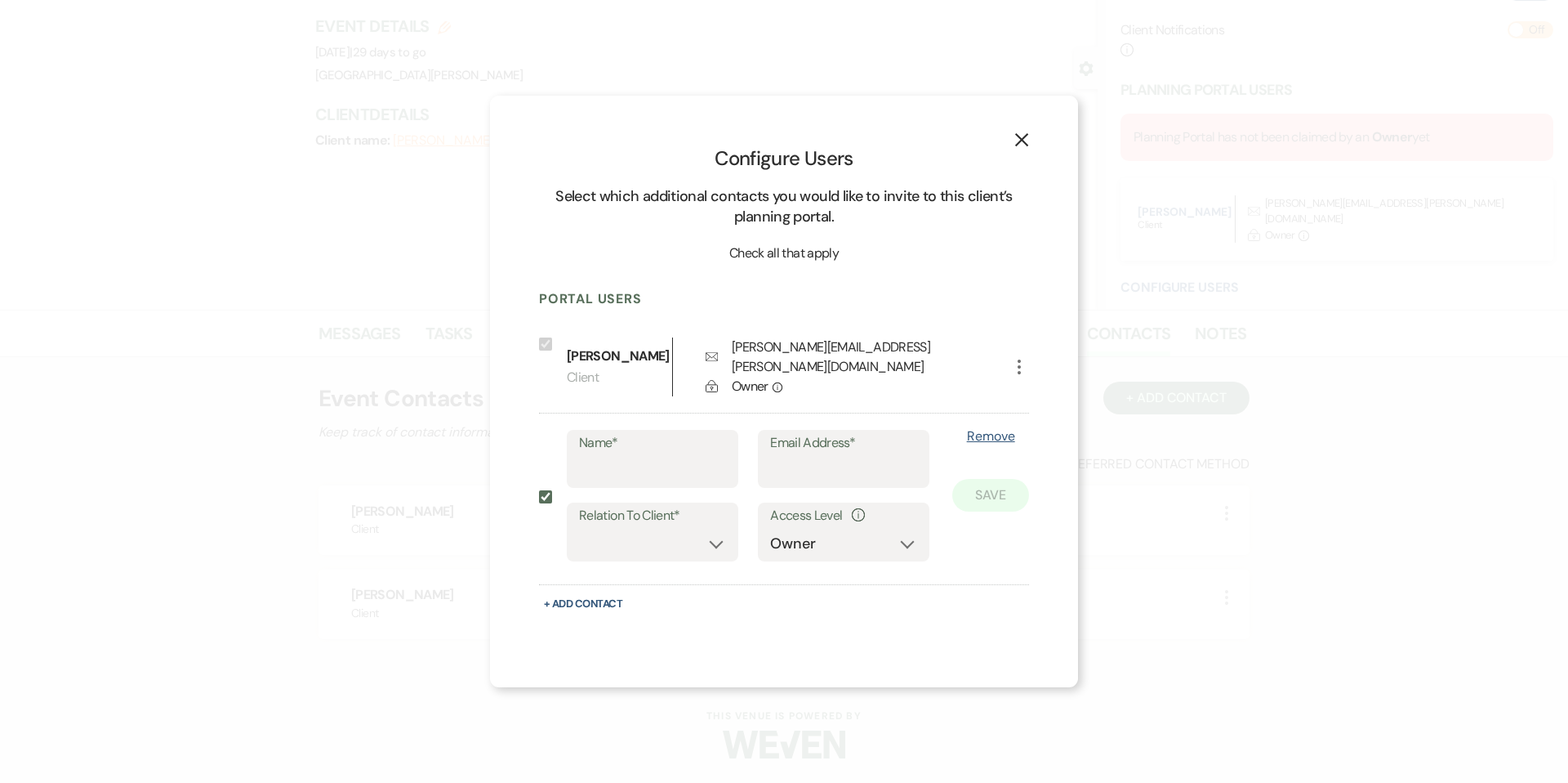
click at [627, 378] on p "Client" at bounding box center [620, 378] width 106 height 22
drag, startPoint x: 1008, startPoint y: 156, endPoint x: 1026, endPoint y: 148, distance: 19.7
click at [1008, 156] on div "Configure Users Select which additional contacts you would like to invite to th…" at bounding box center [784, 392] width 490 height 495
click at [1028, 147] on icon "X" at bounding box center [1022, 139] width 15 height 15
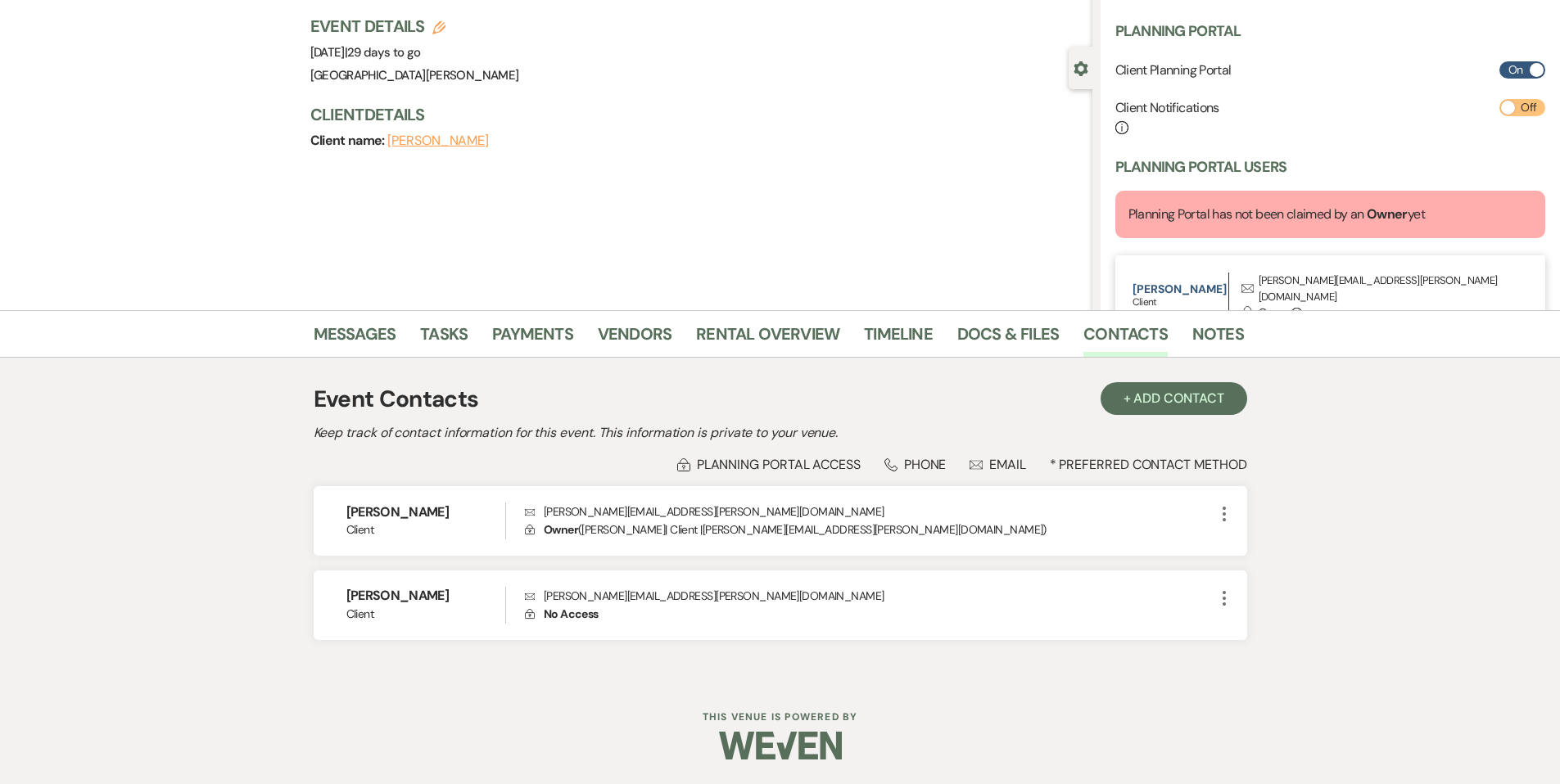
scroll to position [388, 0]
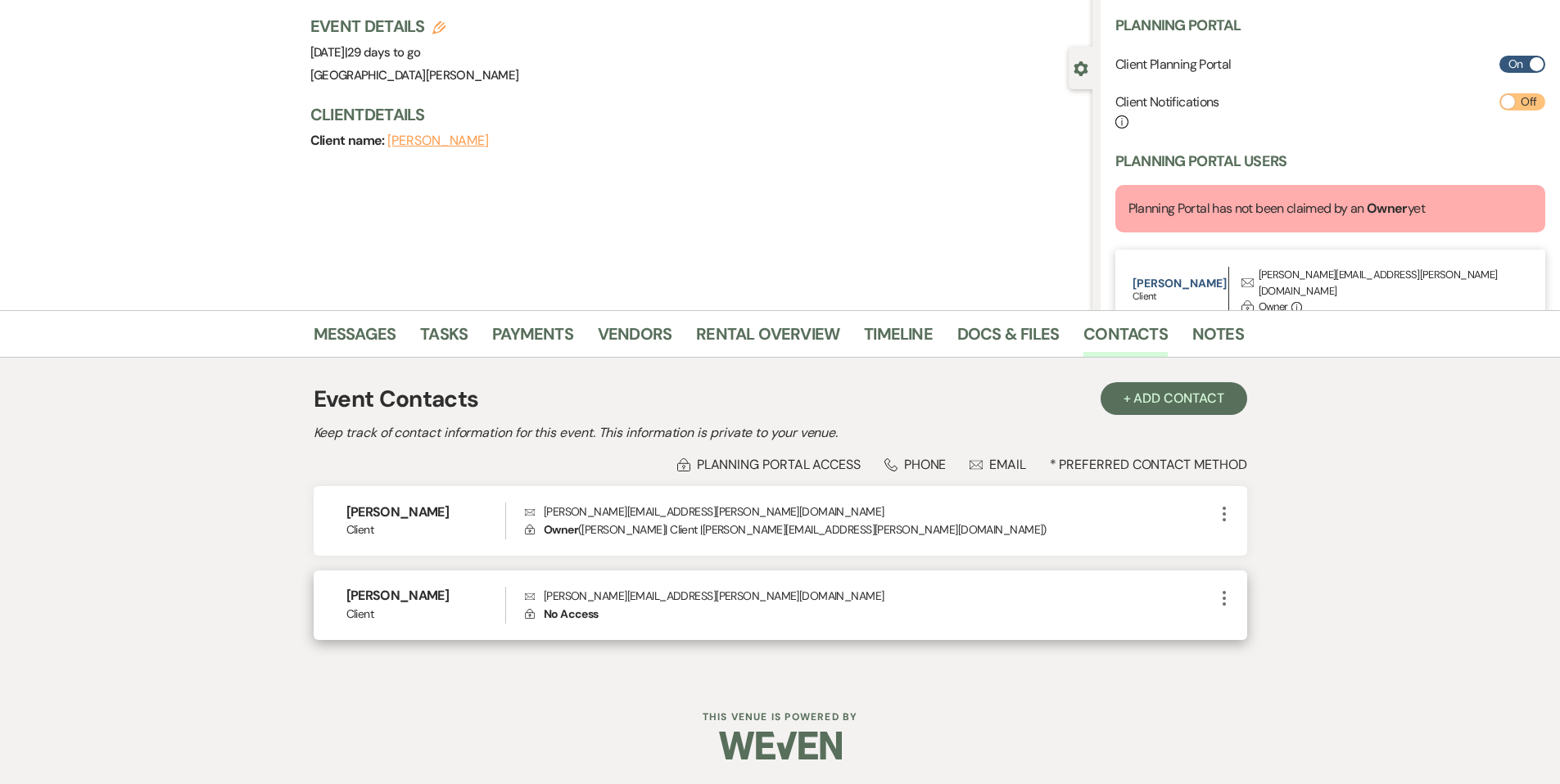
click at [1225, 597] on icon "More" at bounding box center [1224, 599] width 20 height 20
click at [1246, 628] on button "Pencil Edit" at bounding box center [1263, 630] width 97 height 27
select select "1"
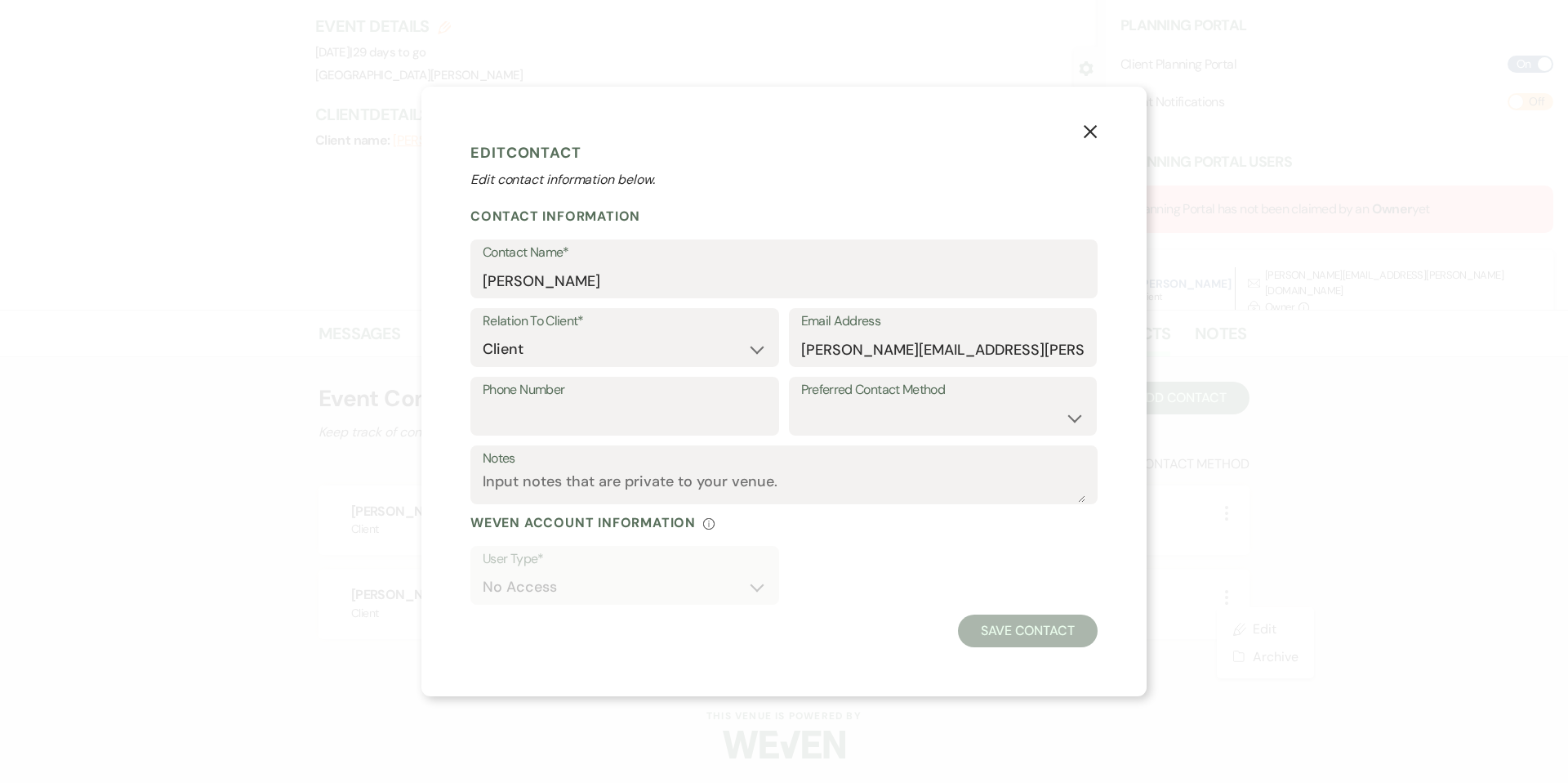
click at [1088, 140] on button "X" at bounding box center [1090, 129] width 24 height 28
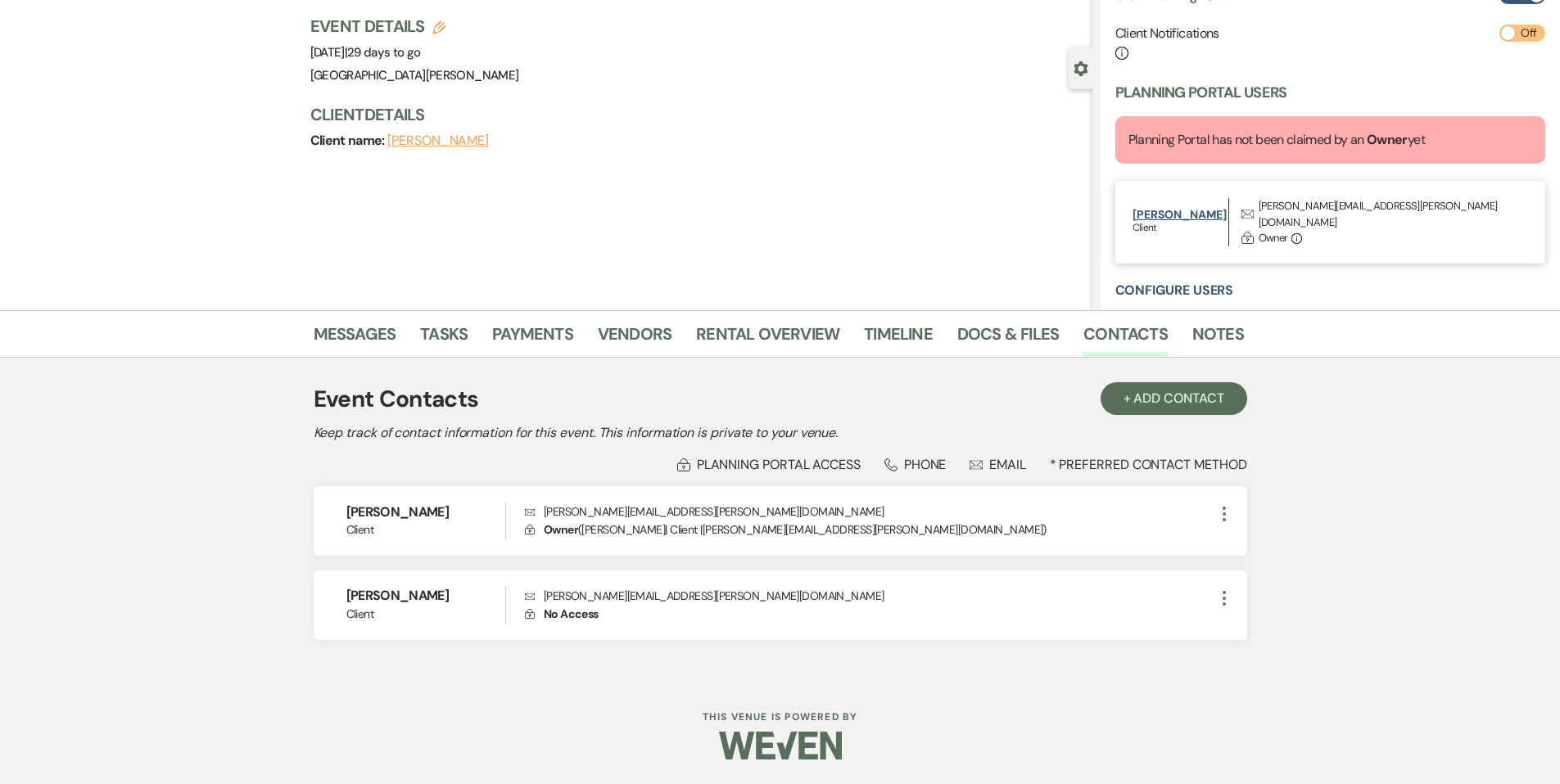
scroll to position [460, 0]
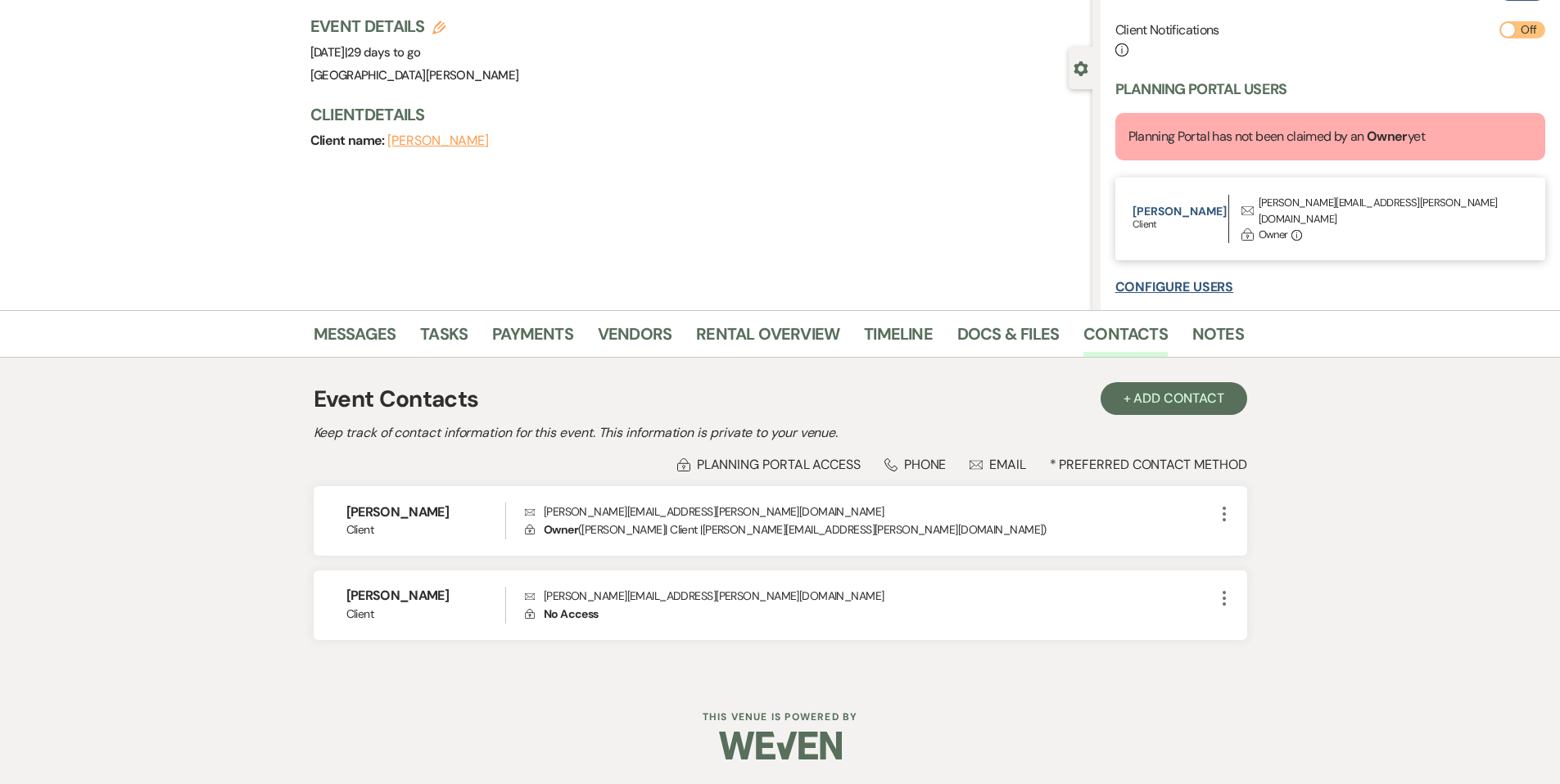
click at [1212, 281] on button "Configure Users" at bounding box center [1174, 287] width 119 height 13
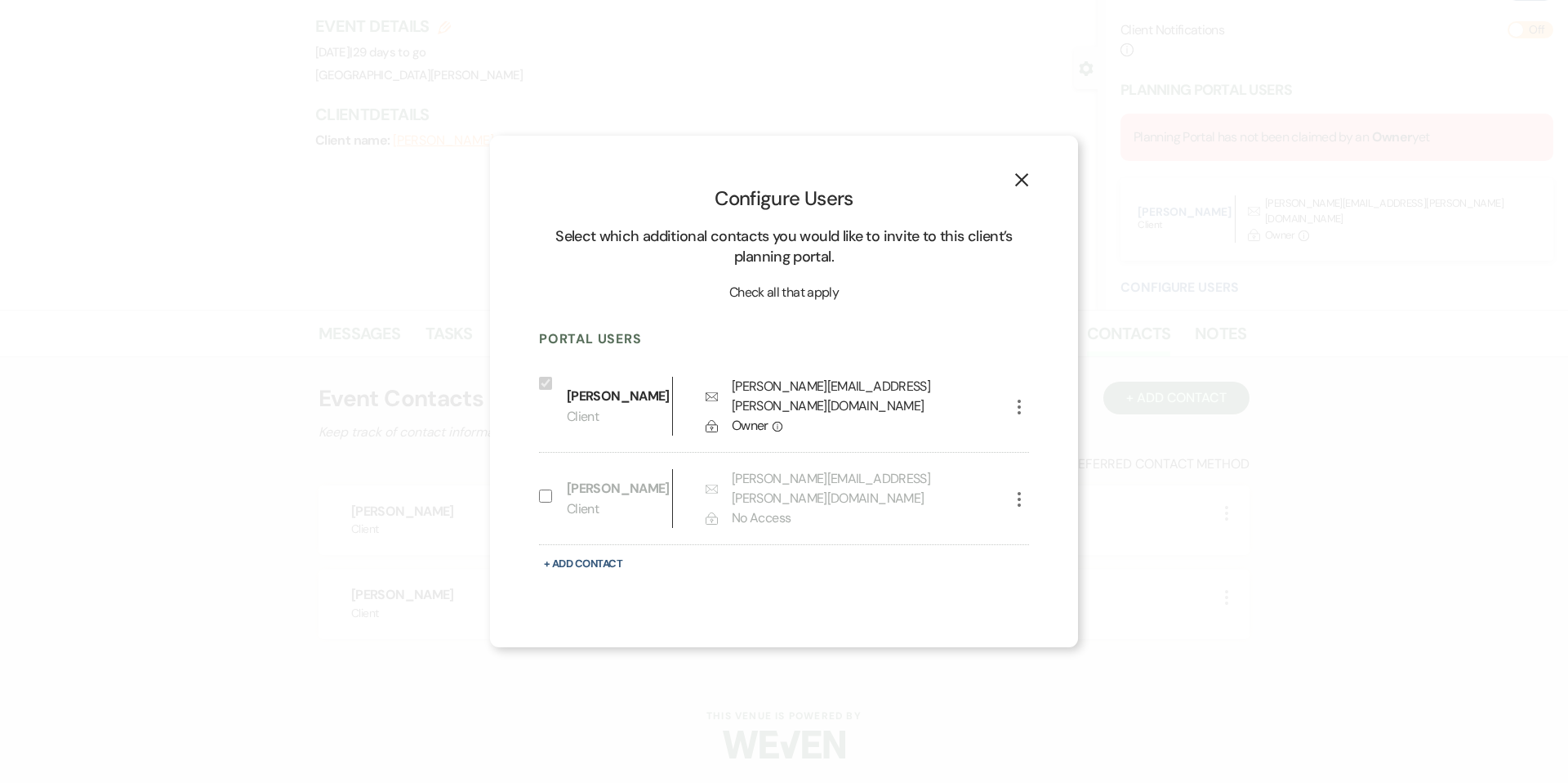
click at [541, 490] on input "Include on Planning Portal" at bounding box center [545, 496] width 13 height 13
checkbox input "true"
click at [1032, 193] on button "X" at bounding box center [1022, 178] width 24 height 28
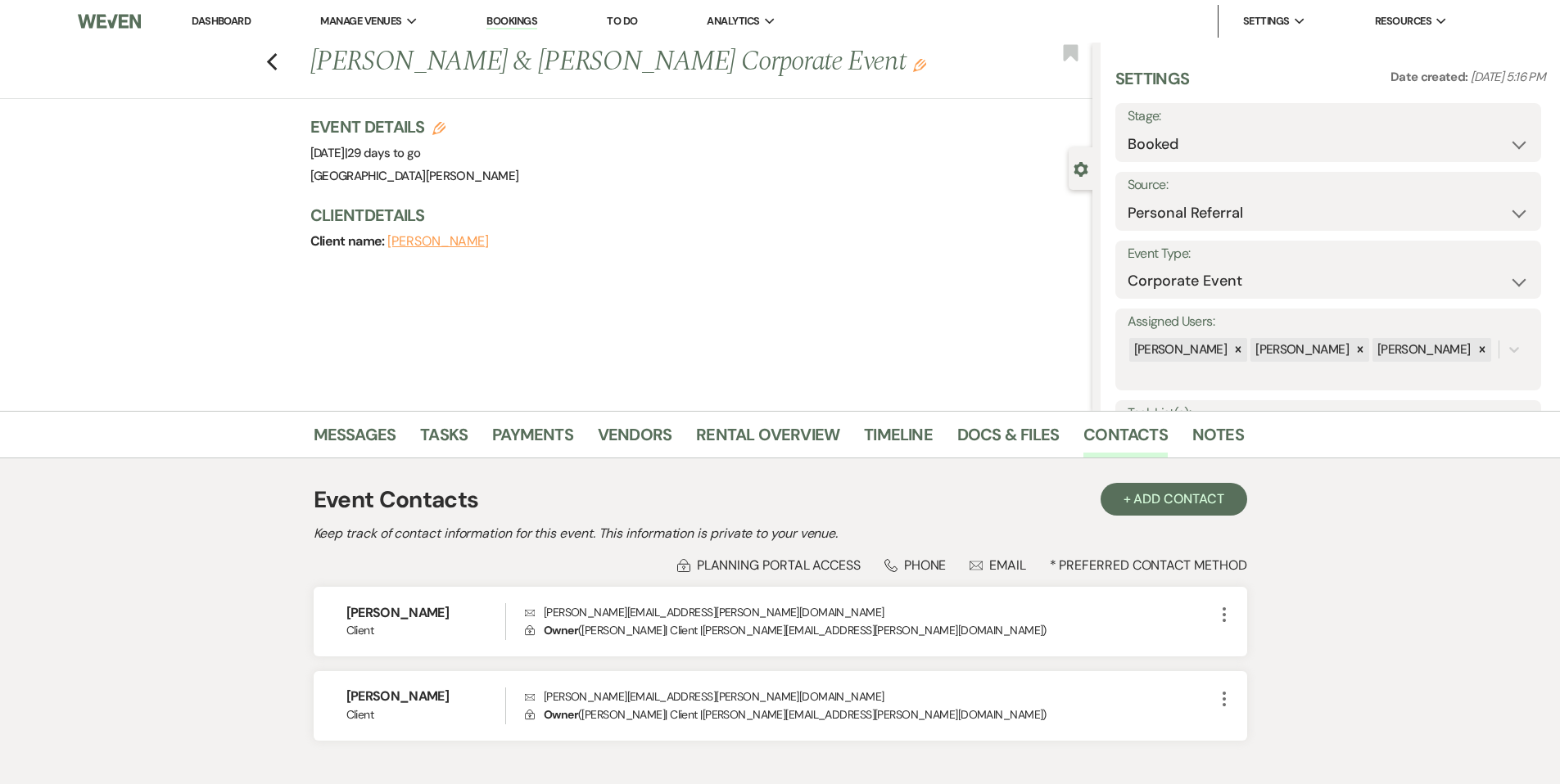
click at [218, 16] on link "Dashboard" at bounding box center [221, 21] width 59 height 14
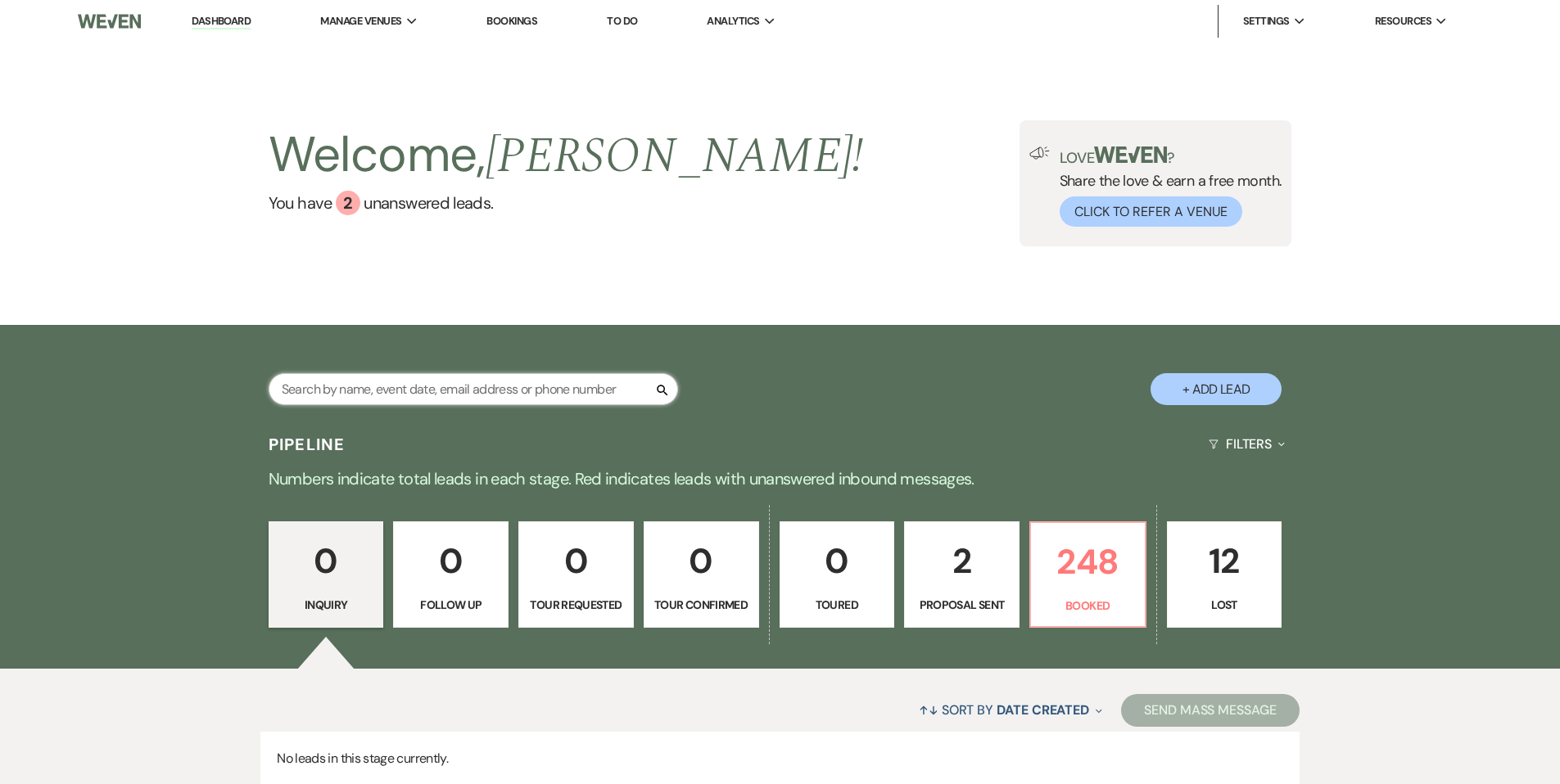
click at [450, 388] on input "text" at bounding box center [473, 389] width 409 height 32
type input "[PERSON_NAME]"
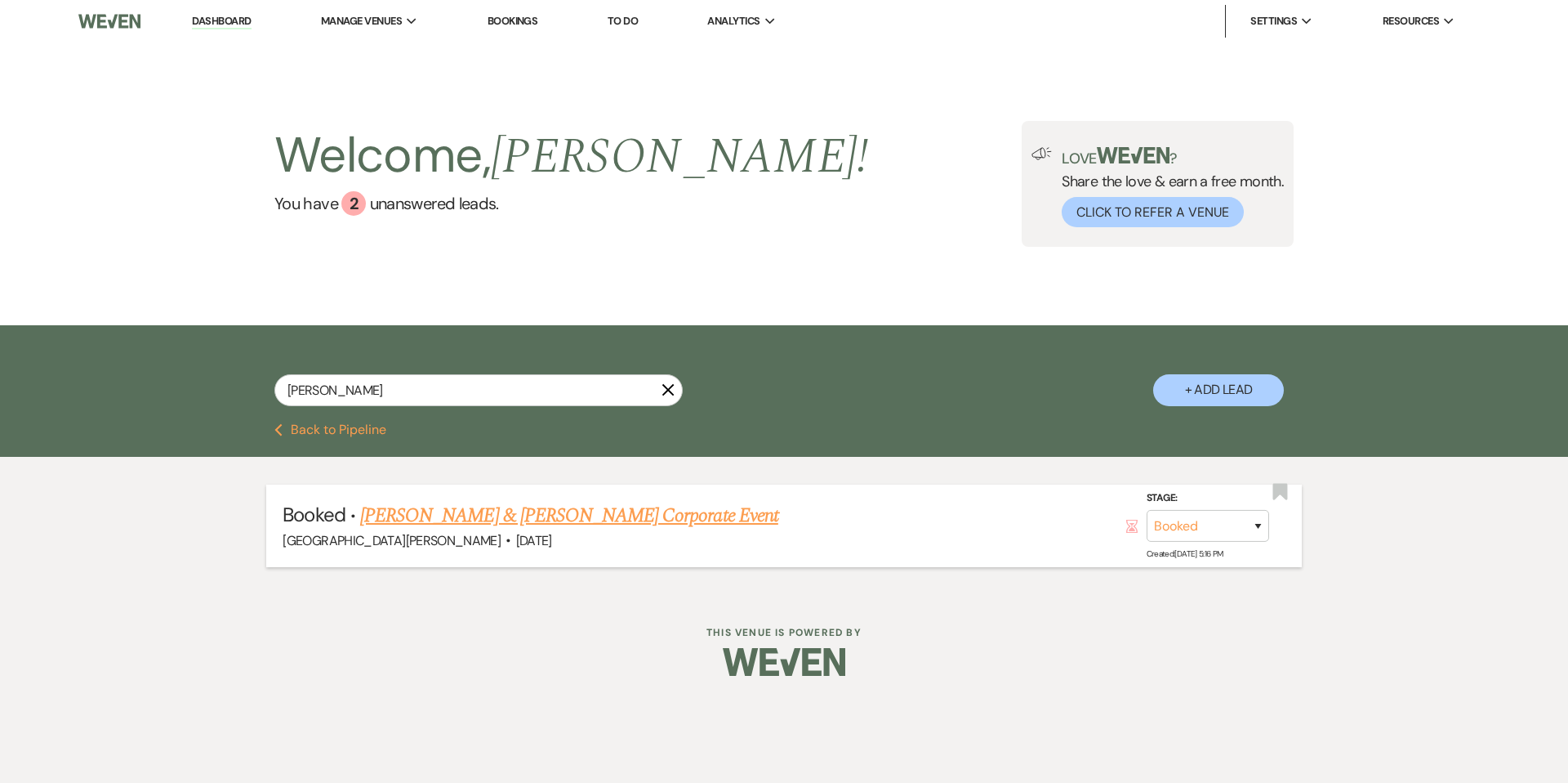
click at [559, 522] on link "[PERSON_NAME] & [PERSON_NAME] Corporate Event" at bounding box center [569, 515] width 418 height 29
select select "12"
select select "9"
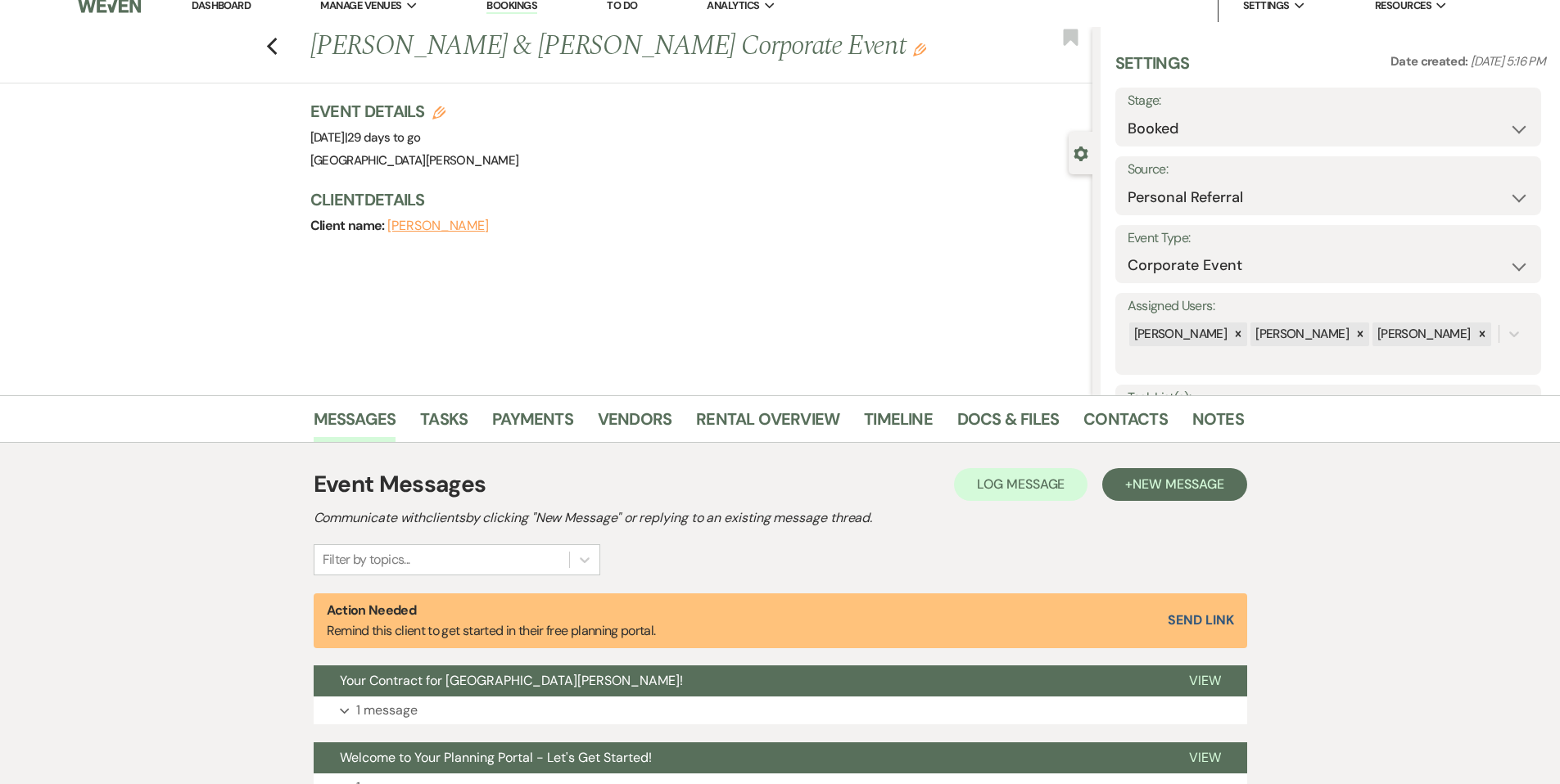
scroll to position [162, 0]
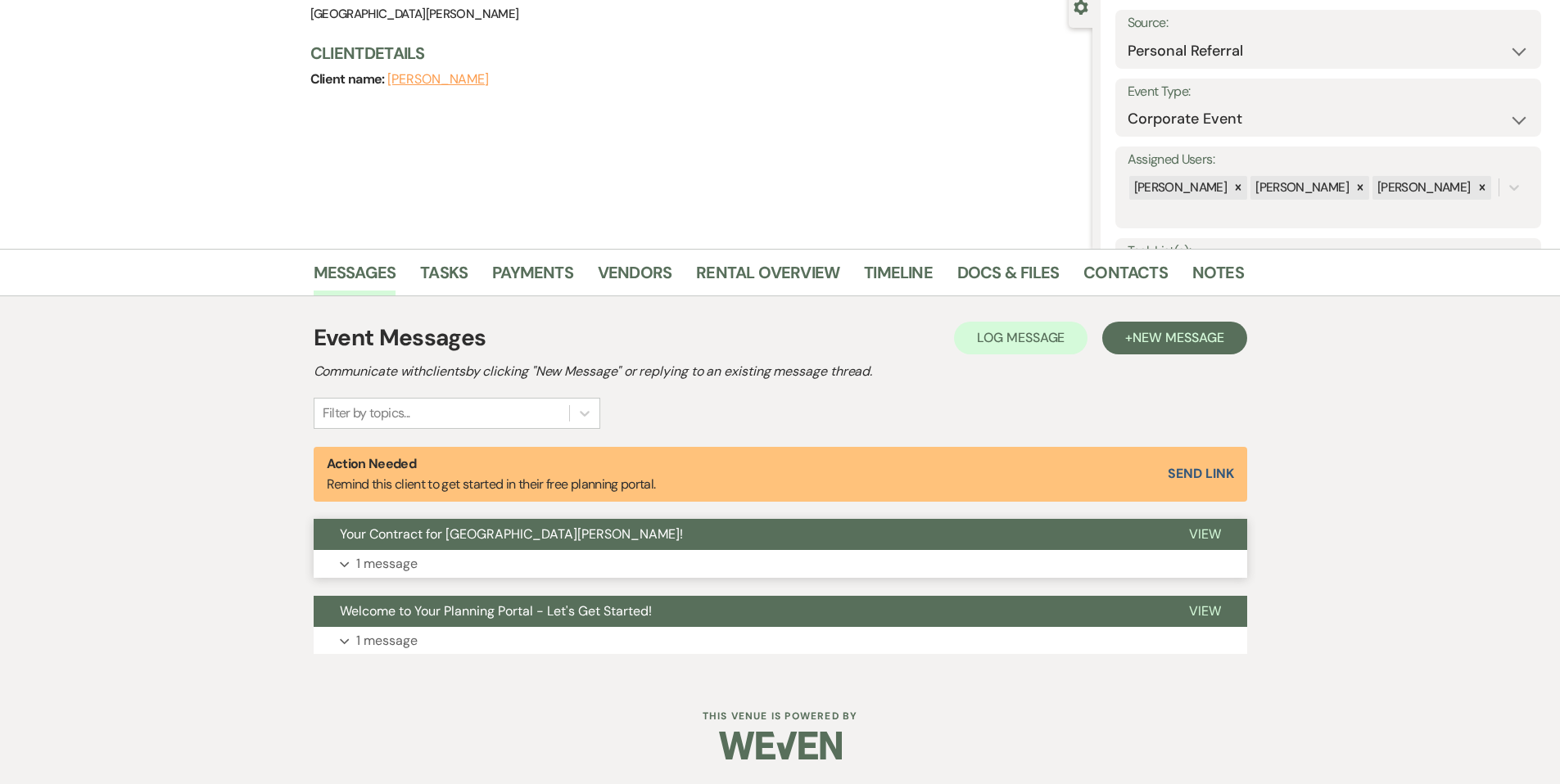
click at [727, 539] on button "Your Contract for [GEOGRAPHIC_DATA][PERSON_NAME]!" at bounding box center [737, 535] width 849 height 31
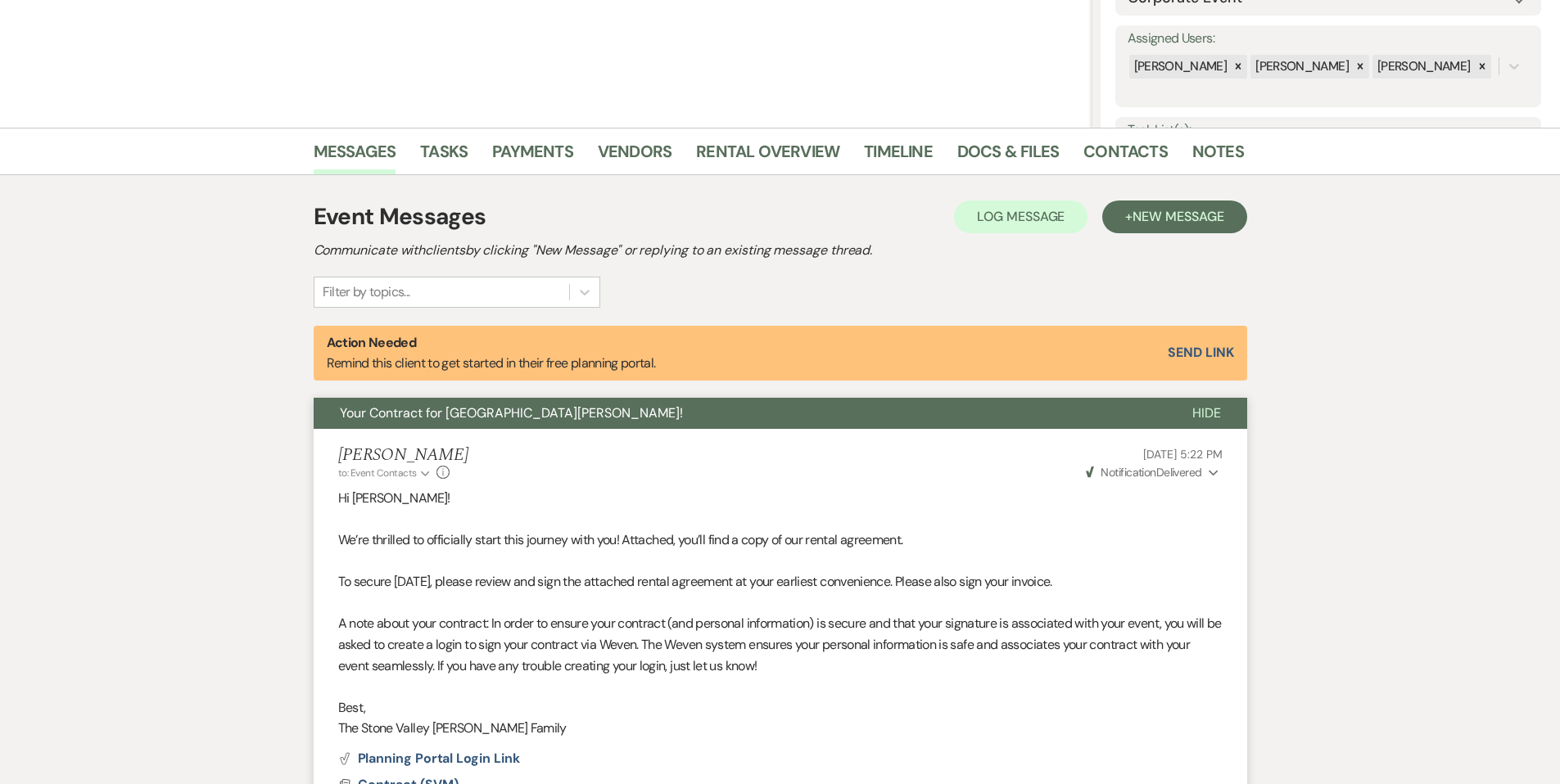
scroll to position [600, 0]
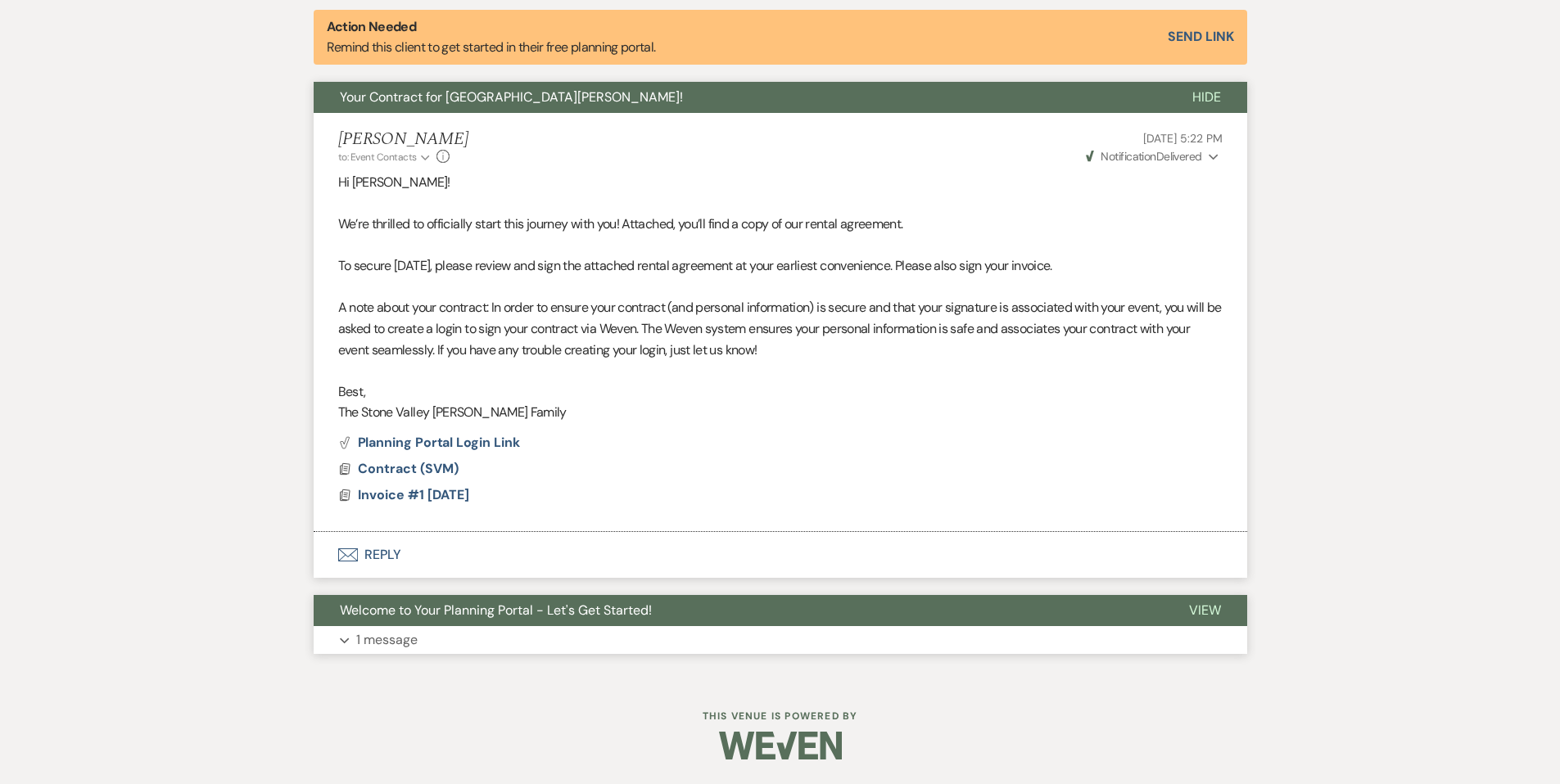
click at [1075, 624] on button "Welcome to Your Planning Portal - Let's Get Started!" at bounding box center [737, 610] width 849 height 31
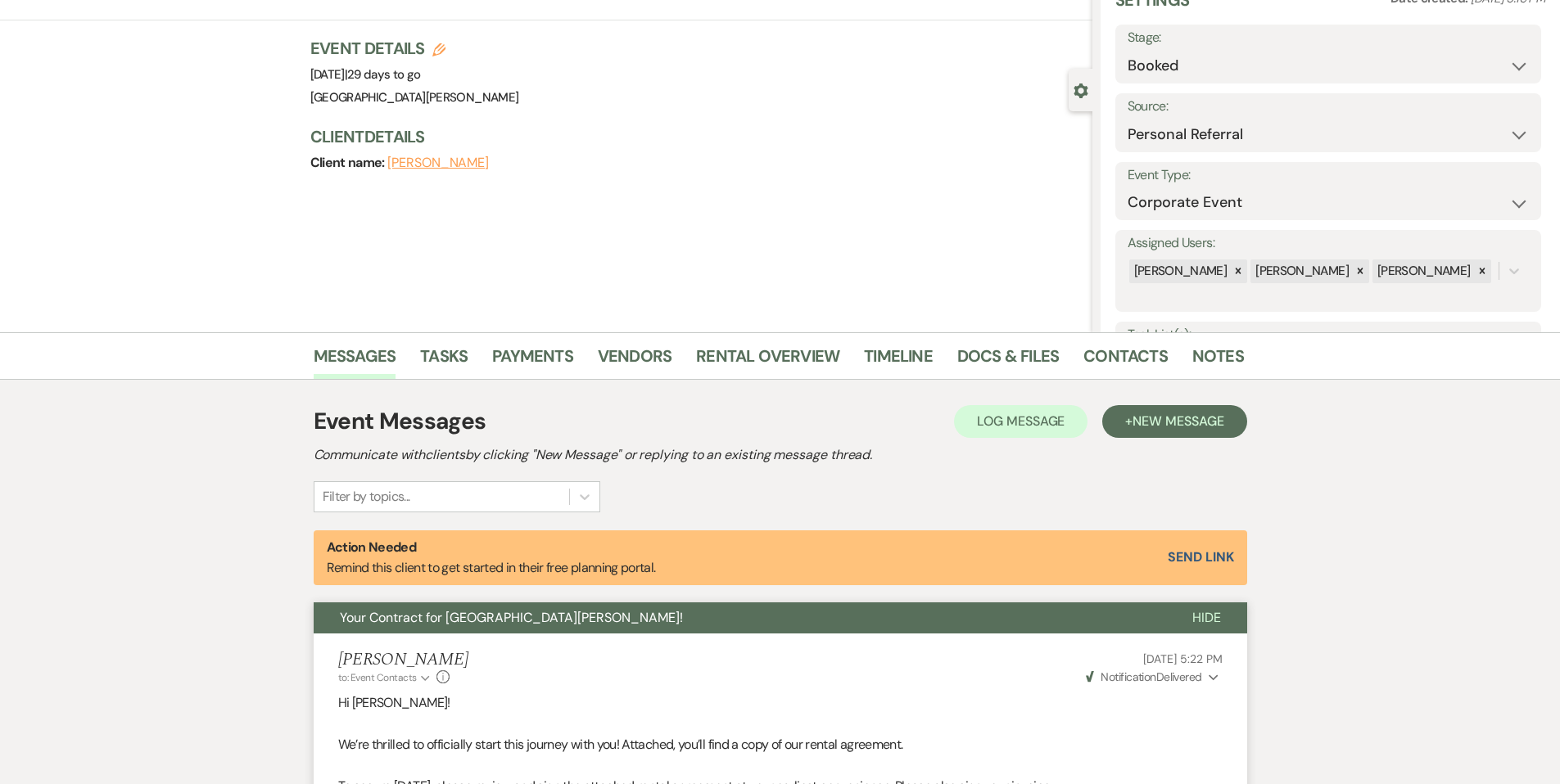
scroll to position [0, 0]
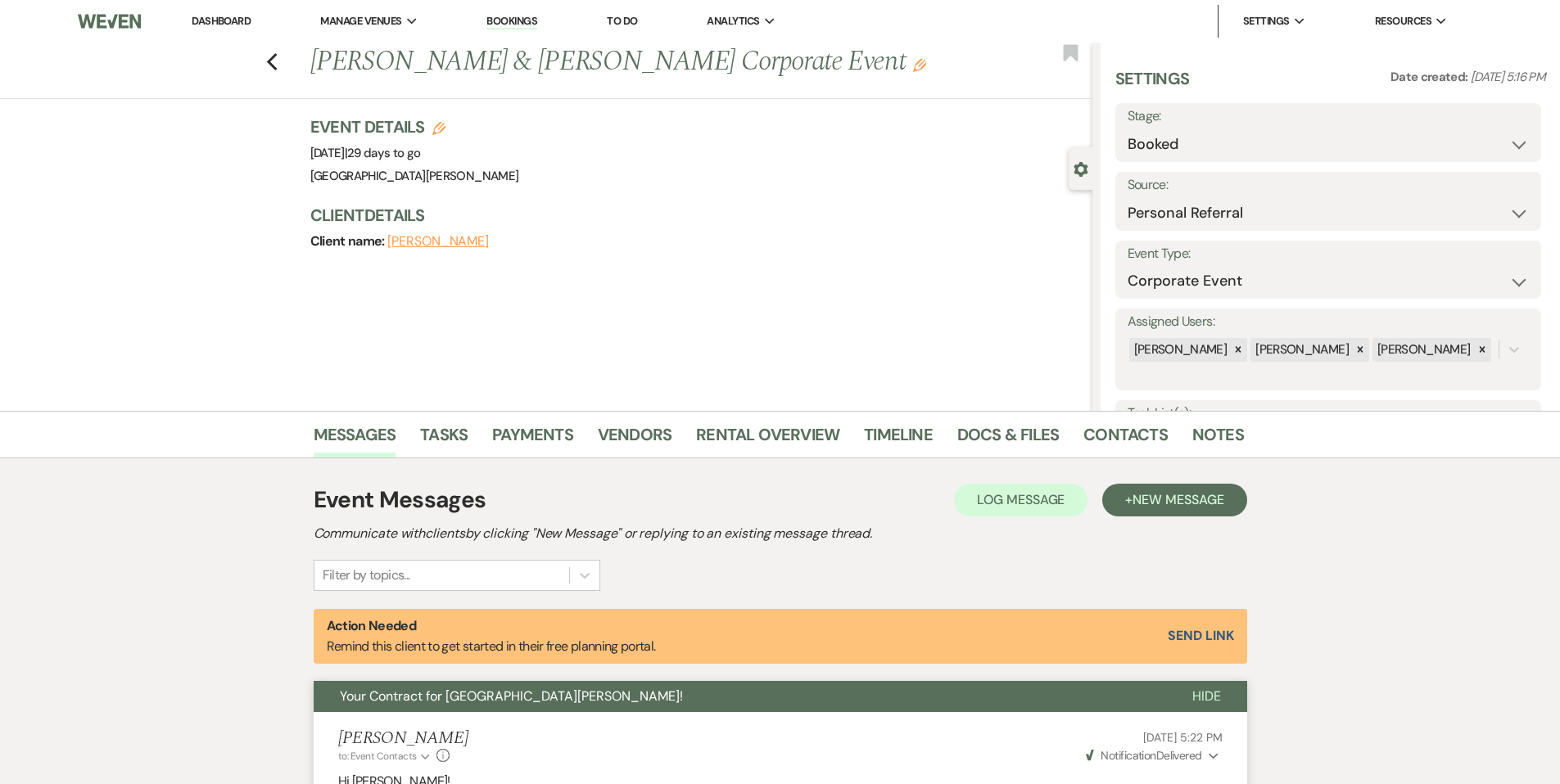
click at [225, 26] on link "Dashboard" at bounding box center [221, 21] width 59 height 14
